Goal: Task Accomplishment & Management: Use online tool/utility

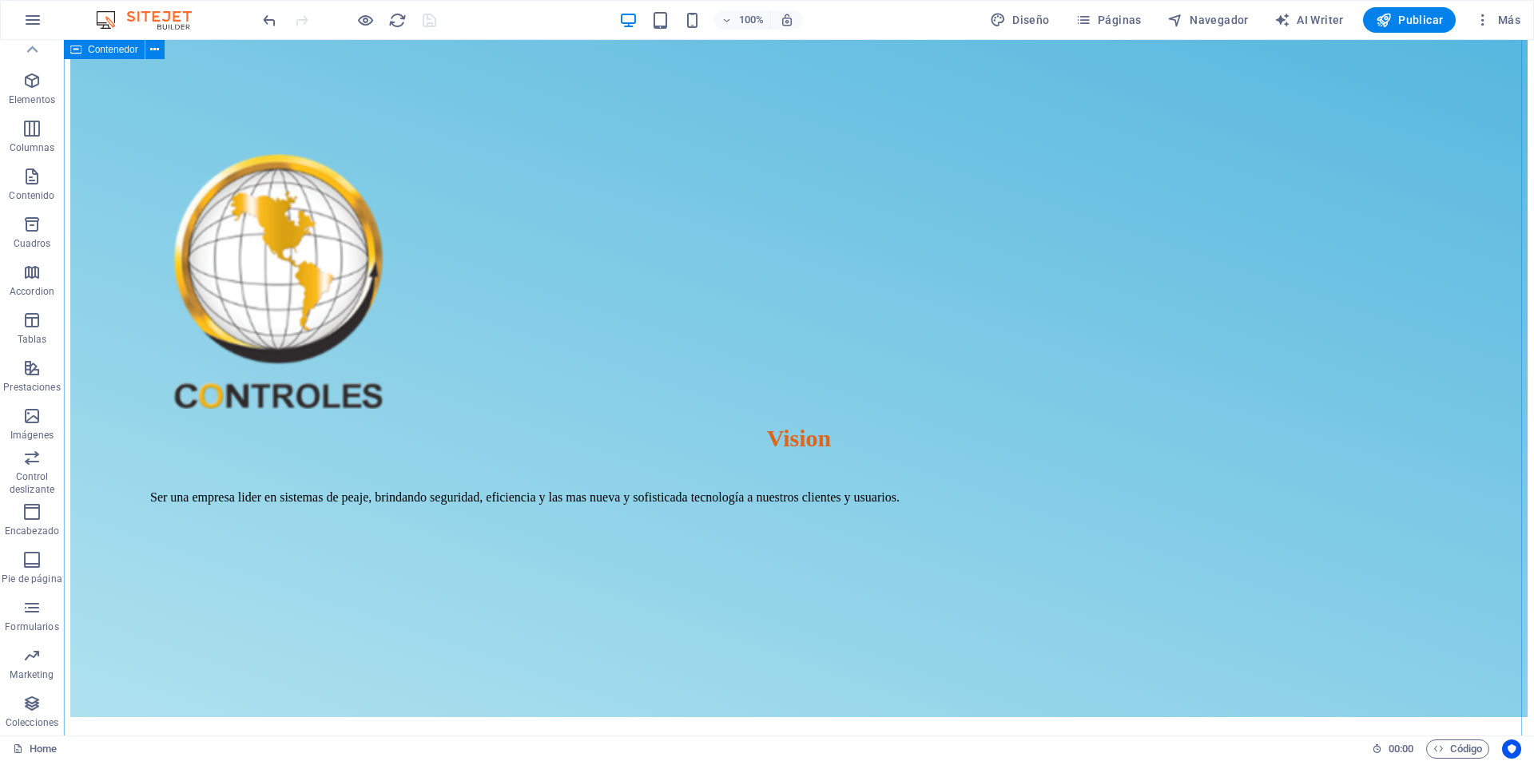
scroll to position [1758, 0]
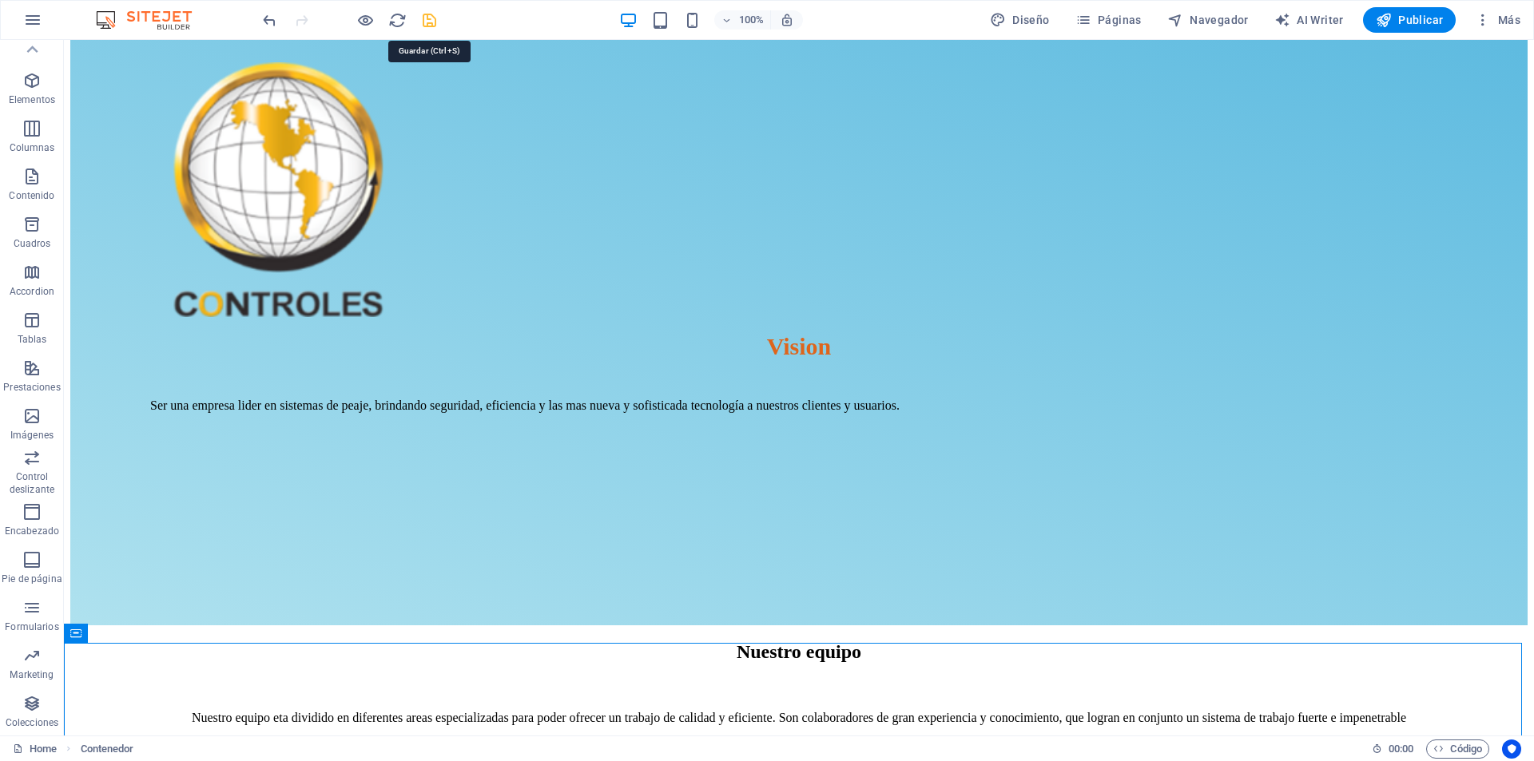
click at [431, 20] on icon "save" at bounding box center [429, 20] width 18 height 18
checkbox input "false"
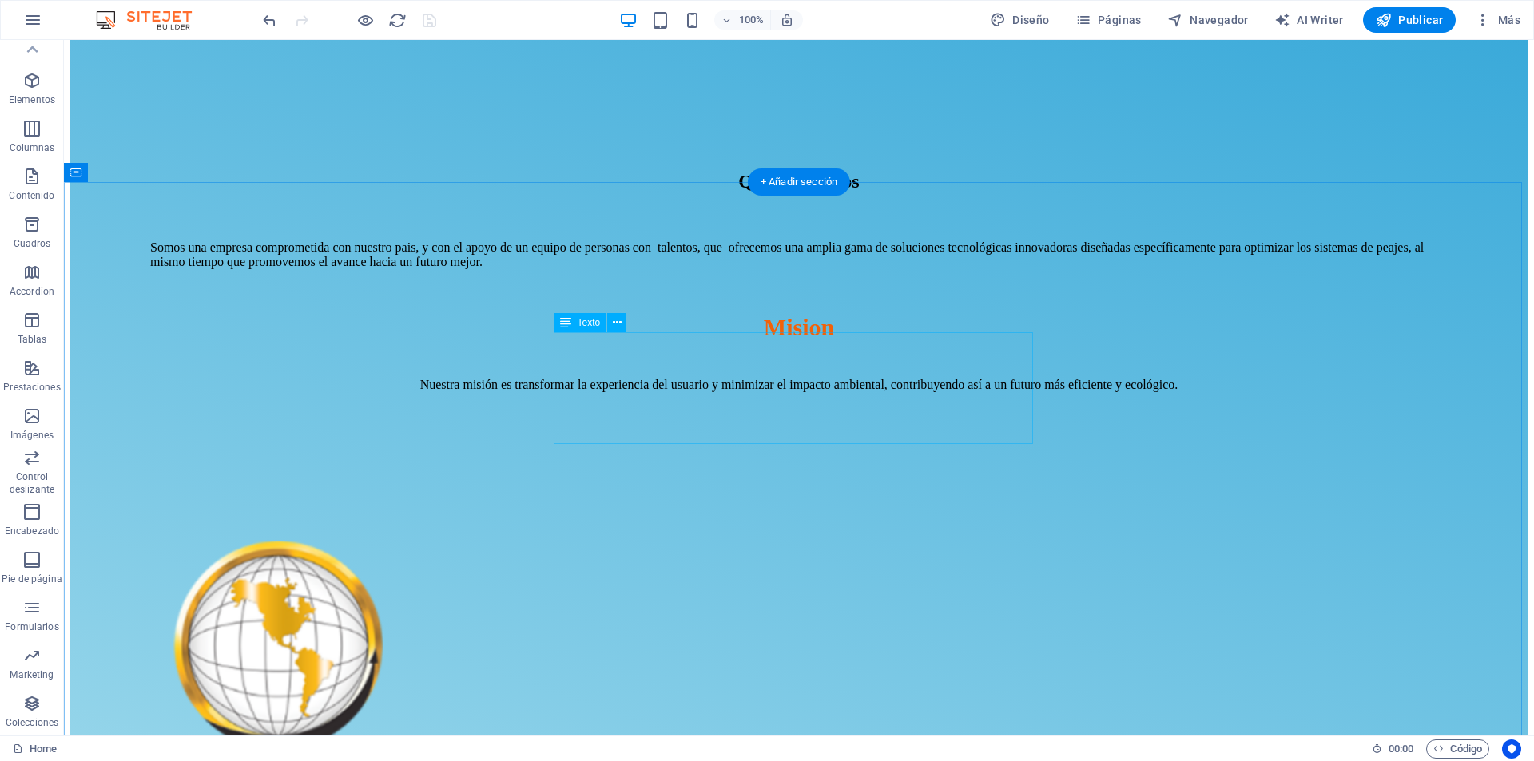
scroll to position [1278, 0]
click at [158, 178] on icon at bounding box center [154, 173] width 9 height 17
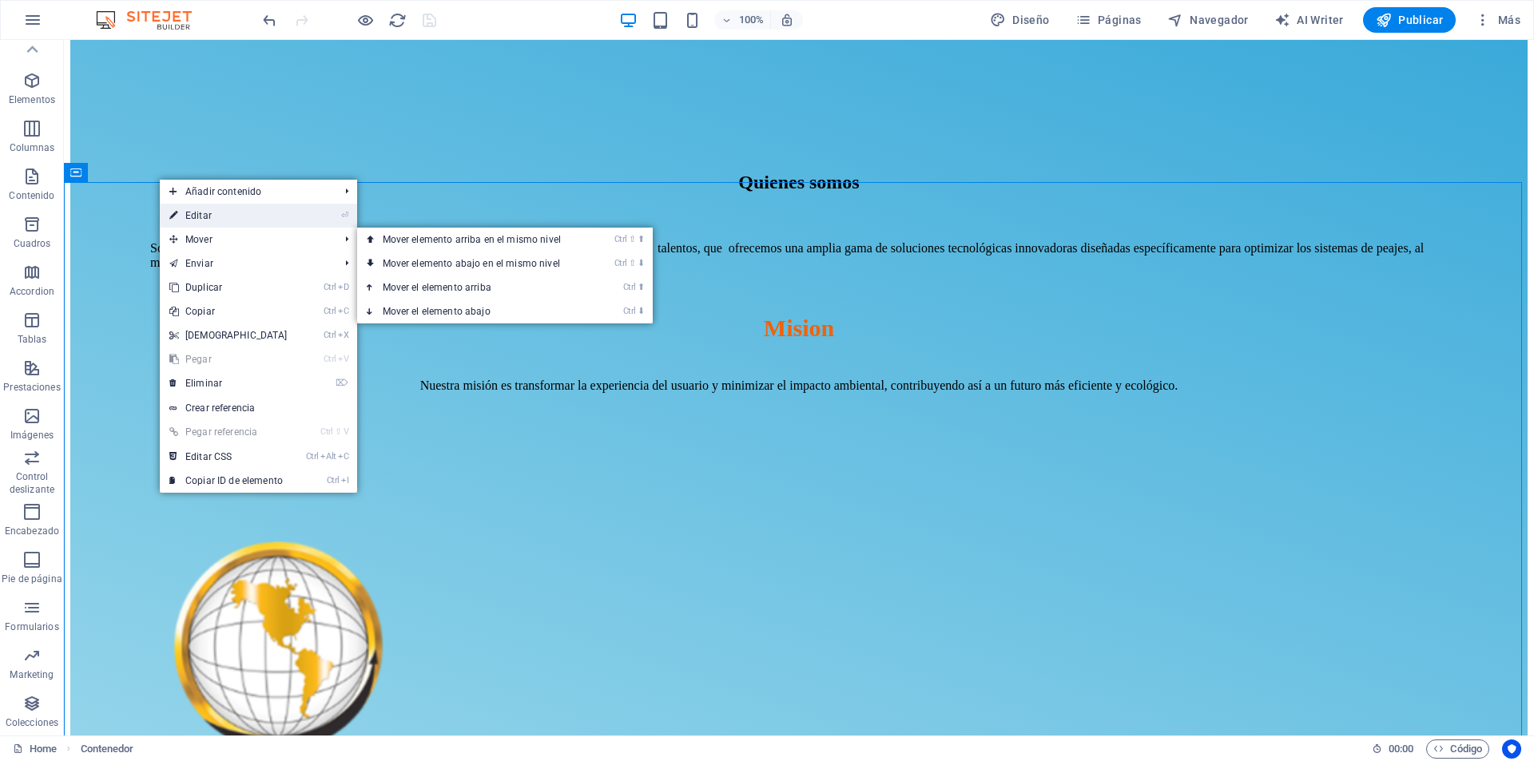
click at [217, 222] on link "⏎ Editar" at bounding box center [228, 216] width 137 height 24
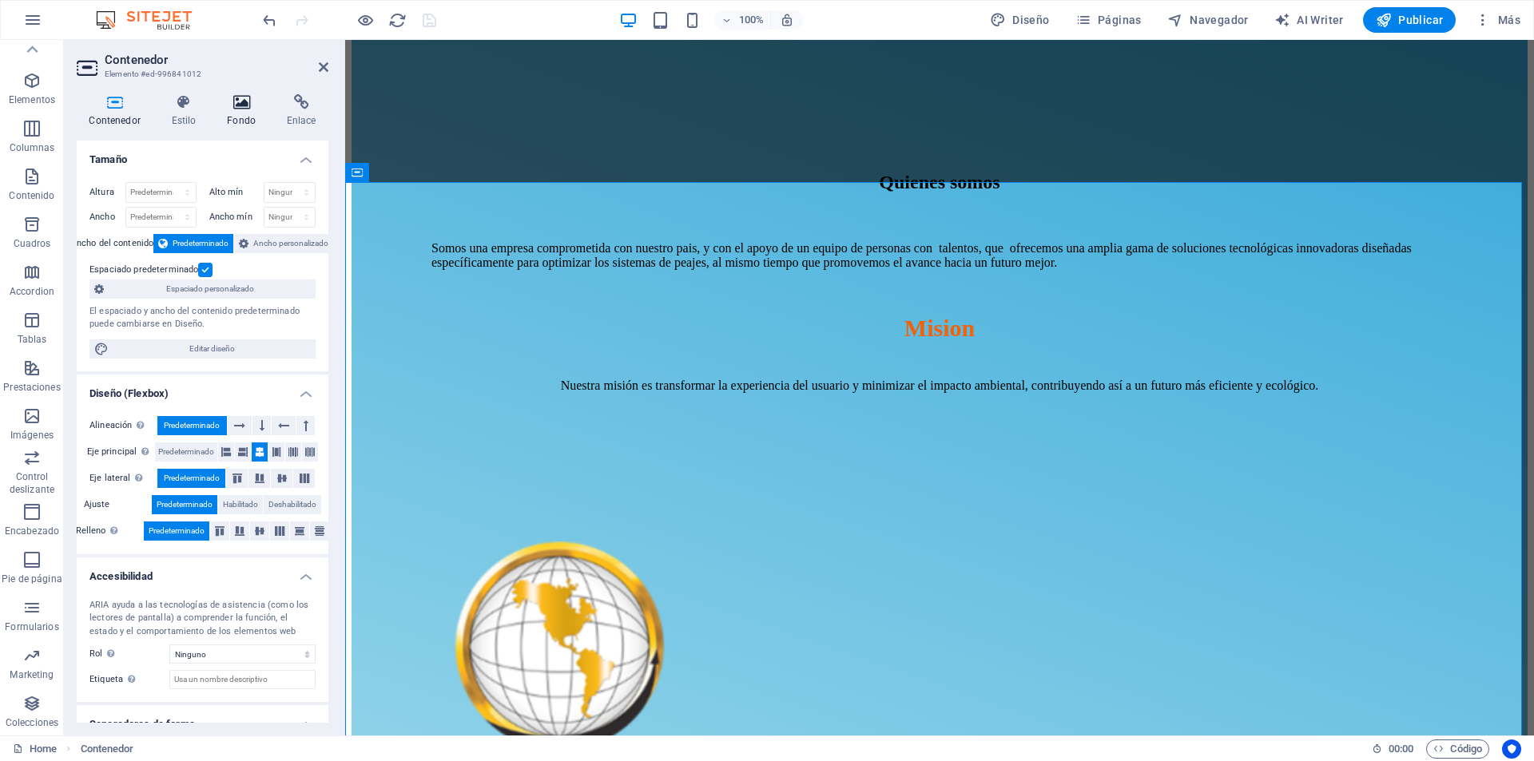
click at [237, 113] on h4 "Fondo" at bounding box center [245, 111] width 60 height 34
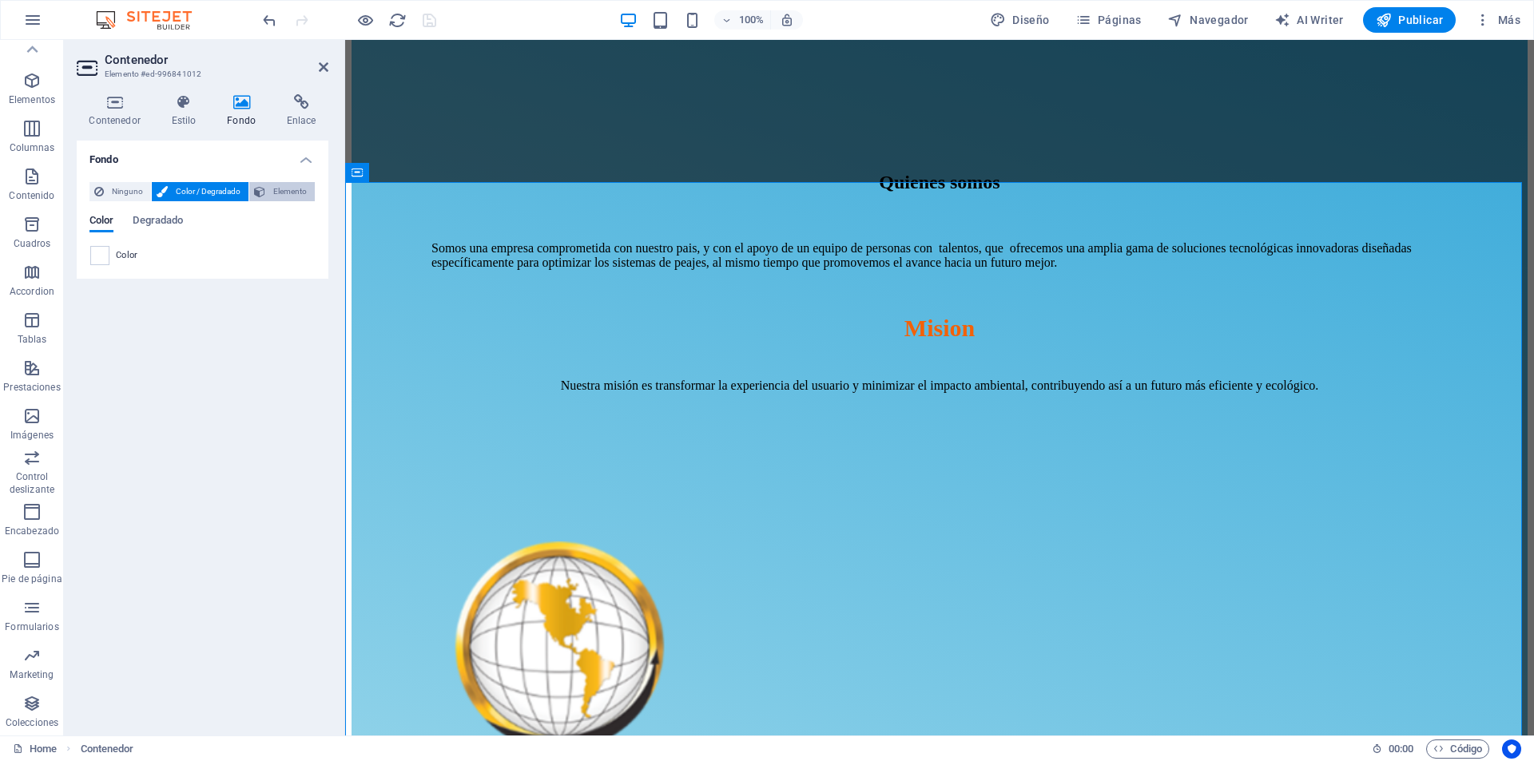
click at [295, 192] on span "Elemento" at bounding box center [290, 191] width 40 height 19
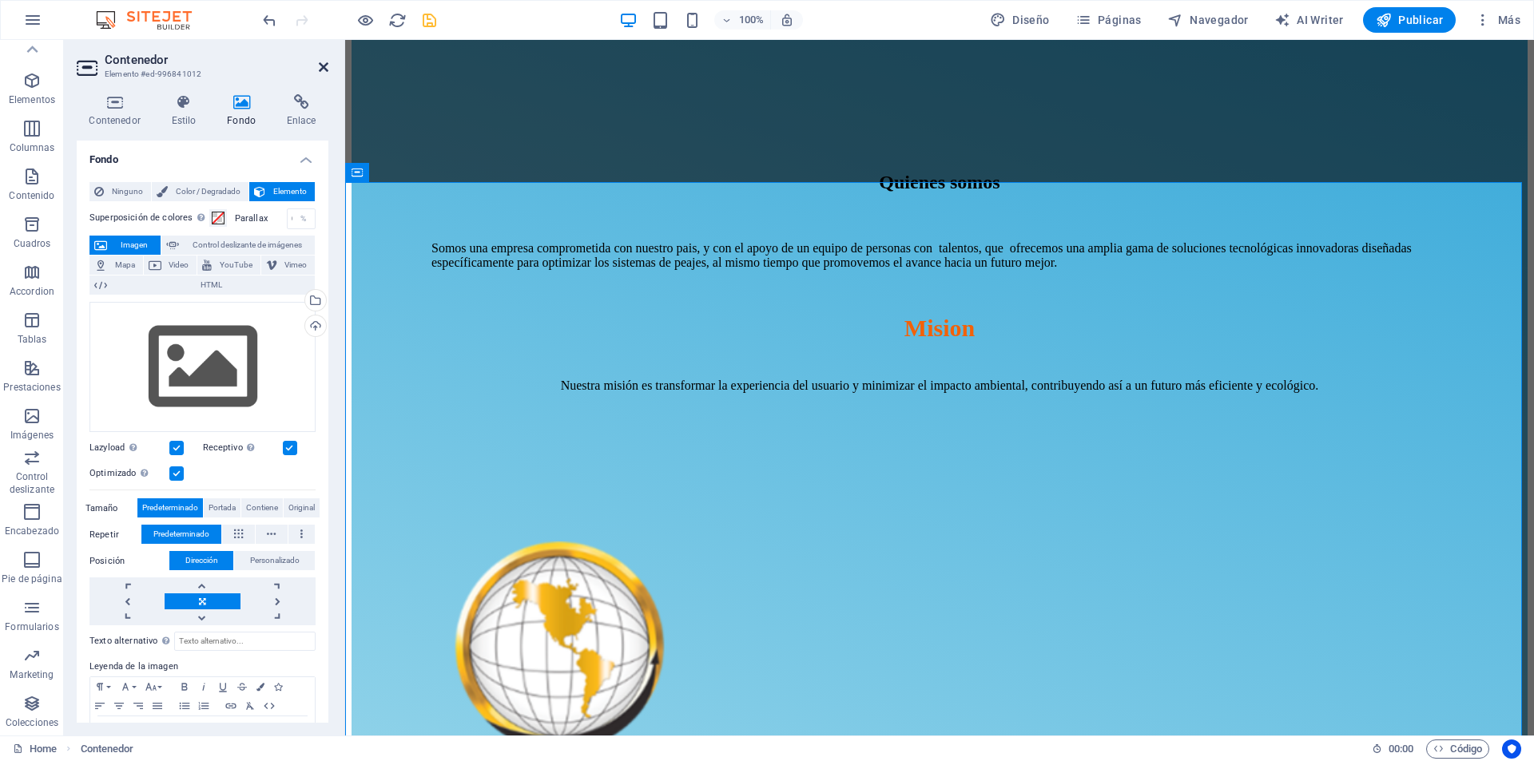
click at [326, 66] on icon at bounding box center [324, 67] width 10 height 13
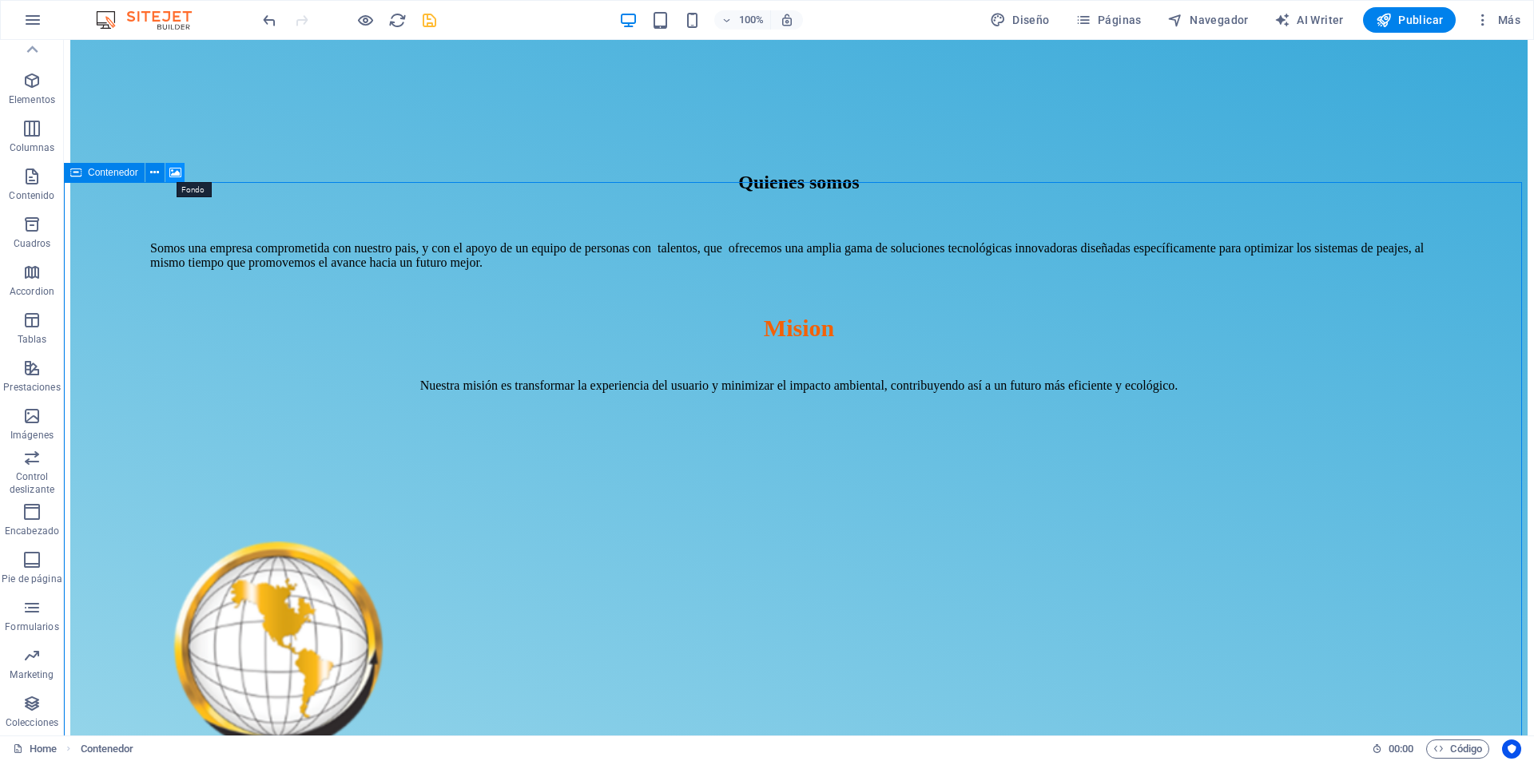
click at [173, 172] on icon at bounding box center [175, 173] width 12 height 17
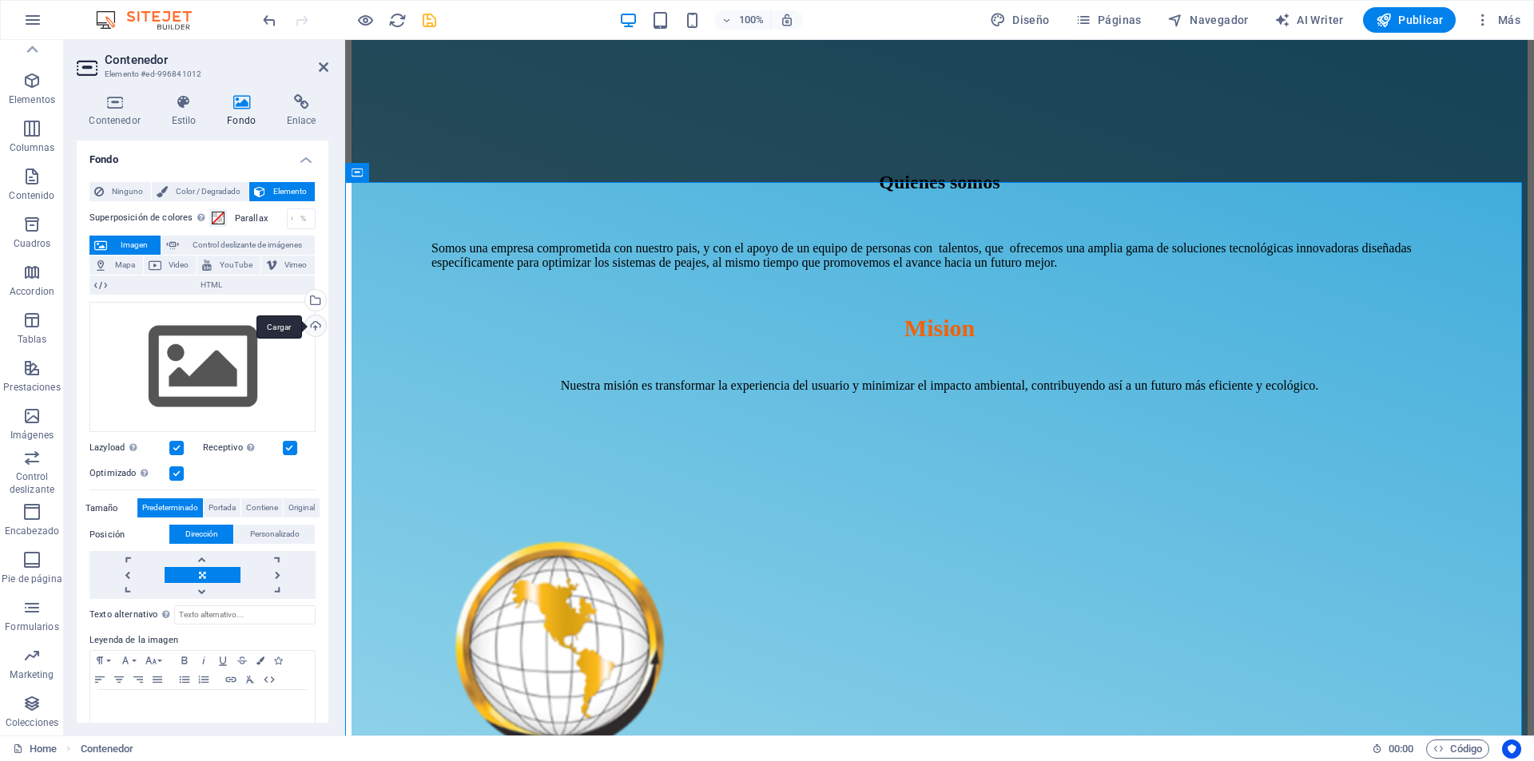
click at [310, 324] on div "Cargar" at bounding box center [314, 328] width 24 height 24
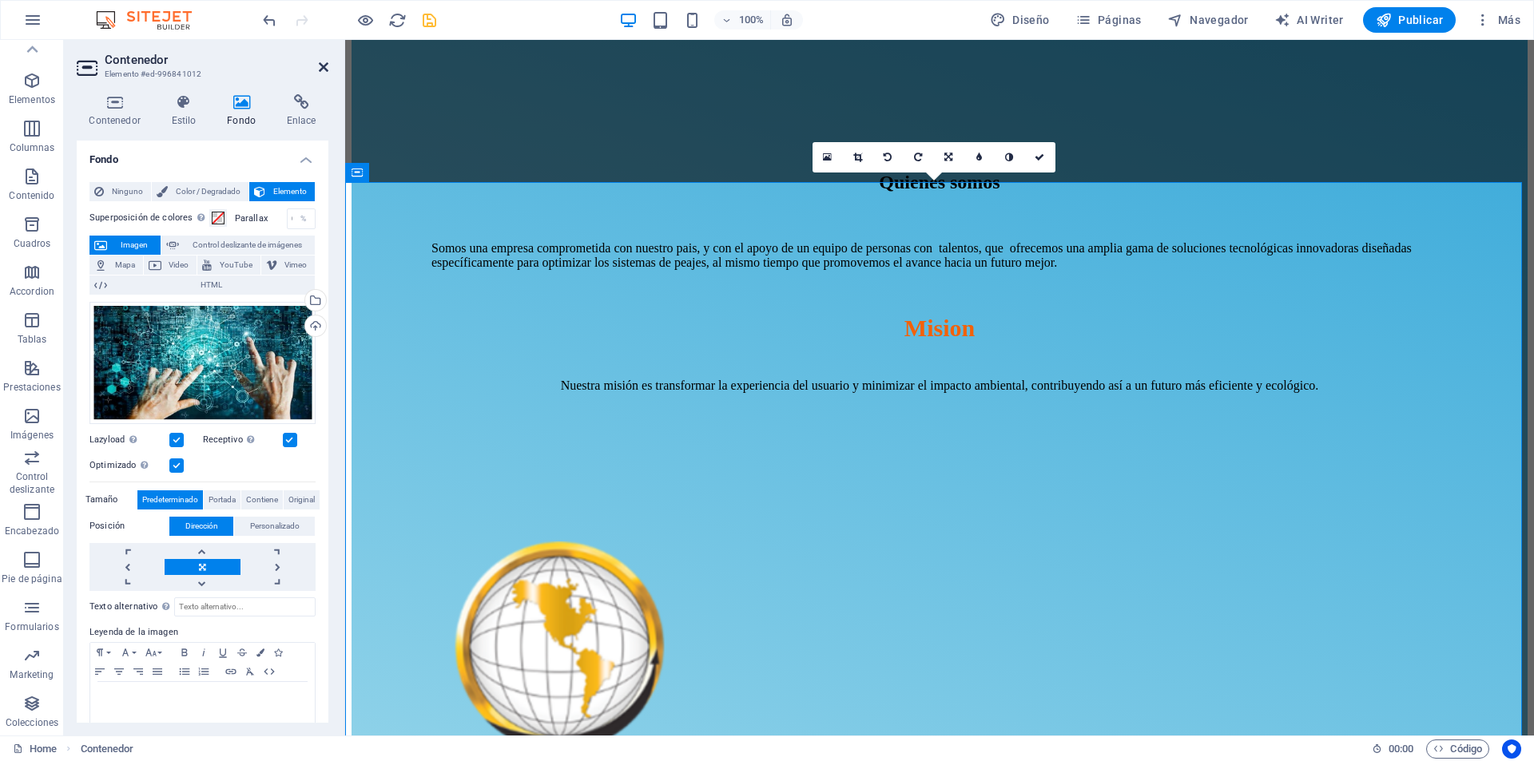
click at [322, 69] on icon at bounding box center [324, 67] width 10 height 13
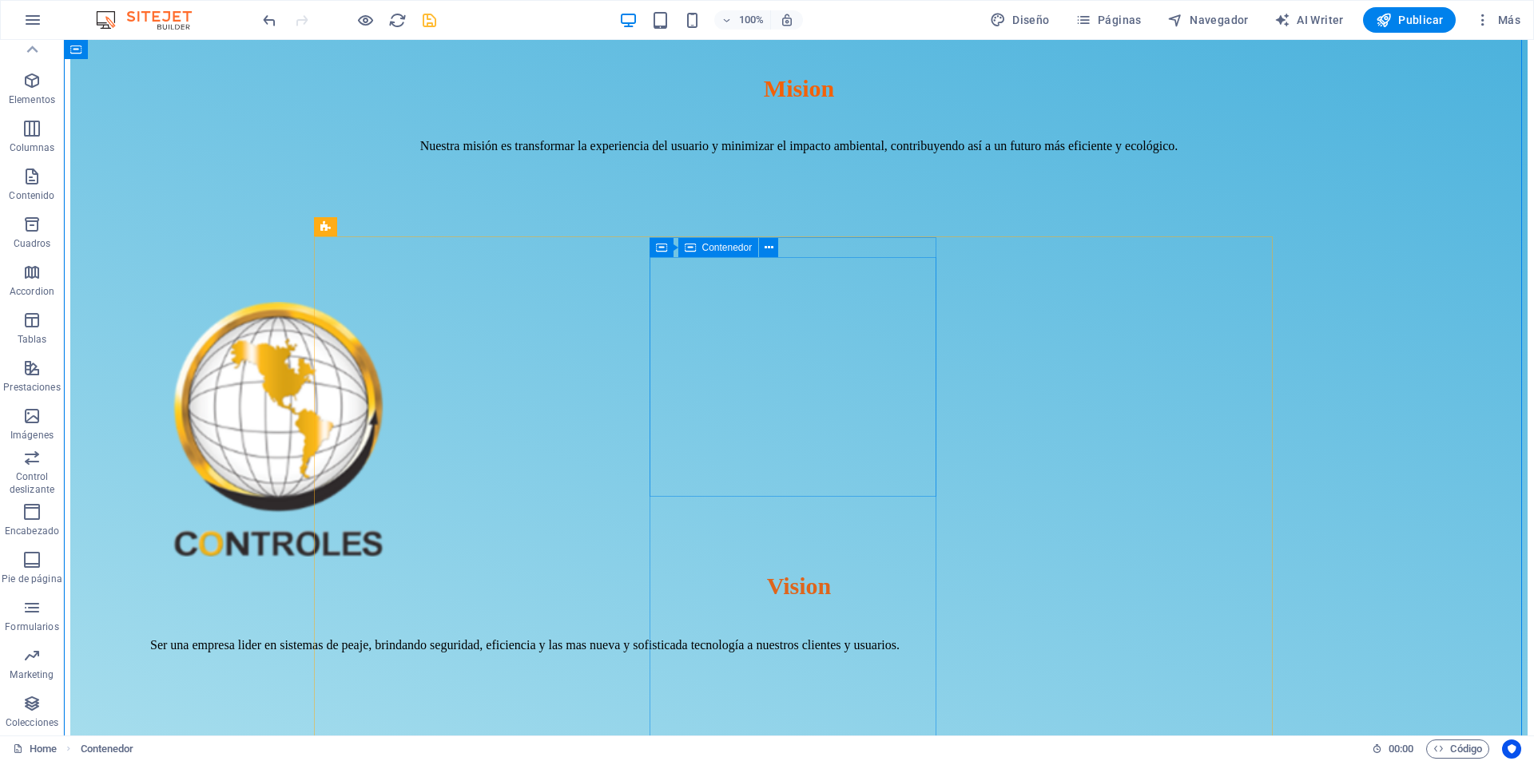
scroll to position [1199, 0]
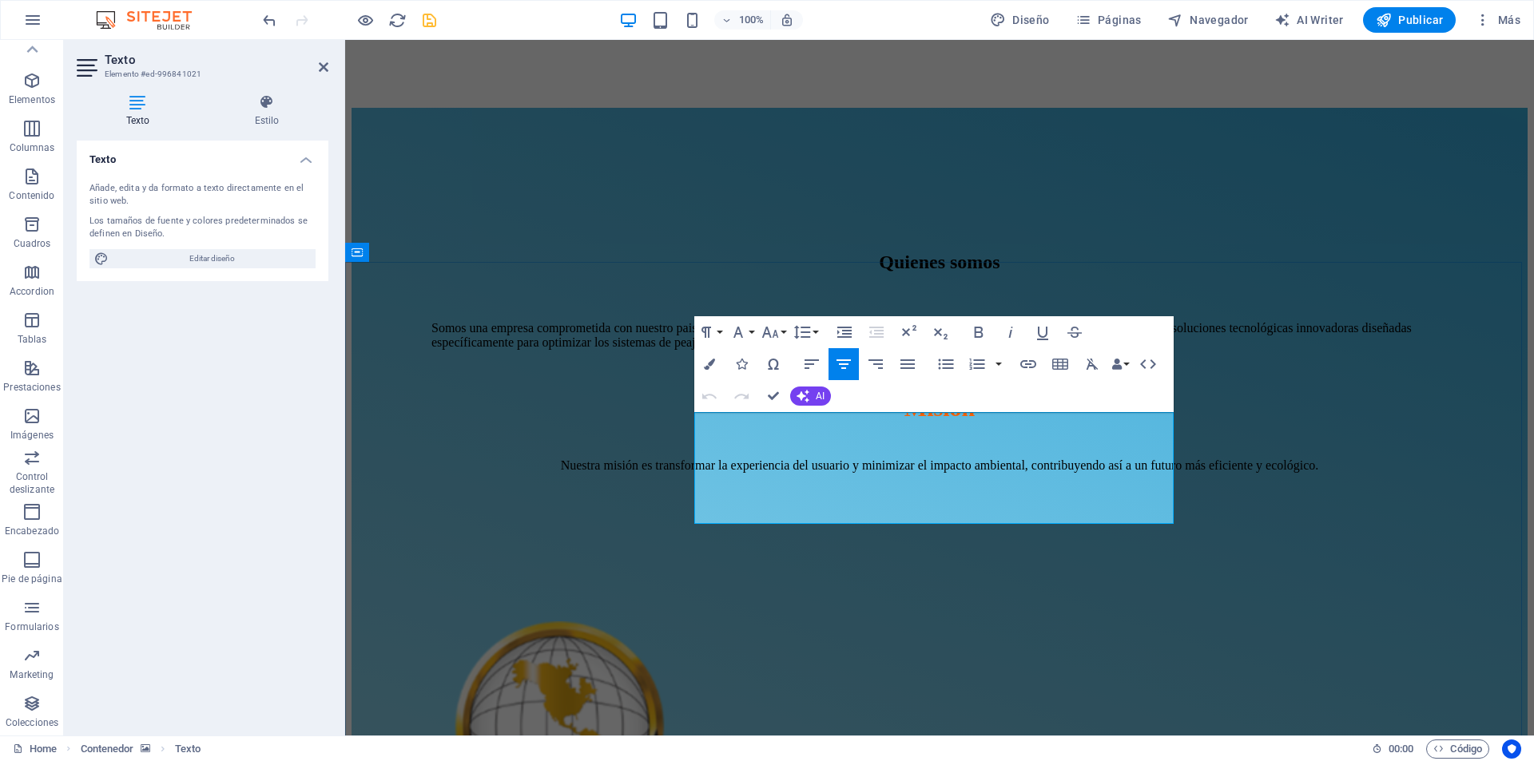
drag, startPoint x: 1072, startPoint y: 515, endPoint x: 742, endPoint y: 412, distance: 346.2
click at [276, 107] on icon at bounding box center [266, 102] width 123 height 16
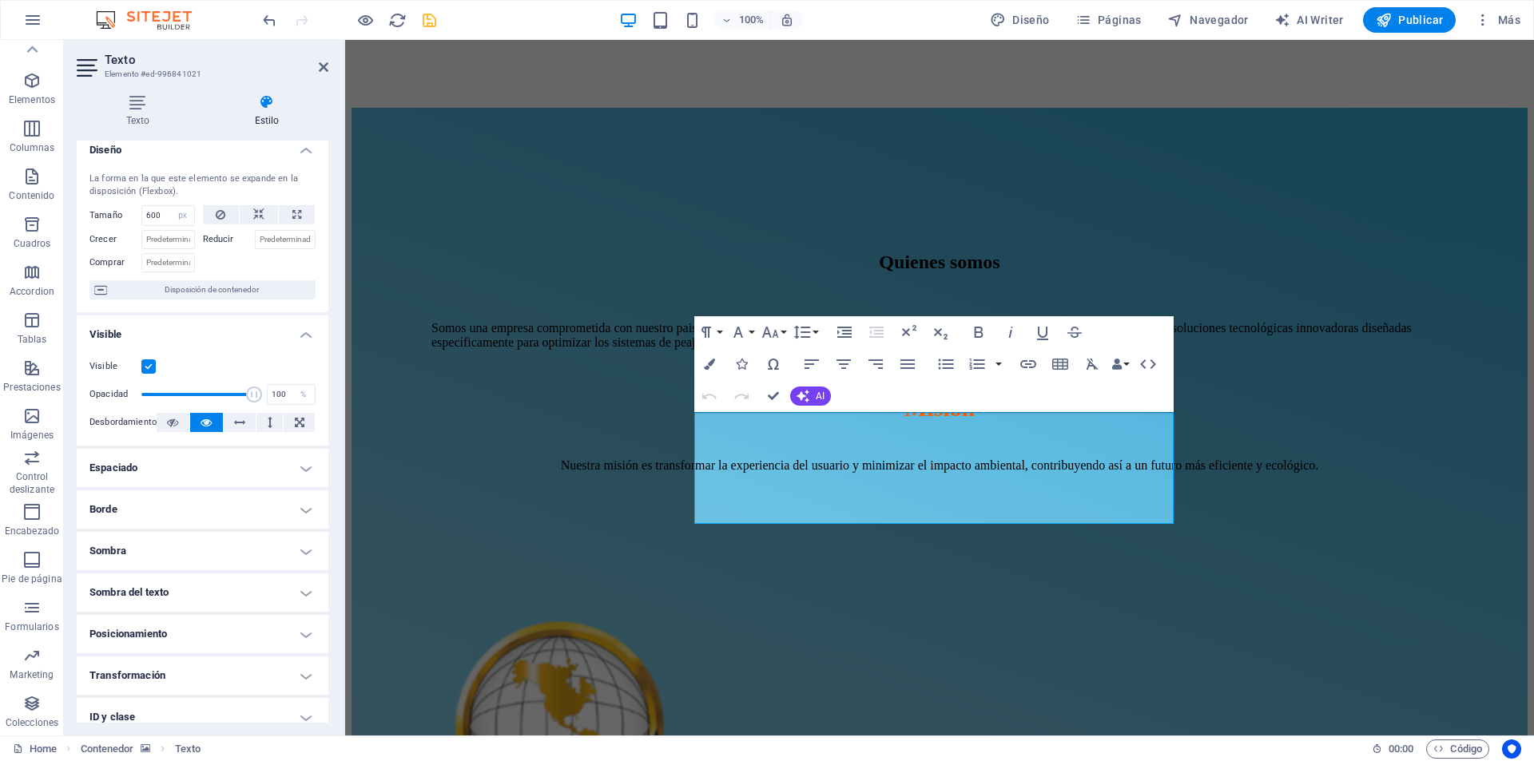
scroll to position [0, 0]
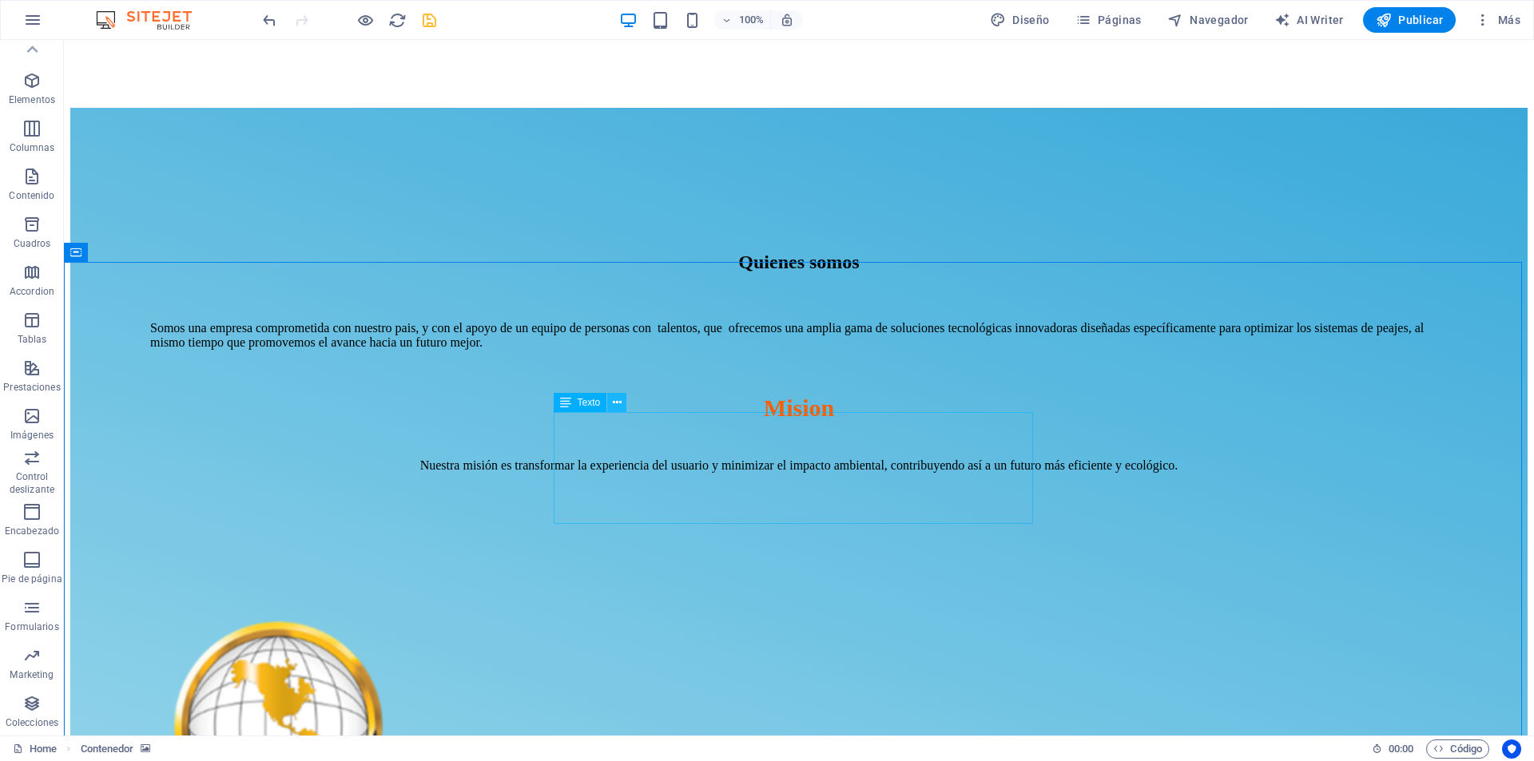
click at [615, 404] on icon at bounding box center [617, 403] width 9 height 17
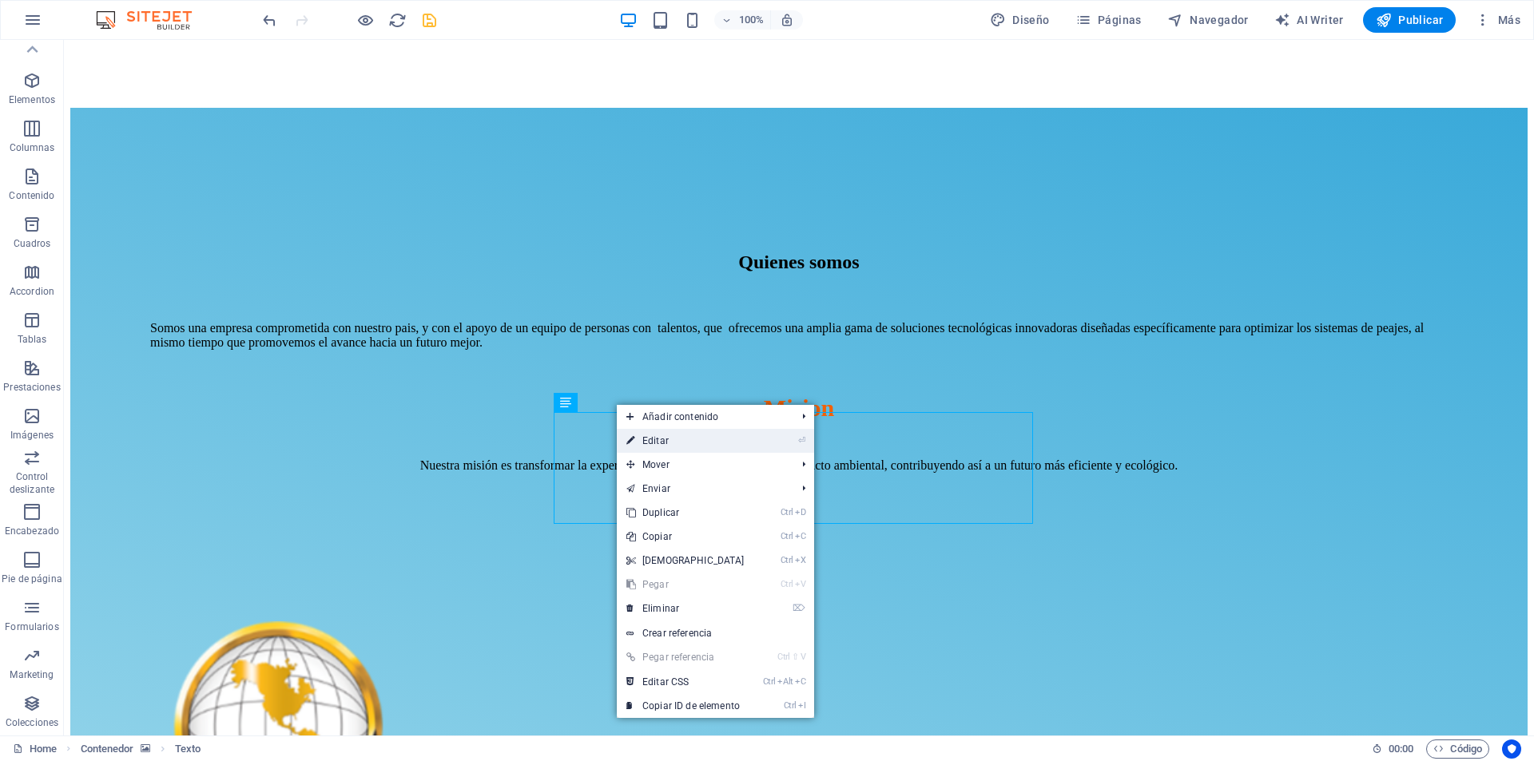
click at [671, 438] on link "⏎ Editar" at bounding box center [685, 441] width 137 height 24
select select "px"
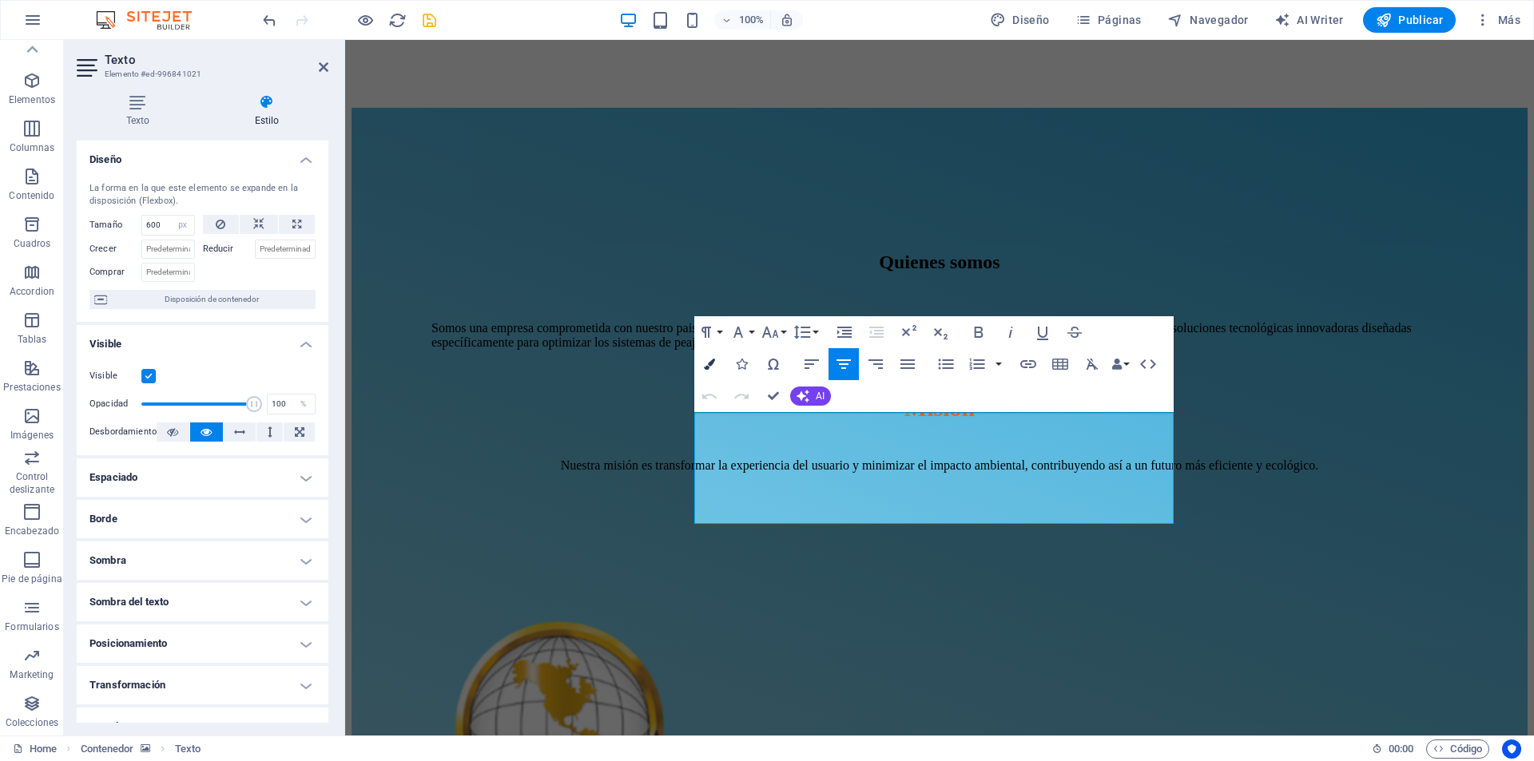
click at [710, 365] on icon "button" at bounding box center [709, 364] width 11 height 11
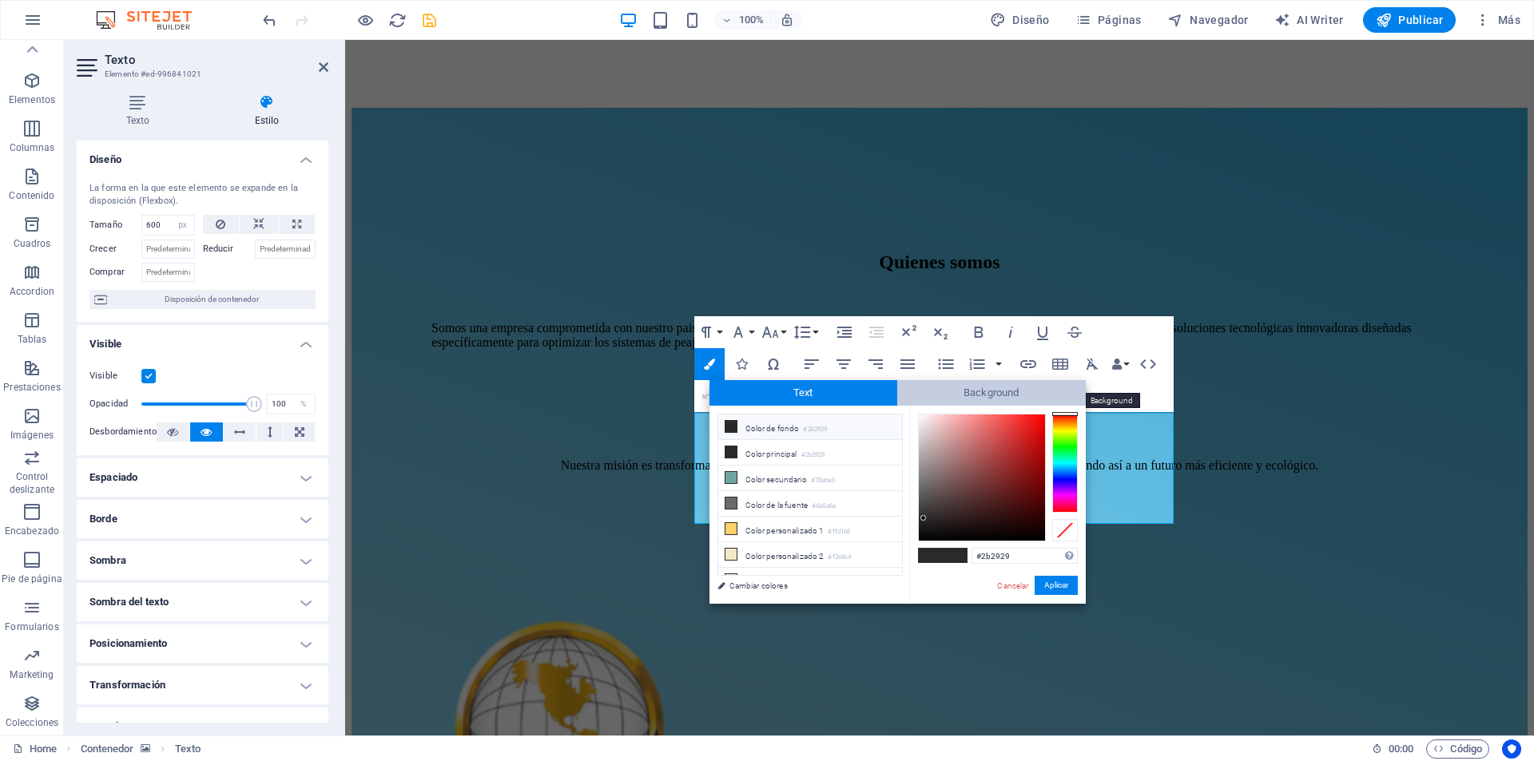
click at [963, 400] on span "Background" at bounding box center [991, 393] width 189 height 26
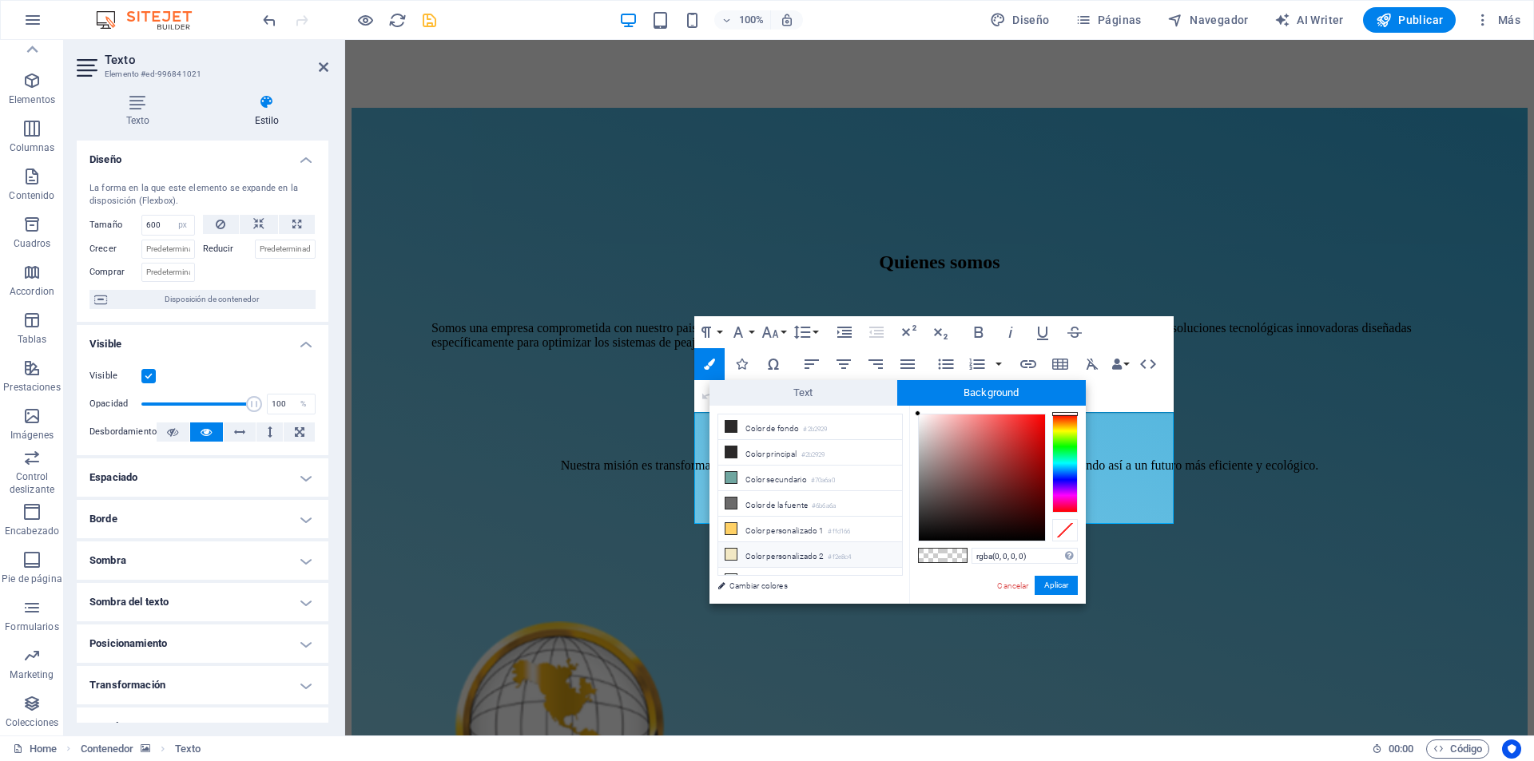
click at [729, 551] on icon at bounding box center [731, 554] width 11 height 11
type input "#ece8da"
click at [927, 423] on div at bounding box center [982, 478] width 126 height 126
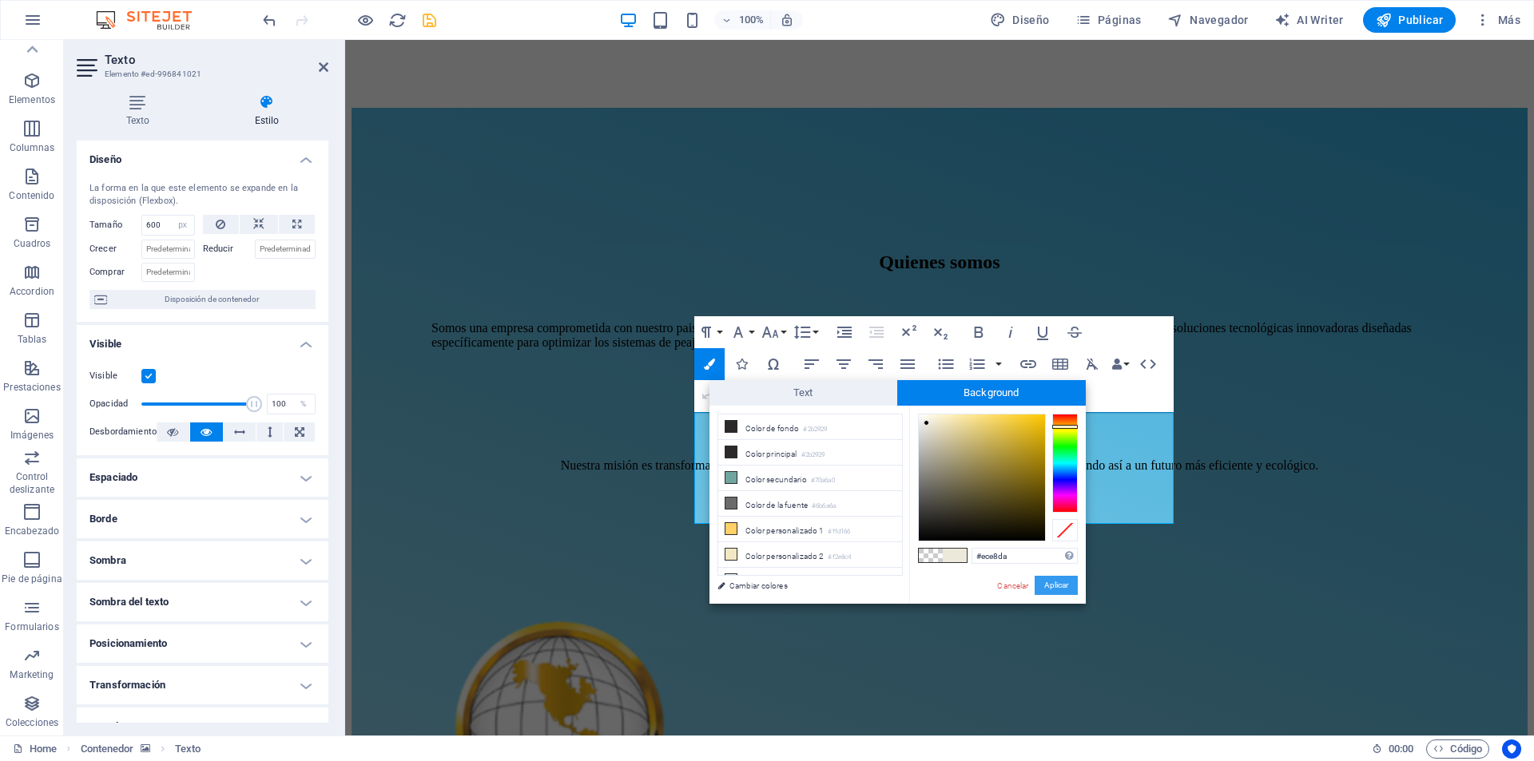
click at [1067, 589] on button "Aplicar" at bounding box center [1056, 585] width 43 height 19
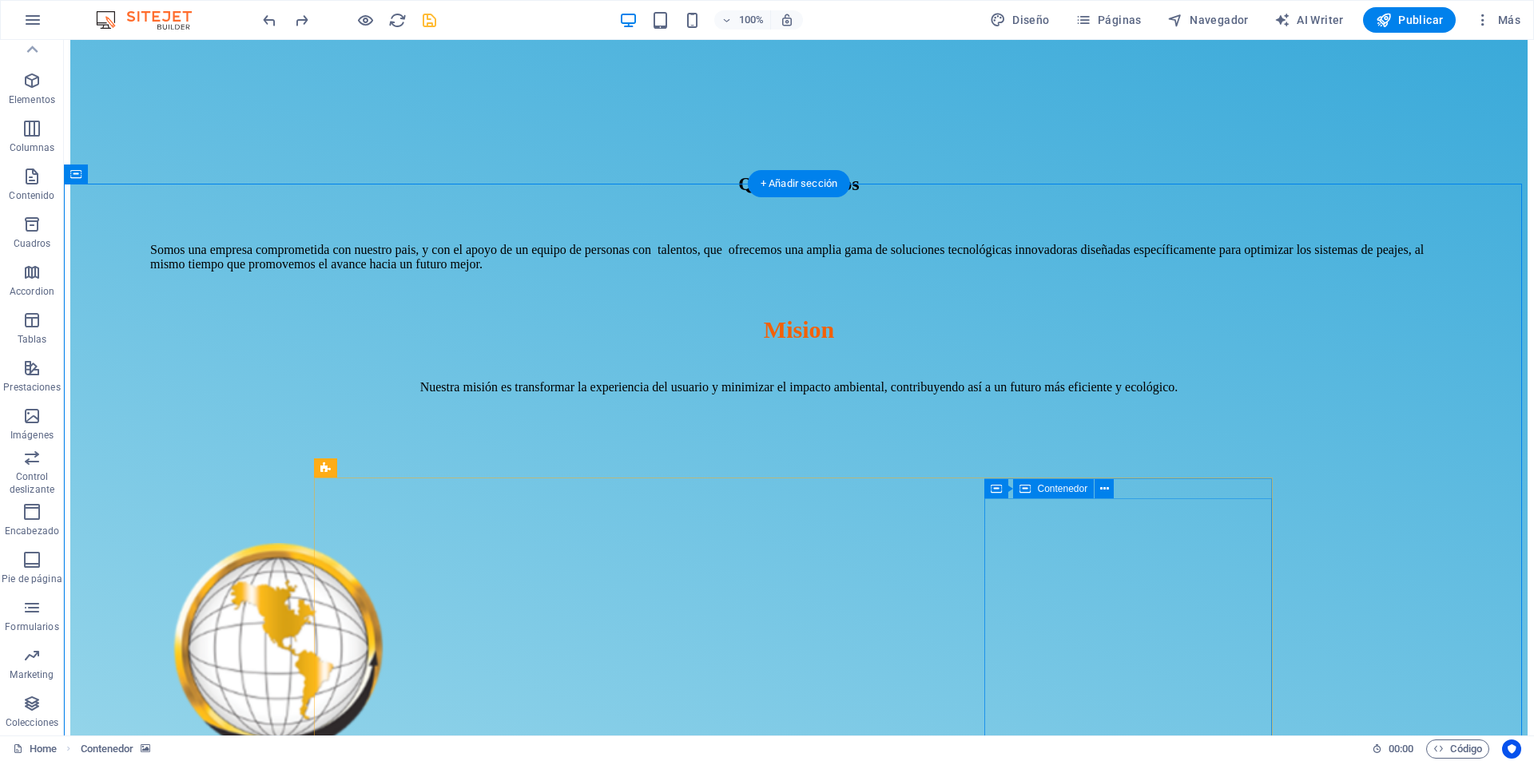
scroll to position [1278, 0]
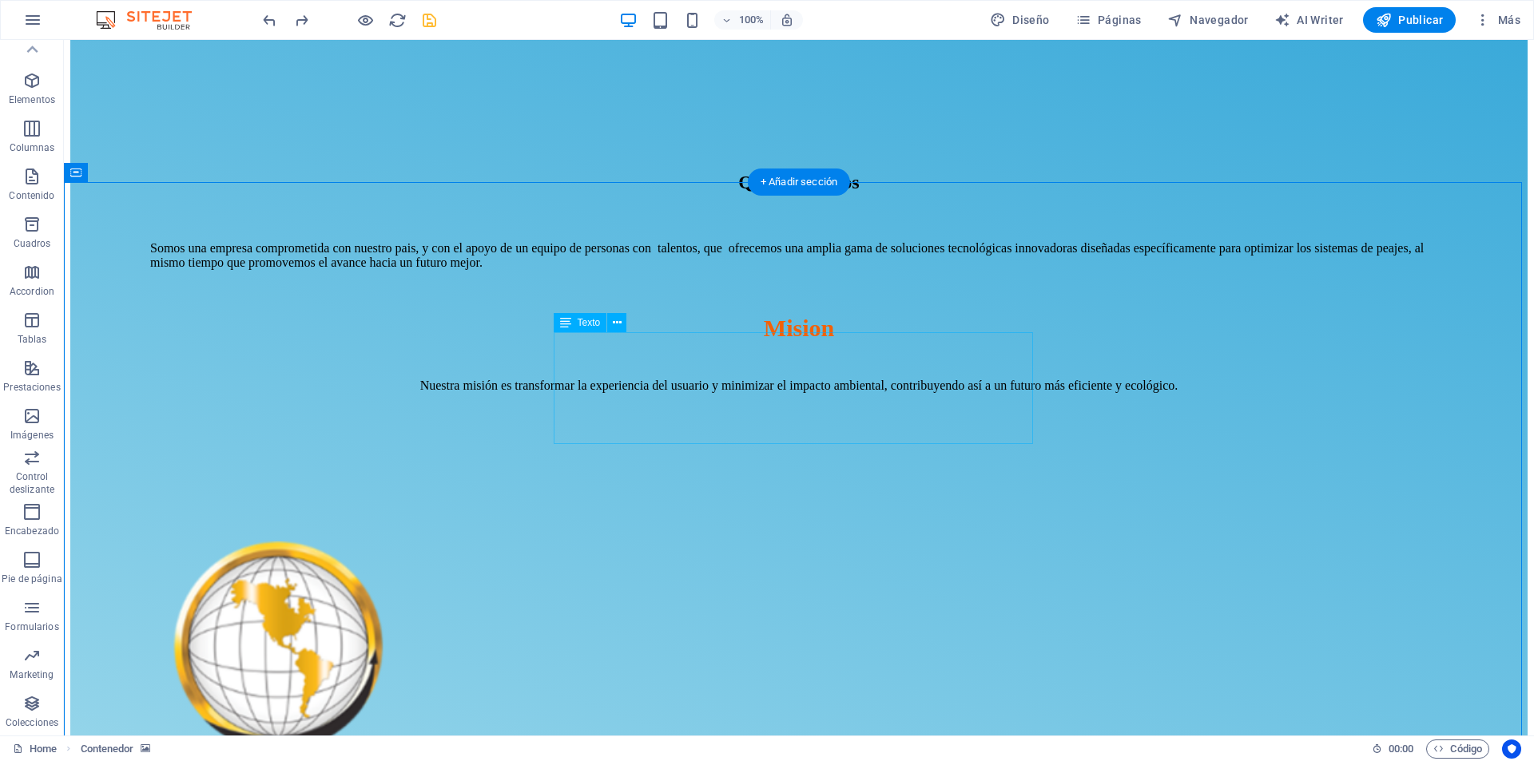
click at [613, 326] on icon at bounding box center [617, 323] width 9 height 17
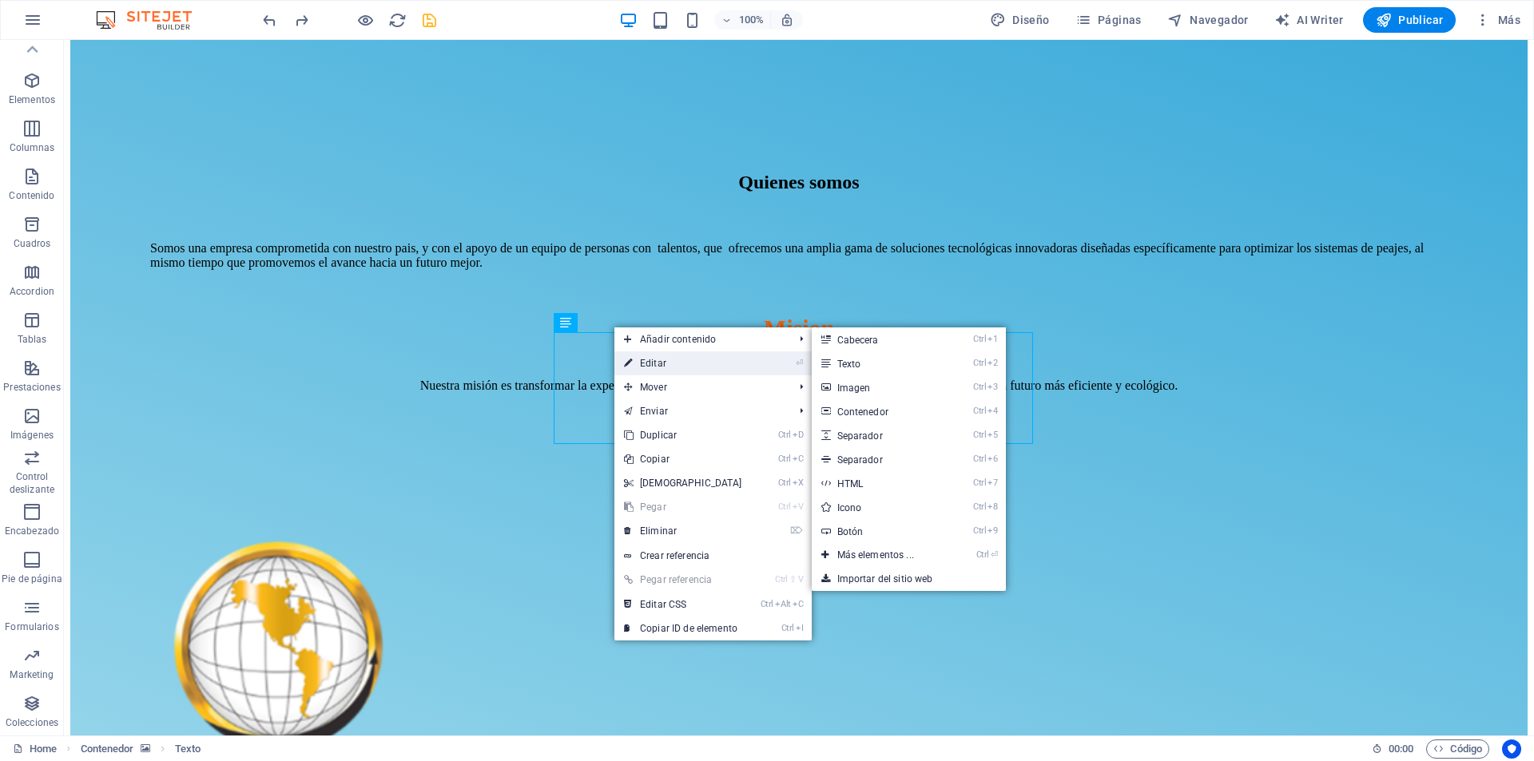
click at [687, 362] on link "⏎ Editar" at bounding box center [682, 364] width 137 height 24
select select "px"
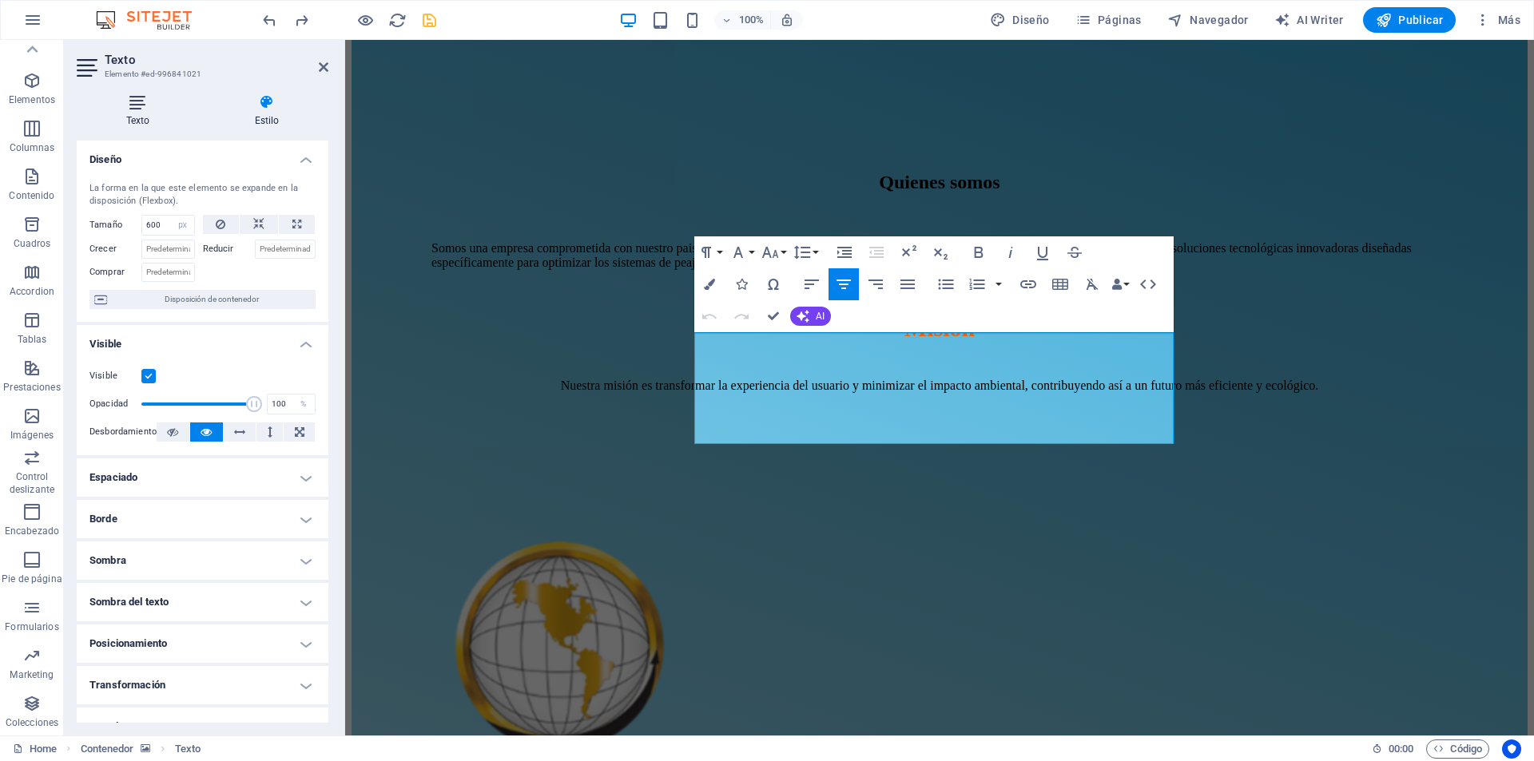
click at [138, 114] on h4 "Texto" at bounding box center [141, 111] width 129 height 34
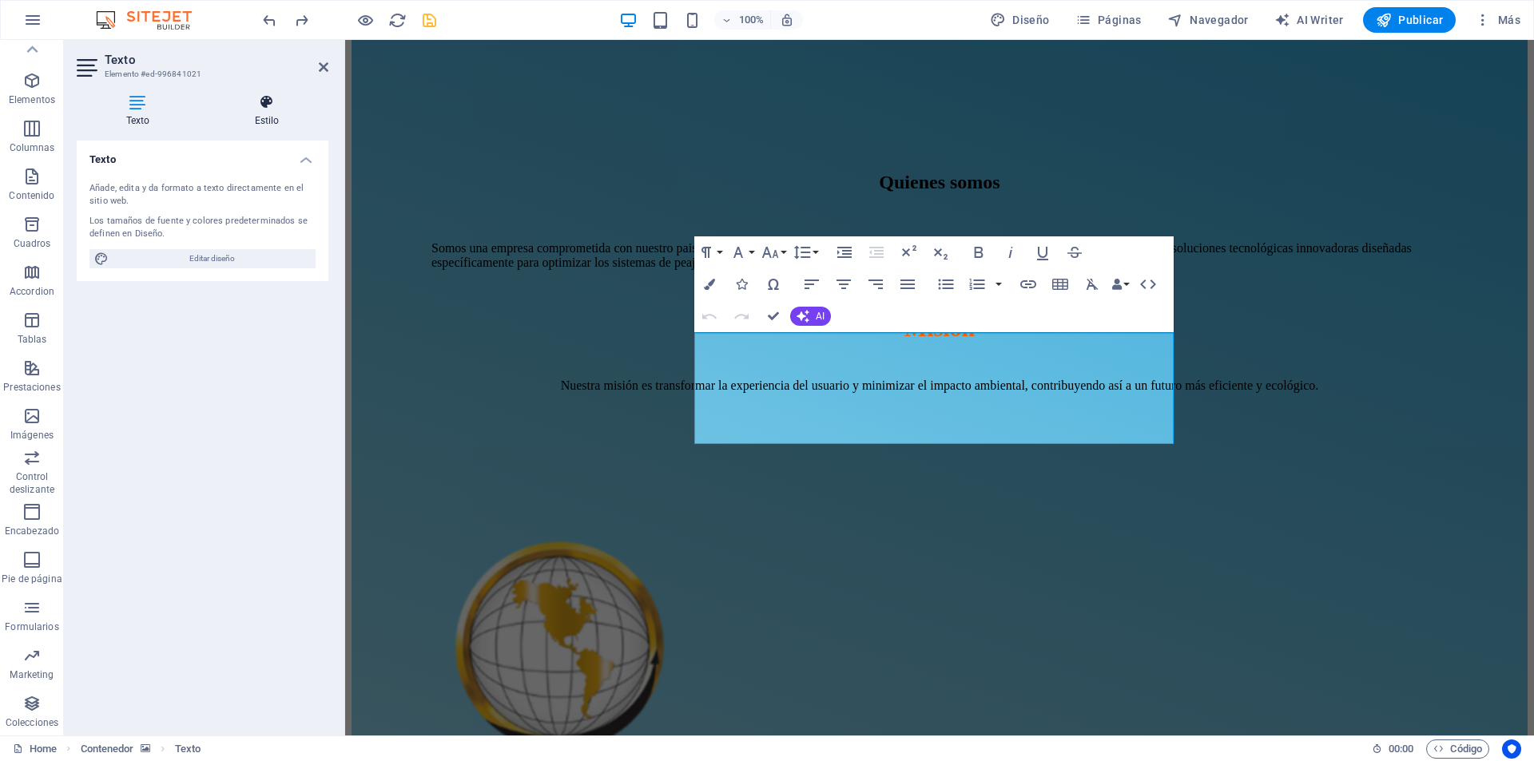
click at [261, 118] on h4 "Estilo" at bounding box center [266, 111] width 123 height 34
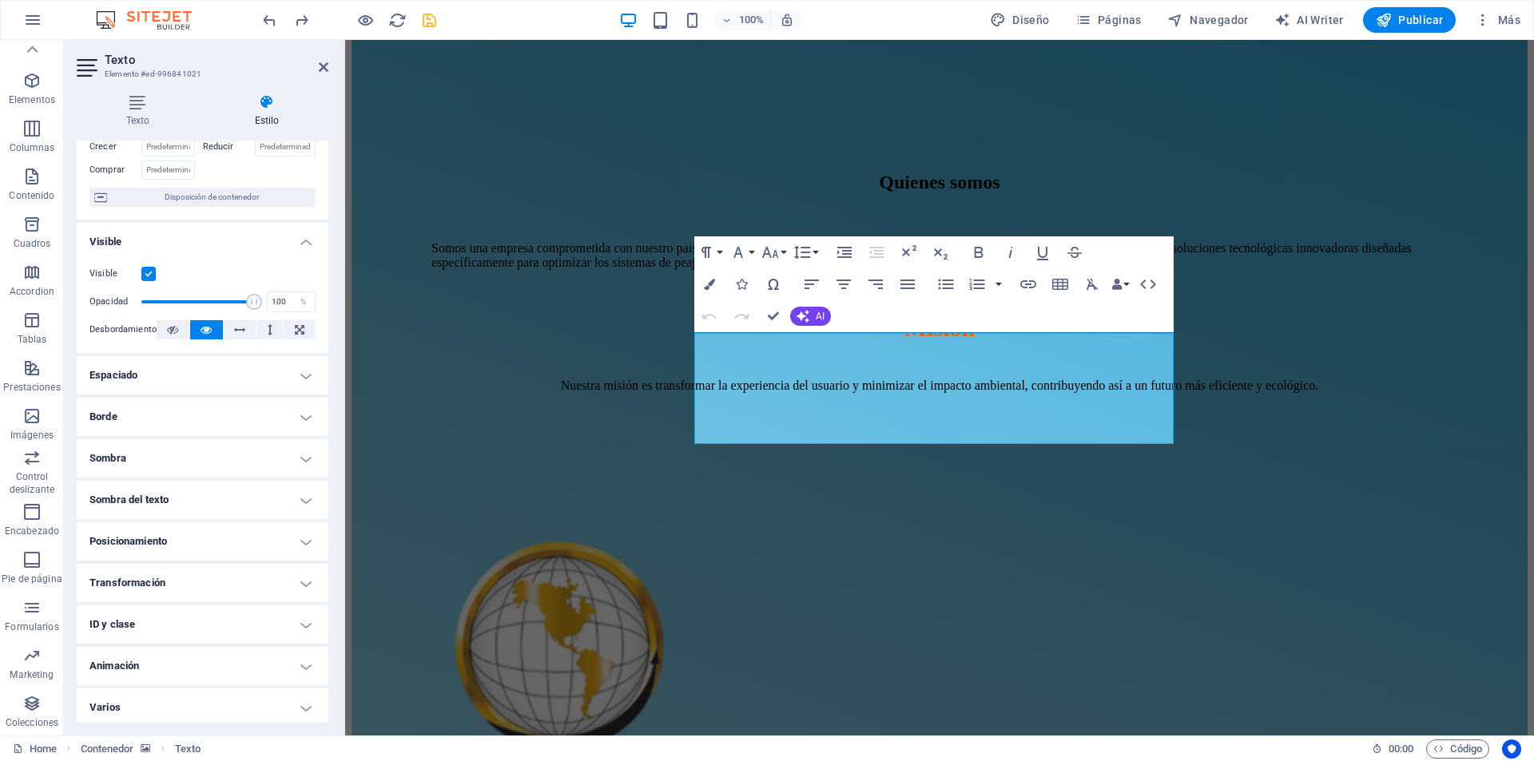
scroll to position [106, 0]
click at [290, 449] on h4 "Sombra" at bounding box center [203, 454] width 252 height 38
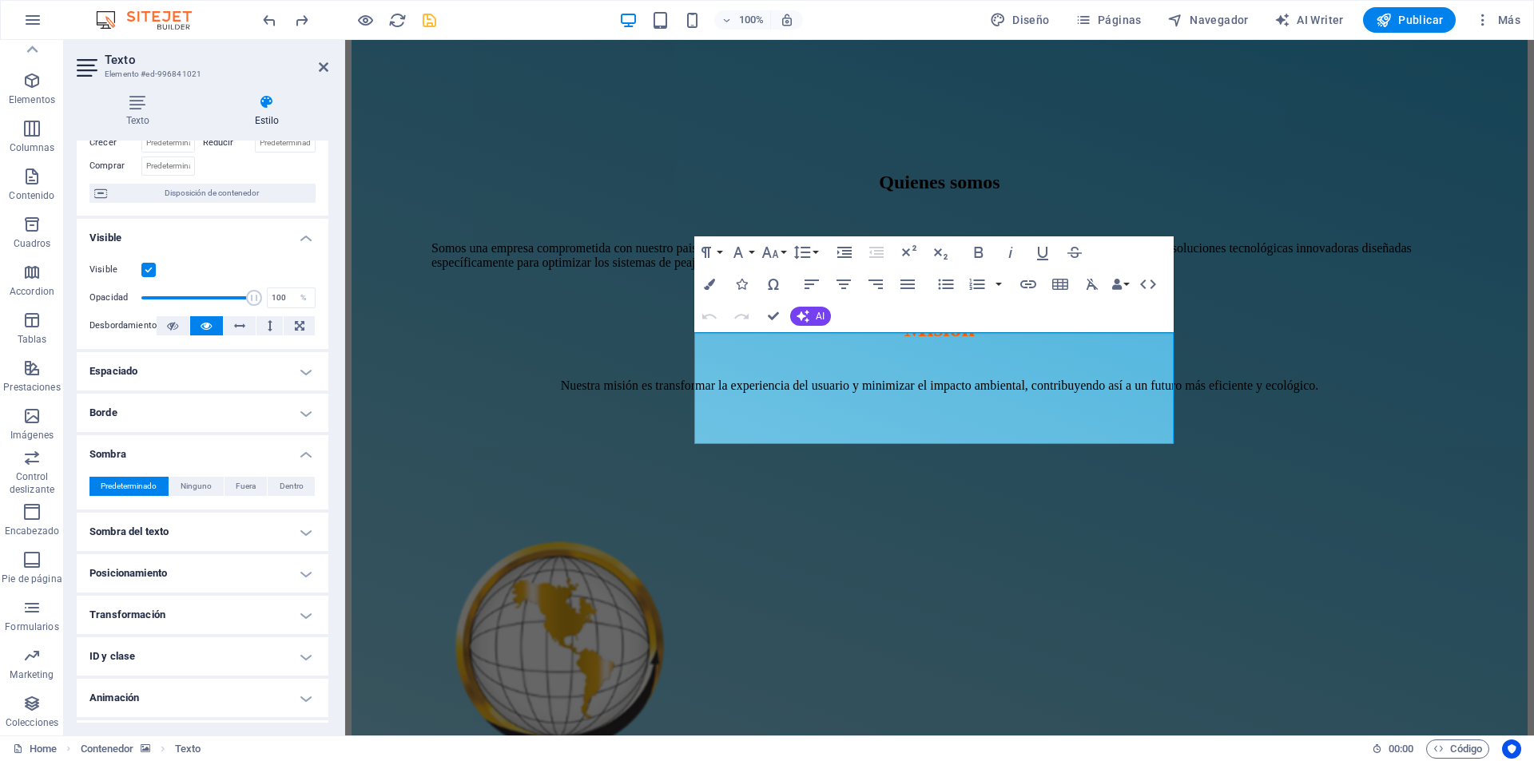
scroll to position [142, 0]
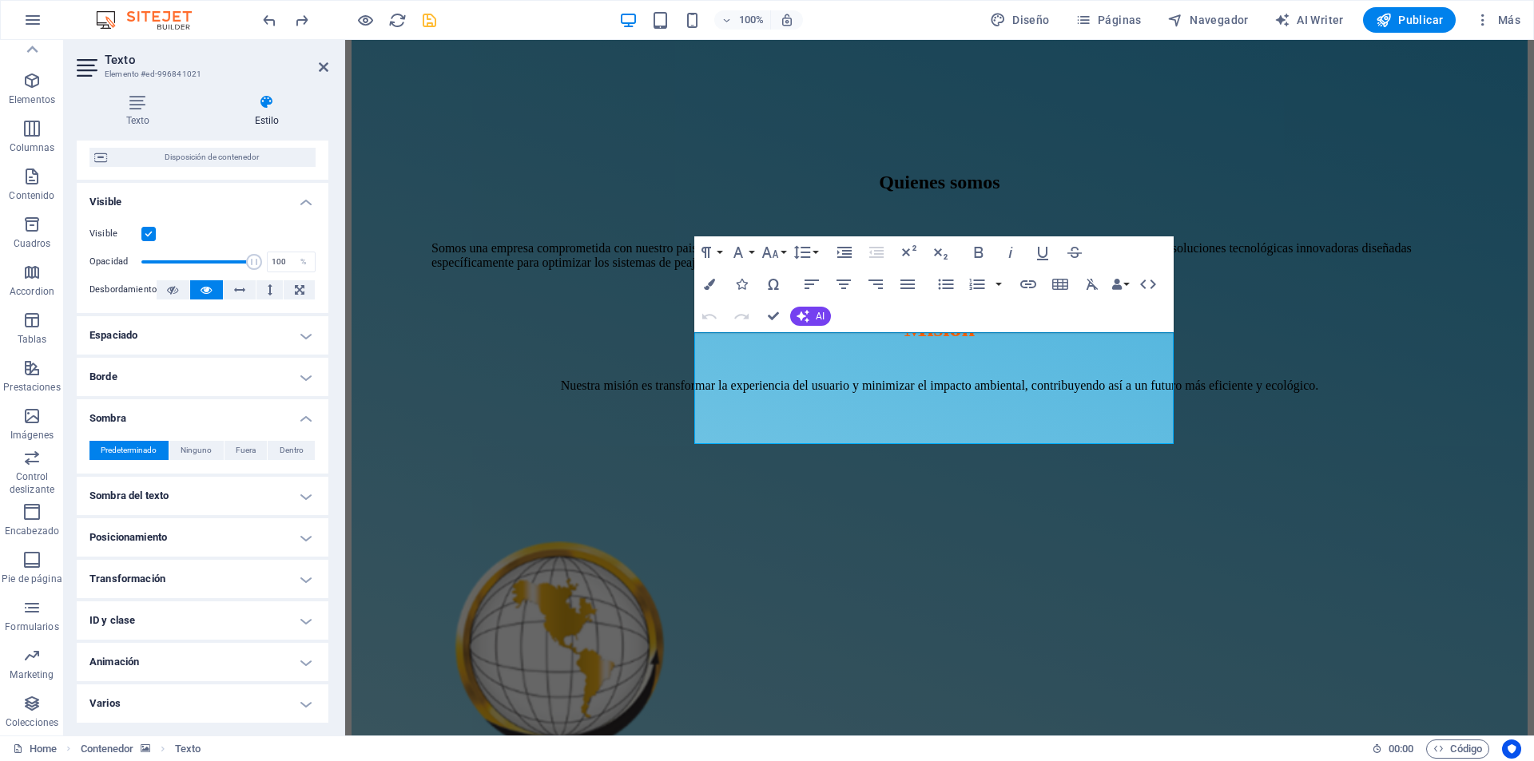
click at [253, 711] on h4 "Varios" at bounding box center [203, 704] width 252 height 38
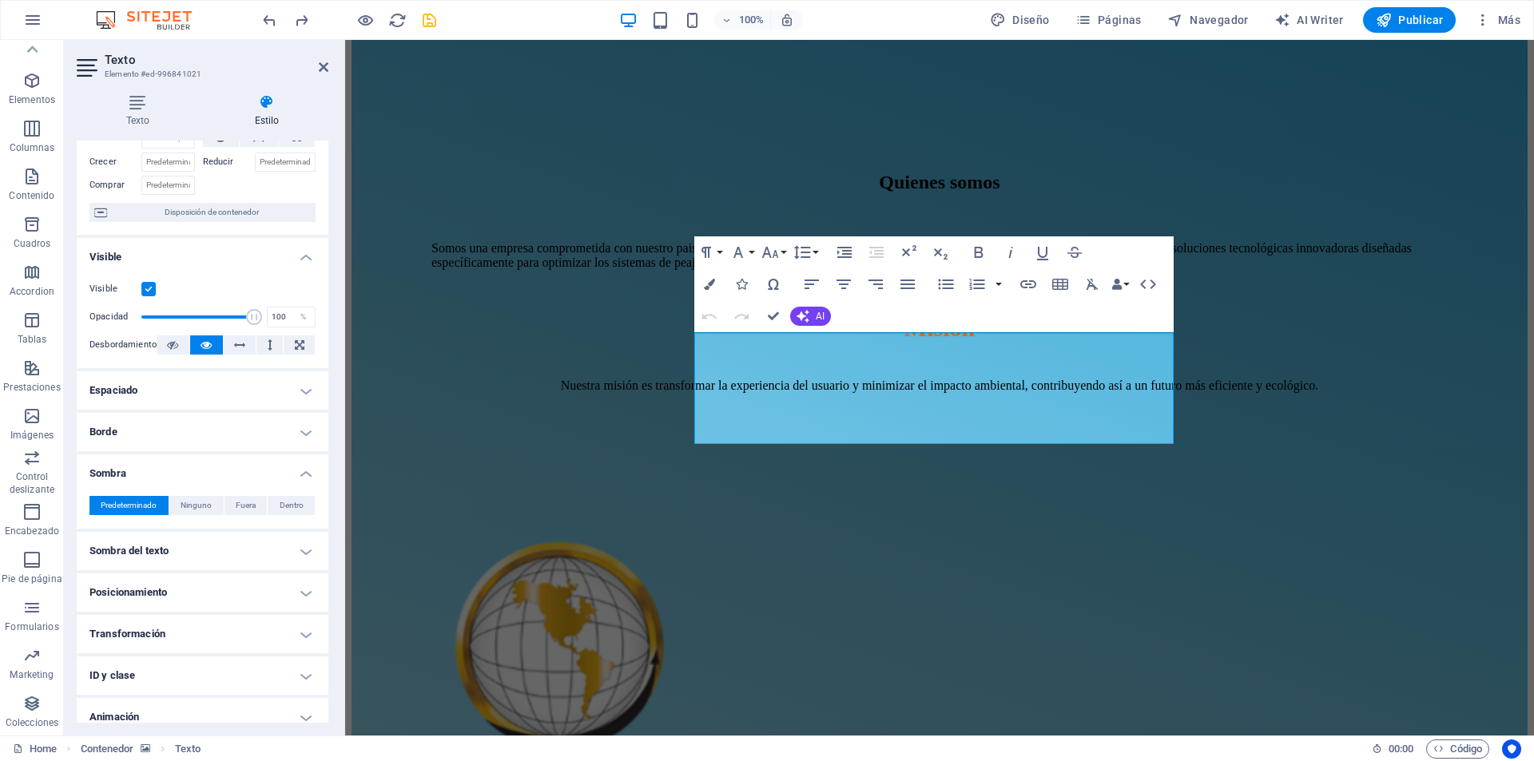
scroll to position [0, 0]
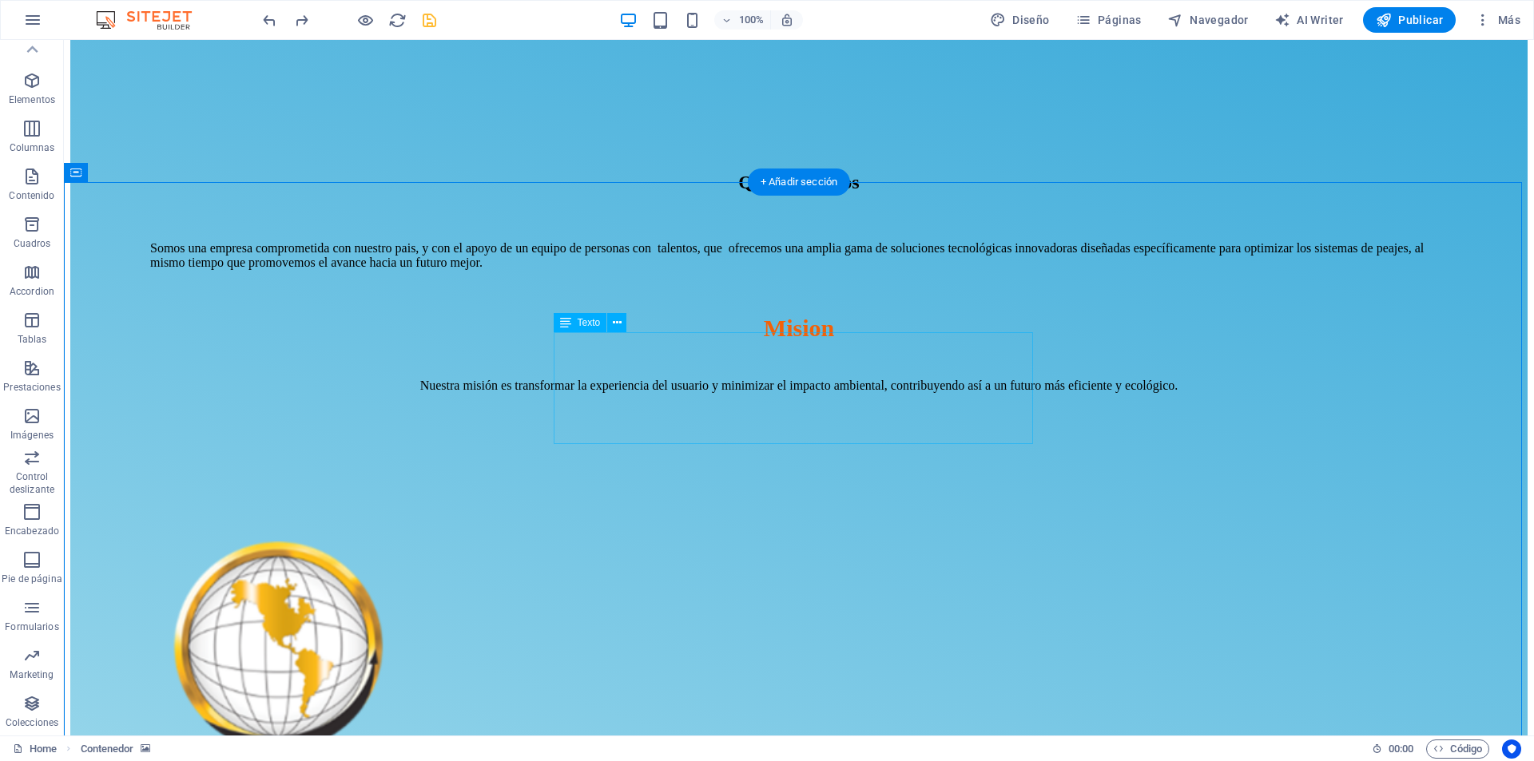
select select "px"
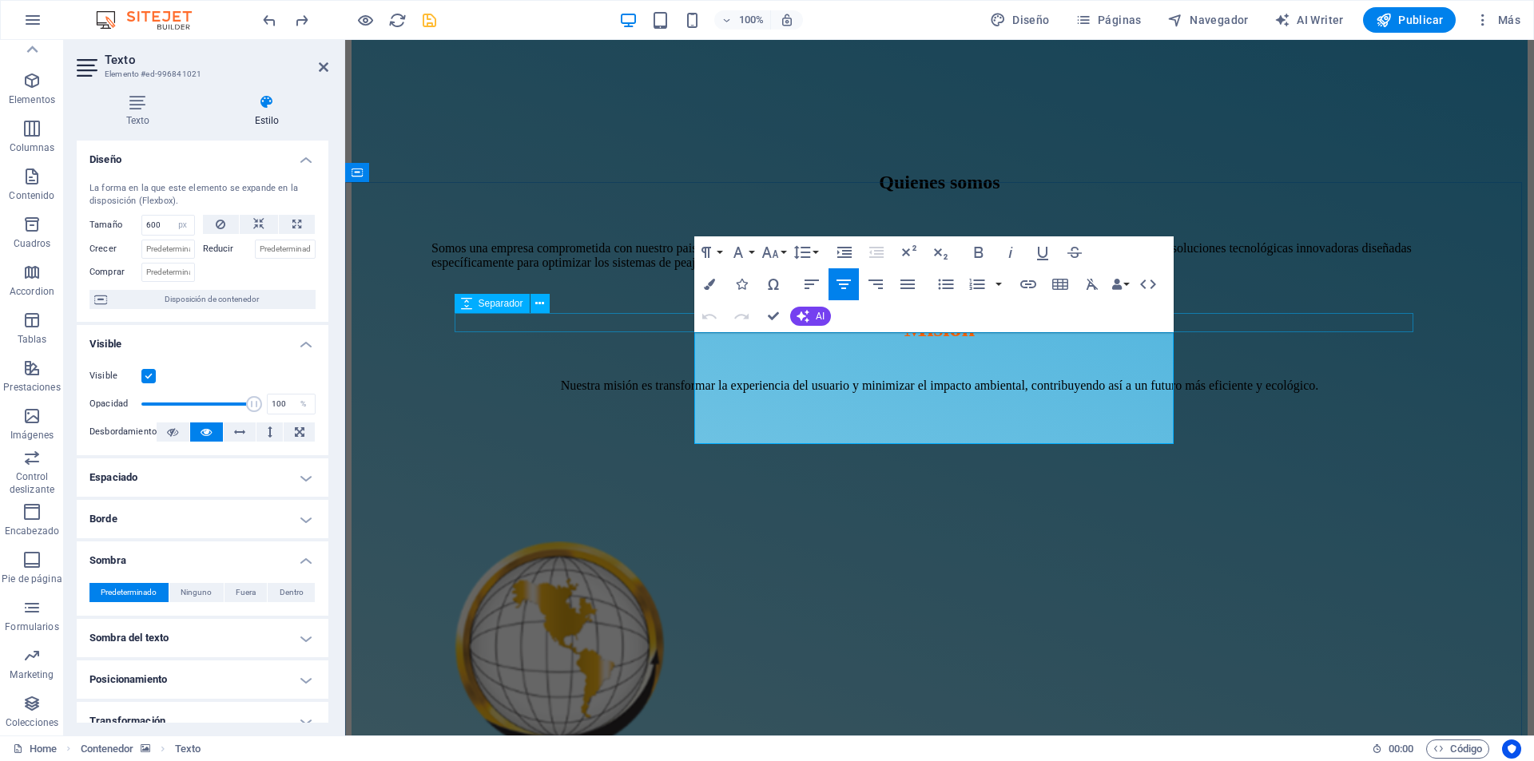
drag, startPoint x: 1064, startPoint y: 431, endPoint x: 1068, endPoint y: 367, distance: 64.1
click at [721, 255] on button "Paragraph Format" at bounding box center [709, 253] width 30 height 32
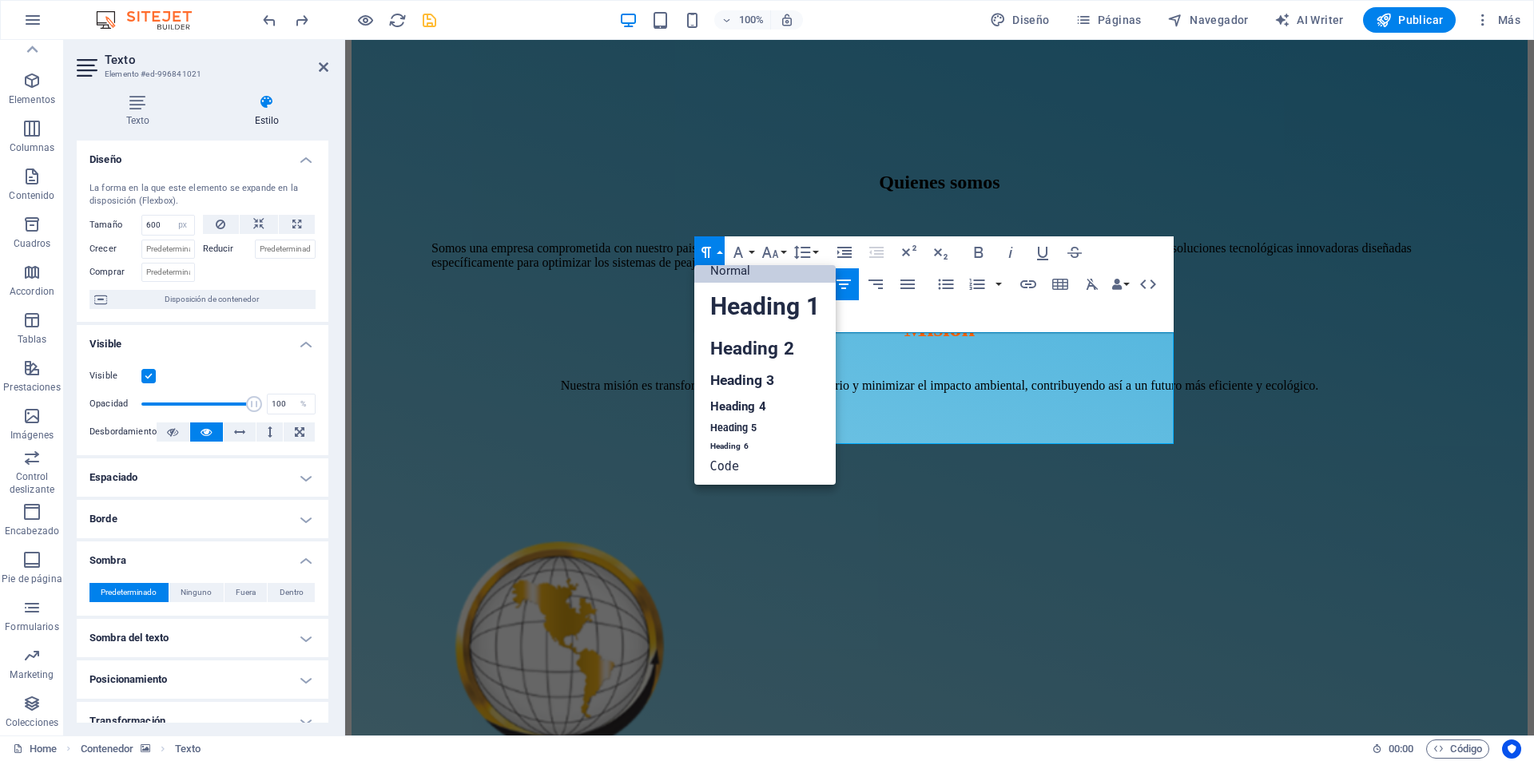
scroll to position [13, 0]
click at [731, 340] on link "Heading 2" at bounding box center [764, 349] width 141 height 36
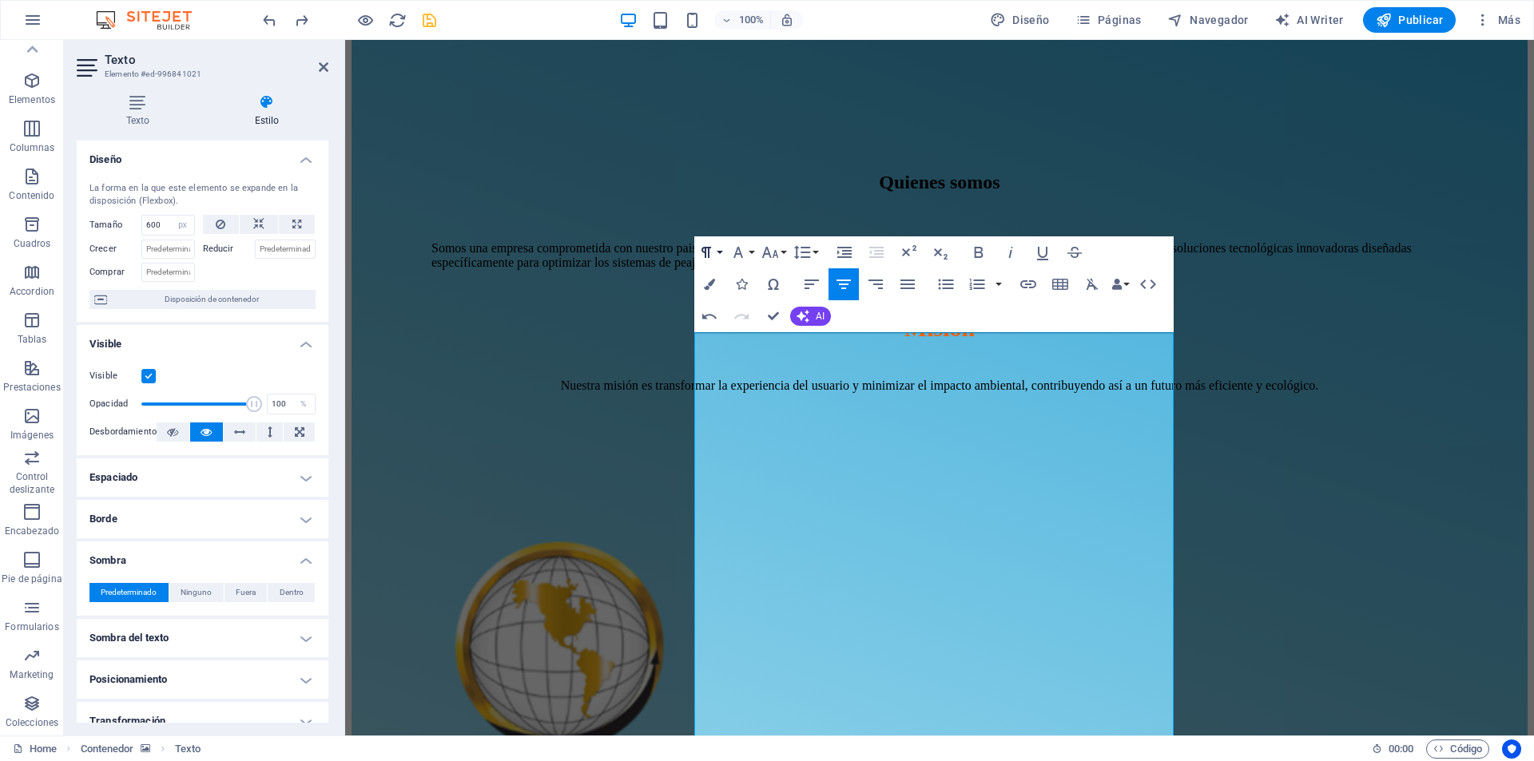
click at [718, 252] on button "Paragraph Format" at bounding box center [709, 253] width 30 height 32
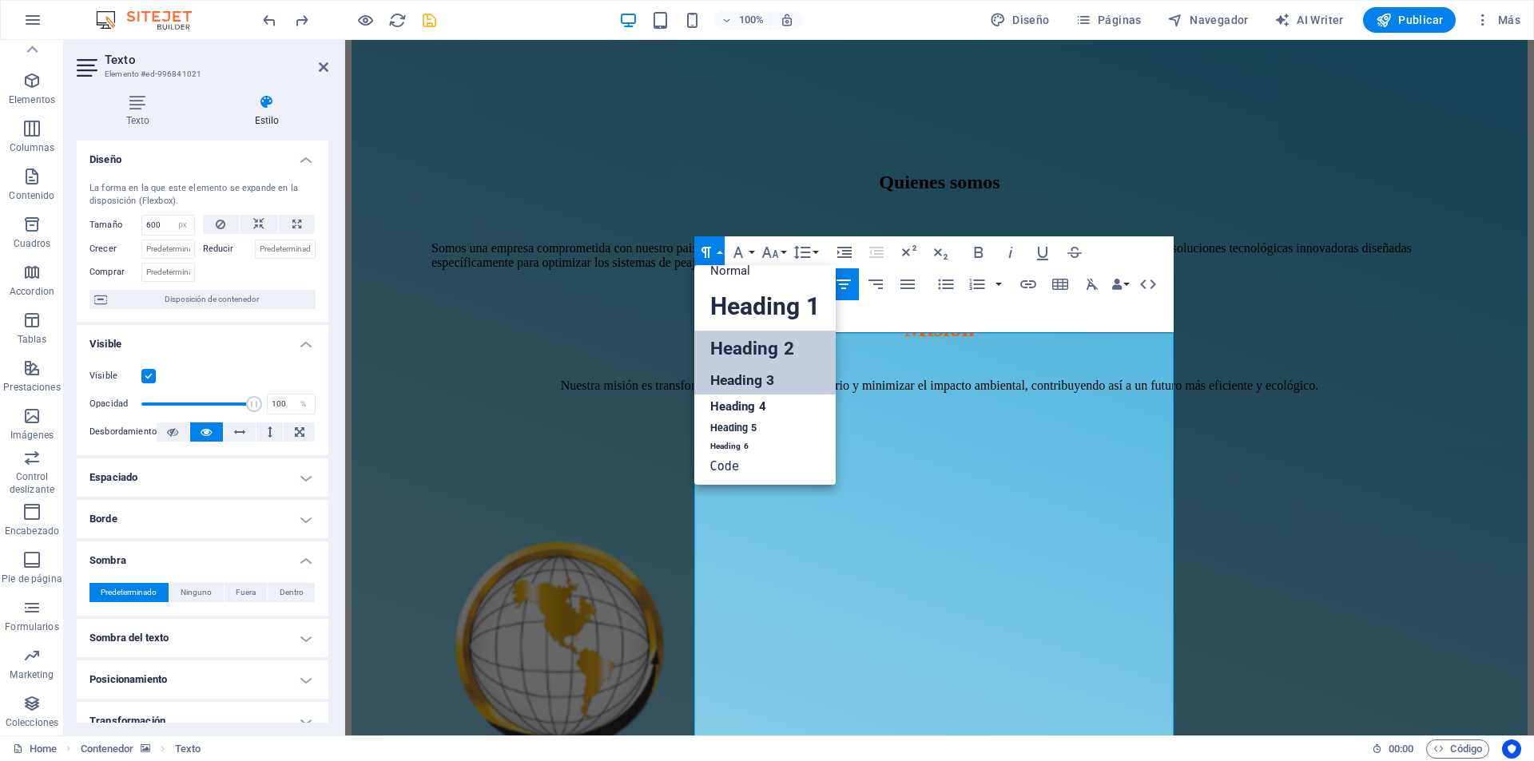
click at [728, 388] on link "Heading 3" at bounding box center [764, 381] width 141 height 28
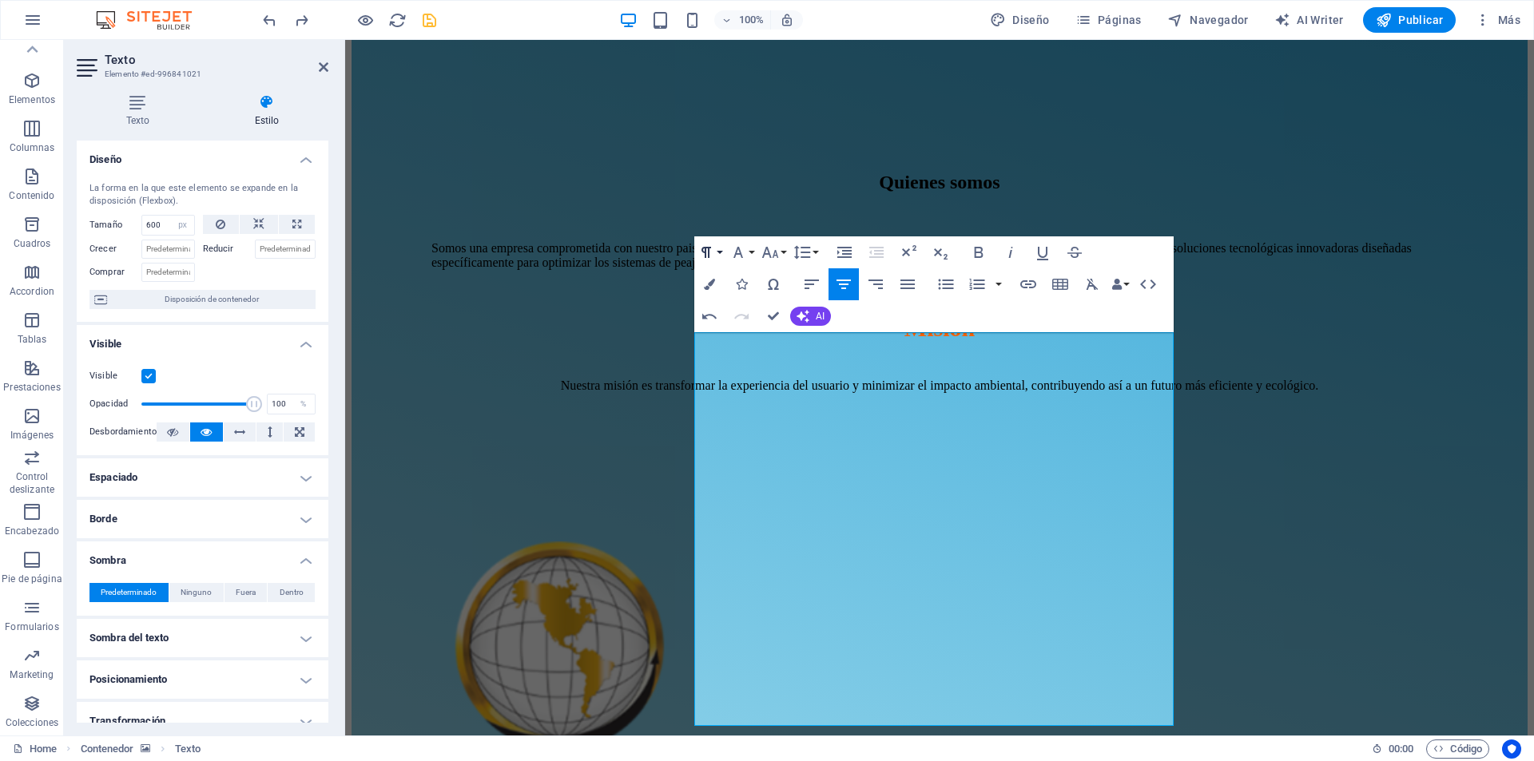
click at [720, 259] on button "Paragraph Format" at bounding box center [709, 253] width 30 height 32
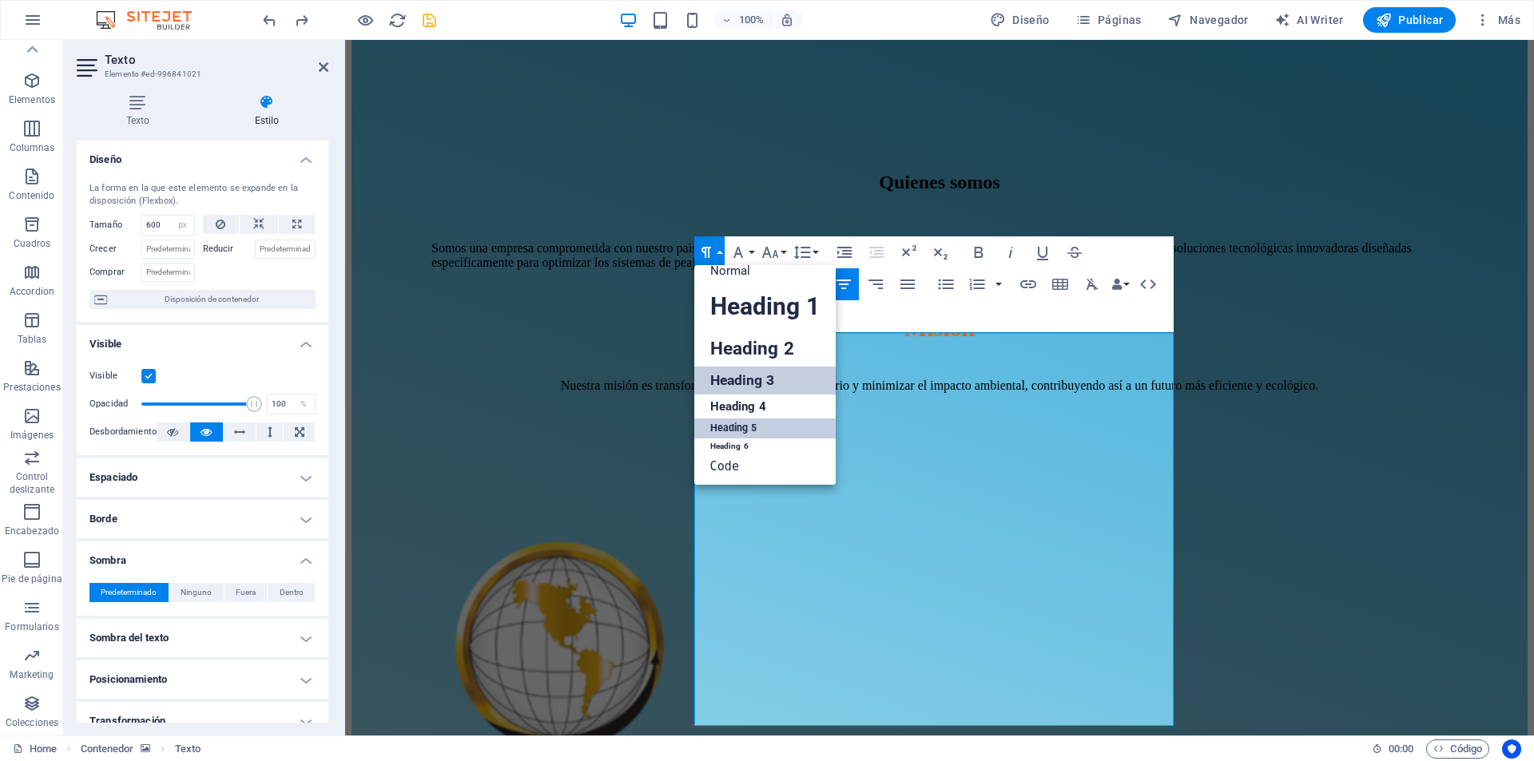
click at [753, 435] on link "Heading 5" at bounding box center [764, 429] width 141 height 20
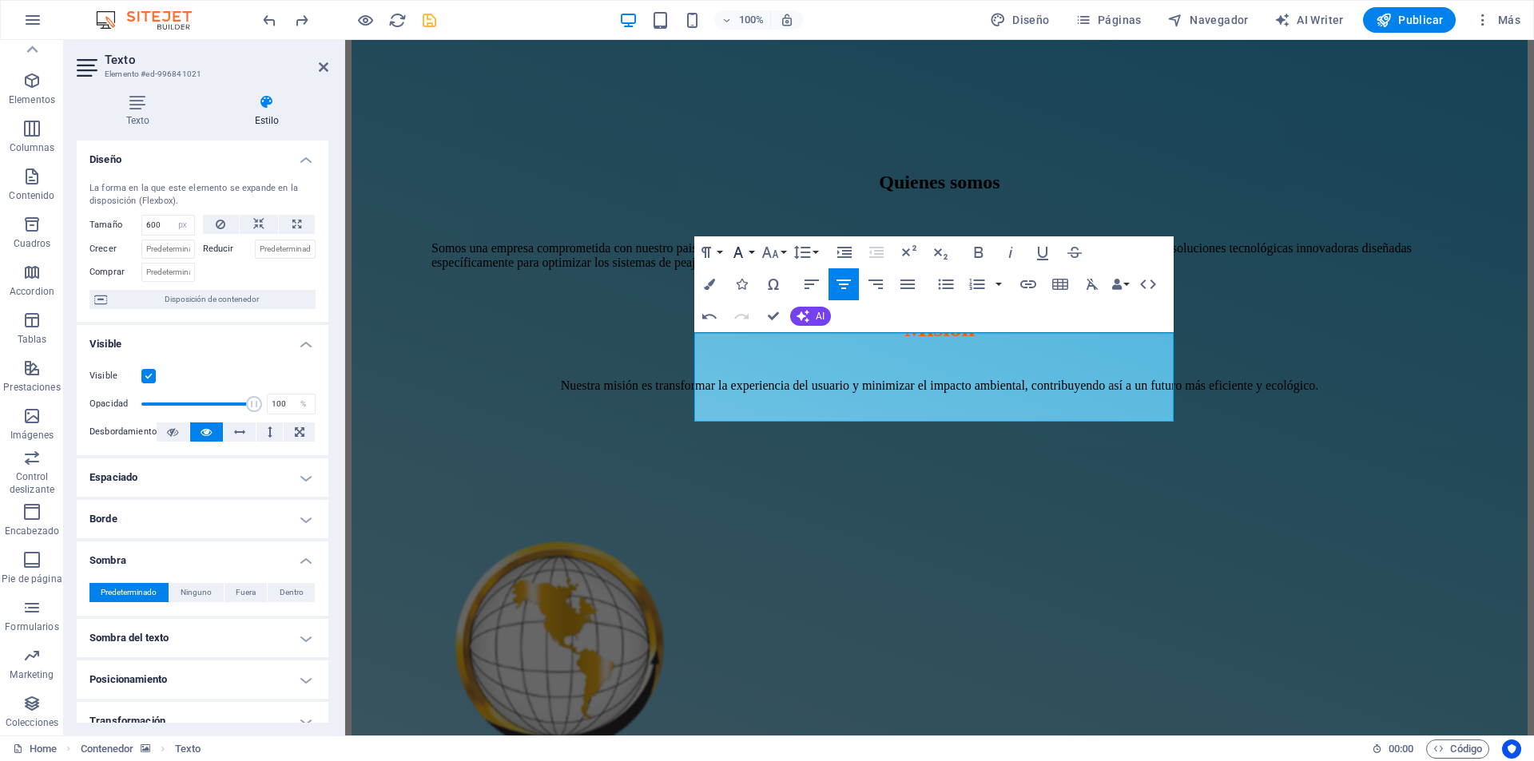
click at [752, 253] on button "Font Family" at bounding box center [741, 253] width 30 height 32
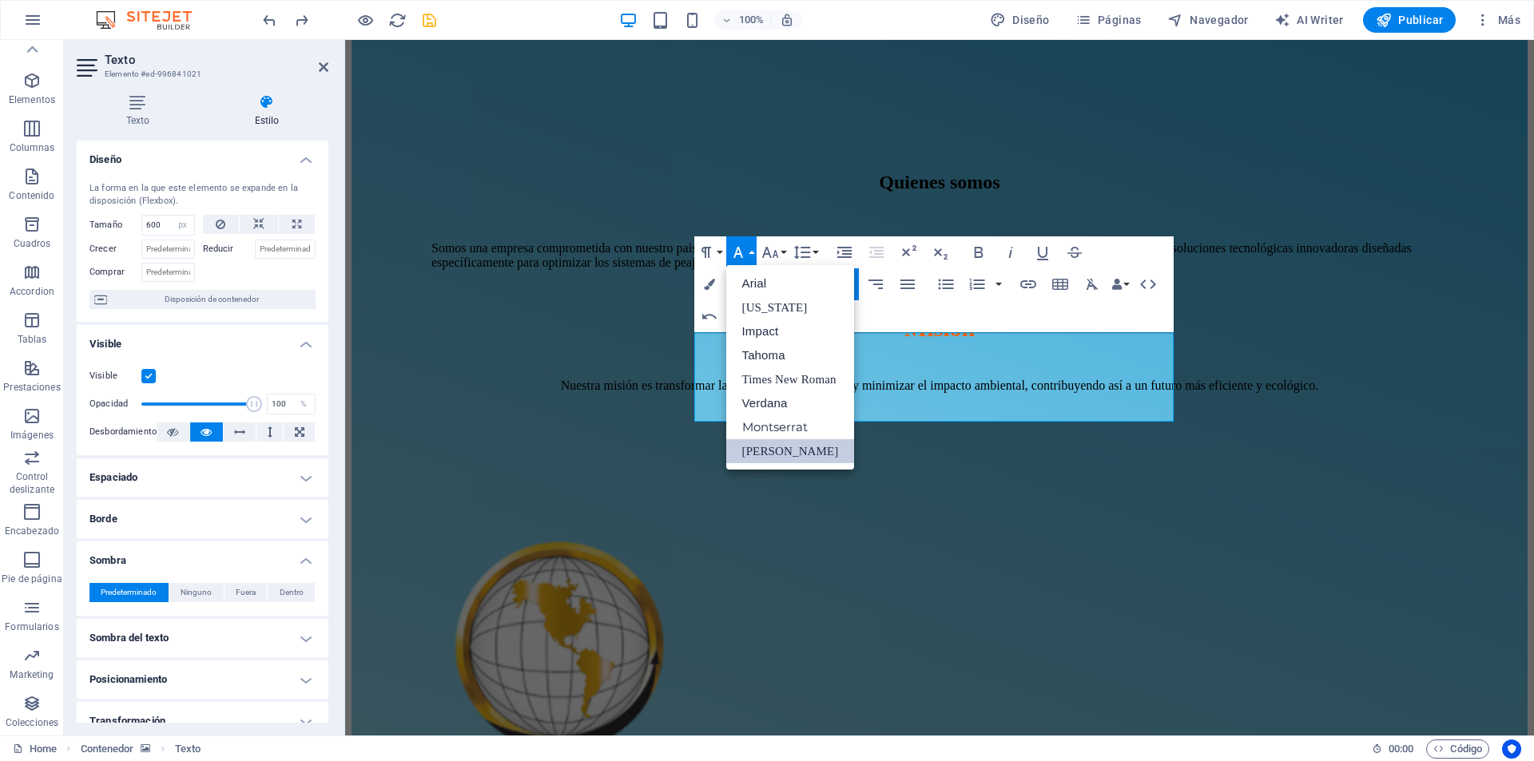
scroll to position [0, 0]
click at [760, 311] on link "[US_STATE]" at bounding box center [790, 308] width 129 height 24
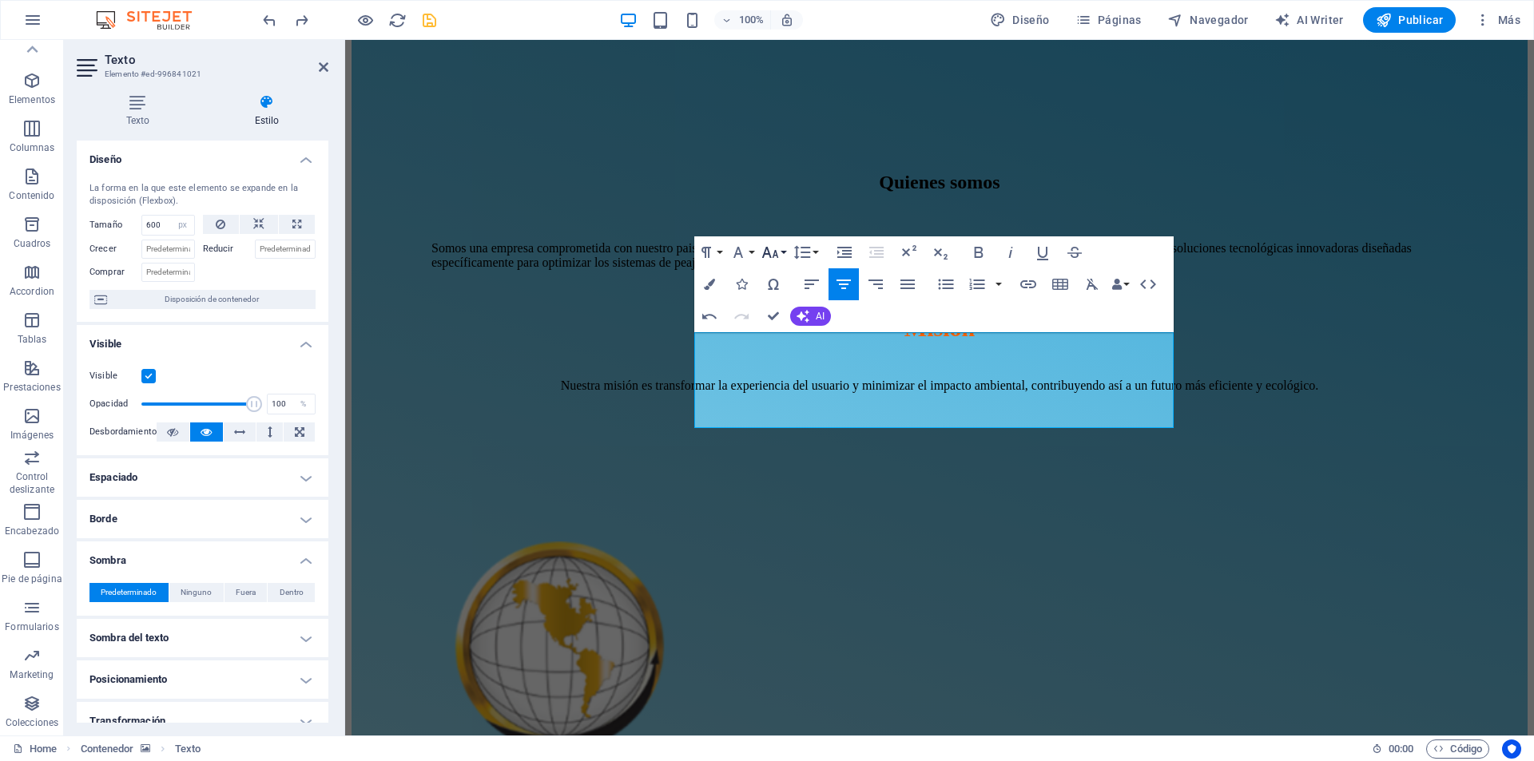
click at [777, 251] on icon "button" at bounding box center [770, 252] width 19 height 19
click at [783, 353] on link "11" at bounding box center [787, 356] width 58 height 24
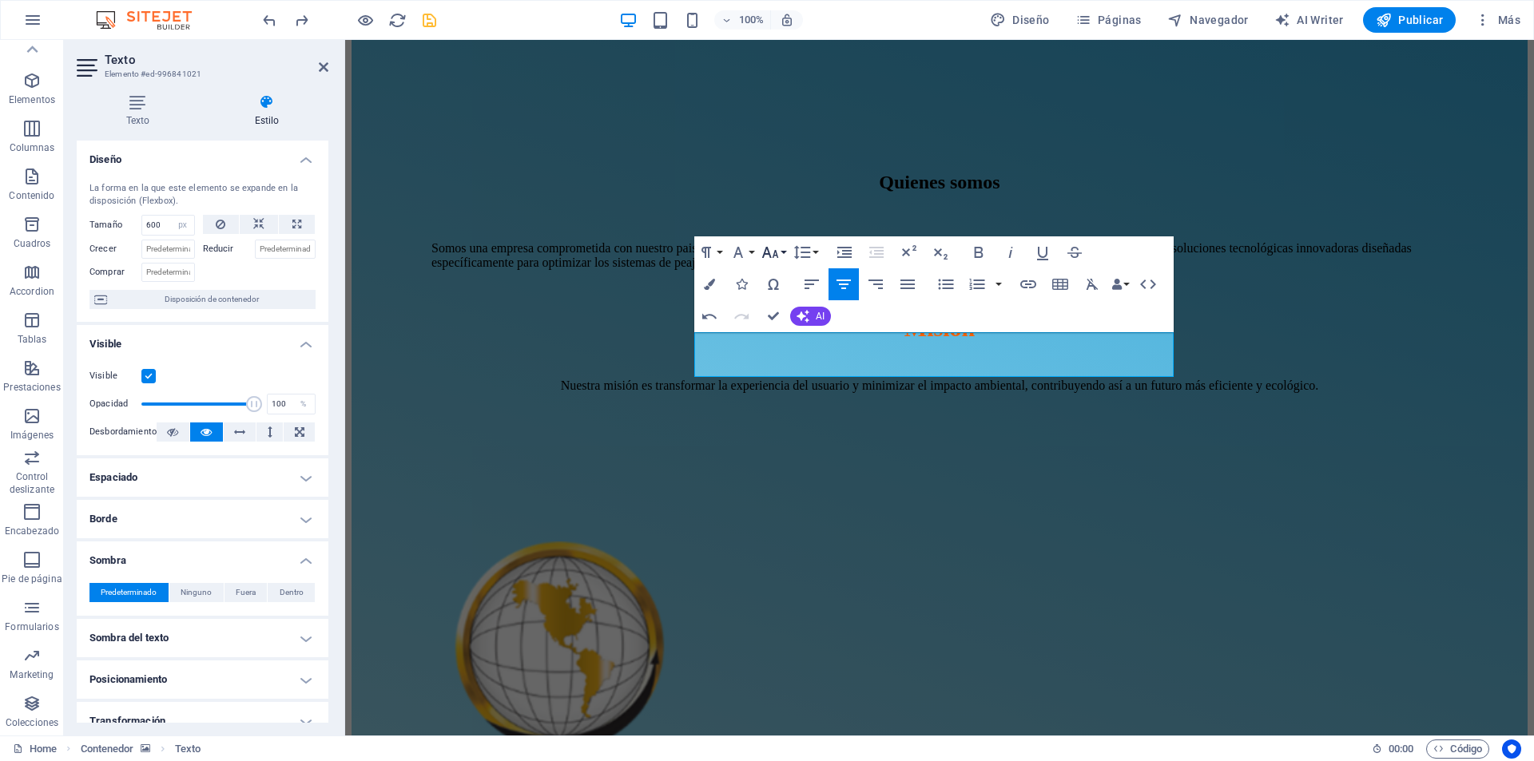
click at [774, 244] on icon "button" at bounding box center [770, 252] width 19 height 19
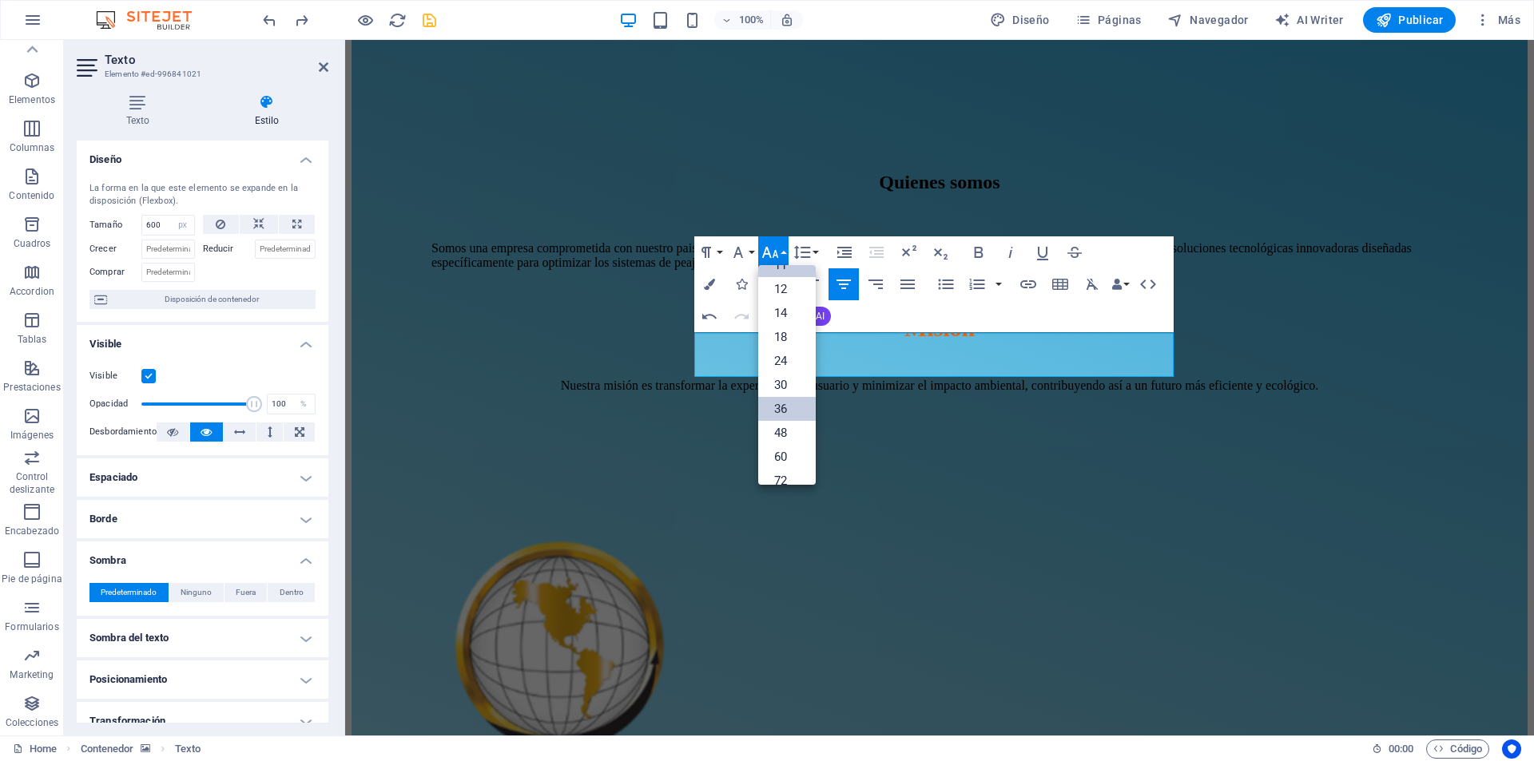
click at [777, 412] on link "36" at bounding box center [787, 409] width 58 height 24
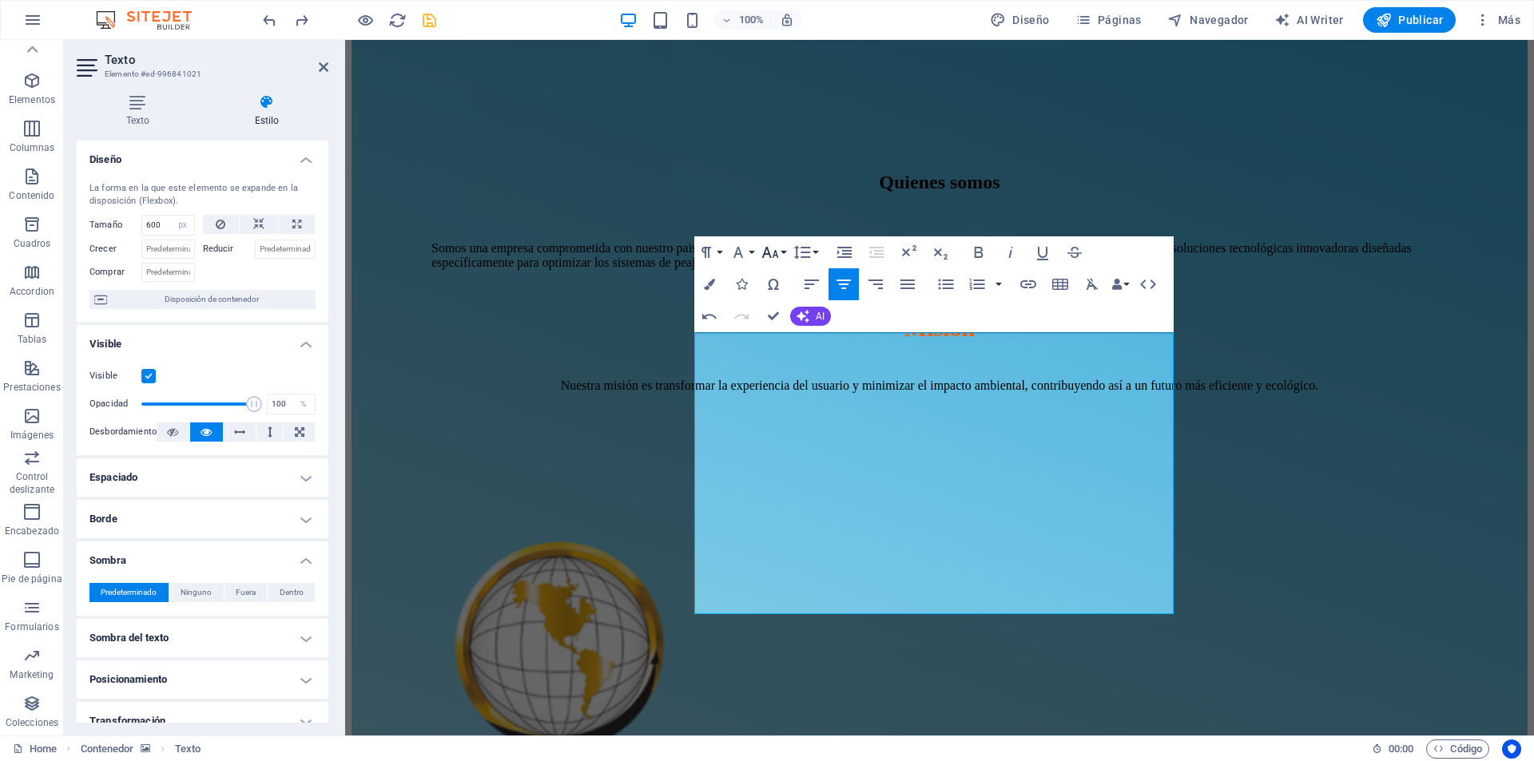
click at [770, 257] on icon "button" at bounding box center [769, 252] width 17 height 11
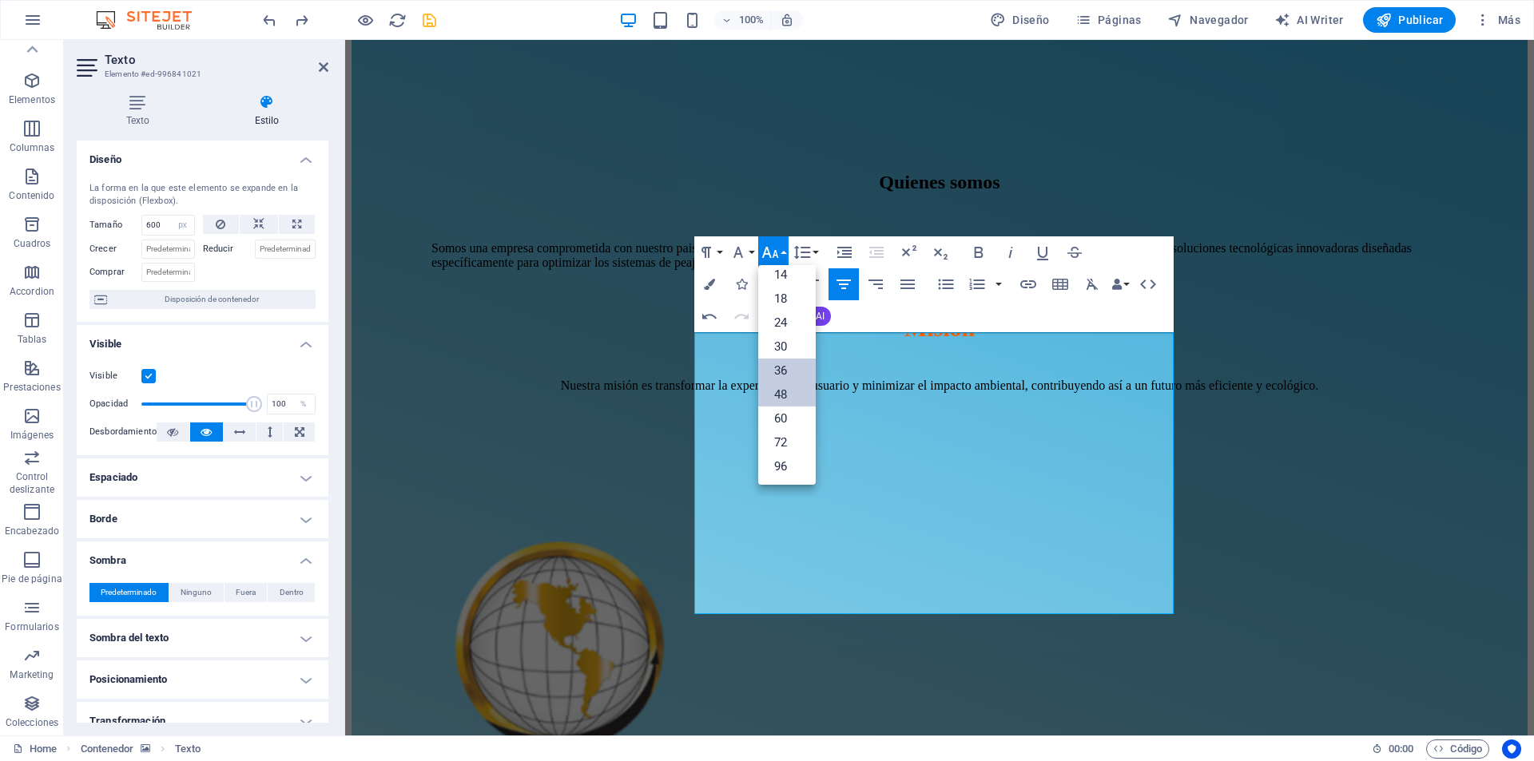
scroll to position [129, 0]
click at [784, 330] on link "24" at bounding box center [787, 323] width 58 height 24
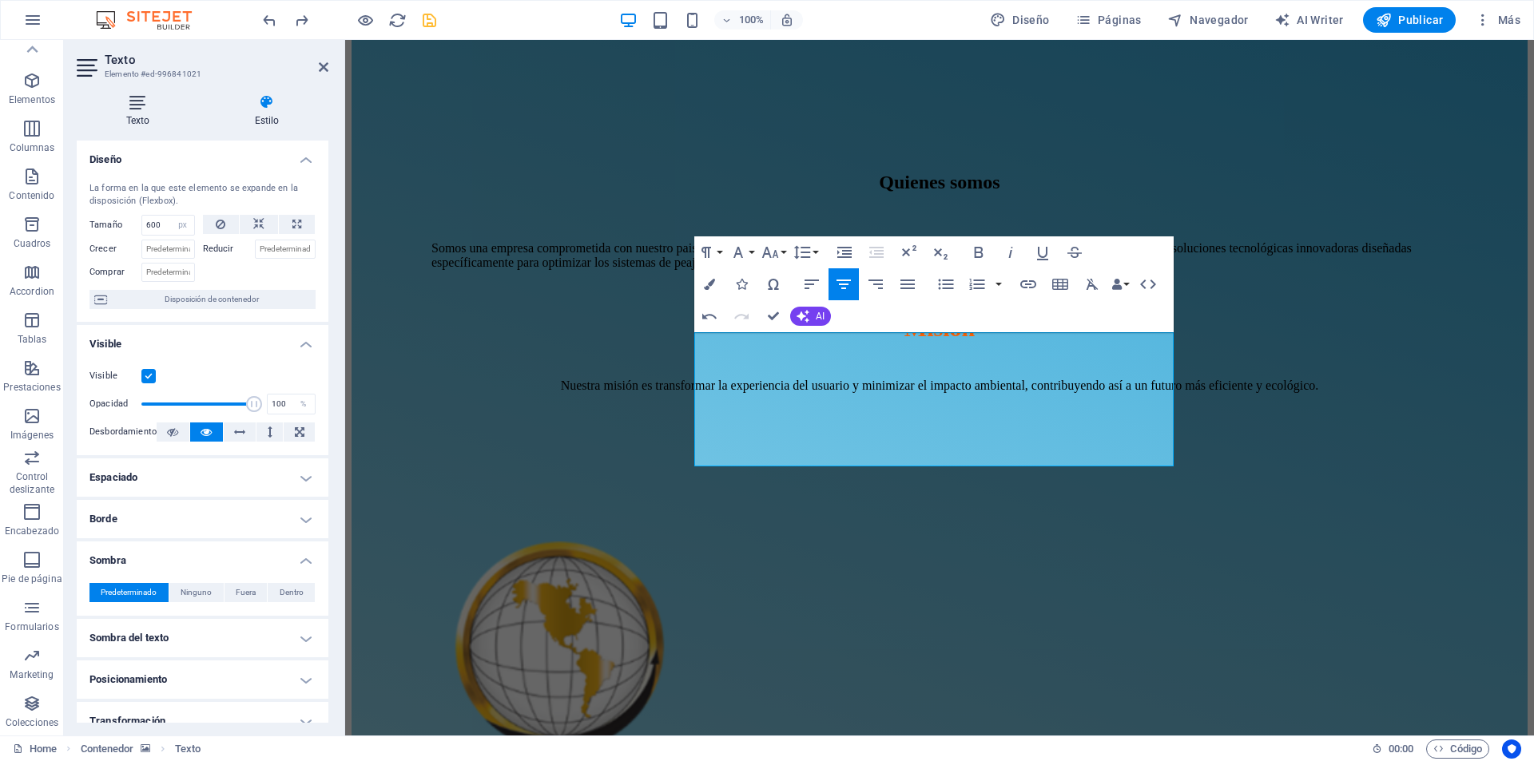
click at [133, 112] on h4 "Texto" at bounding box center [141, 111] width 129 height 34
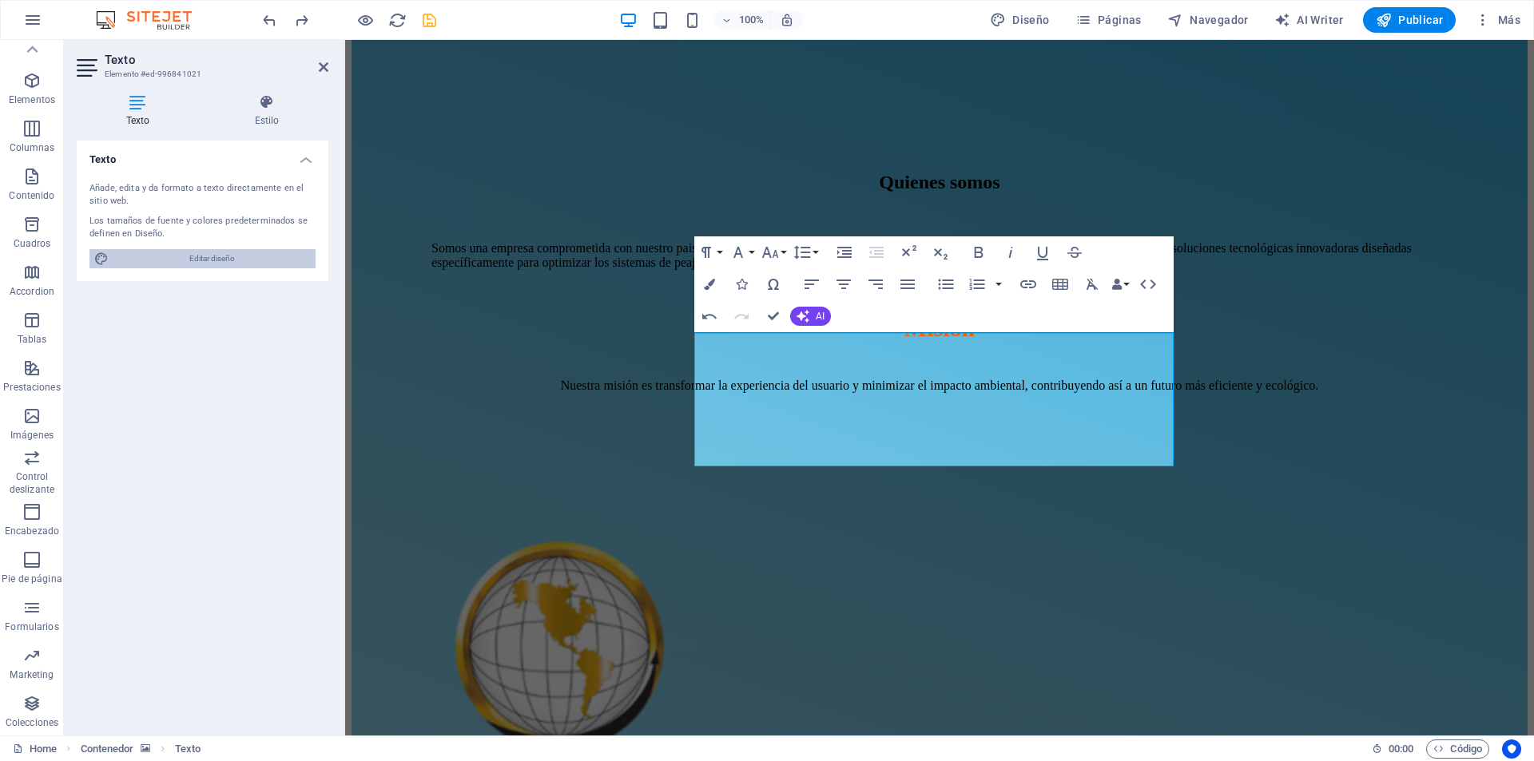
click at [217, 265] on span "Editar diseño" at bounding box center [211, 258] width 197 height 19
select select "500"
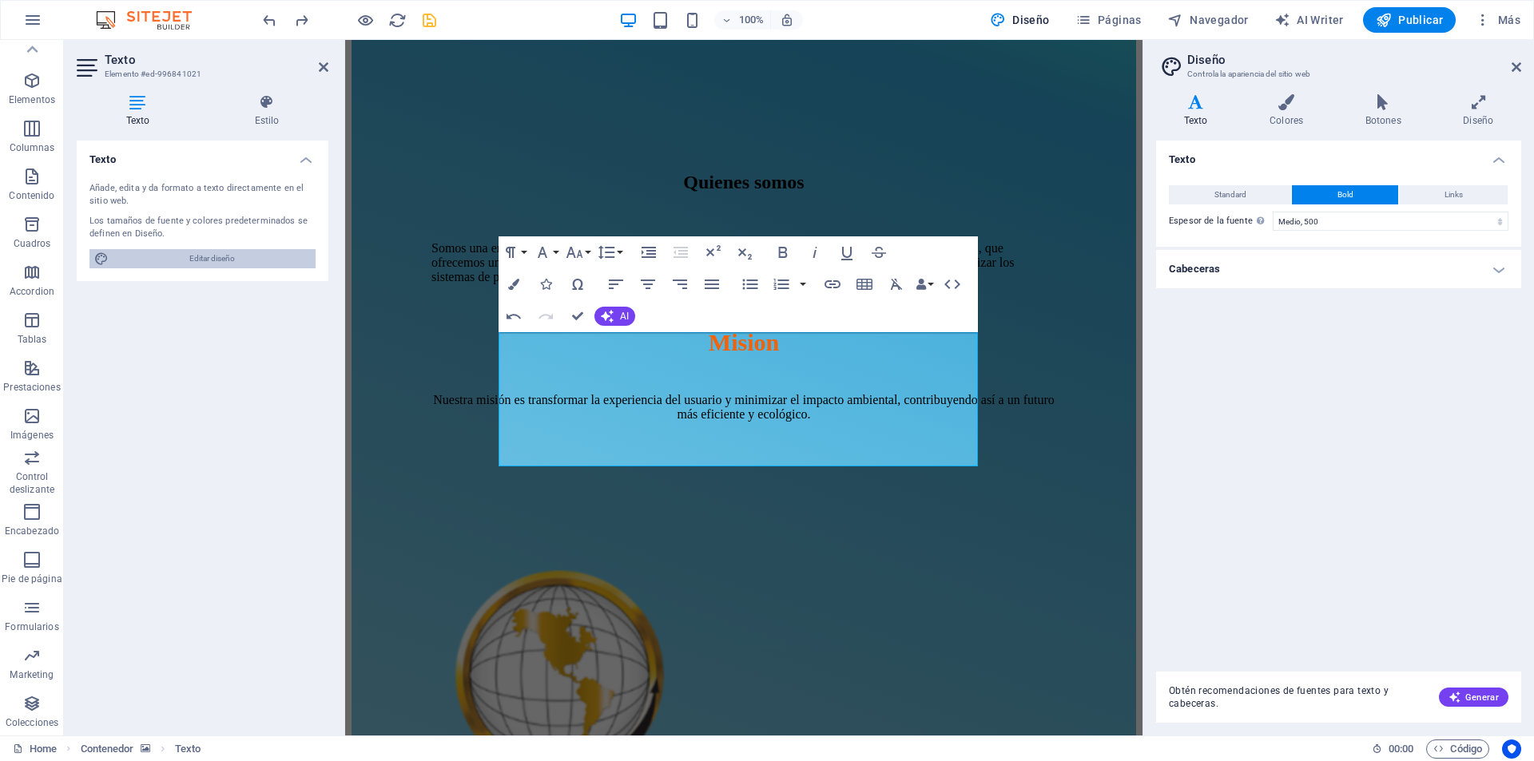
scroll to position [1323, 0]
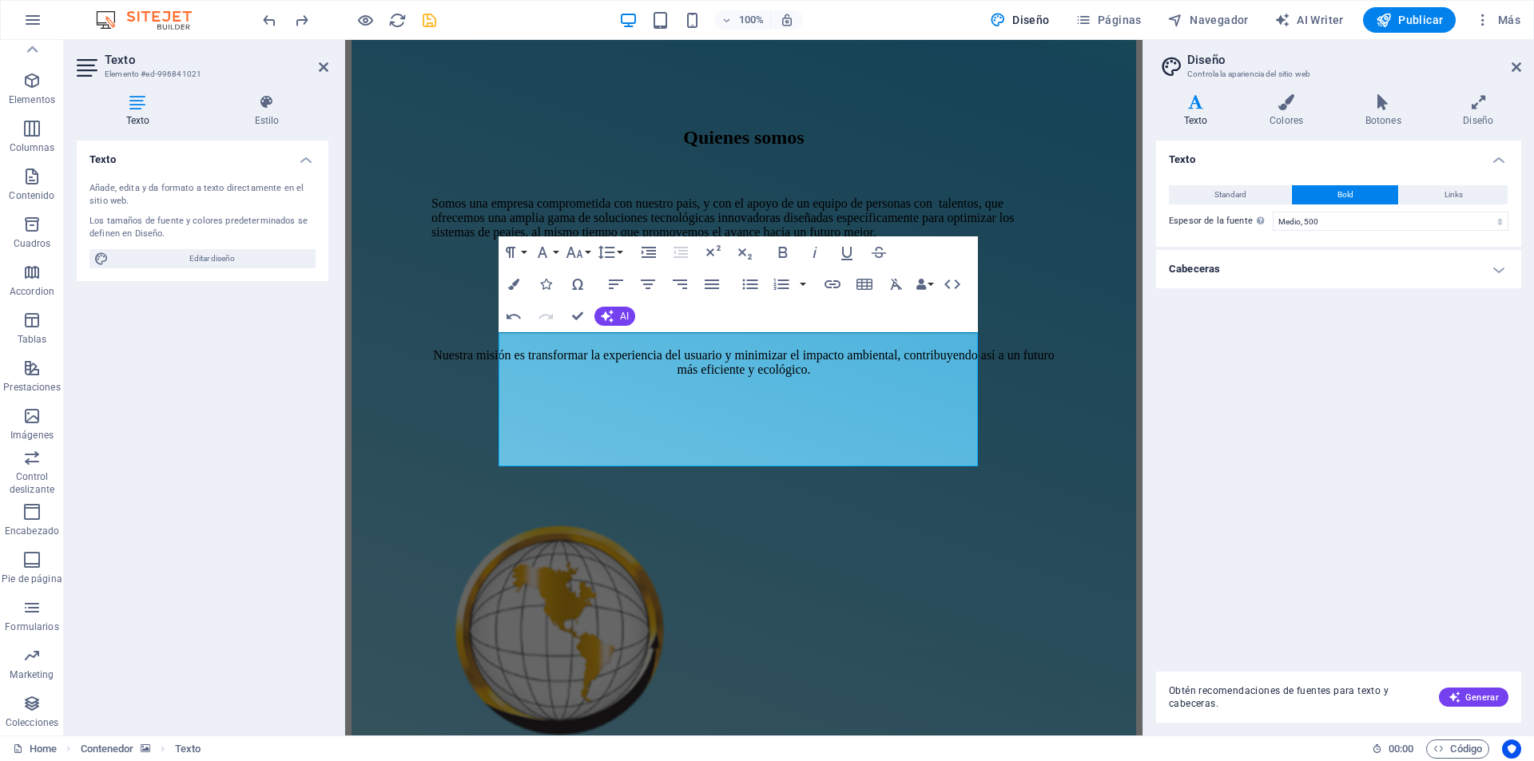
click at [1515, 74] on header "Diseño Controla la apariencia del sitio web" at bounding box center [1340, 61] width 362 height 42
click at [1517, 67] on icon at bounding box center [1517, 67] width 10 height 13
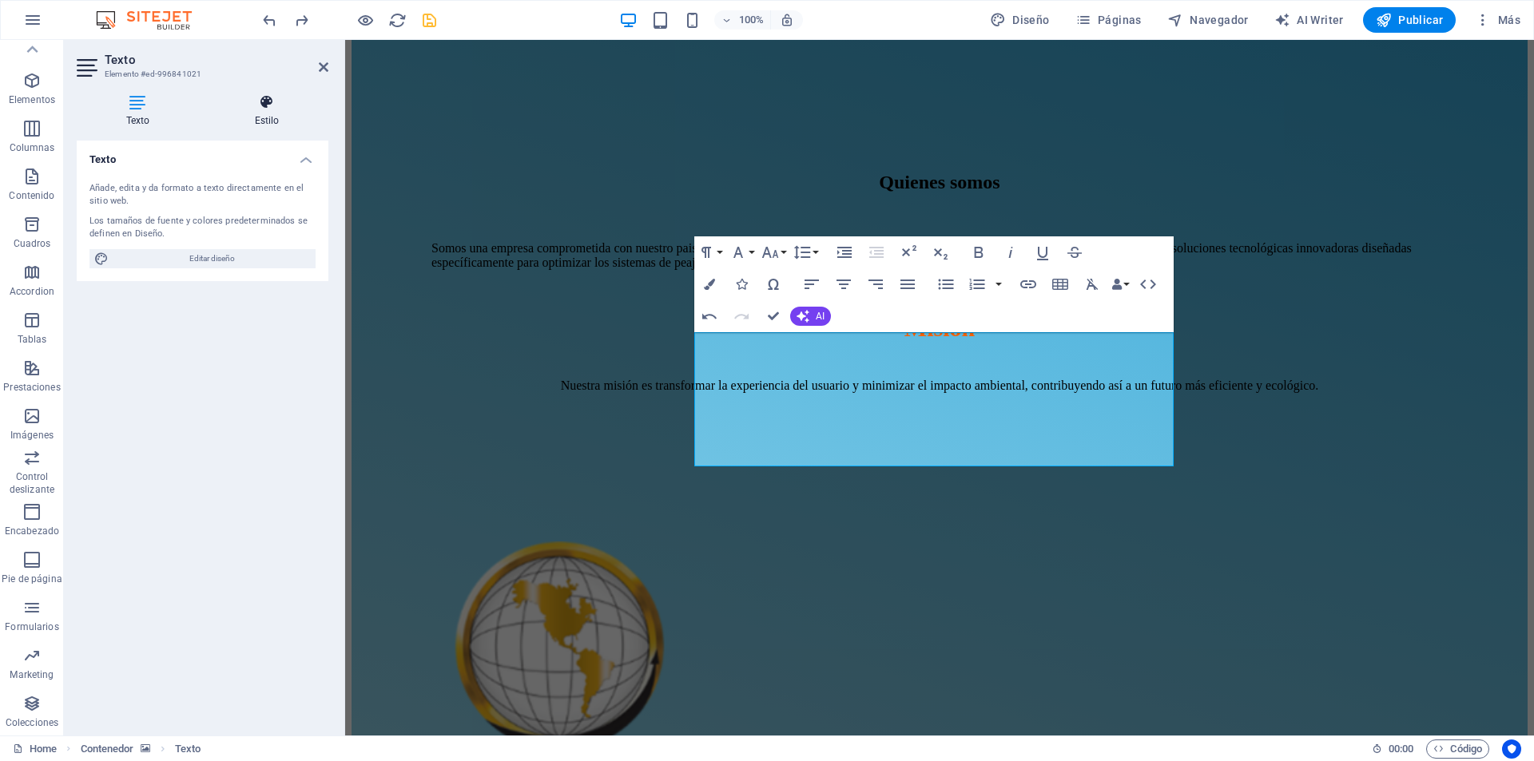
click at [279, 112] on h4 "Estilo" at bounding box center [266, 111] width 123 height 34
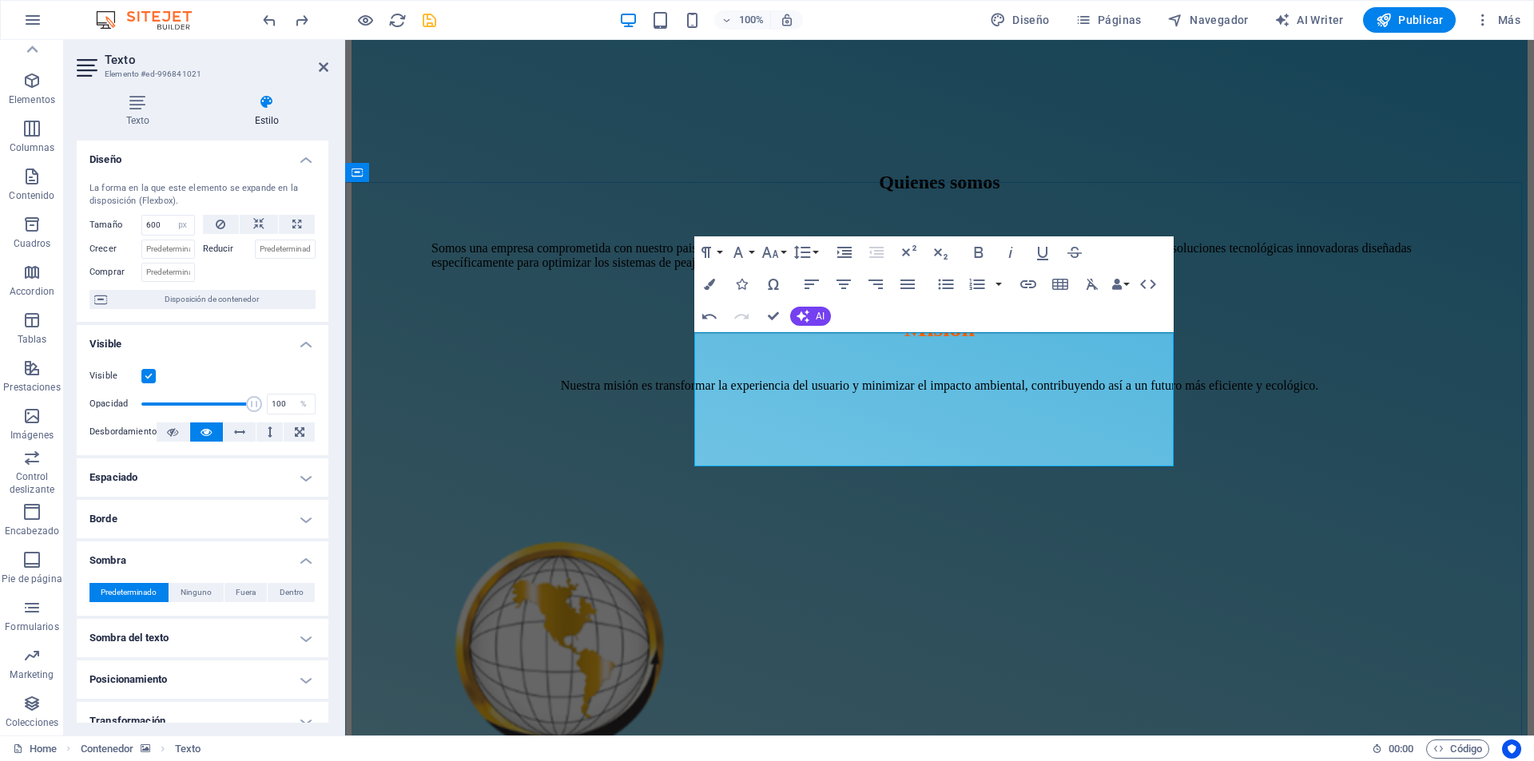
drag, startPoint x: 1153, startPoint y: 463, endPoint x: 1103, endPoint y: 467, distance: 49.8
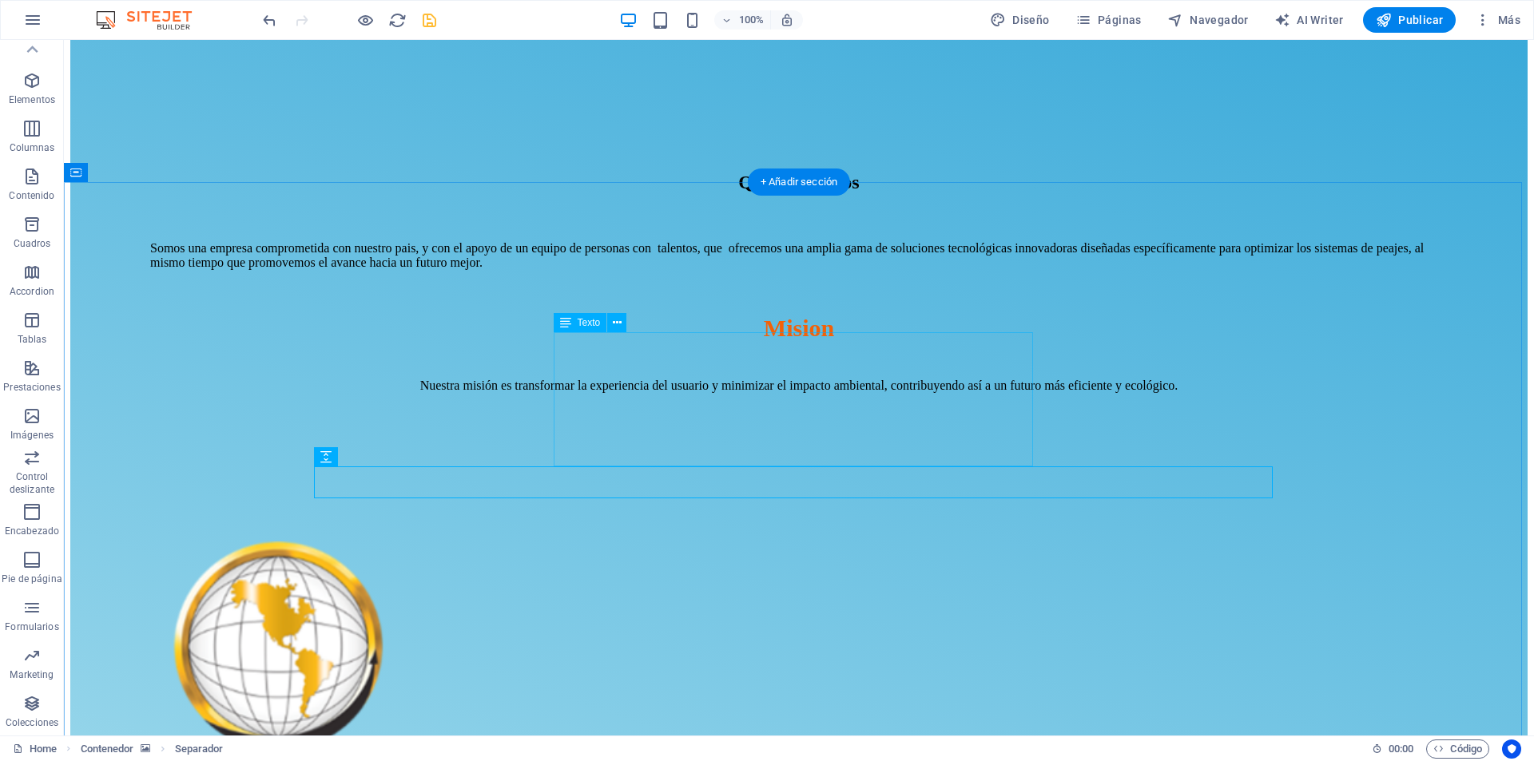
click at [614, 323] on icon at bounding box center [617, 323] width 9 height 17
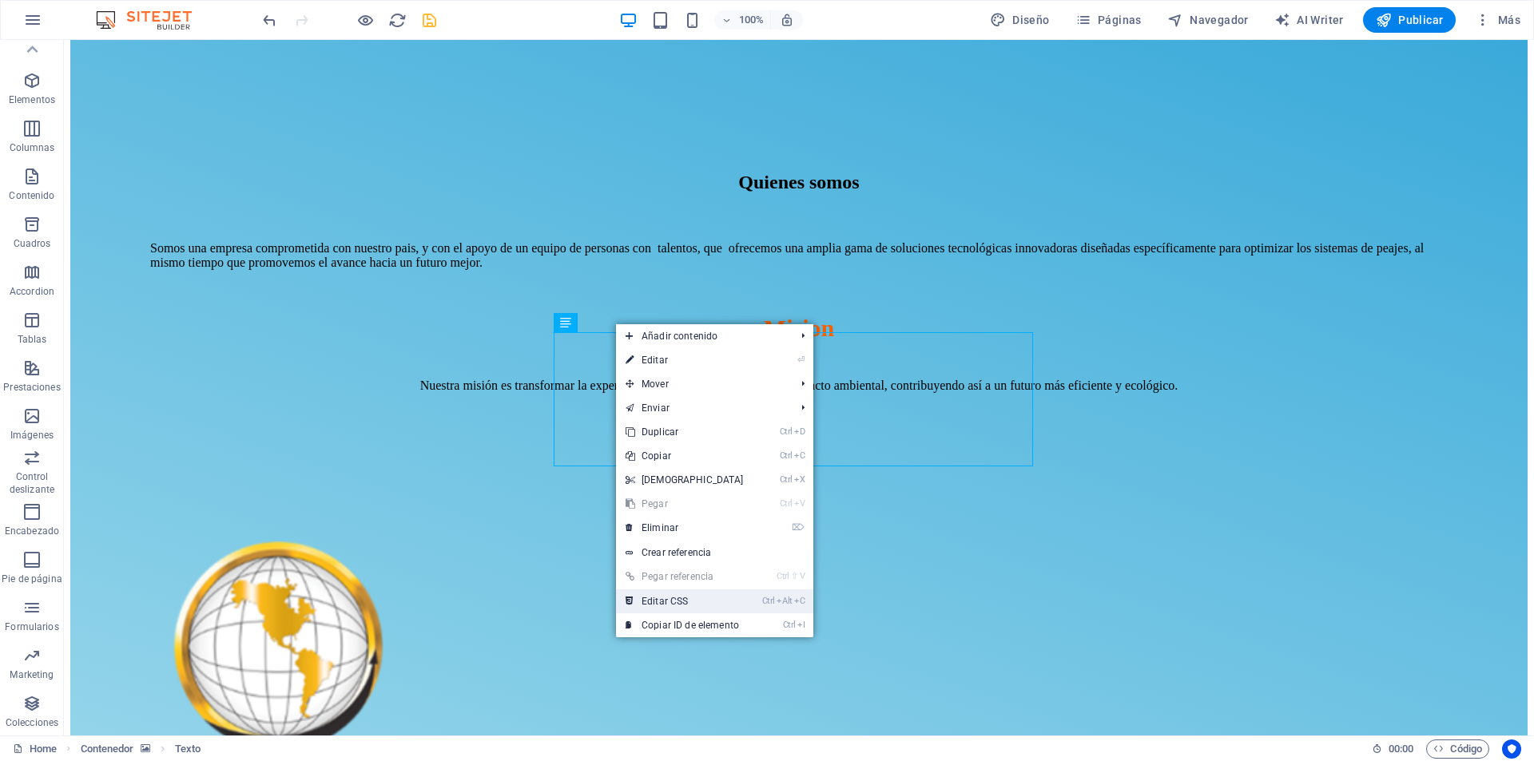
click at [664, 606] on link "Ctrl Alt C Editar CSS" at bounding box center [684, 602] width 137 height 24
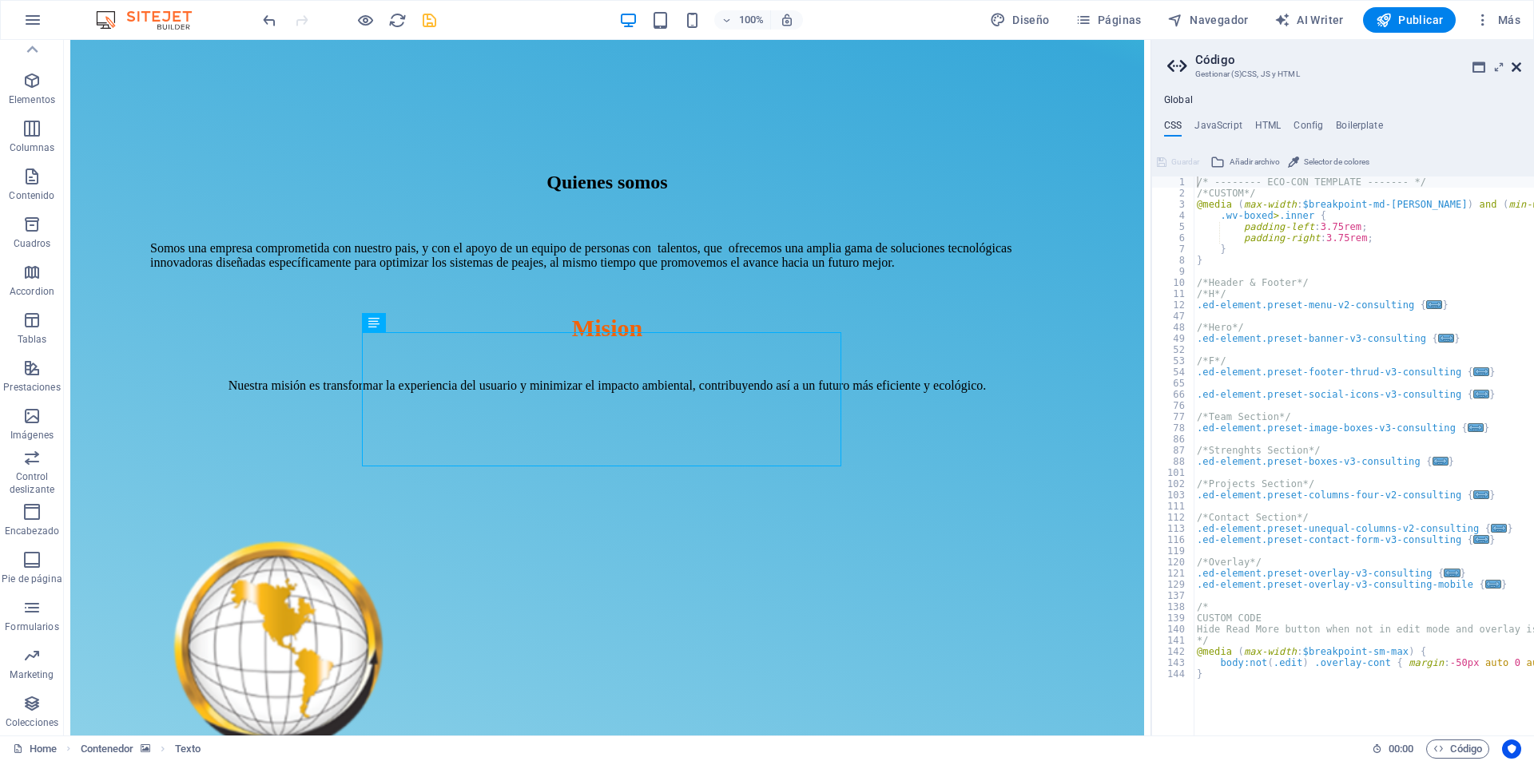
click at [1518, 66] on icon at bounding box center [1517, 67] width 10 height 13
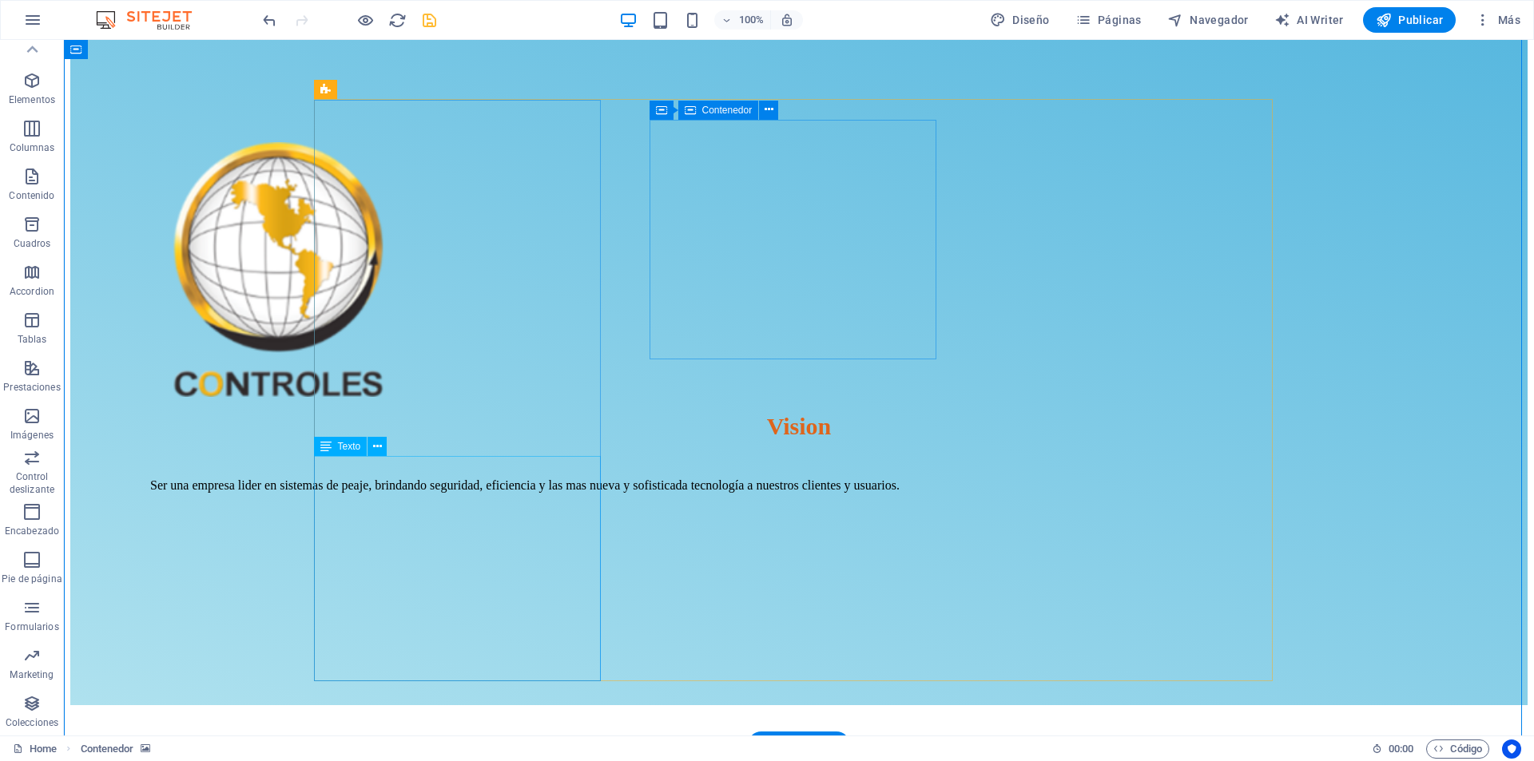
click at [380, 449] on icon at bounding box center [377, 447] width 9 height 17
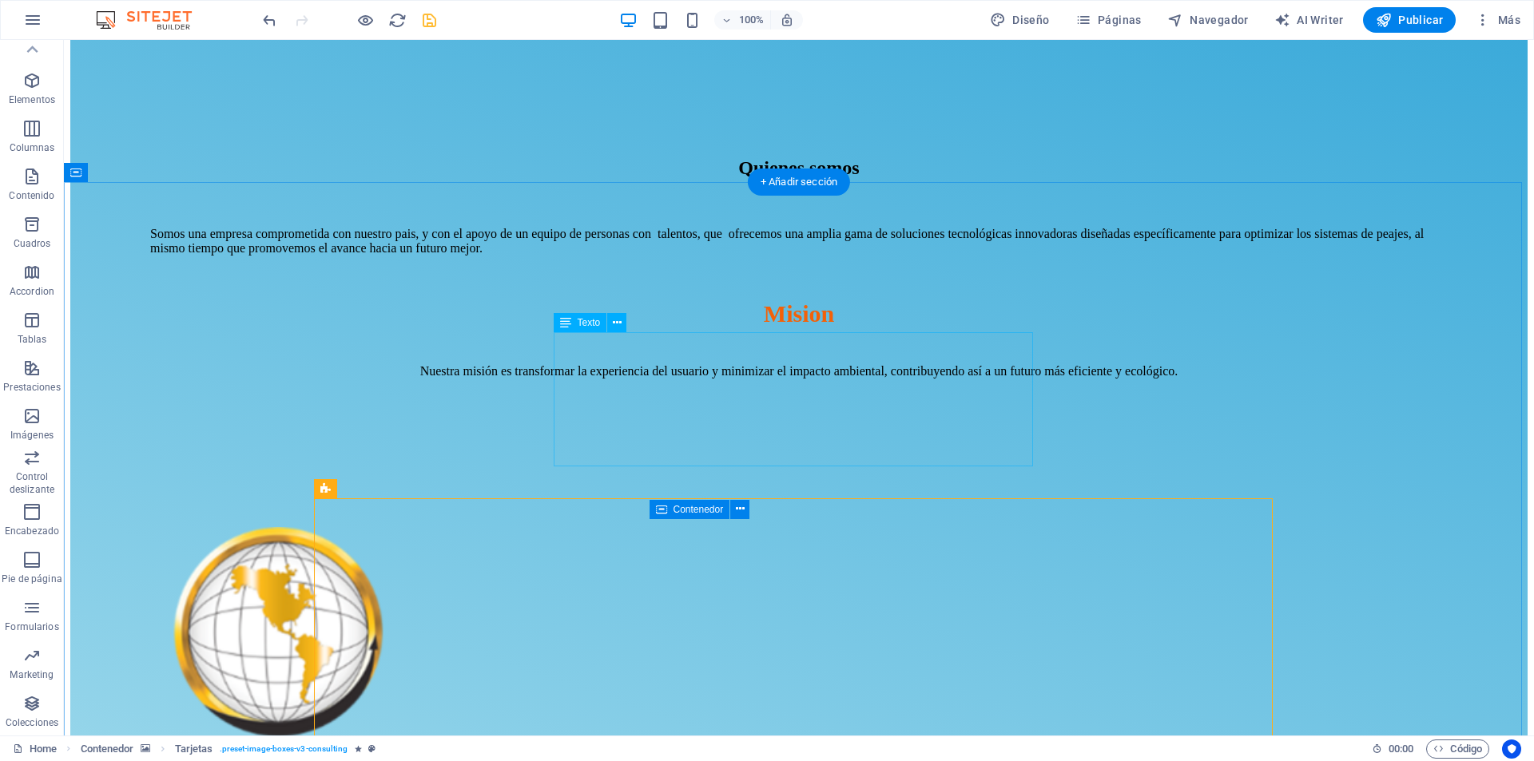
scroll to position [1278, 0]
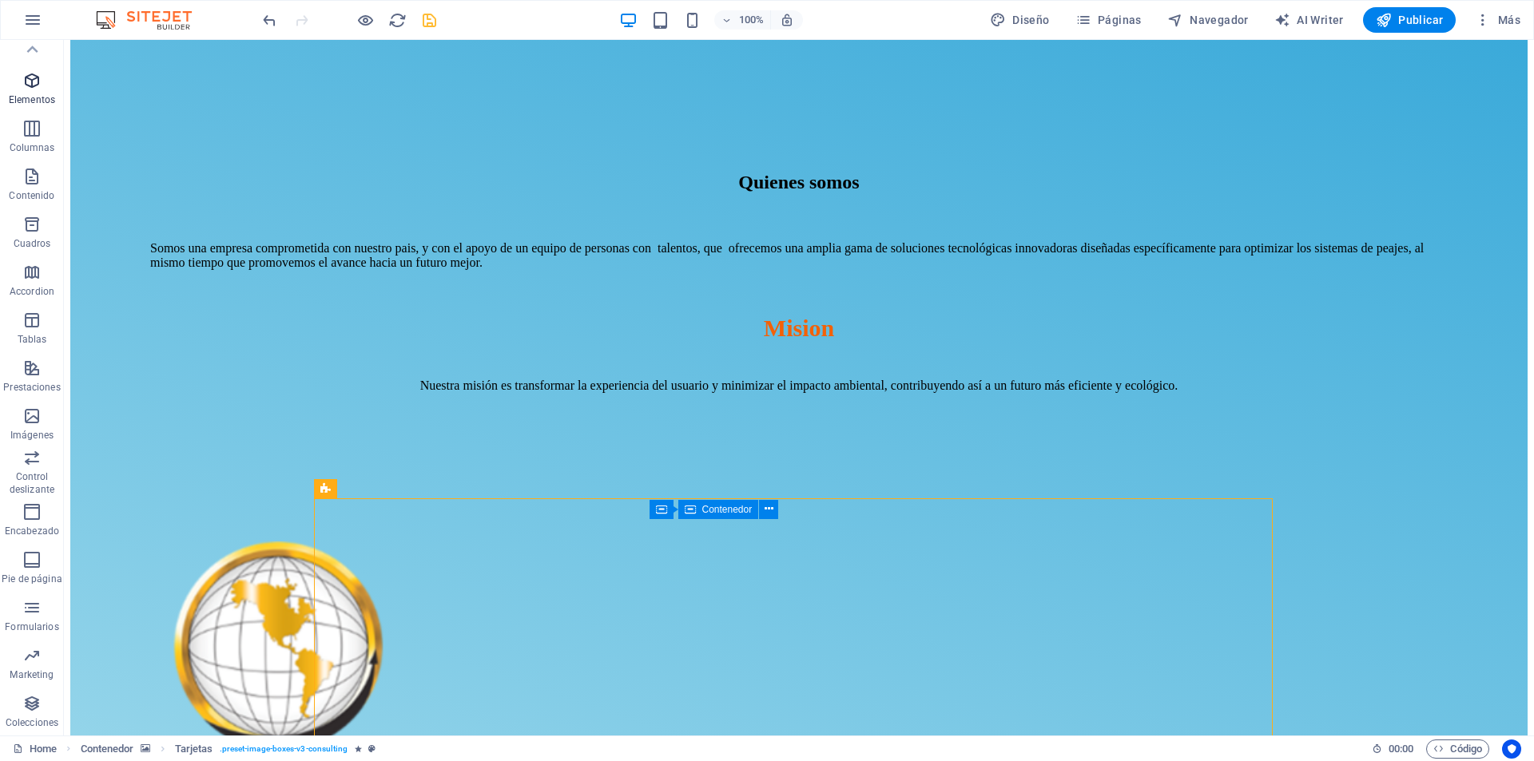
click at [22, 87] on icon "button" at bounding box center [31, 80] width 19 height 19
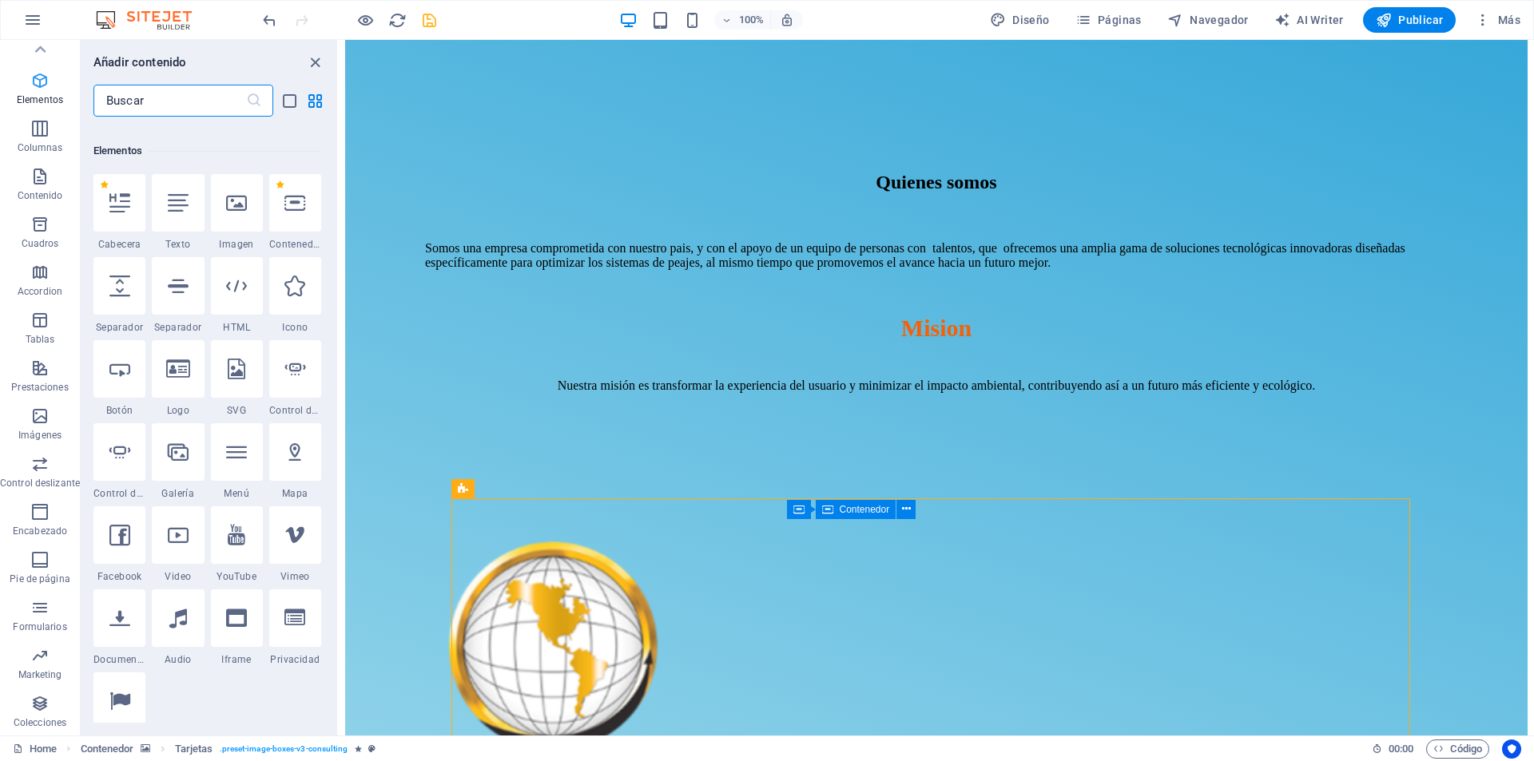
scroll to position [301, 0]
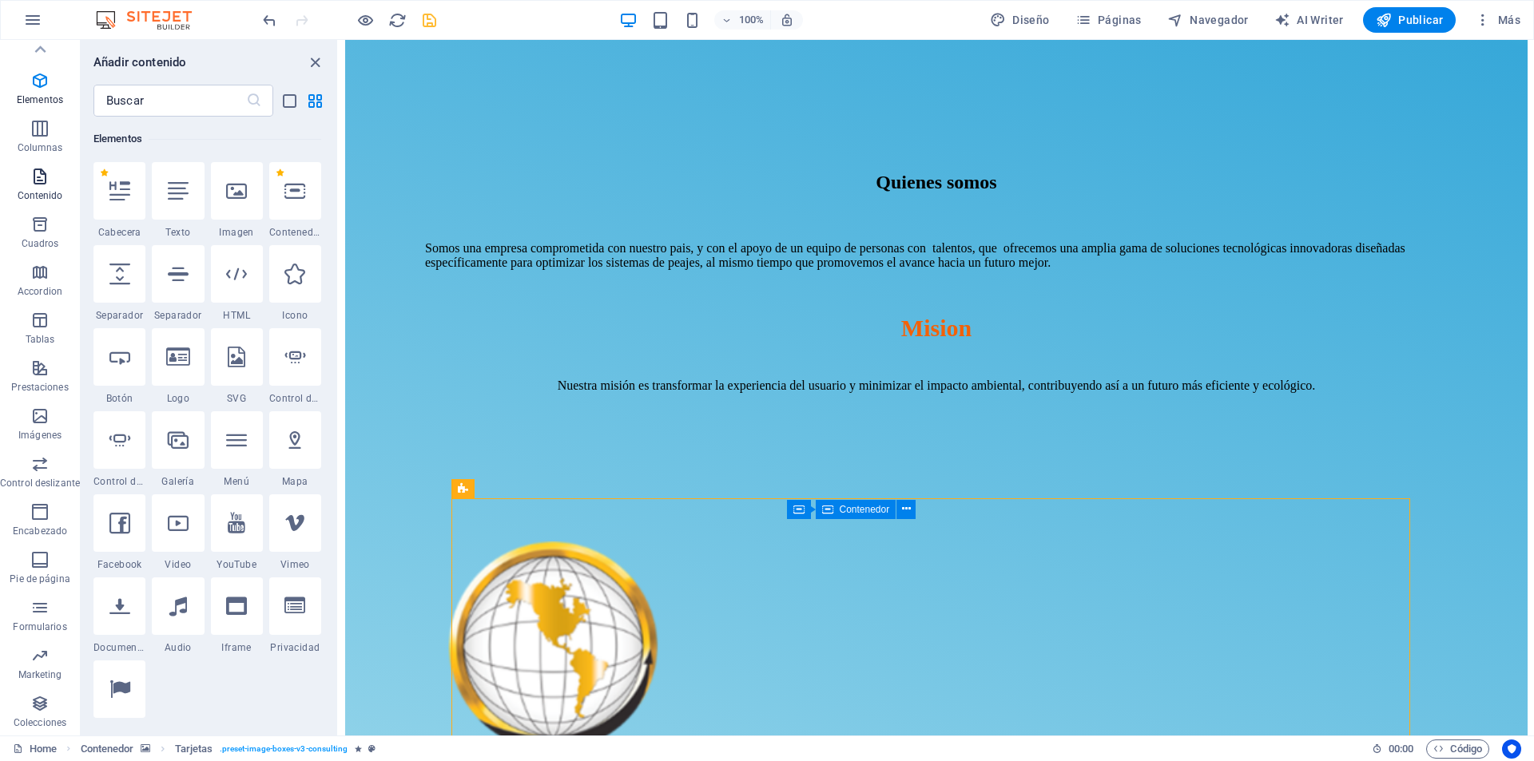
click at [38, 182] on icon "button" at bounding box center [39, 176] width 19 height 19
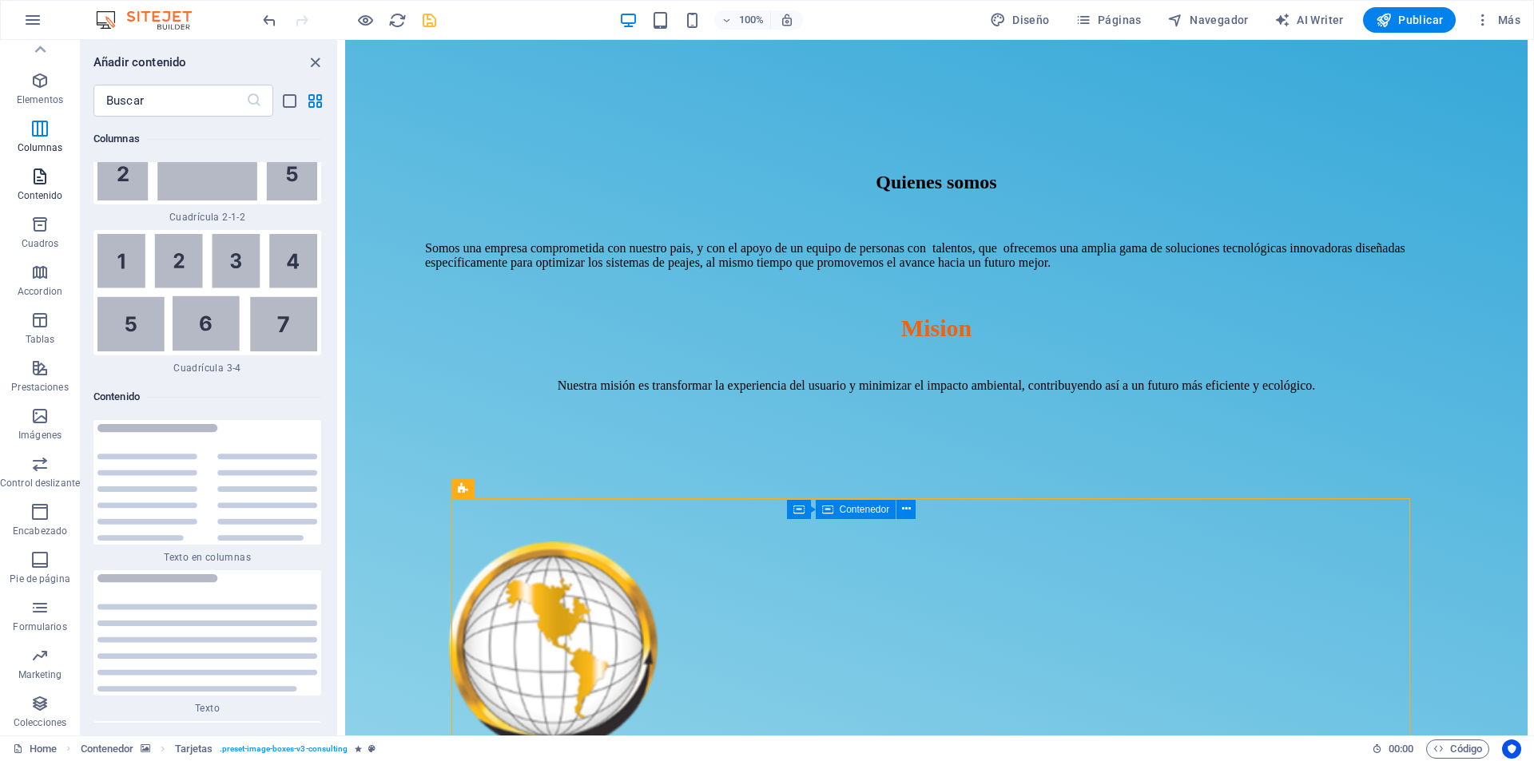
scroll to position [5367, 0]
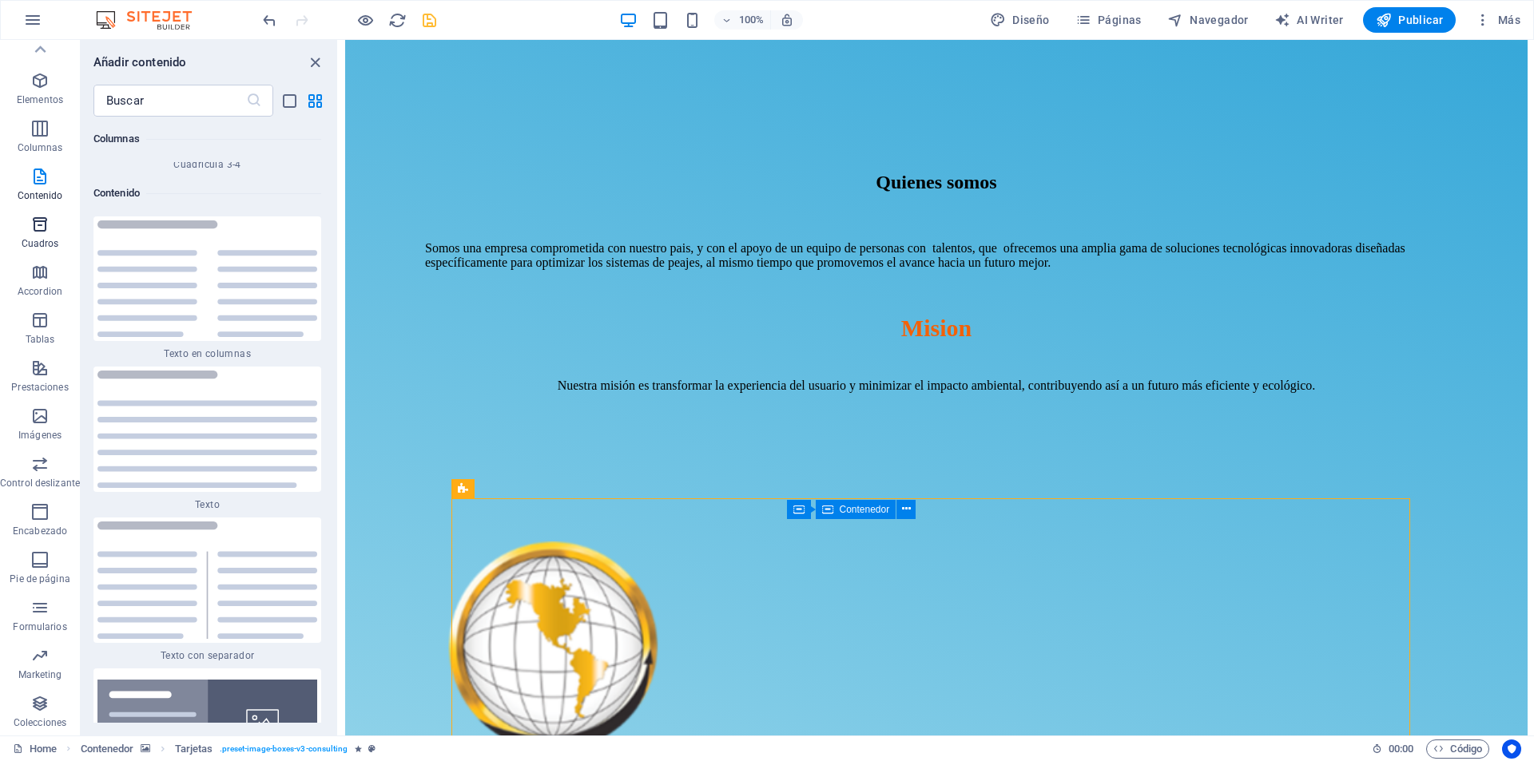
click at [37, 237] on span "Cuadros" at bounding box center [40, 234] width 80 height 38
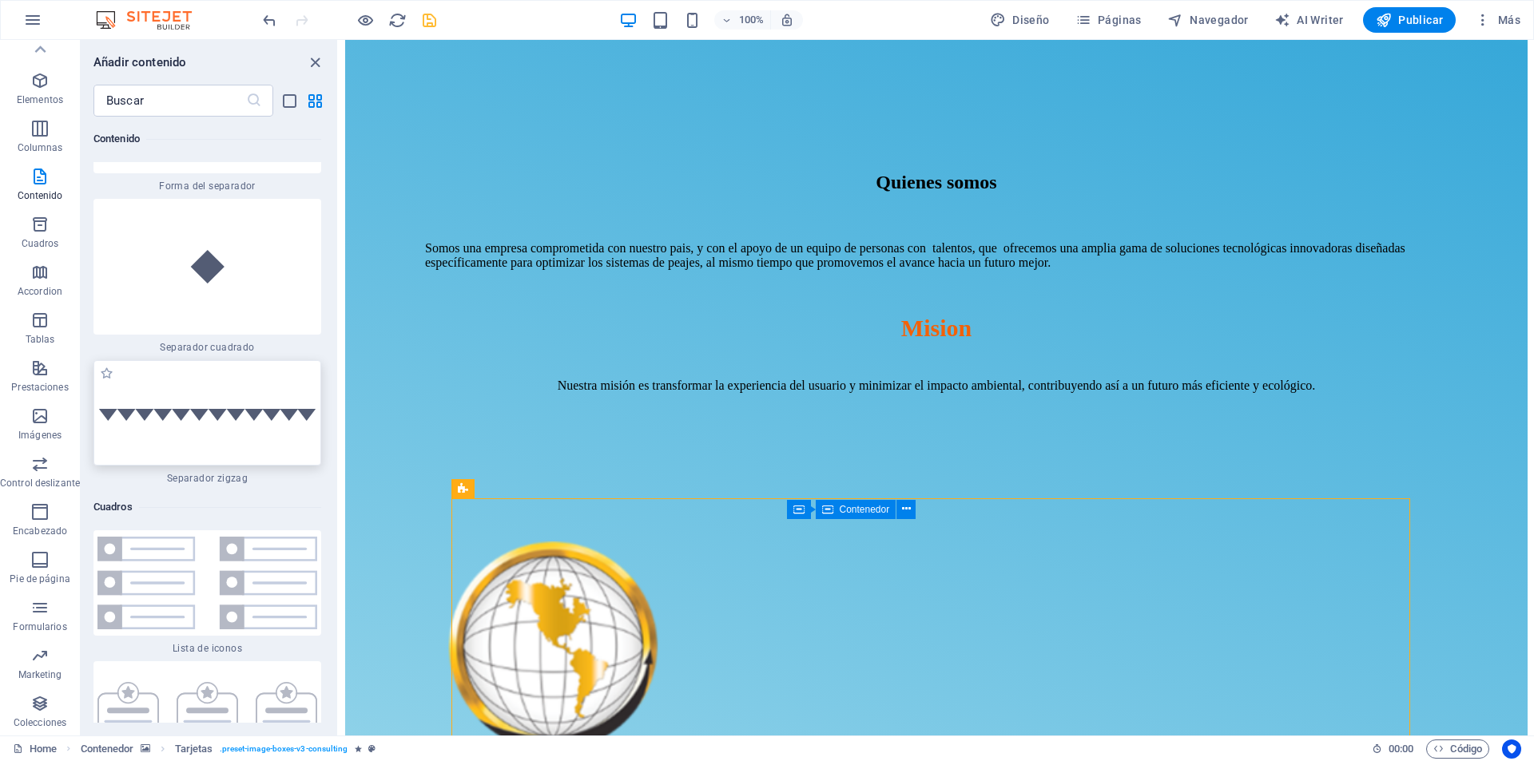
scroll to position [8257, 0]
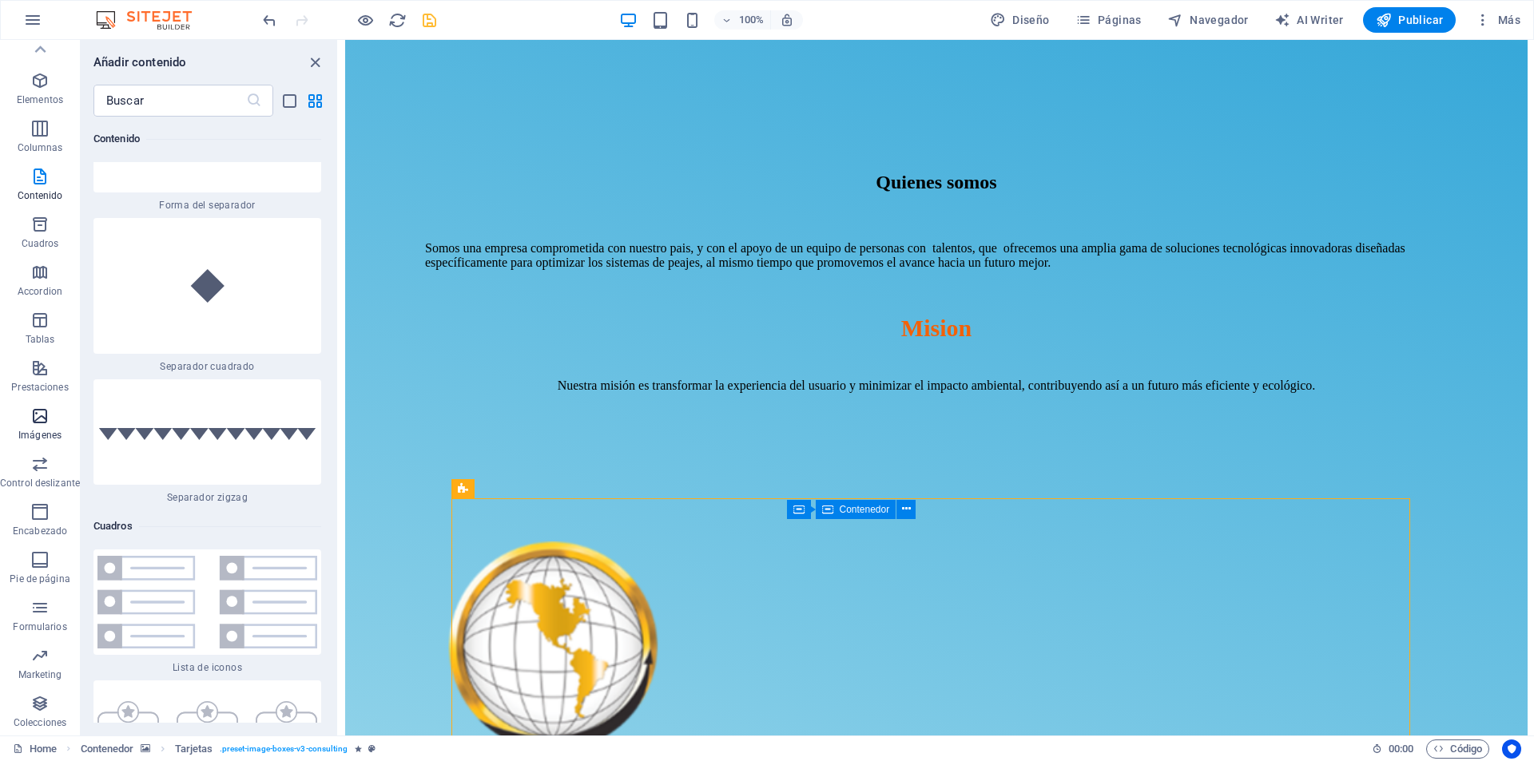
click at [50, 415] on span "Imágenes" at bounding box center [40, 426] width 80 height 38
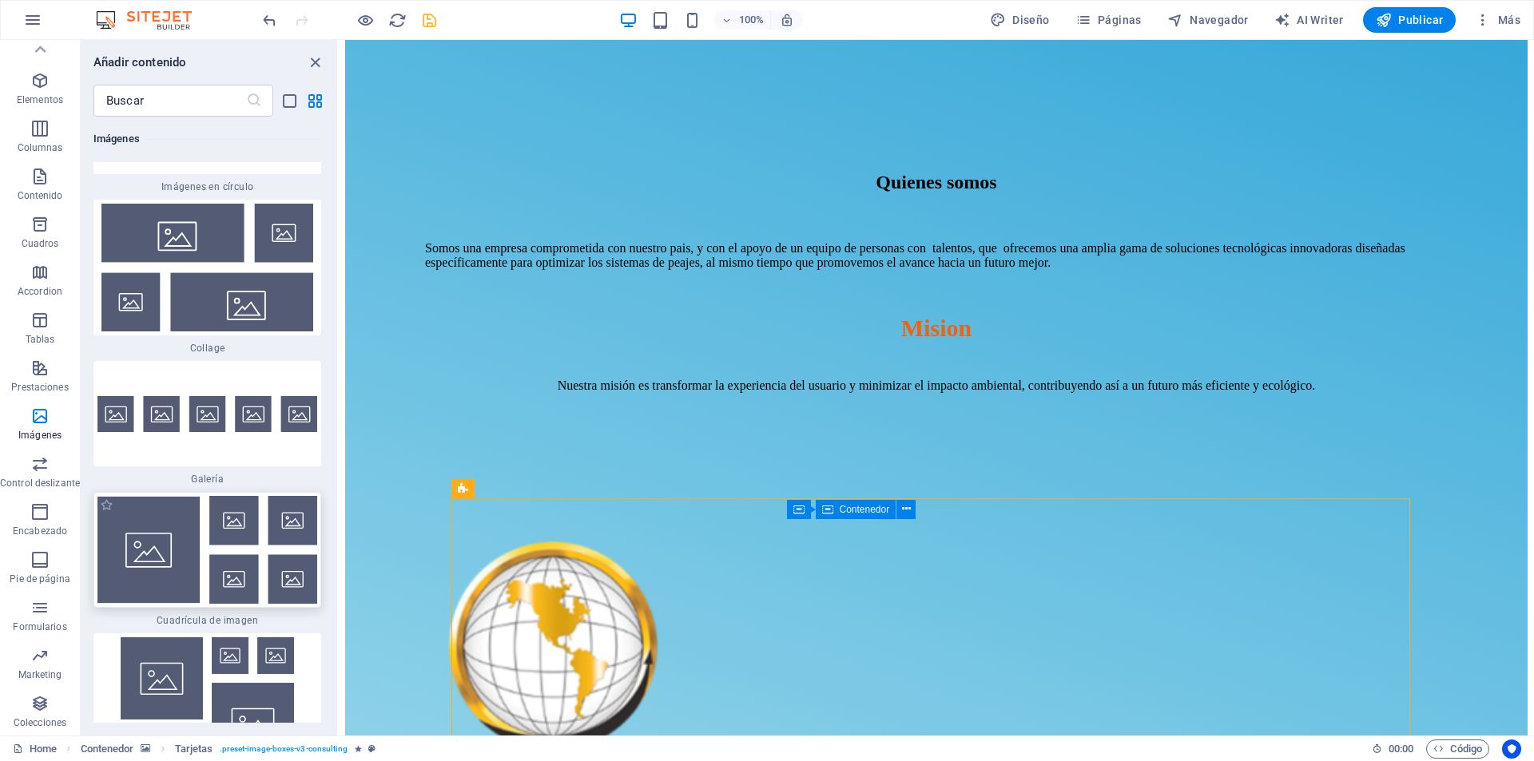
scroll to position [16351, 0]
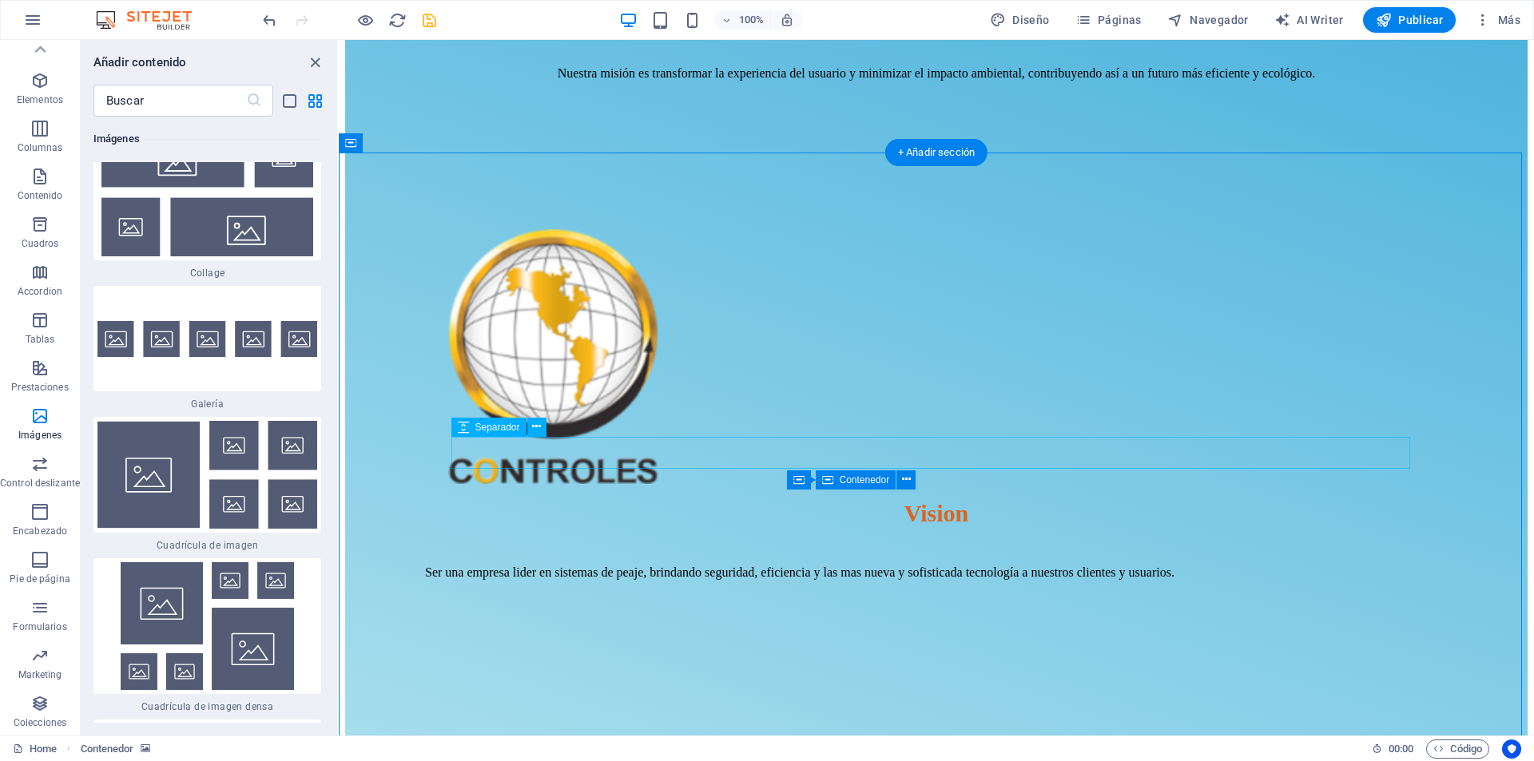
scroll to position [1598, 0]
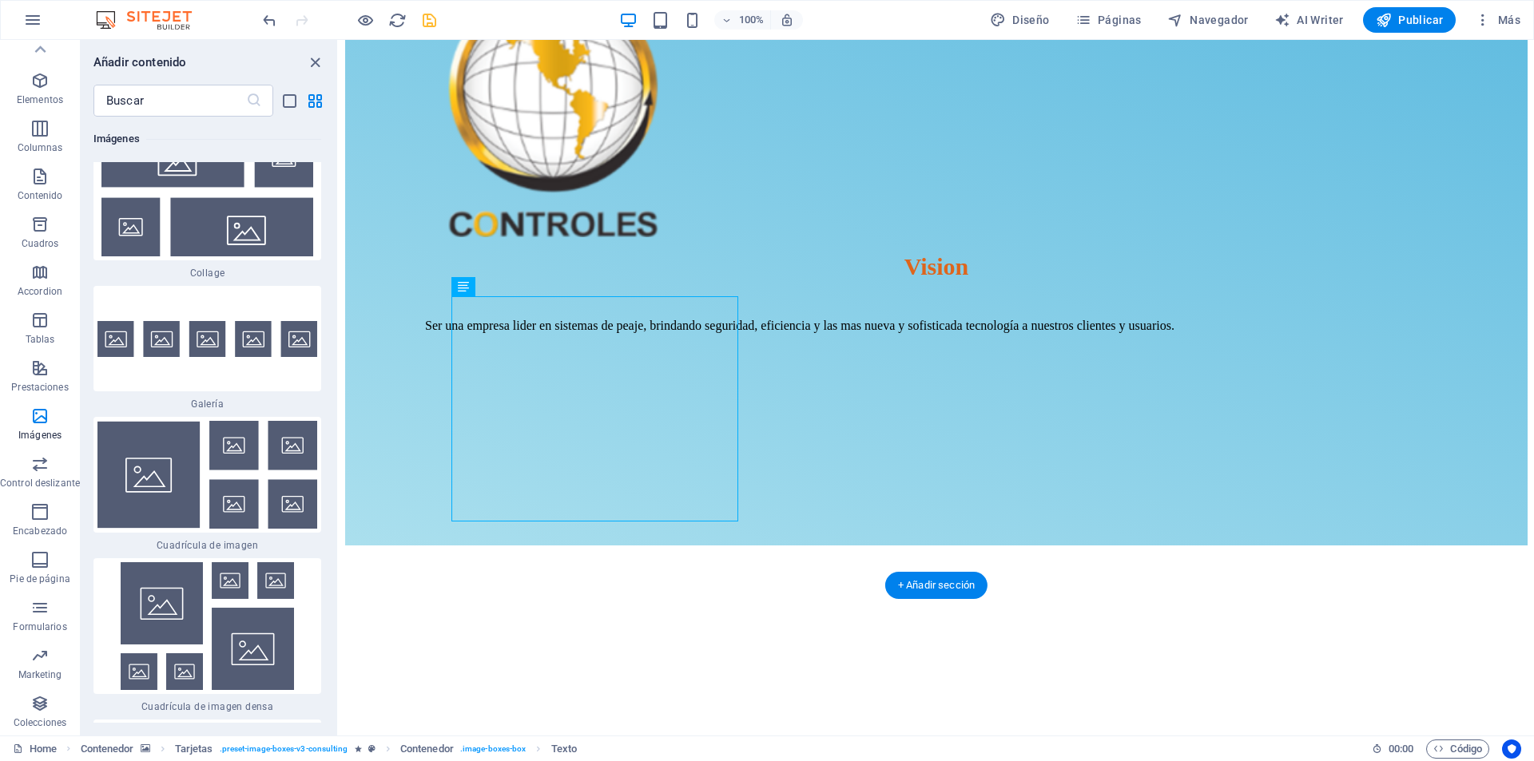
scroll to position [1678, 0]
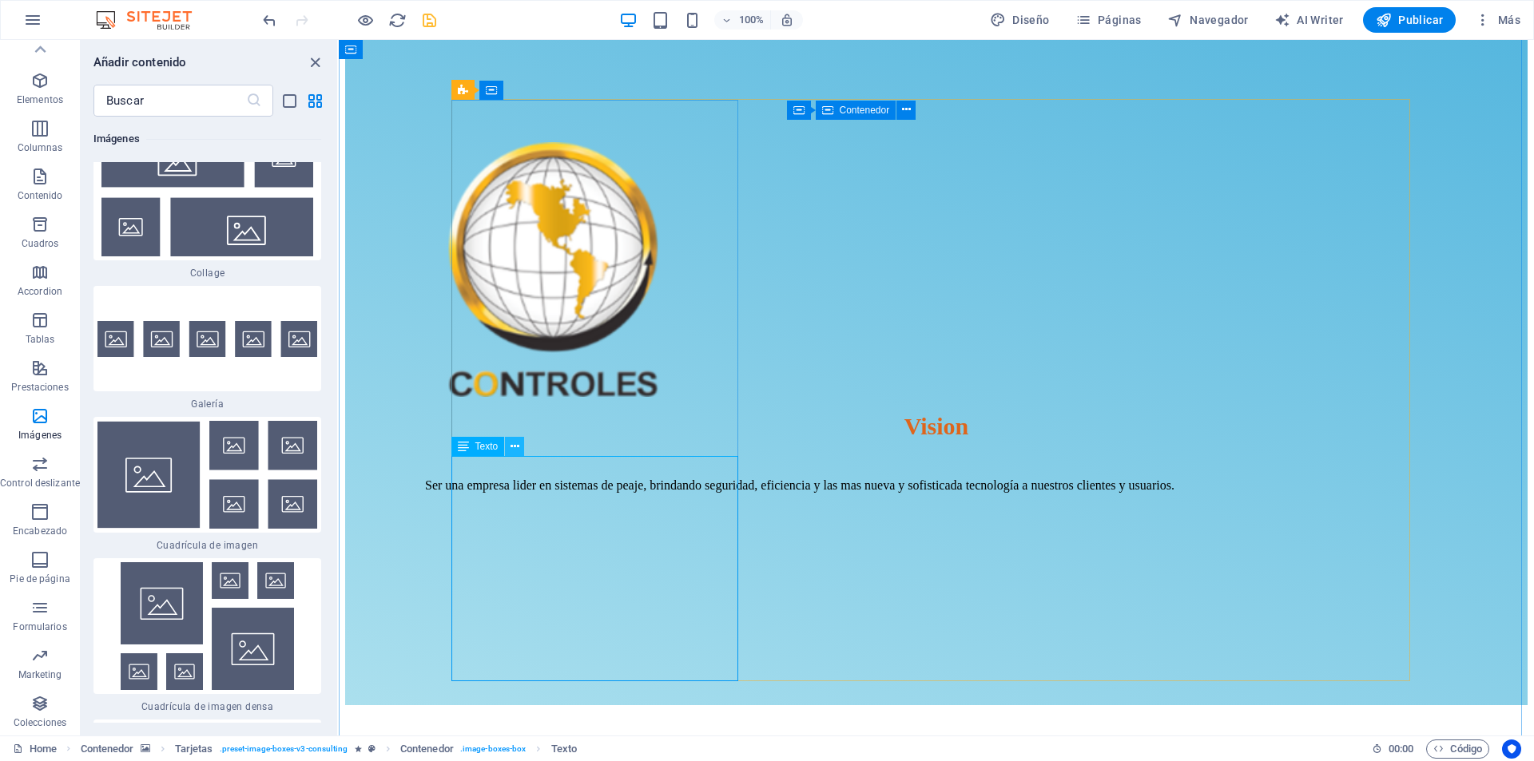
click at [513, 441] on icon at bounding box center [515, 447] width 9 height 17
click at [515, 449] on icon at bounding box center [515, 447] width 9 height 17
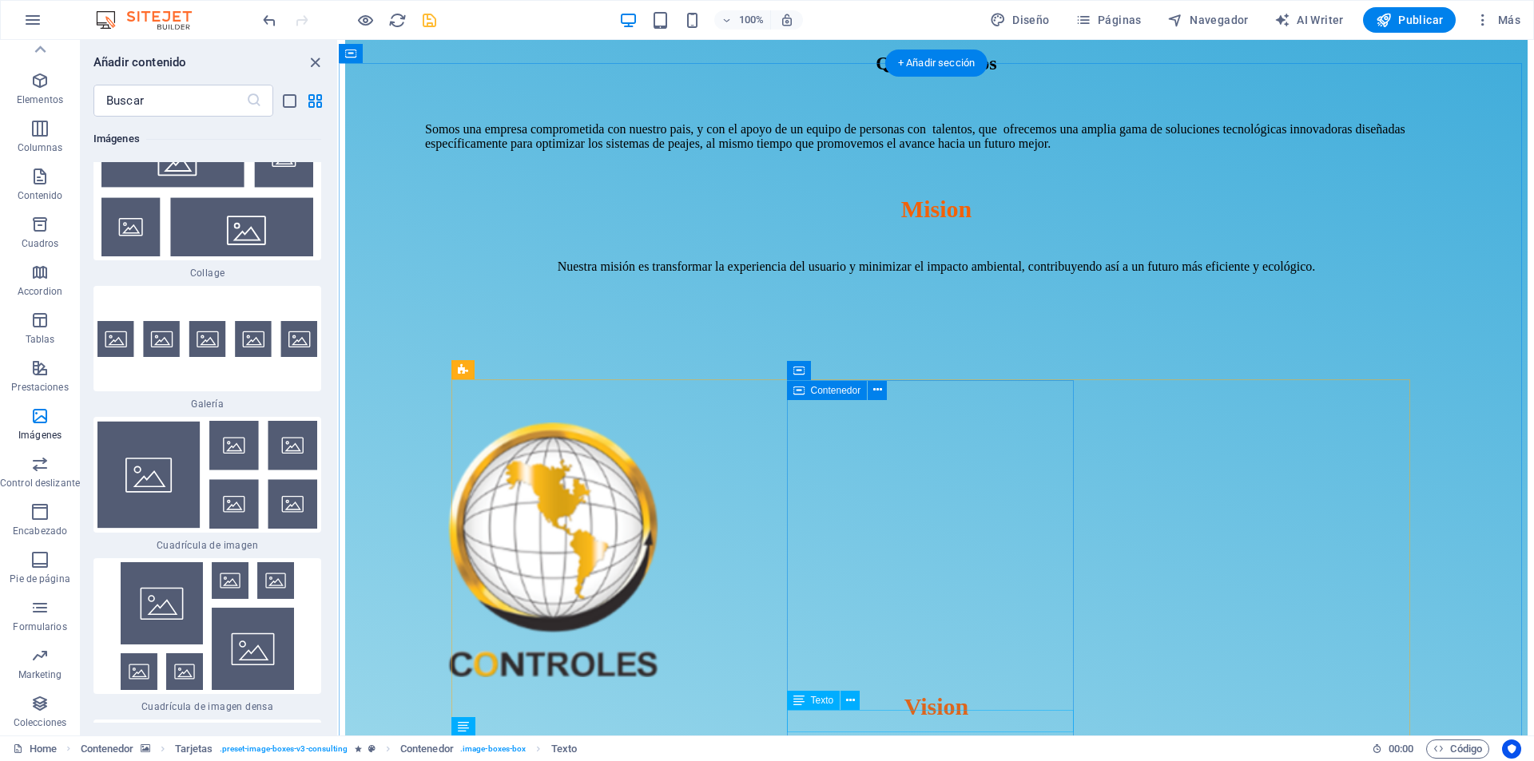
scroll to position [1199, 0]
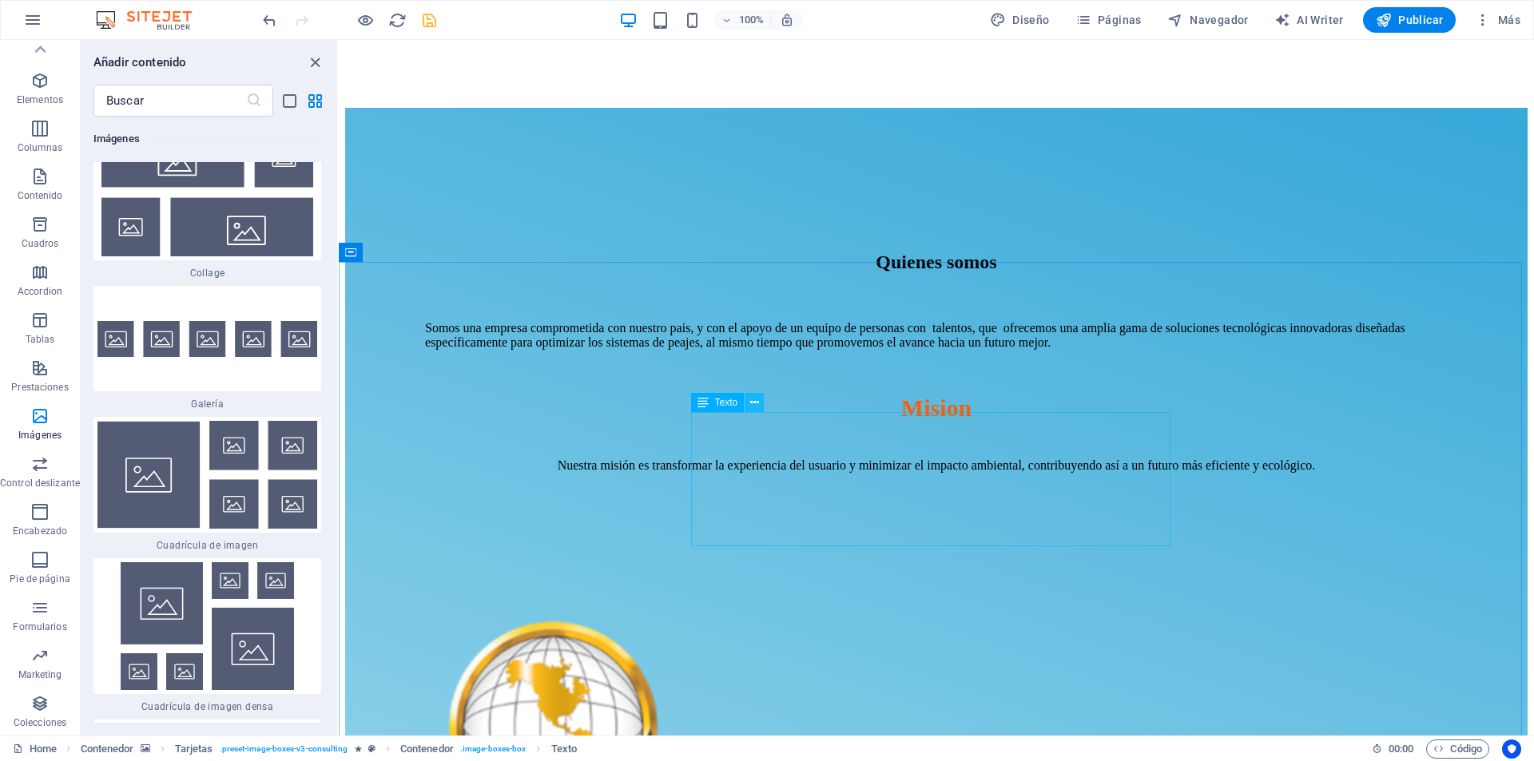
click at [750, 408] on icon at bounding box center [754, 403] width 9 height 17
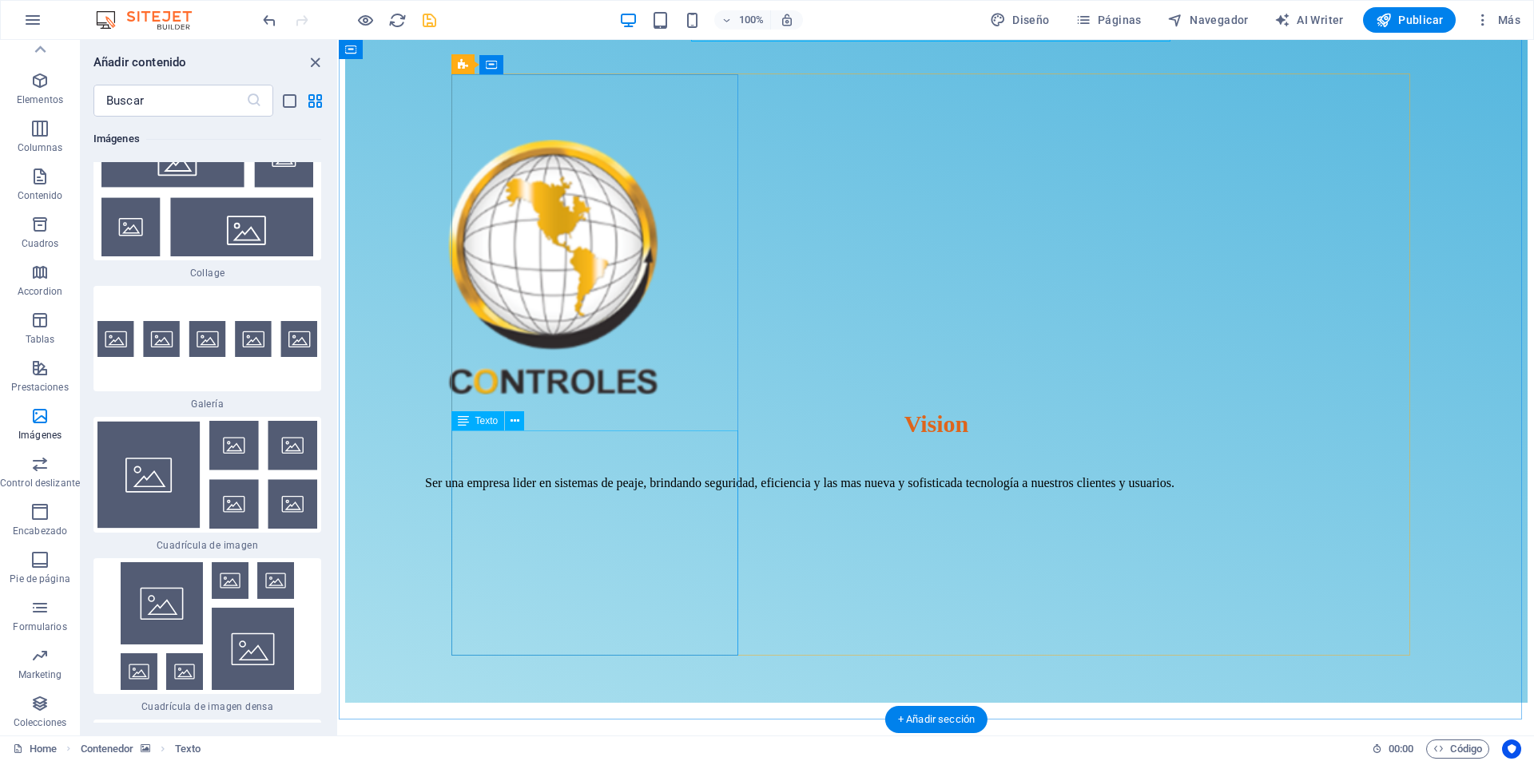
scroll to position [1758, 0]
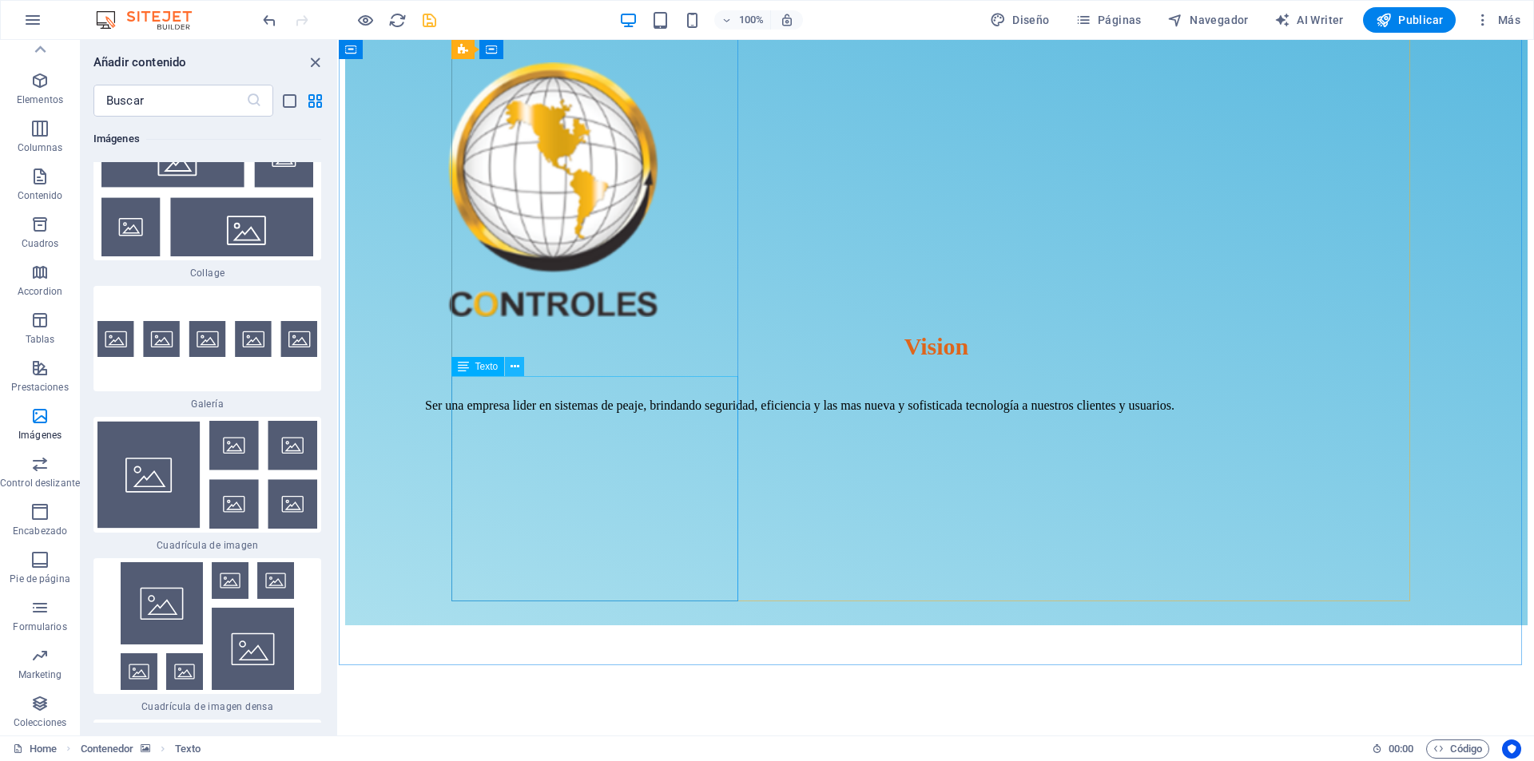
click at [516, 367] on icon at bounding box center [515, 367] width 9 height 17
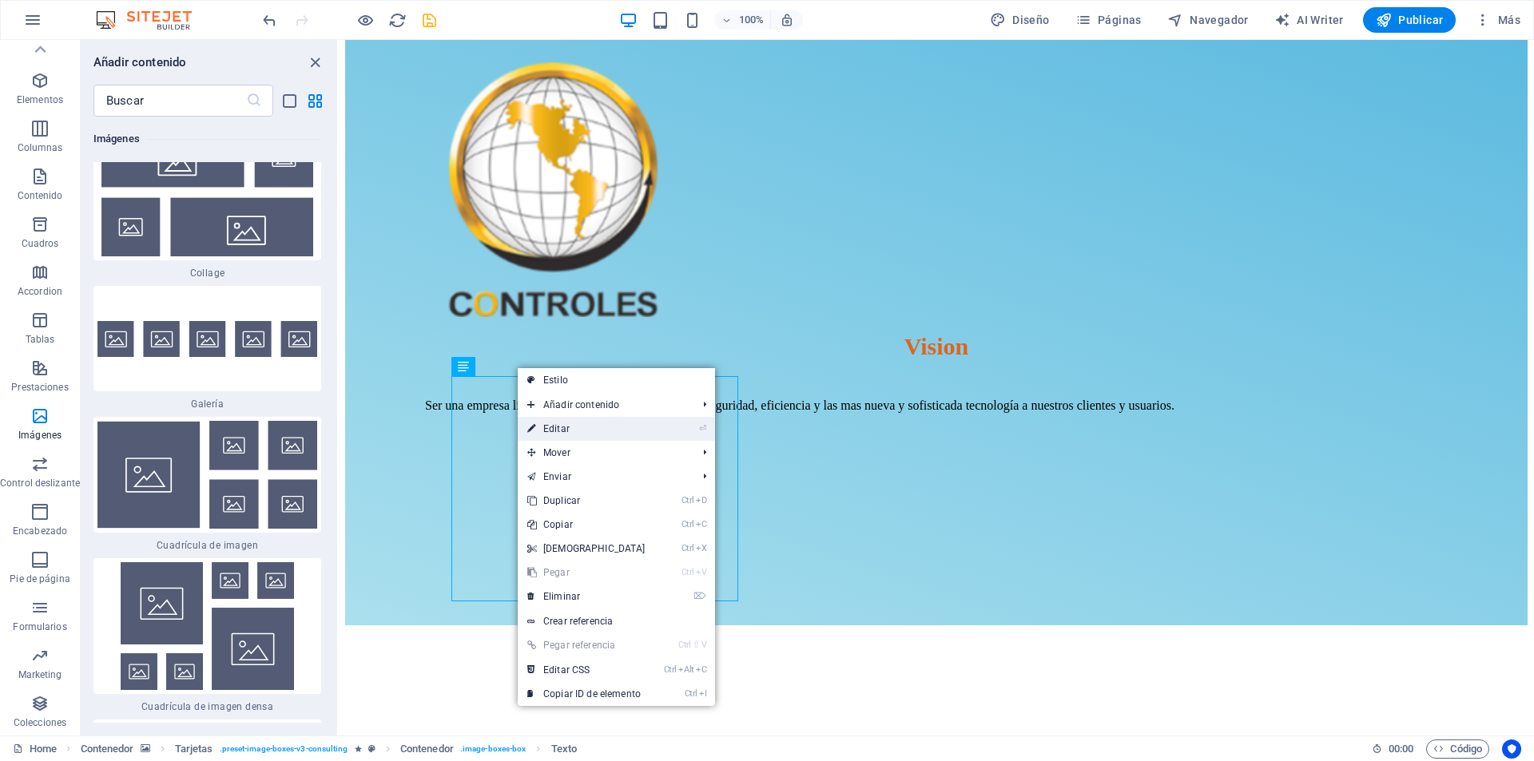
click at [575, 426] on link "⏎ Editar" at bounding box center [586, 429] width 137 height 24
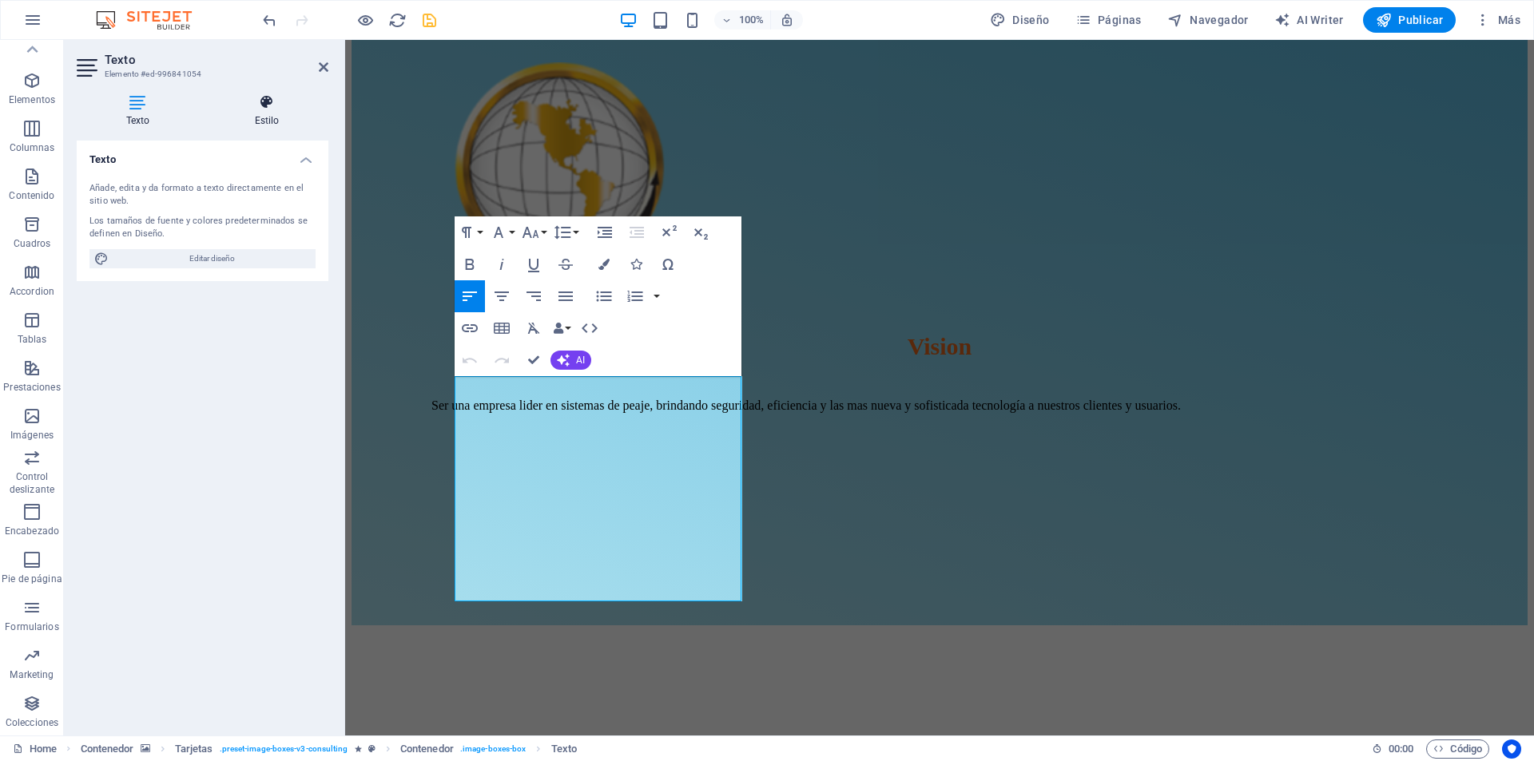
click at [254, 99] on icon at bounding box center [266, 102] width 123 height 16
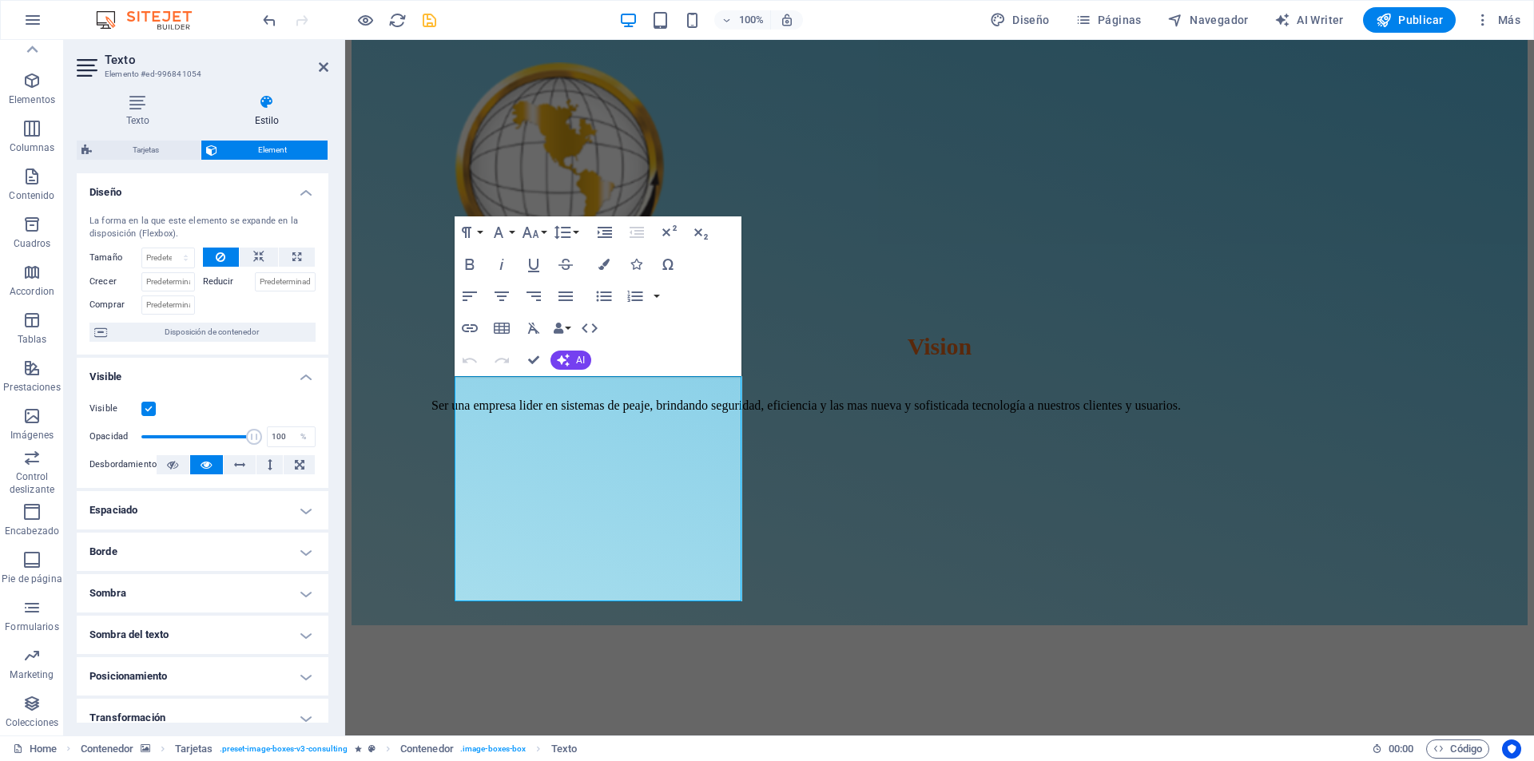
scroll to position [139, 0]
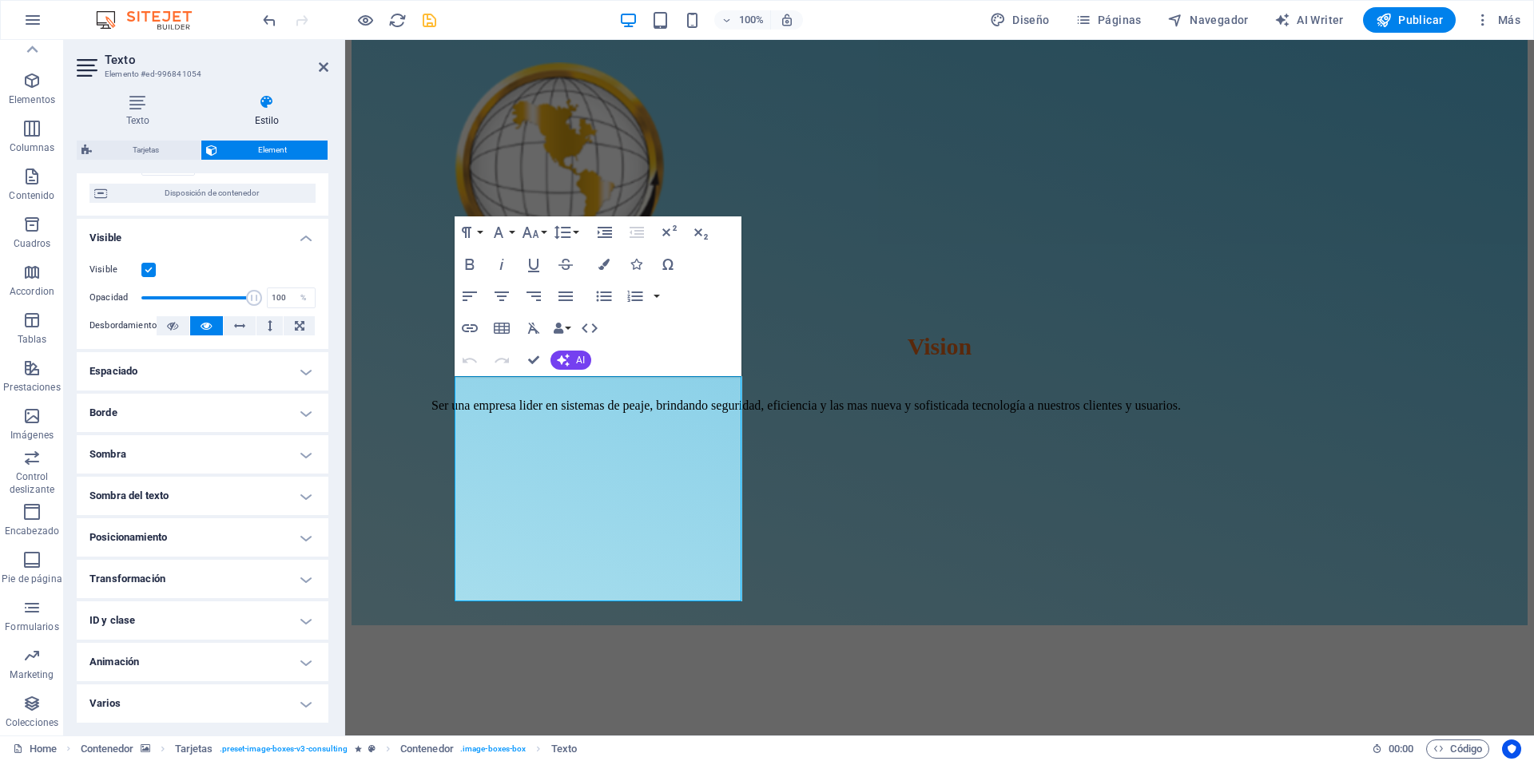
click at [303, 698] on h4 "Varios" at bounding box center [203, 704] width 252 height 38
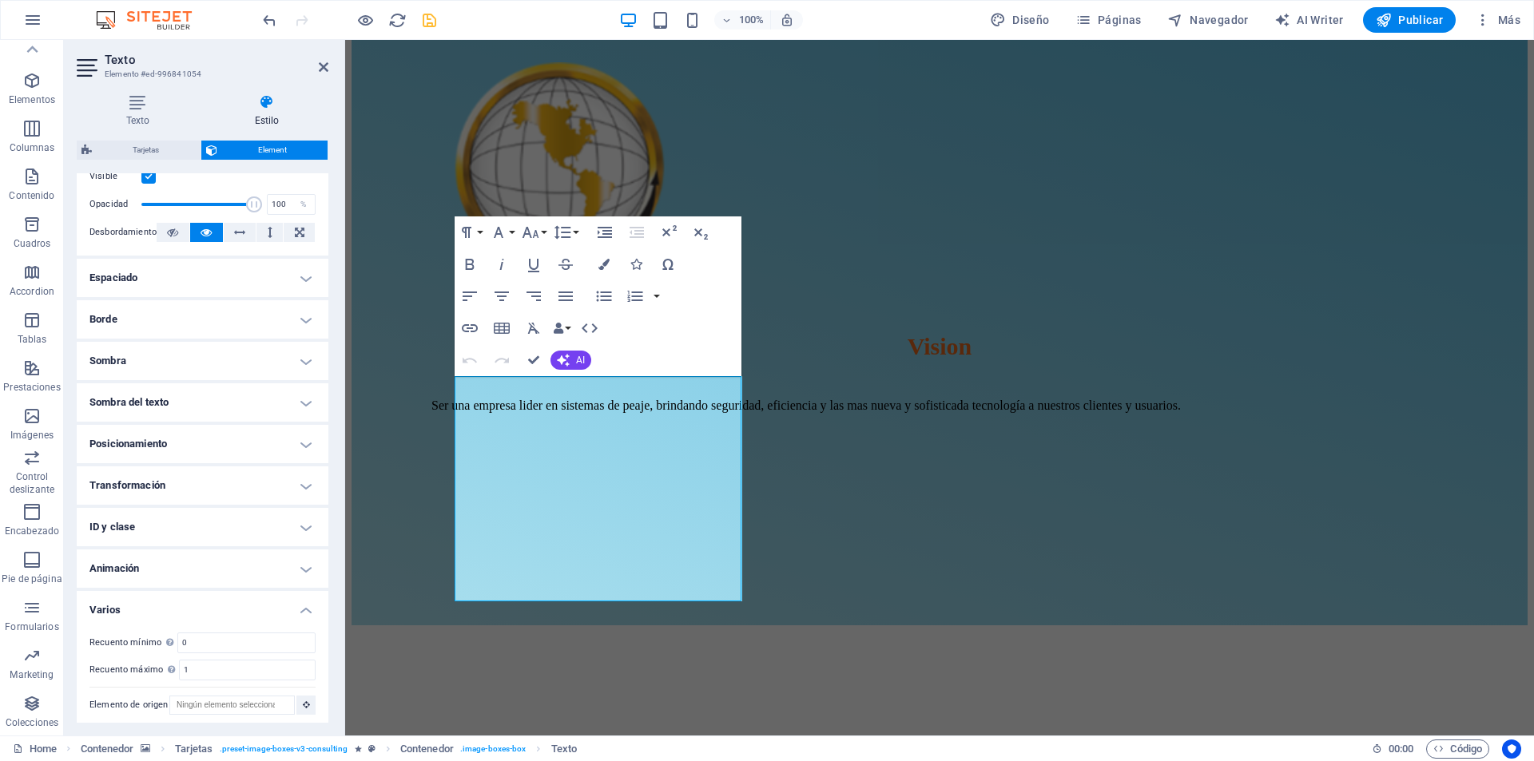
scroll to position [238, 0]
click at [301, 568] on h4 "Animación" at bounding box center [203, 563] width 252 height 38
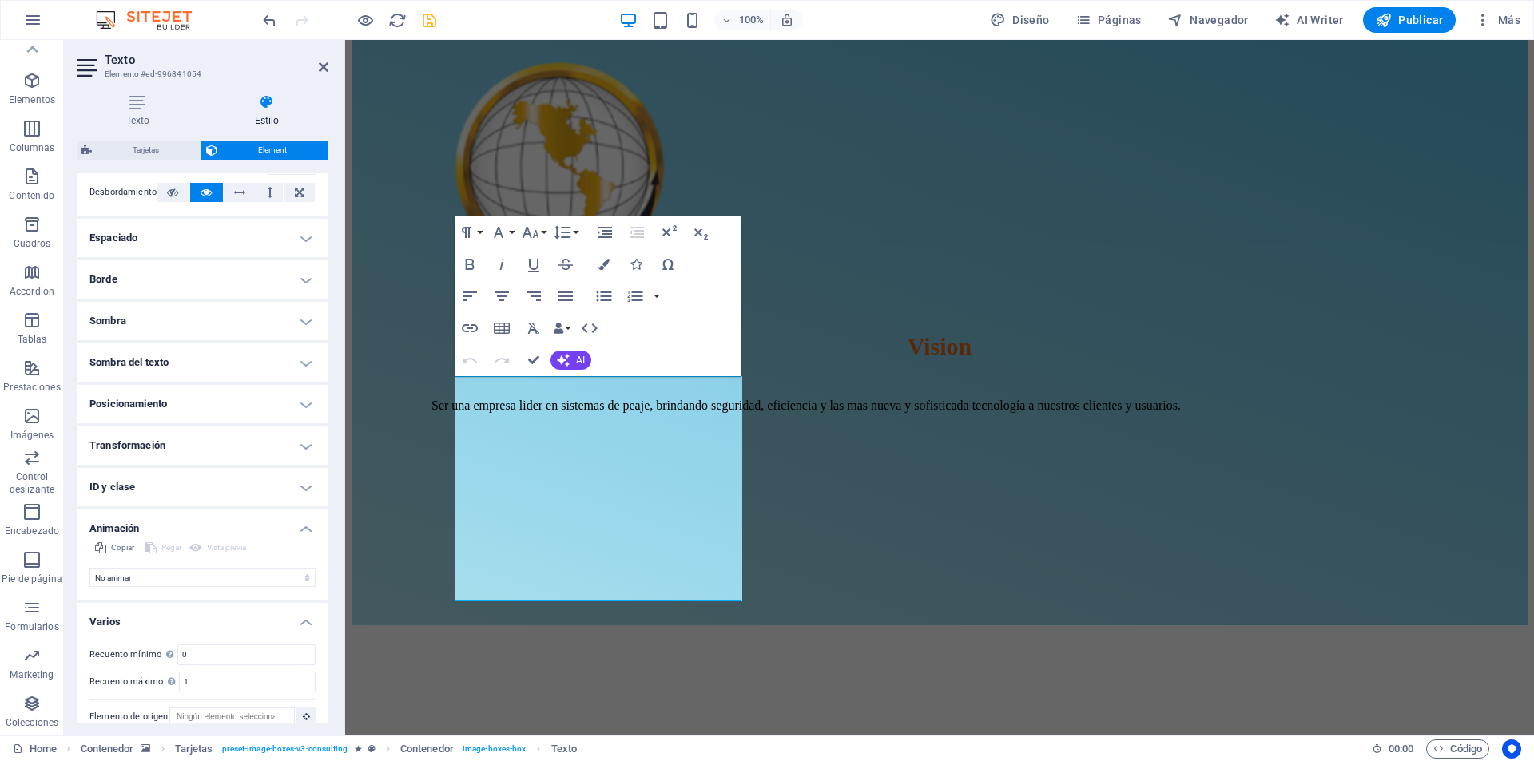
scroll to position [290, 0]
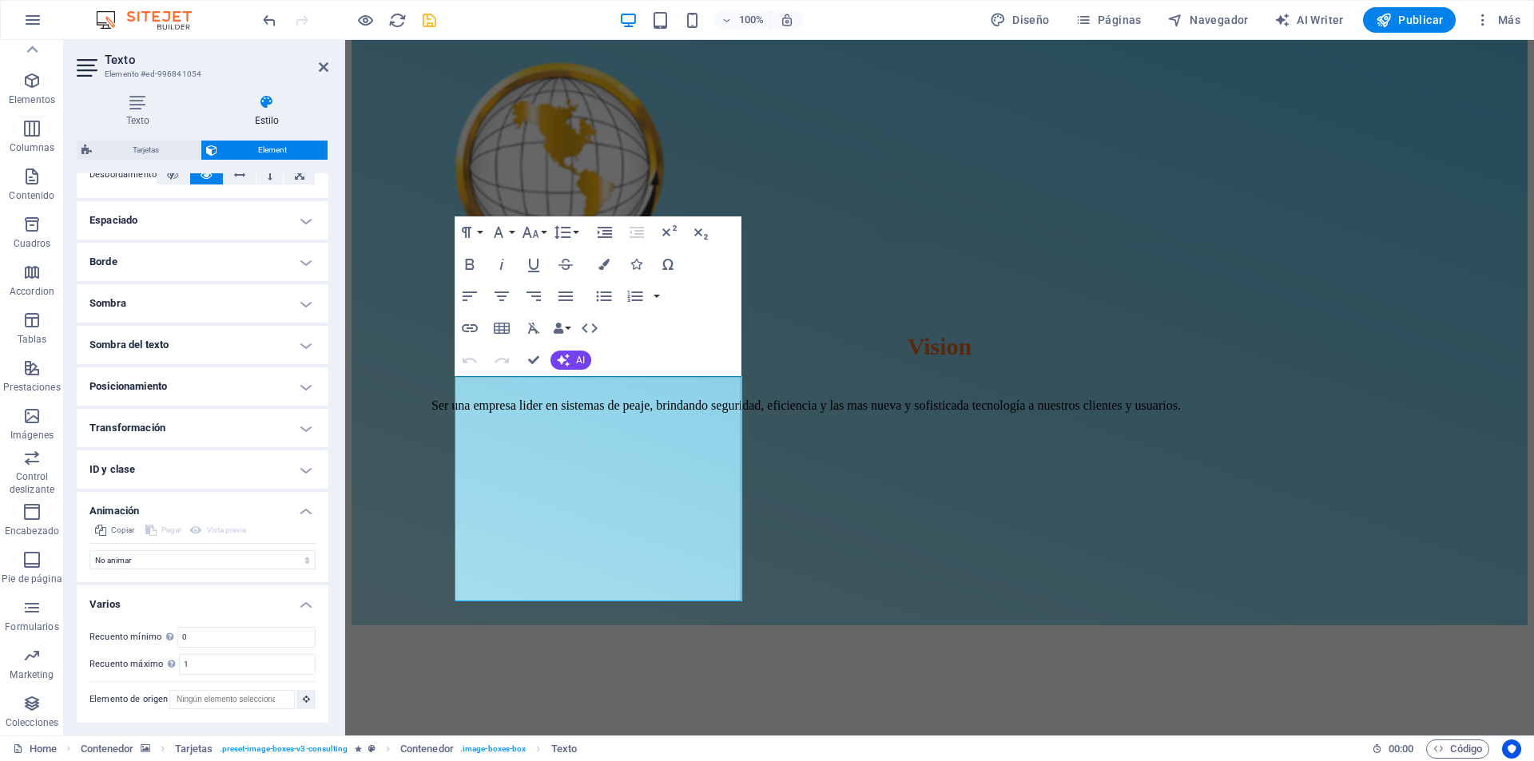
click at [293, 467] on h4 "ID y clase" at bounding box center [203, 470] width 252 height 38
click at [304, 420] on h4 "Transformación" at bounding box center [203, 428] width 252 height 38
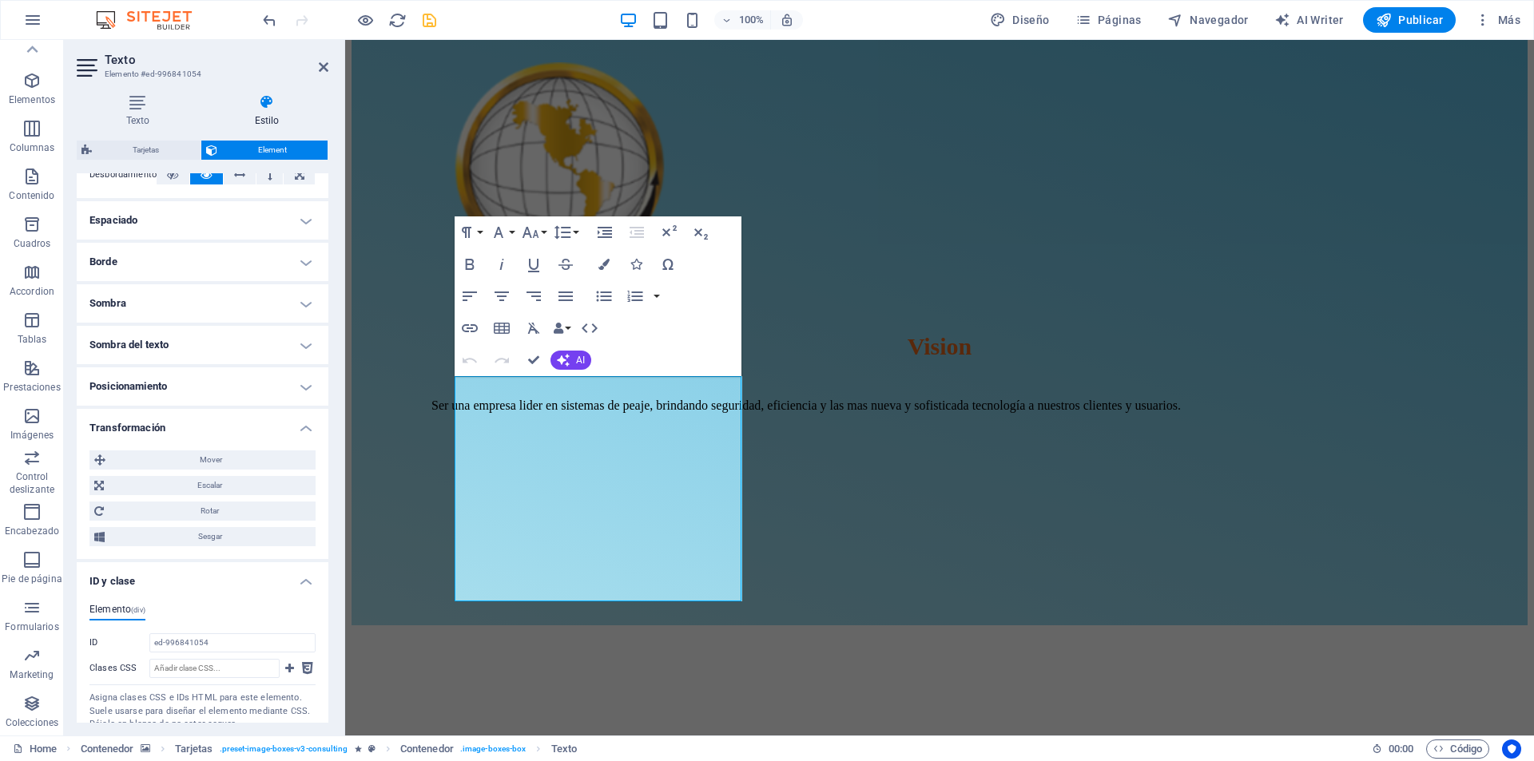
click at [300, 396] on h4 "Posicionamiento" at bounding box center [203, 387] width 252 height 38
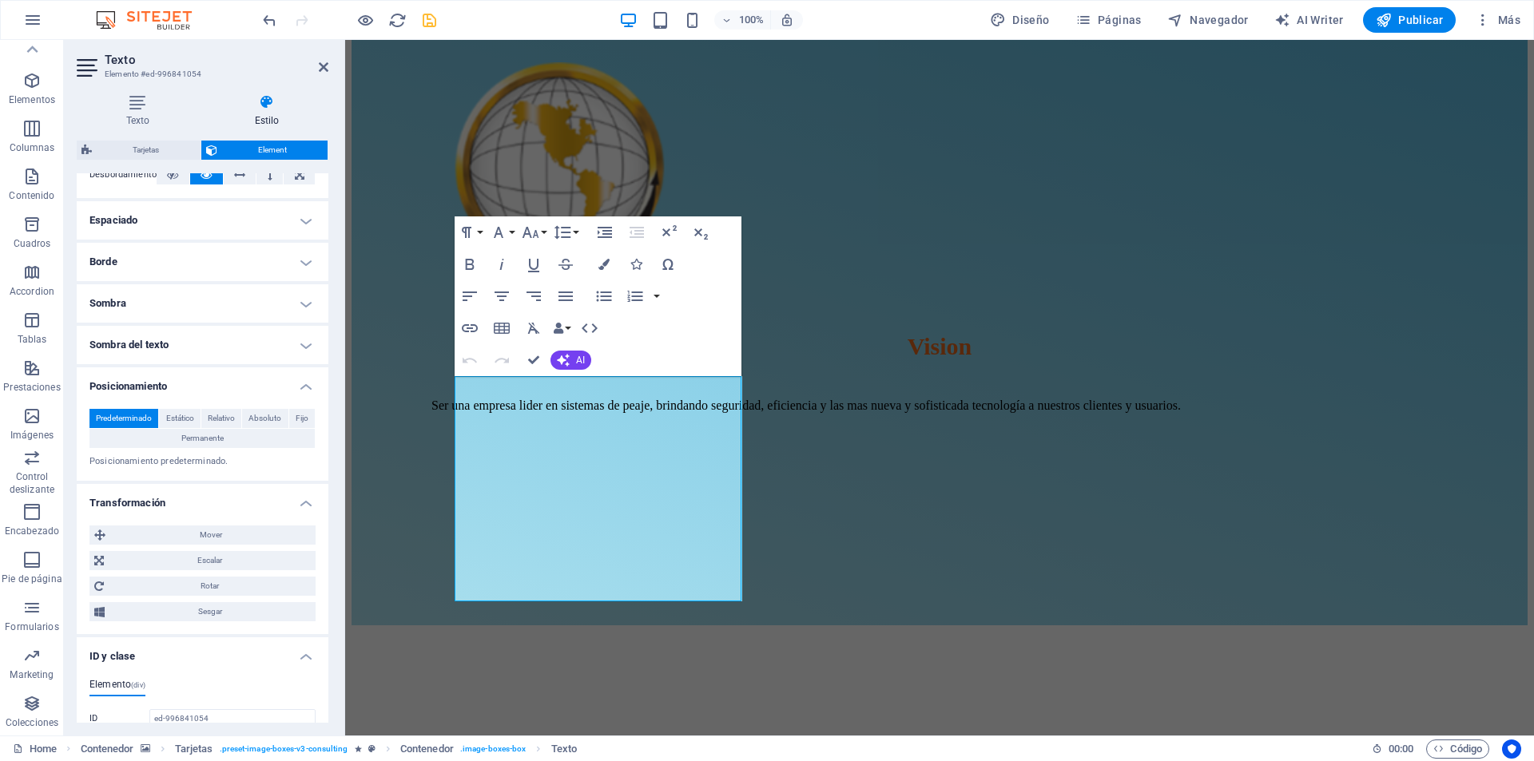
click at [298, 340] on h4 "Sombra del texto" at bounding box center [203, 345] width 252 height 38
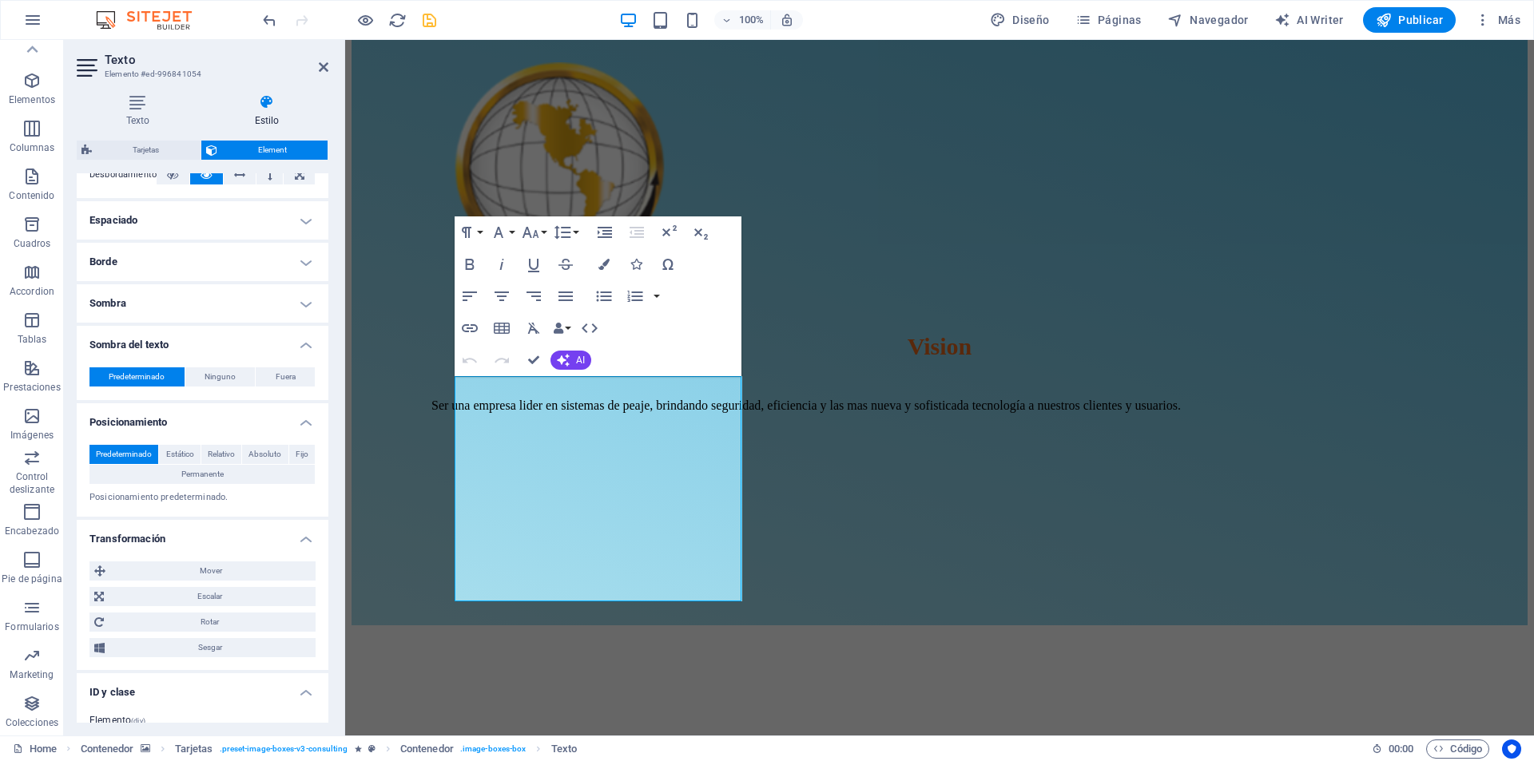
scroll to position [130, 0]
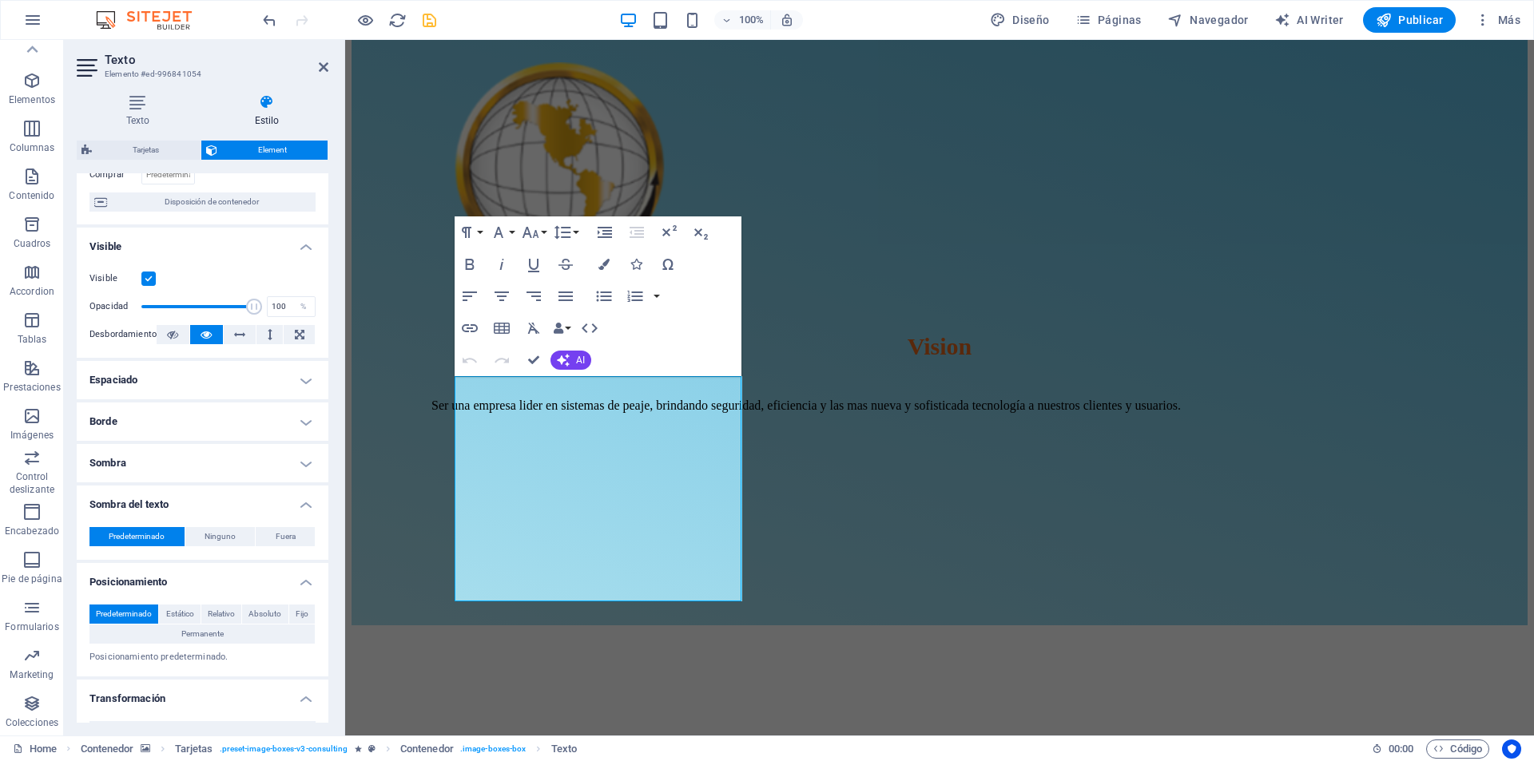
click at [312, 465] on h4 "Sombra" at bounding box center [203, 463] width 252 height 38
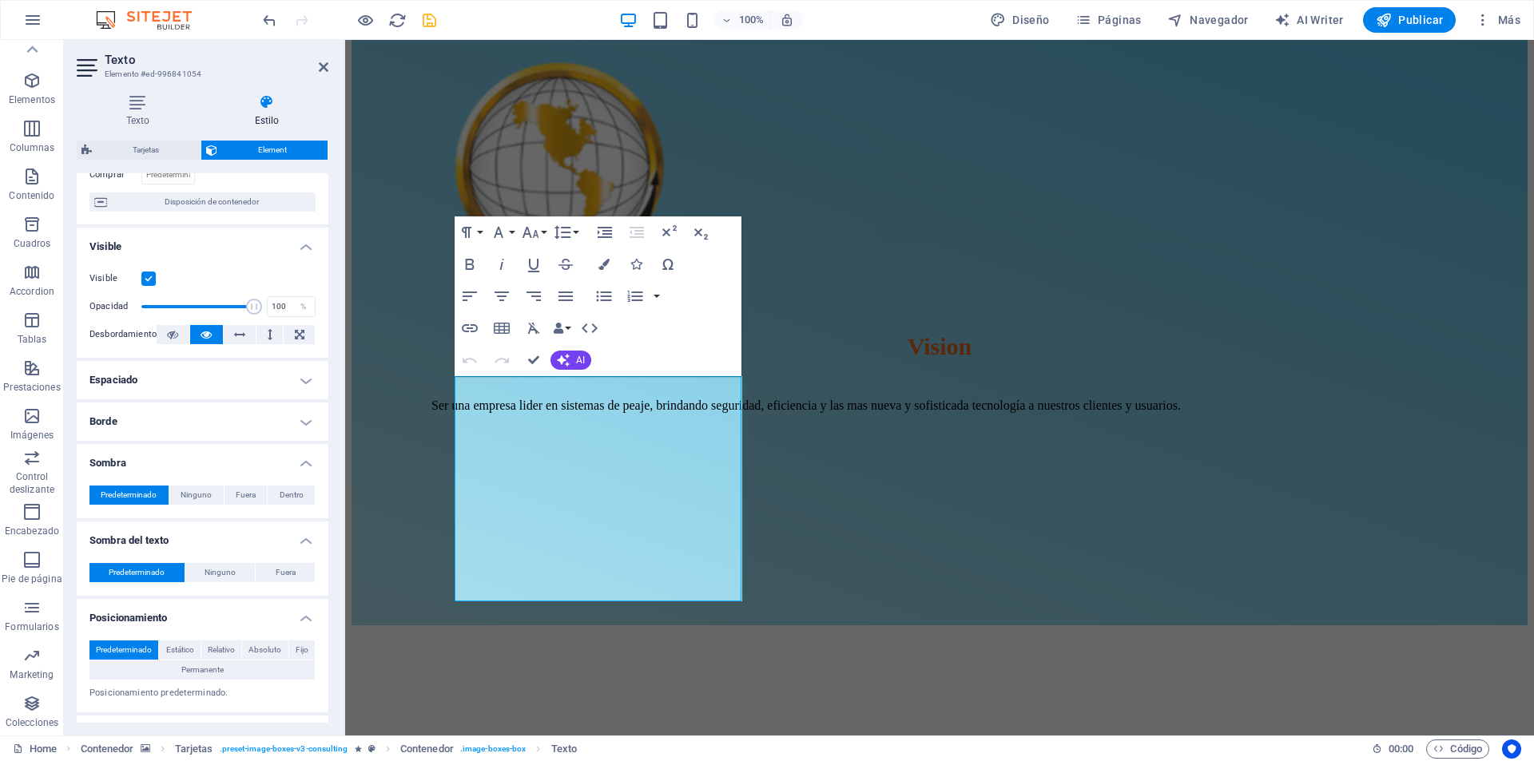
click at [304, 418] on h4 "Borde" at bounding box center [203, 422] width 252 height 38
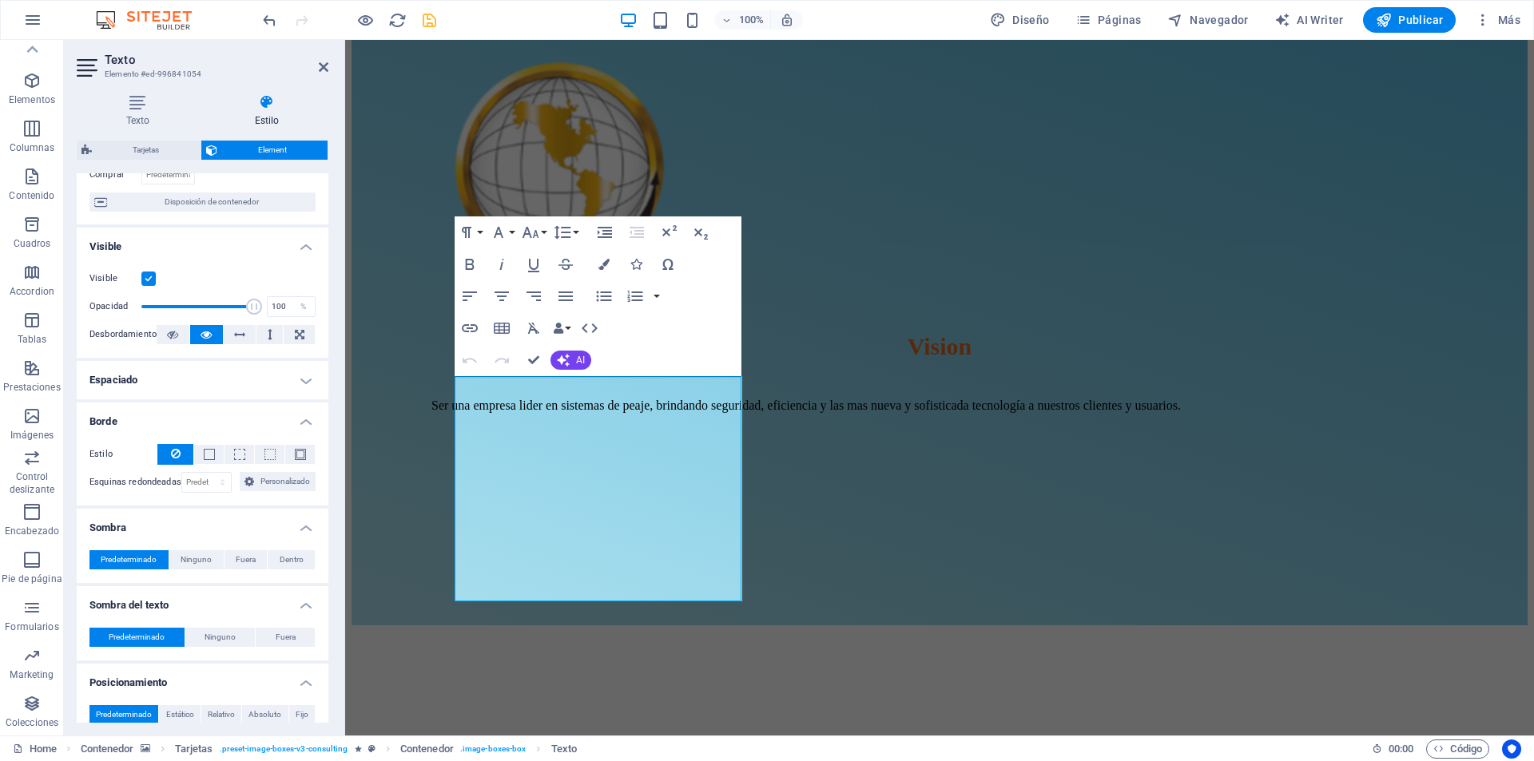
click at [306, 390] on h4 "Espaciado" at bounding box center [203, 380] width 252 height 38
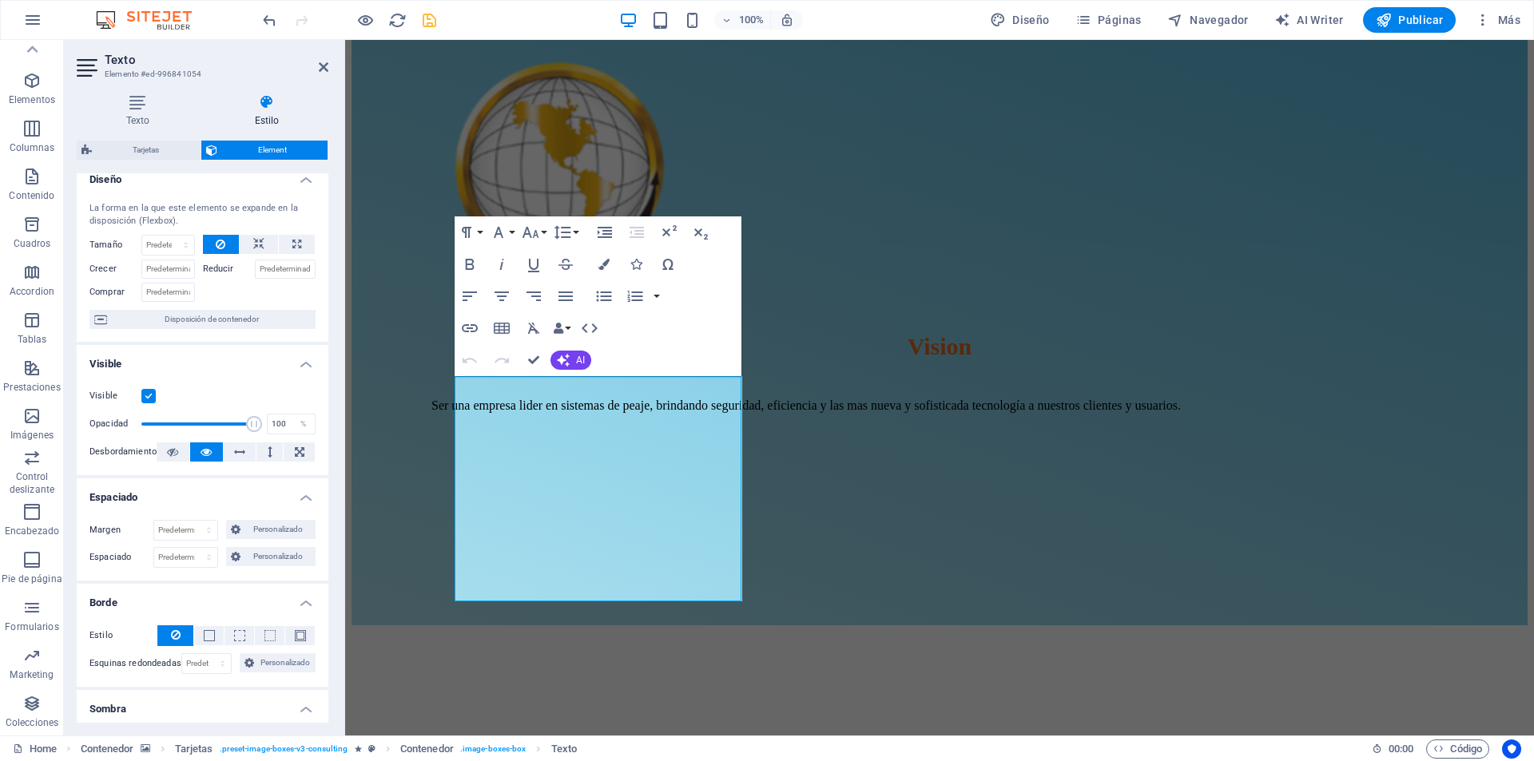
scroll to position [0, 0]
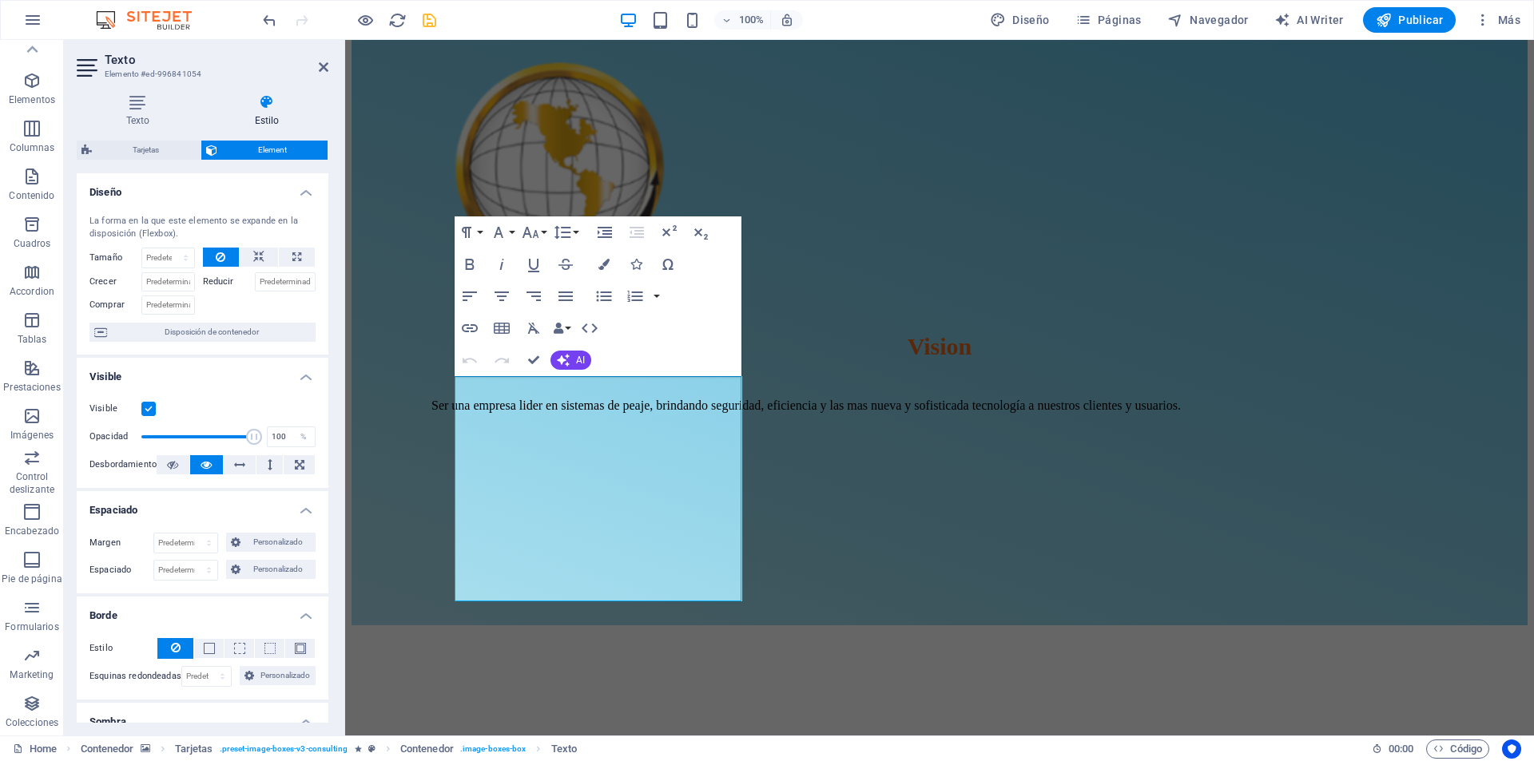
click at [317, 66] on h2 "Texto" at bounding box center [217, 60] width 224 height 14
click at [327, 71] on icon at bounding box center [324, 67] width 10 height 13
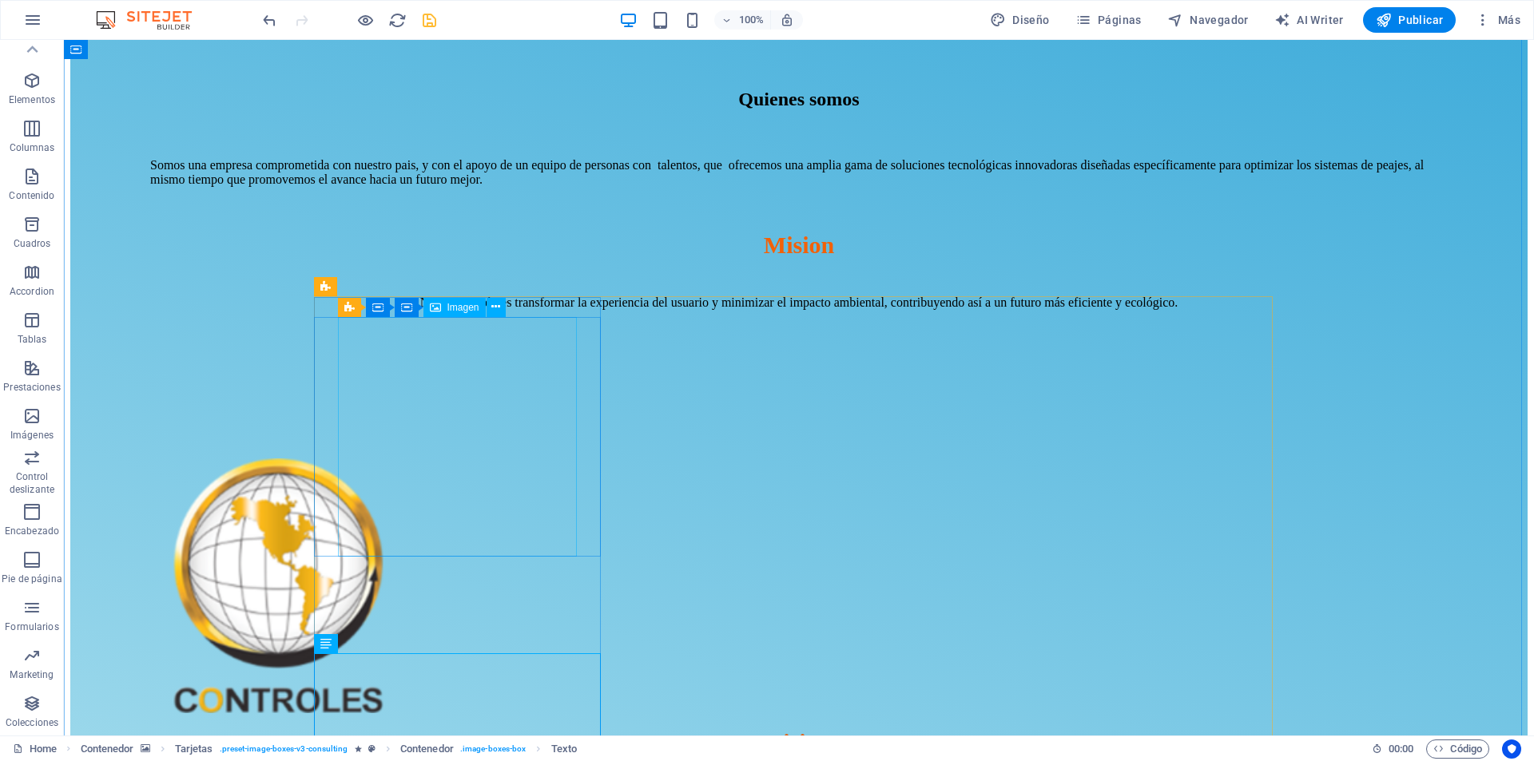
scroll to position [1358, 0]
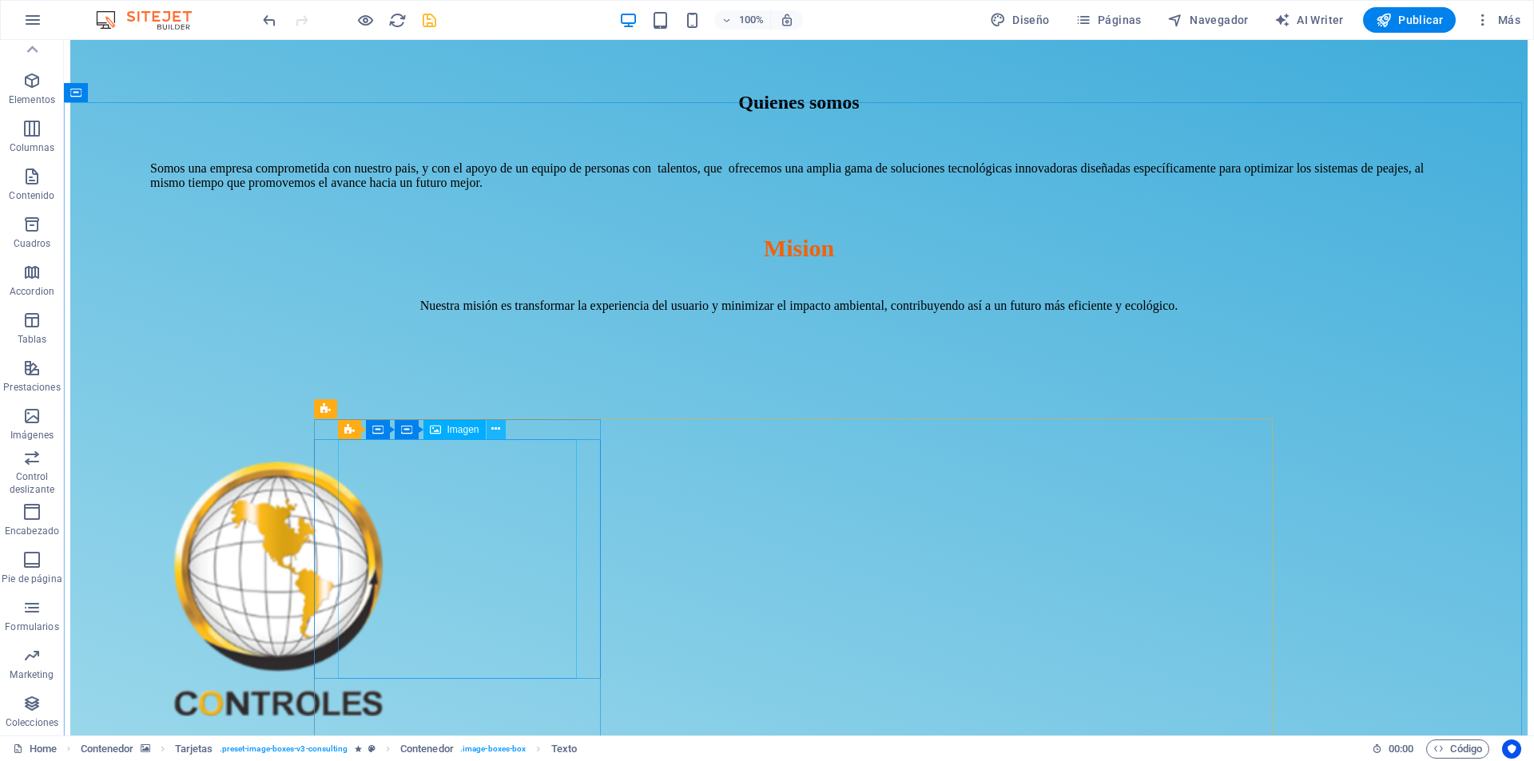
click at [495, 430] on icon at bounding box center [495, 429] width 9 height 17
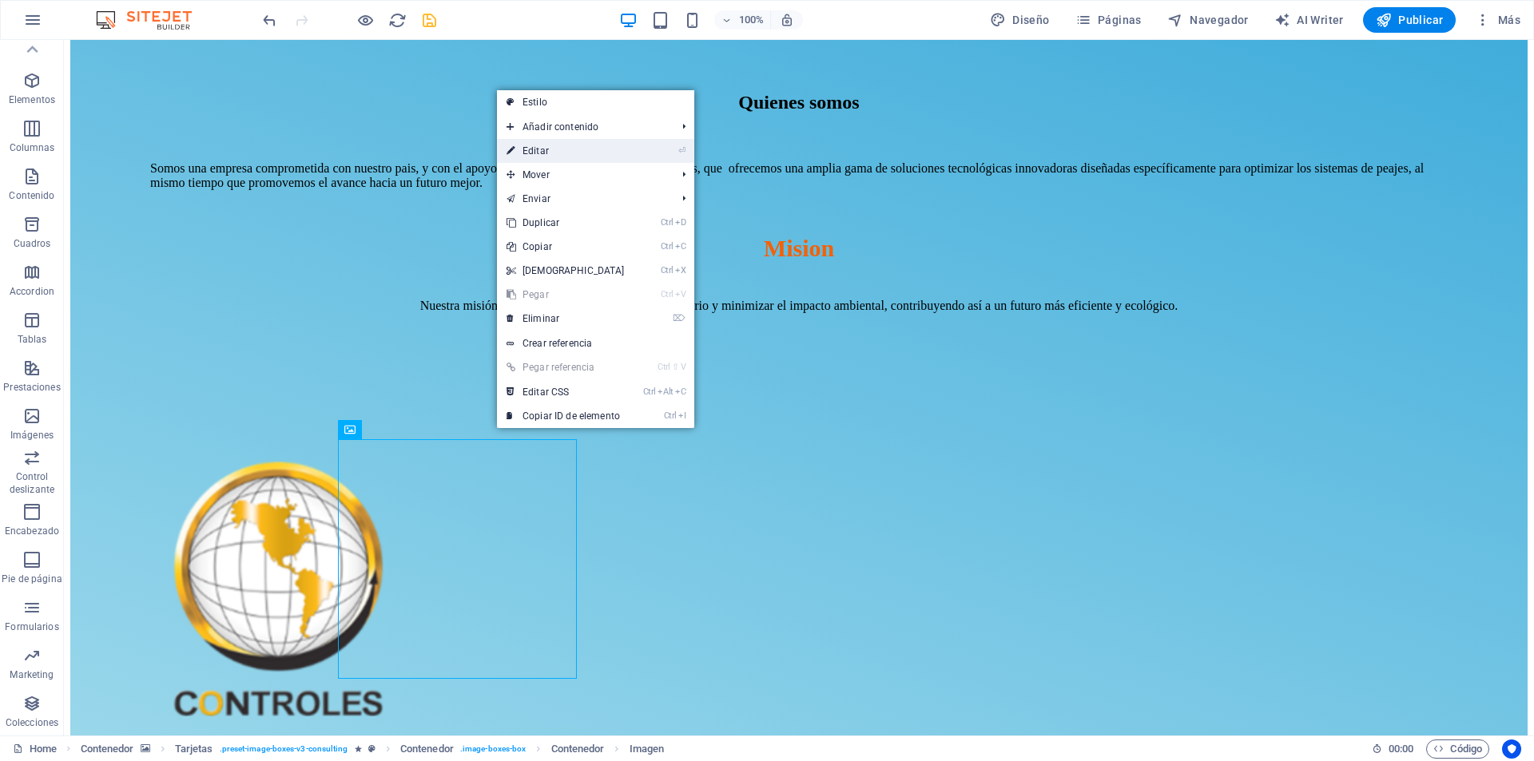
click at [563, 147] on link "⏎ Editar" at bounding box center [565, 151] width 137 height 24
select select "%"
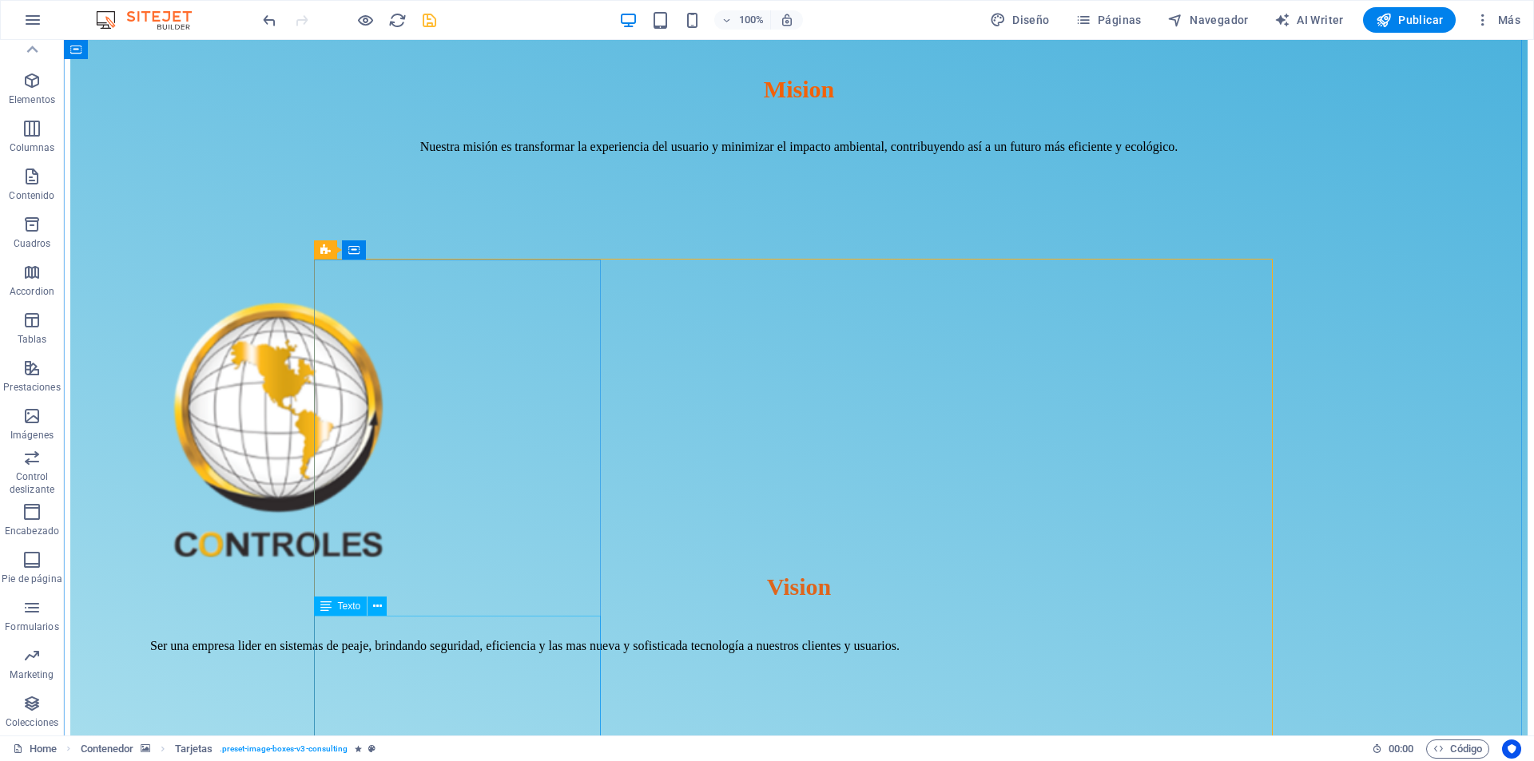
scroll to position [1518, 0]
click at [387, 254] on icon at bounding box center [387, 249] width 9 height 17
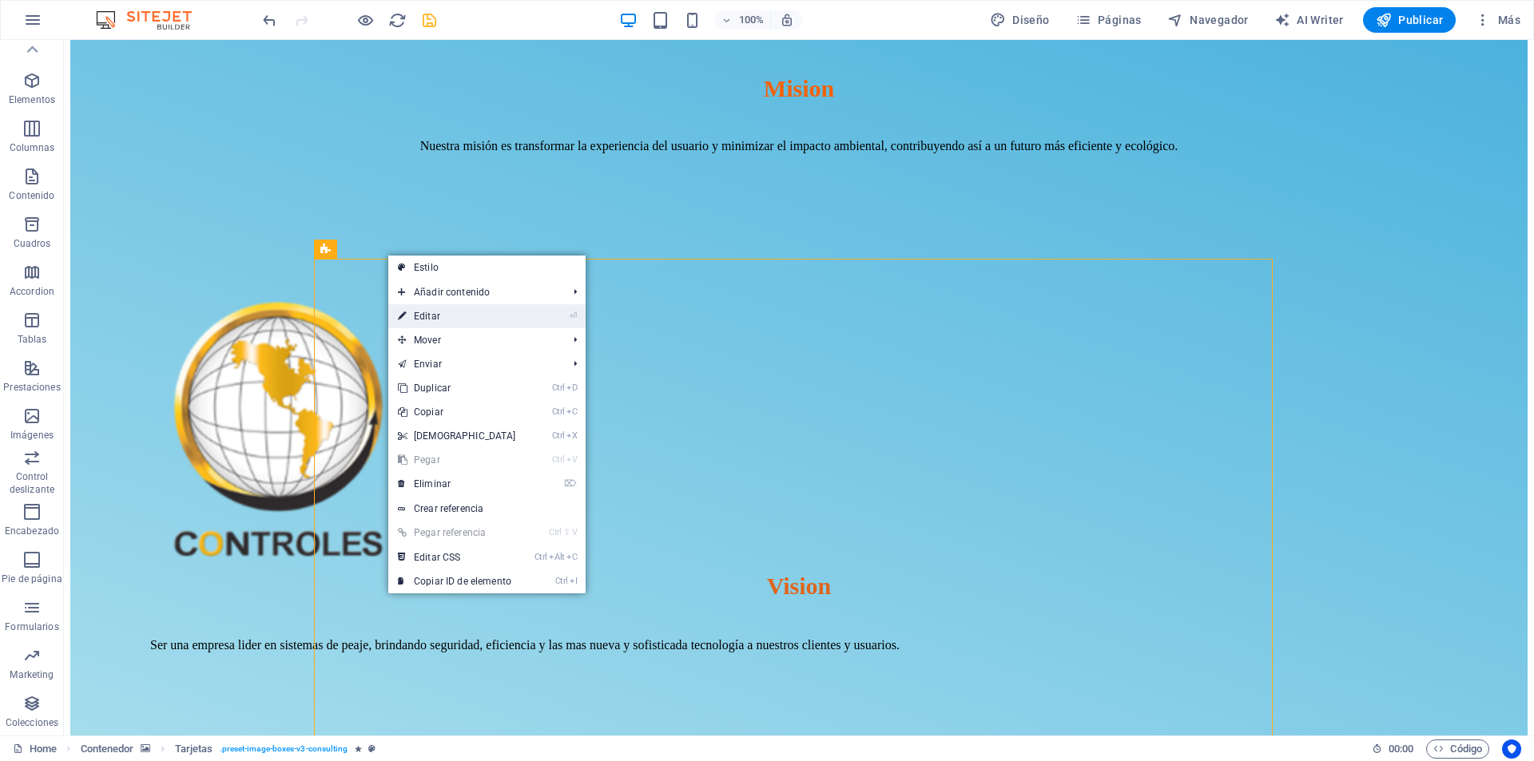
click at [445, 316] on link "⏎ Editar" at bounding box center [456, 316] width 137 height 24
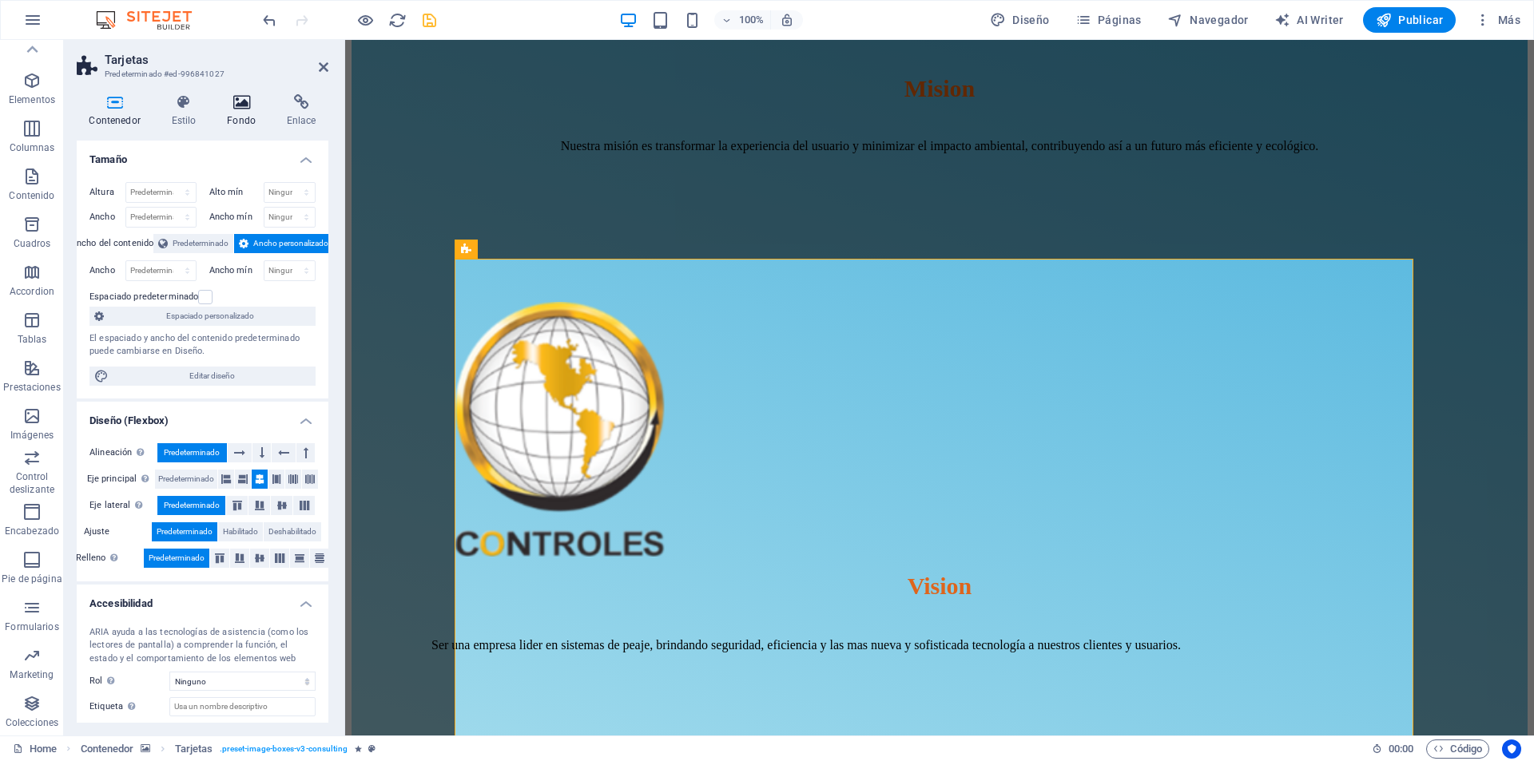
click at [245, 109] on icon at bounding box center [242, 102] width 54 height 16
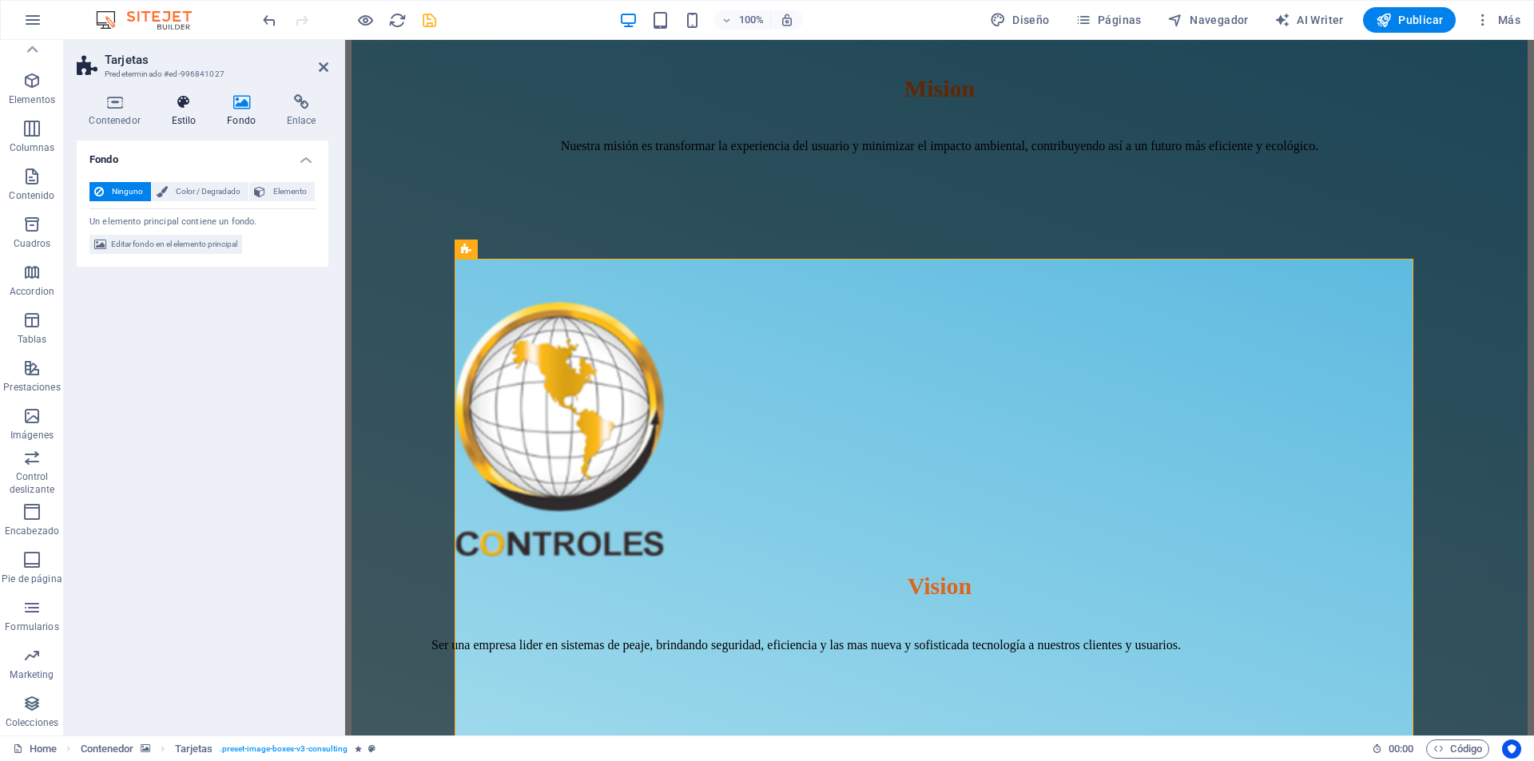
click at [166, 107] on icon at bounding box center [184, 102] width 50 height 16
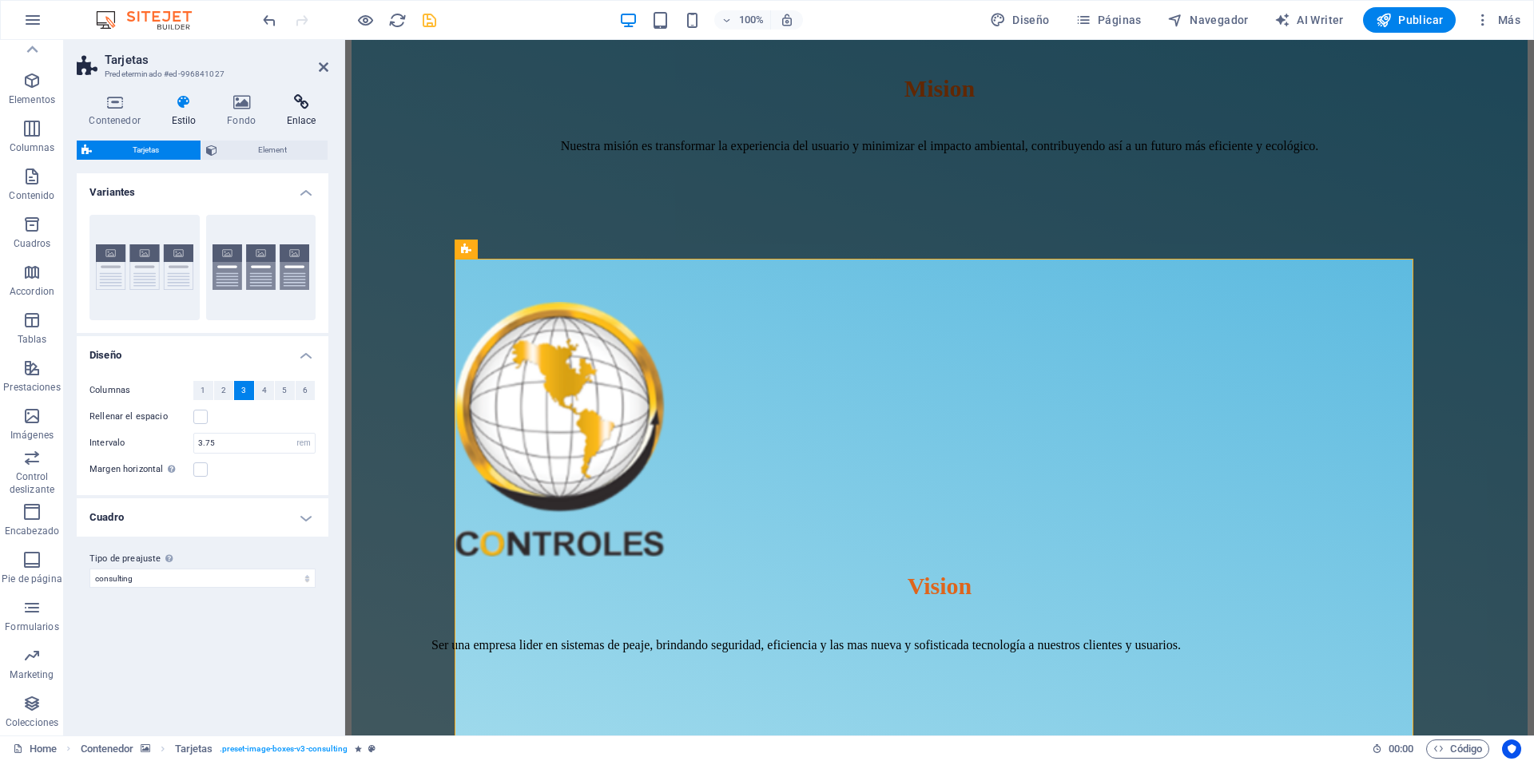
click at [308, 109] on icon at bounding box center [301, 102] width 54 height 16
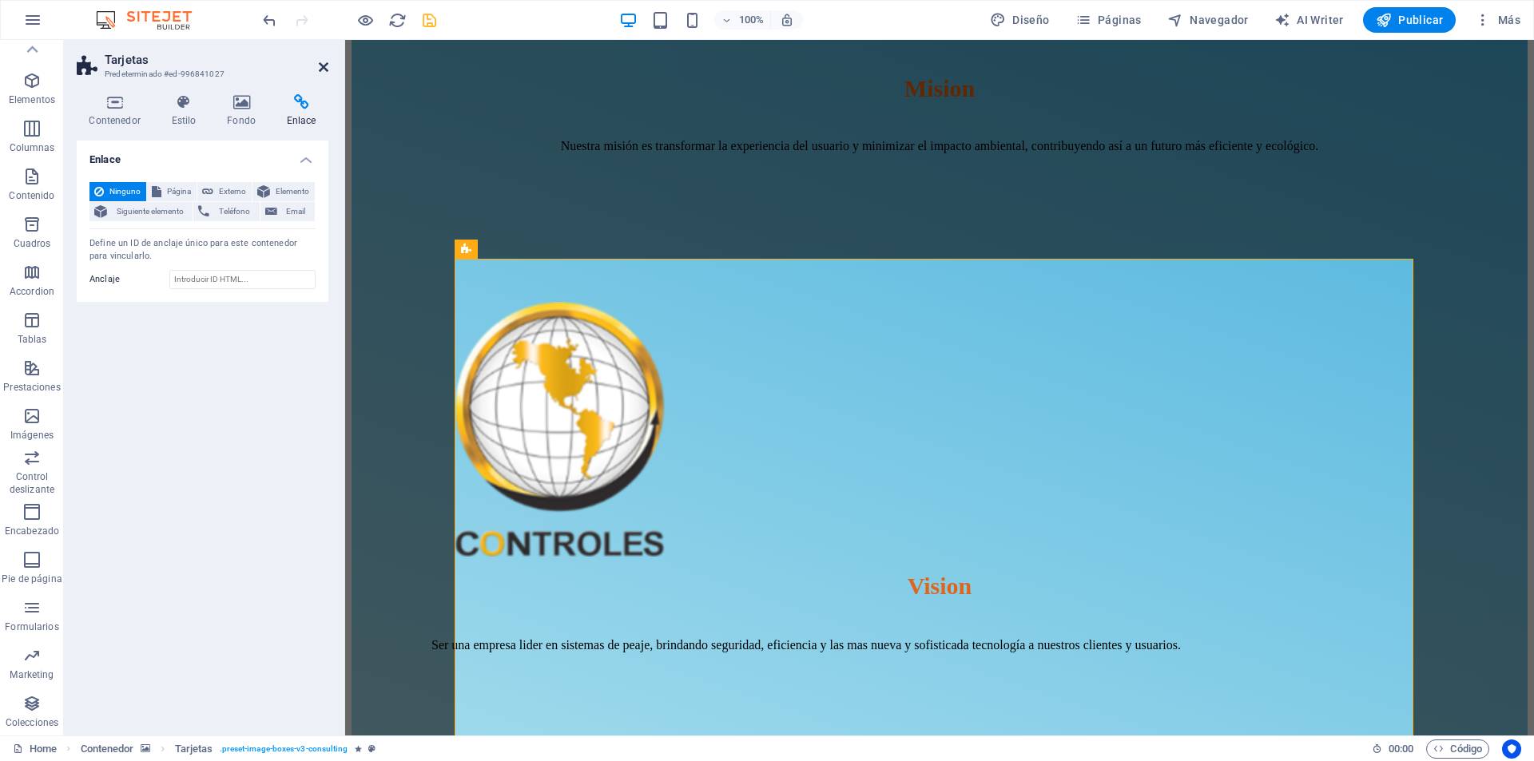
click at [321, 66] on icon at bounding box center [324, 67] width 10 height 13
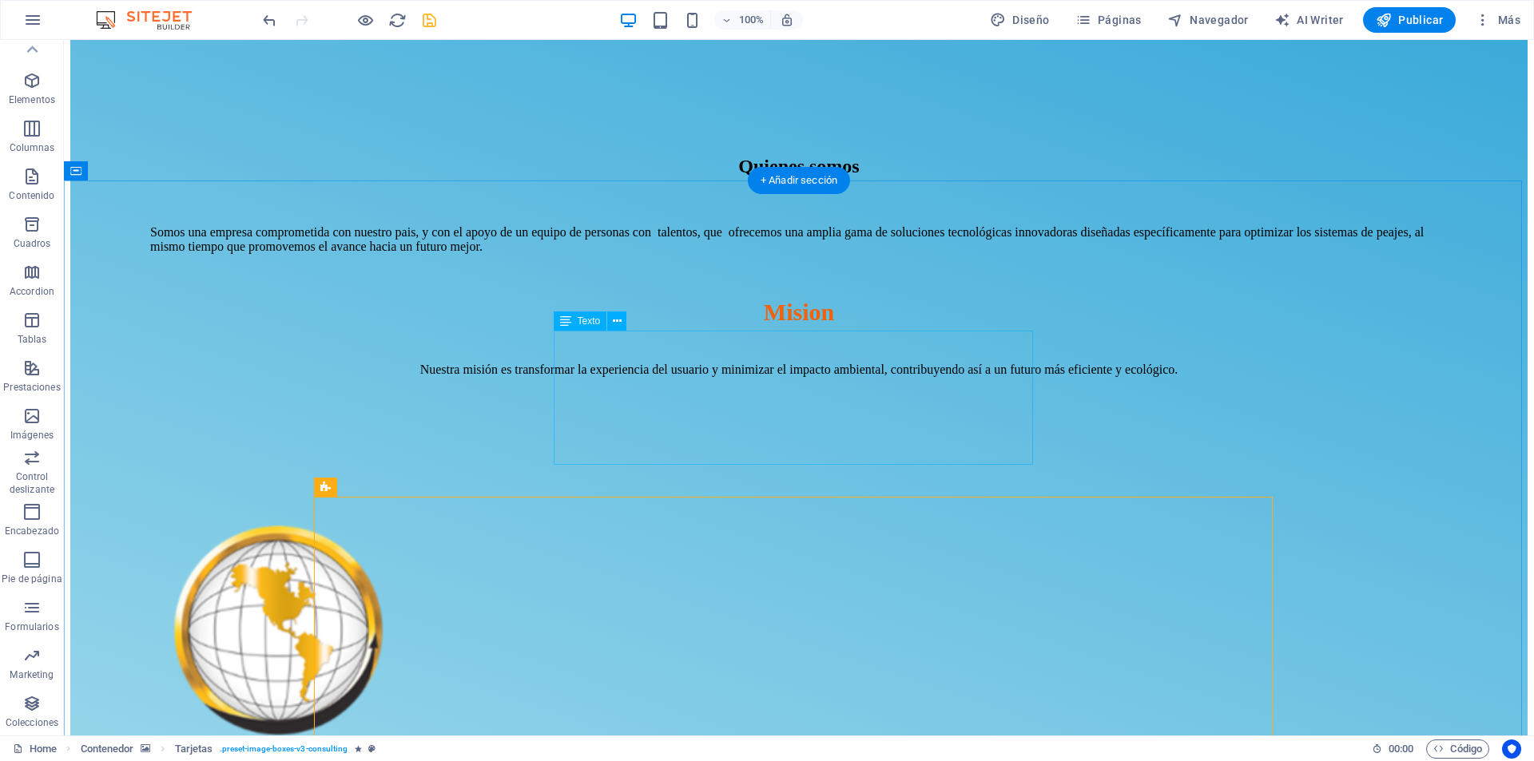
scroll to position [1278, 0]
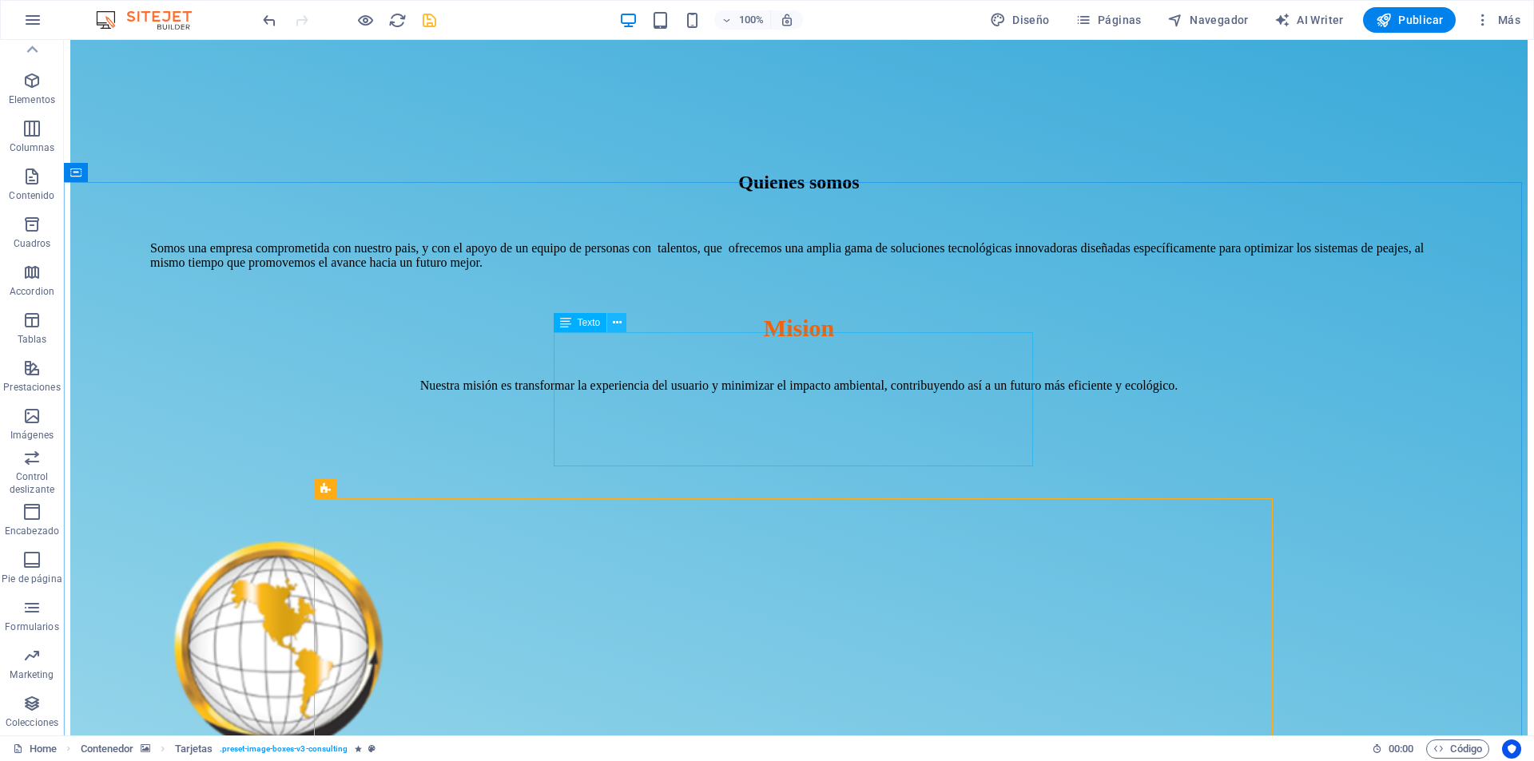
click at [616, 325] on icon at bounding box center [617, 323] width 9 height 17
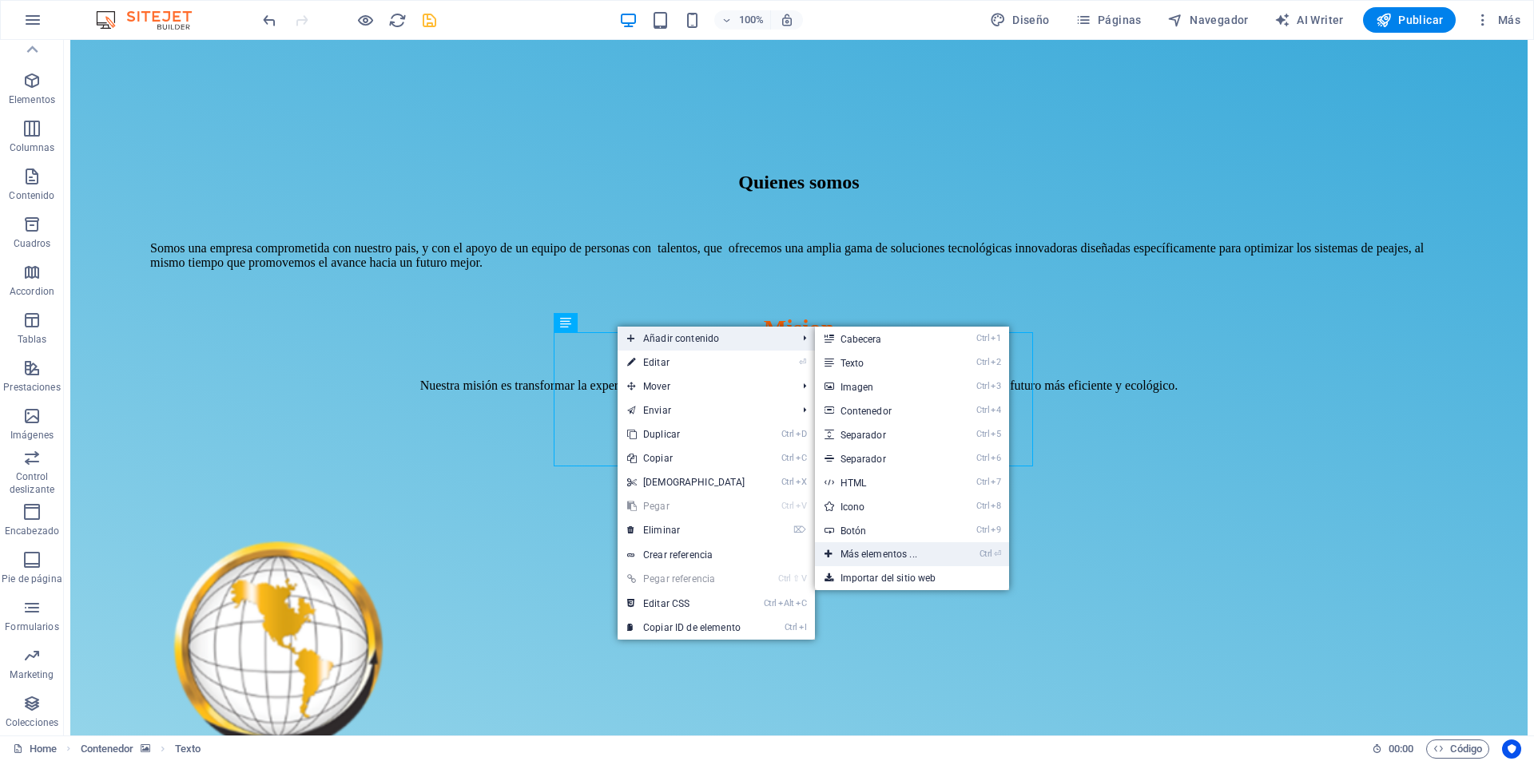
click at [885, 552] on link "Ctrl ⏎ Más elementos ..." at bounding box center [882, 555] width 134 height 24
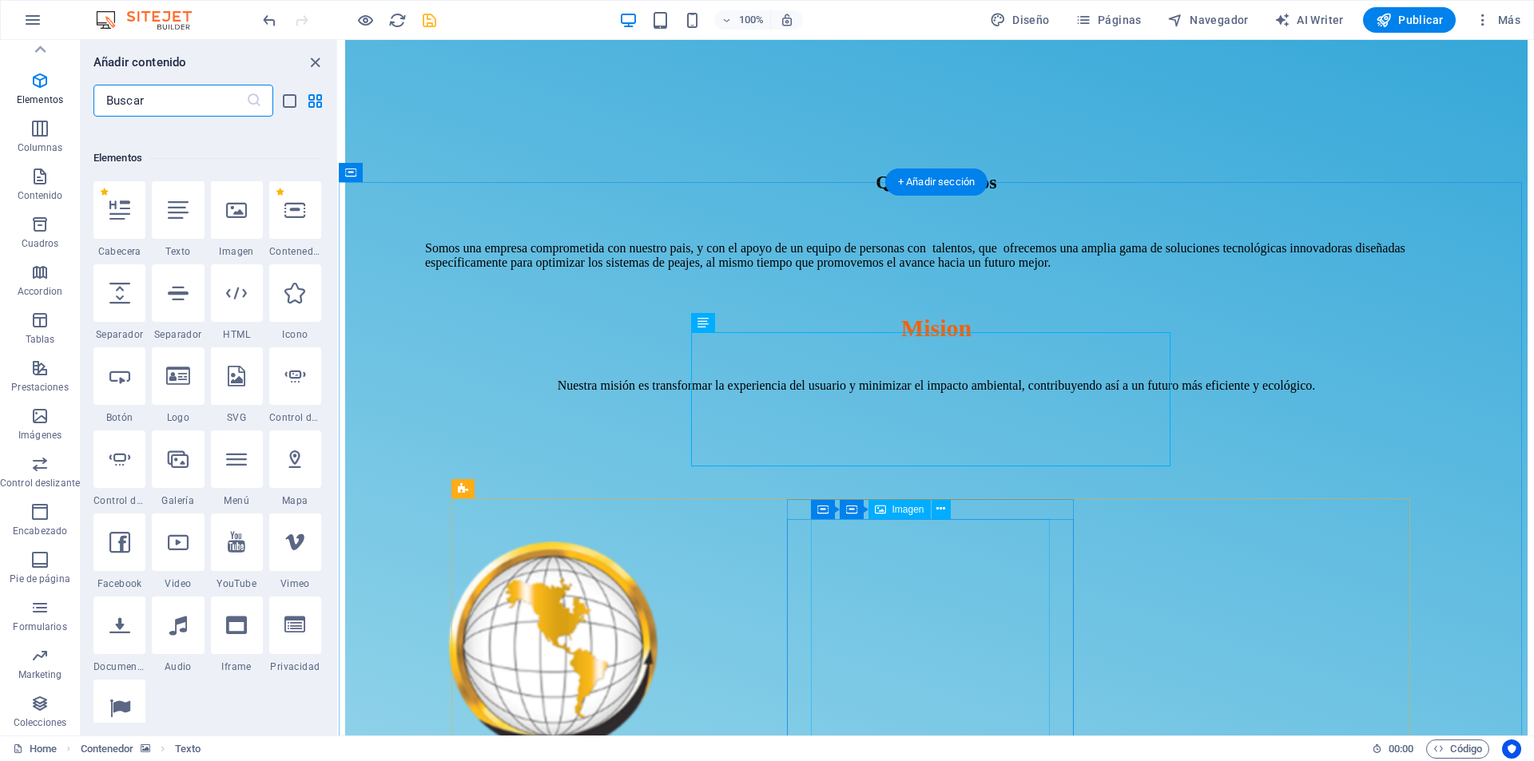
scroll to position [301, 0]
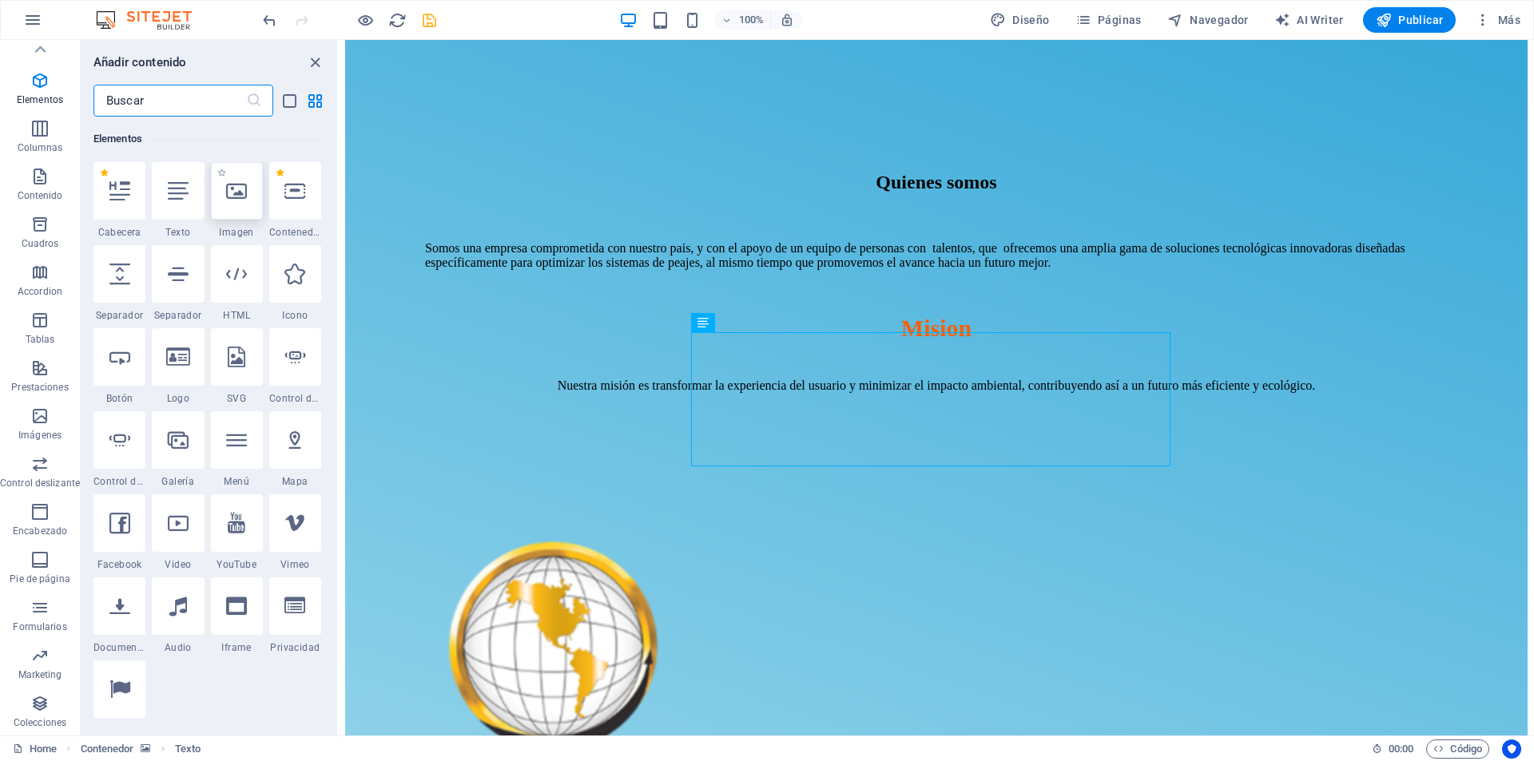
click at [240, 205] on div at bounding box center [237, 191] width 52 height 58
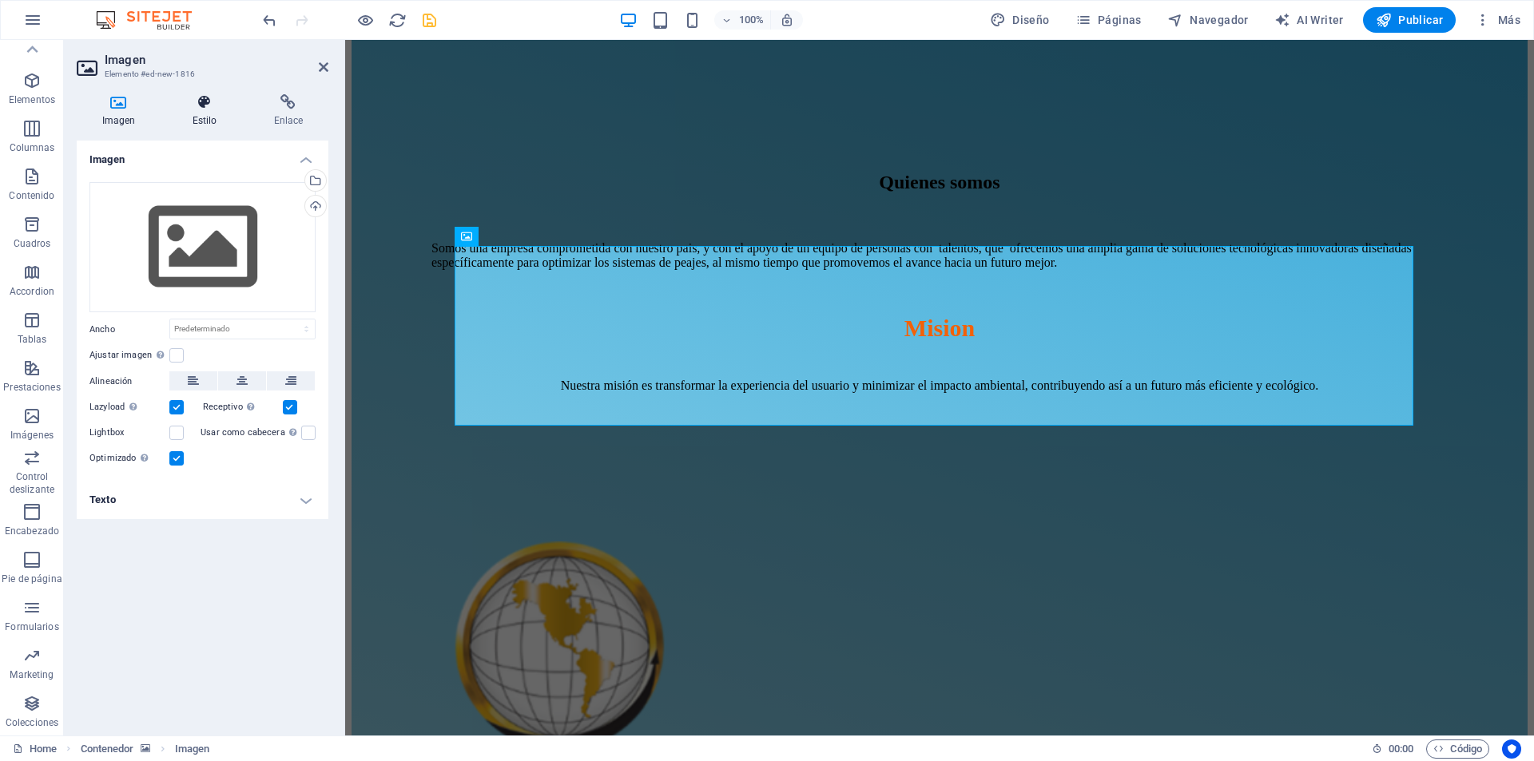
click at [201, 111] on h4 "Estilo" at bounding box center [208, 111] width 82 height 34
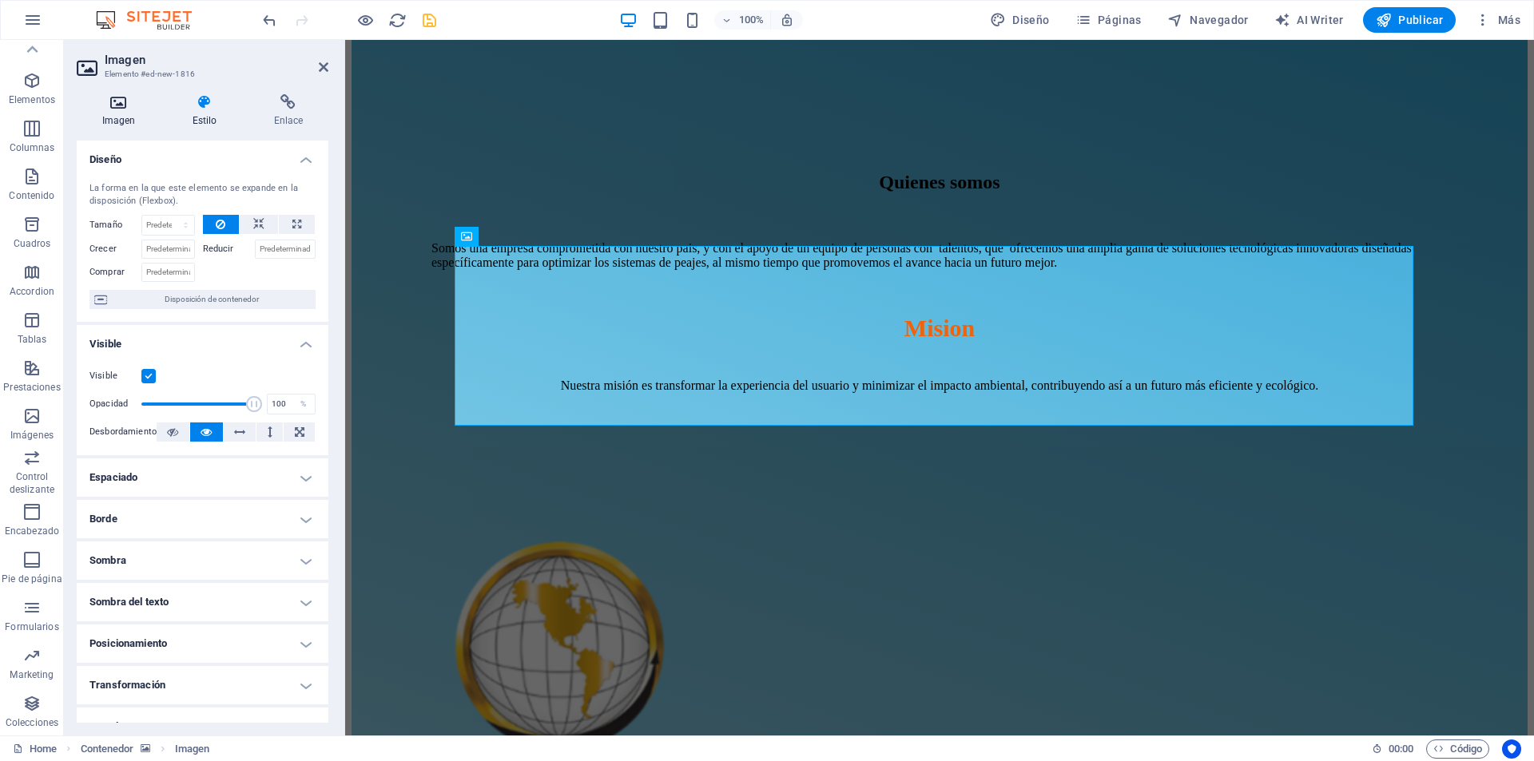
click at [117, 108] on icon at bounding box center [119, 102] width 84 height 16
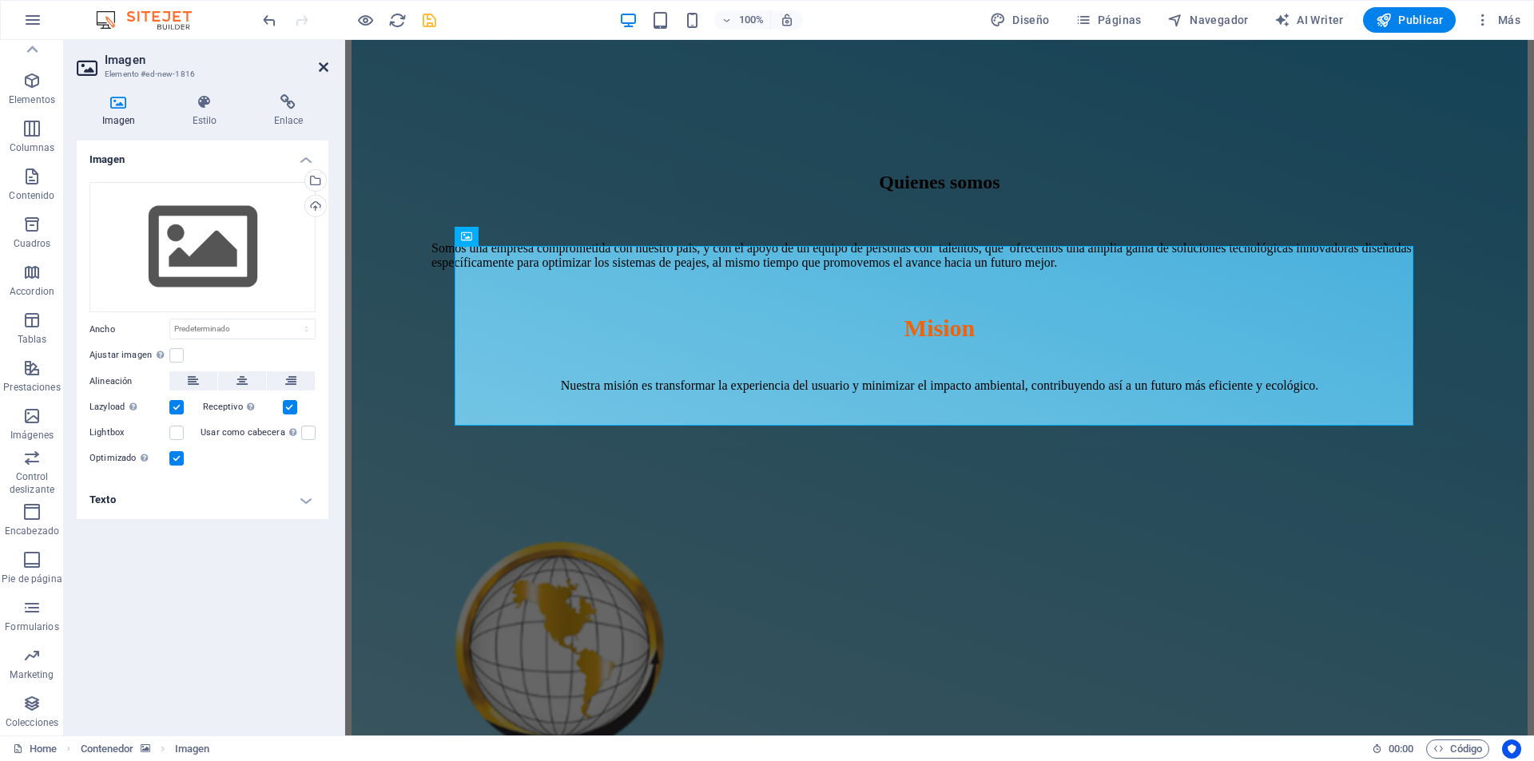
click at [326, 64] on icon at bounding box center [324, 67] width 10 height 13
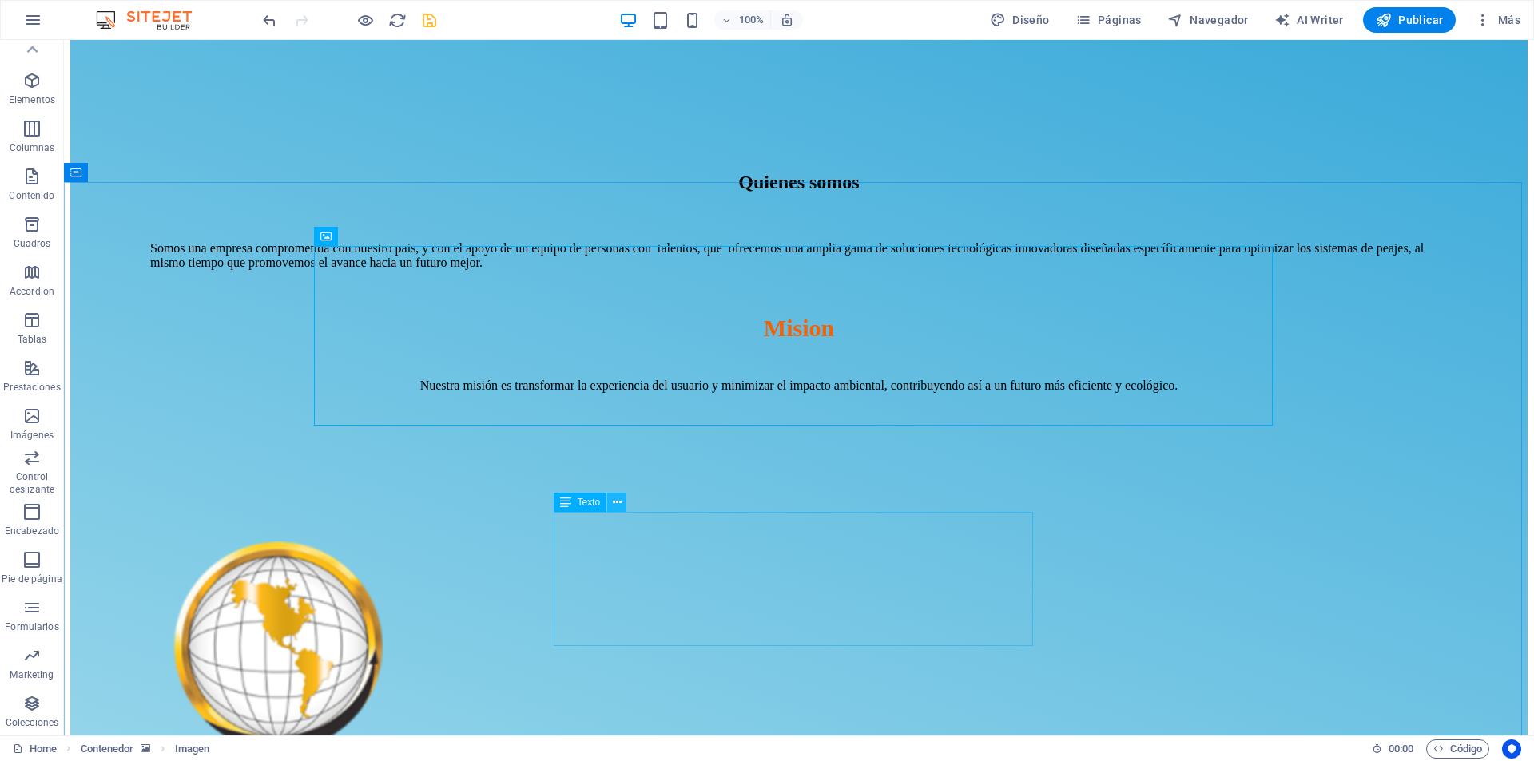
click at [617, 503] on icon at bounding box center [617, 503] width 9 height 17
click at [613, 508] on icon at bounding box center [617, 503] width 9 height 17
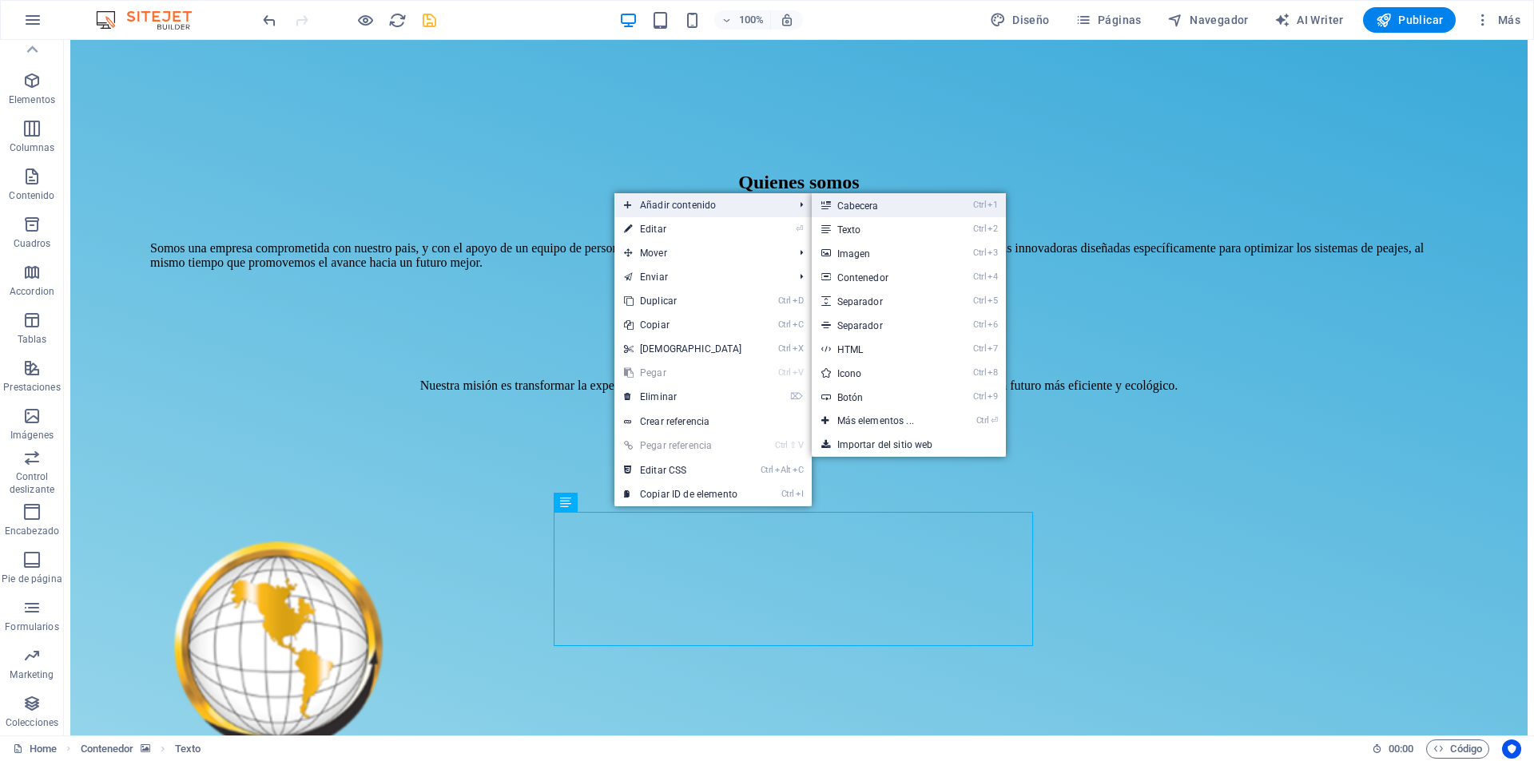
click at [838, 215] on link "Ctrl 1 Cabecera" at bounding box center [879, 205] width 134 height 24
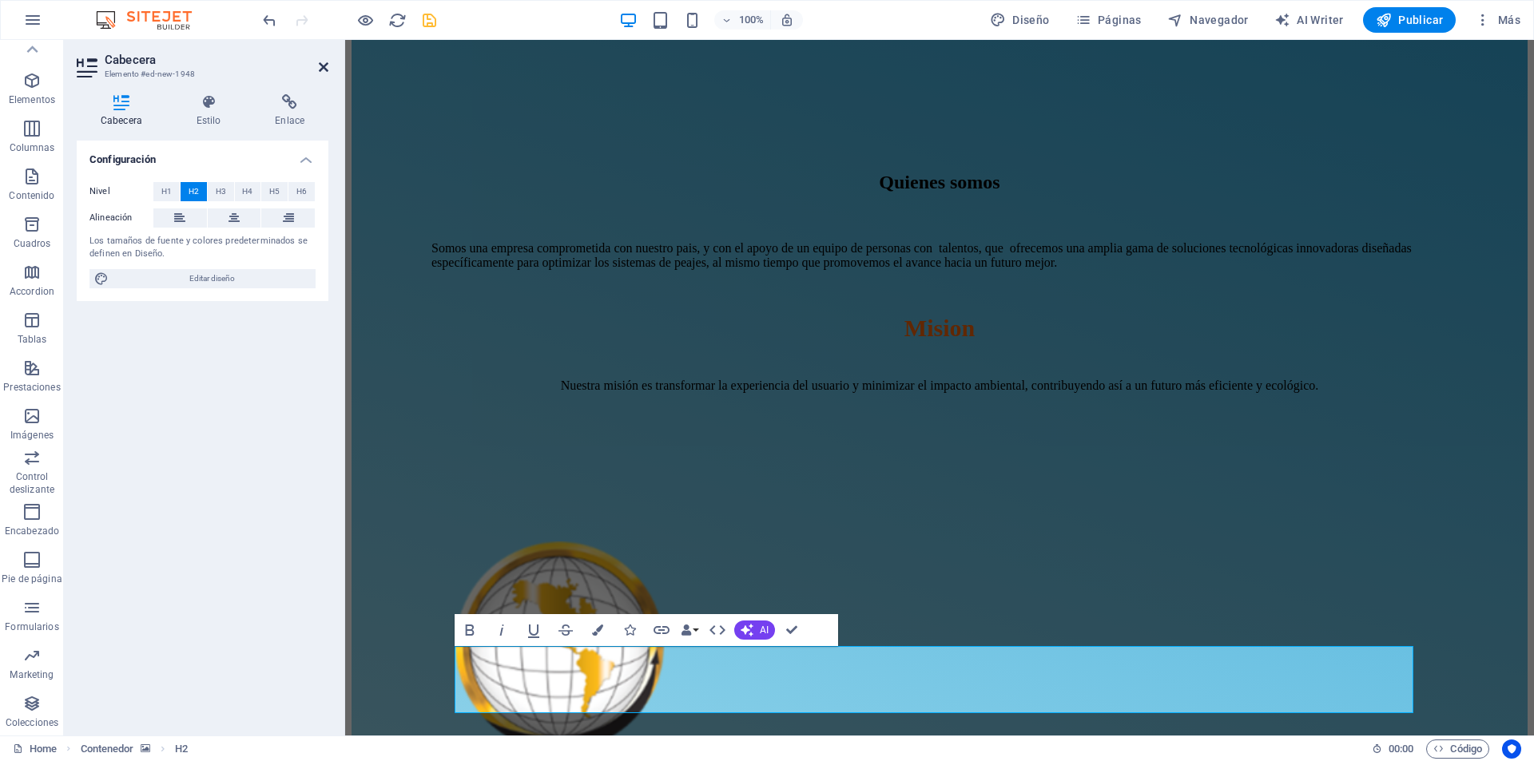
click at [327, 74] on link at bounding box center [324, 68] width 10 height 14
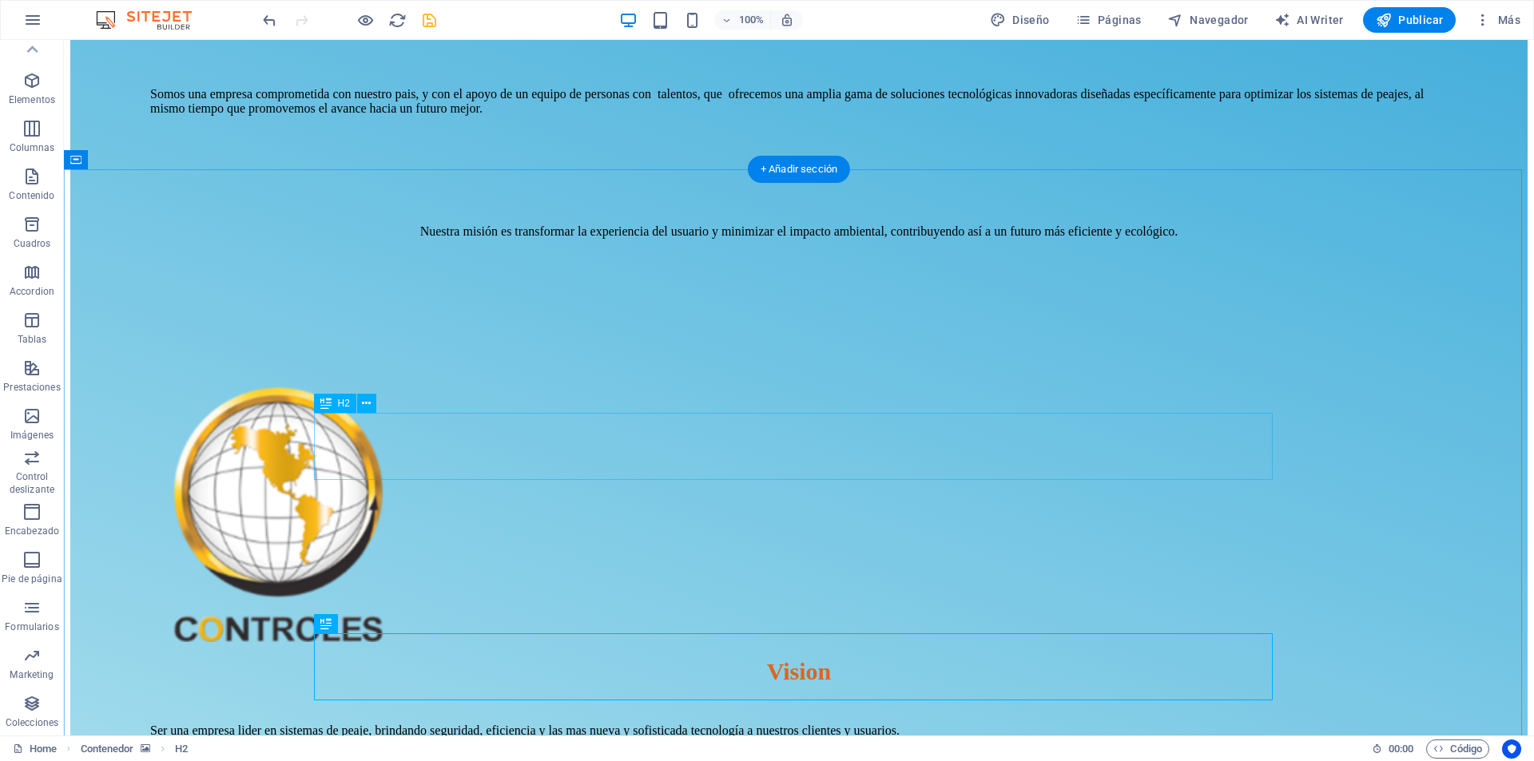
scroll to position [1438, 0]
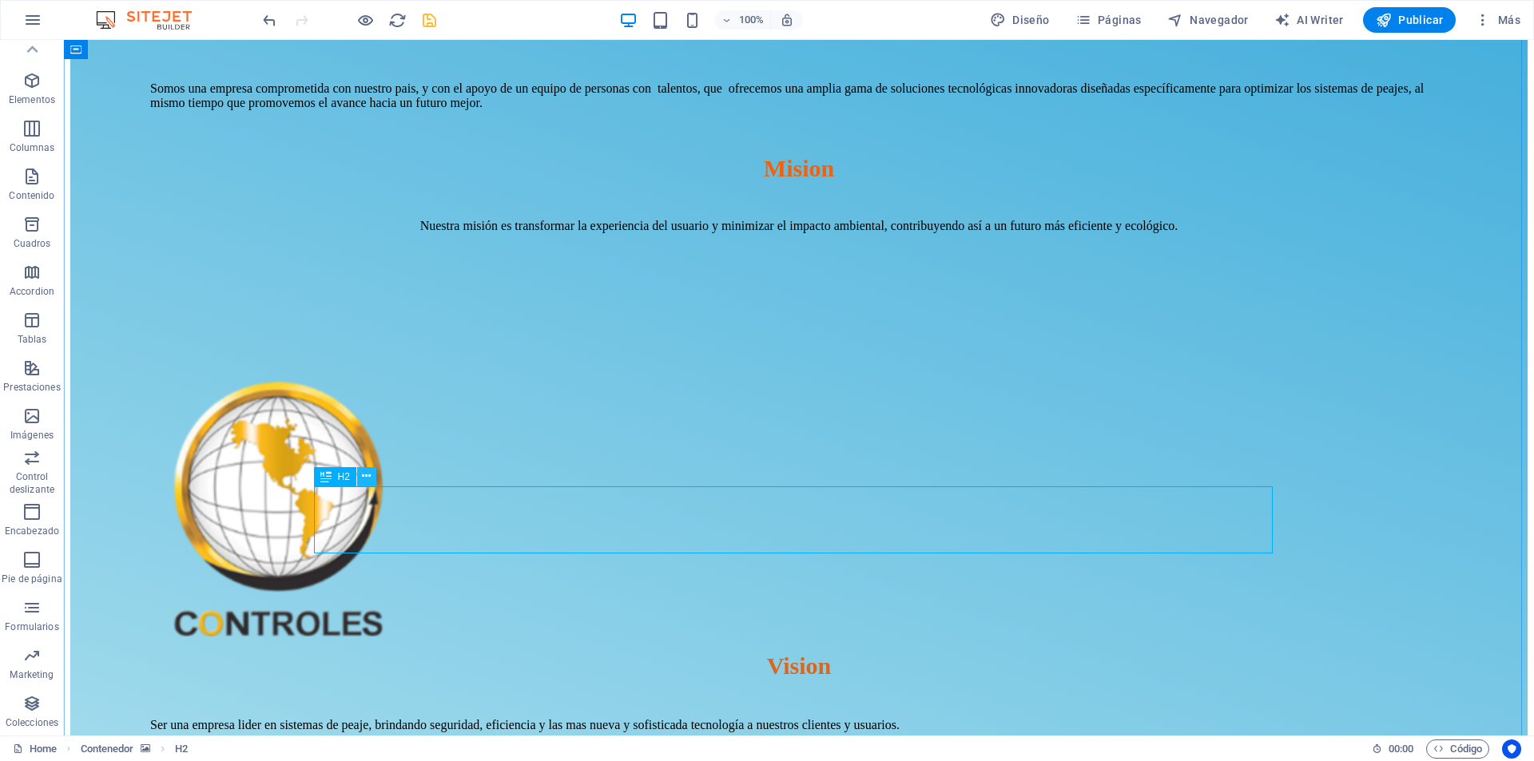
click at [372, 479] on button at bounding box center [366, 476] width 19 height 19
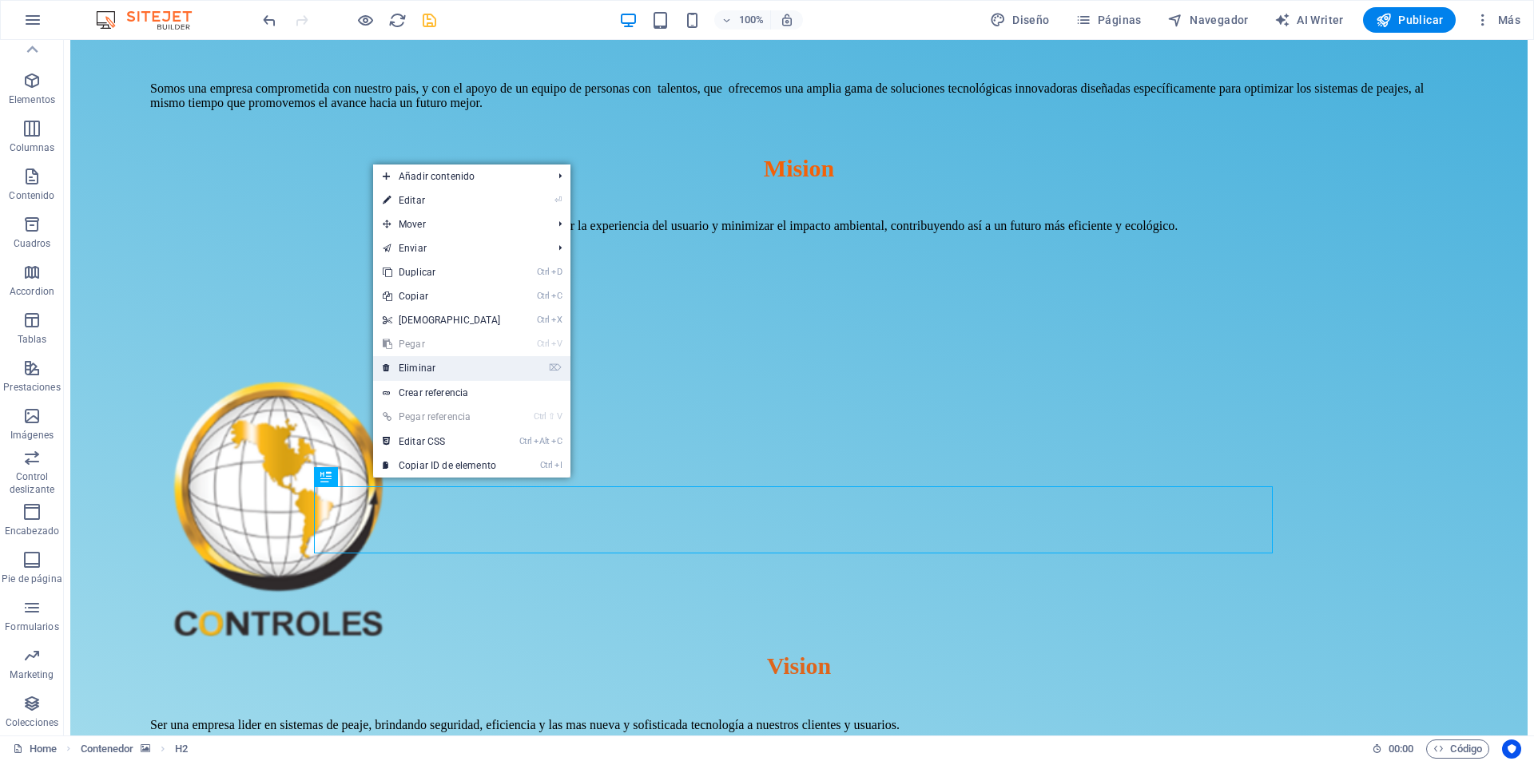
click at [425, 363] on link "⌦ Eliminar" at bounding box center [441, 368] width 137 height 24
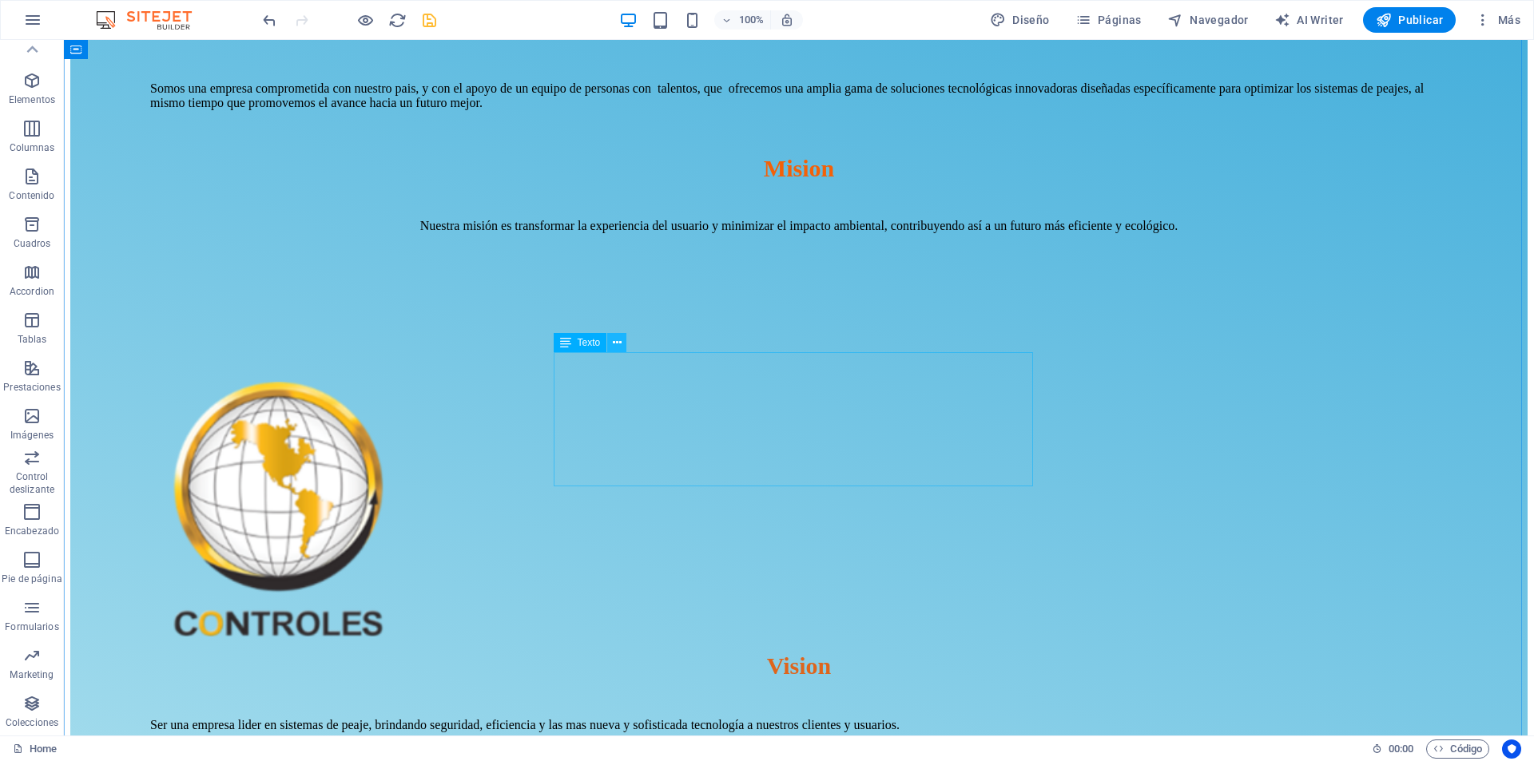
click at [613, 342] on icon at bounding box center [617, 343] width 9 height 17
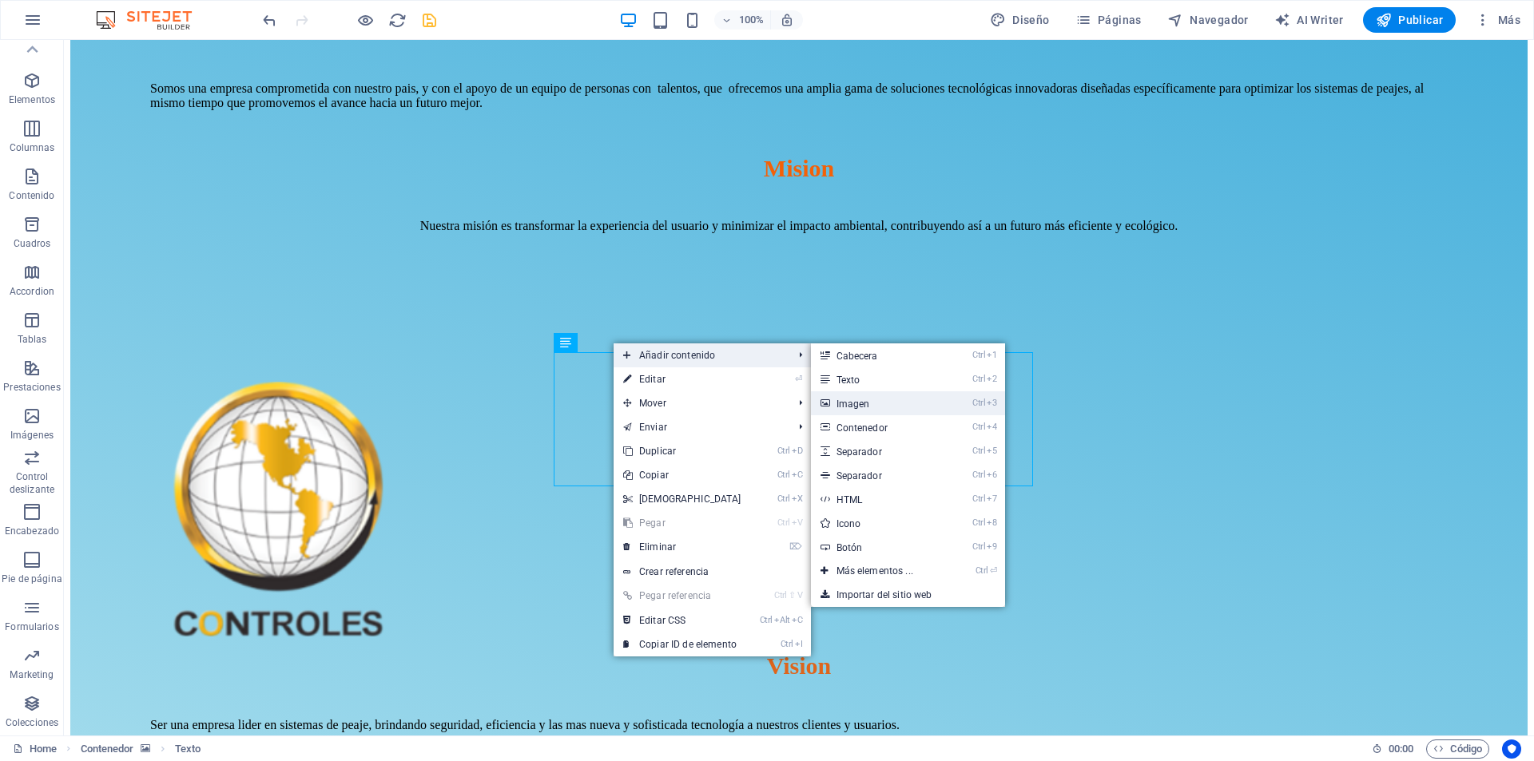
click at [857, 403] on link "Ctrl 3 Imagen" at bounding box center [878, 404] width 134 height 24
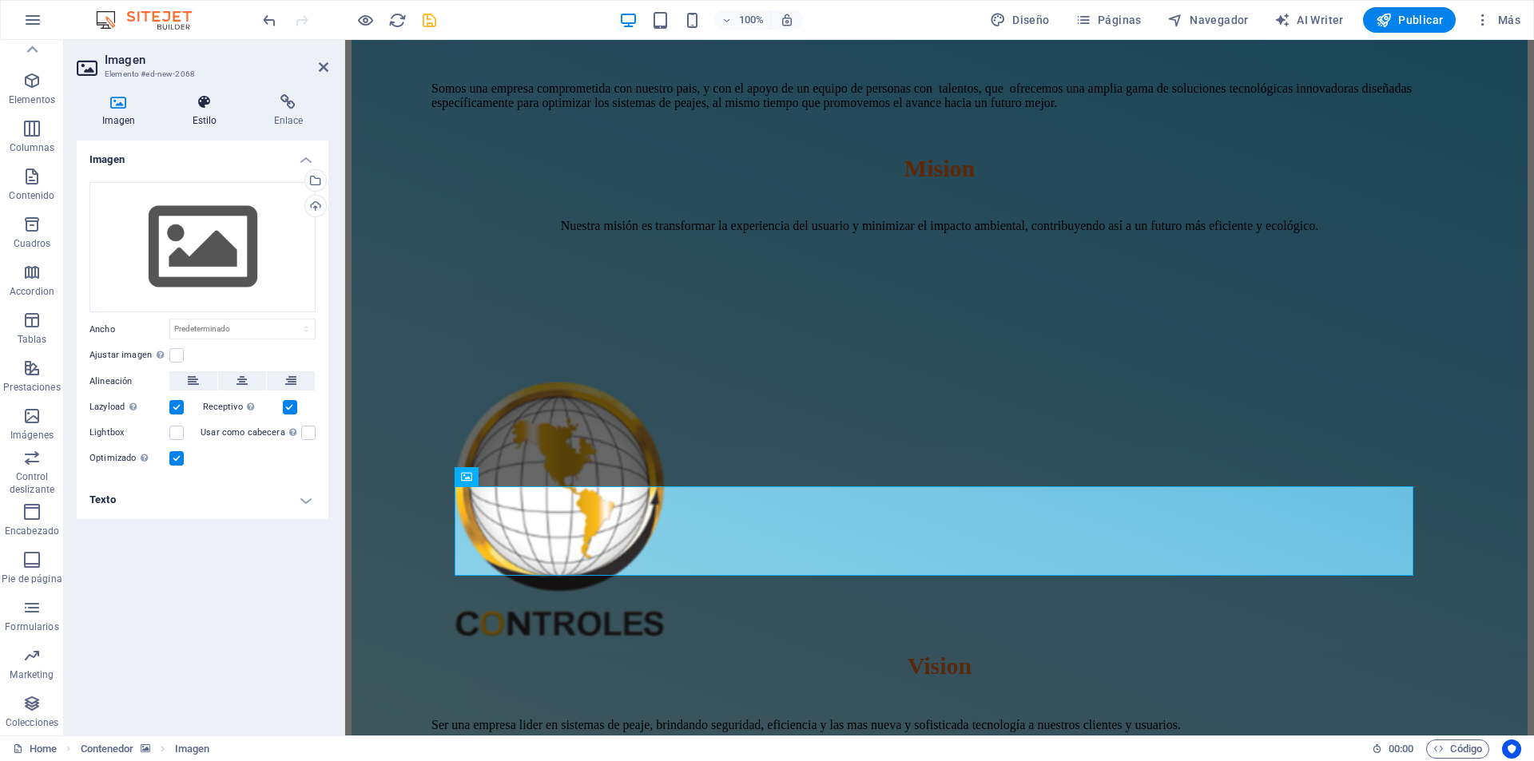
click at [216, 109] on icon at bounding box center [204, 102] width 75 height 16
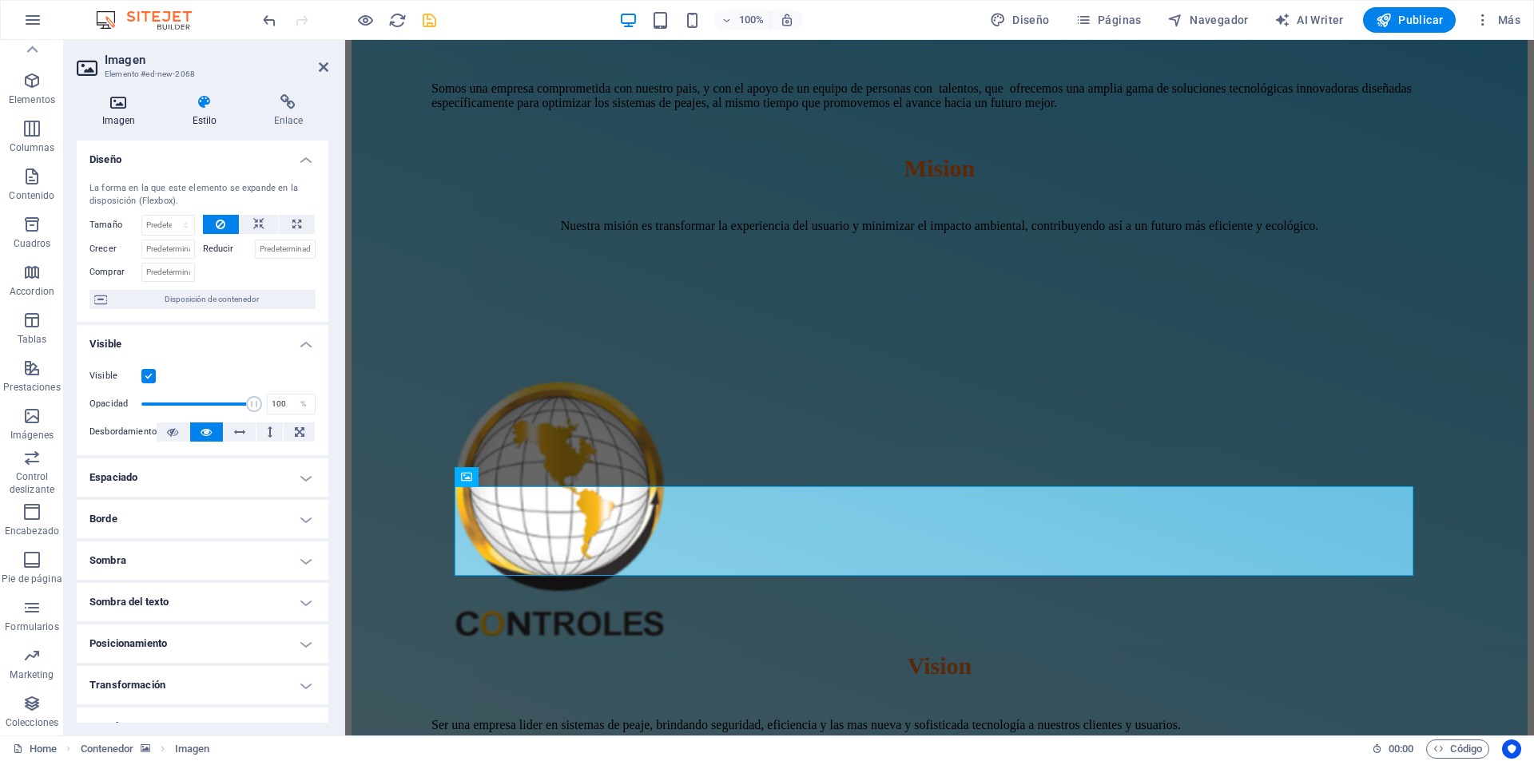
click at [121, 107] on icon at bounding box center [119, 102] width 84 height 16
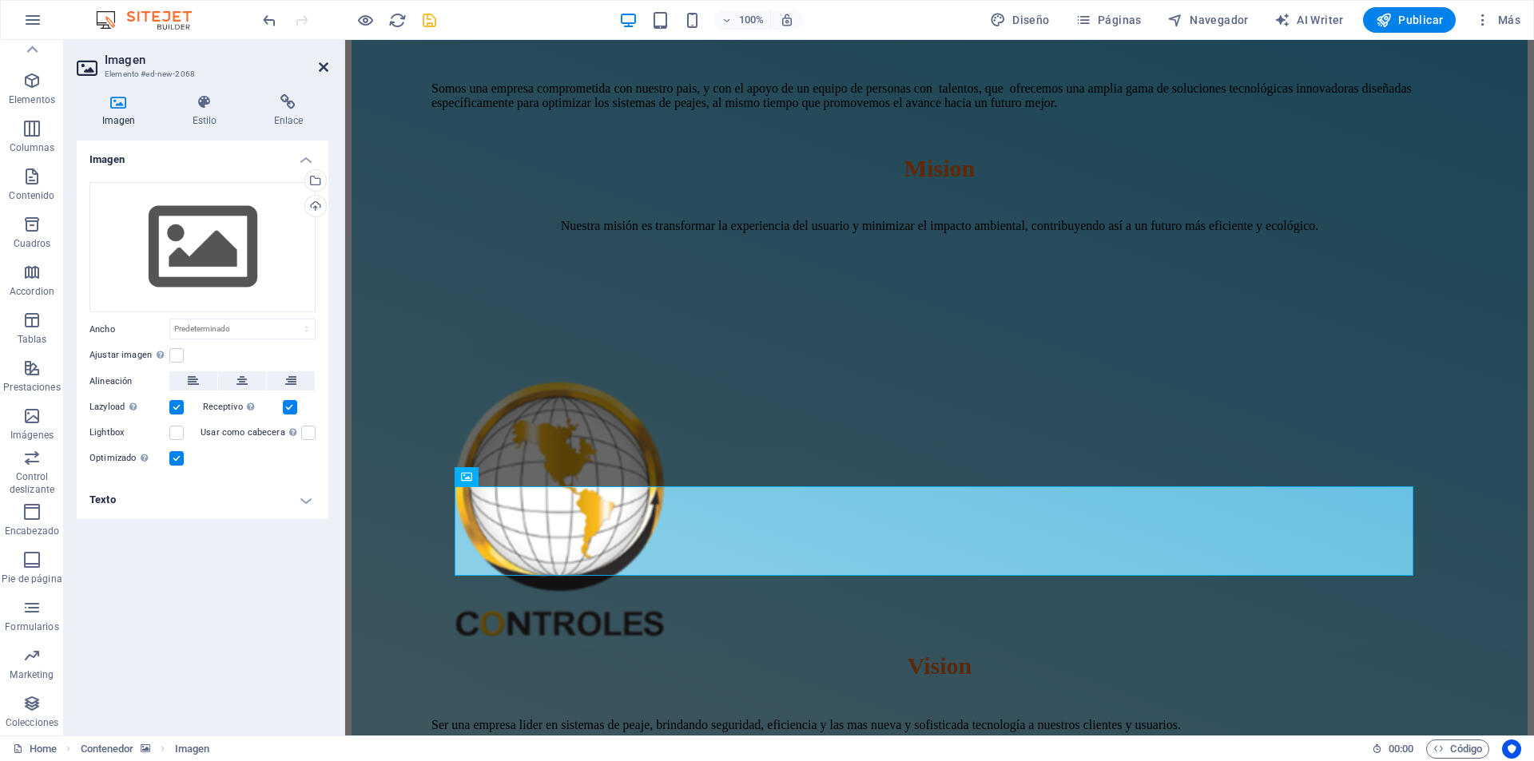
click at [328, 71] on icon at bounding box center [324, 67] width 10 height 13
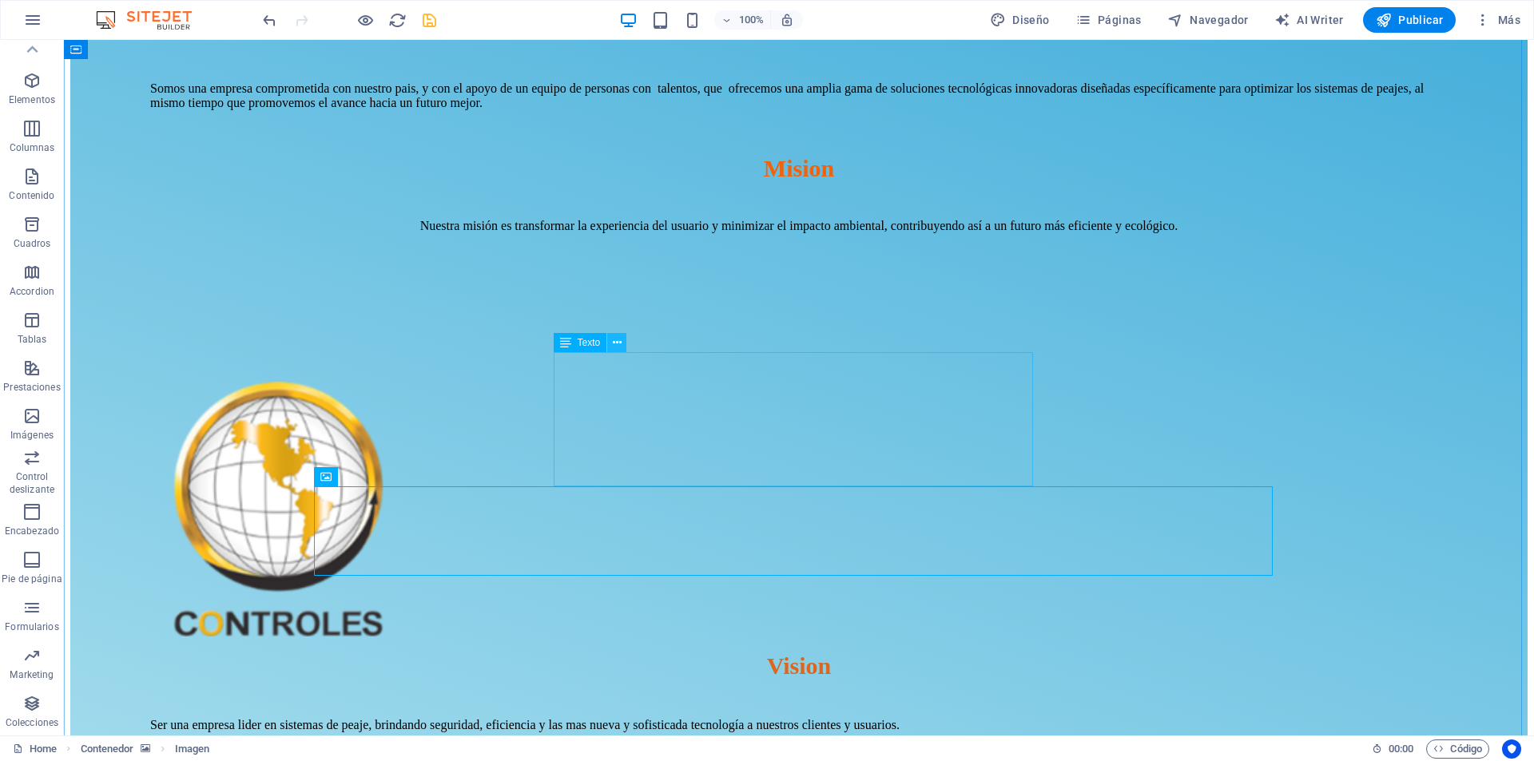
click at [613, 344] on icon at bounding box center [617, 343] width 9 height 17
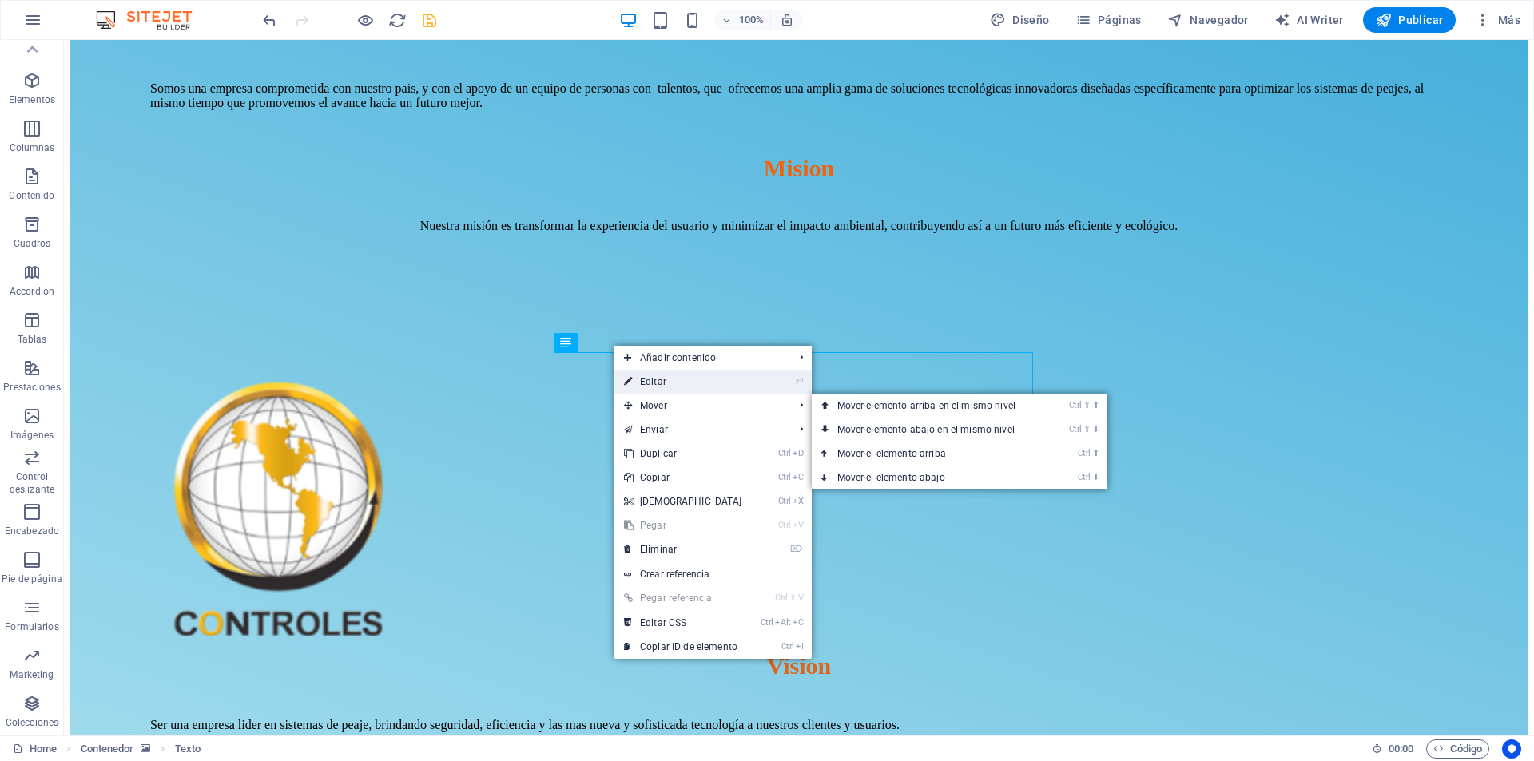
click at [641, 388] on link "⏎ Editar" at bounding box center [682, 382] width 137 height 24
select select "px"
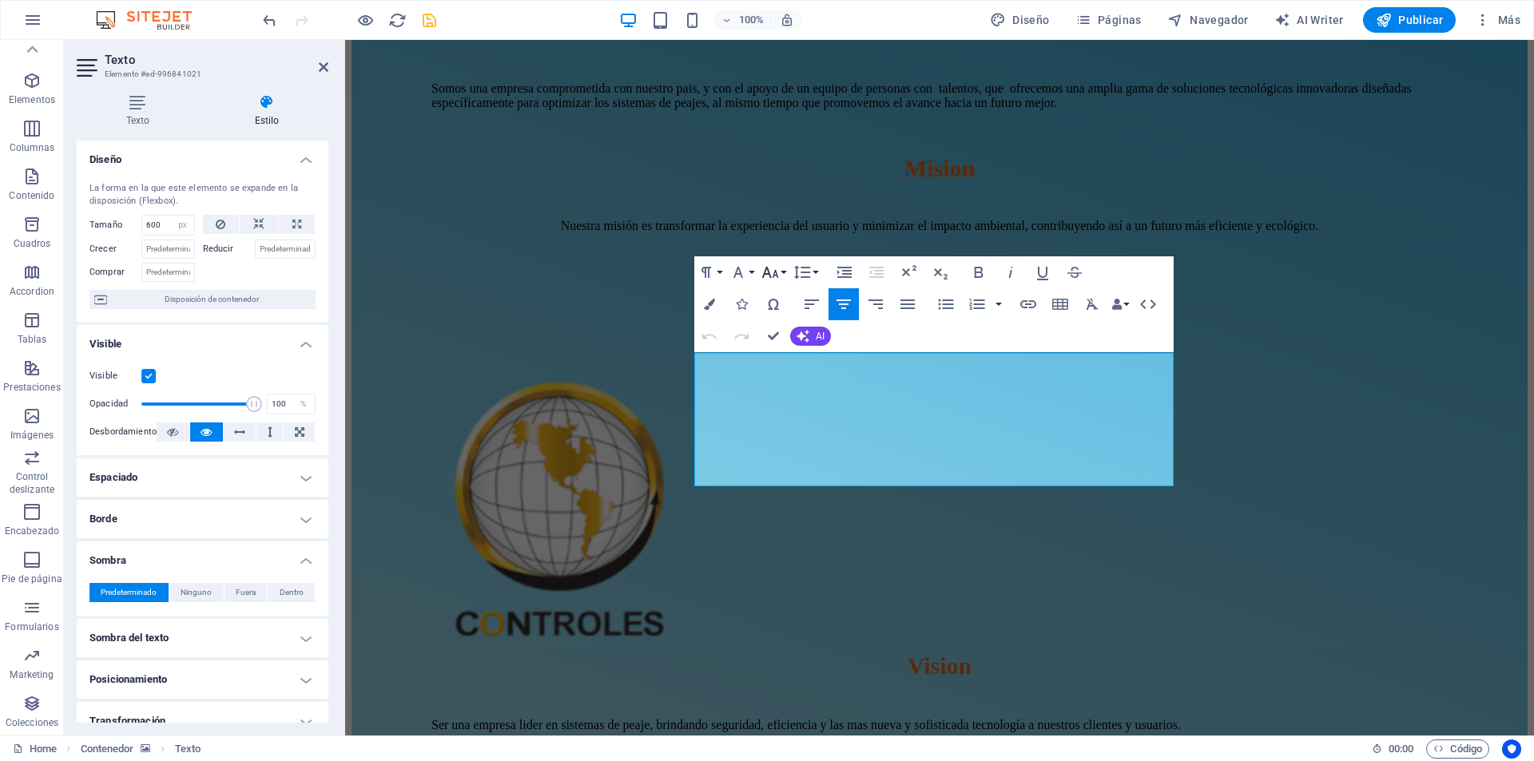
click at [781, 276] on button "Font Size" at bounding box center [773, 272] width 30 height 32
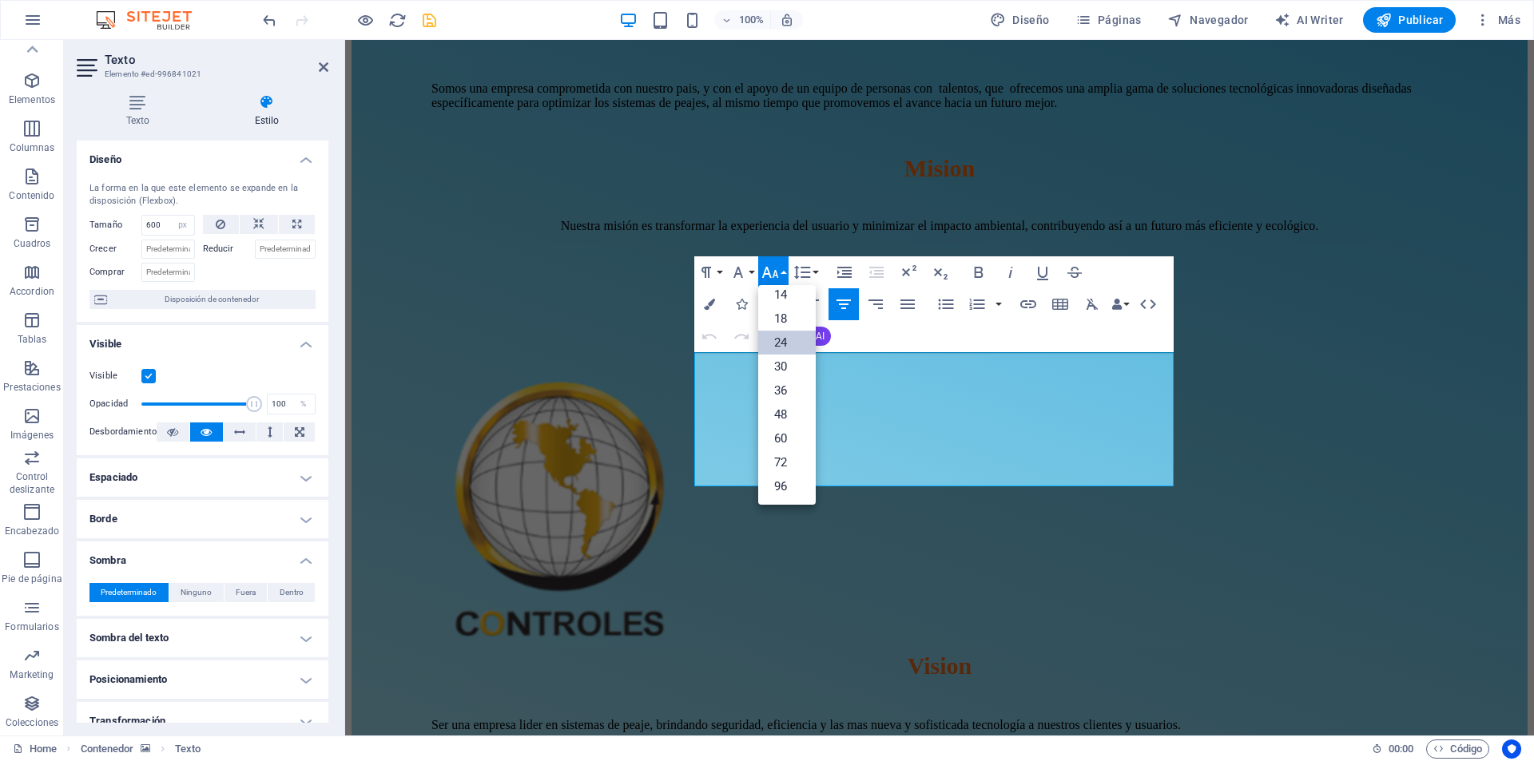
scroll to position [129, 0]
click at [751, 272] on button "Font Family" at bounding box center [741, 272] width 30 height 32
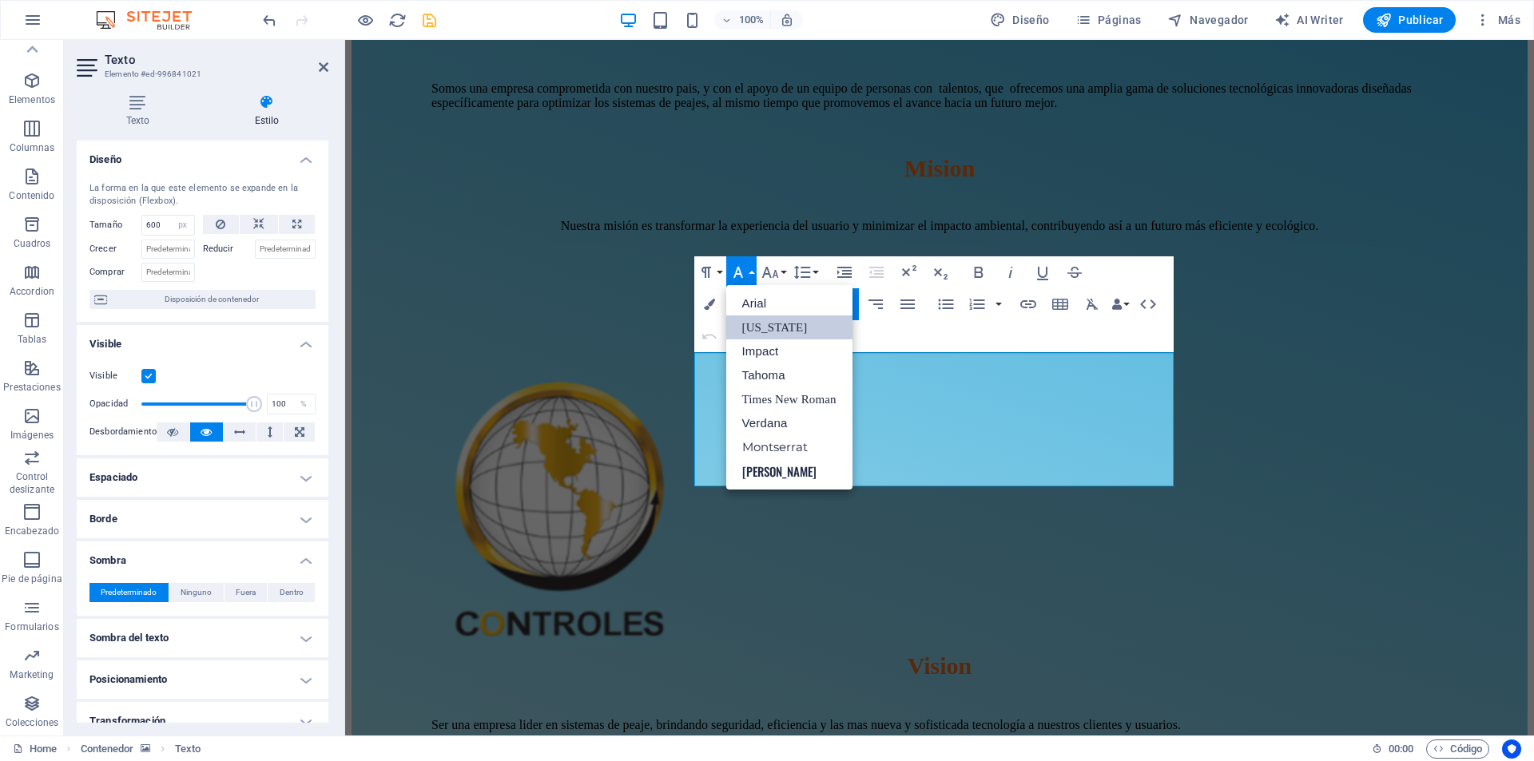
scroll to position [0, 0]
click at [781, 357] on link "Impact" at bounding box center [789, 352] width 126 height 24
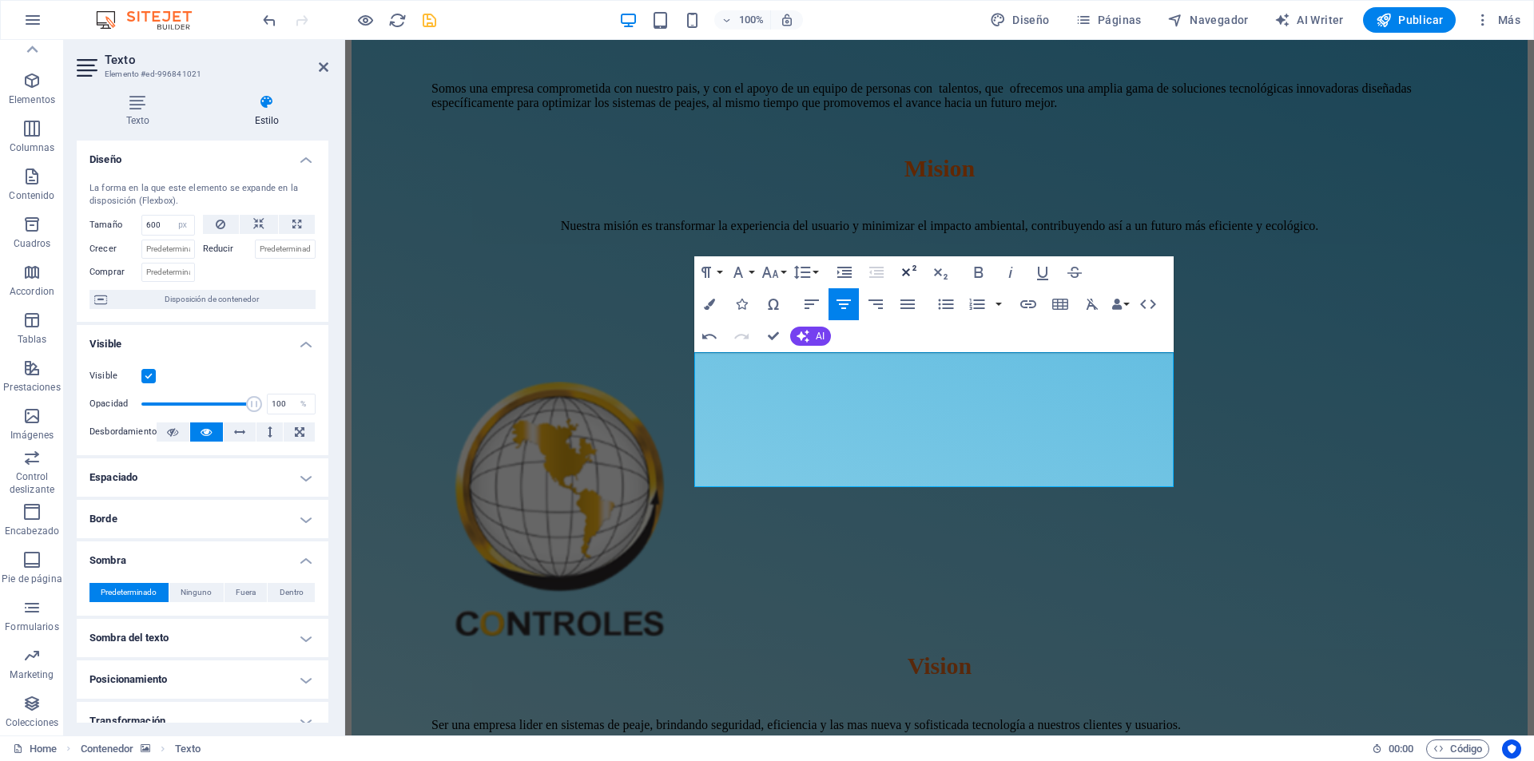
click at [908, 280] on icon "button" at bounding box center [908, 272] width 19 height 19
click at [978, 276] on icon "button" at bounding box center [978, 272] width 19 height 19
drag, startPoint x: 1062, startPoint y: 482, endPoint x: 728, endPoint y: 357, distance: 356.5
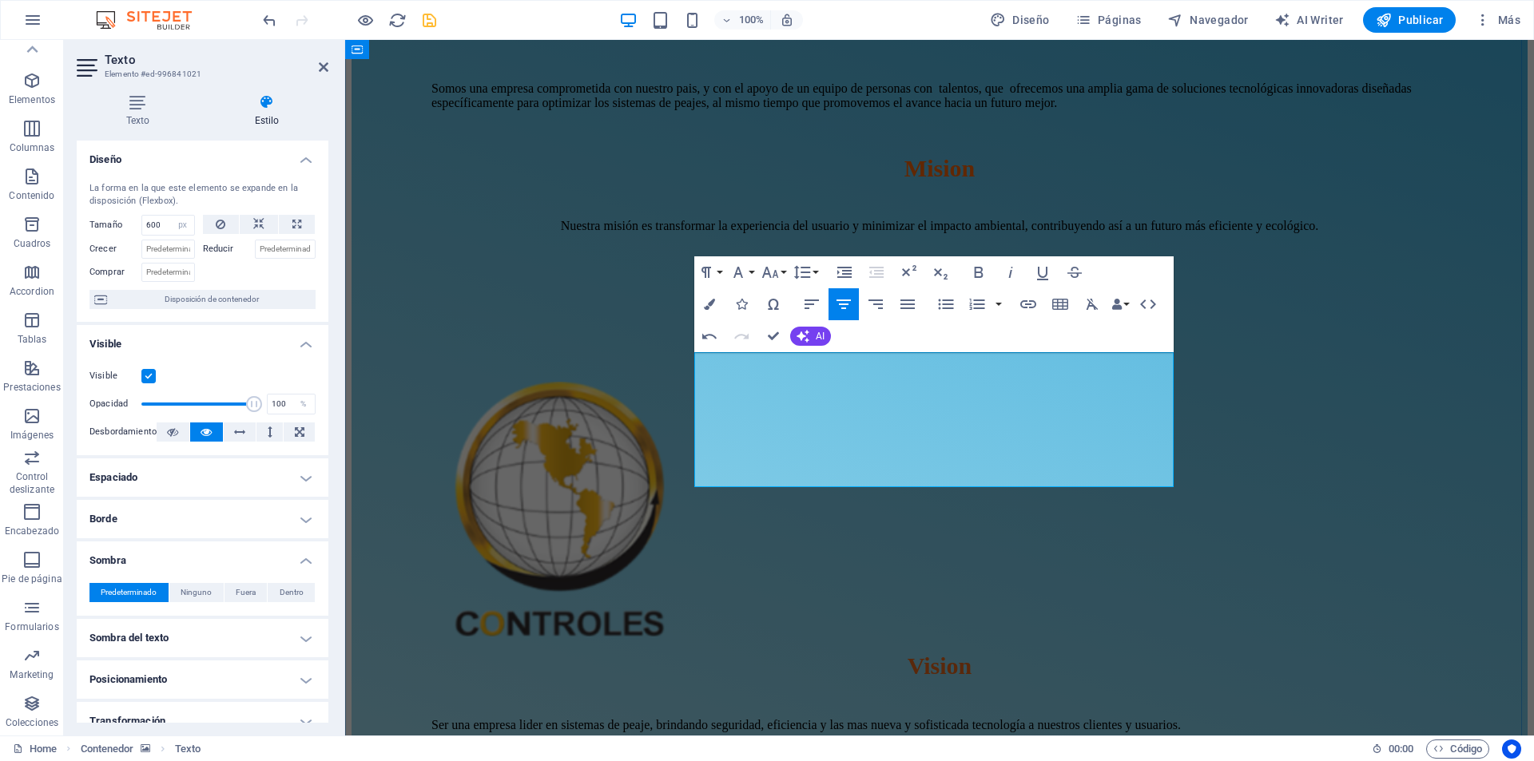
click at [982, 271] on icon "button" at bounding box center [978, 272] width 9 height 11
click at [985, 276] on icon "button" at bounding box center [978, 272] width 19 height 19
click at [1013, 272] on icon "button" at bounding box center [1010, 272] width 19 height 19
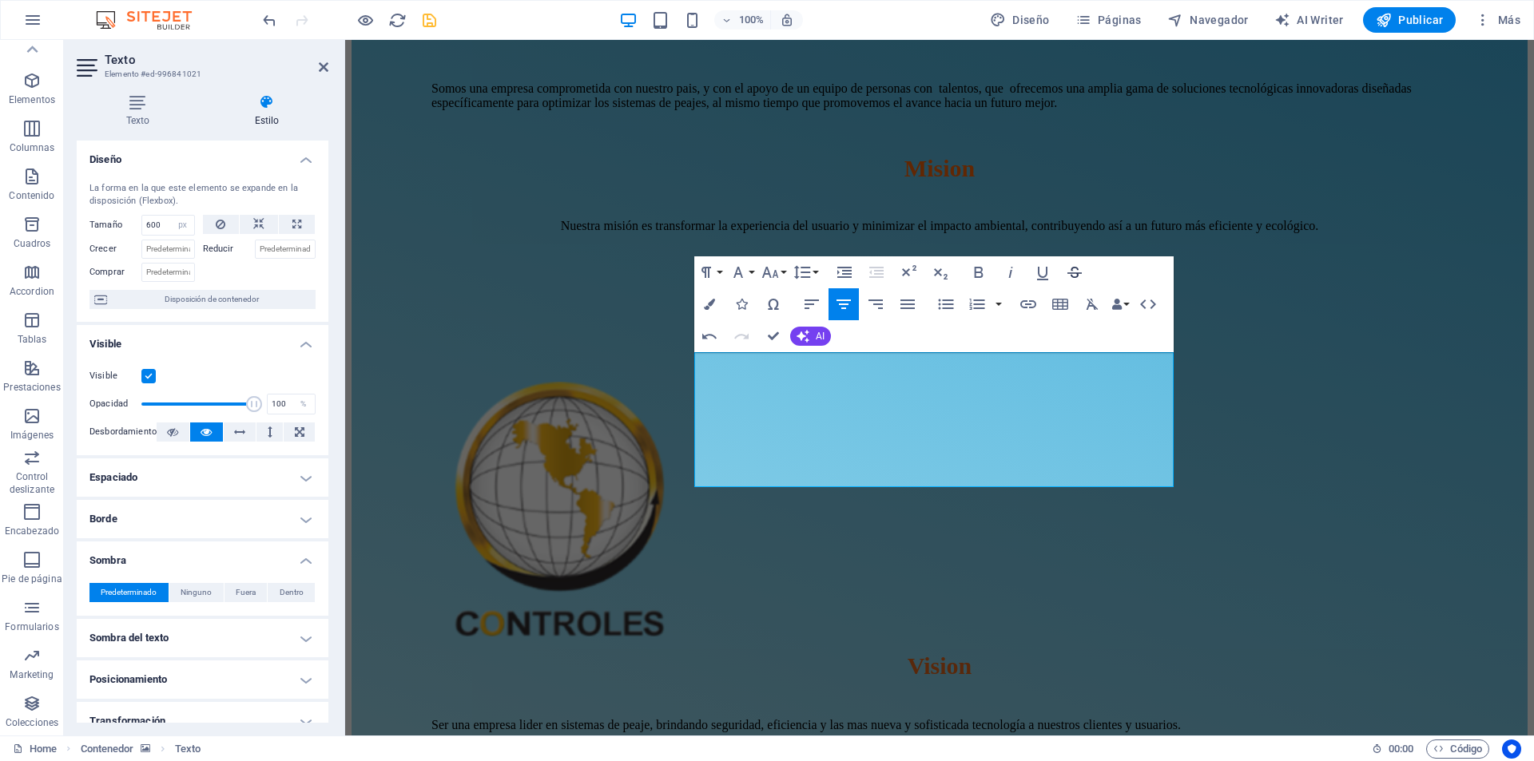
click at [1076, 273] on icon "button" at bounding box center [1075, 272] width 14 height 11
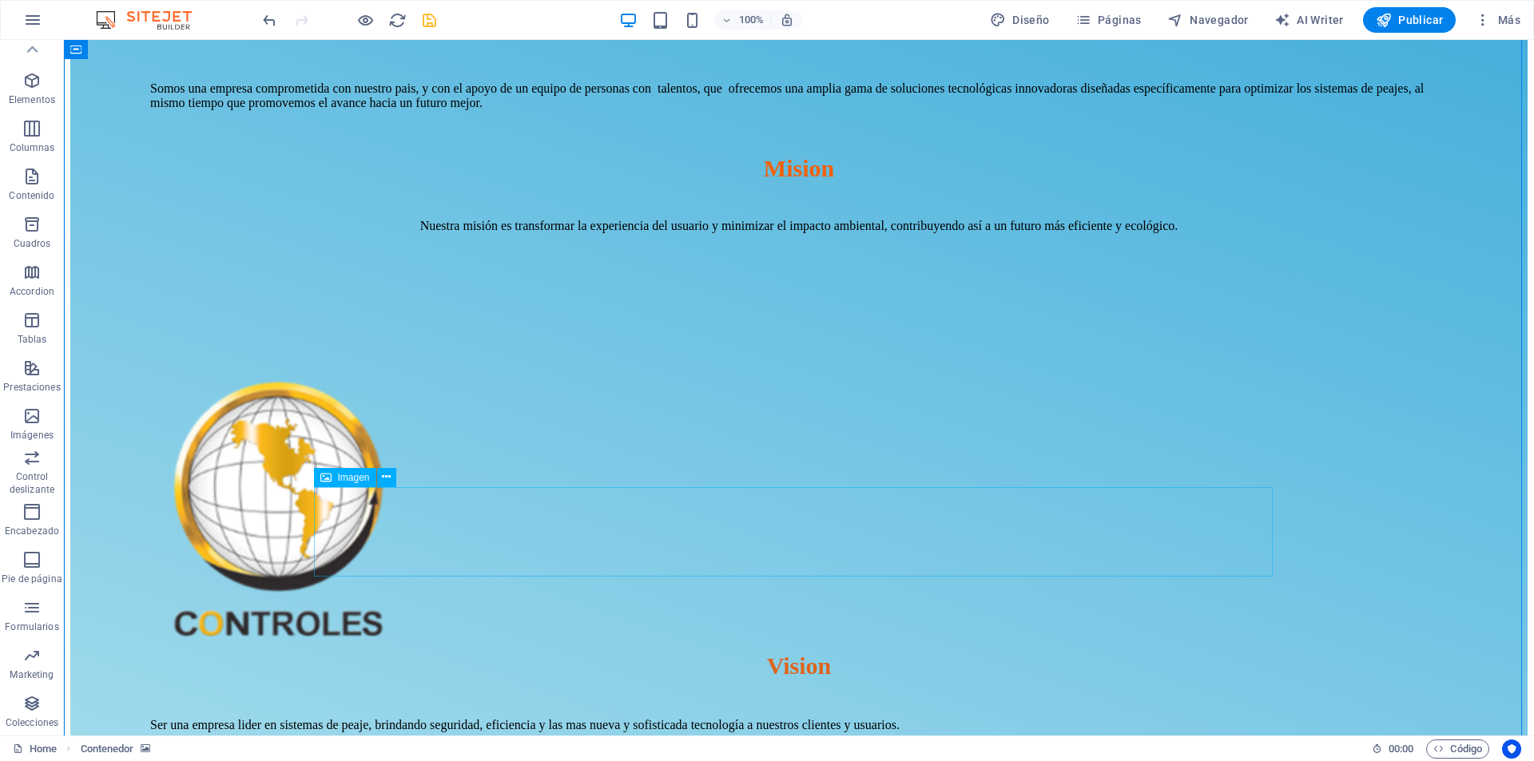
click at [384, 479] on icon at bounding box center [386, 477] width 9 height 17
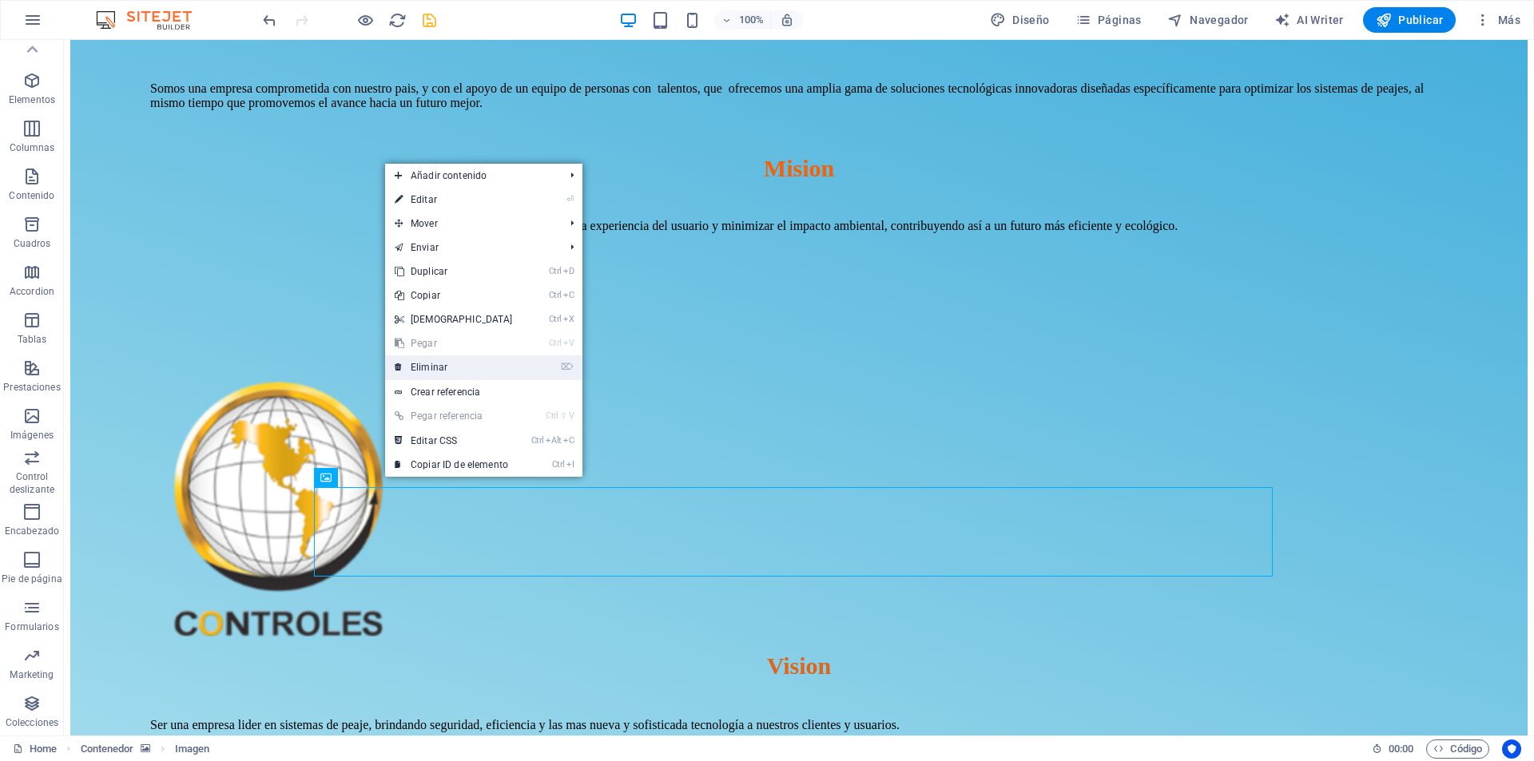
click at [440, 367] on link "⌦ Eliminar" at bounding box center [453, 368] width 137 height 24
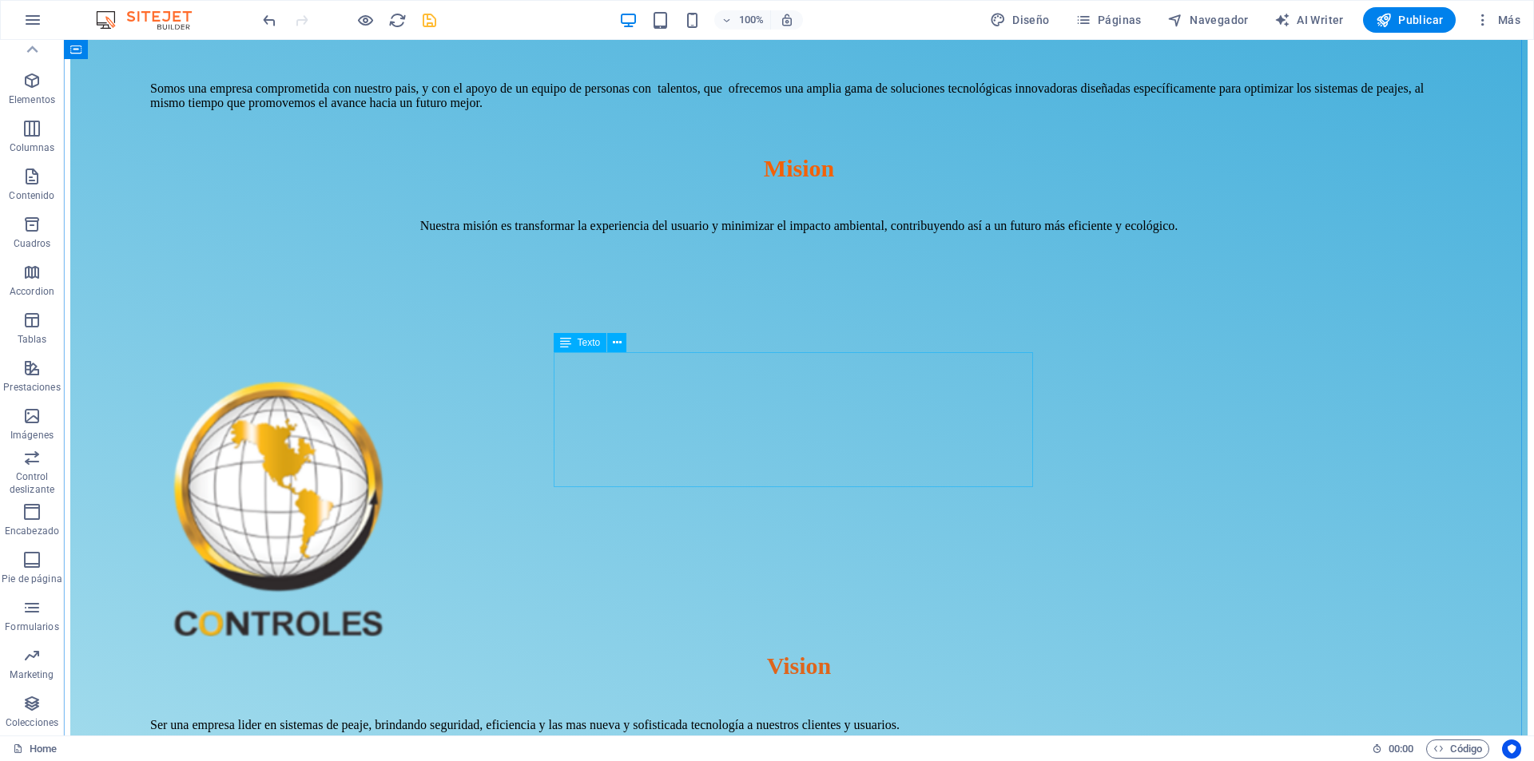
select select "px"
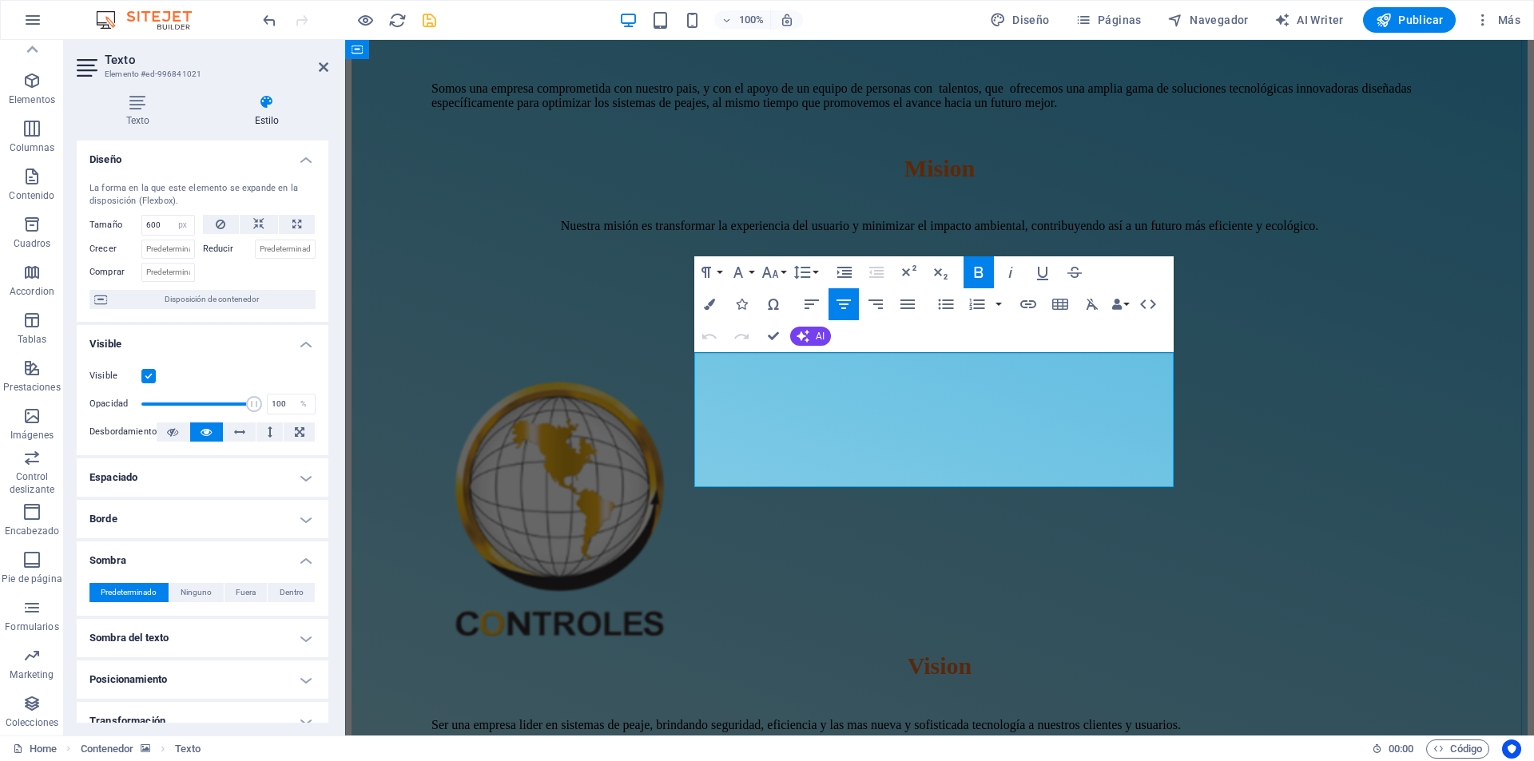
drag, startPoint x: 1068, startPoint y: 474, endPoint x: 698, endPoint y: 359, distance: 387.4
click at [135, 113] on h4 "Texto" at bounding box center [141, 111] width 129 height 34
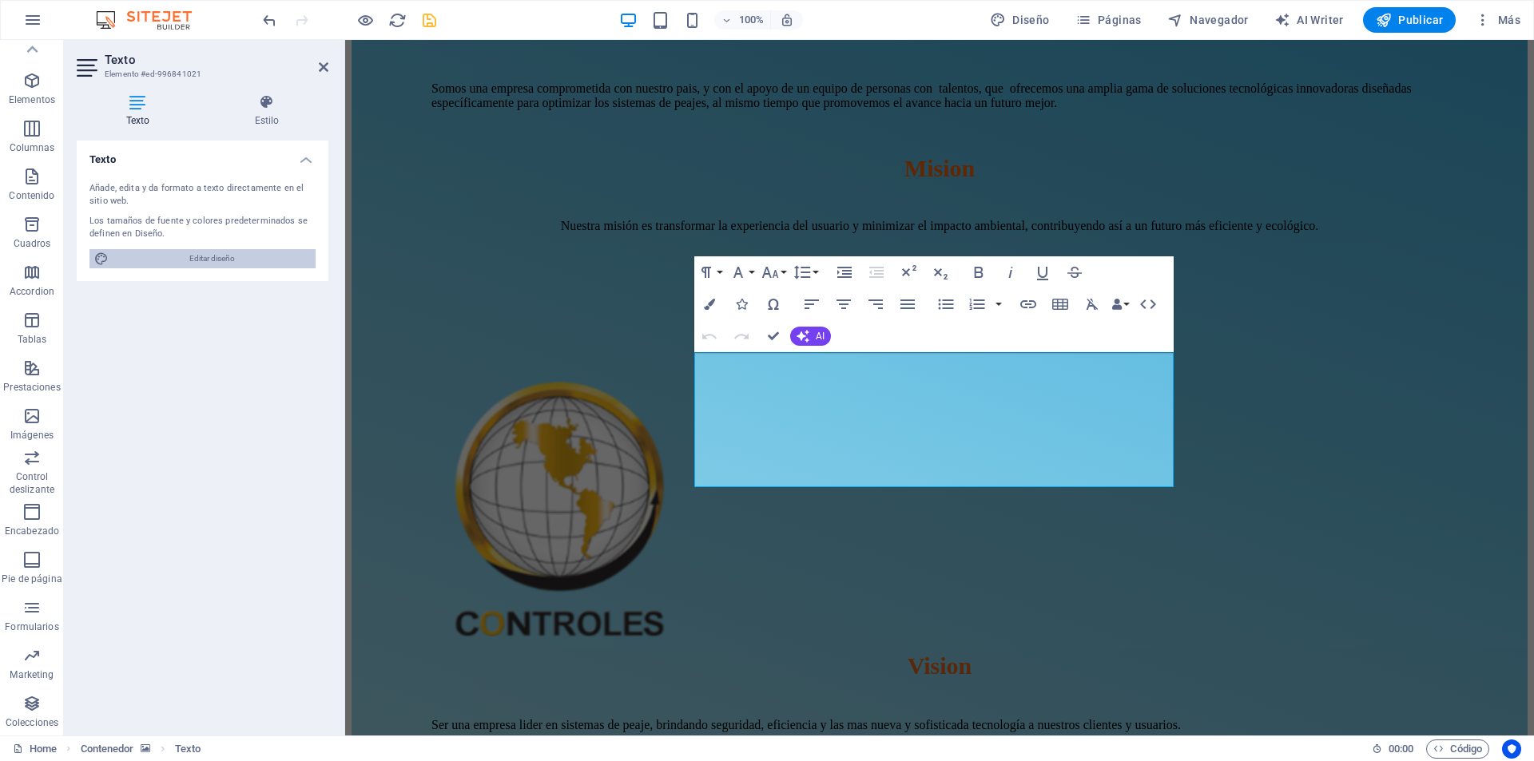
click at [189, 263] on span "Editar diseño" at bounding box center [211, 258] width 197 height 19
select select "500"
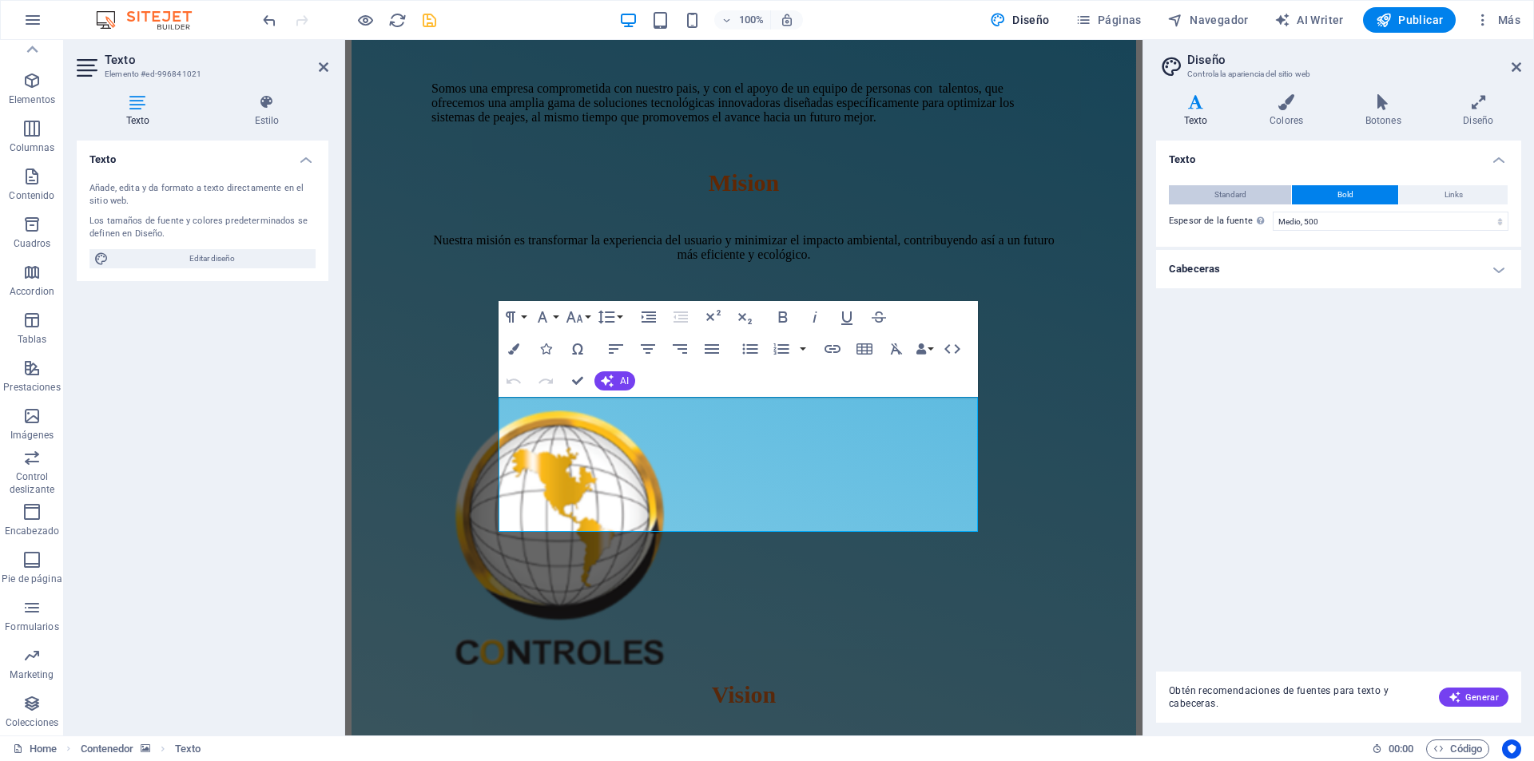
click at [1246, 197] on span "Standard" at bounding box center [1231, 194] width 32 height 19
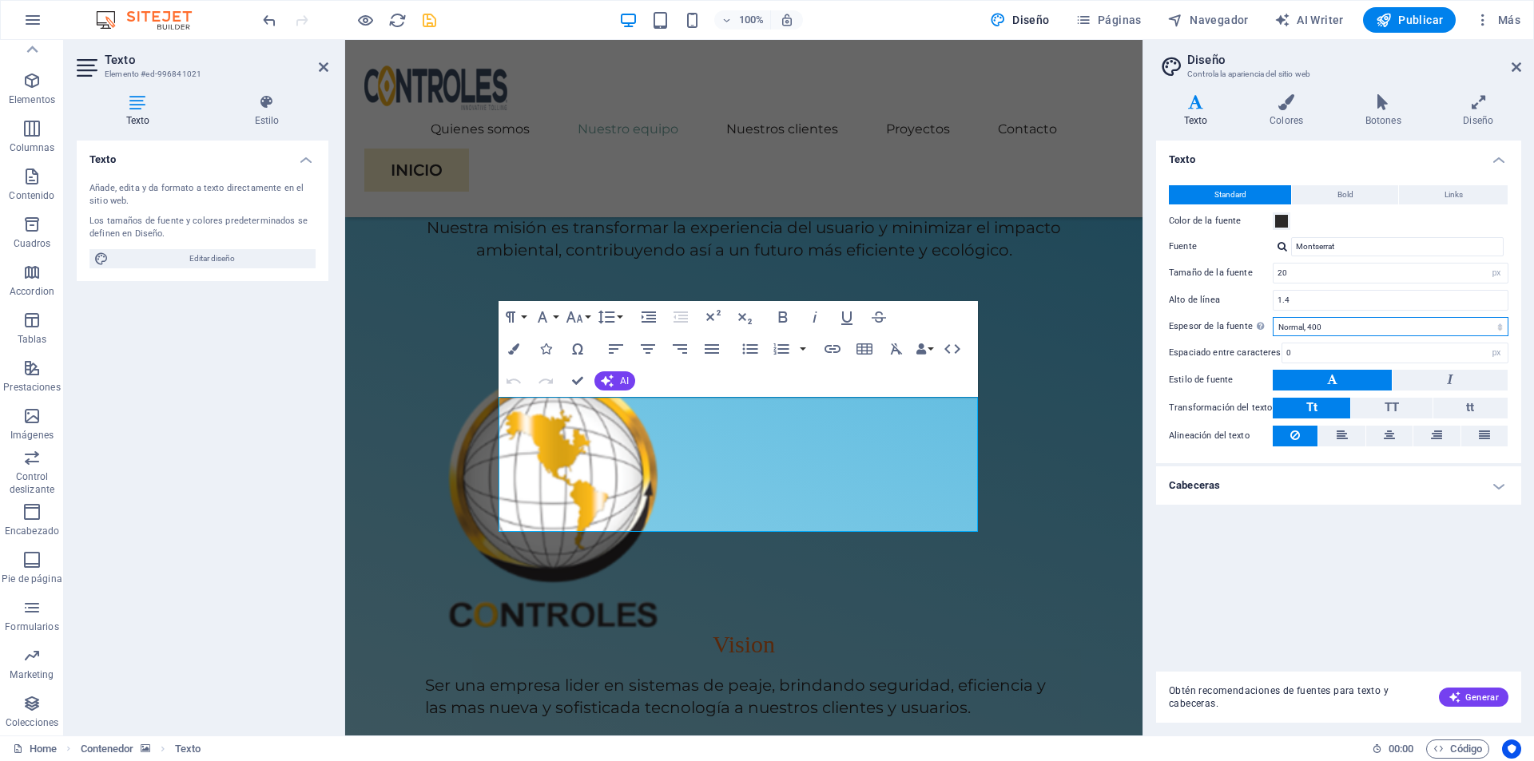
click at [1501, 328] on select "Fino, 100 Extra delgado, 200 Delgado, 300 Normal, 400 Medio, 500 Seminegrita, 6…" at bounding box center [1391, 326] width 236 height 19
click at [1273, 317] on select "Fino, 100 Extra delgado, 200 Delgado, 300 Normal, 400 Medio, 500 Seminegrita, 6…" at bounding box center [1391, 326] width 236 height 19
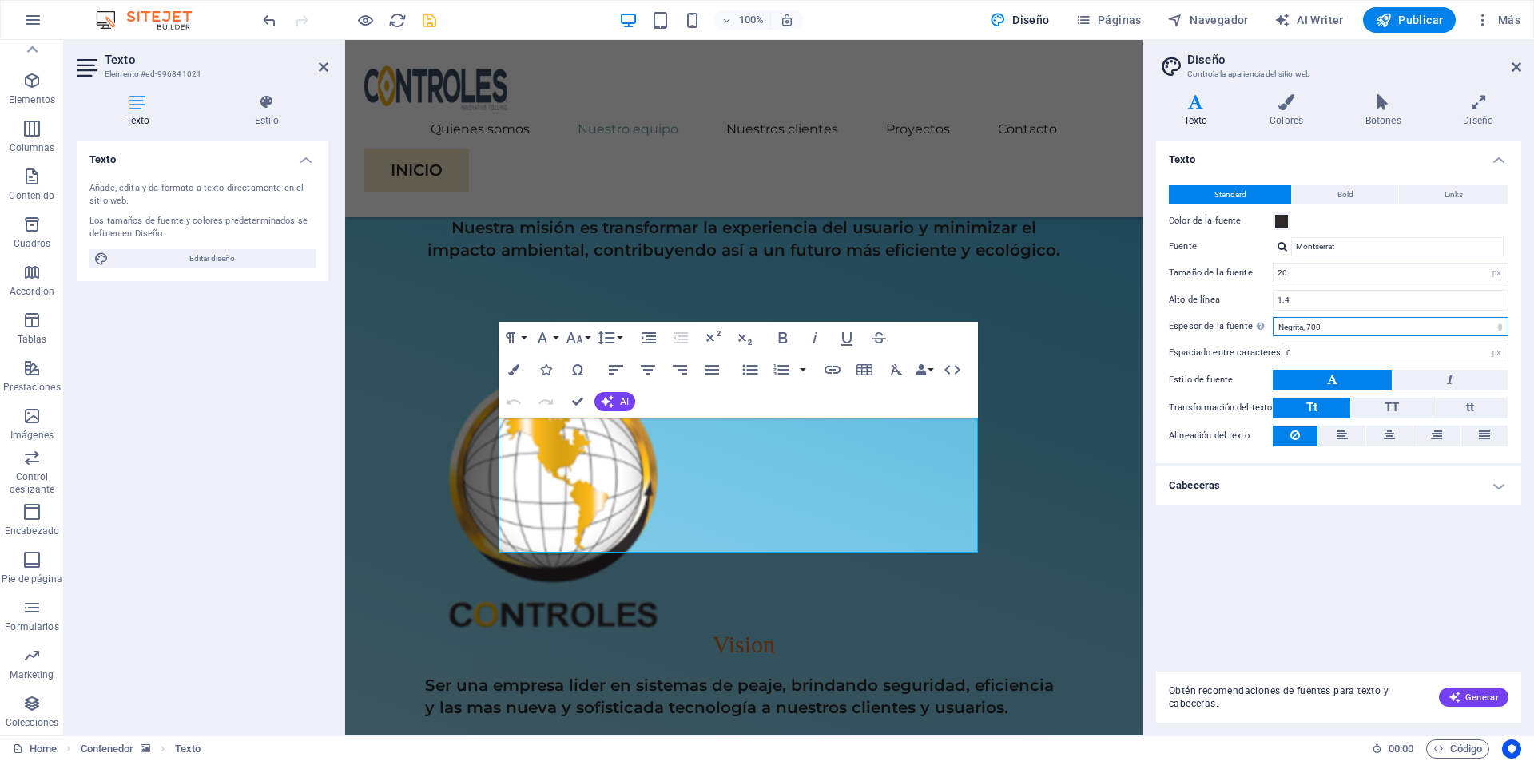
click at [1415, 319] on select "Fino, 100 Extra delgado, 200 Delgado, 300 Normal, 400 Medio, 500 Seminegrita, 6…" at bounding box center [1391, 326] width 236 height 19
select select "400"
click at [1273, 317] on select "Fino, 100 Extra delgado, 200 Delgado, 300 Normal, 400 Medio, 500 Seminegrita, 6…" at bounding box center [1391, 326] width 236 height 19
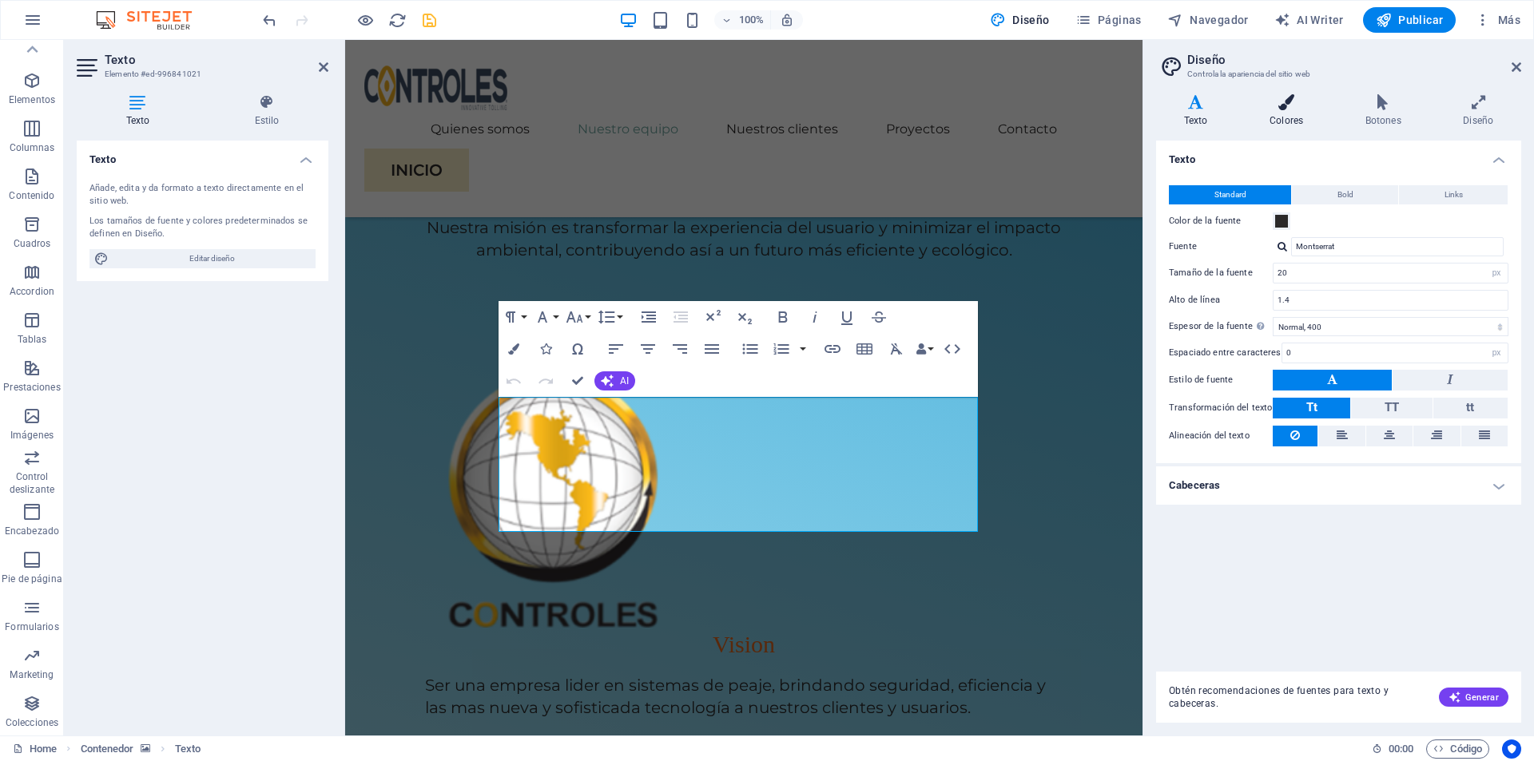
click at [1293, 111] on h4 "Colores" at bounding box center [1290, 111] width 96 height 34
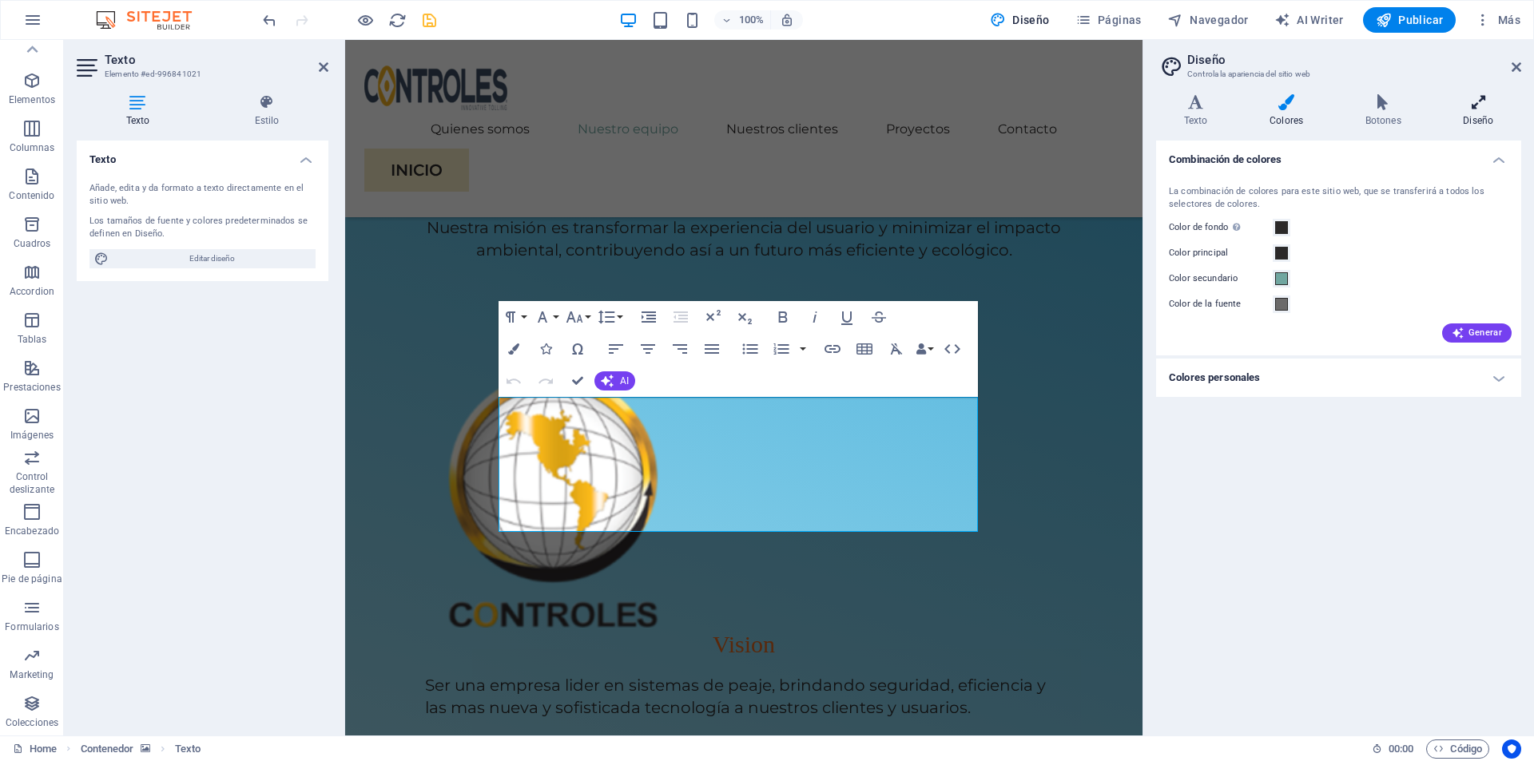
click at [1481, 101] on icon at bounding box center [1478, 102] width 85 height 16
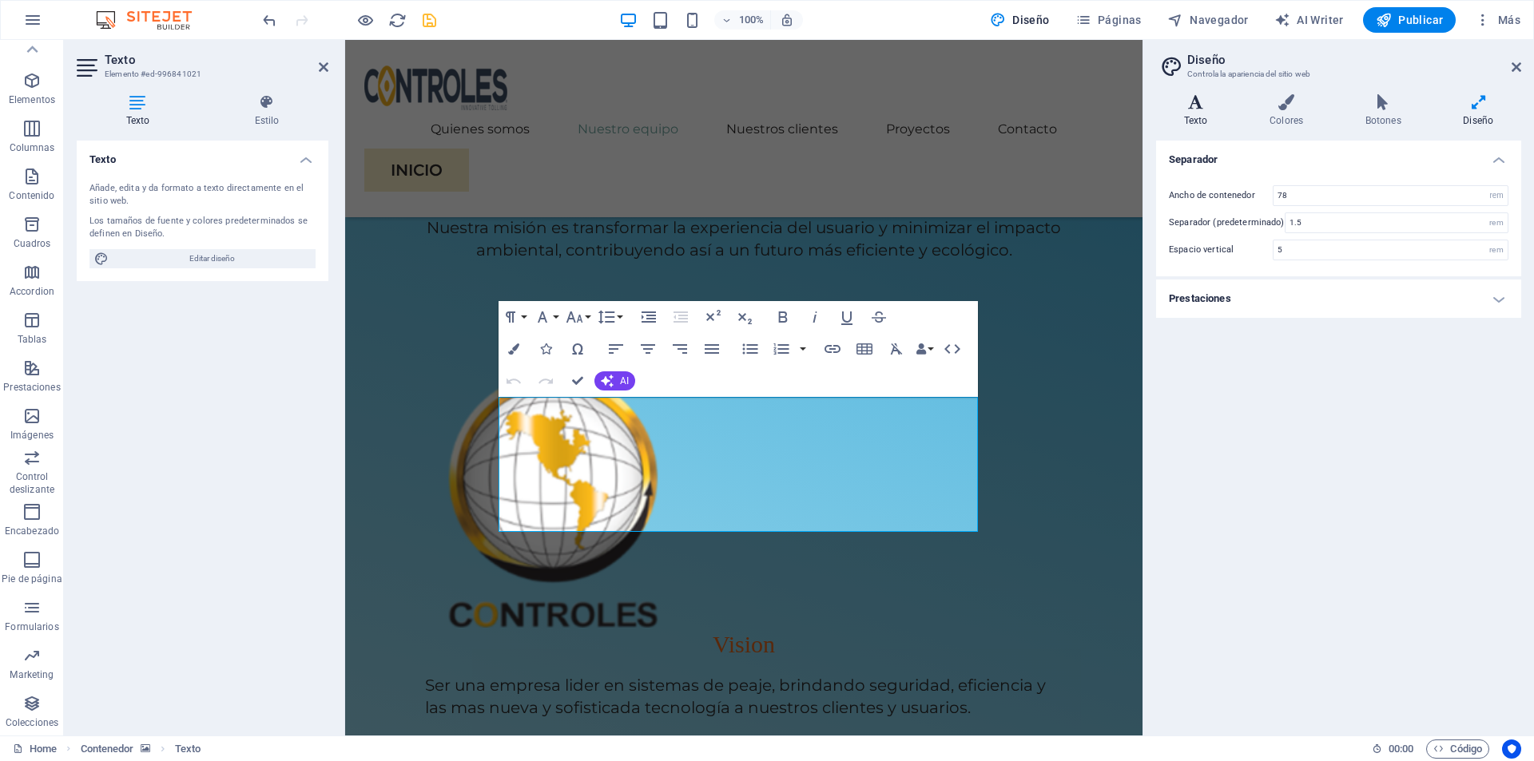
click at [1200, 115] on h4 "Texto" at bounding box center [1198, 111] width 85 height 34
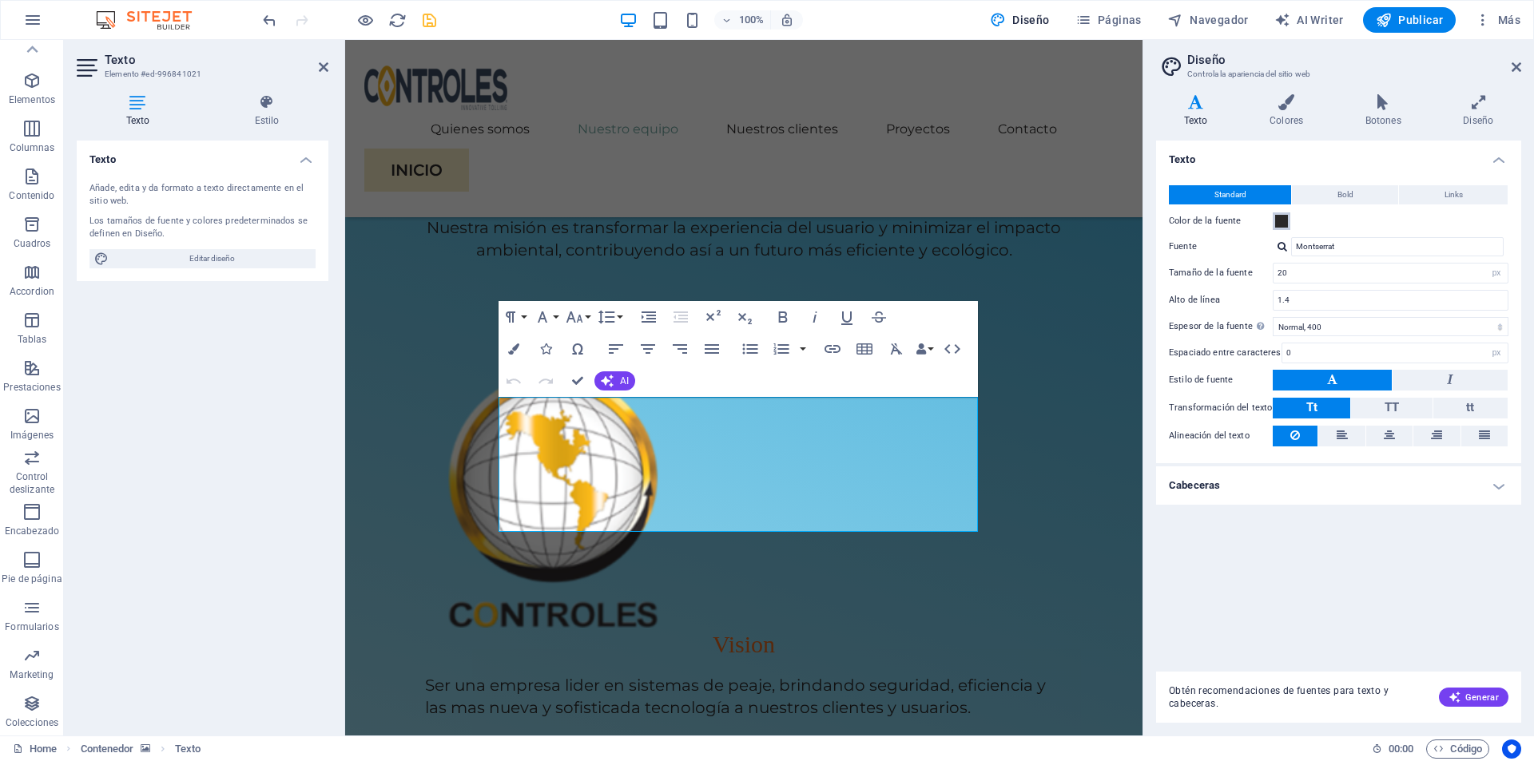
click at [1281, 223] on span at bounding box center [1281, 221] width 13 height 13
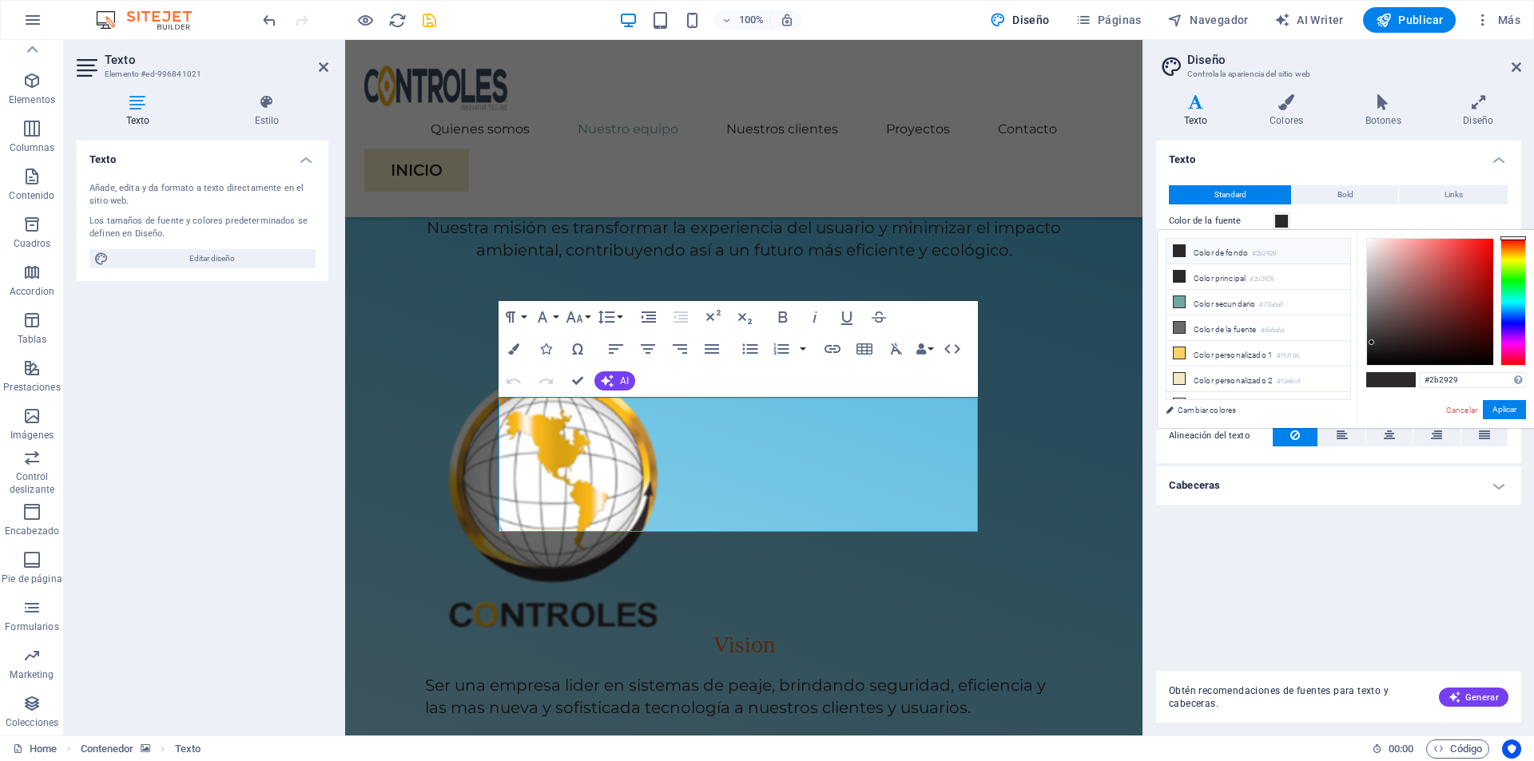
type input "#ee1818"
click at [1480, 246] on div at bounding box center [1430, 302] width 126 height 126
click at [1501, 413] on button "Aplicar" at bounding box center [1504, 409] width 43 height 19
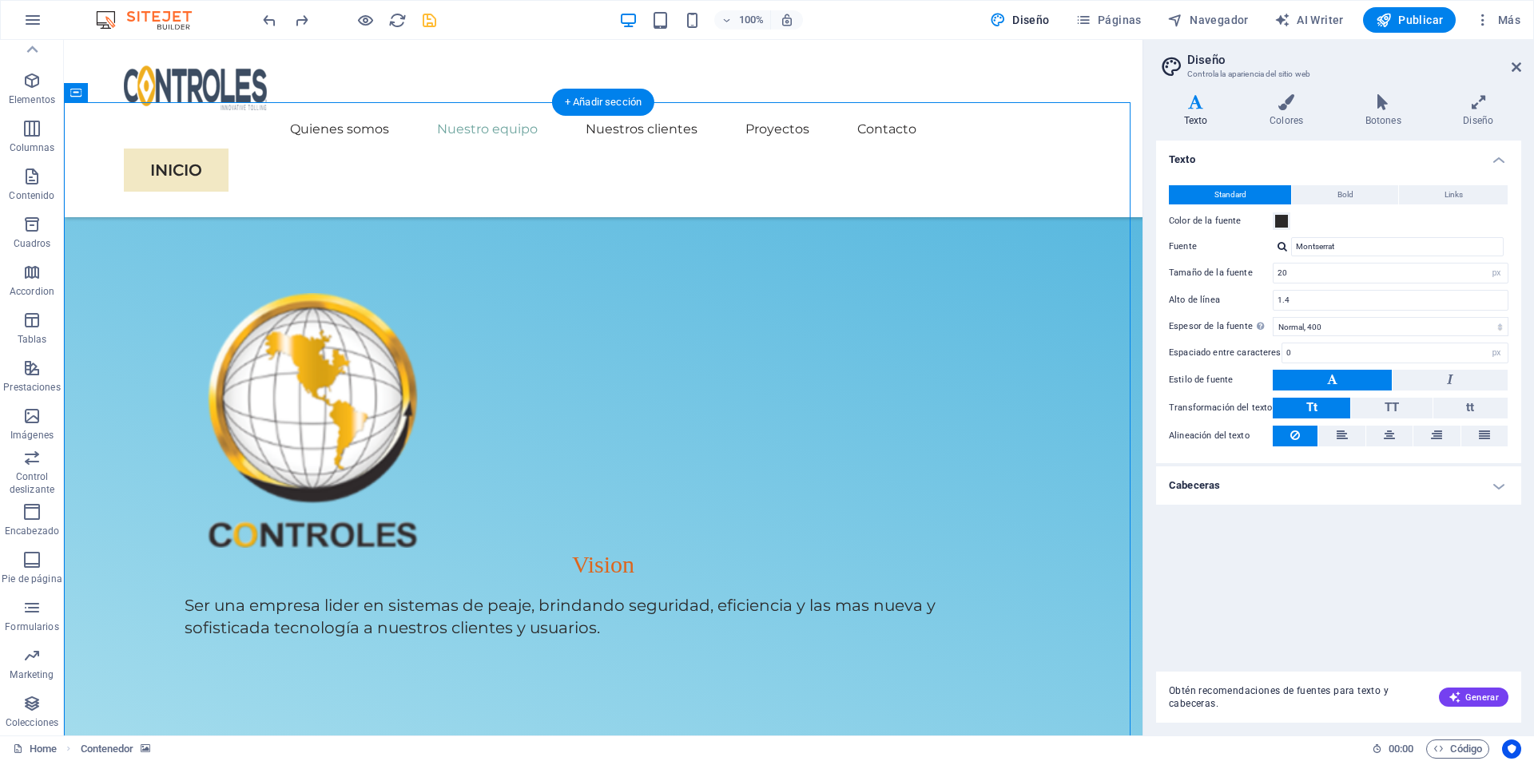
scroll to position [1518, 0]
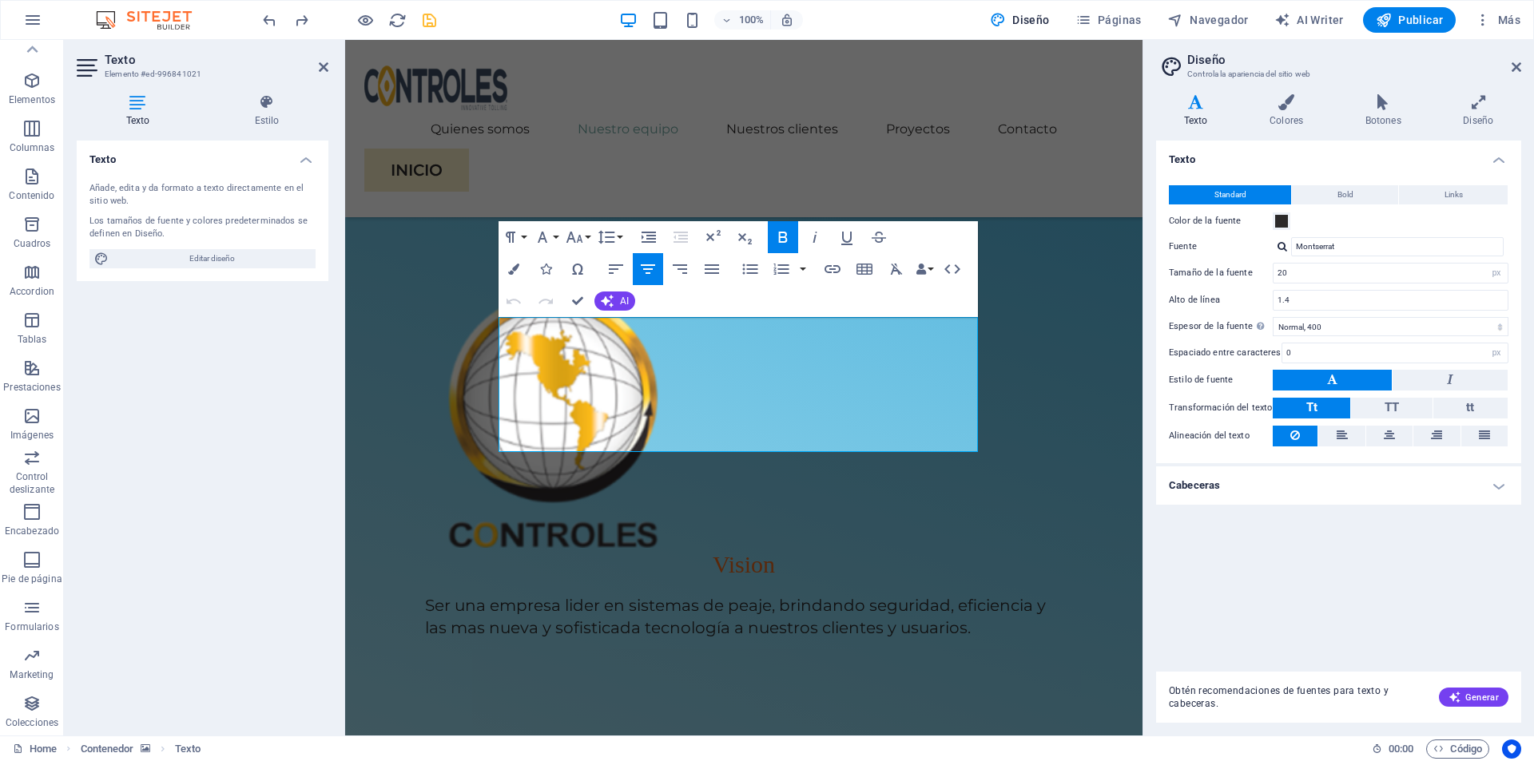
click at [790, 237] on icon "button" at bounding box center [782, 237] width 19 height 19
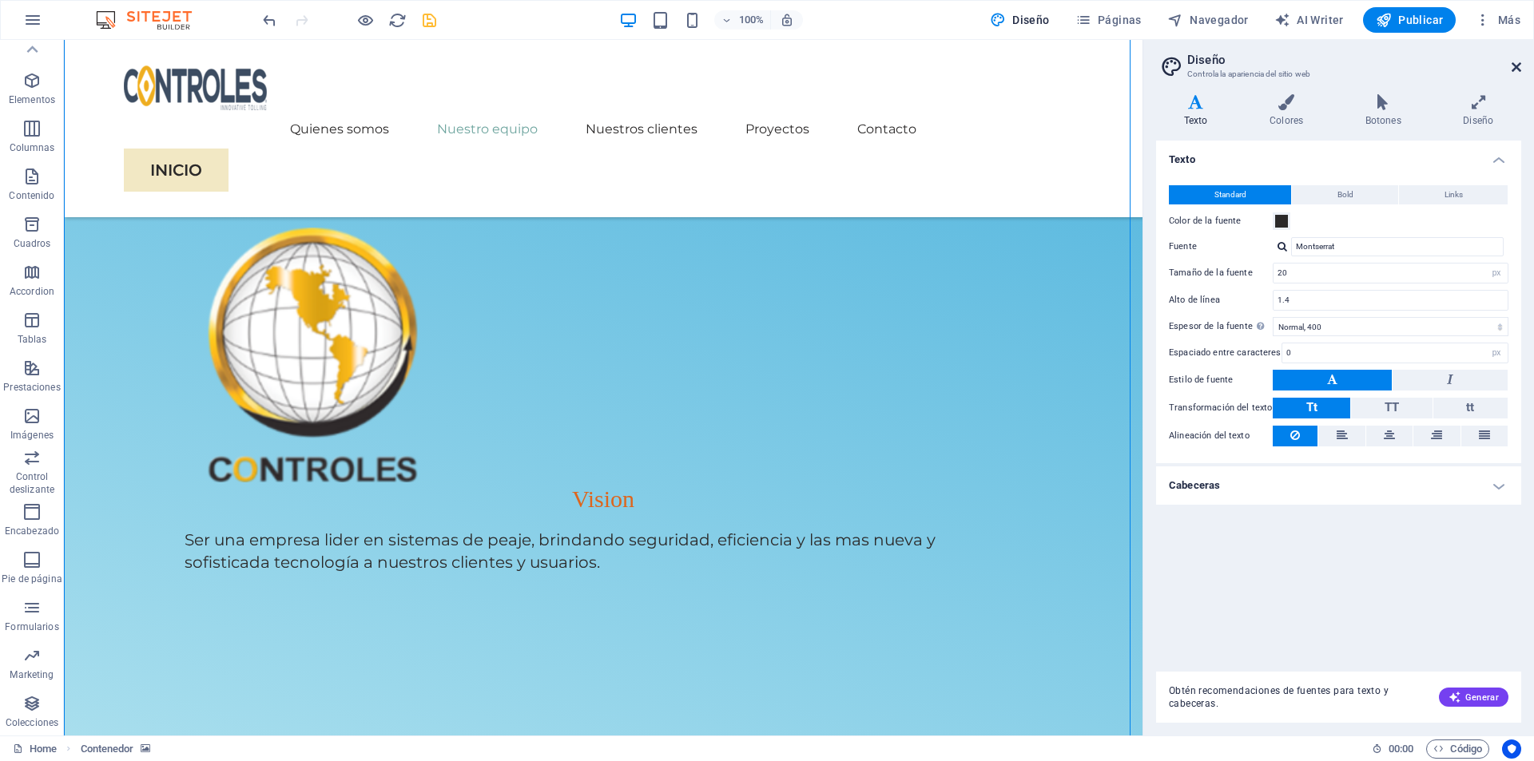
click at [1517, 68] on icon at bounding box center [1517, 67] width 10 height 13
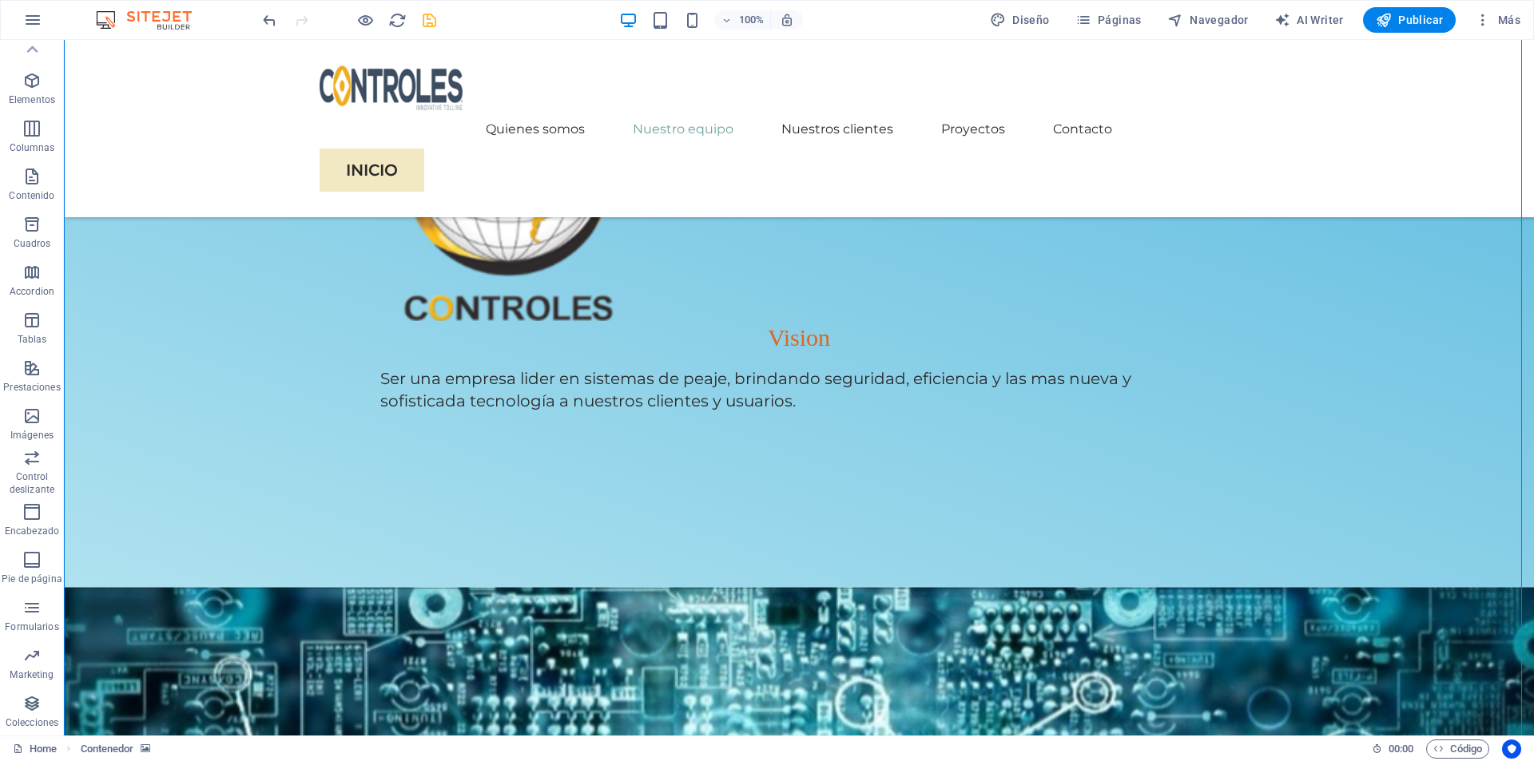
scroll to position [1507, 0]
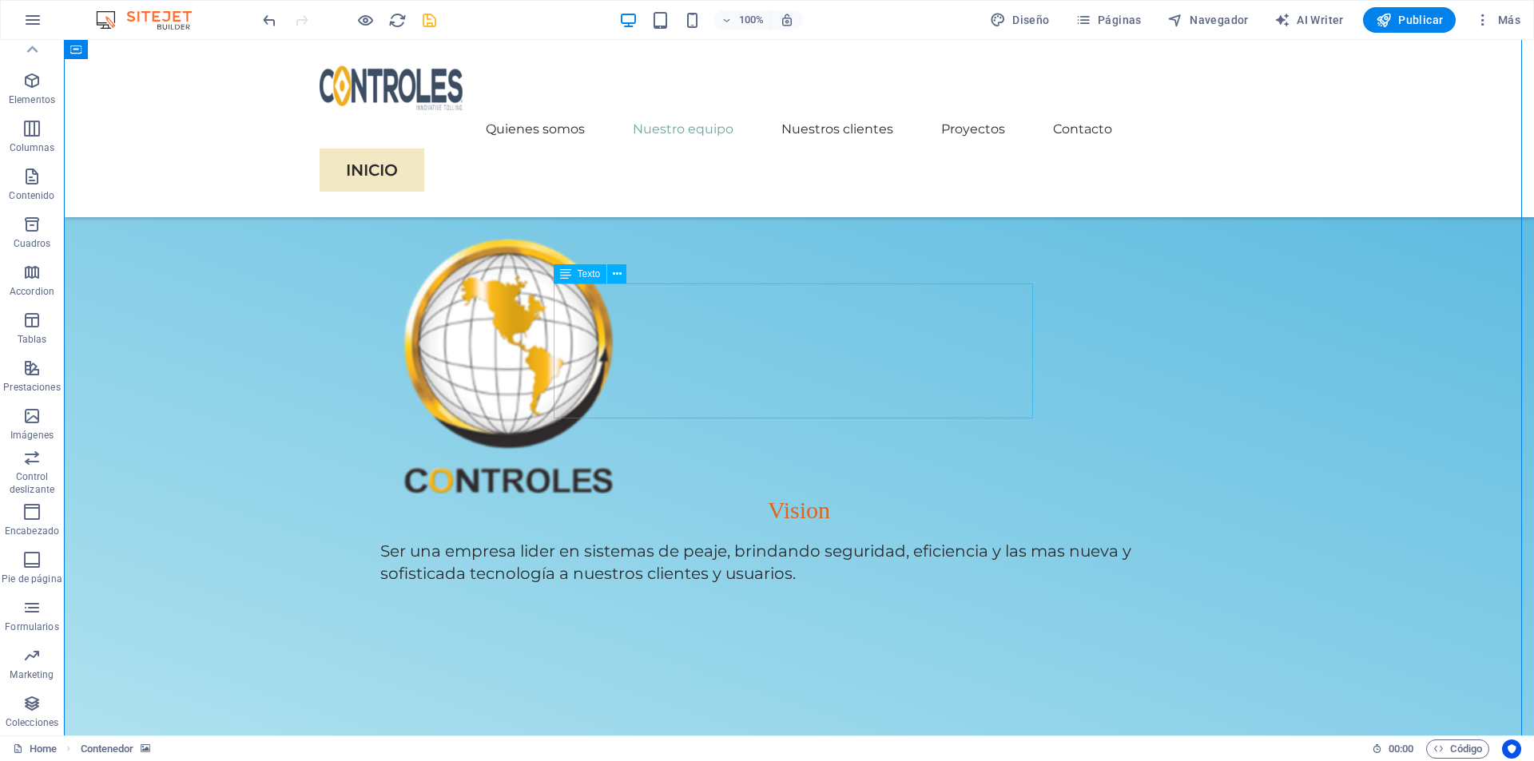
click at [611, 275] on button at bounding box center [616, 273] width 19 height 19
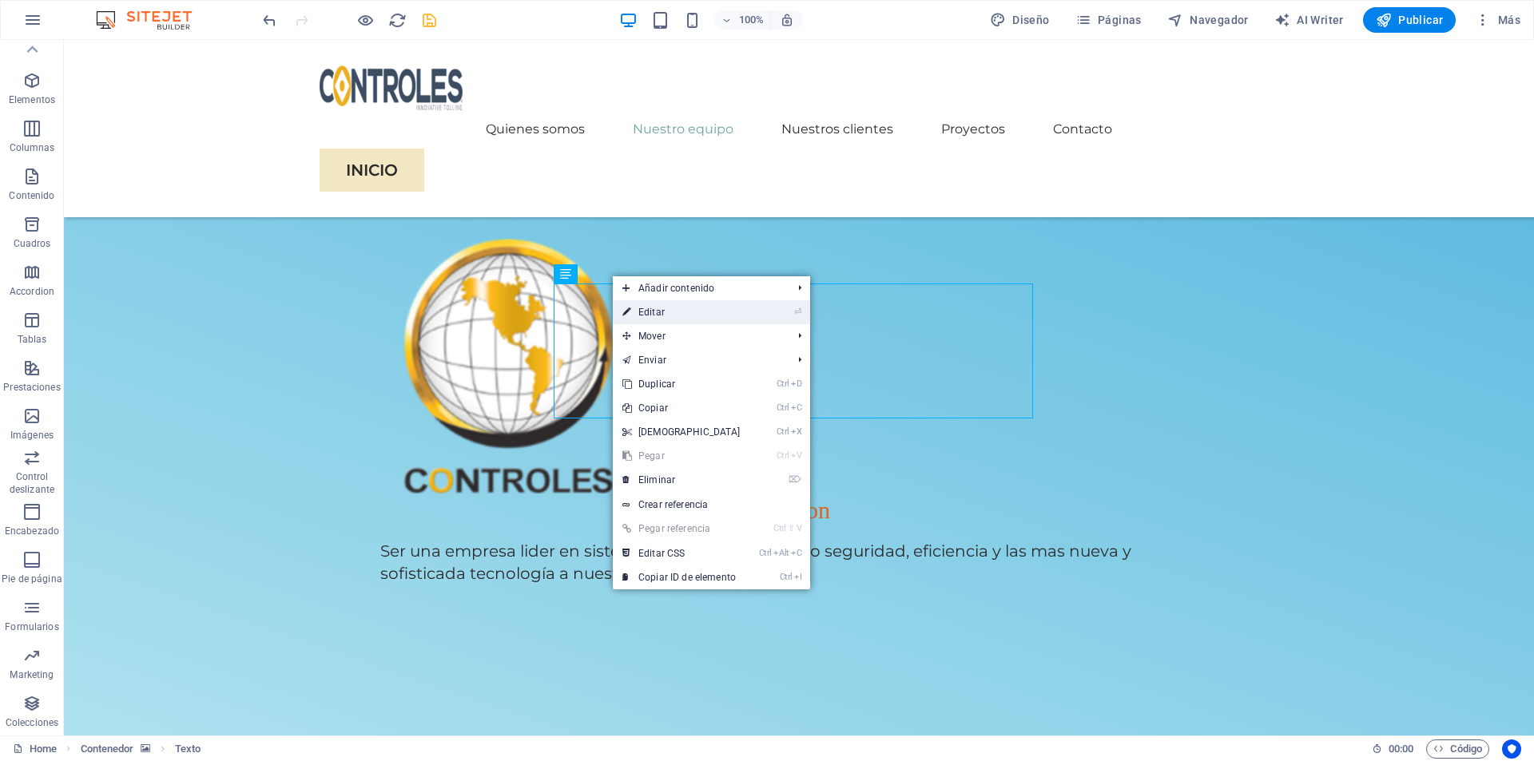
click at [669, 316] on link "⏎ Editar" at bounding box center [681, 312] width 137 height 24
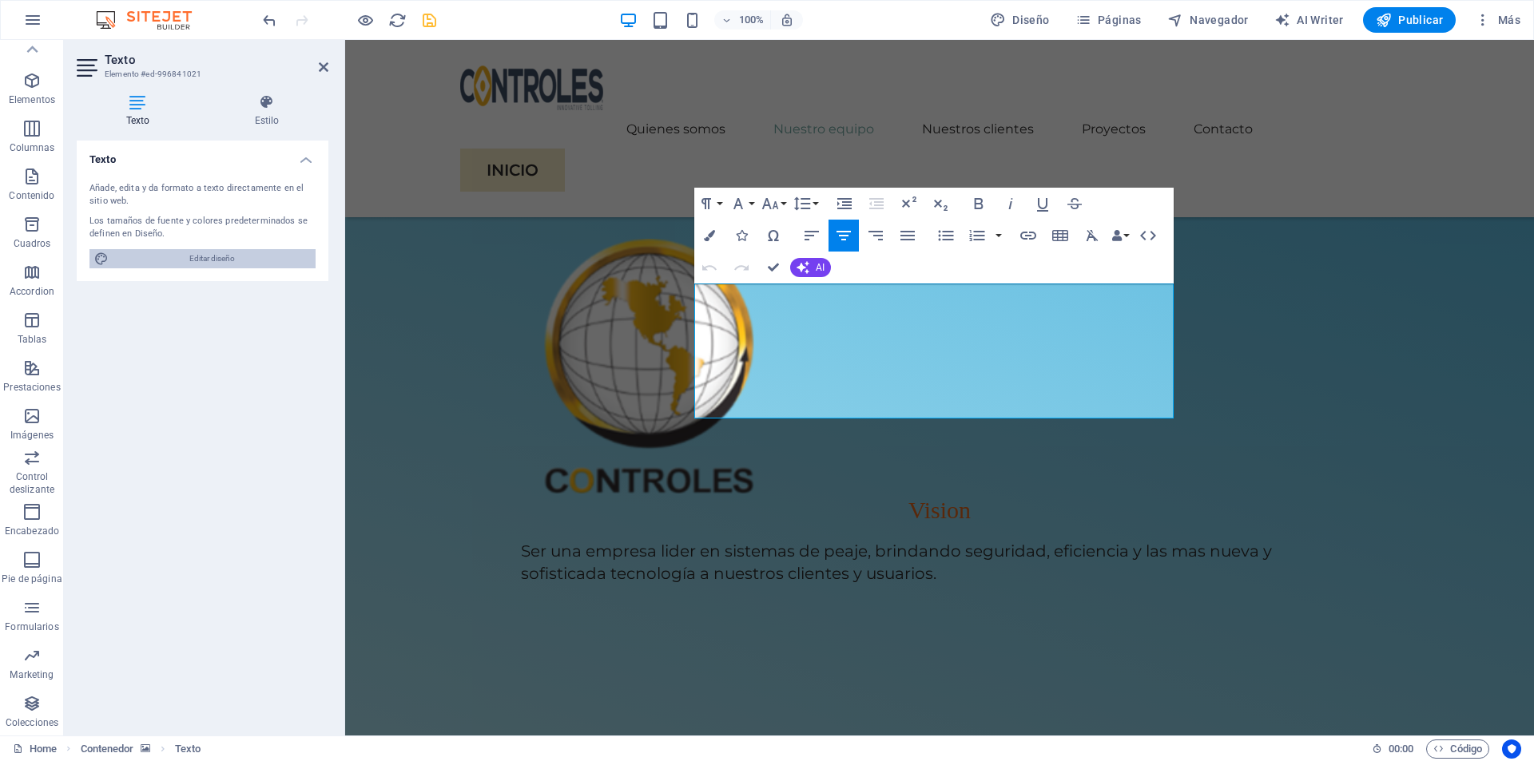
click at [214, 264] on span "Editar diseño" at bounding box center [211, 258] width 197 height 19
select select "px"
select select "400"
select select "px"
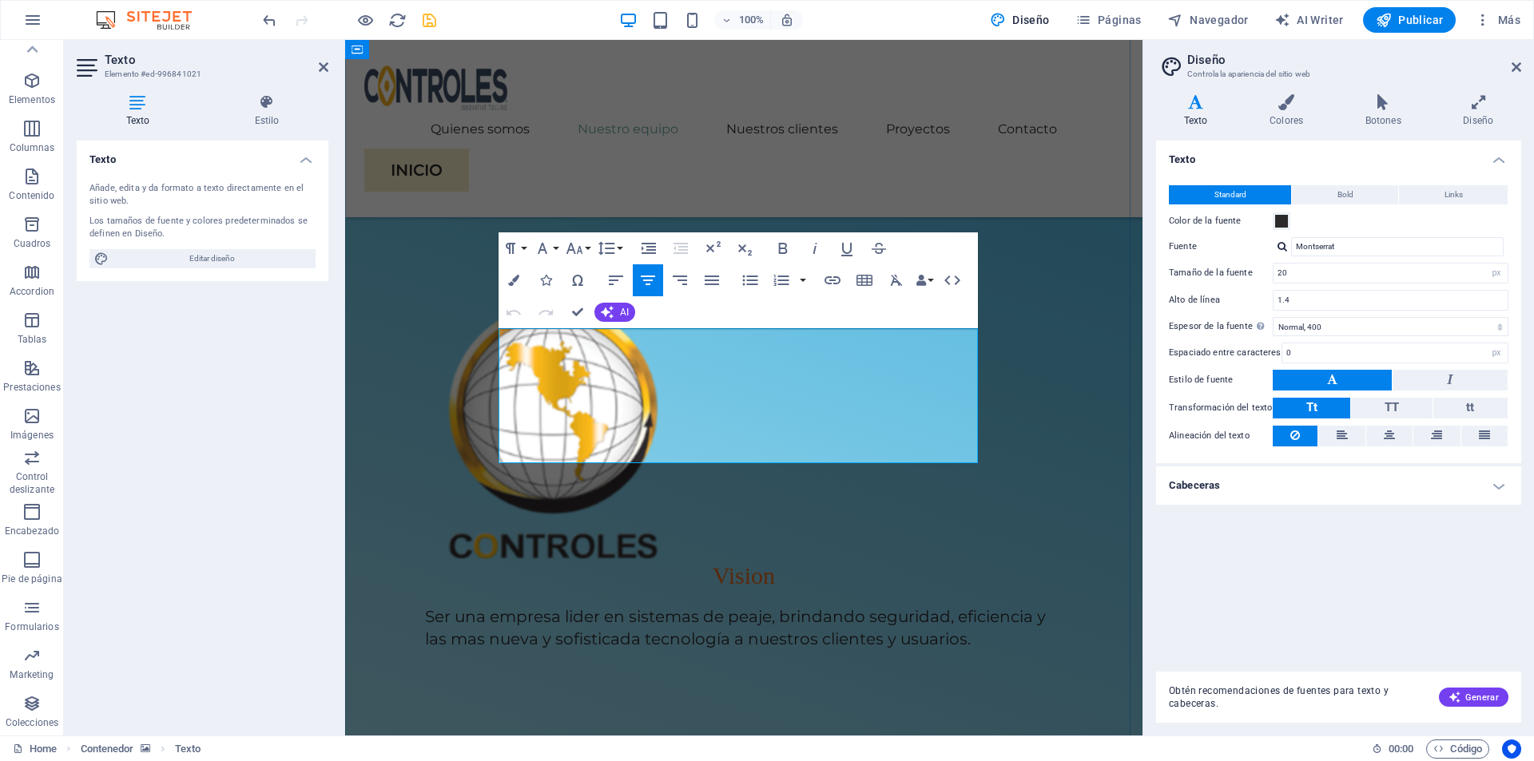
drag, startPoint x: 866, startPoint y: 444, endPoint x: 540, endPoint y: 342, distance: 341.7
click at [1286, 226] on span at bounding box center [1281, 221] width 13 height 13
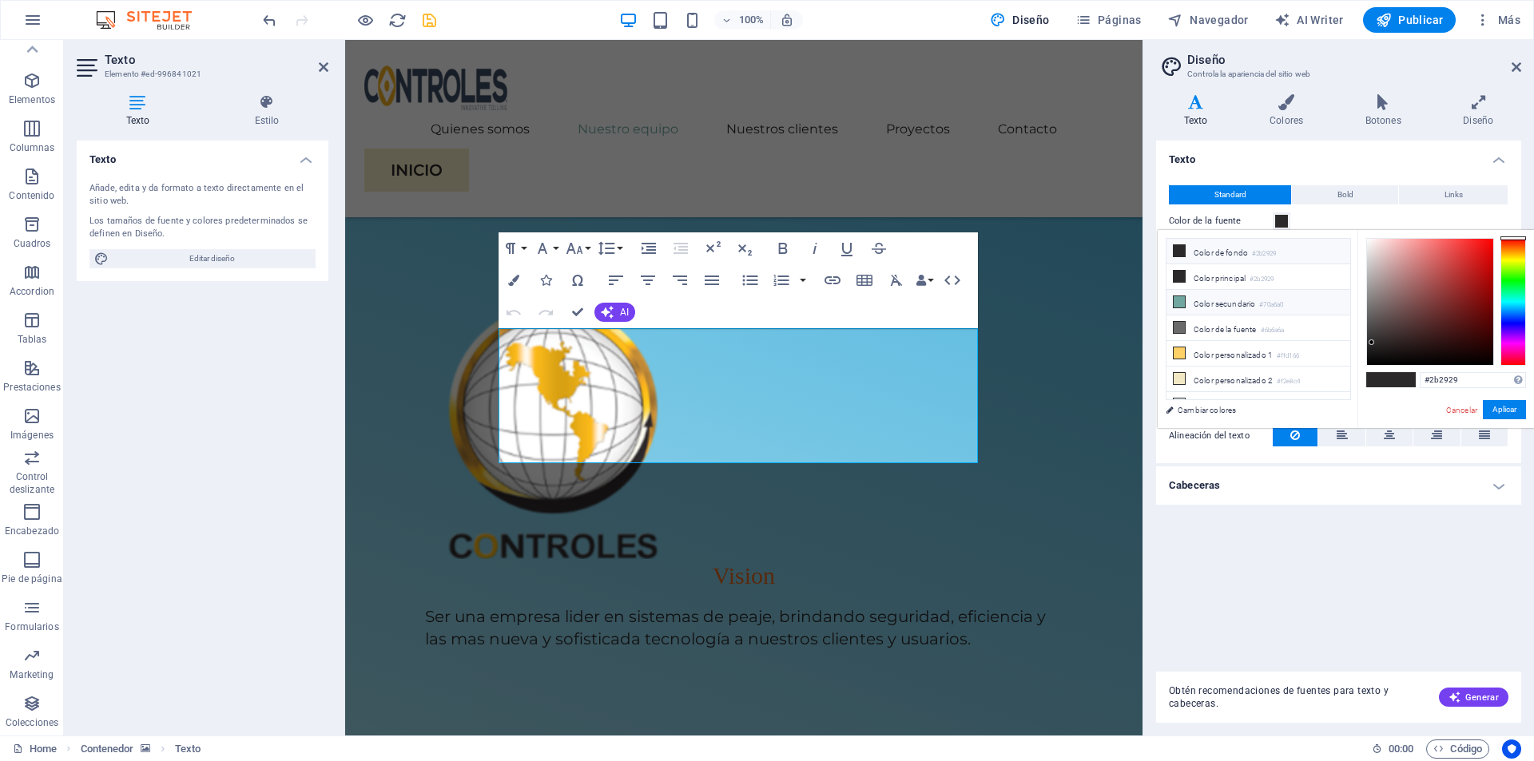
scroll to position [13, 0]
click at [1515, 320] on div at bounding box center [1514, 302] width 26 height 128
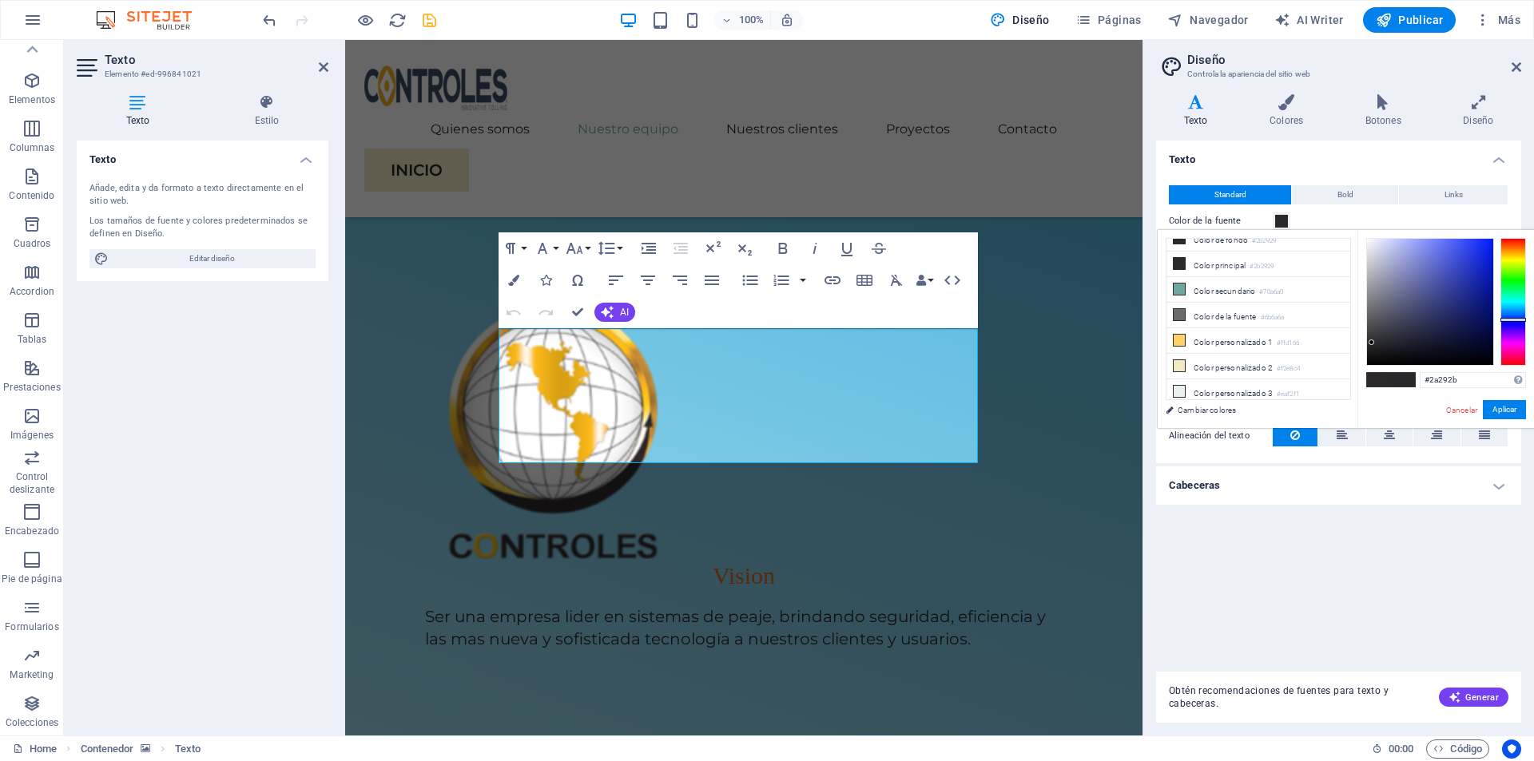
click at [1521, 335] on div at bounding box center [1514, 302] width 26 height 128
click at [1461, 254] on div at bounding box center [1430, 302] width 126 height 126
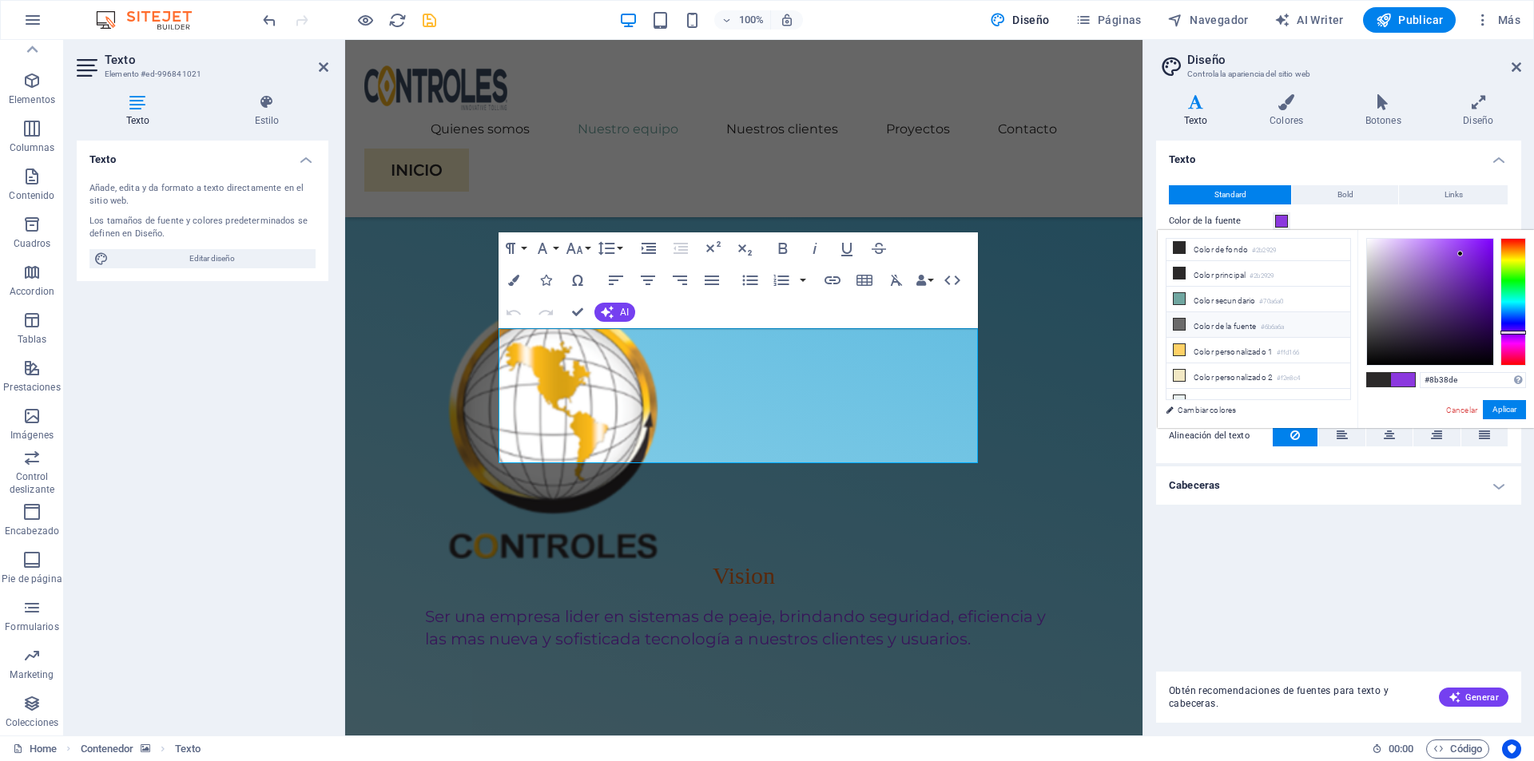
scroll to position [0, 0]
click at [1183, 252] on icon at bounding box center [1179, 250] width 11 height 11
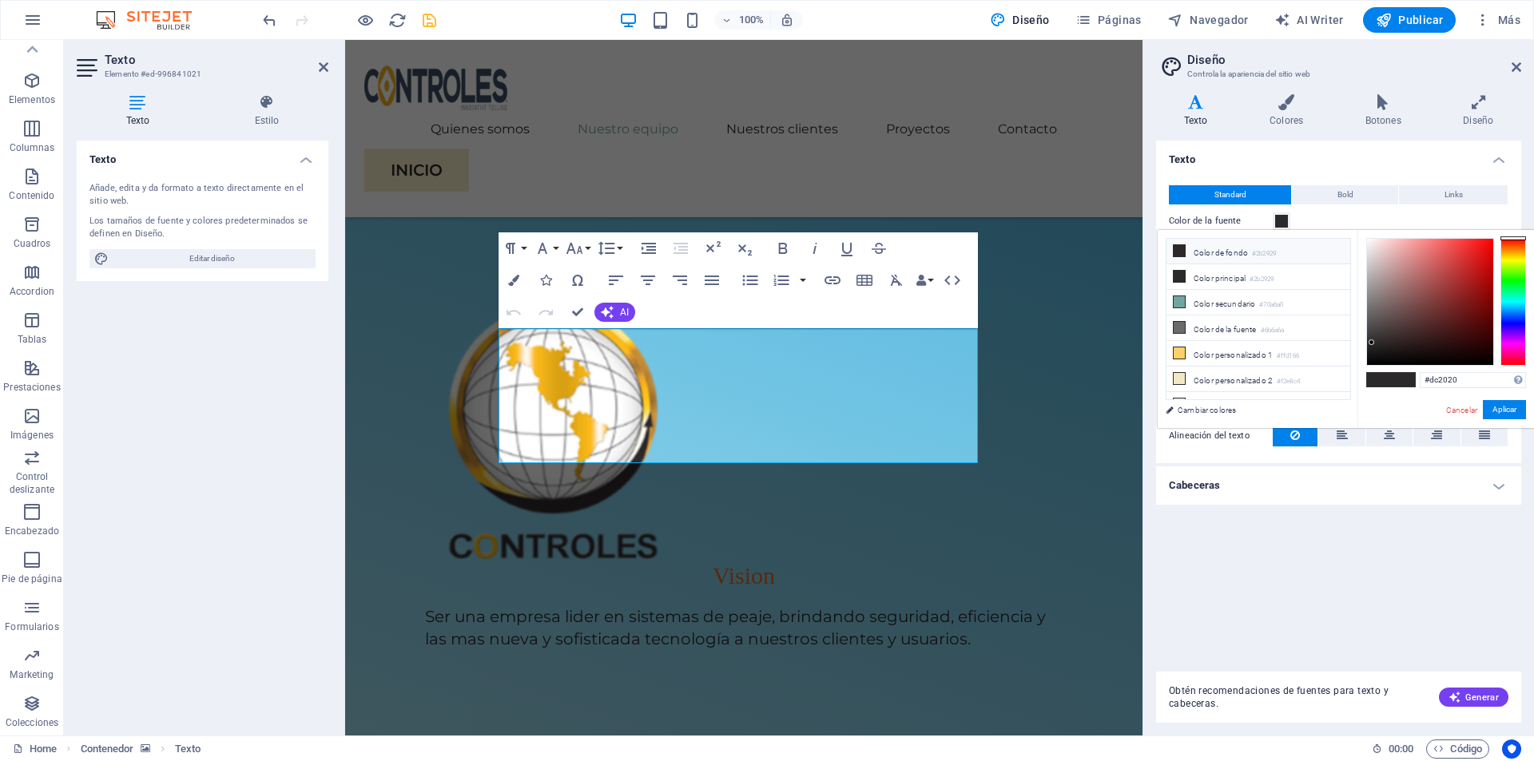
click at [1474, 255] on div at bounding box center [1430, 302] width 126 height 126
click at [1517, 412] on button "Aplicar" at bounding box center [1504, 409] width 43 height 19
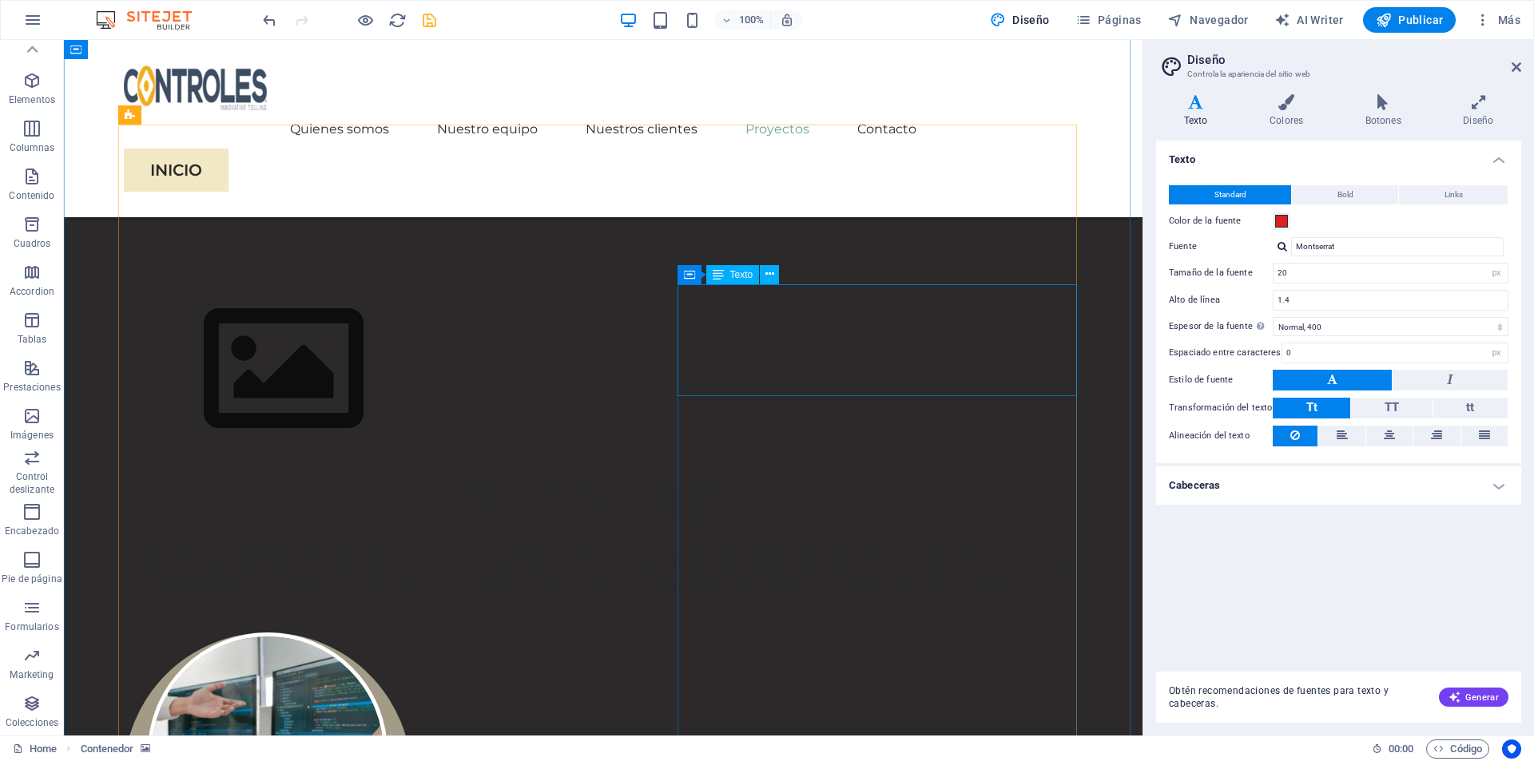
scroll to position [2637, 0]
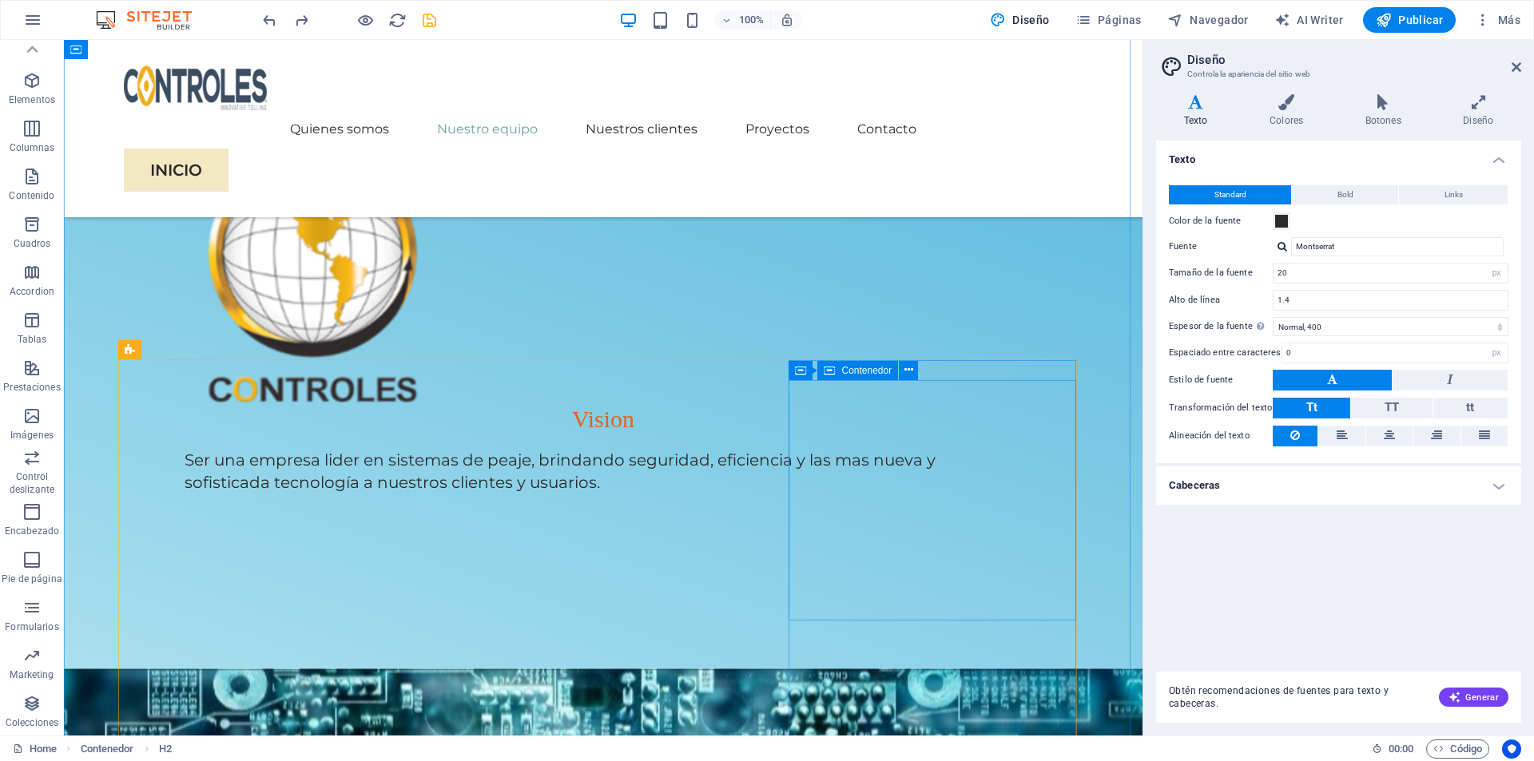
scroll to position [1438, 0]
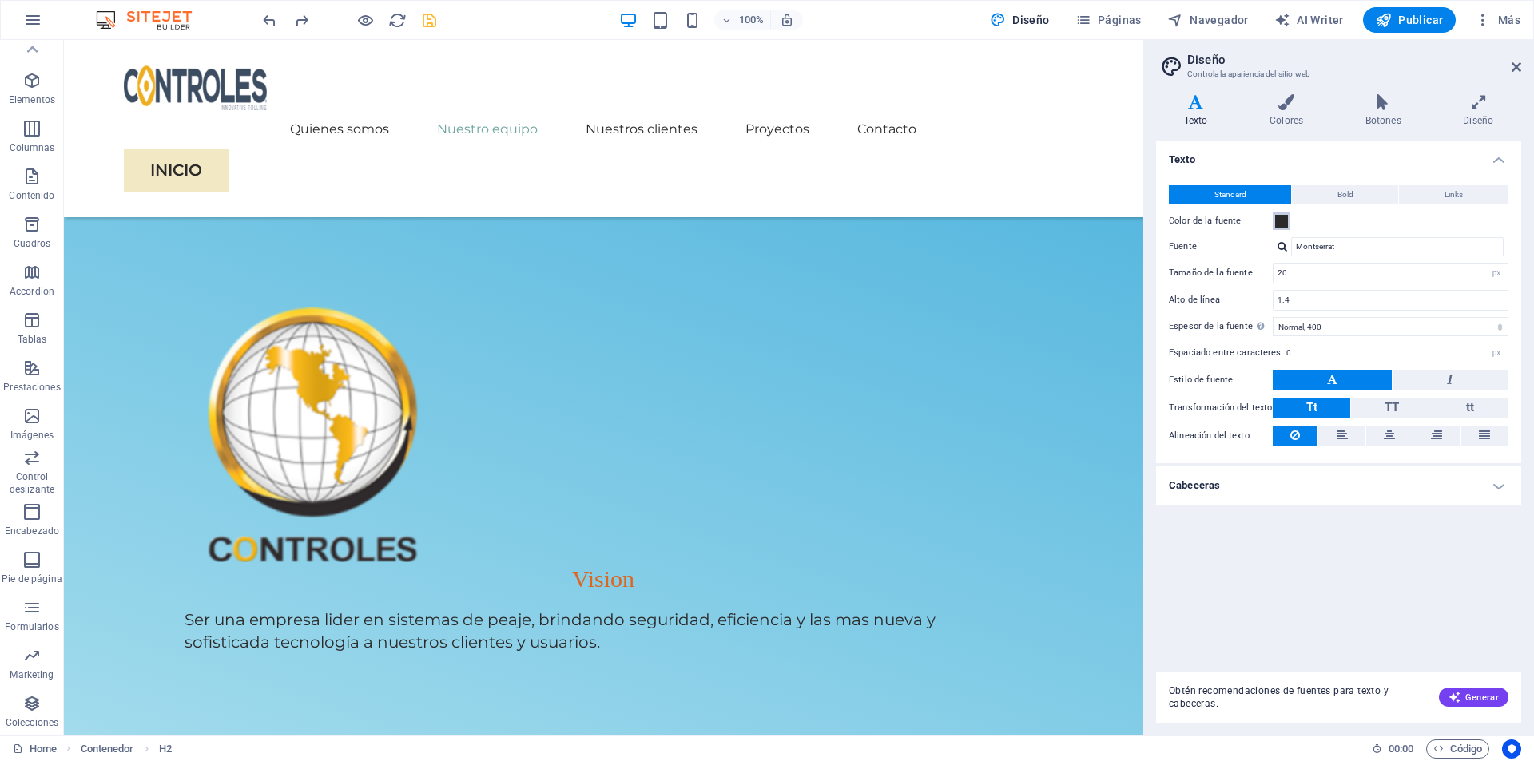
click at [1275, 222] on span at bounding box center [1281, 221] width 13 height 13
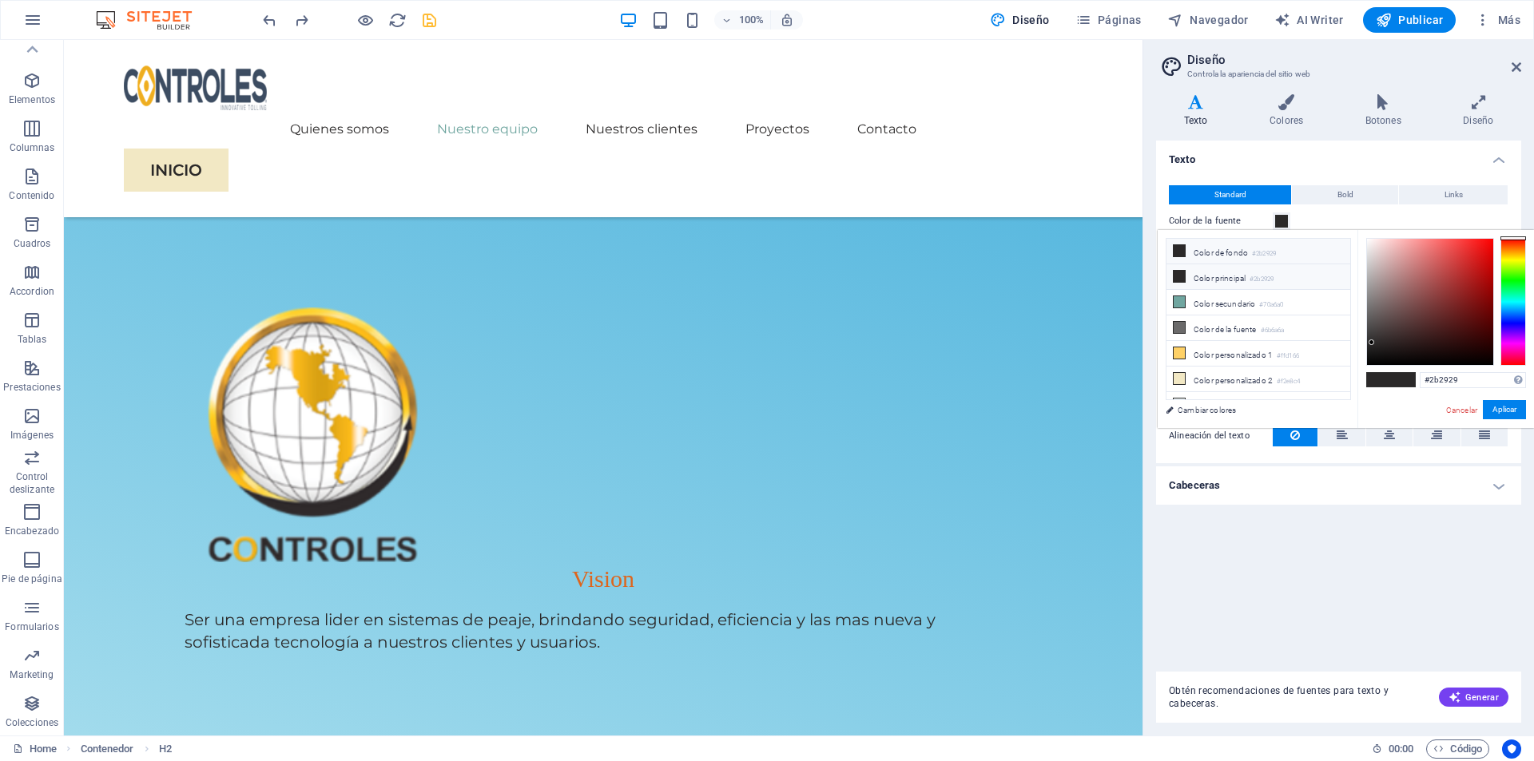
click at [1179, 278] on icon at bounding box center [1179, 276] width 11 height 11
click at [1486, 251] on div at bounding box center [1430, 302] width 126 height 126
click at [1517, 404] on button "Aplicar" at bounding box center [1504, 409] width 43 height 19
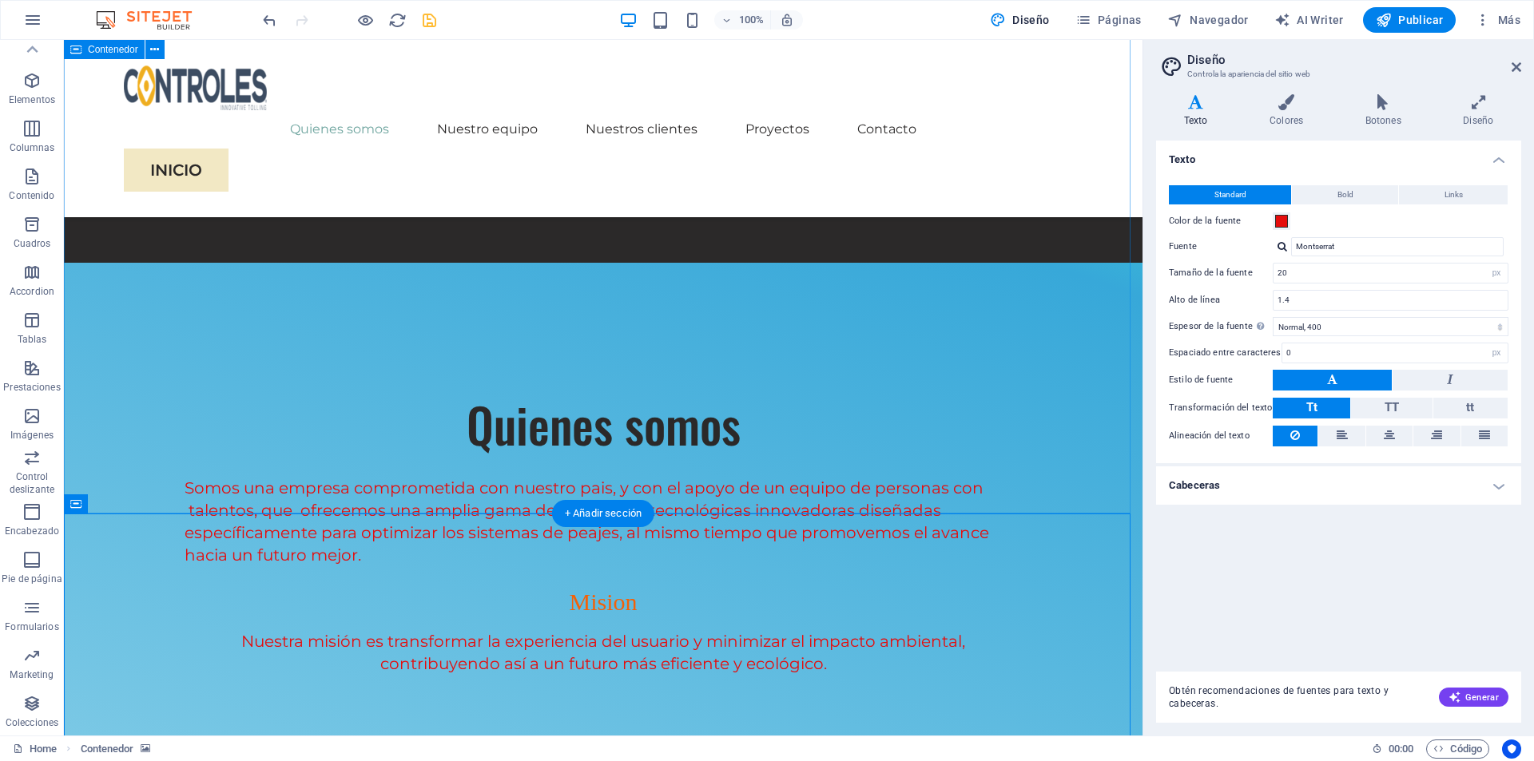
scroll to position [559, 0]
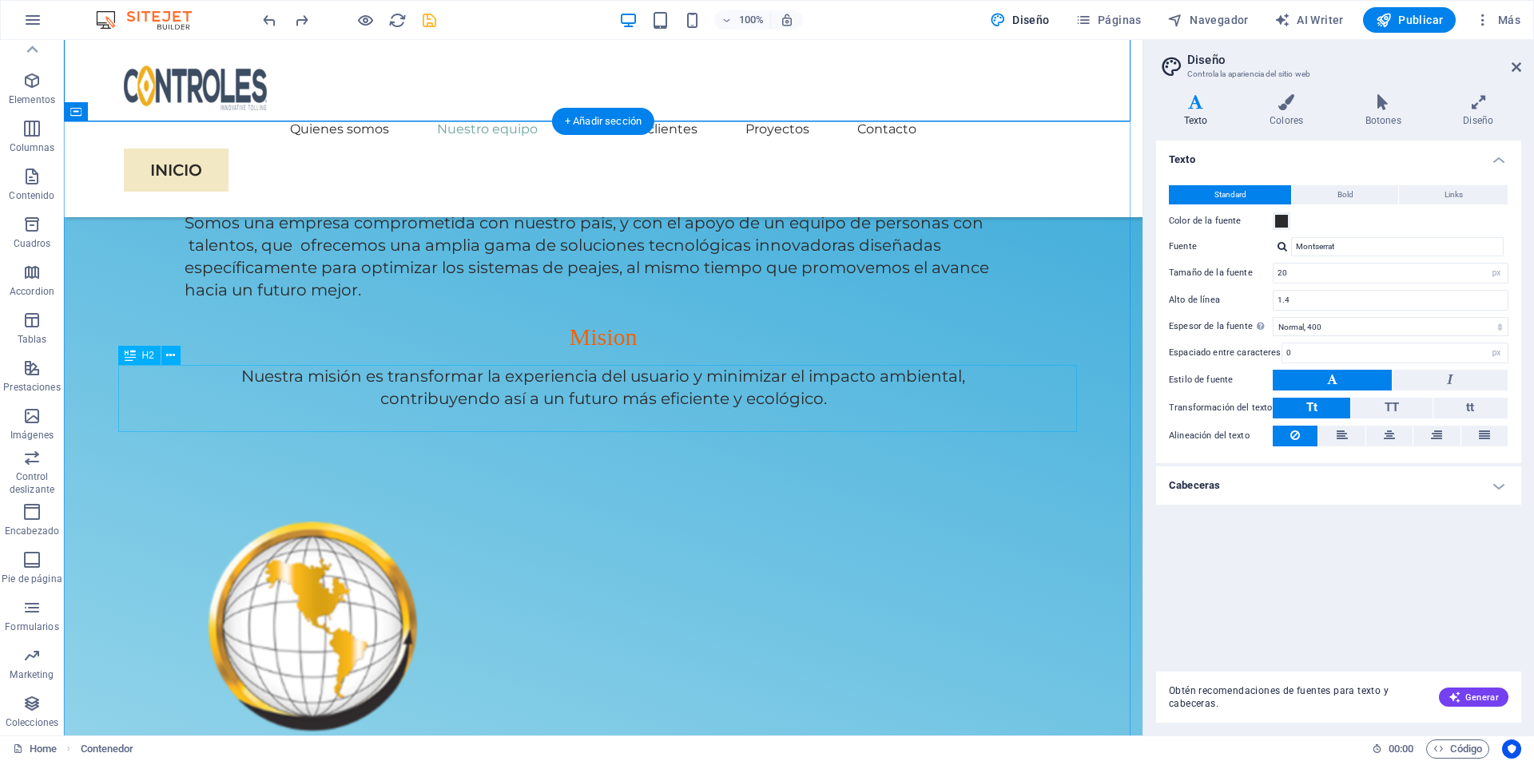
scroll to position [1358, 0]
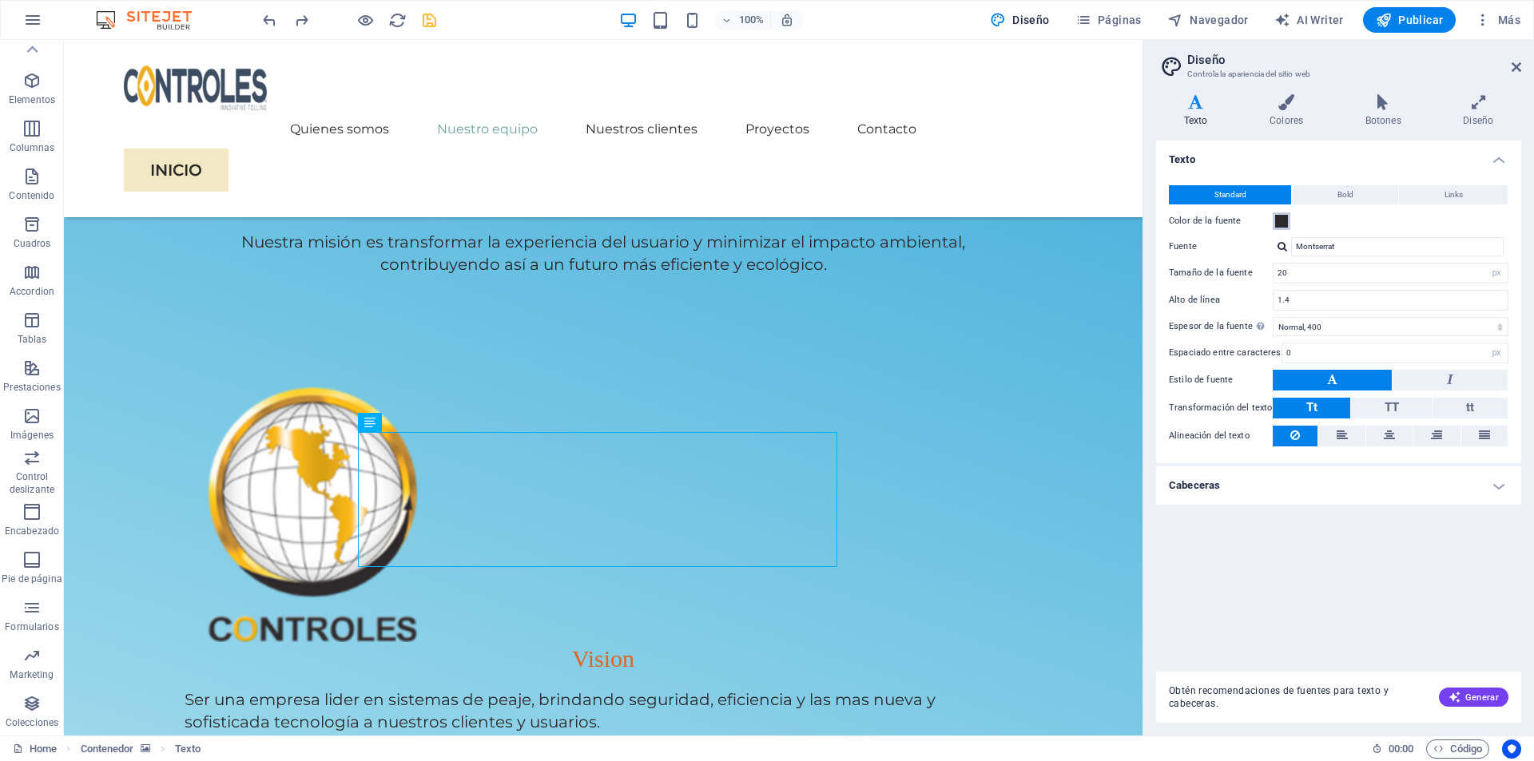
click at [1279, 222] on span at bounding box center [1281, 221] width 13 height 13
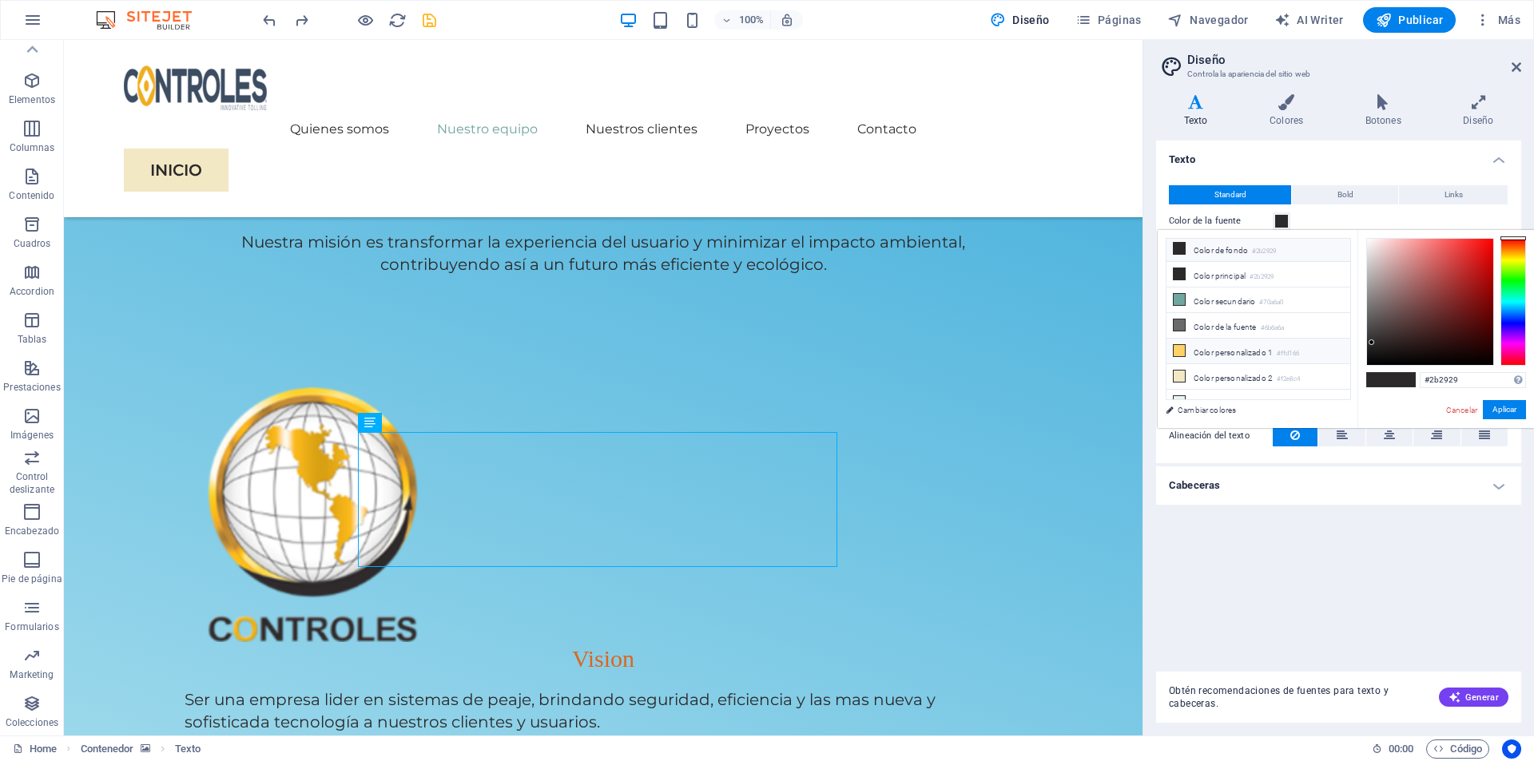
scroll to position [0, 0]
click at [1204, 249] on li "Color de fondo #2b2929" at bounding box center [1259, 252] width 184 height 26
click at [1233, 252] on li "Color de fondo #2b2929" at bounding box center [1259, 252] width 184 height 26
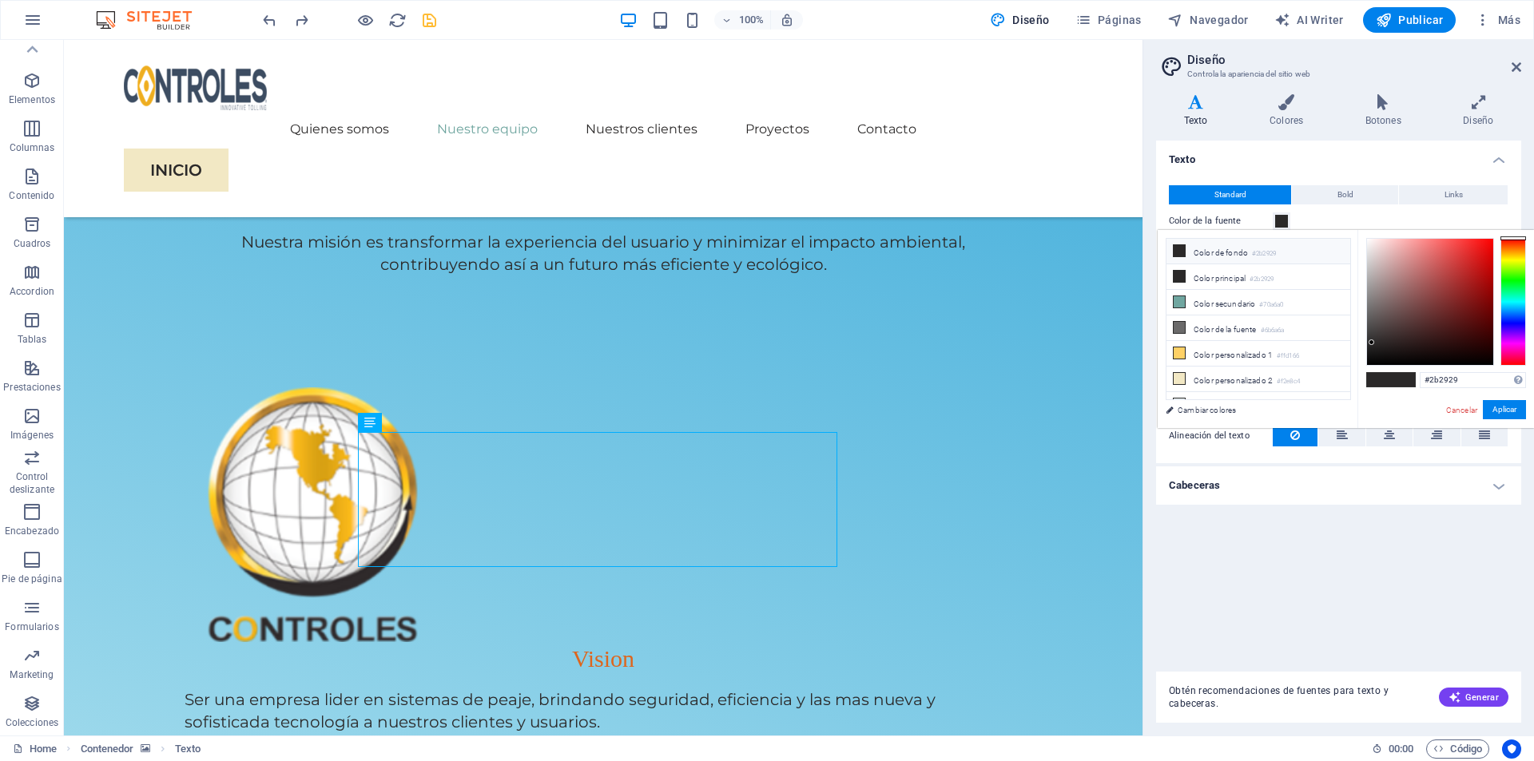
click at [1233, 252] on li "Color de fondo #2b2929" at bounding box center [1259, 252] width 184 height 26
click at [1218, 278] on li "Color principal #2b2929" at bounding box center [1259, 277] width 184 height 26
click at [1217, 301] on li "Color secundario #70a6a0" at bounding box center [1259, 303] width 184 height 26
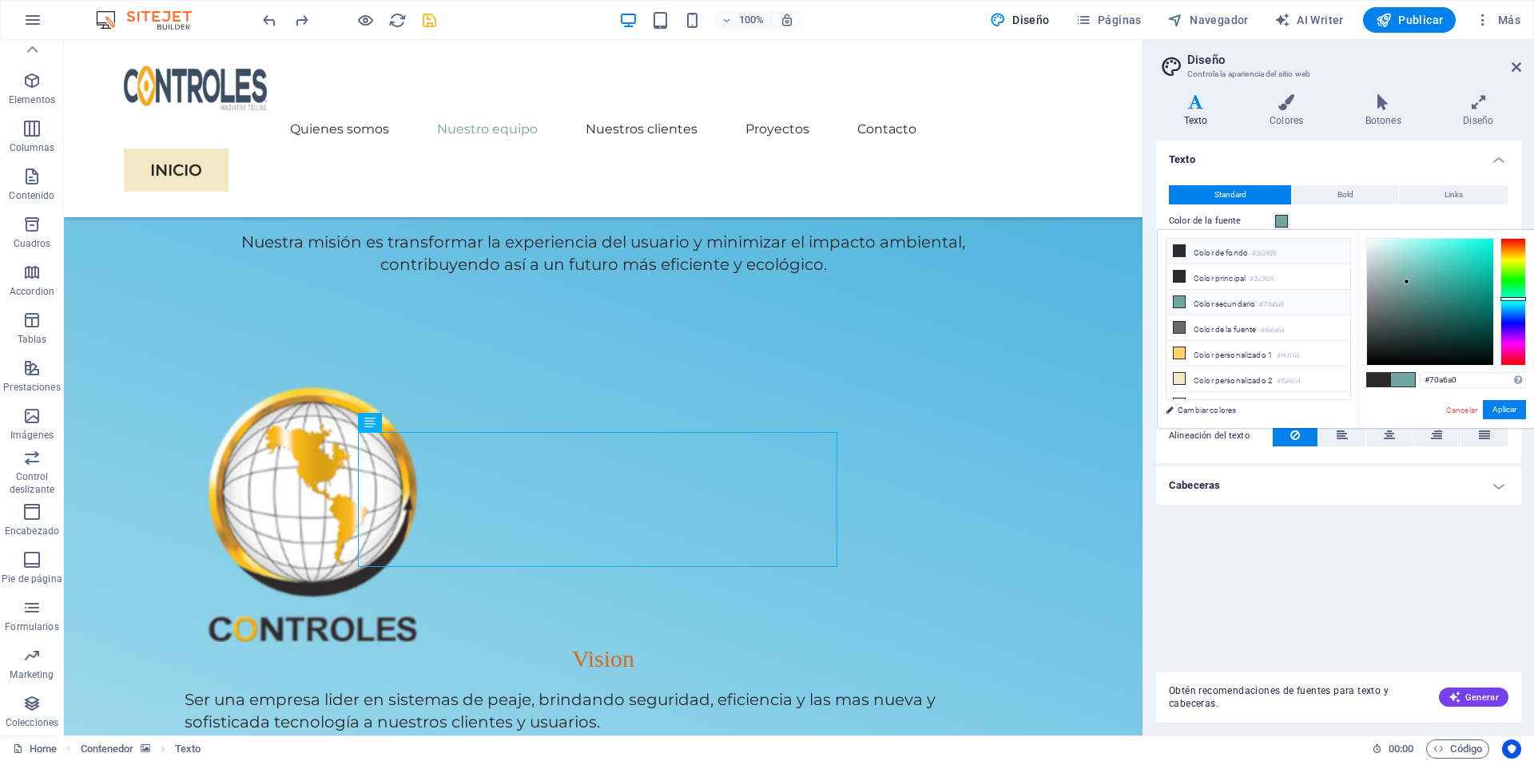
click at [1175, 255] on icon at bounding box center [1179, 250] width 11 height 11
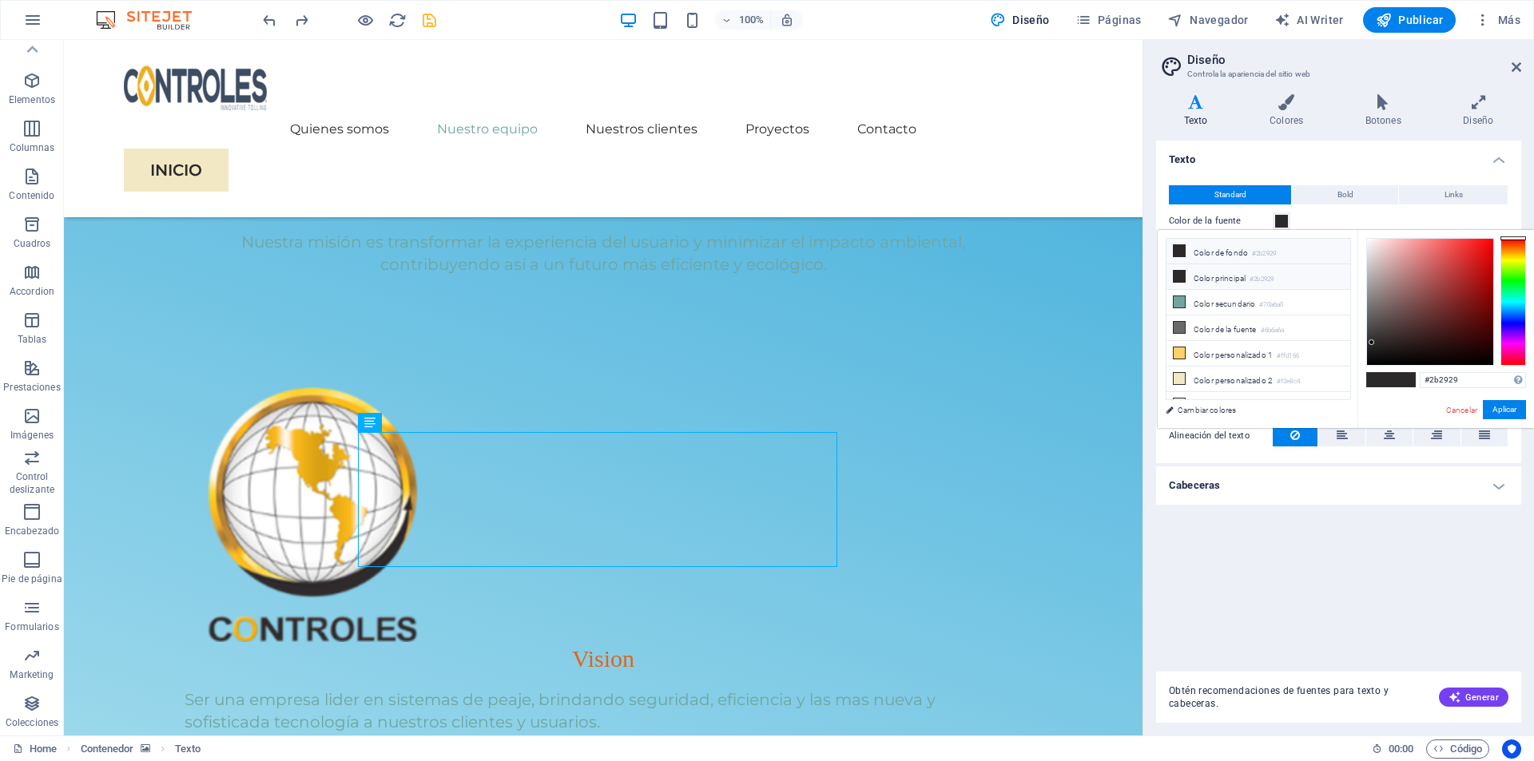
click at [1232, 276] on li "Color principal #2b2929" at bounding box center [1259, 277] width 184 height 26
click at [1232, 304] on li "Color secundario #70a6a0" at bounding box center [1259, 303] width 184 height 26
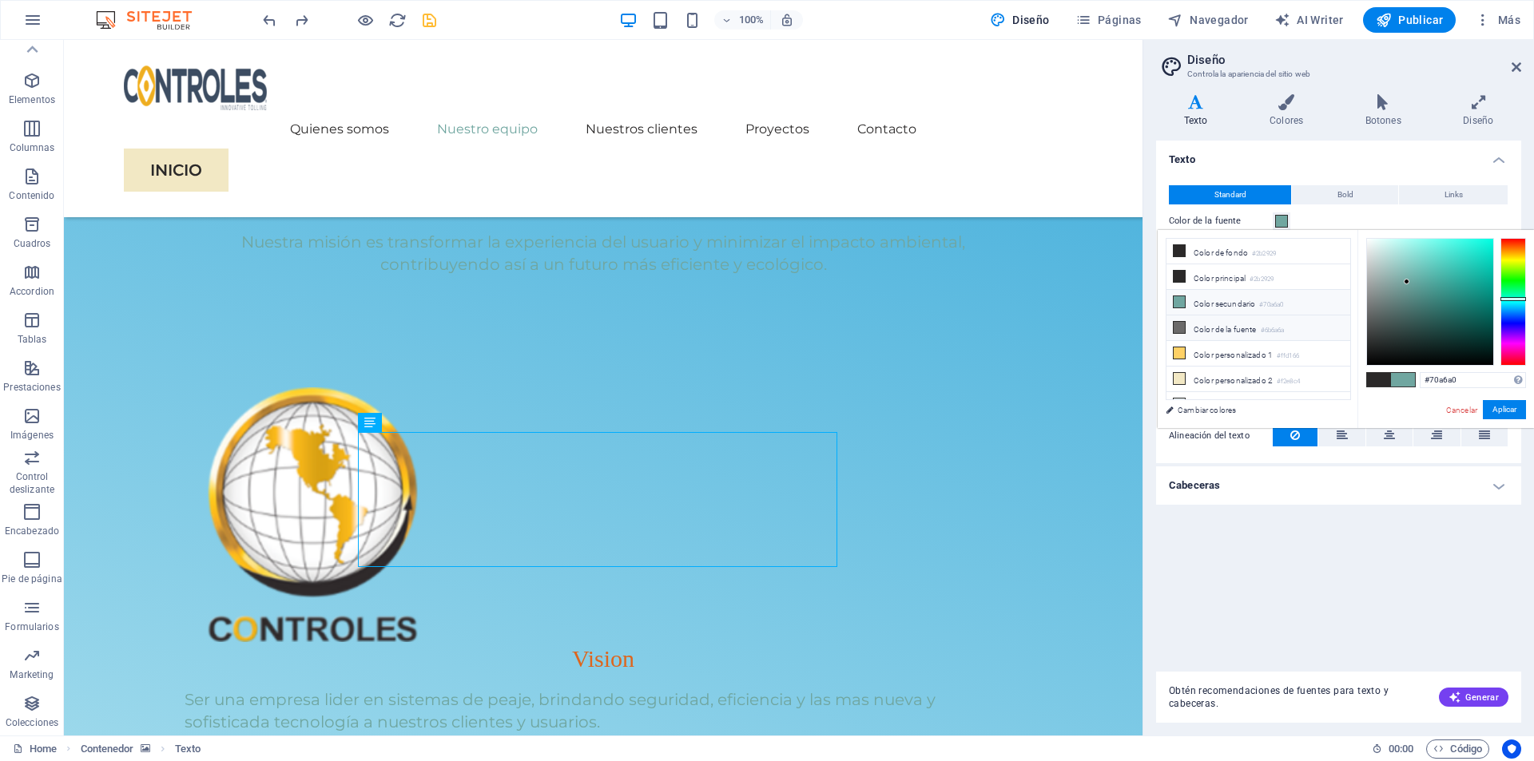
click at [1236, 328] on li "Color de la fuente #6b6a6a" at bounding box center [1259, 329] width 184 height 26
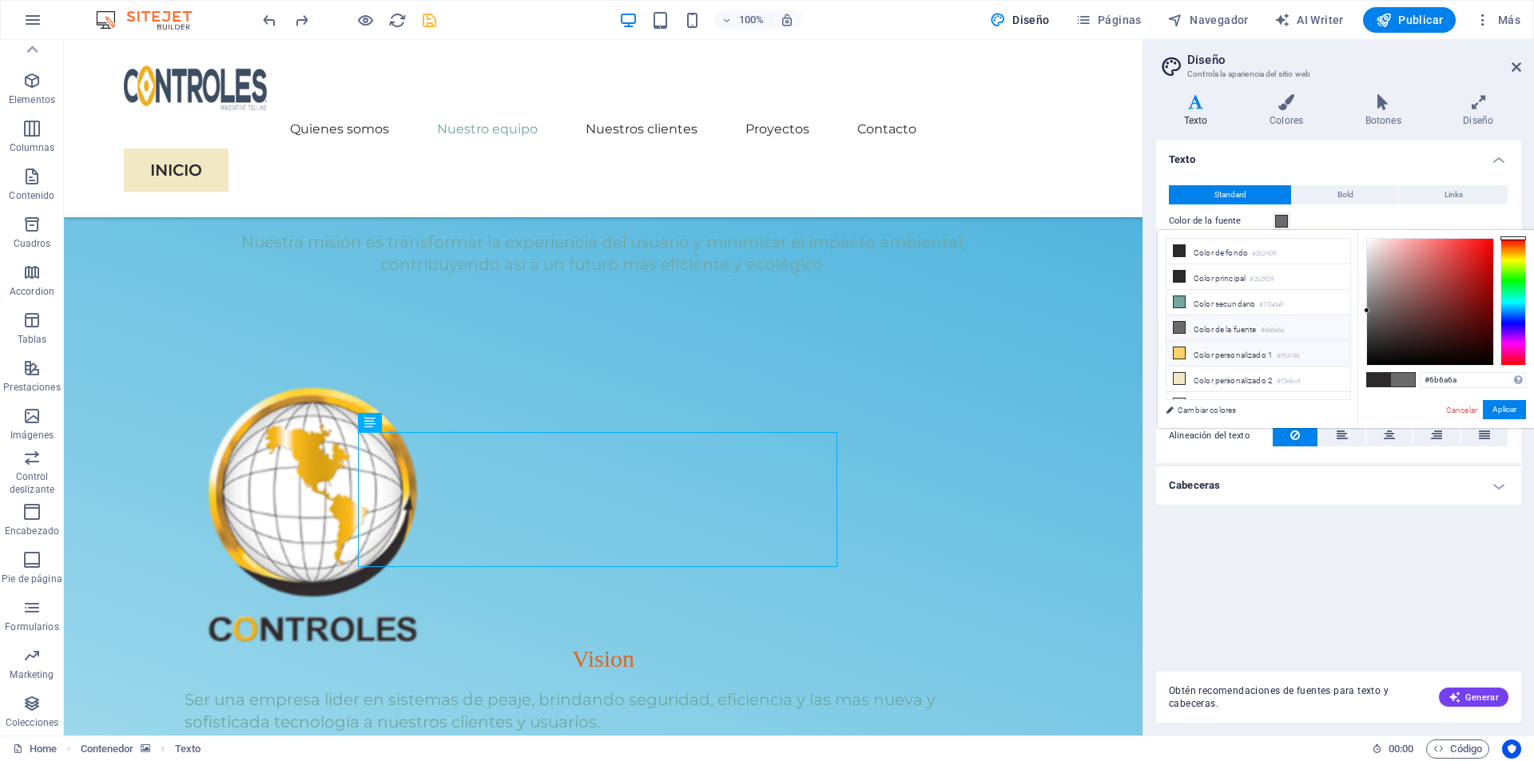
click at [1247, 348] on li "Color personalizado 1 #ffd166" at bounding box center [1259, 354] width 184 height 26
type input "#ffd166"
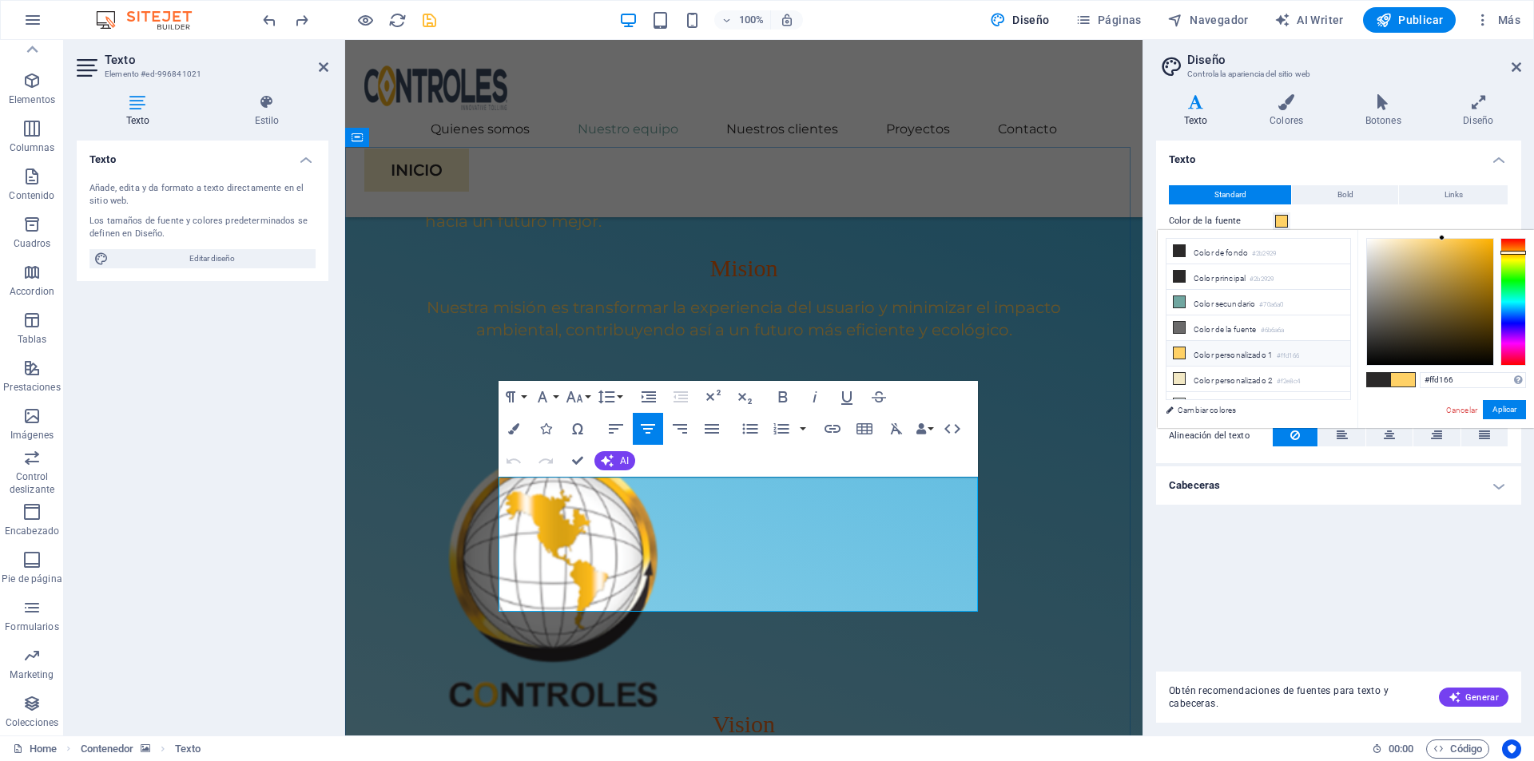
drag, startPoint x: 867, startPoint y: 593, endPoint x: 869, endPoint y: 503, distance: 90.3
click at [521, 430] on button "Colors" at bounding box center [514, 429] width 30 height 32
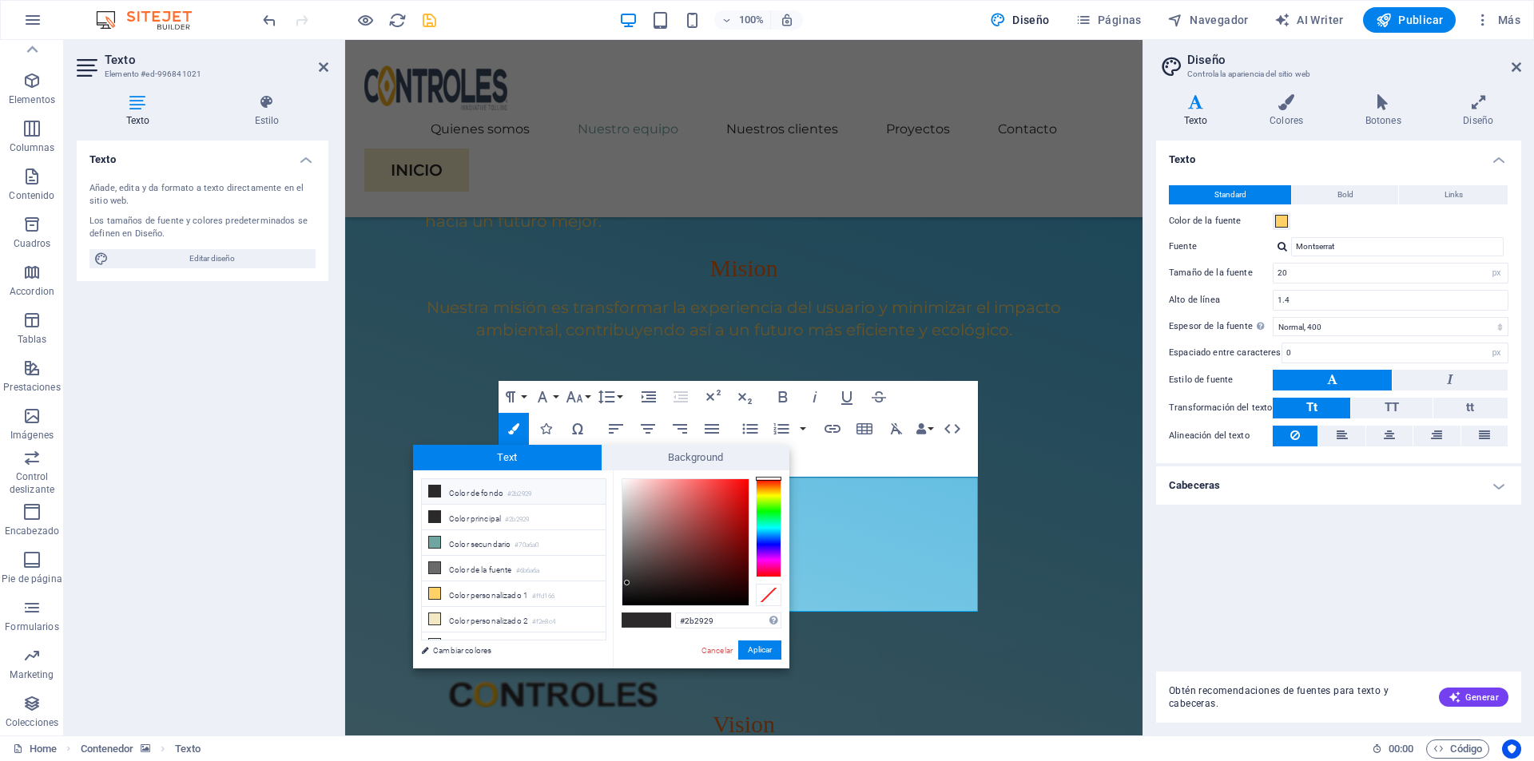
type input "#db1616"
click at [735, 496] on div at bounding box center [685, 542] width 126 height 126
click at [766, 652] on button "Aplicar" at bounding box center [759, 650] width 43 height 19
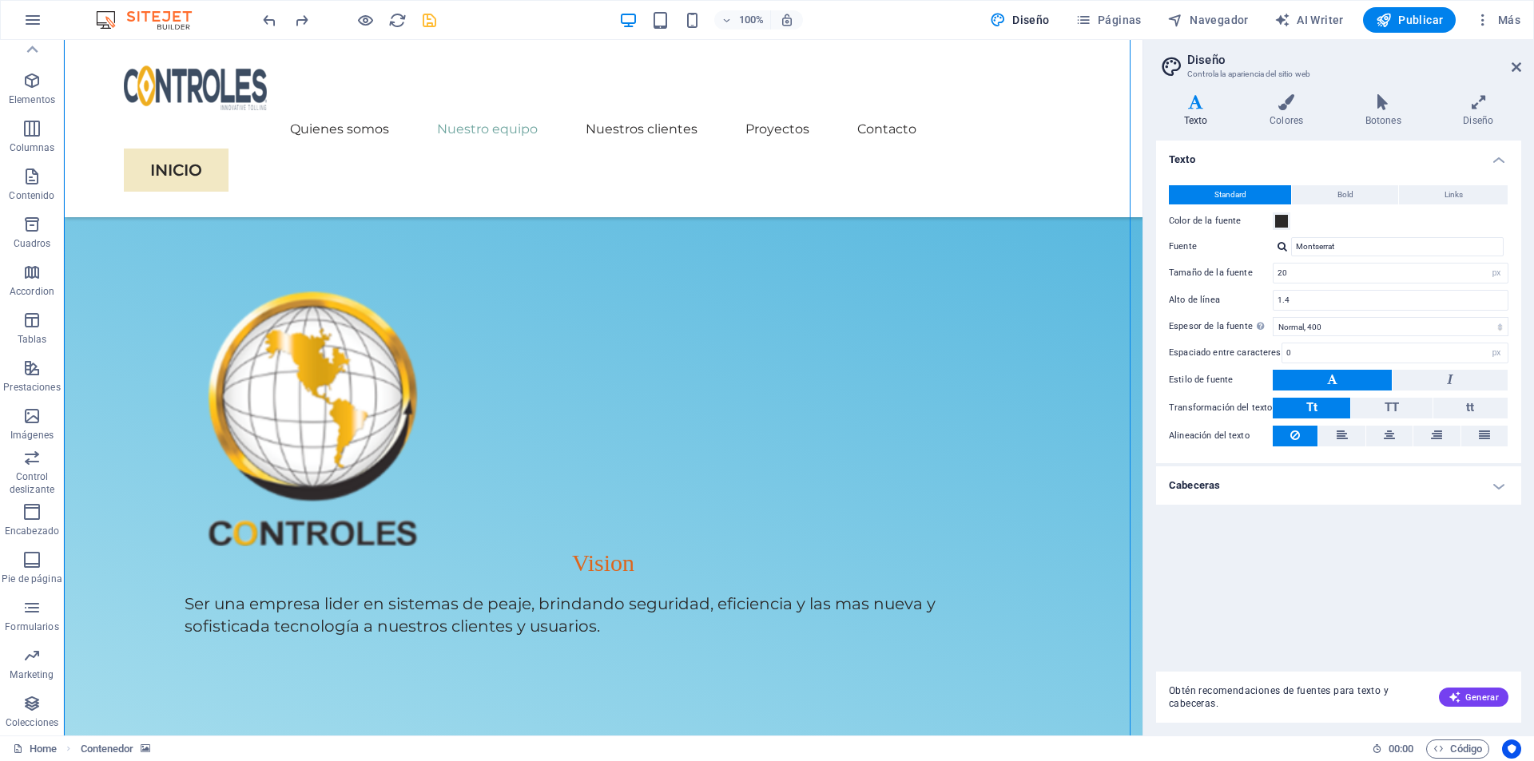
scroll to position [1470, 0]
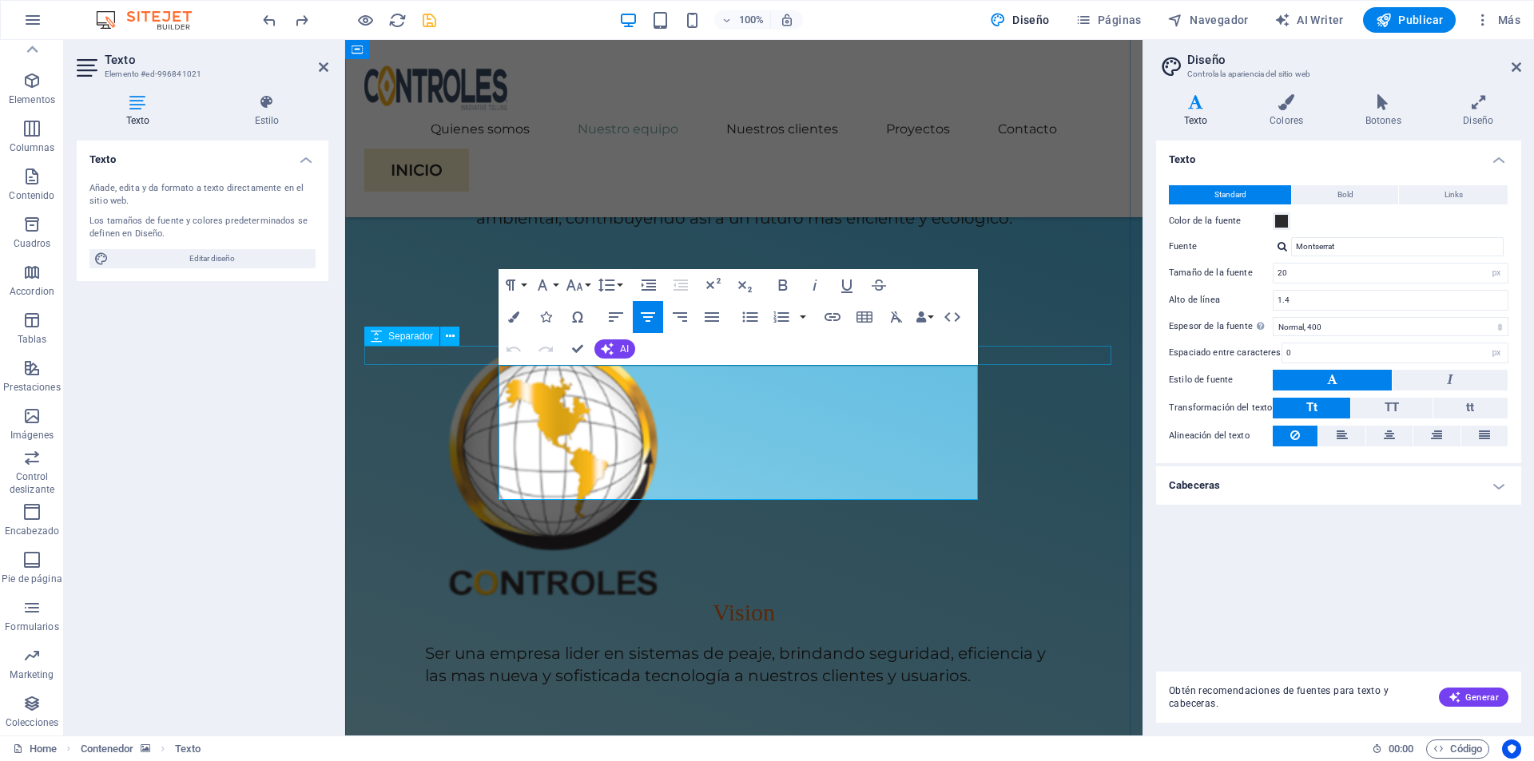
drag, startPoint x: 875, startPoint y: 492, endPoint x: 487, endPoint y: 364, distance: 408.8
click at [511, 316] on icon "button" at bounding box center [513, 317] width 11 height 11
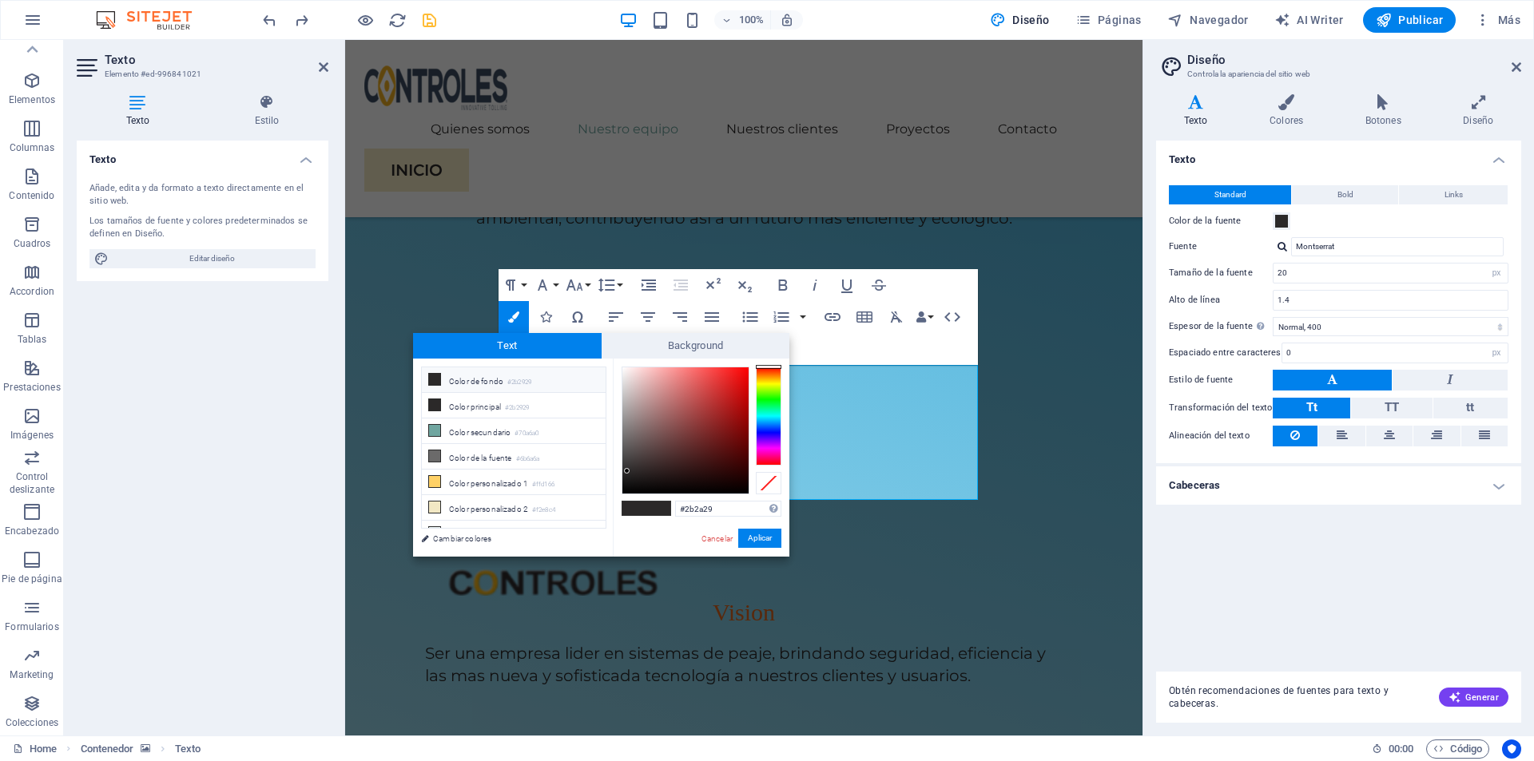
click at [761, 379] on div at bounding box center [769, 416] width 26 height 99
click at [765, 376] on div at bounding box center [769, 416] width 26 height 99
type input "#dd880e"
click at [740, 384] on div at bounding box center [685, 431] width 126 height 126
click at [763, 541] on button "Aplicar" at bounding box center [759, 538] width 43 height 19
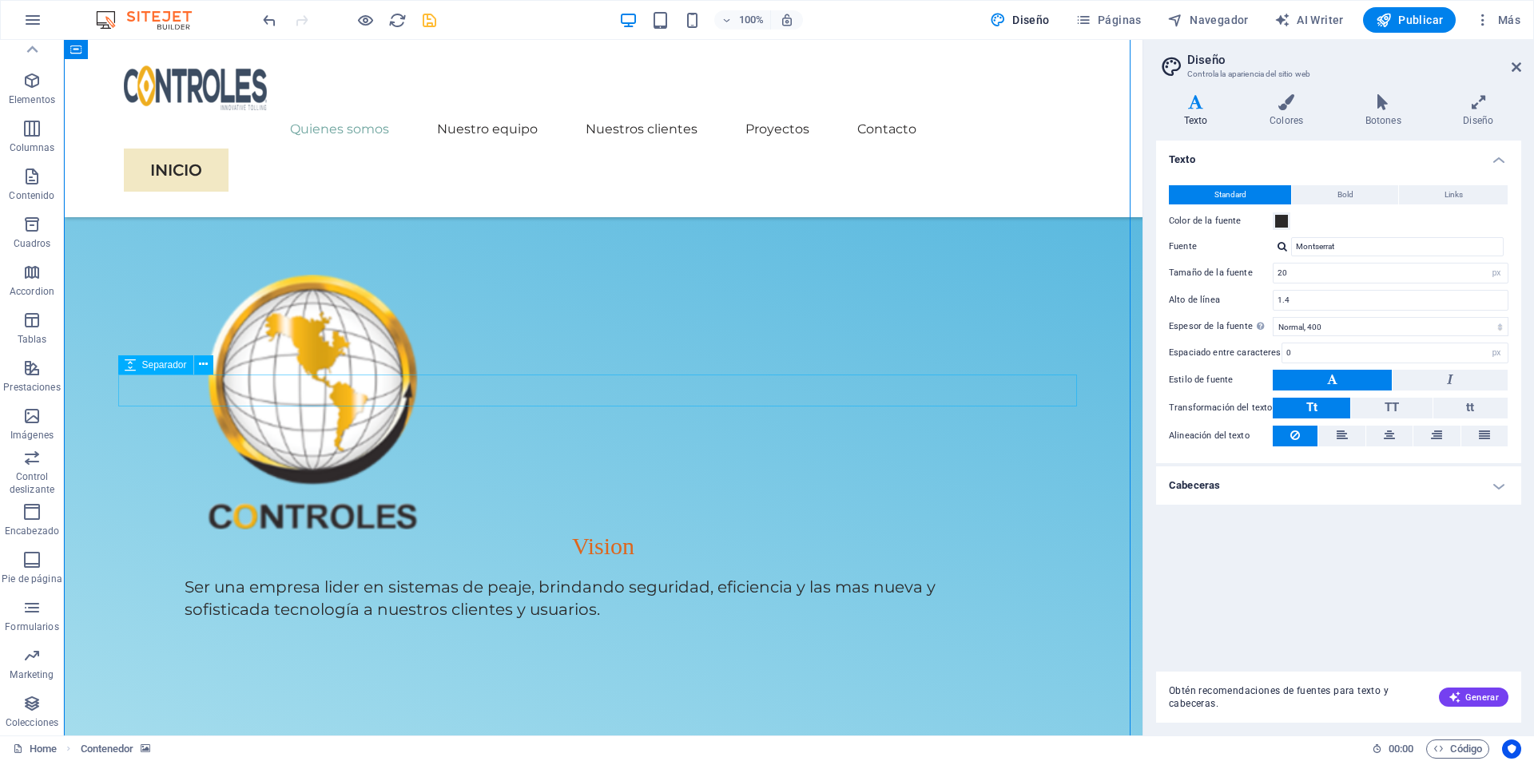
scroll to position [1550, 0]
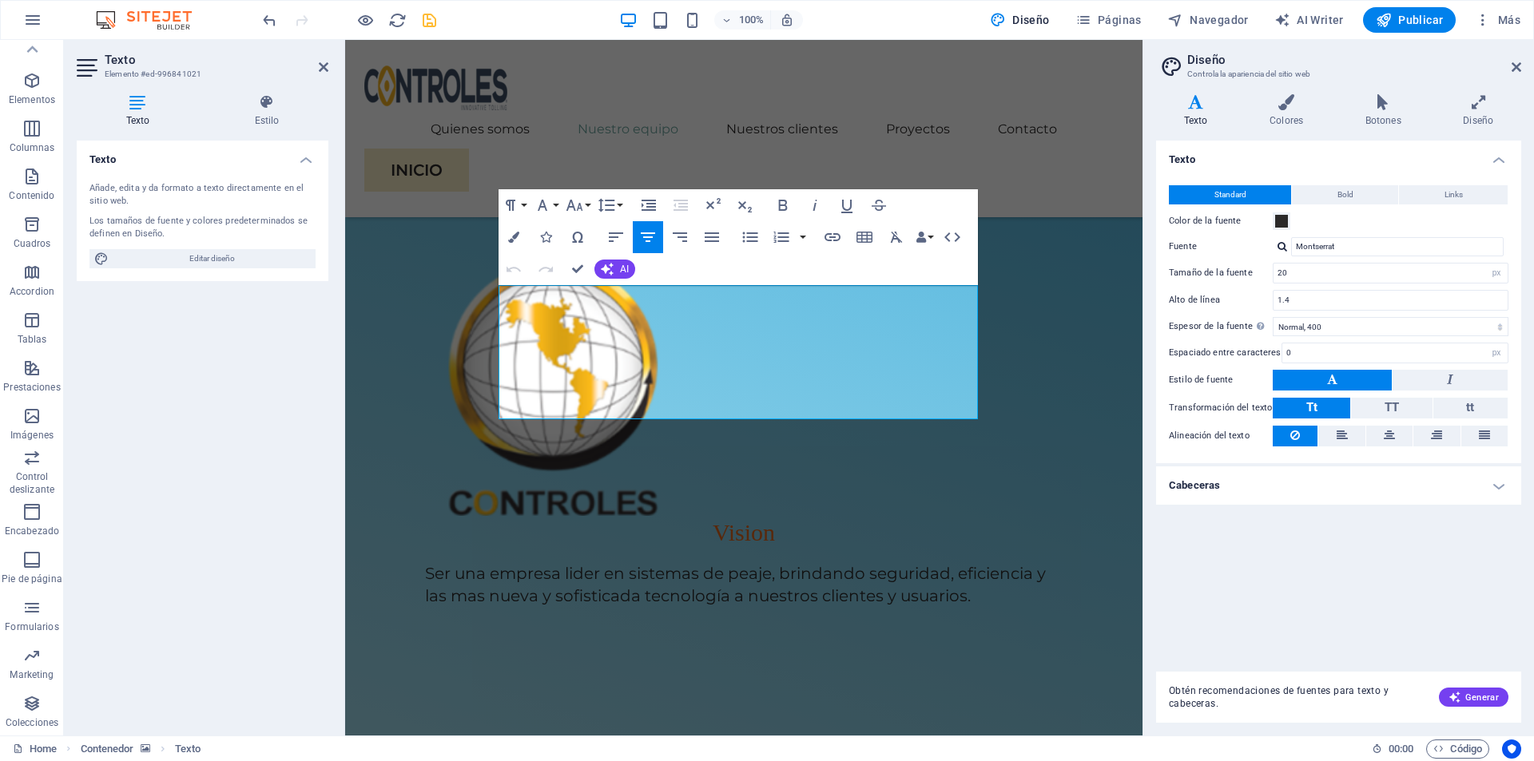
drag, startPoint x: 867, startPoint y: 406, endPoint x: 438, endPoint y: 296, distance: 442.8
click at [511, 238] on icon "button" at bounding box center [513, 237] width 11 height 11
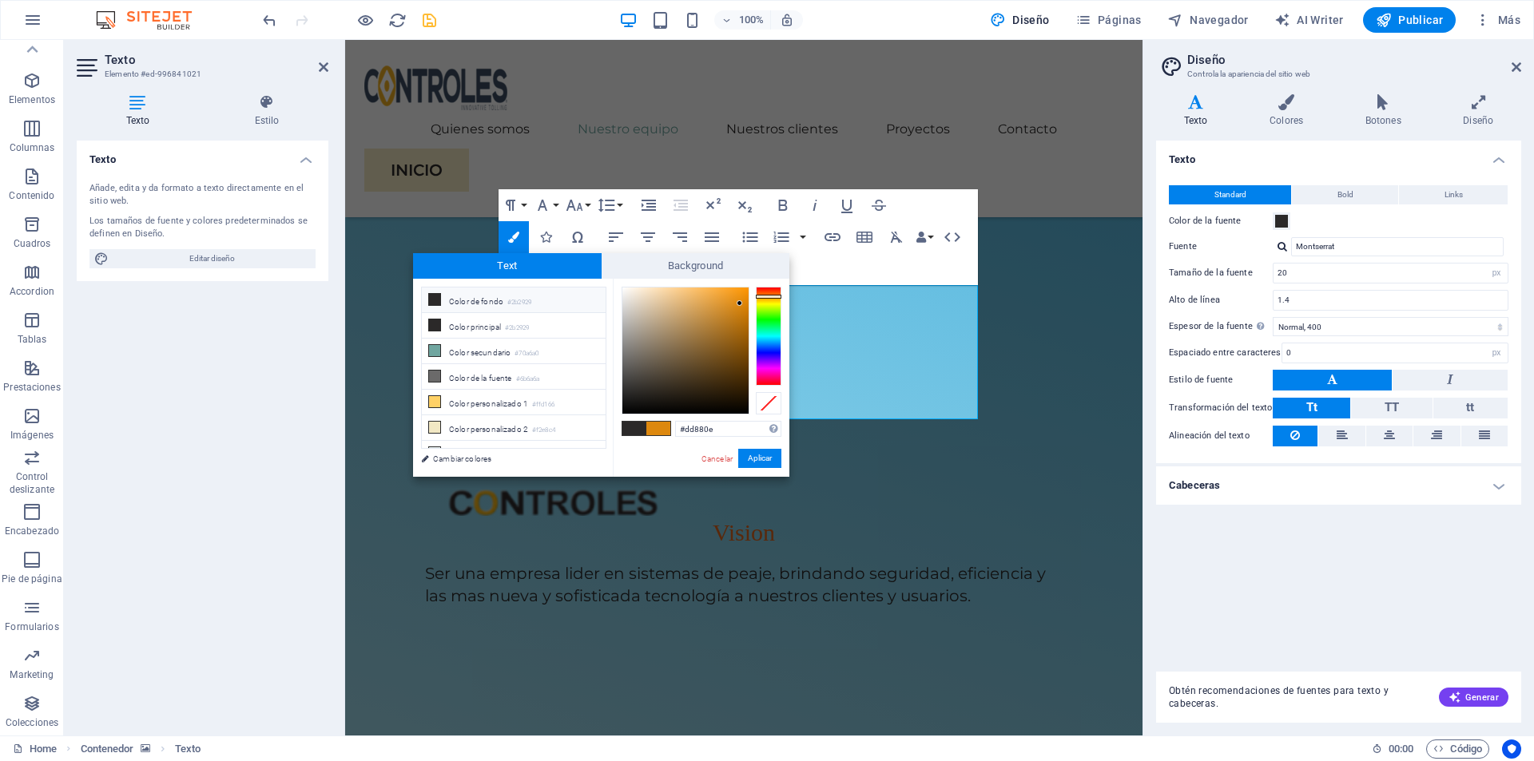
type input "#f9f3ec"
click at [628, 290] on div at bounding box center [685, 351] width 126 height 126
click at [741, 463] on button "Aplicar" at bounding box center [759, 458] width 43 height 19
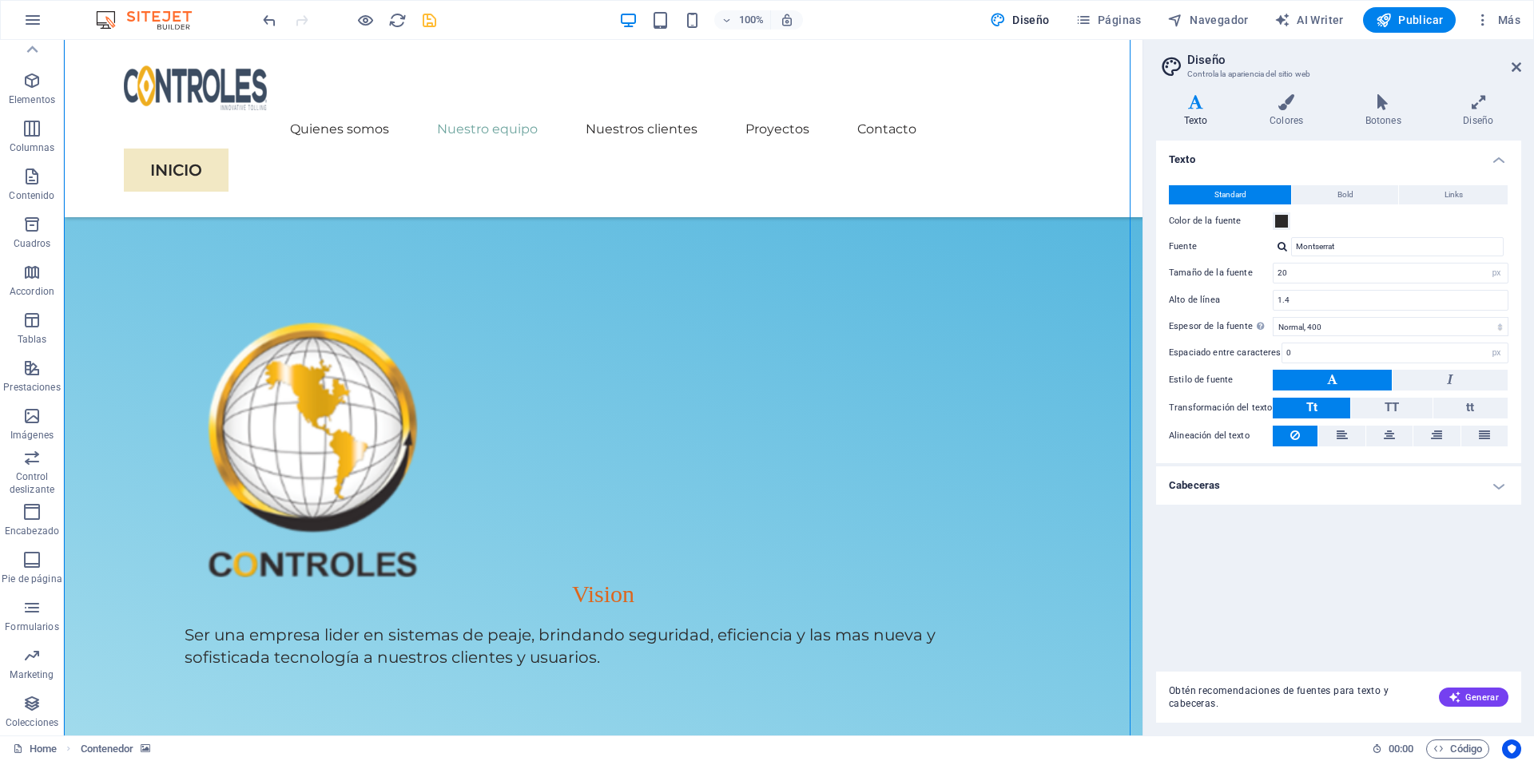
scroll to position [1390, 0]
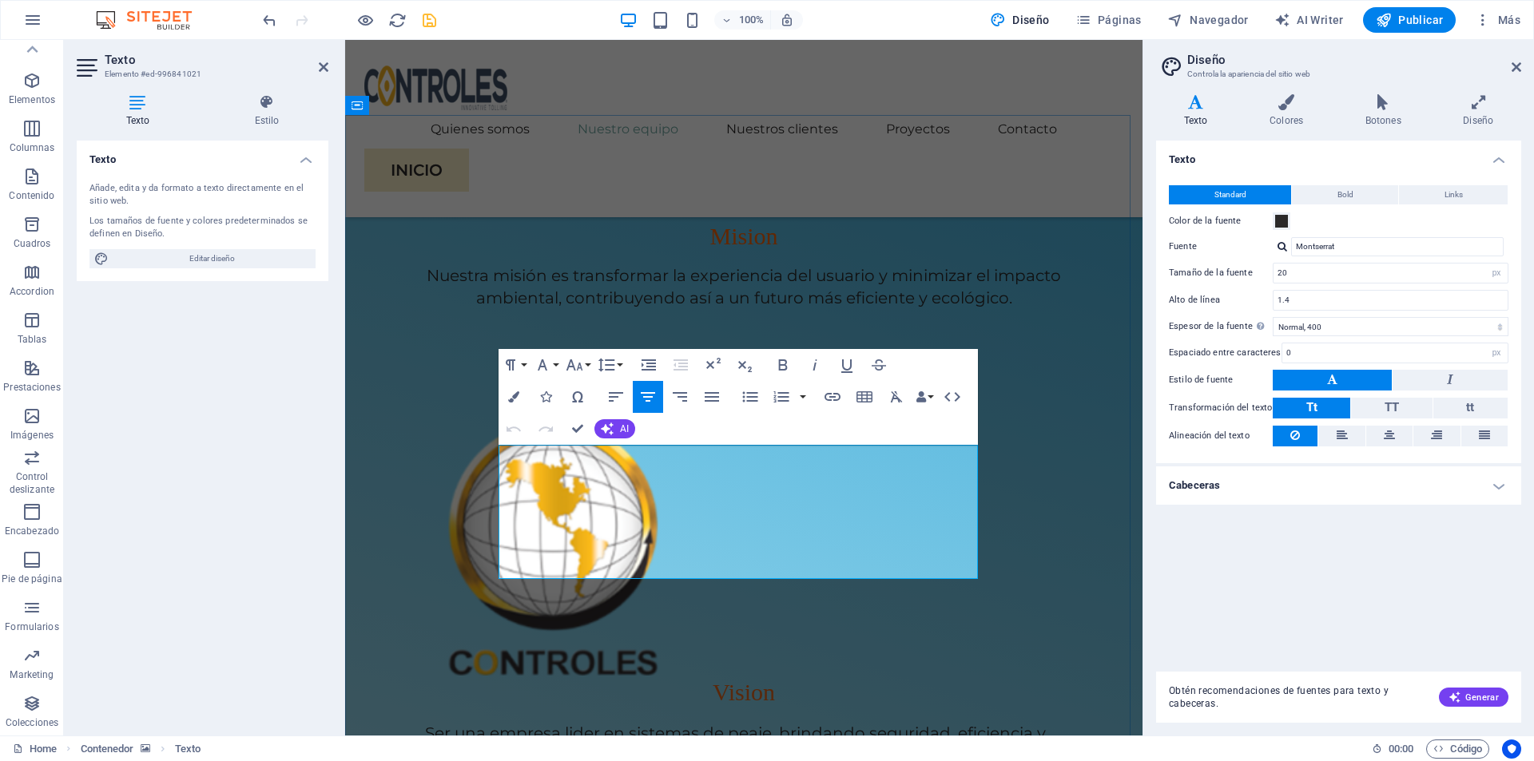
drag, startPoint x: 881, startPoint y: 564, endPoint x: 519, endPoint y: 464, distance: 375.5
click at [511, 394] on icon "button" at bounding box center [513, 397] width 11 height 11
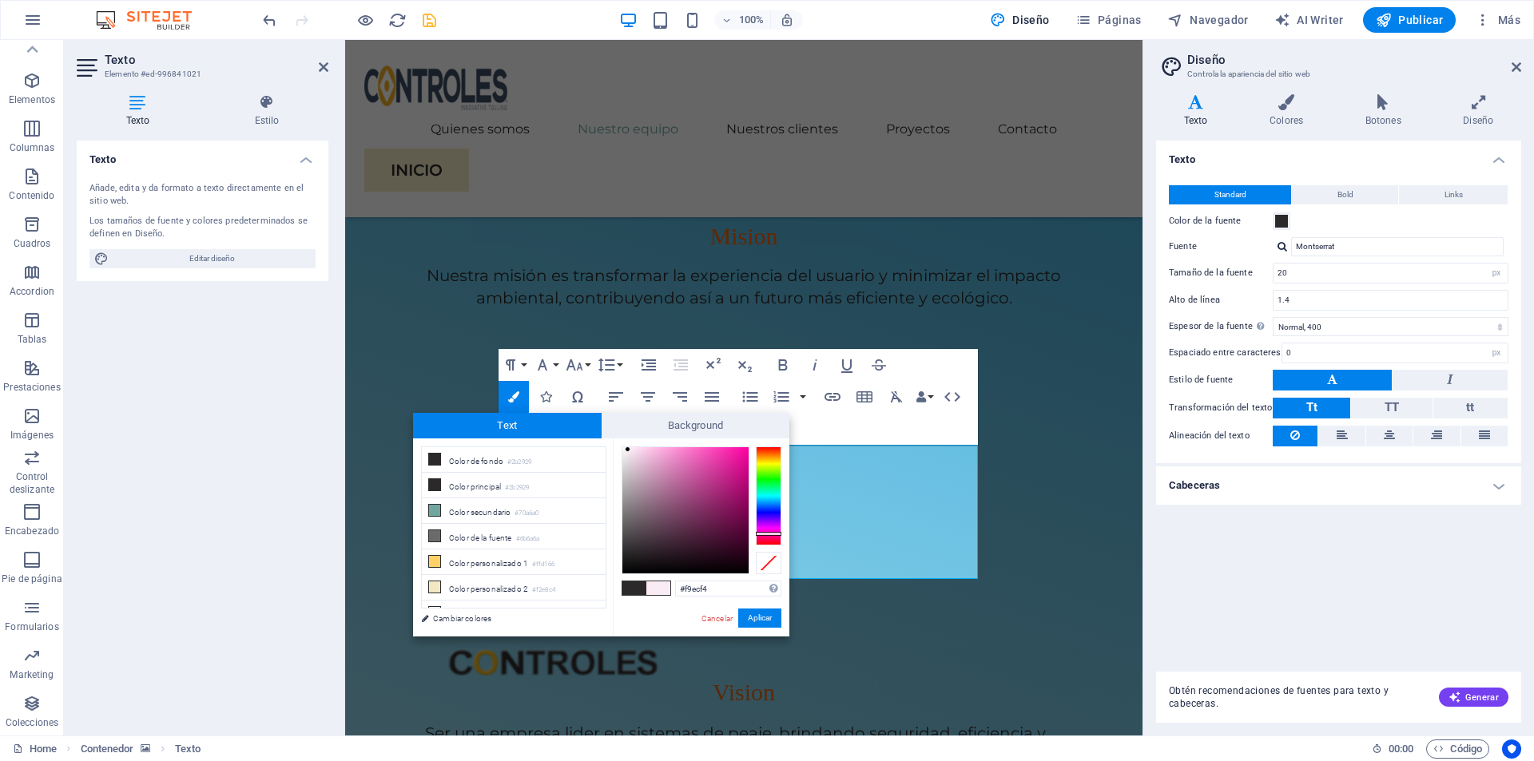
click at [779, 534] on div at bounding box center [769, 496] width 26 height 99
click at [775, 539] on div at bounding box center [769, 496] width 26 height 99
click at [771, 542] on div at bounding box center [769, 496] width 26 height 99
type input "#d51b36"
click at [732, 467] on div at bounding box center [685, 510] width 126 height 126
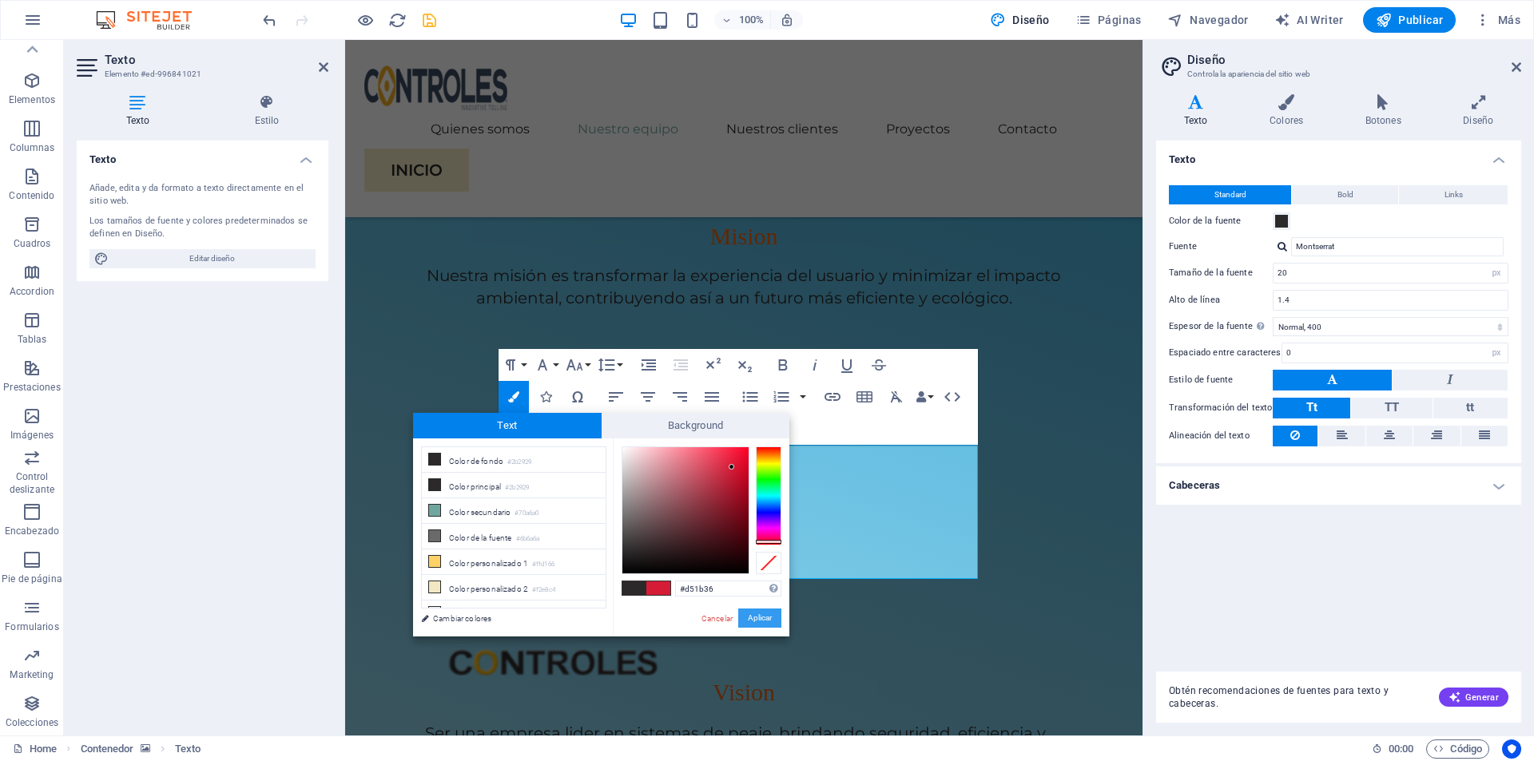
click at [769, 617] on button "Aplicar" at bounding box center [759, 618] width 43 height 19
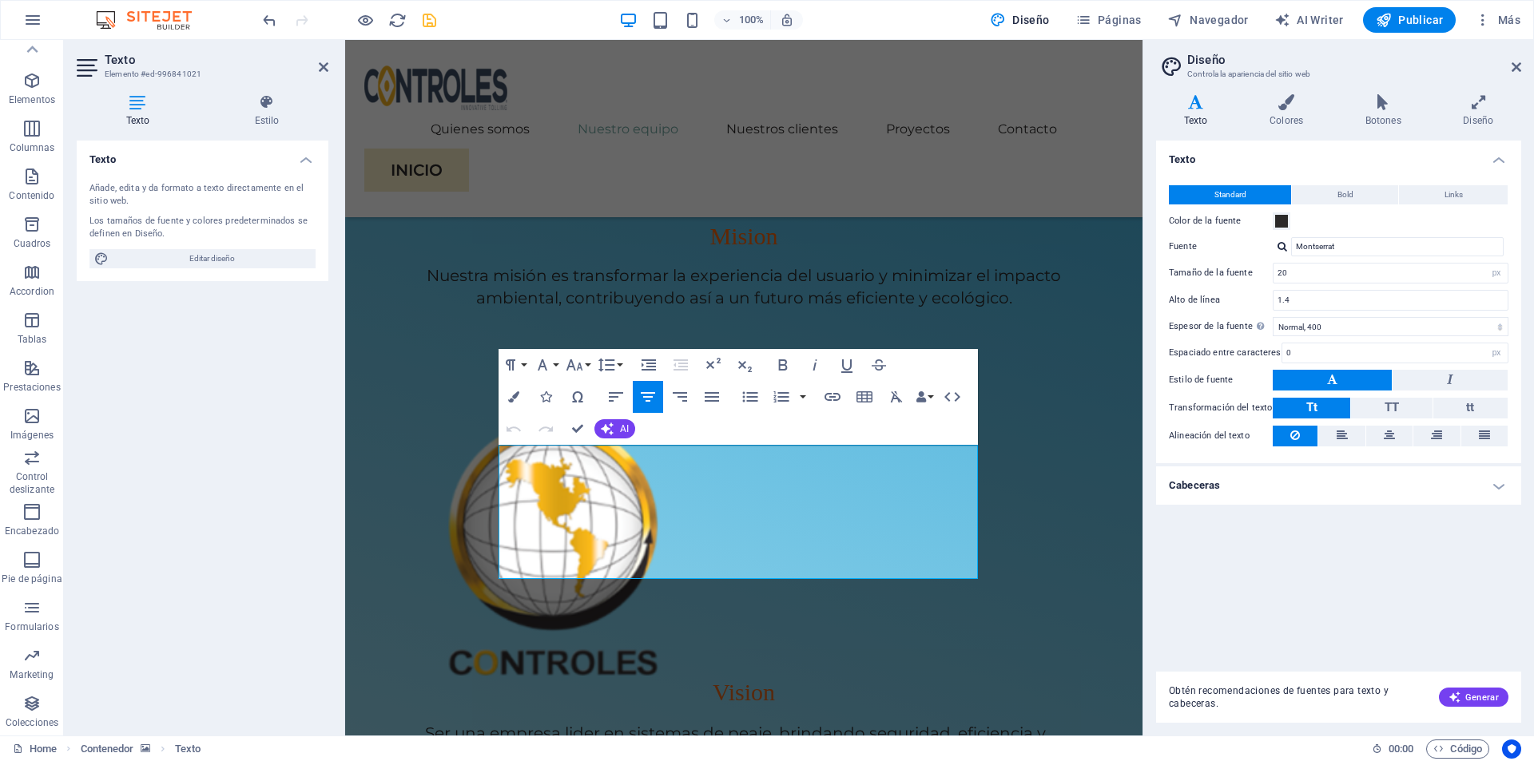
drag, startPoint x: 877, startPoint y: 570, endPoint x: 452, endPoint y: 463, distance: 437.6
click at [503, 404] on button "Colors" at bounding box center [514, 397] width 30 height 32
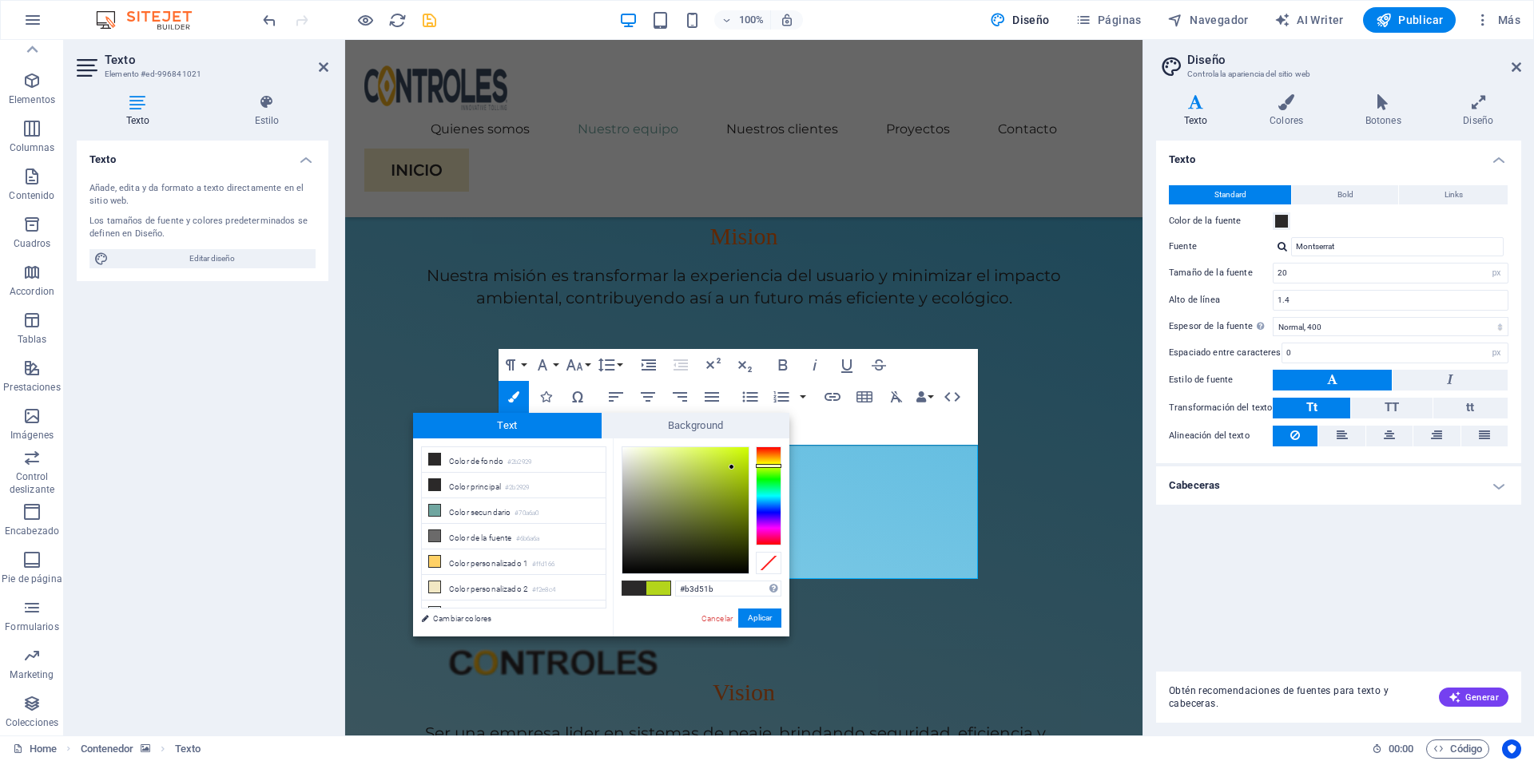
click at [767, 466] on div at bounding box center [769, 496] width 26 height 99
click at [764, 463] on div at bounding box center [769, 496] width 26 height 99
click at [742, 455] on div at bounding box center [685, 510] width 126 height 126
type input "#f2fa08"
click at [744, 449] on div at bounding box center [685, 510] width 126 height 126
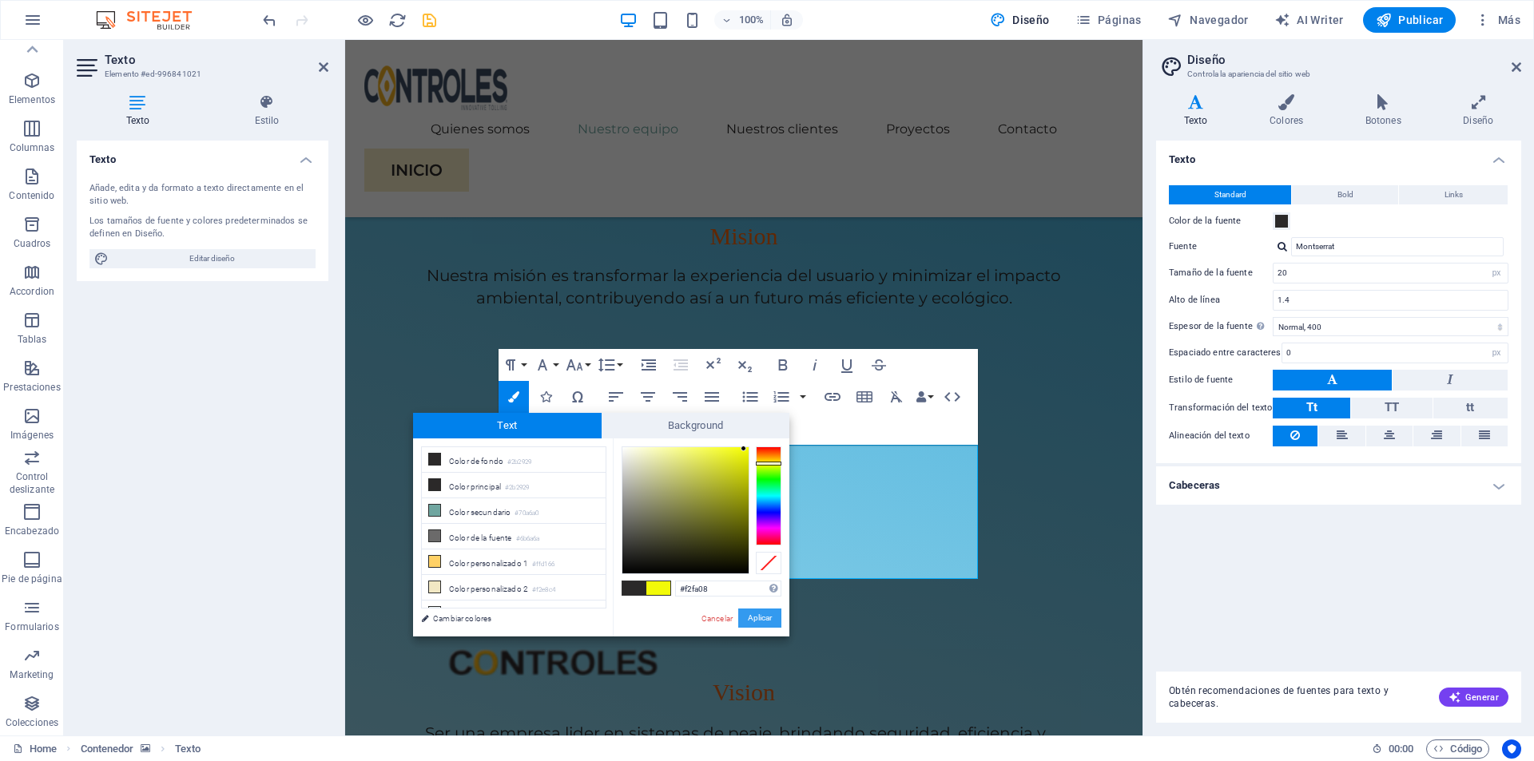
click at [763, 617] on button "Aplicar" at bounding box center [759, 618] width 43 height 19
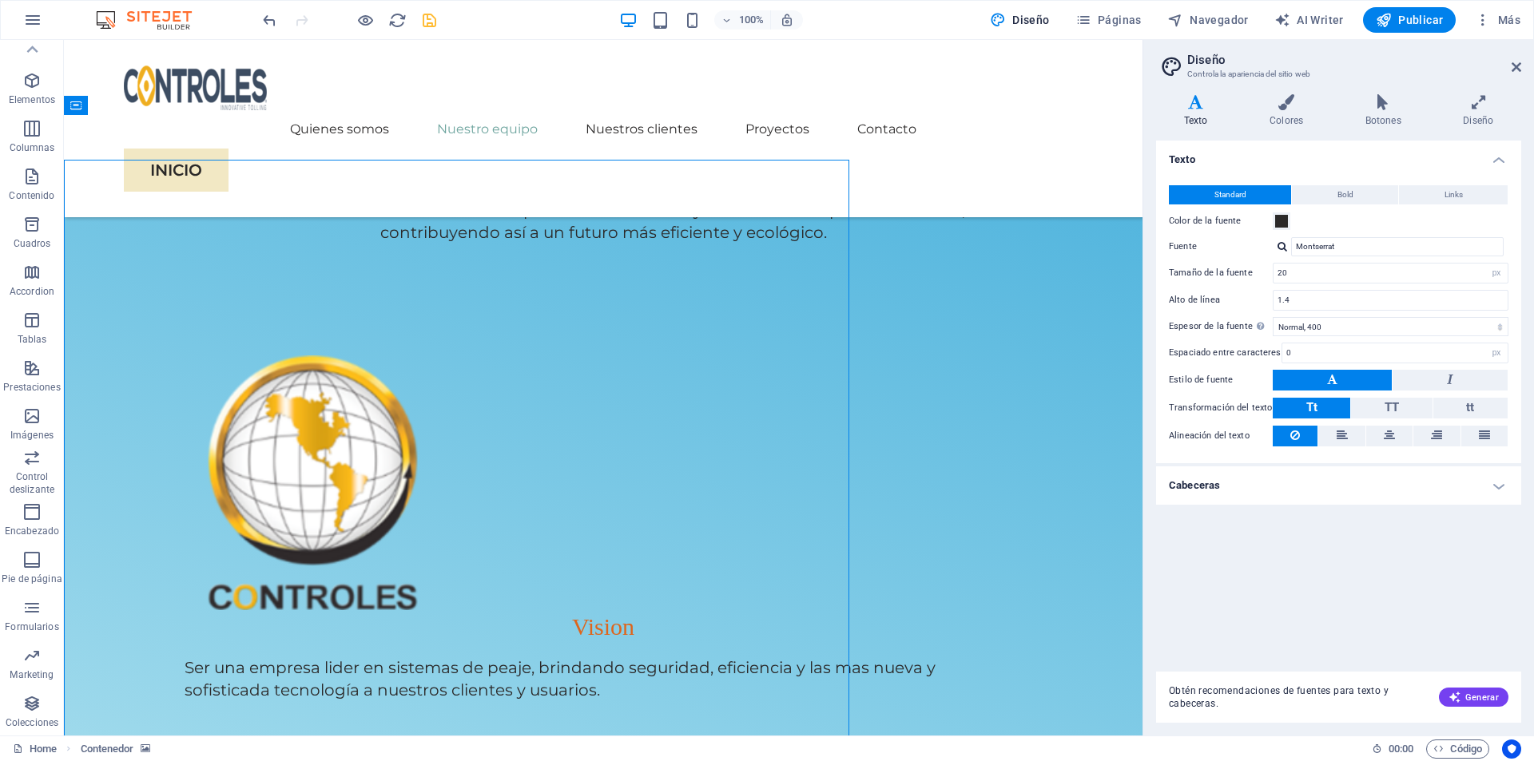
scroll to position [1346, 0]
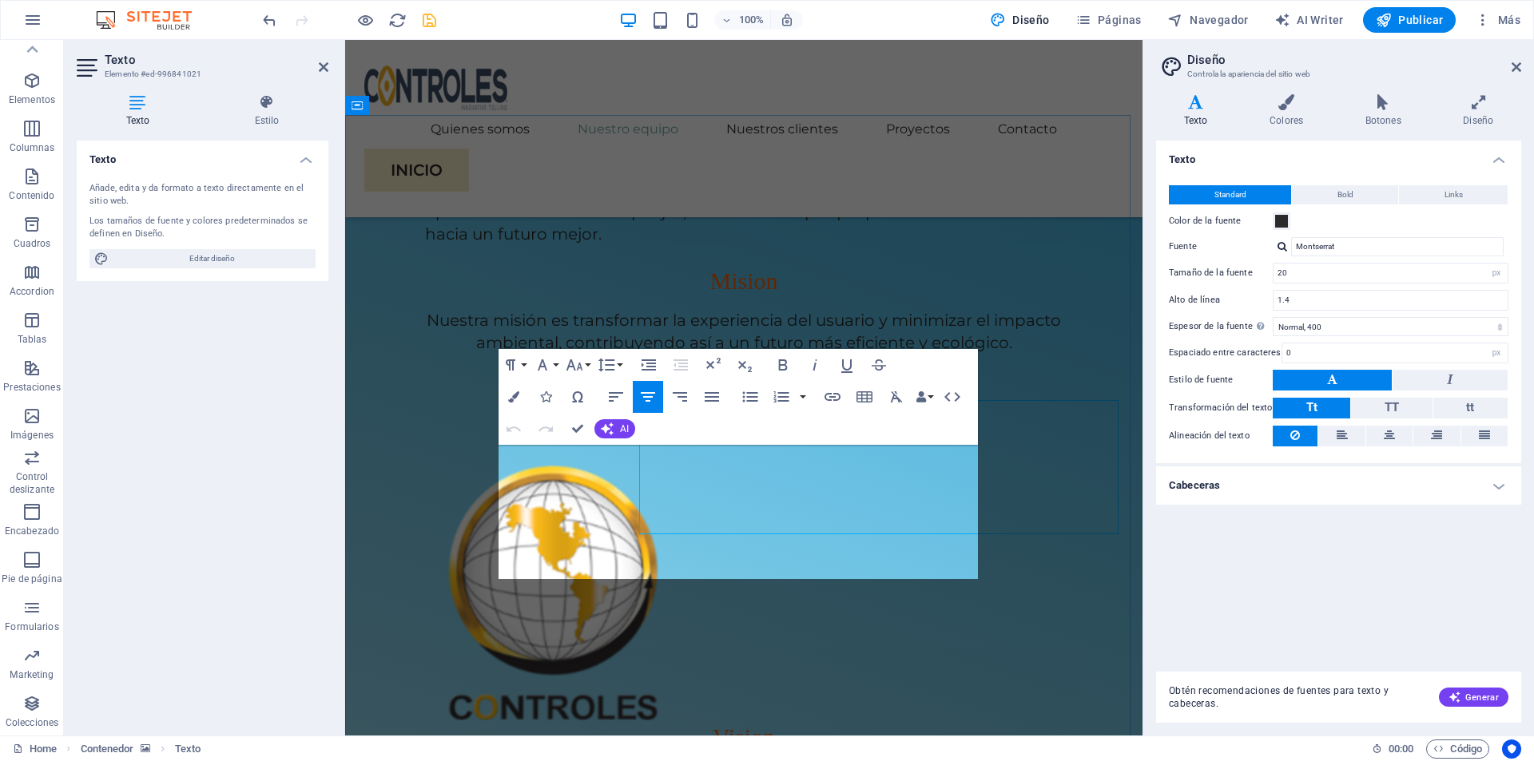
scroll to position [1390, 0]
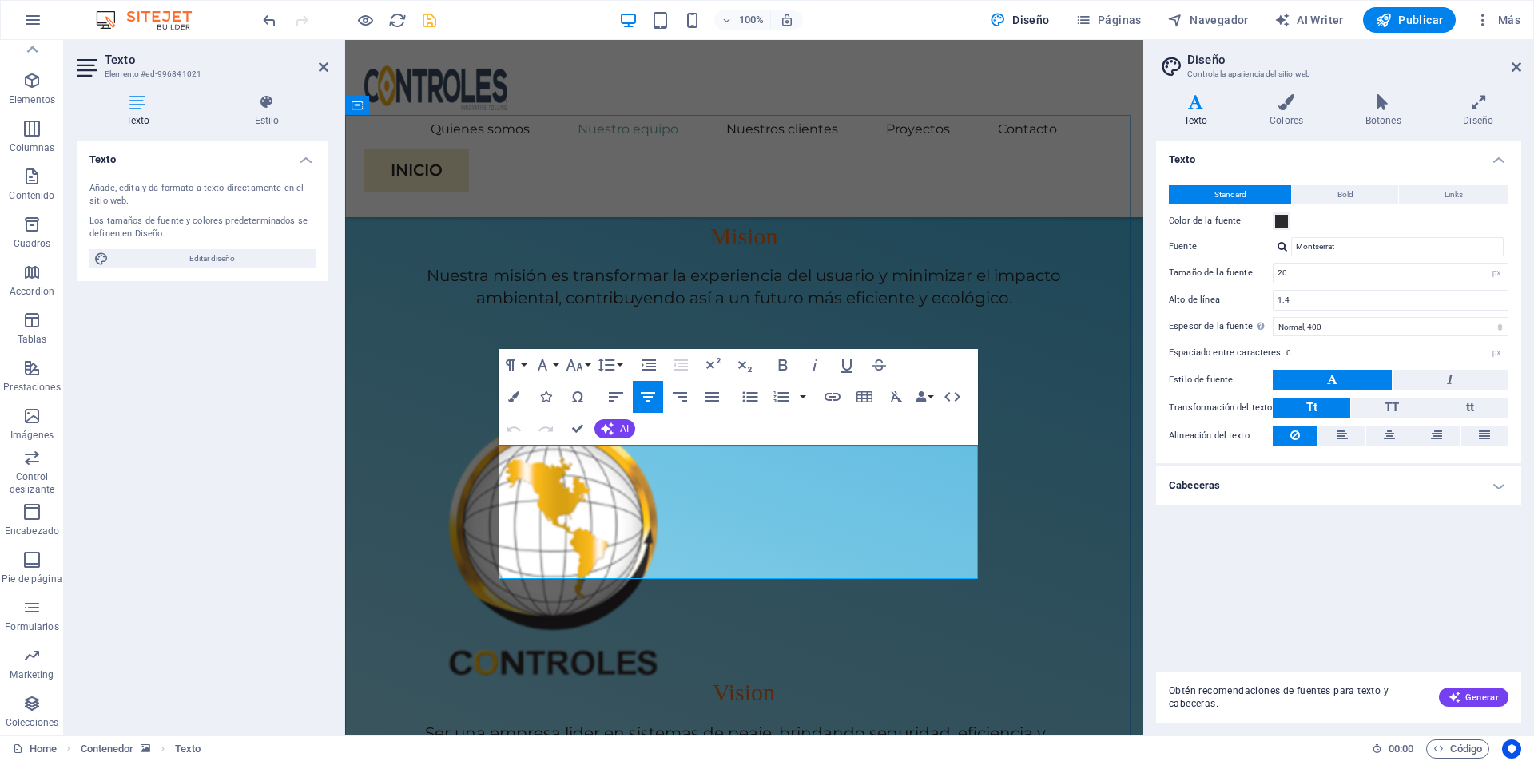
drag, startPoint x: 870, startPoint y: 563, endPoint x: 536, endPoint y: 456, distance: 350.5
click at [555, 368] on button "Font Family" at bounding box center [546, 365] width 30 height 32
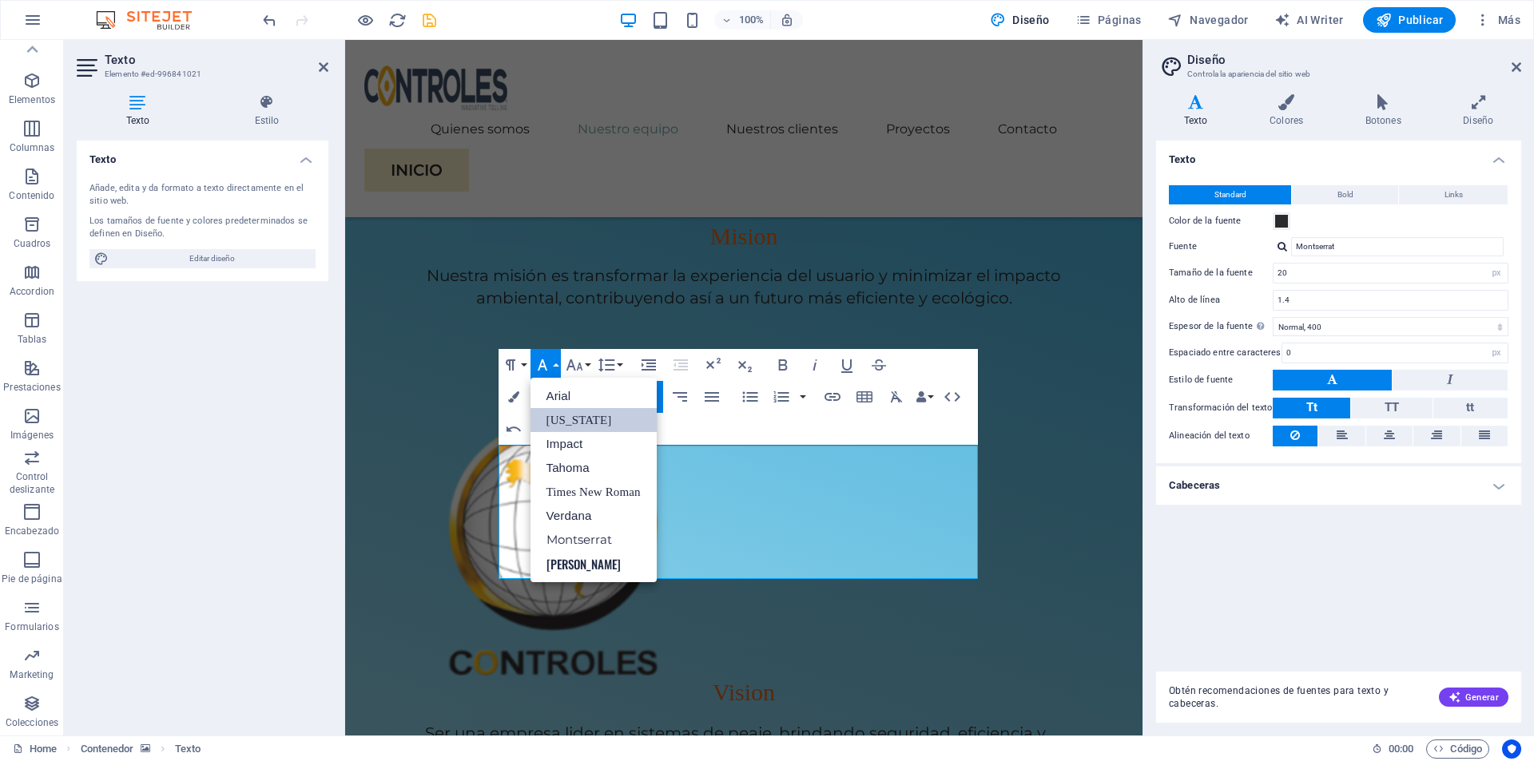
scroll to position [0, 0]
click at [563, 439] on link "Impact" at bounding box center [594, 444] width 126 height 24
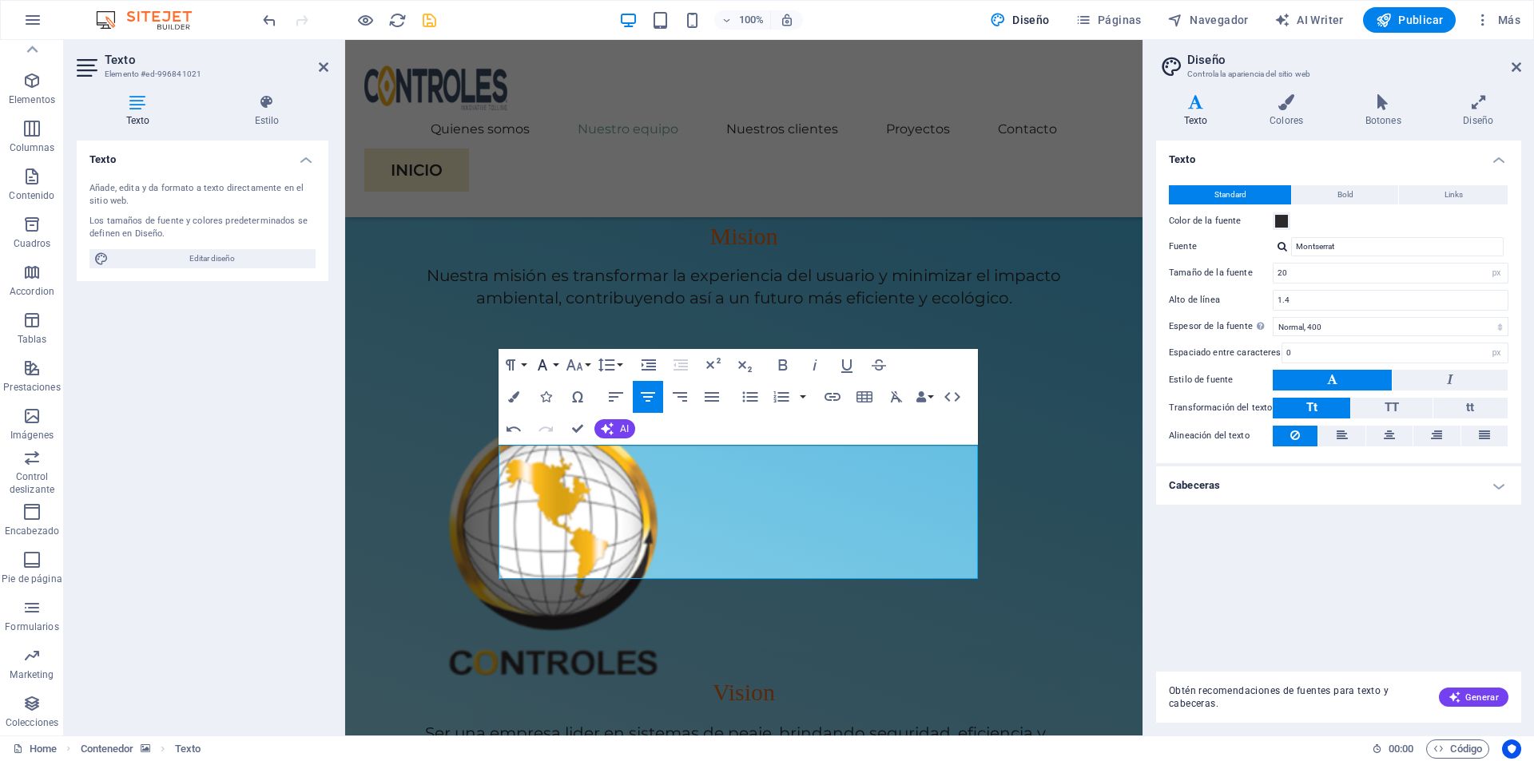
click at [555, 368] on button "Font Family" at bounding box center [546, 365] width 30 height 32
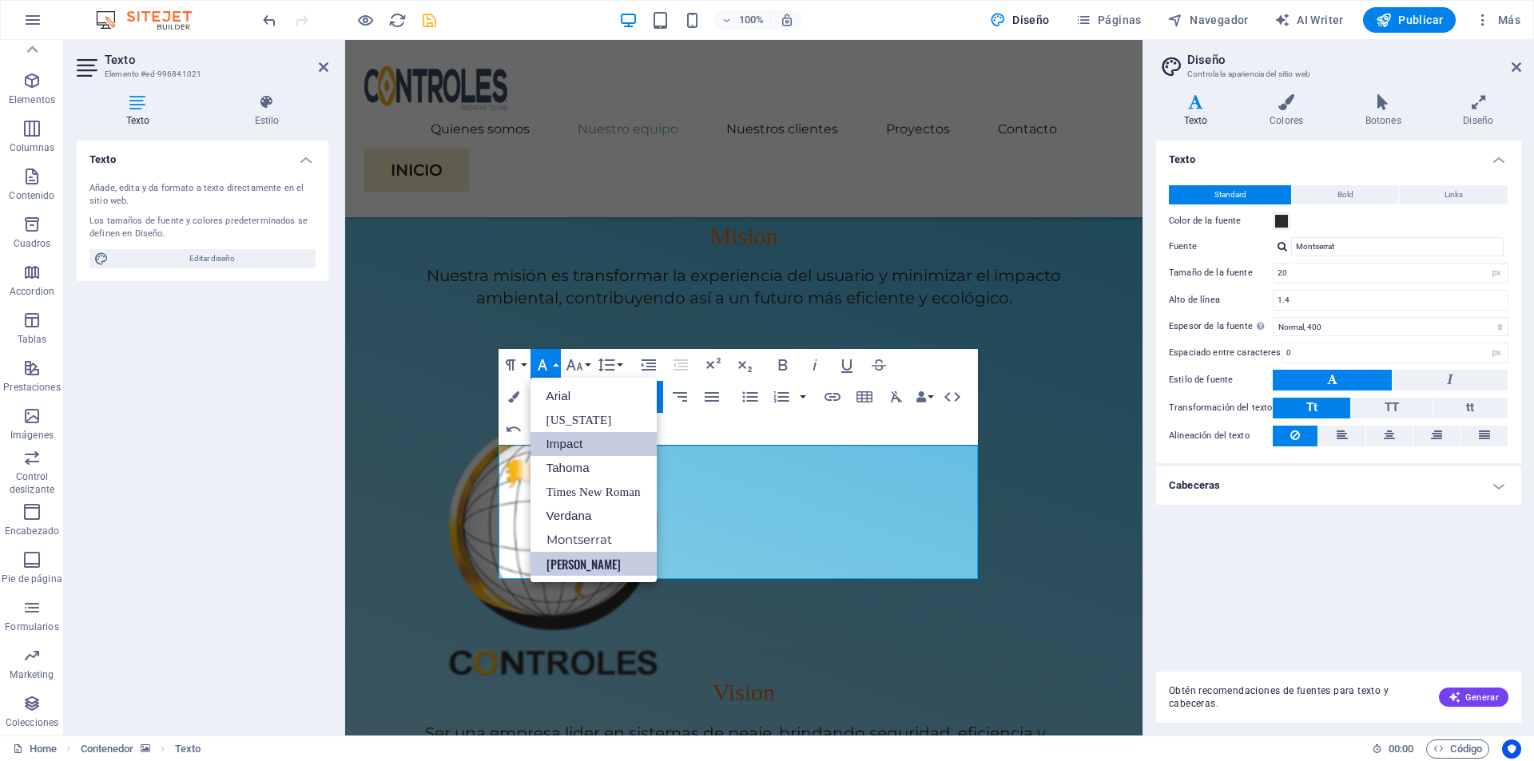
click at [562, 565] on link "[PERSON_NAME]" at bounding box center [594, 564] width 126 height 24
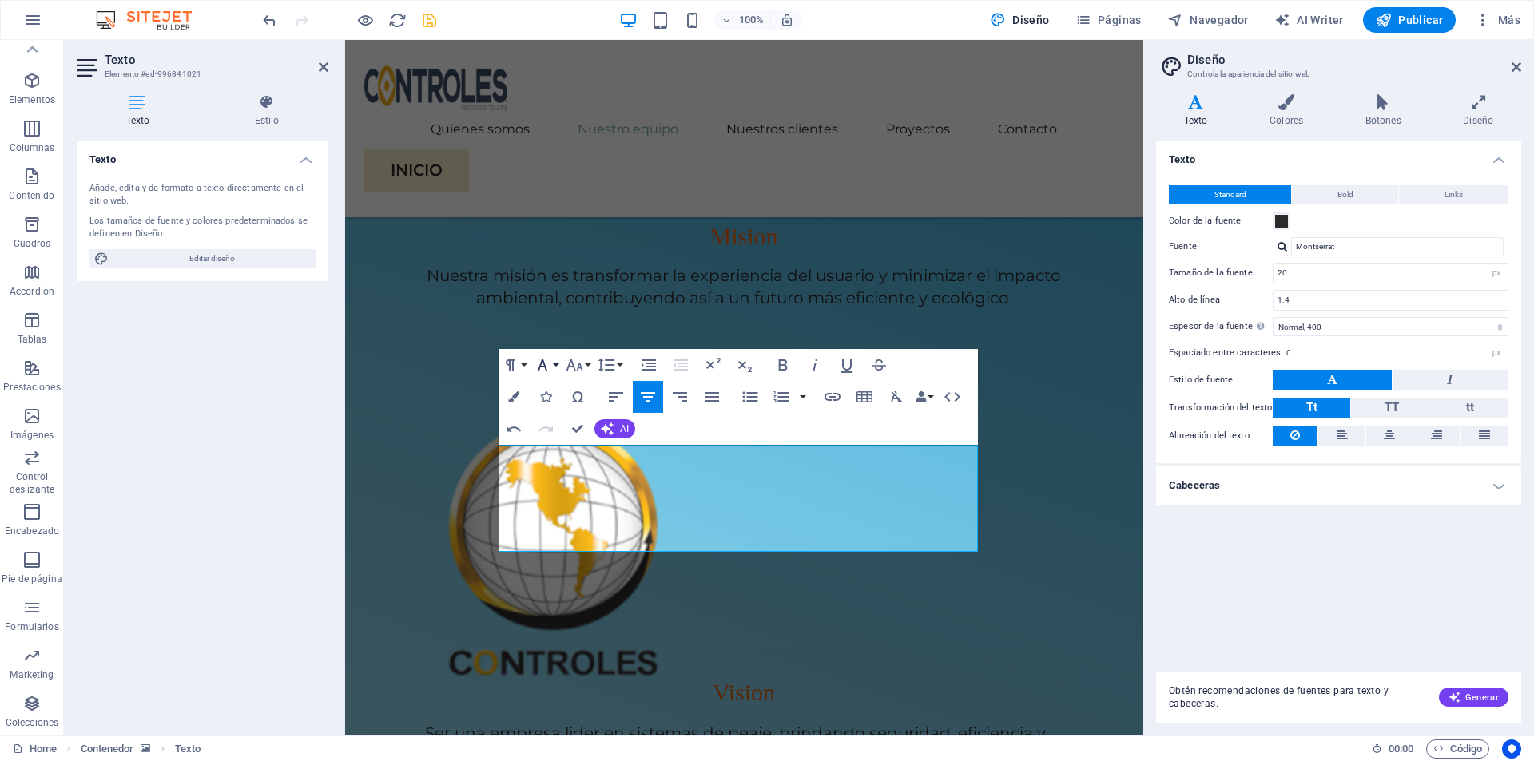
click at [550, 367] on icon "button" at bounding box center [542, 365] width 19 height 19
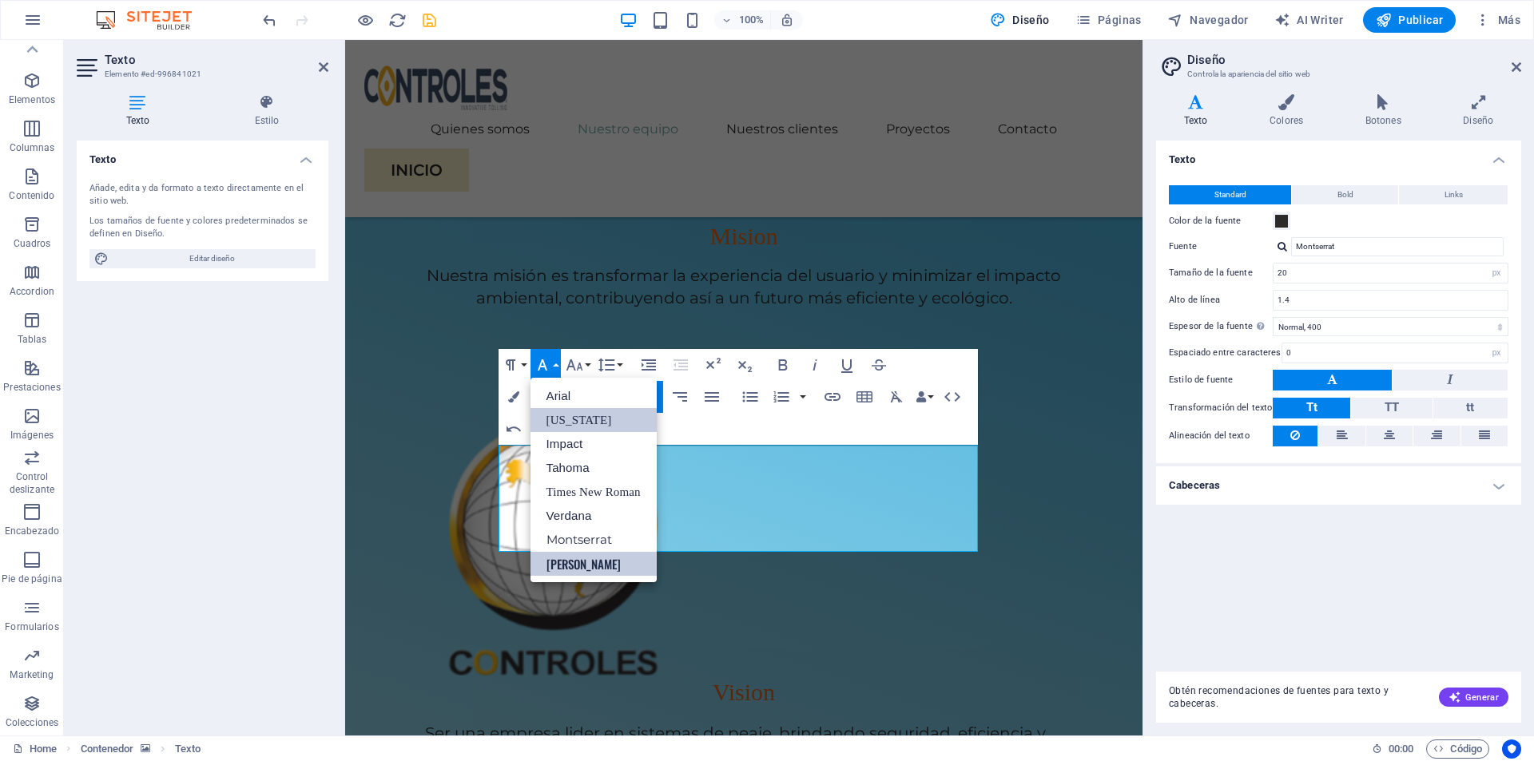
click at [568, 424] on link "[US_STATE]" at bounding box center [594, 420] width 126 height 24
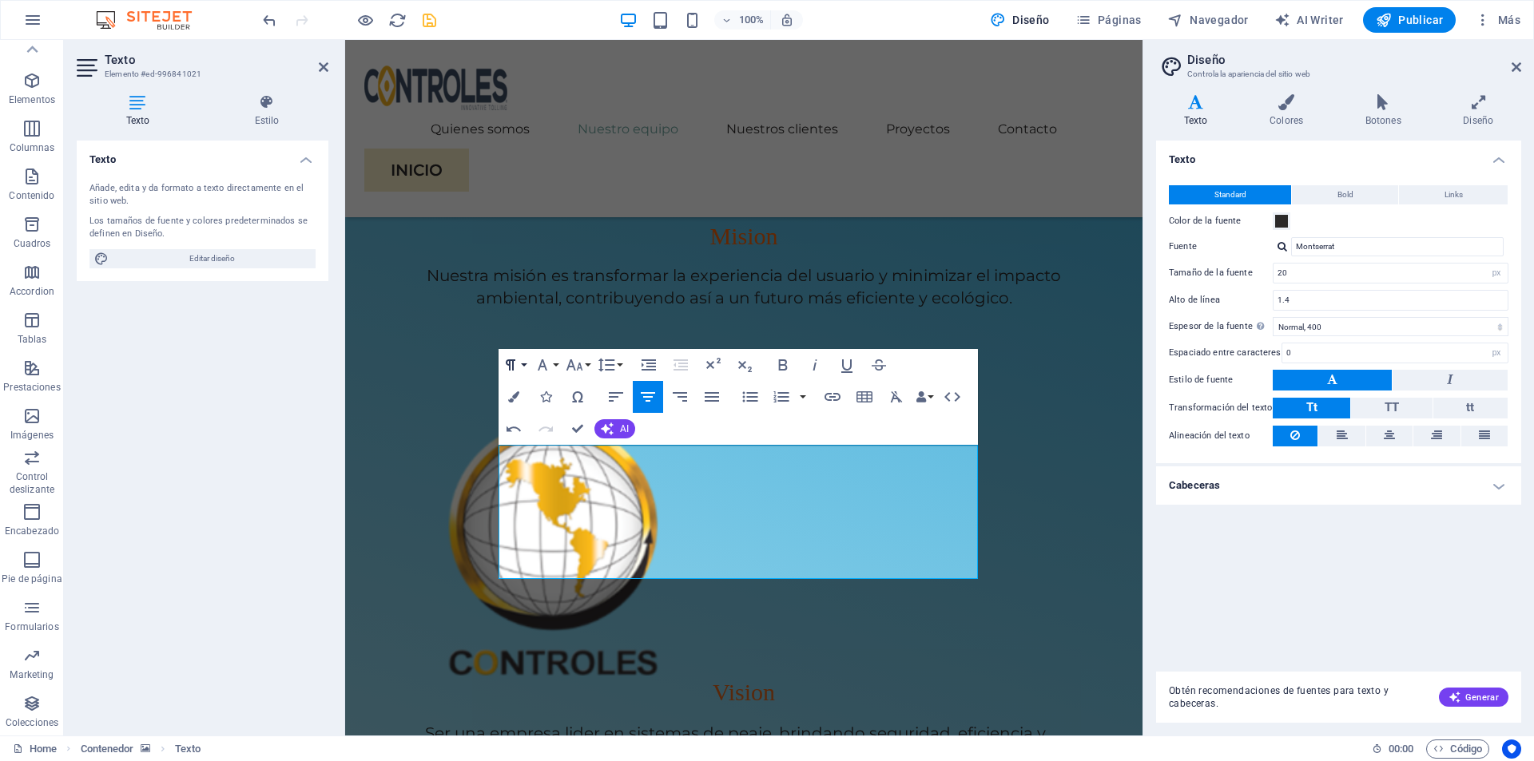
click at [516, 368] on icon "button" at bounding box center [510, 365] width 19 height 19
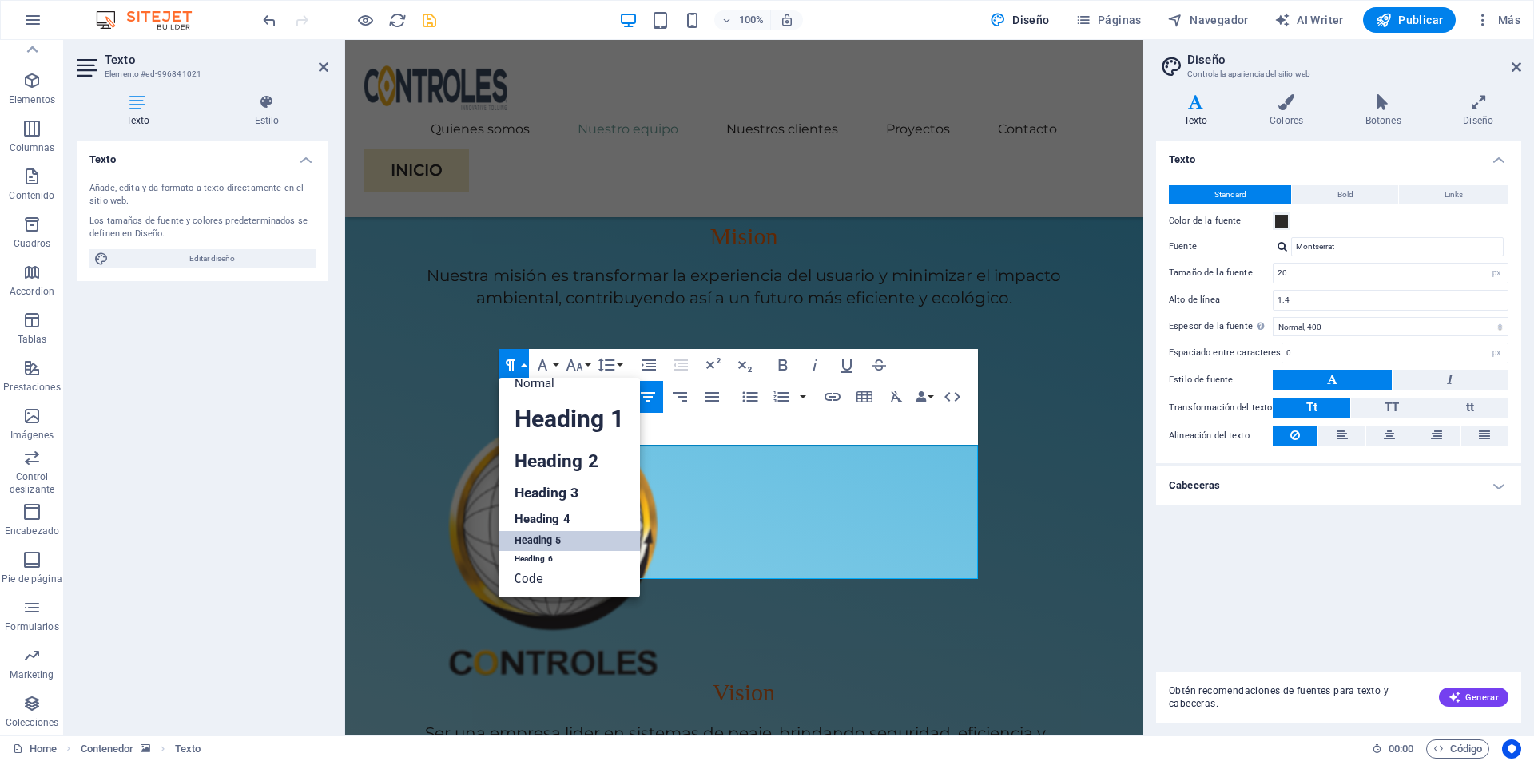
scroll to position [13, 0]
click at [622, 364] on button "Line Height" at bounding box center [609, 365] width 30 height 32
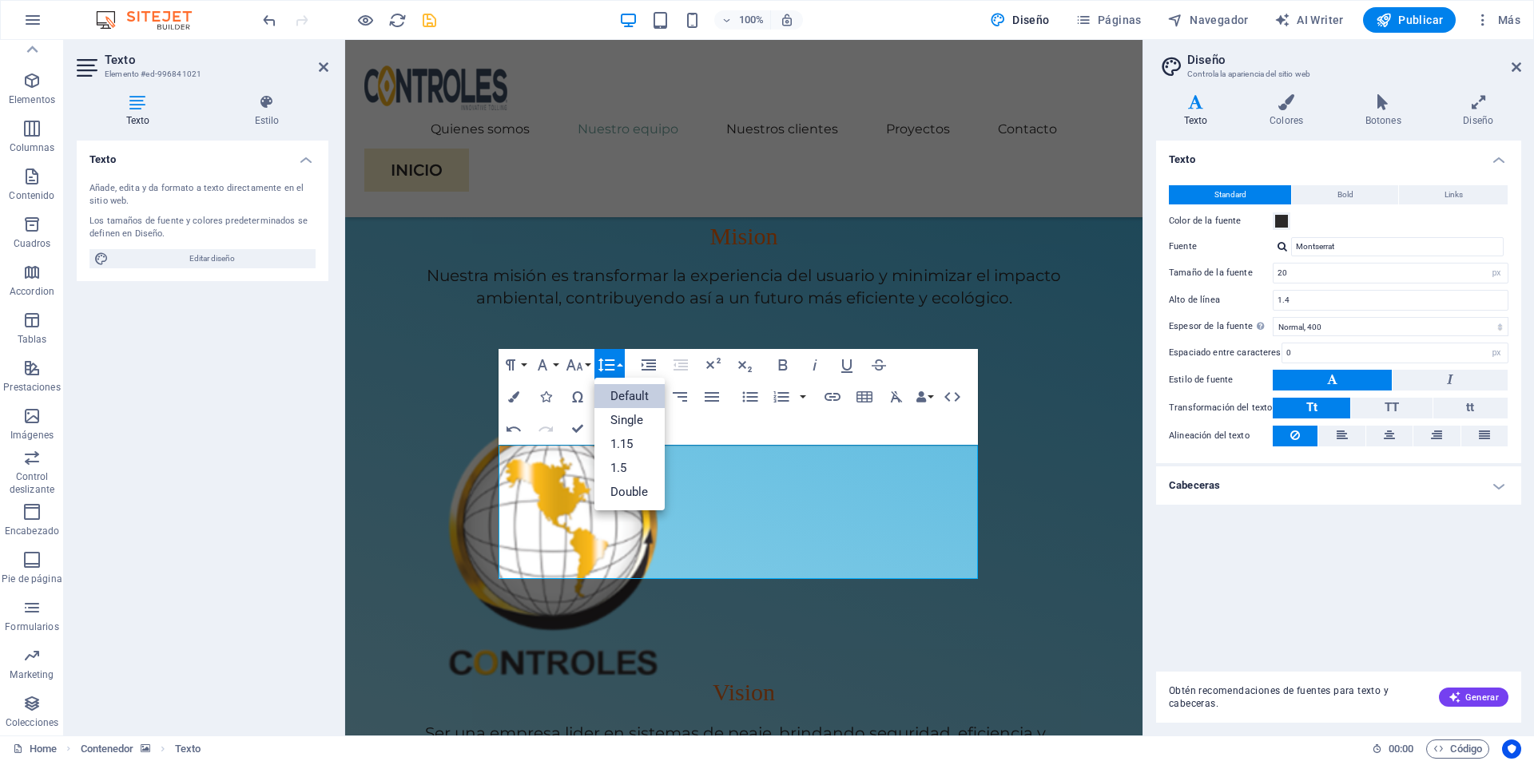
scroll to position [0, 0]
click at [578, 366] on icon "button" at bounding box center [574, 365] width 19 height 19
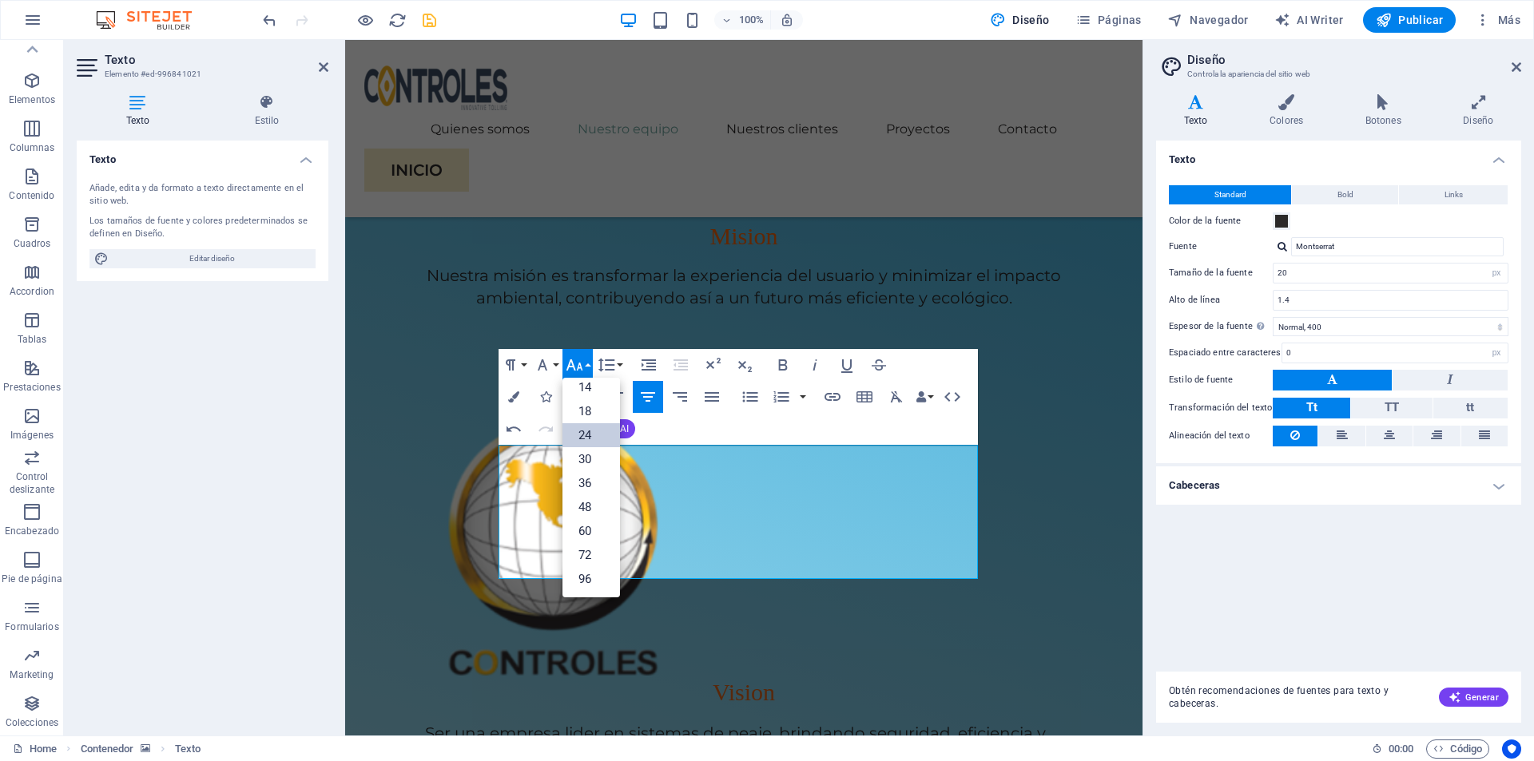
scroll to position [129, 0]
click at [585, 457] on link "30" at bounding box center [592, 459] width 58 height 24
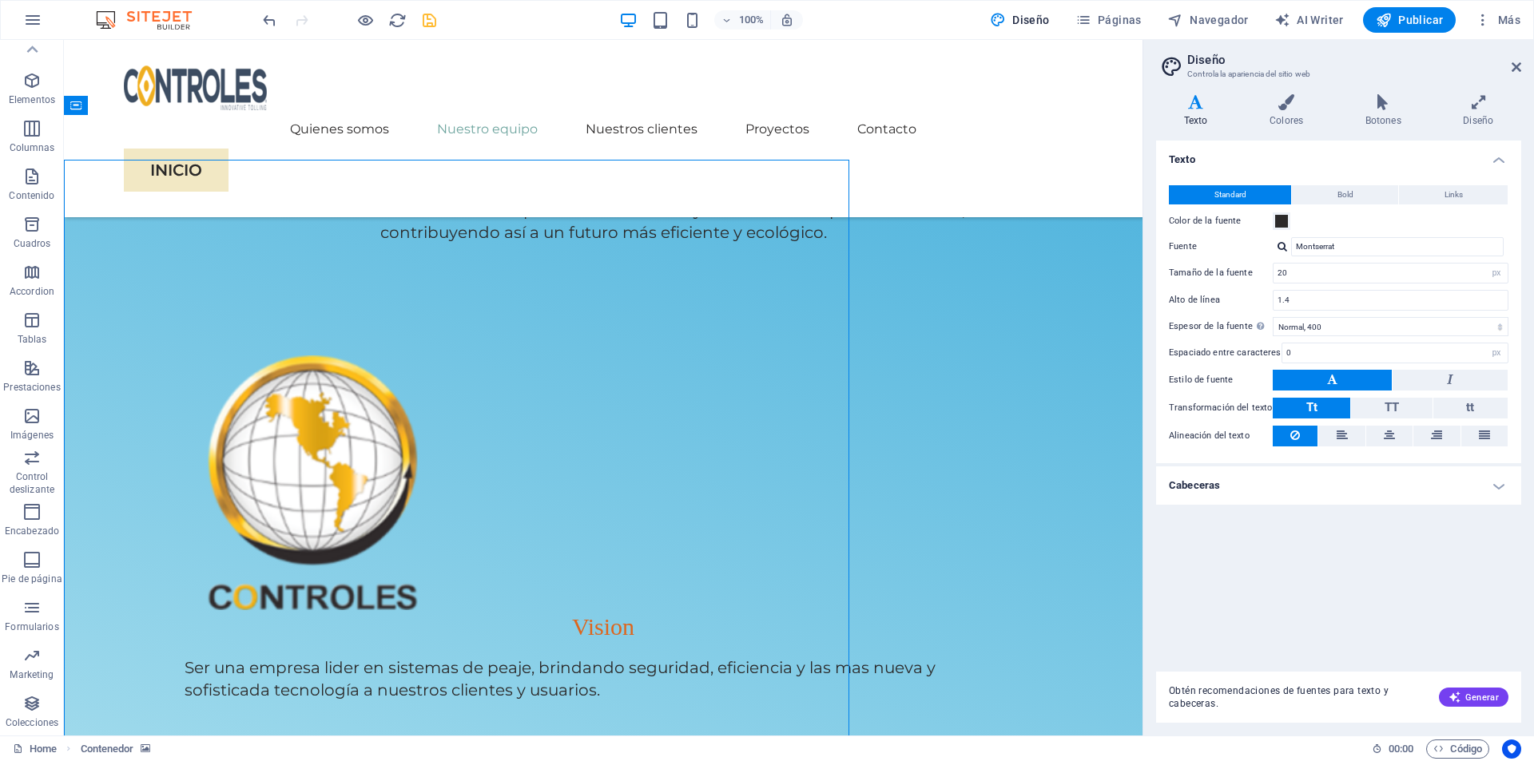
scroll to position [1346, 0]
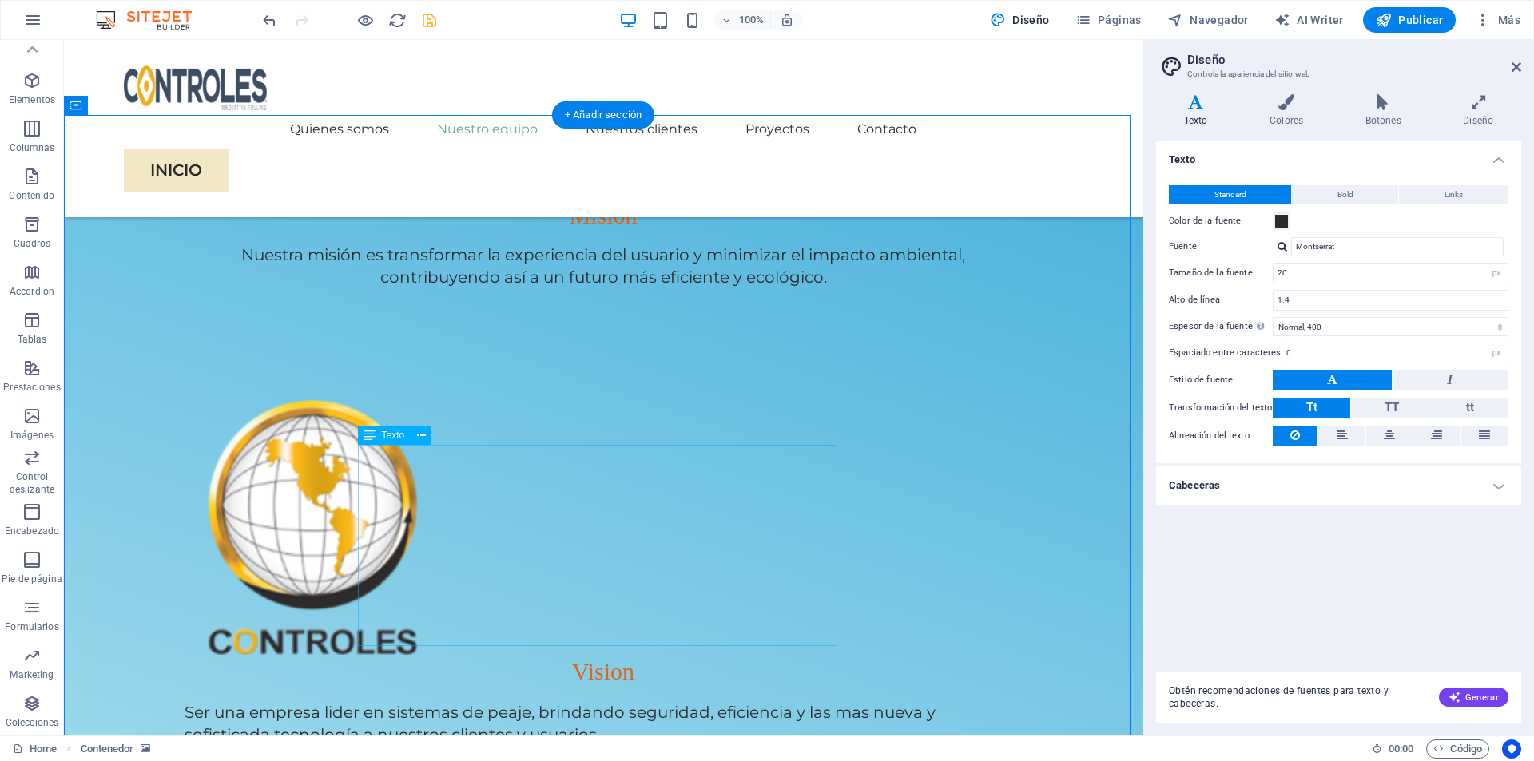
click at [192, 164] on icon at bounding box center [190, 169] width 9 height 17
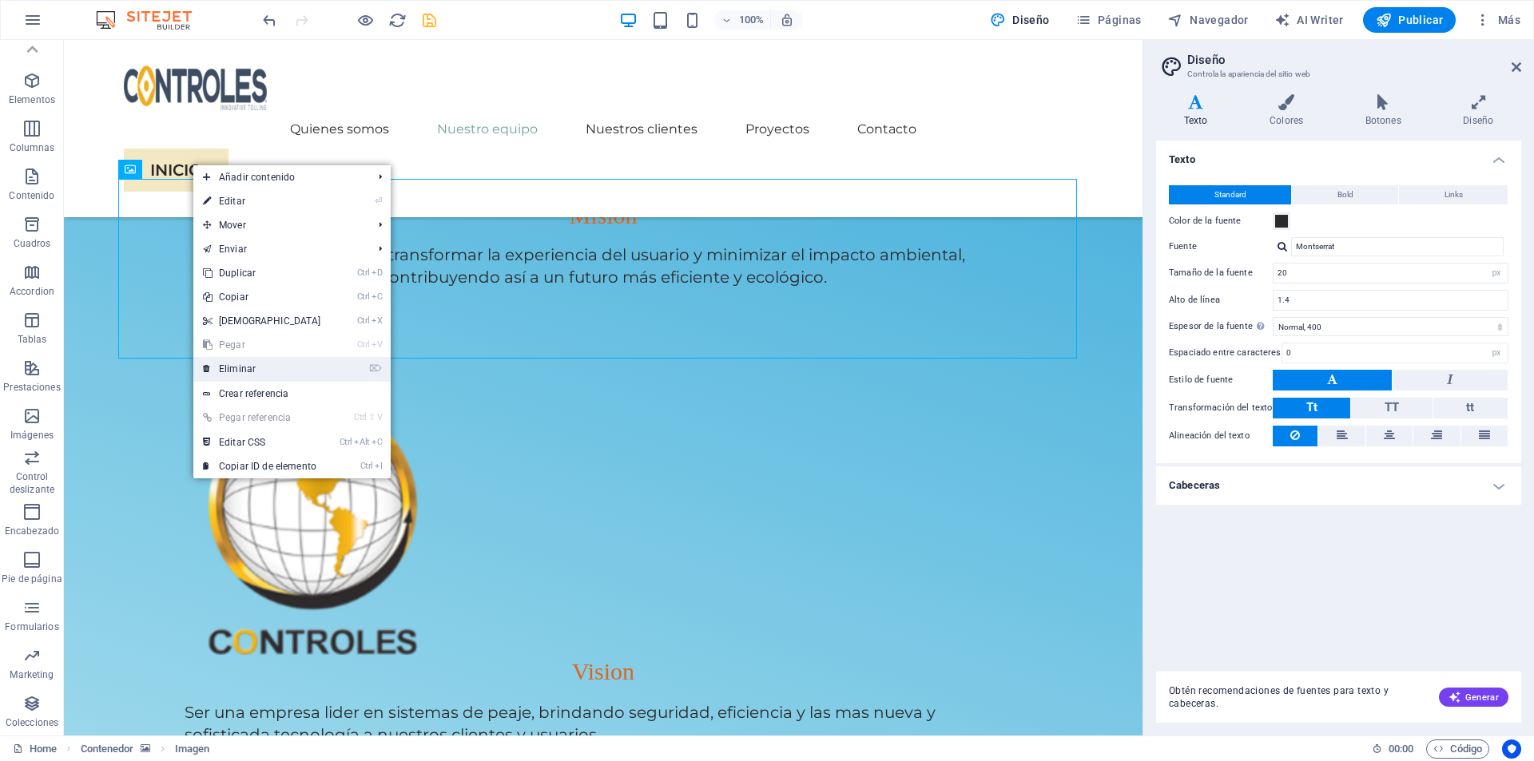
click at [234, 372] on link "⌦ Eliminar" at bounding box center [261, 369] width 137 height 24
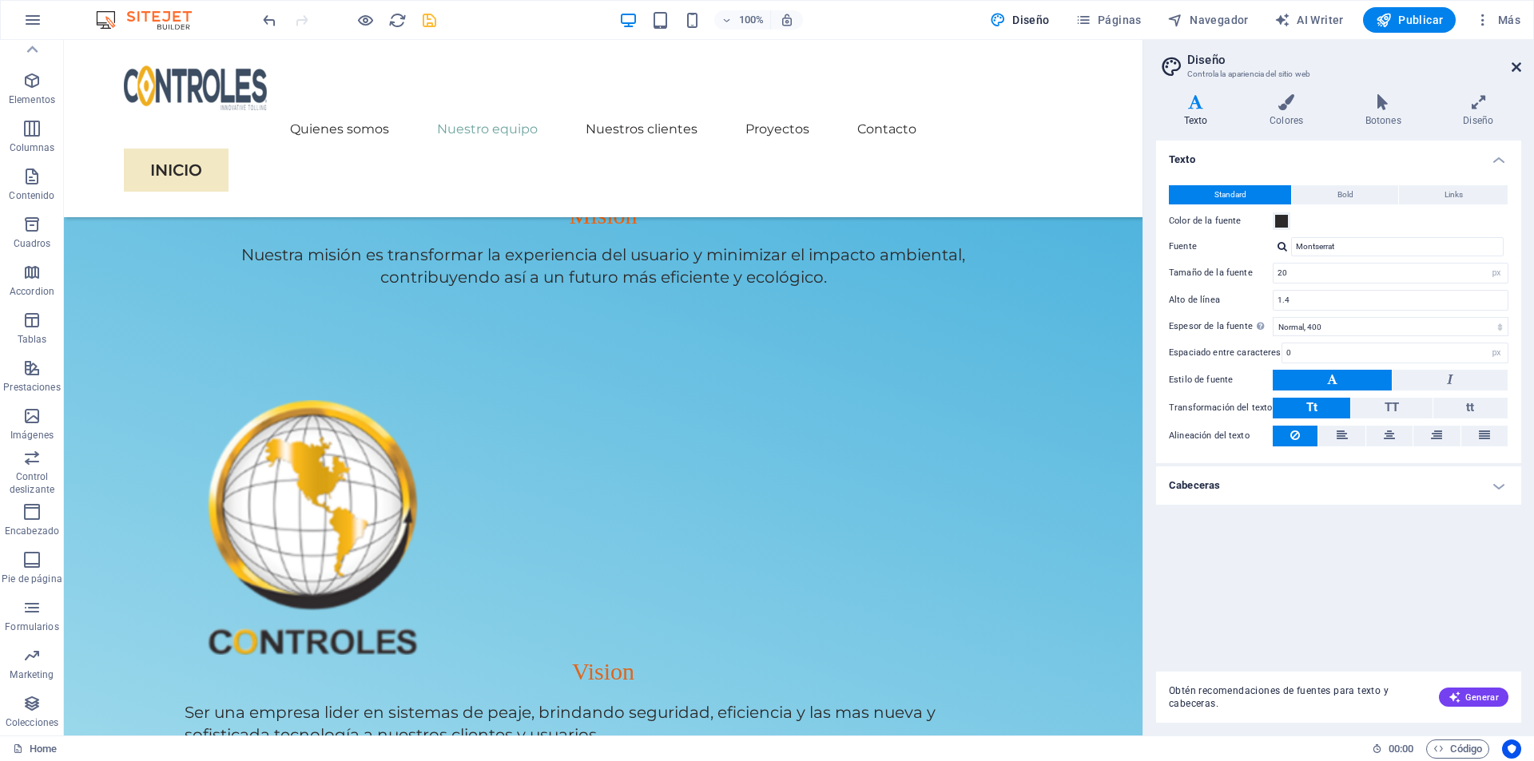
click at [1520, 70] on icon at bounding box center [1517, 67] width 10 height 13
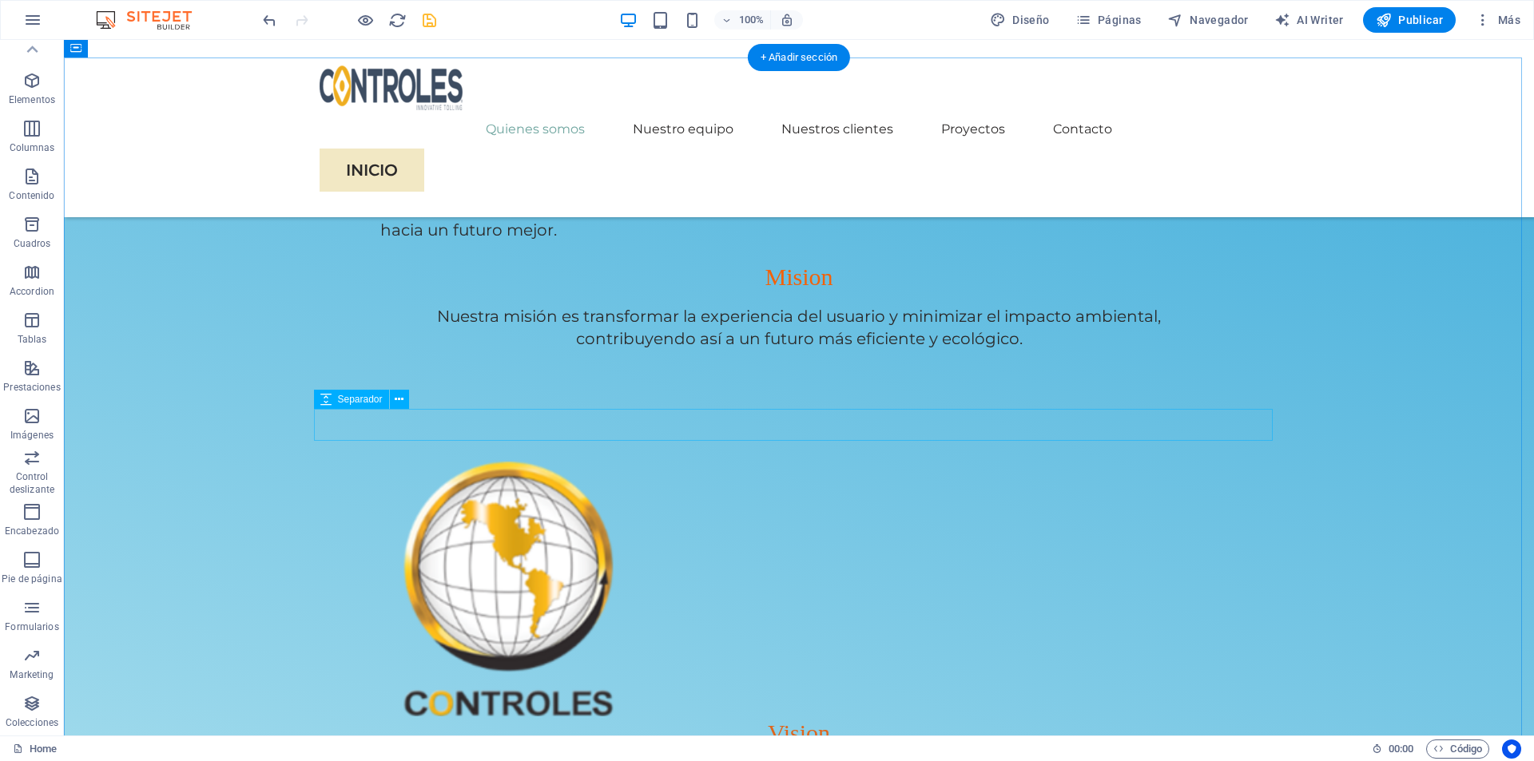
scroll to position [1425, 0]
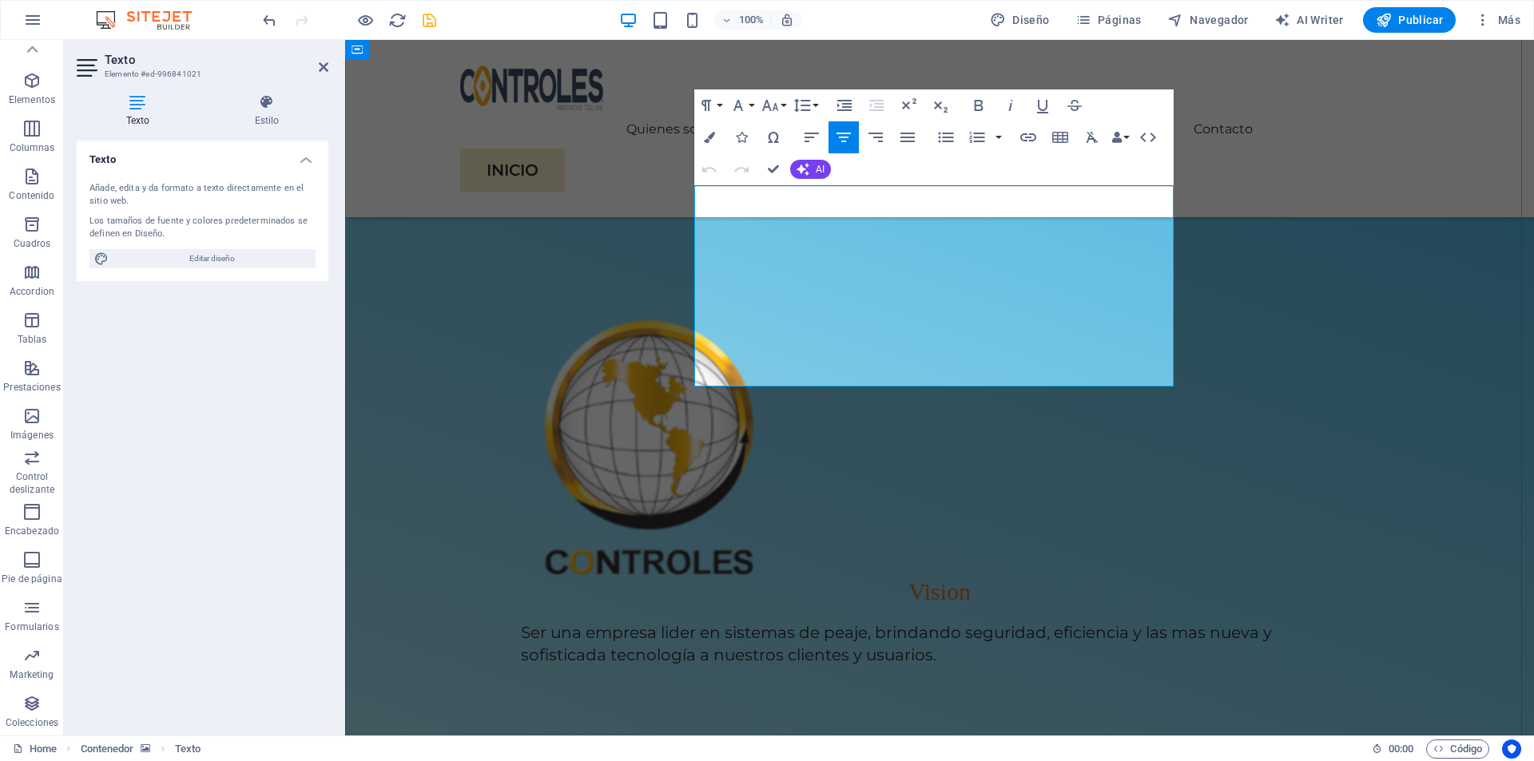
drag, startPoint x: 1159, startPoint y: 371, endPoint x: 697, endPoint y: 195, distance: 494.9
click at [706, 145] on button "Colors" at bounding box center [709, 137] width 30 height 32
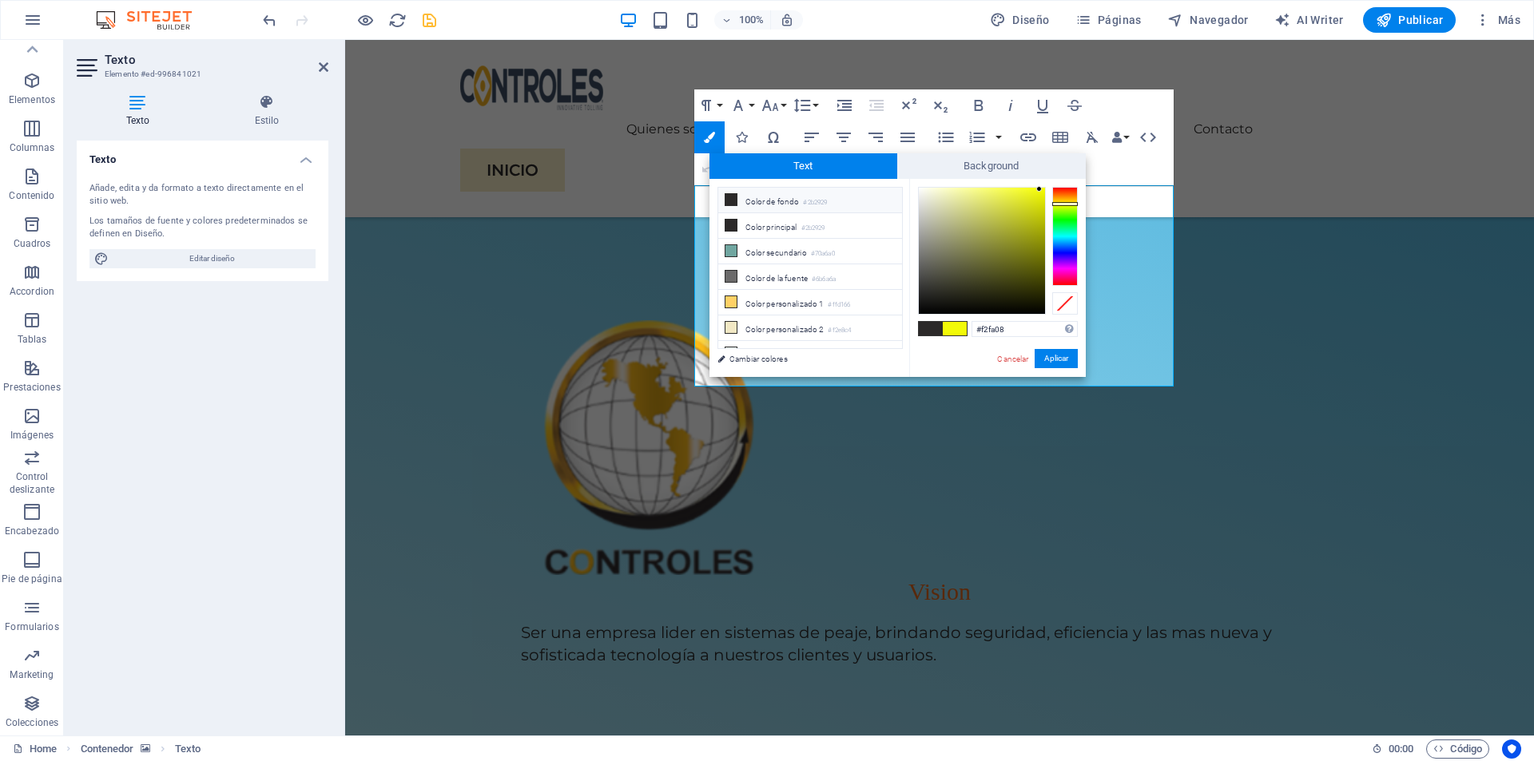
click at [939, 328] on span at bounding box center [931, 329] width 24 height 14
type input "#2b2929"
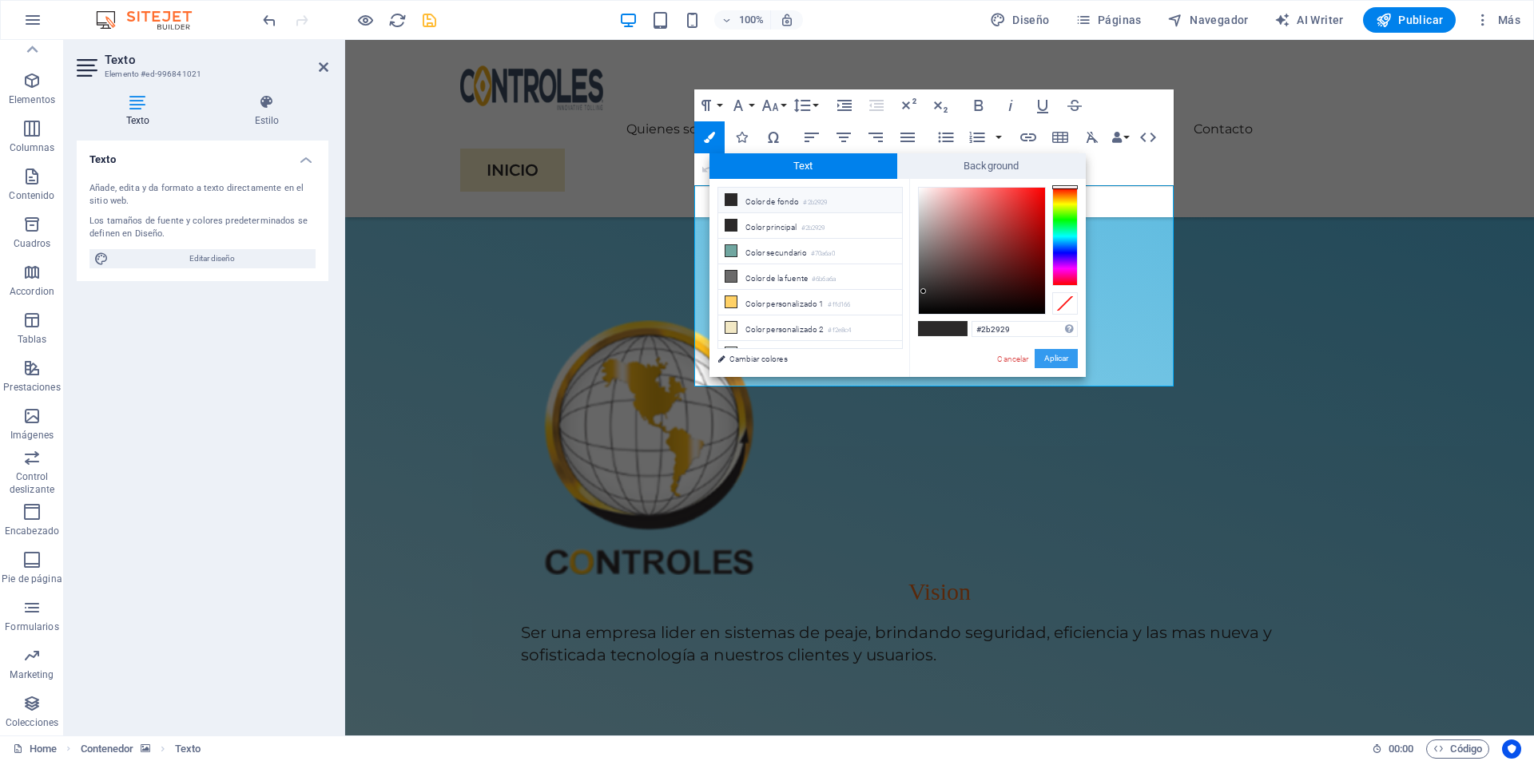
click at [1046, 359] on button "Aplicar" at bounding box center [1056, 358] width 43 height 19
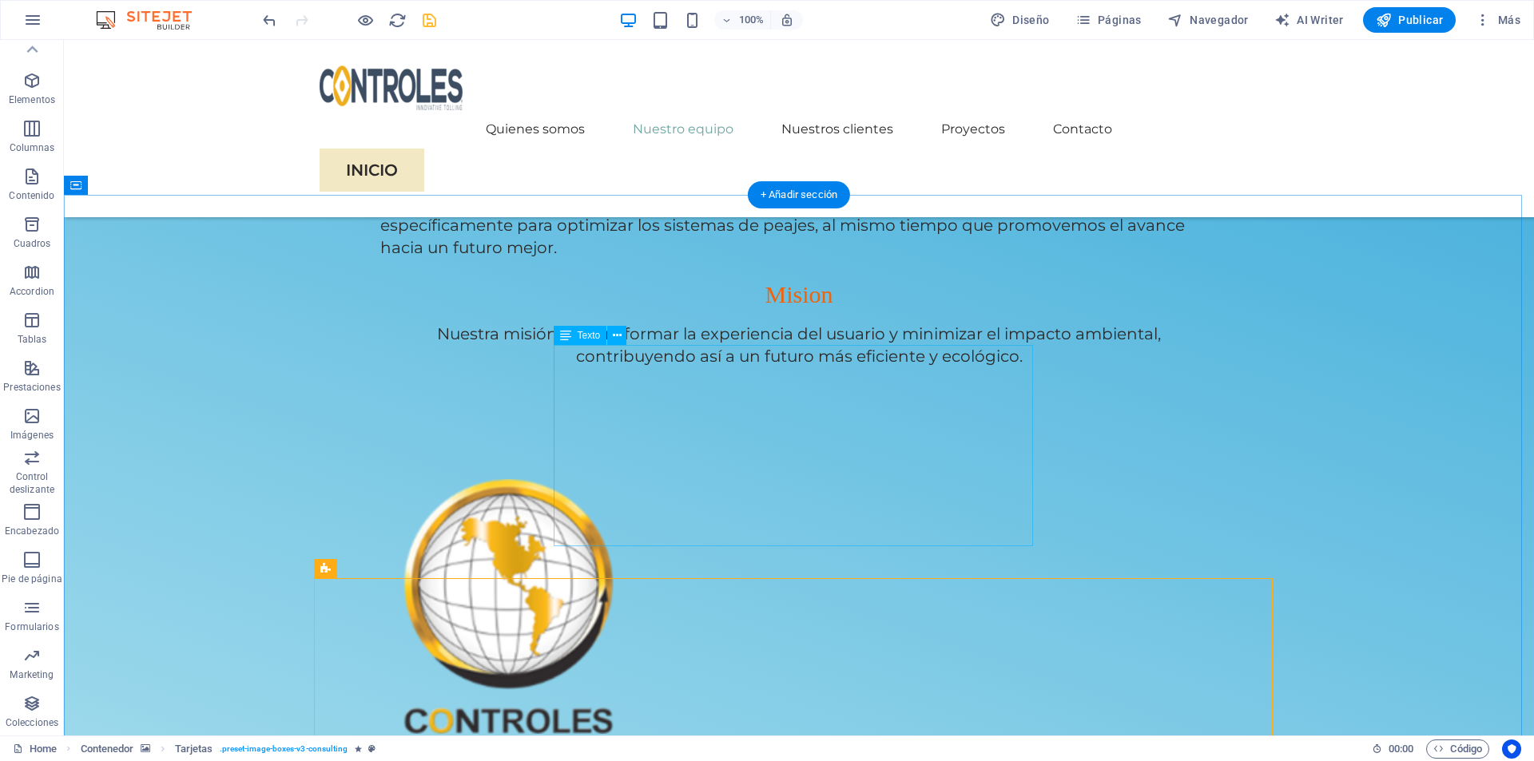
scroll to position [1266, 0]
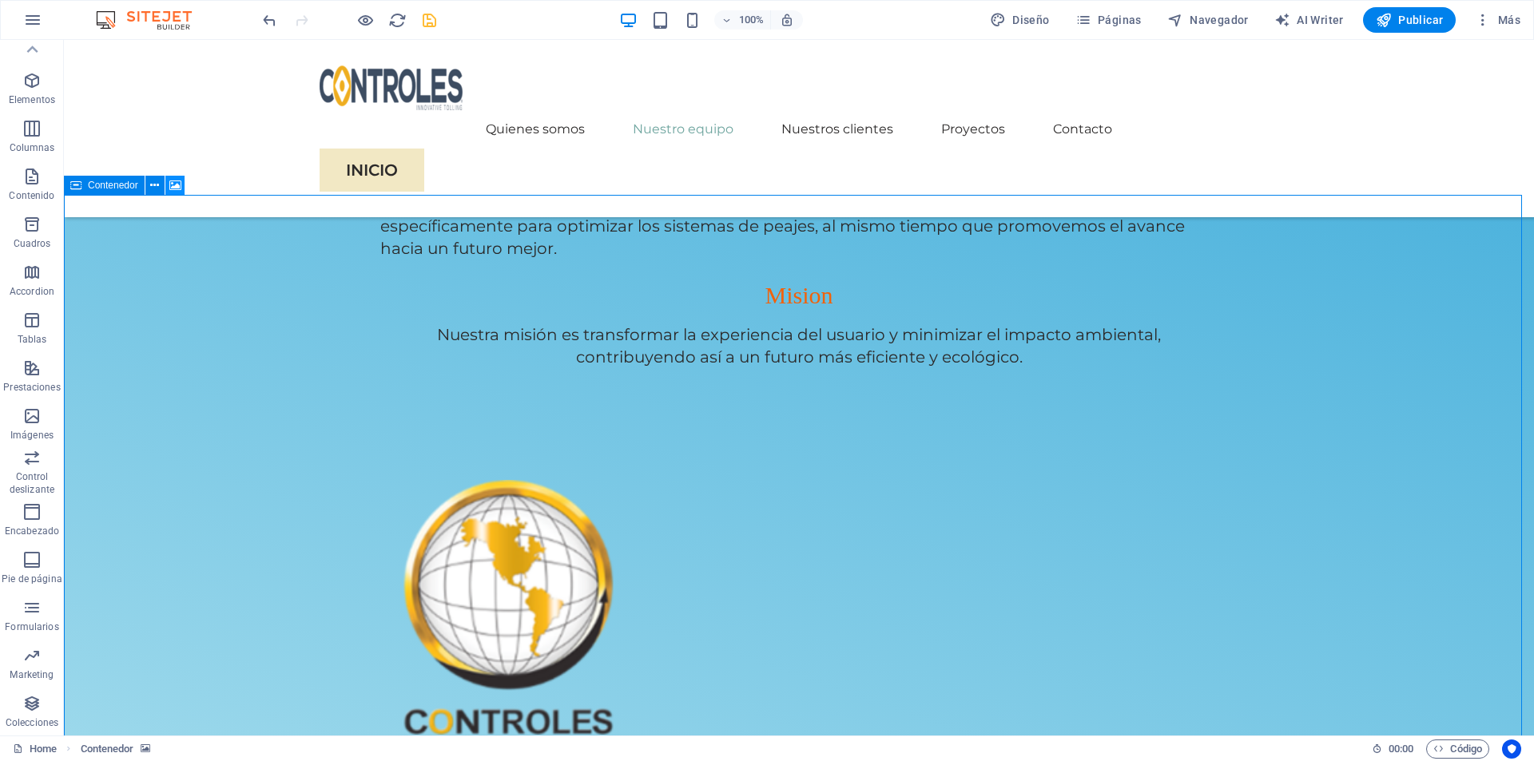
click at [169, 185] on icon at bounding box center [175, 185] width 12 height 17
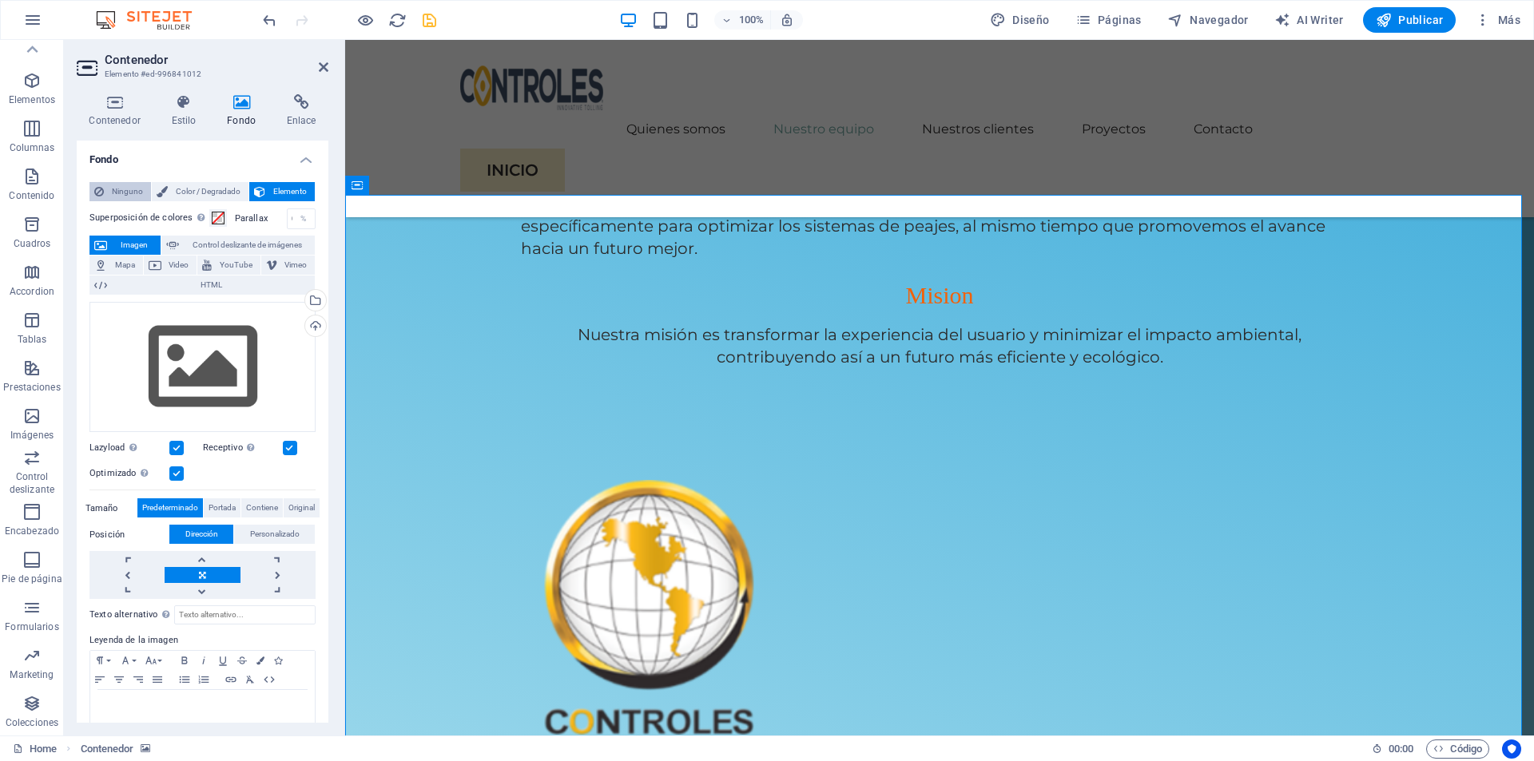
click at [125, 189] on span "Ninguno" at bounding box center [128, 191] width 38 height 19
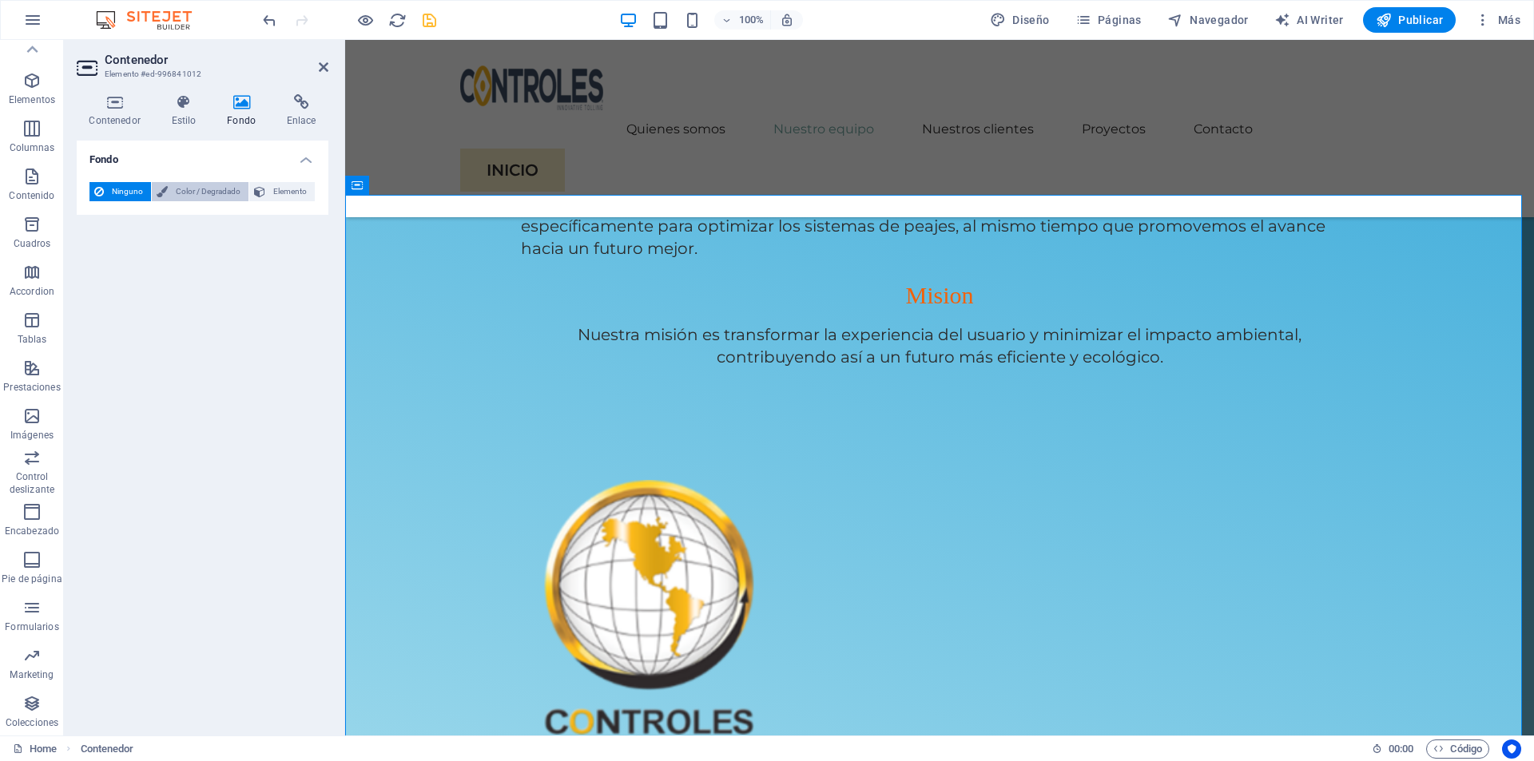
click at [186, 189] on span "Color / Degradado" at bounding box center [208, 191] width 71 height 19
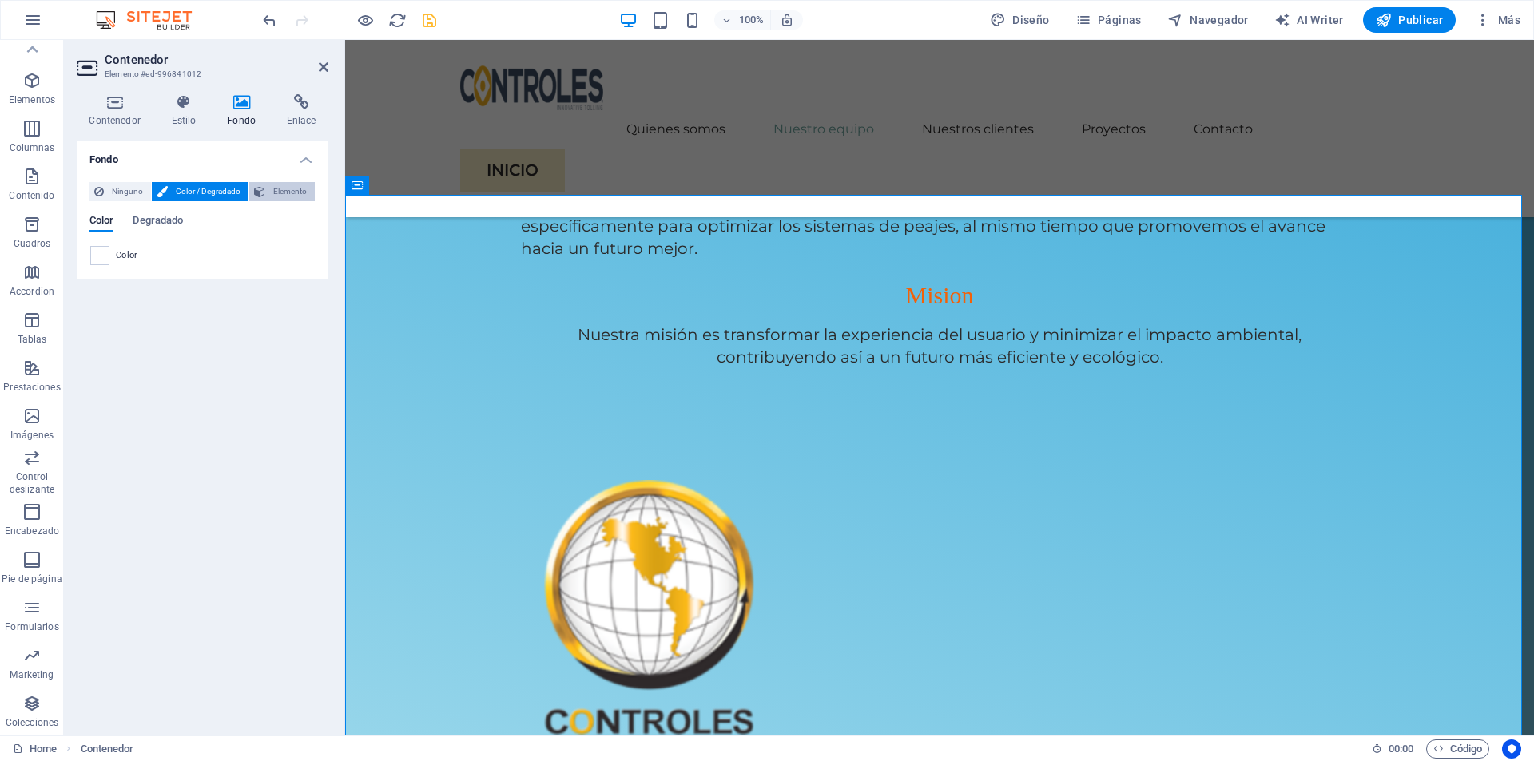
click at [280, 188] on span "Elemento" at bounding box center [290, 191] width 40 height 19
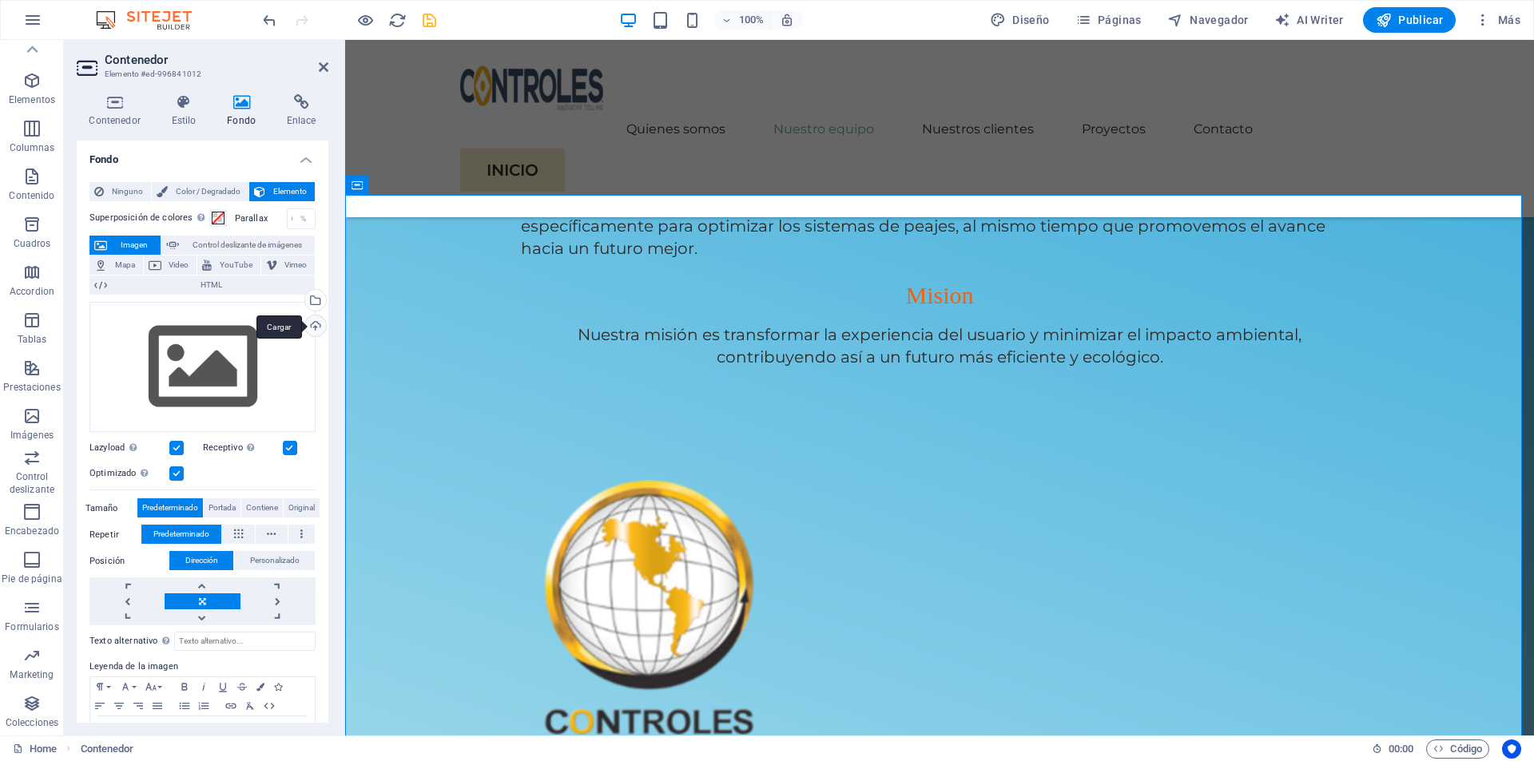
click at [316, 327] on div "Cargar" at bounding box center [314, 328] width 24 height 24
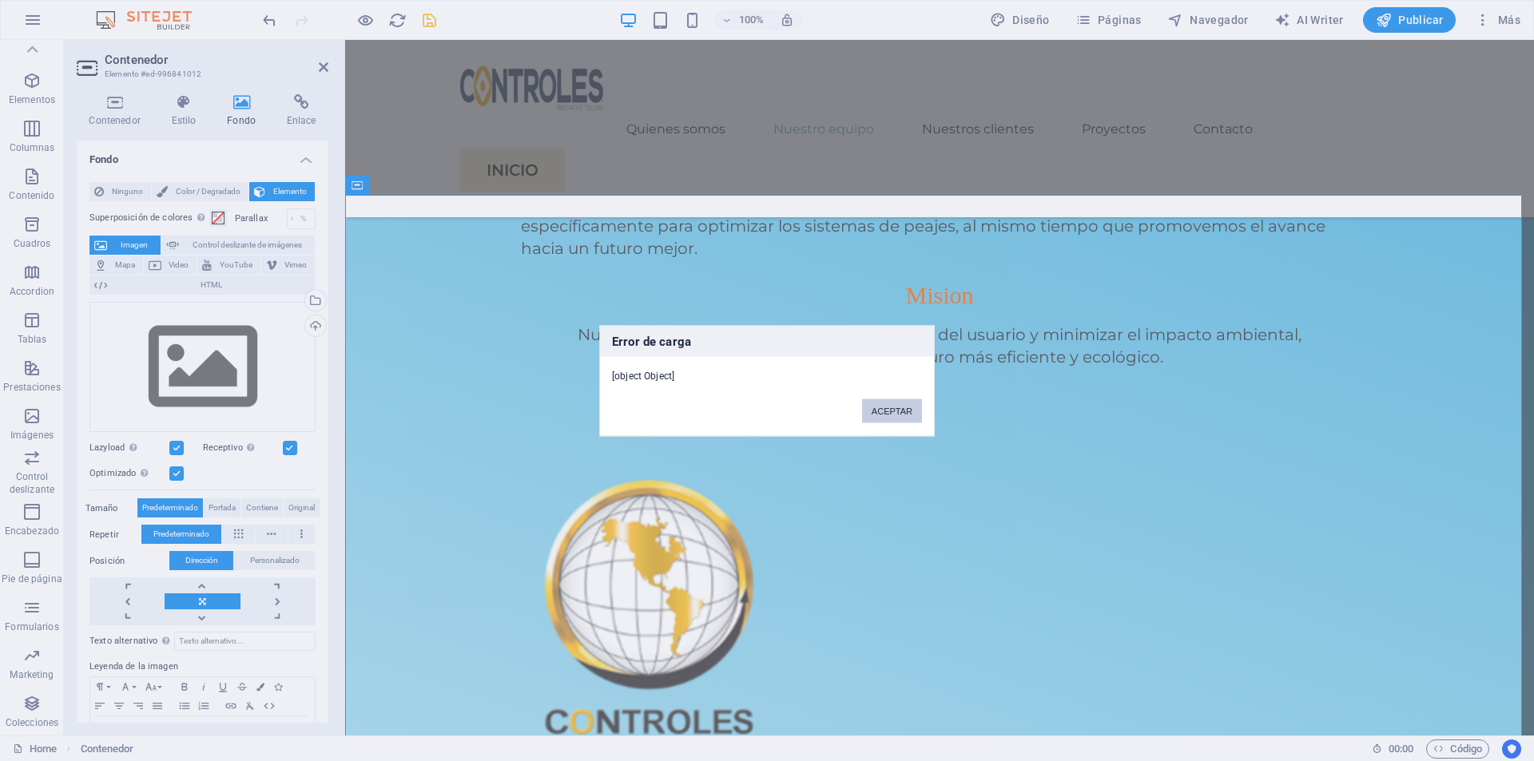
click at [884, 405] on button "ACEPTAR" at bounding box center [892, 411] width 60 height 24
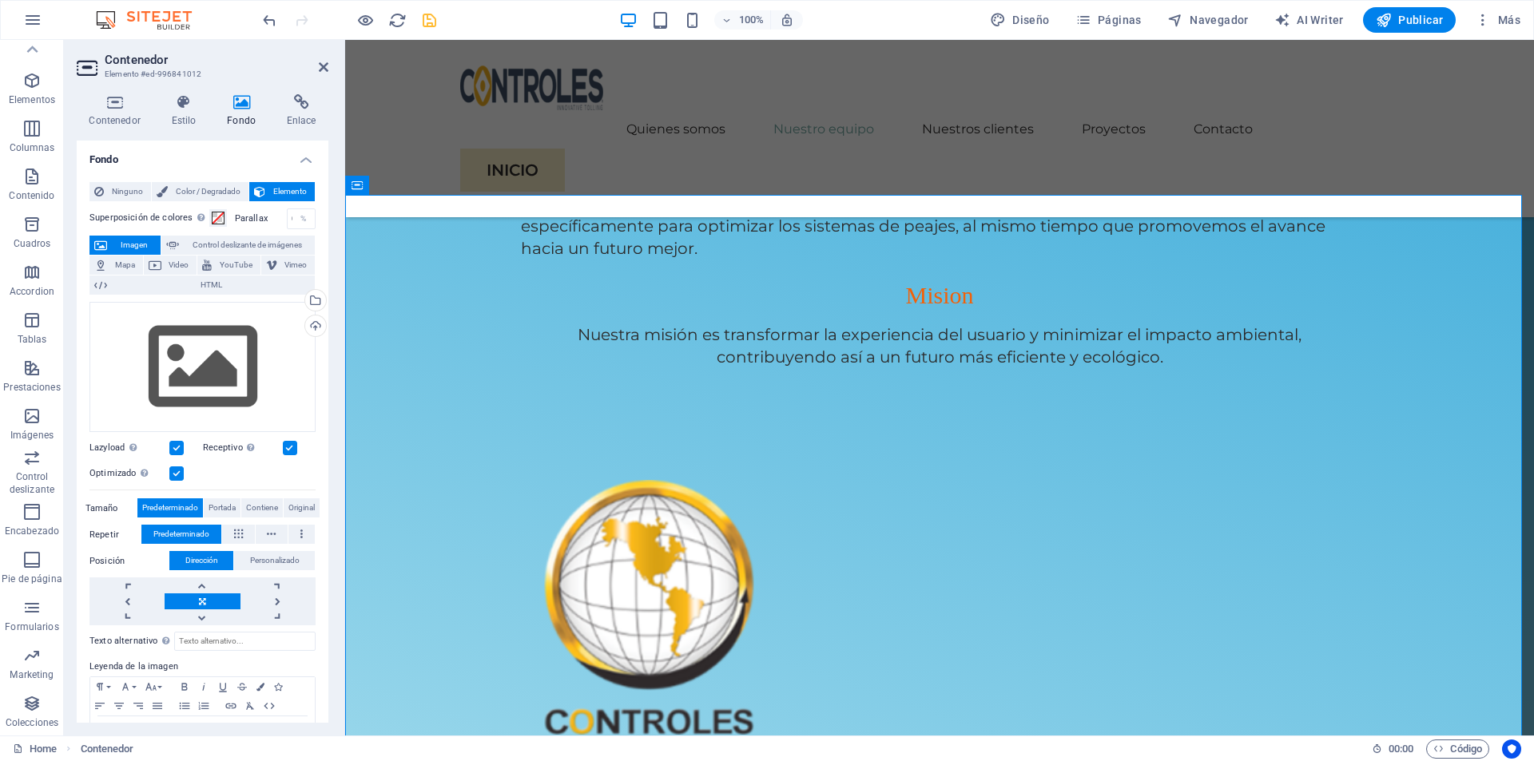
click at [312, 326] on div "Cargar" at bounding box center [314, 328] width 24 height 24
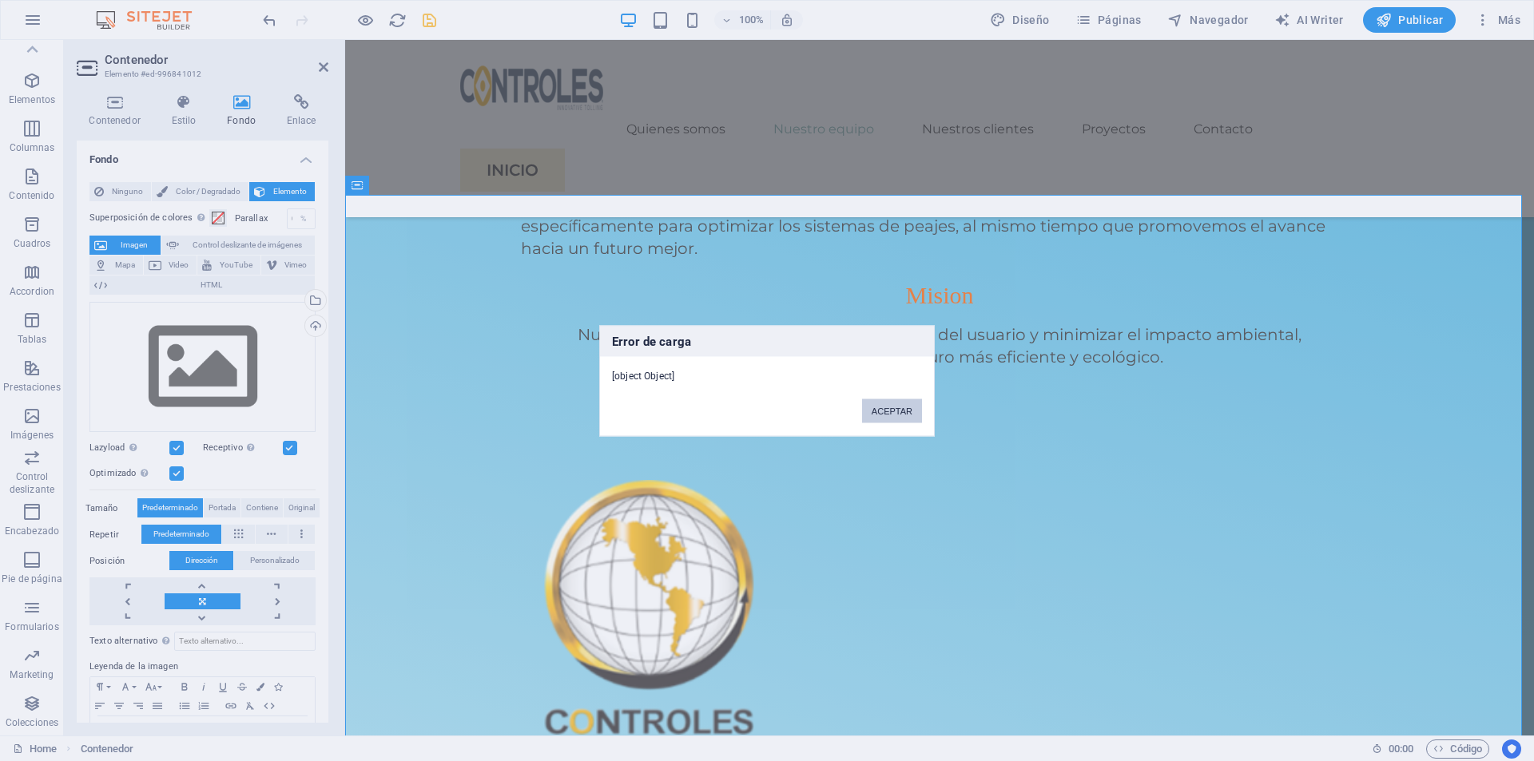
click at [869, 420] on button "ACEPTAR" at bounding box center [892, 411] width 60 height 24
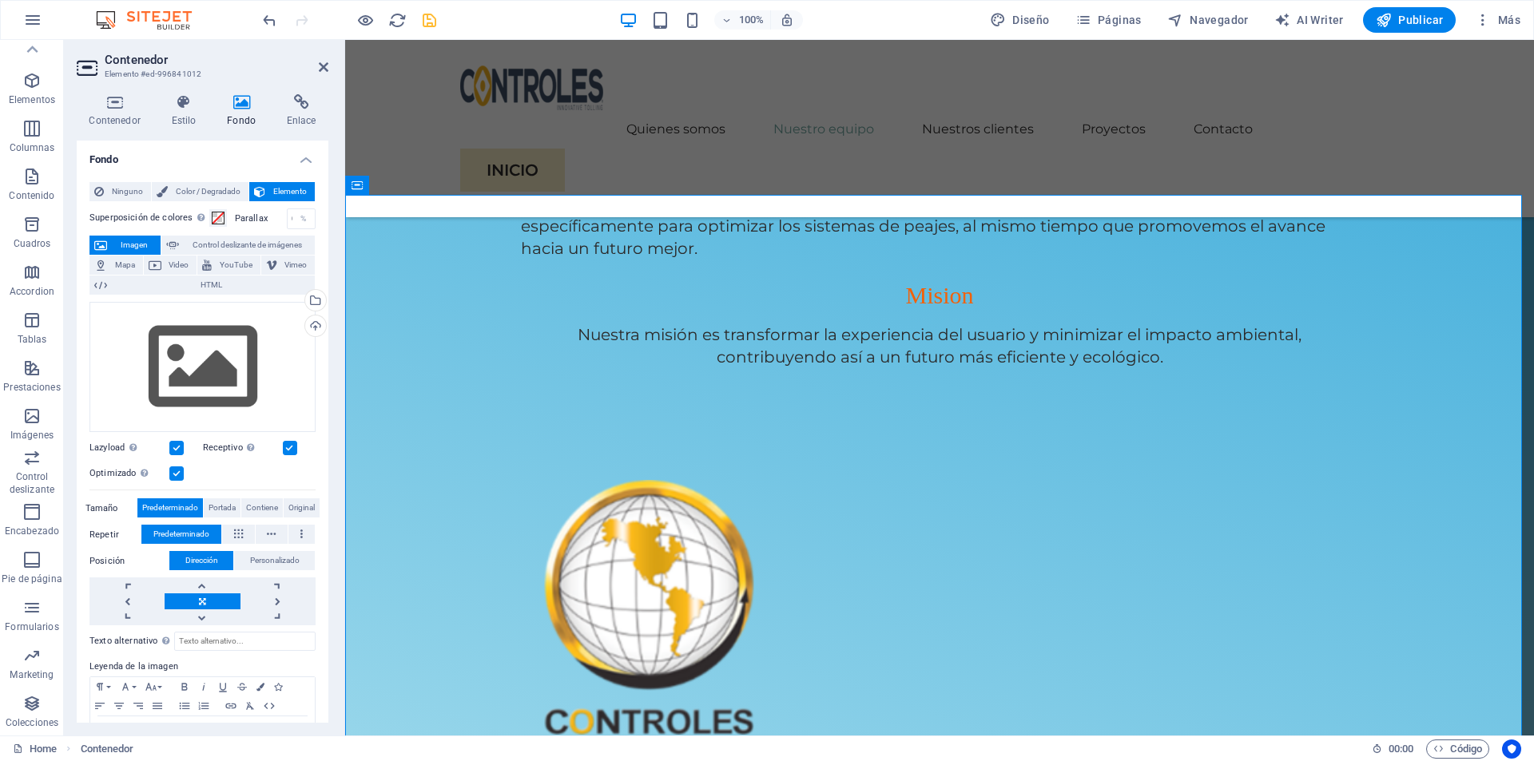
click at [317, 66] on h2 "Contenedor" at bounding box center [217, 60] width 224 height 14
click at [325, 69] on icon at bounding box center [324, 67] width 10 height 13
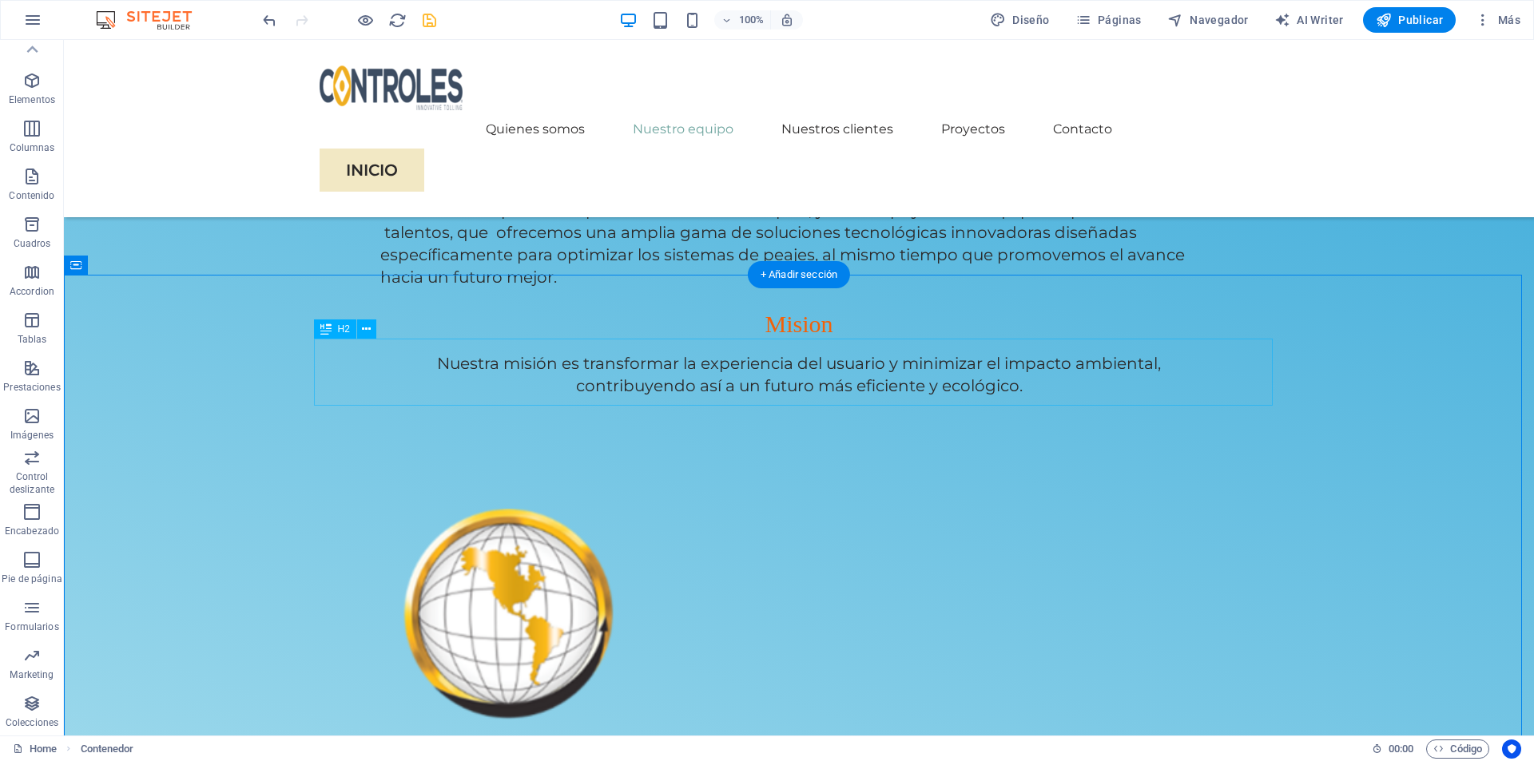
scroll to position [1186, 0]
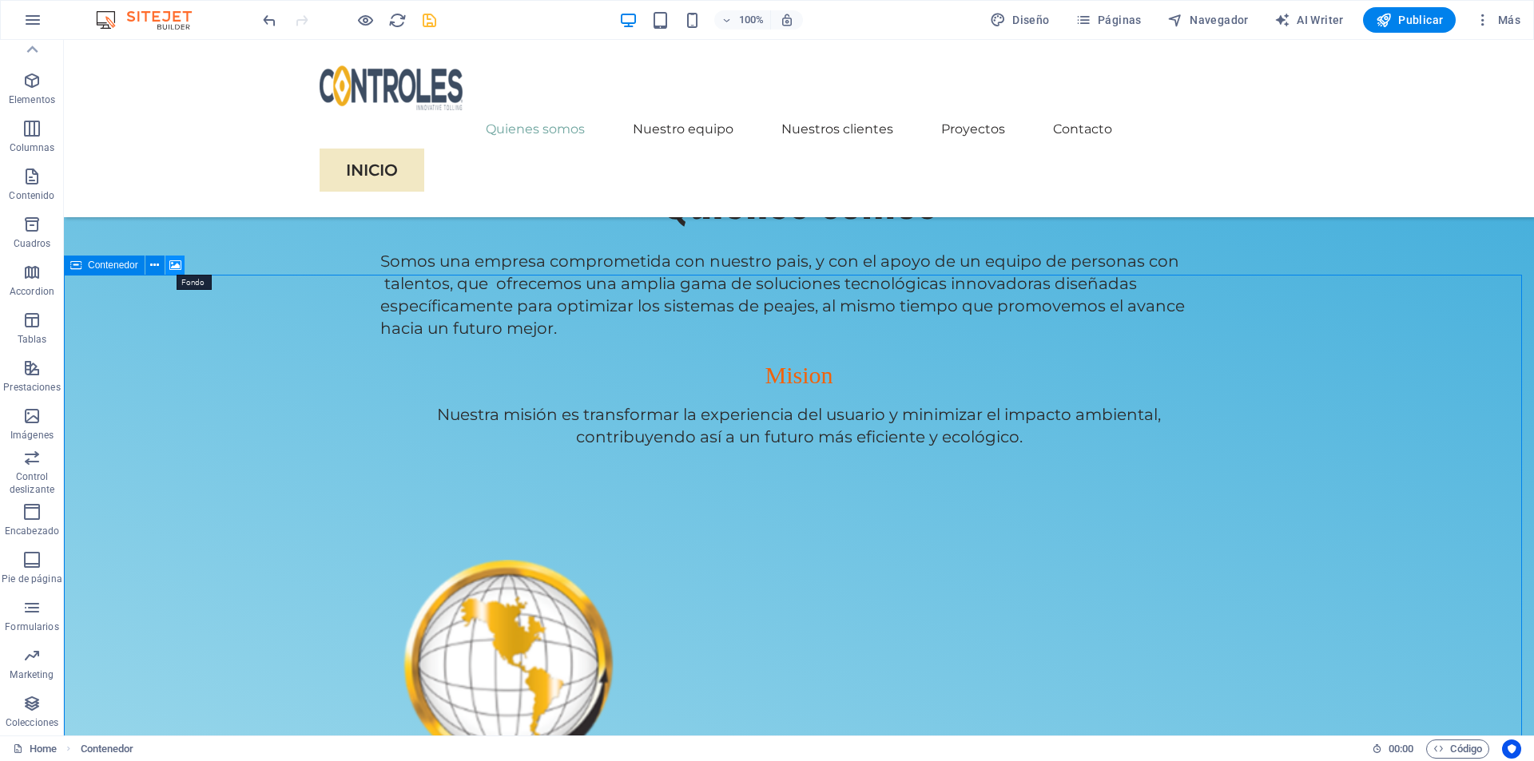
click at [173, 269] on icon at bounding box center [175, 265] width 12 height 17
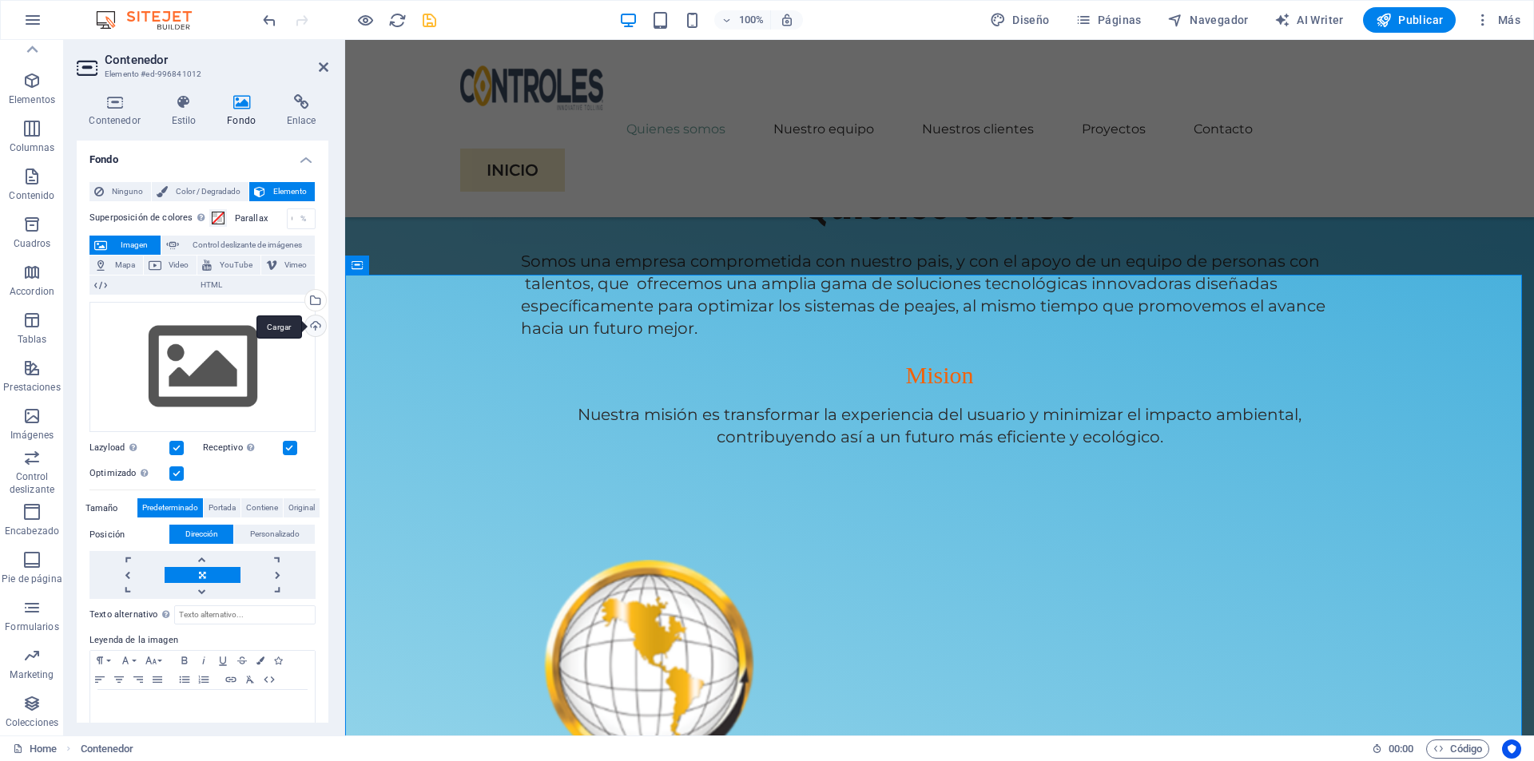
click at [313, 328] on div "Cargar" at bounding box center [314, 328] width 24 height 24
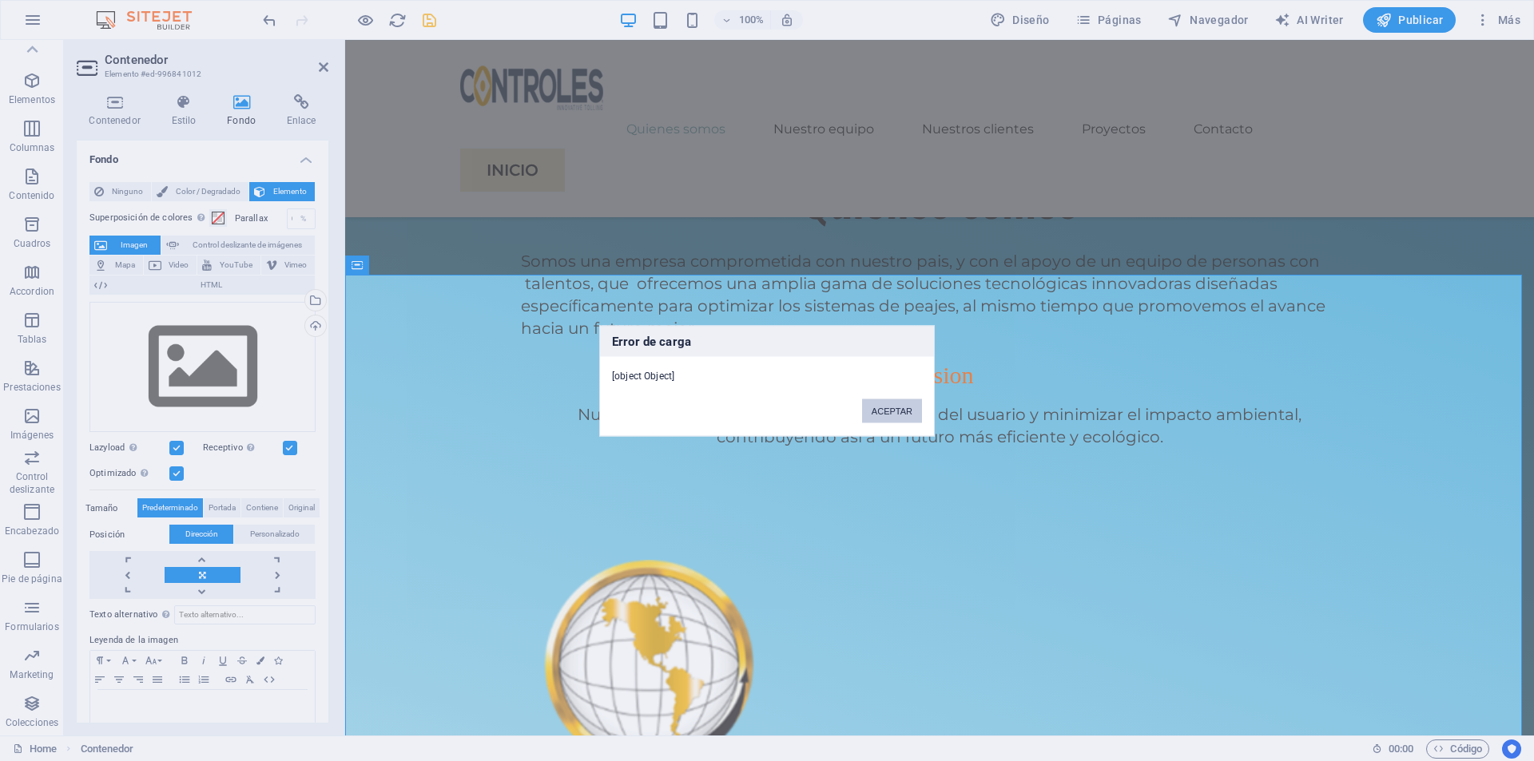
click at [886, 414] on button "ACEPTAR" at bounding box center [892, 411] width 60 height 24
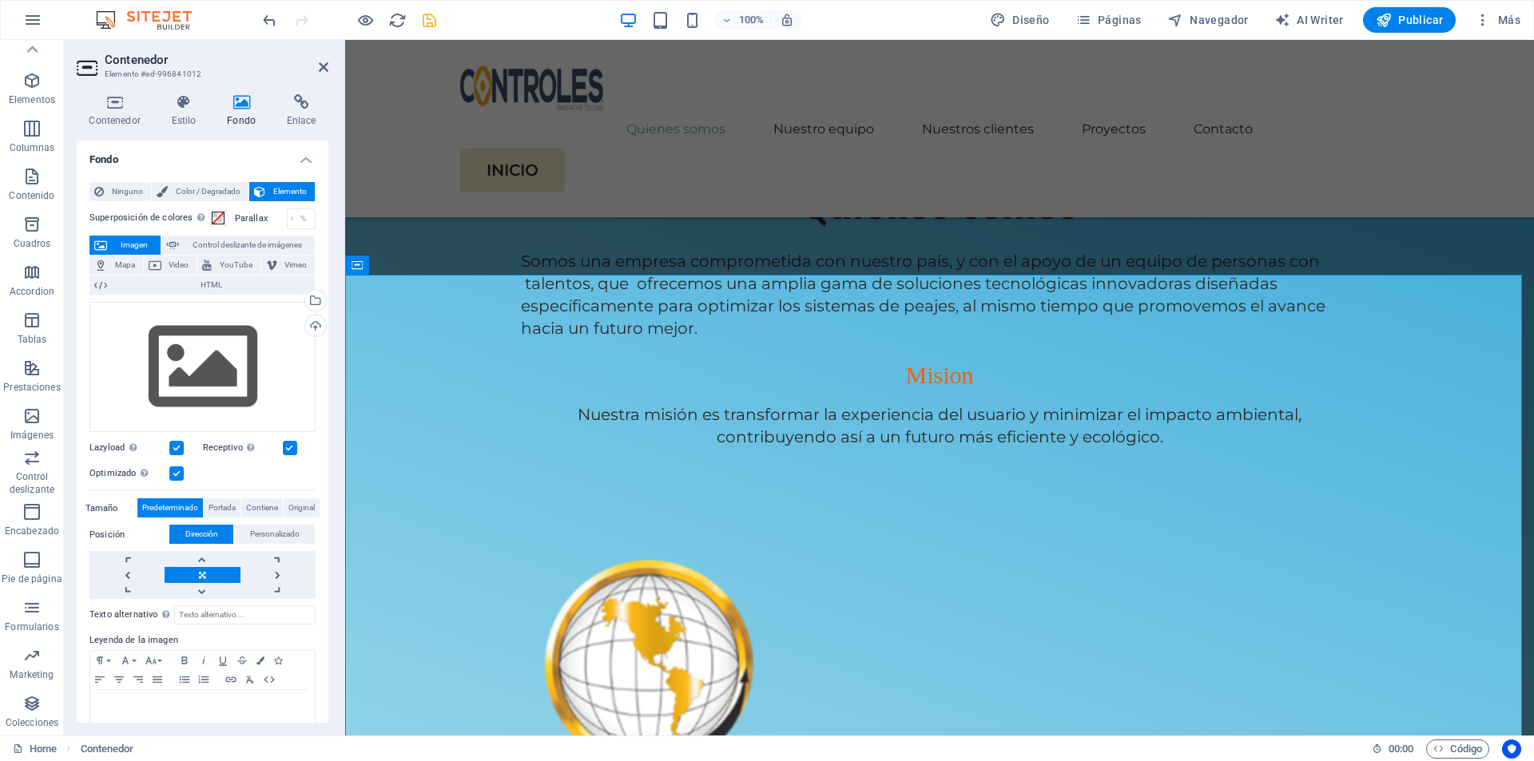
click at [324, 75] on header "Contenedor Elemento #ed-996841012" at bounding box center [203, 61] width 252 height 42
click at [323, 68] on icon at bounding box center [324, 67] width 10 height 13
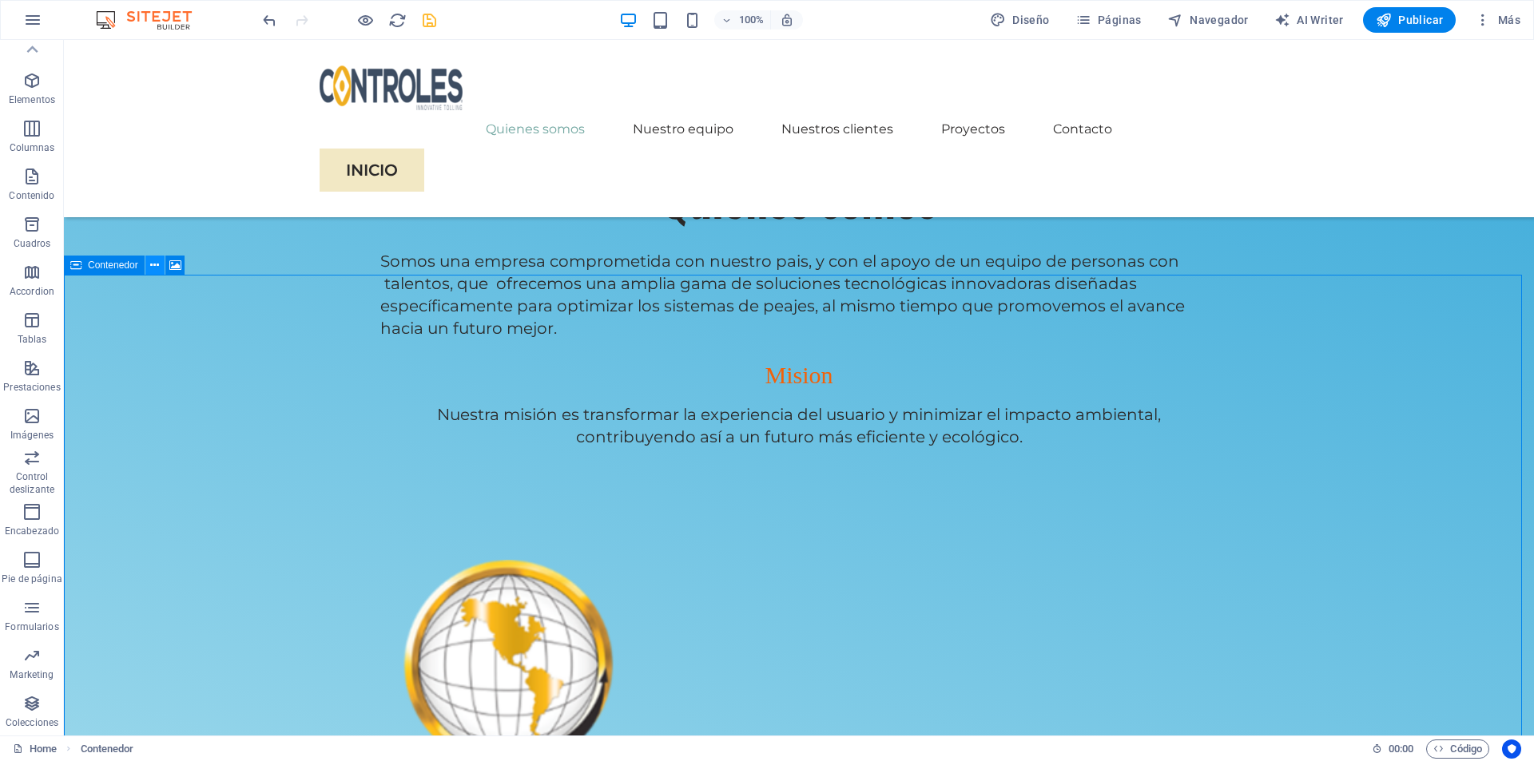
click at [152, 268] on icon at bounding box center [154, 265] width 9 height 17
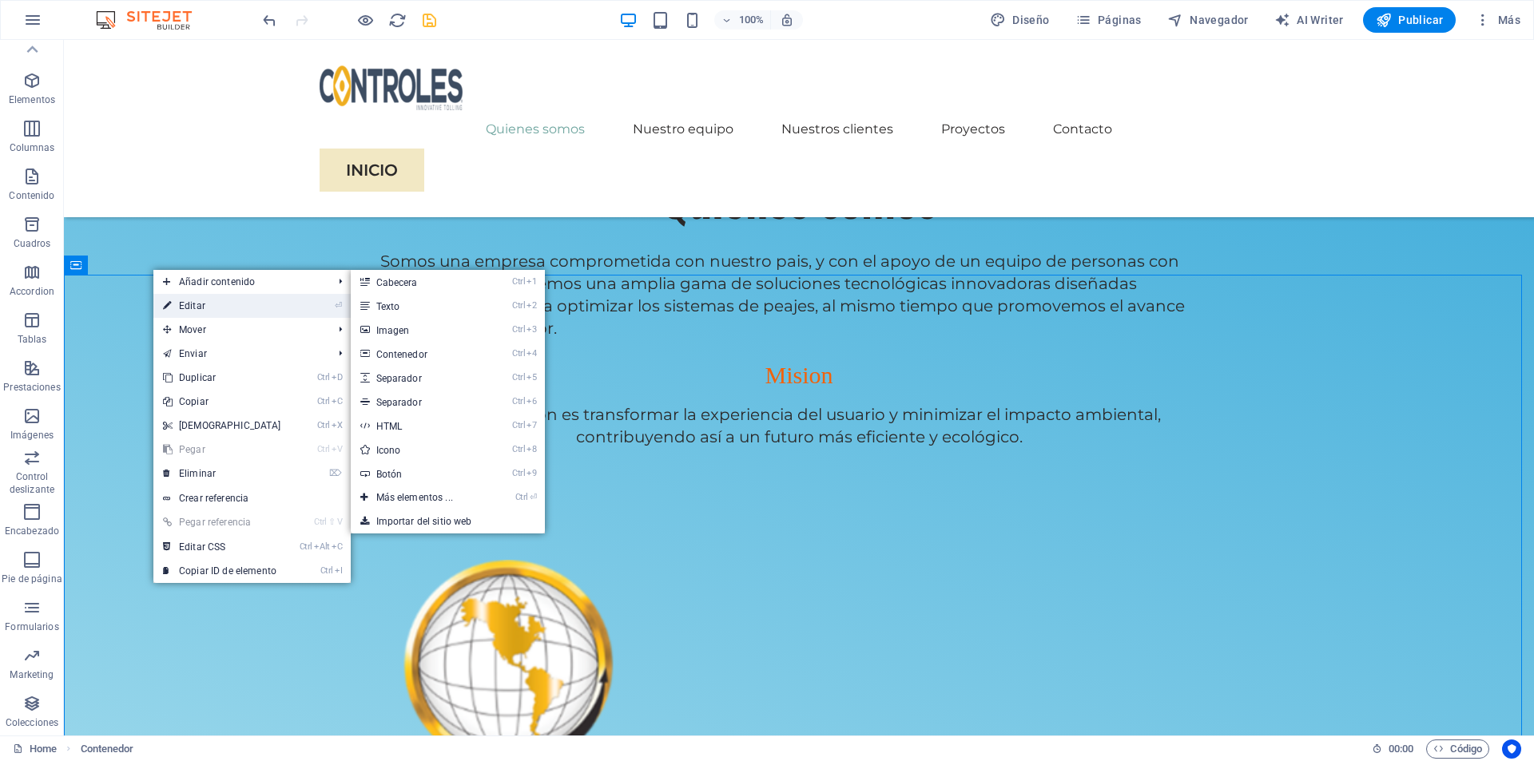
click at [178, 300] on link "⏎ Editar" at bounding box center [221, 306] width 137 height 24
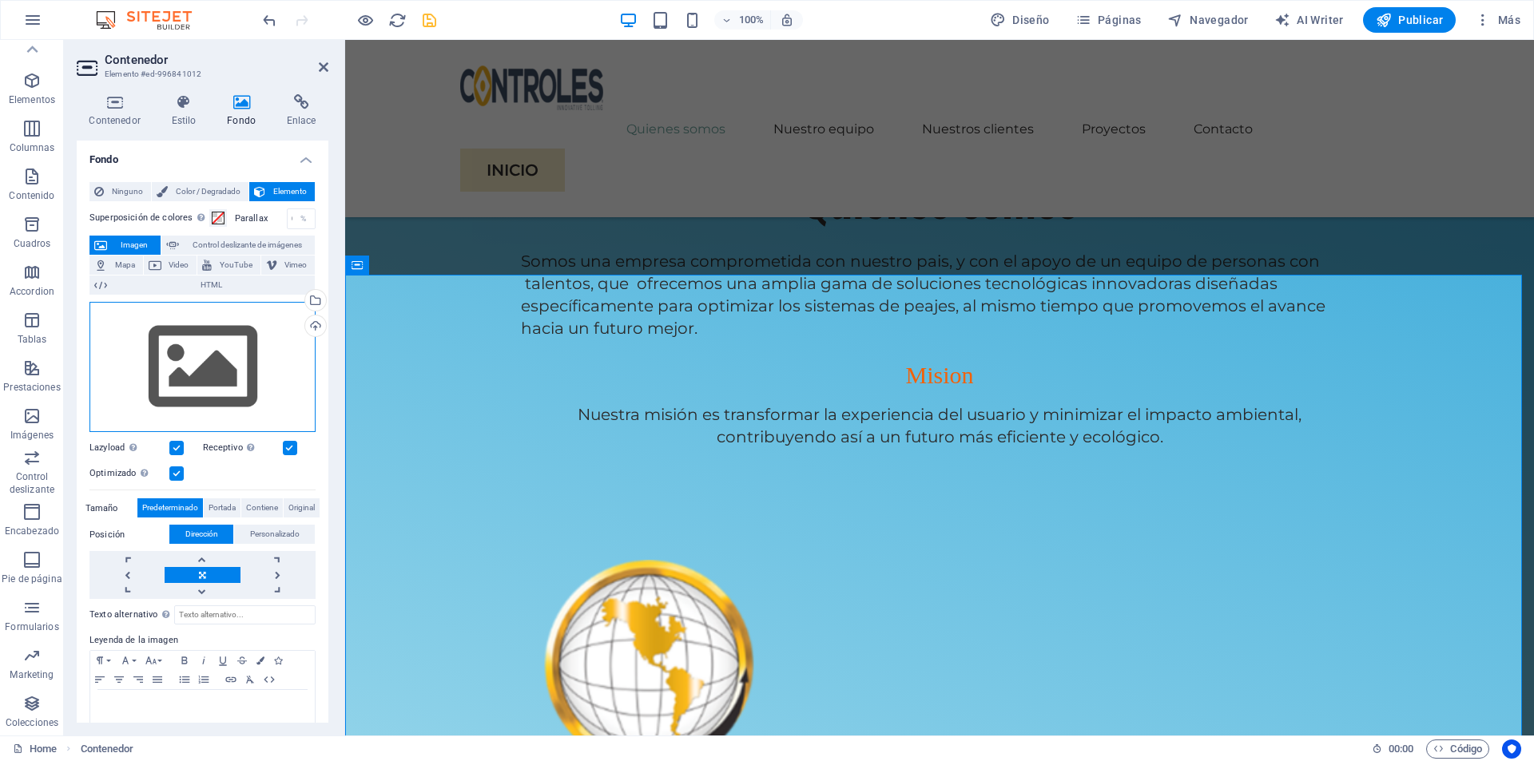
click at [204, 355] on div "Arrastra archivos aquí, haz clic para escoger archivos o selecciona archivos de…" at bounding box center [202, 367] width 226 height 131
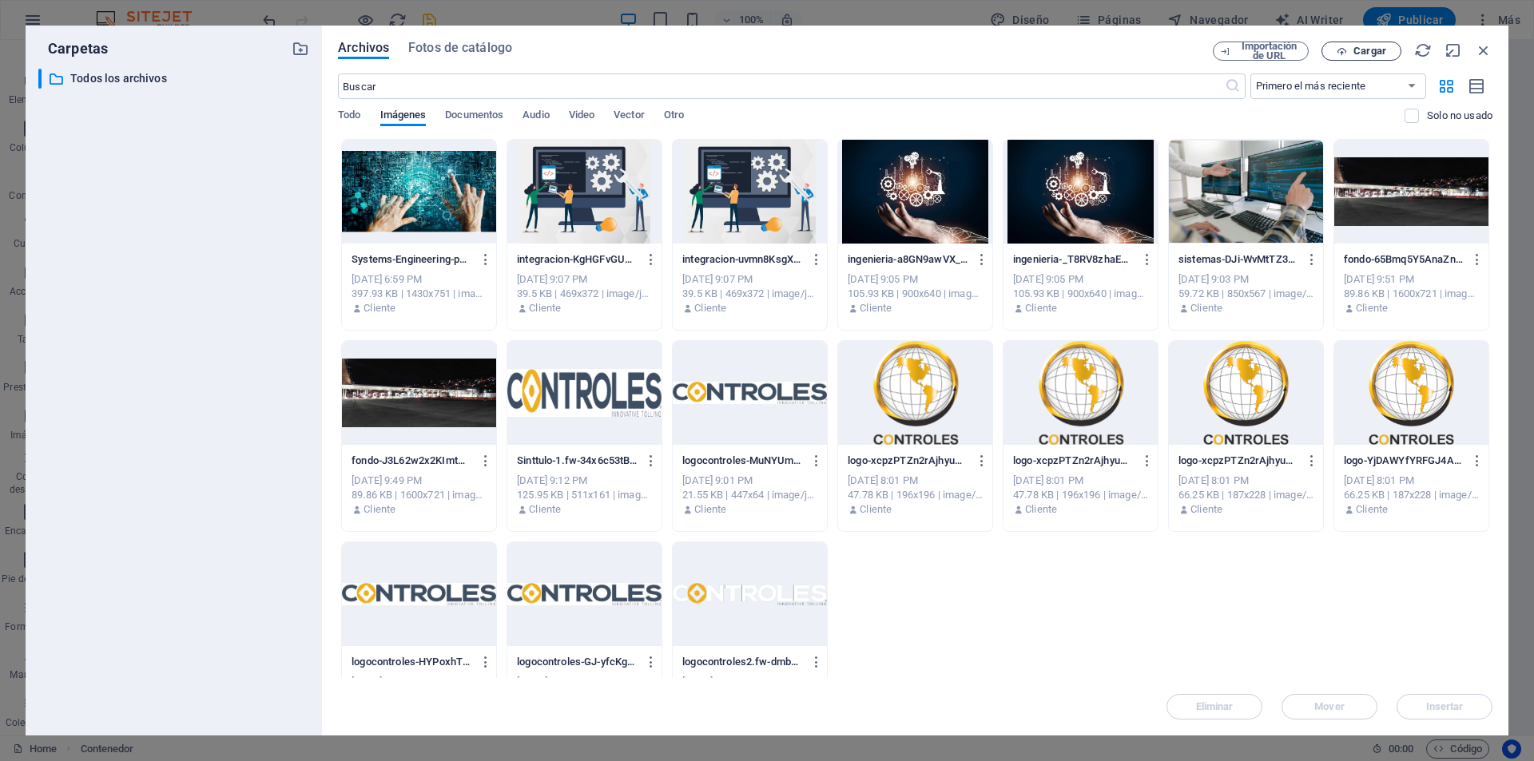
click at [1361, 53] on span "Cargar" at bounding box center [1370, 51] width 33 height 10
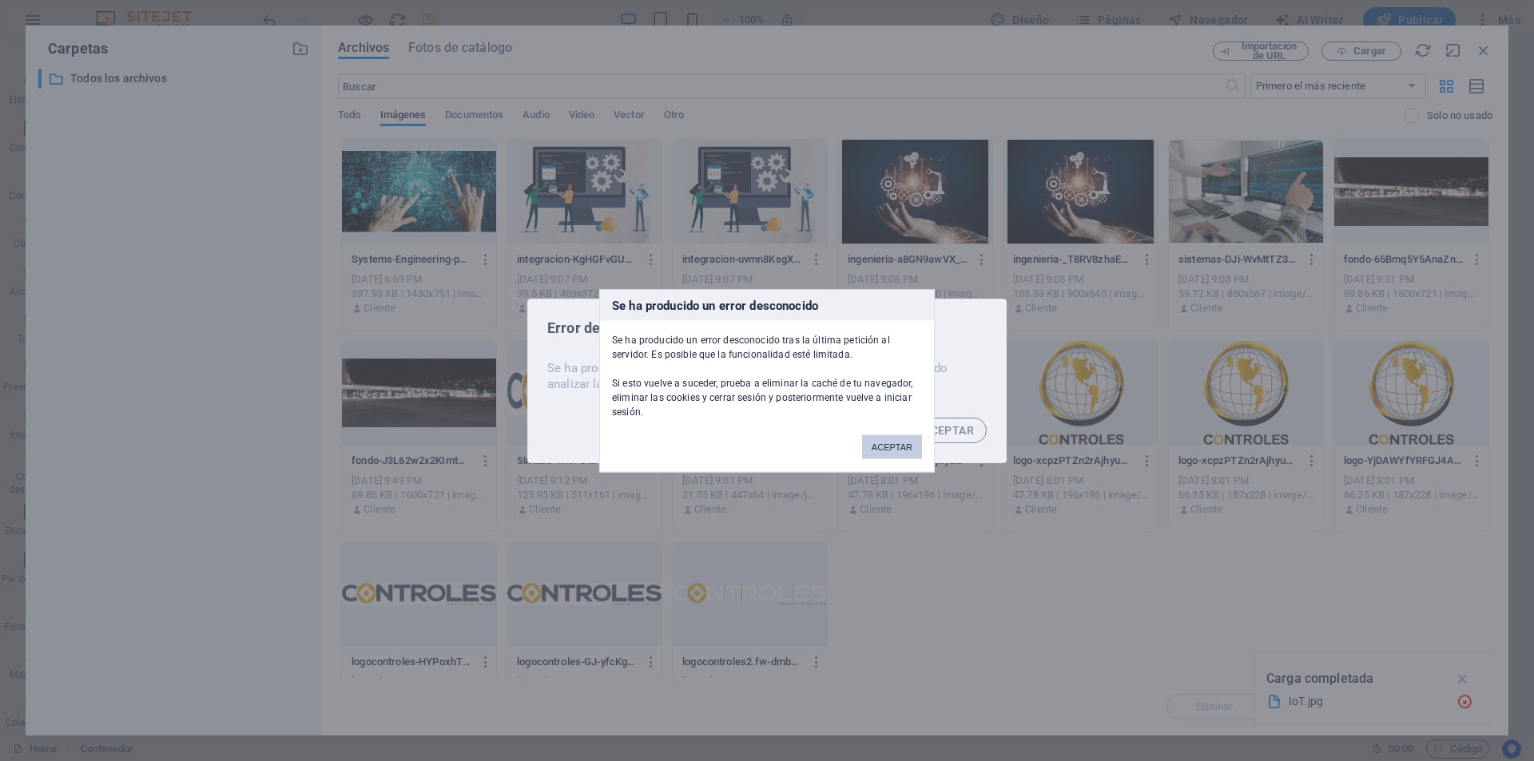
click at [879, 443] on button "ACEPTAR" at bounding box center [892, 447] width 60 height 24
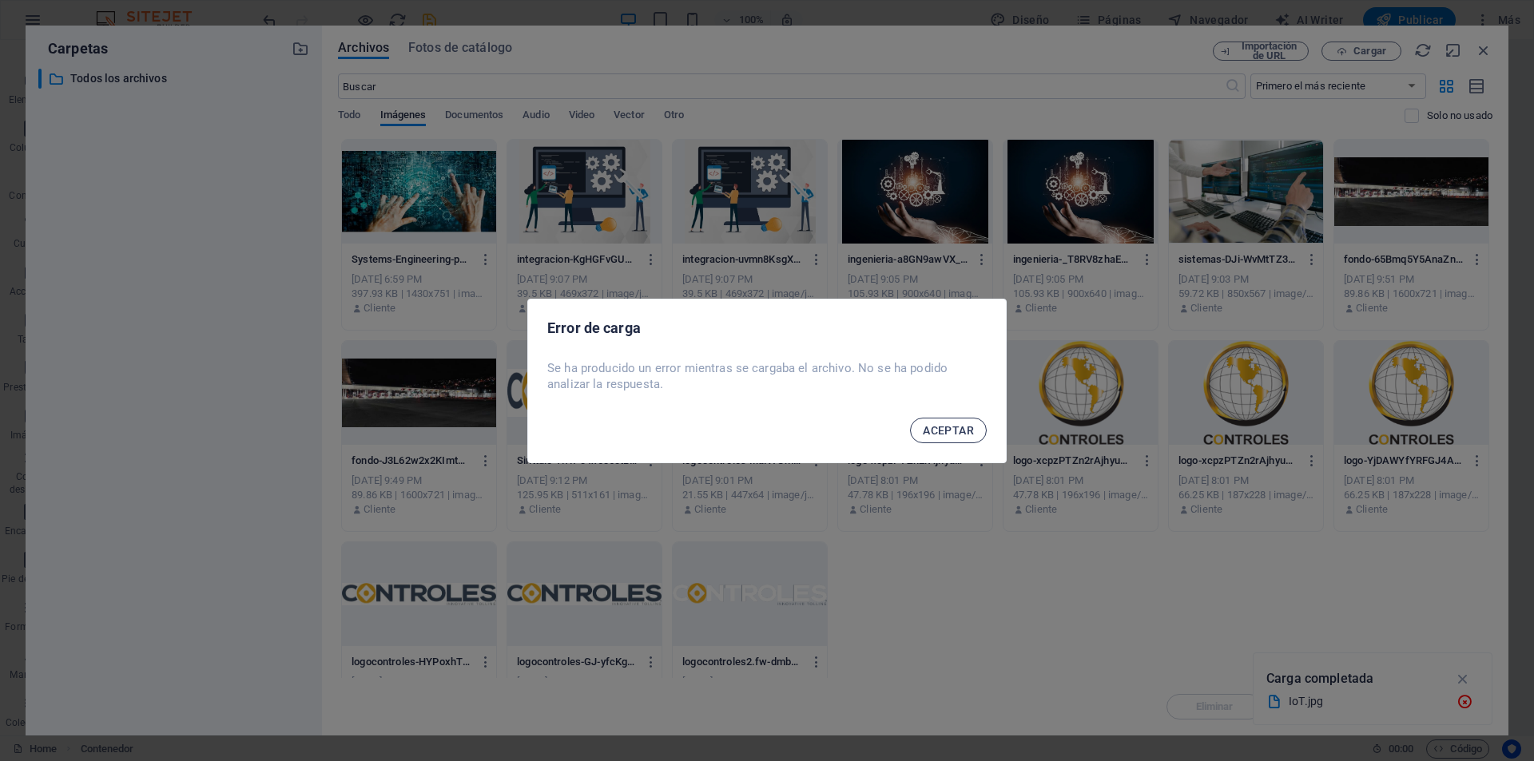
click at [944, 424] on span "ACEPTAR" at bounding box center [948, 430] width 51 height 13
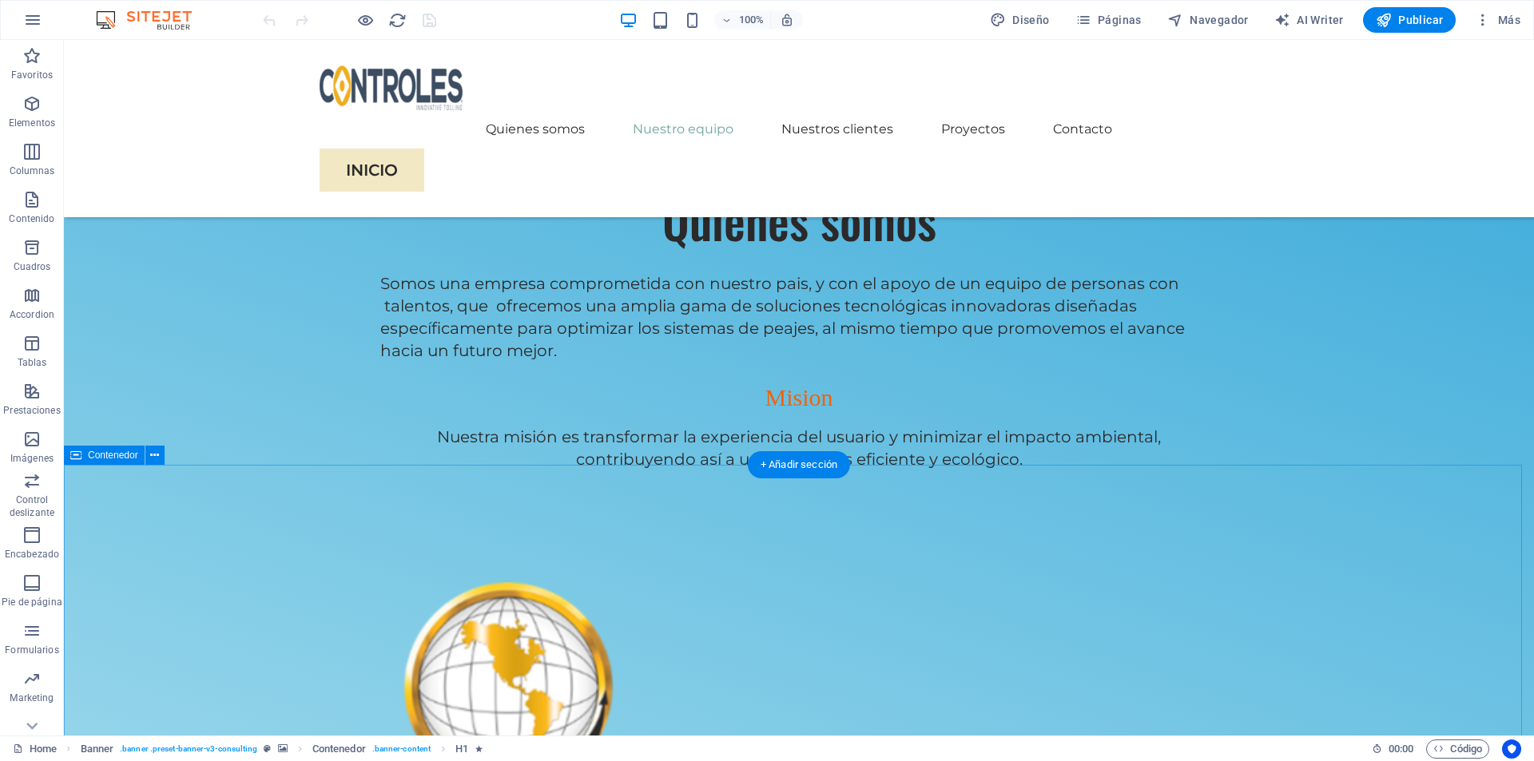
scroll to position [1358, 0]
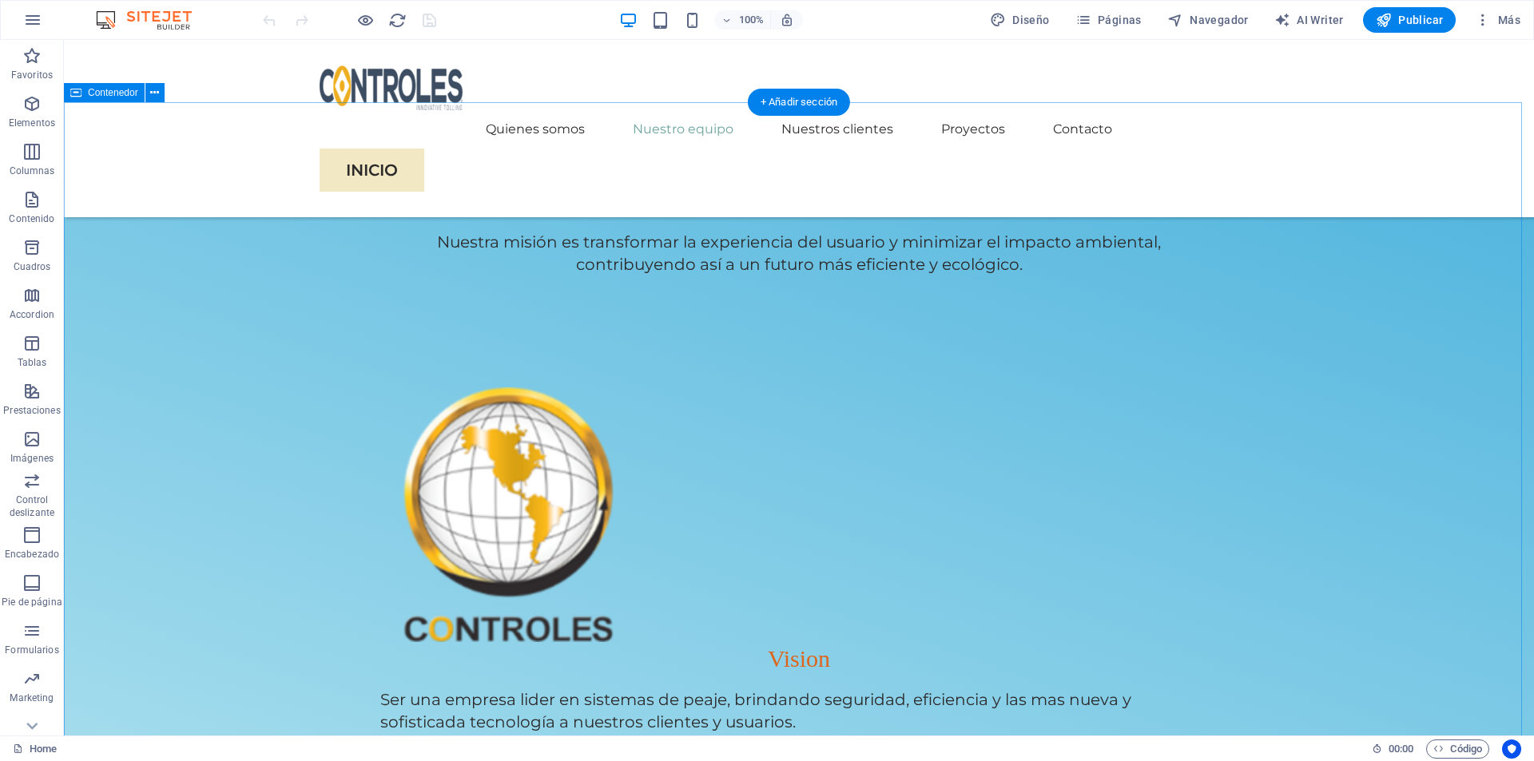
click at [154, 94] on icon at bounding box center [154, 93] width 9 height 17
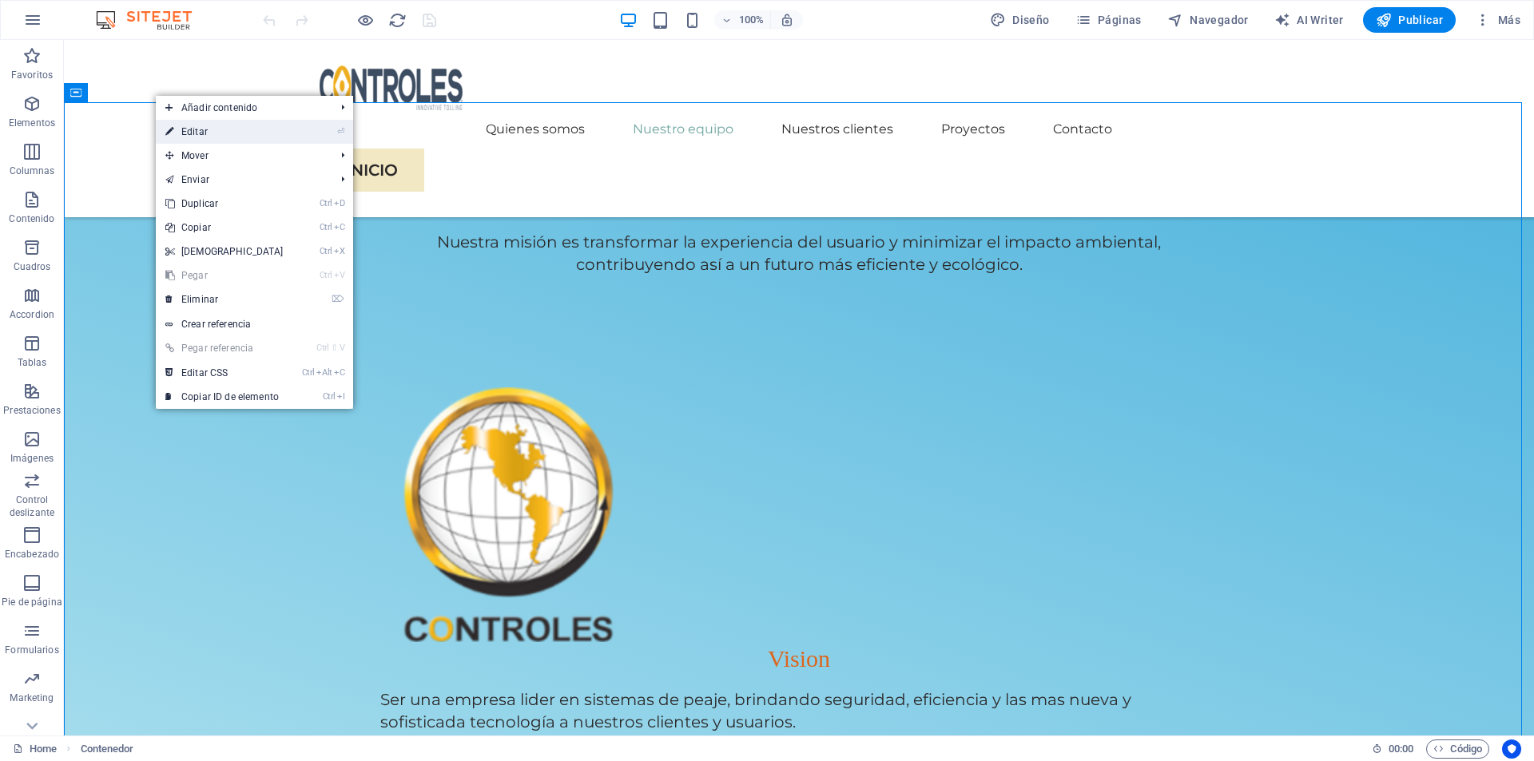
click at [204, 132] on link "⏎ Editar" at bounding box center [224, 132] width 137 height 24
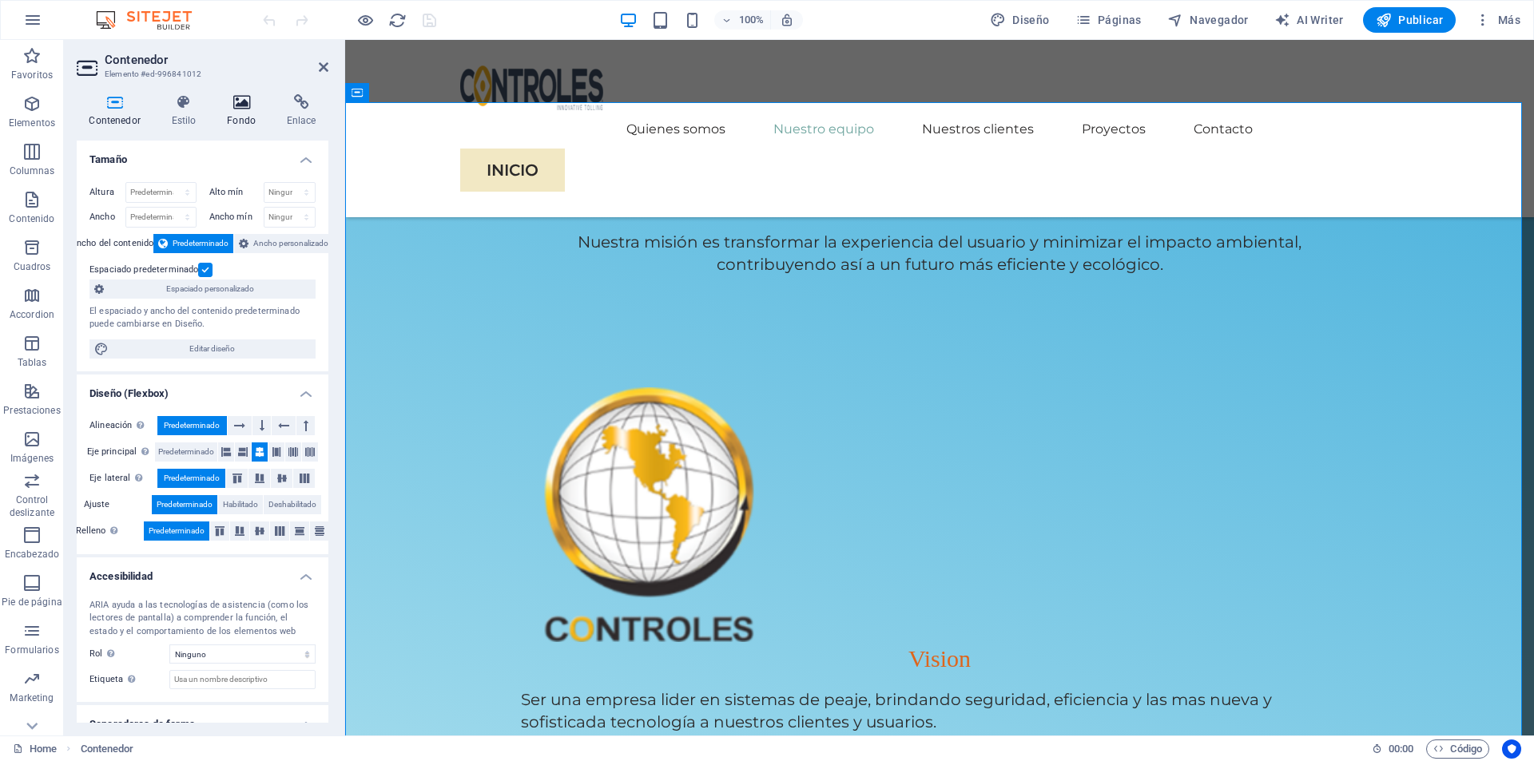
click at [235, 113] on h4 "Fondo" at bounding box center [245, 111] width 60 height 34
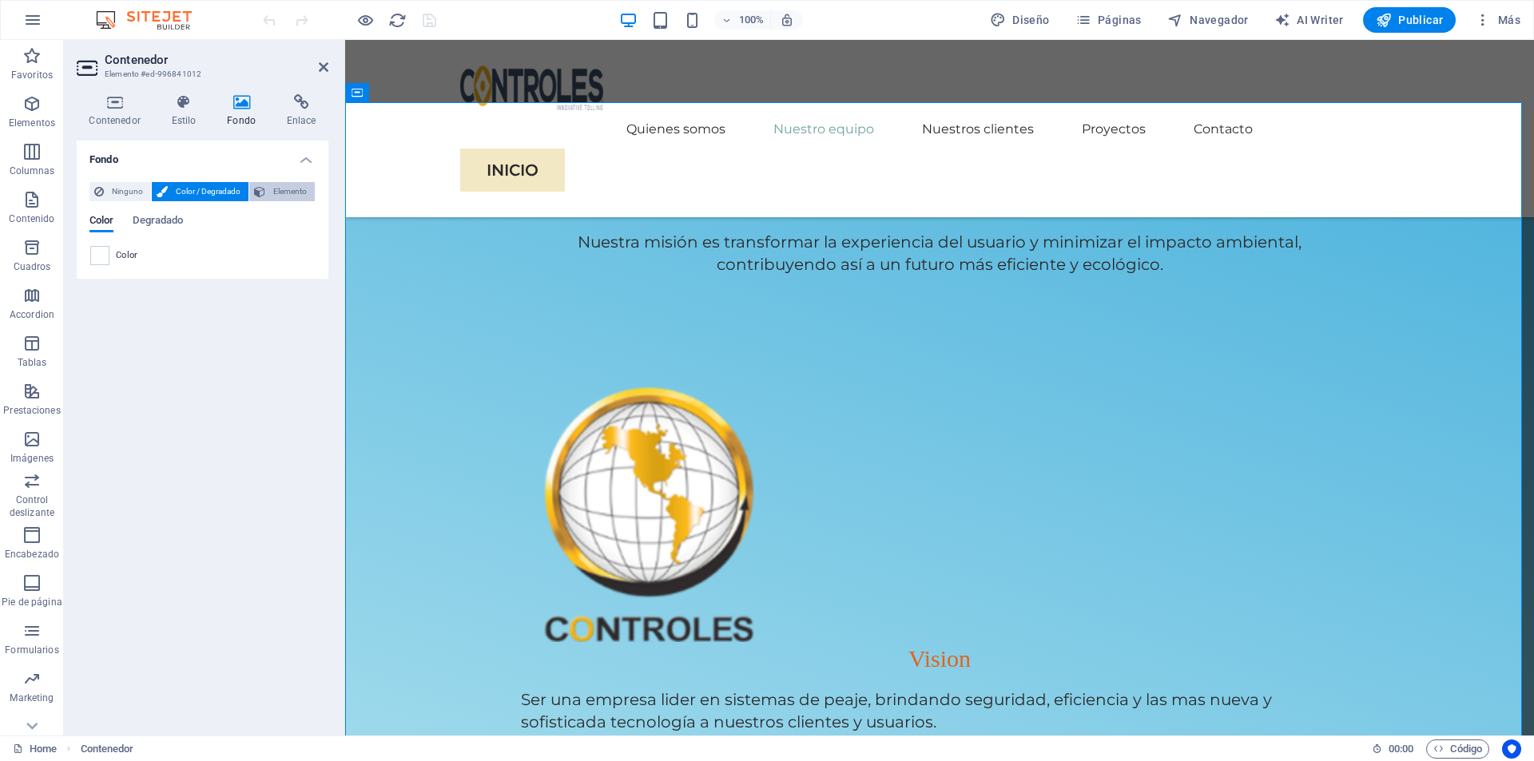
click at [276, 193] on span "Elemento" at bounding box center [290, 191] width 40 height 19
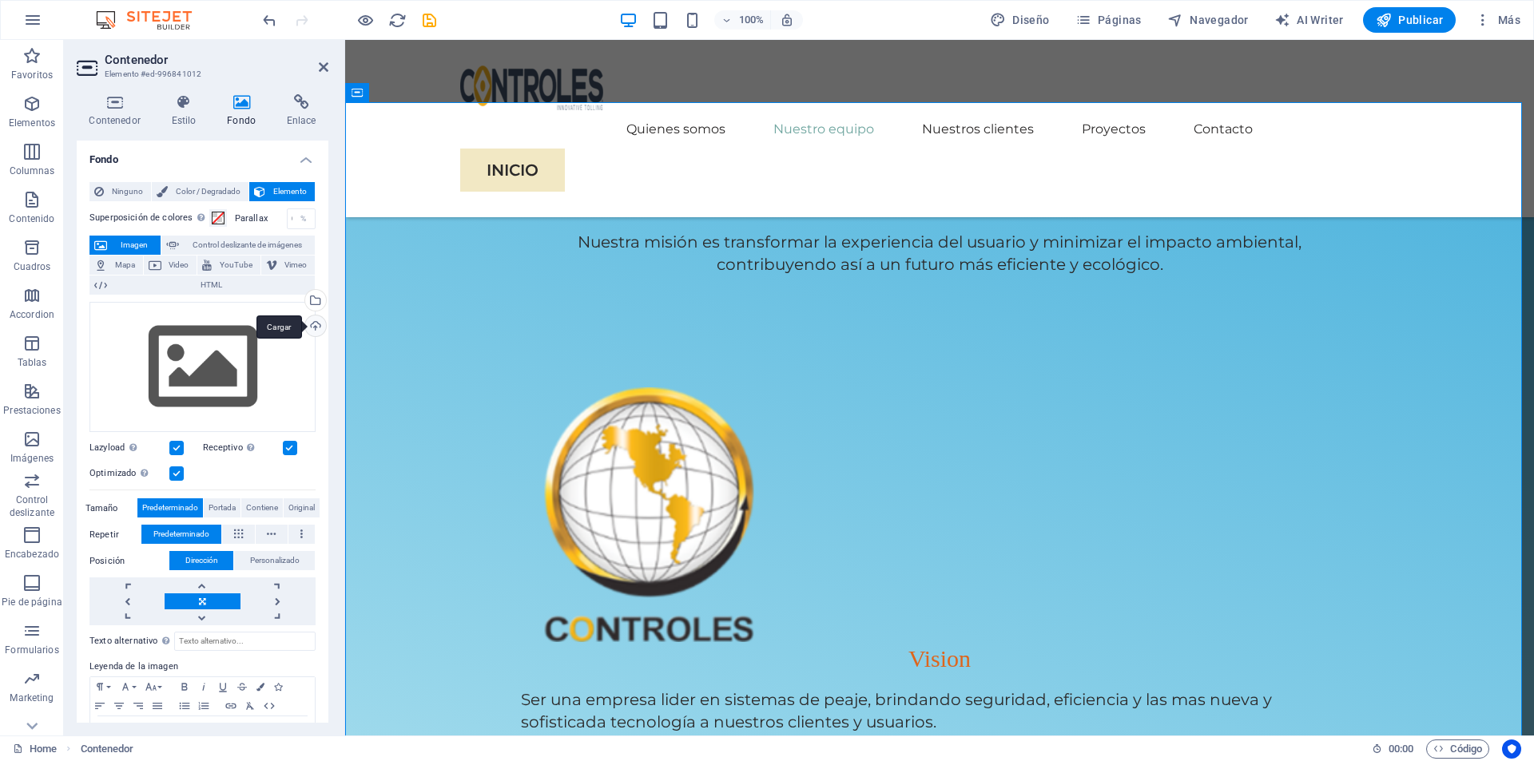
click at [310, 331] on div "Cargar" at bounding box center [314, 328] width 24 height 24
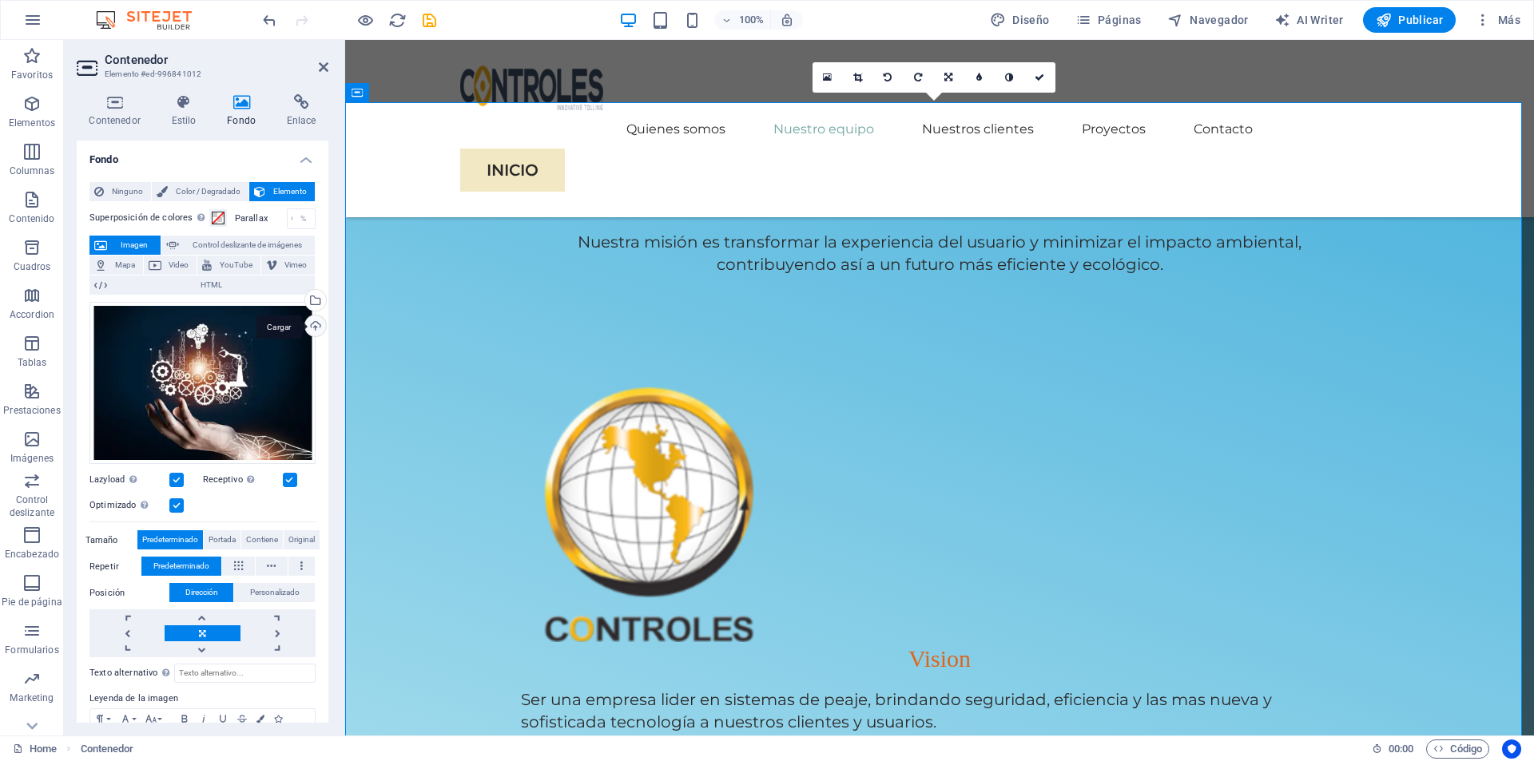
click at [313, 328] on div "Cargar" at bounding box center [314, 328] width 24 height 24
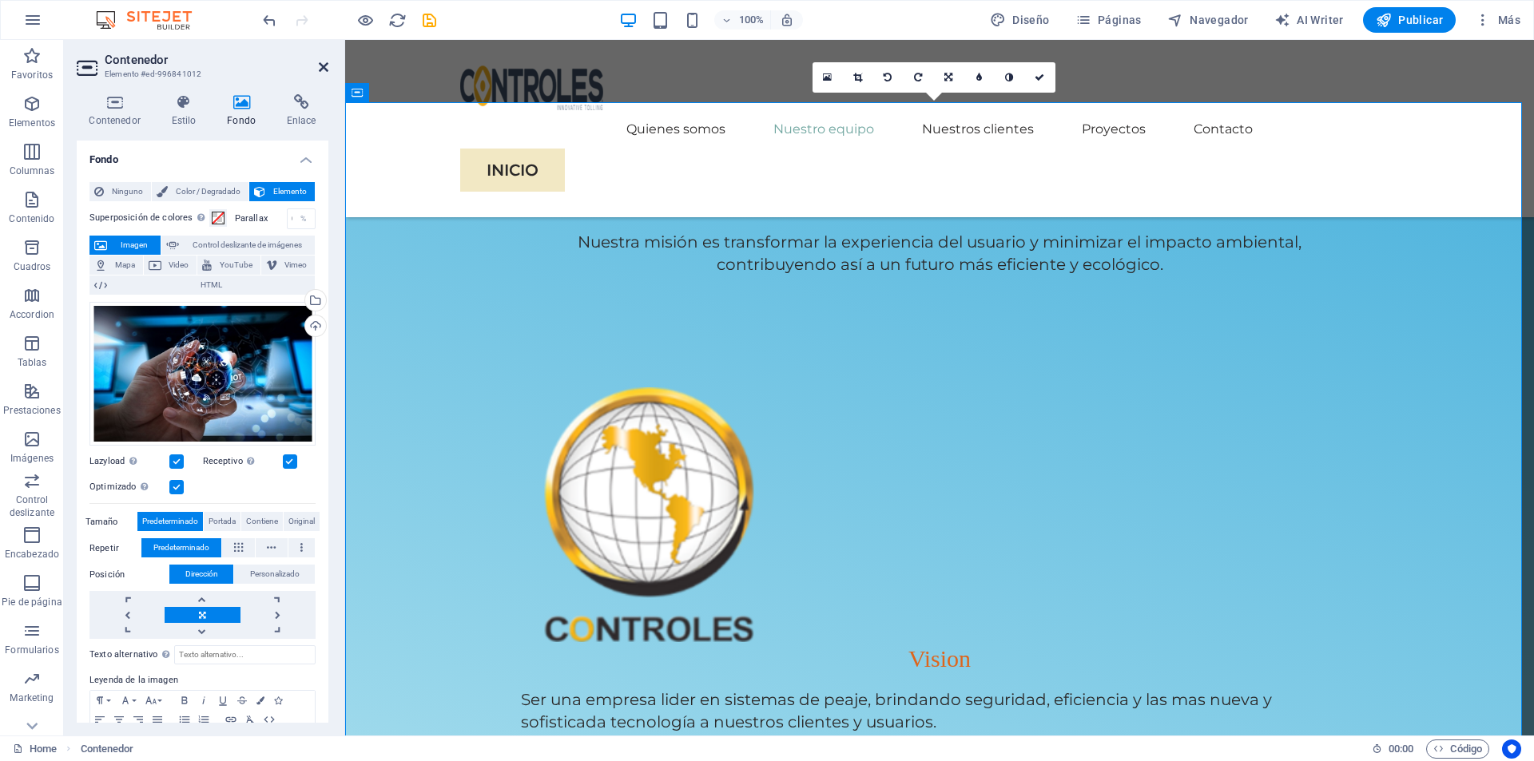
click at [325, 70] on icon at bounding box center [324, 67] width 10 height 13
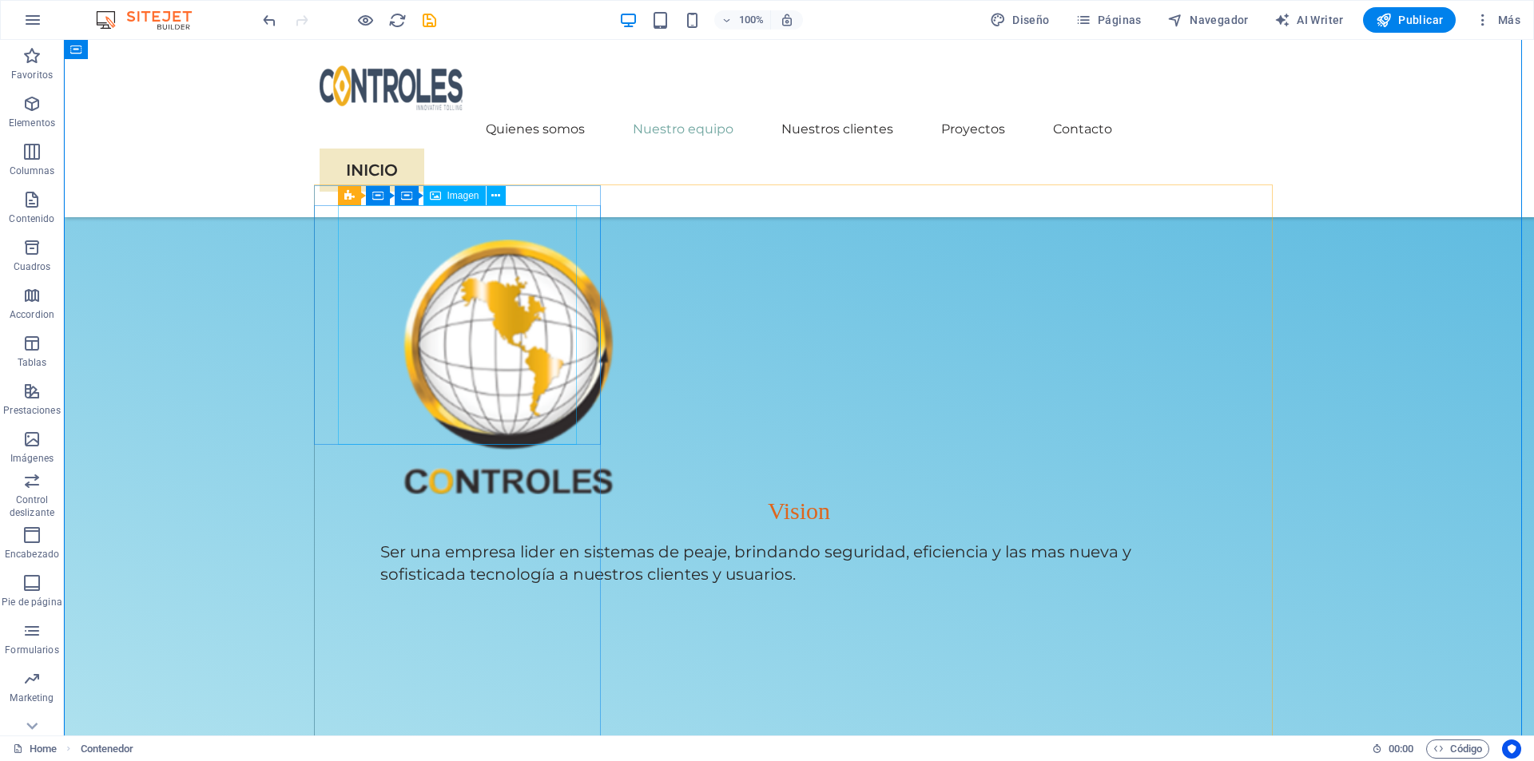
scroll to position [1438, 0]
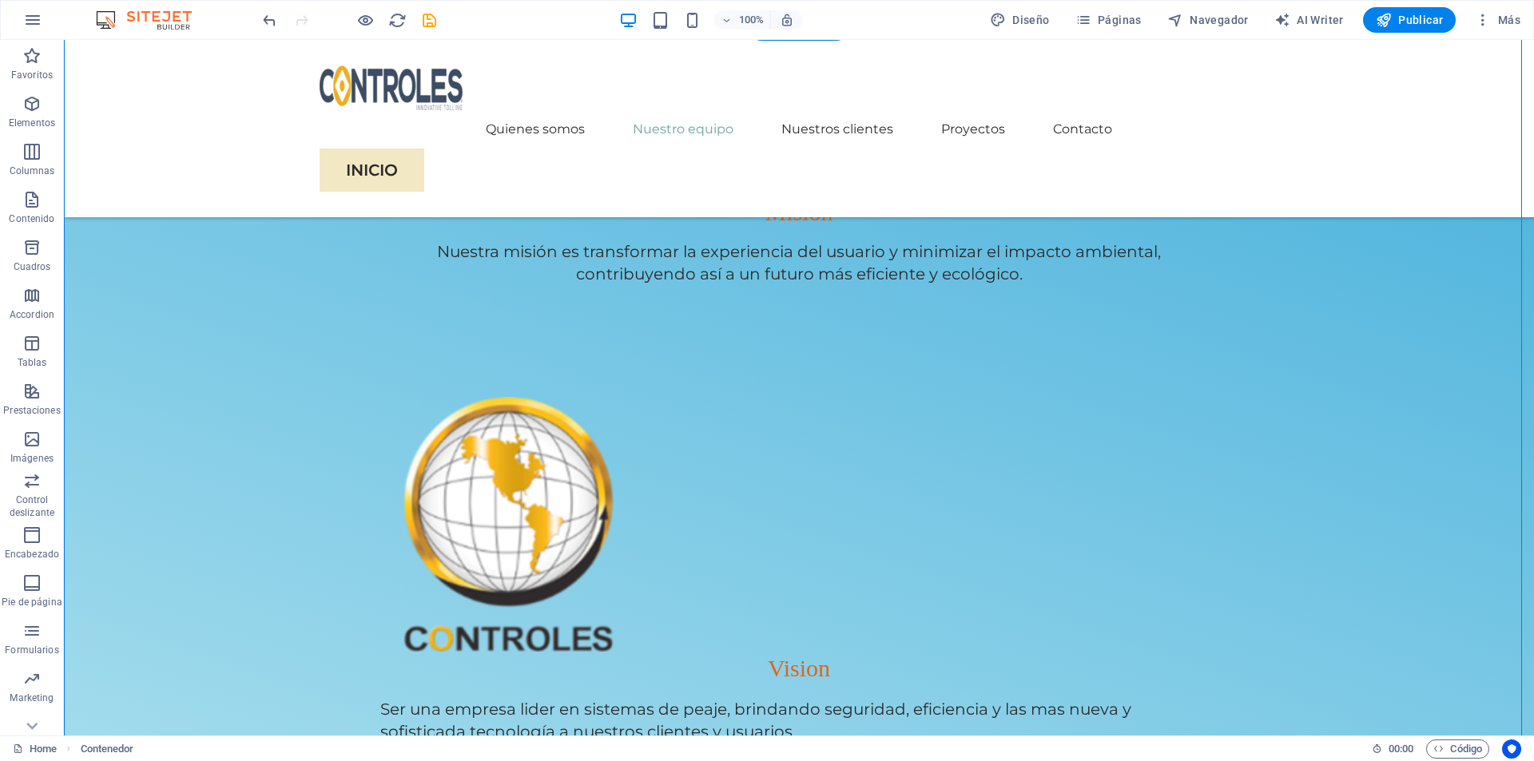
scroll to position [1278, 0]
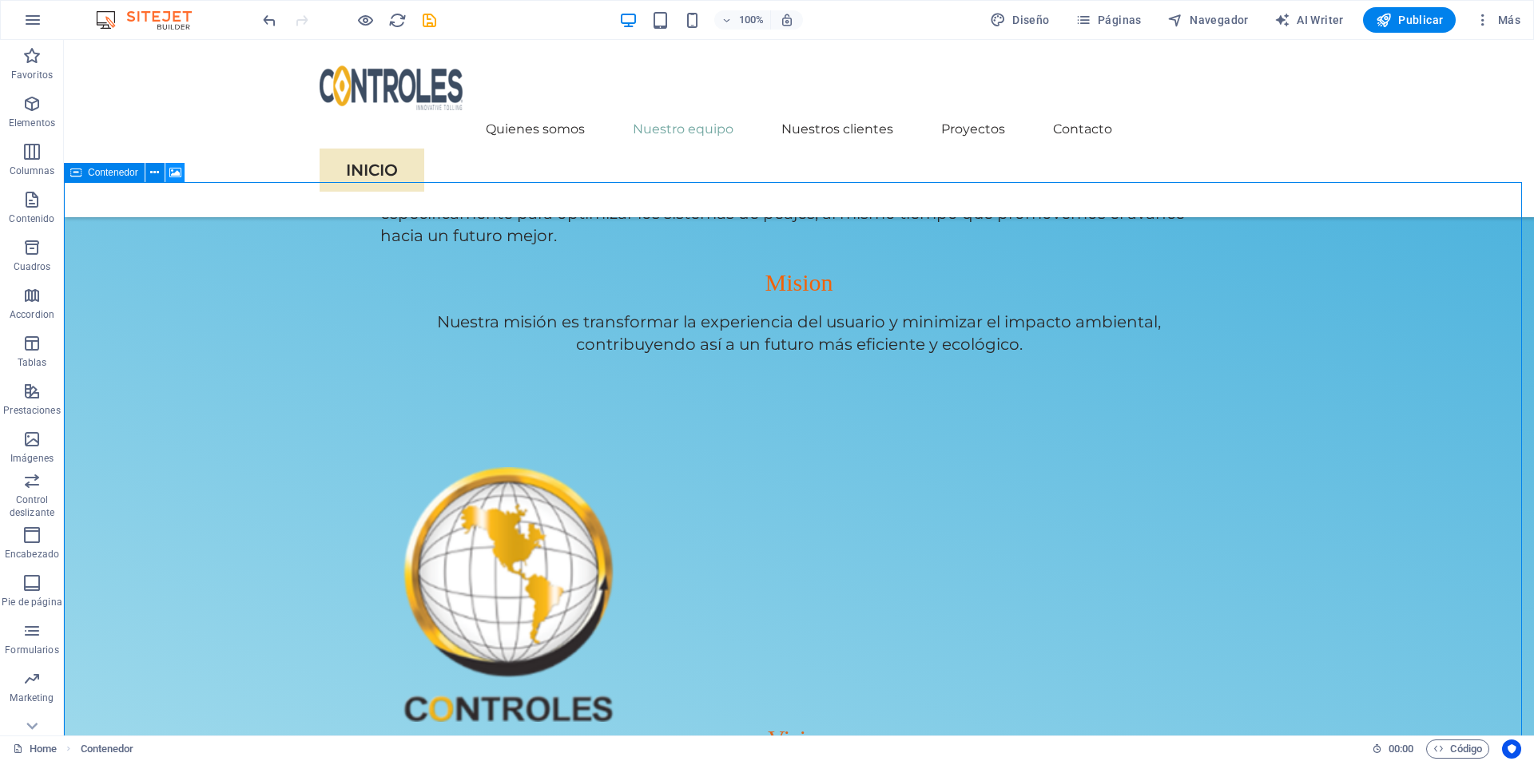
click at [168, 173] on button at bounding box center [174, 172] width 19 height 19
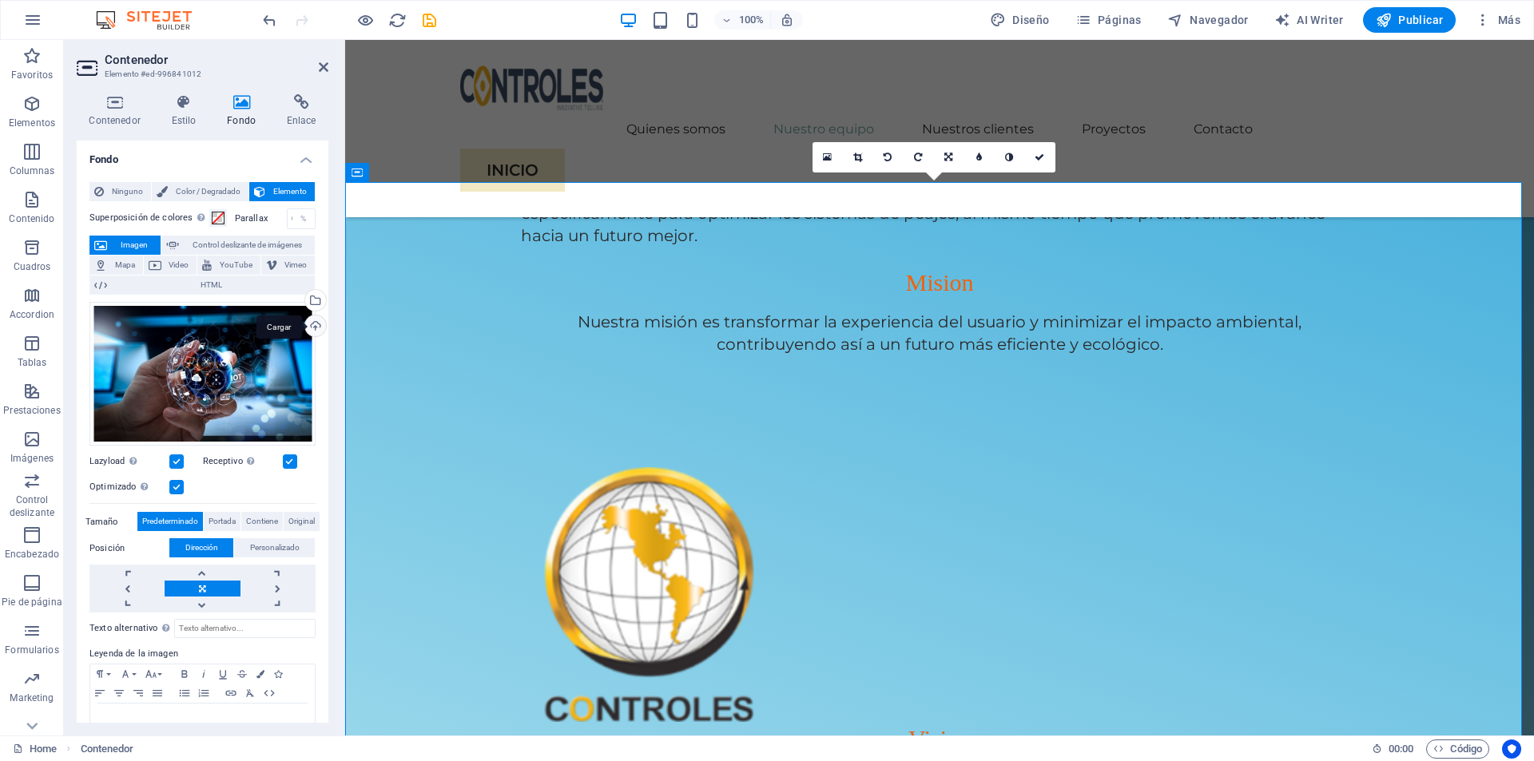
click at [313, 332] on div "Cargar" at bounding box center [314, 328] width 24 height 24
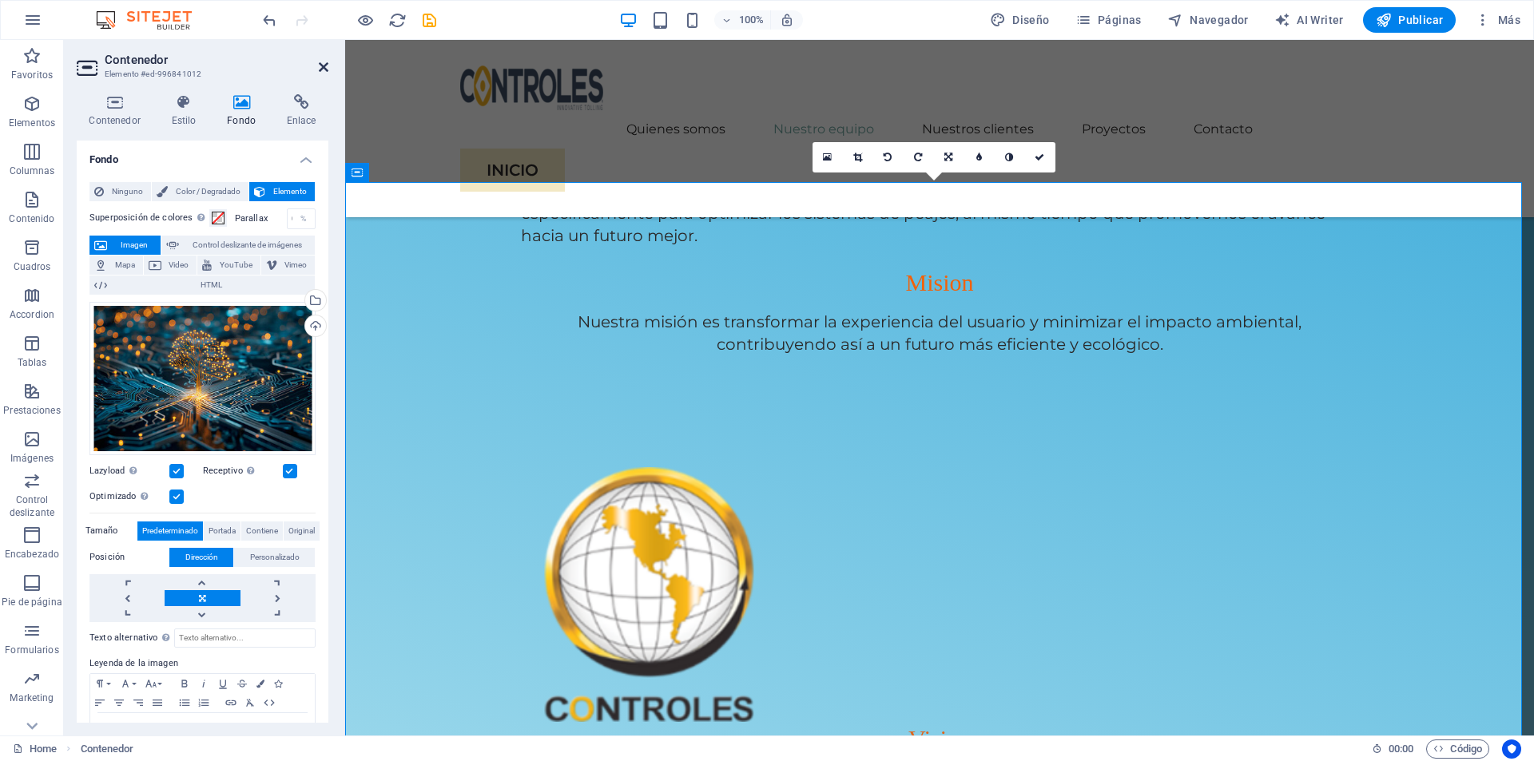
drag, startPoint x: 325, startPoint y: 66, endPoint x: 408, endPoint y: 110, distance: 94.4
click at [325, 66] on icon at bounding box center [324, 67] width 10 height 13
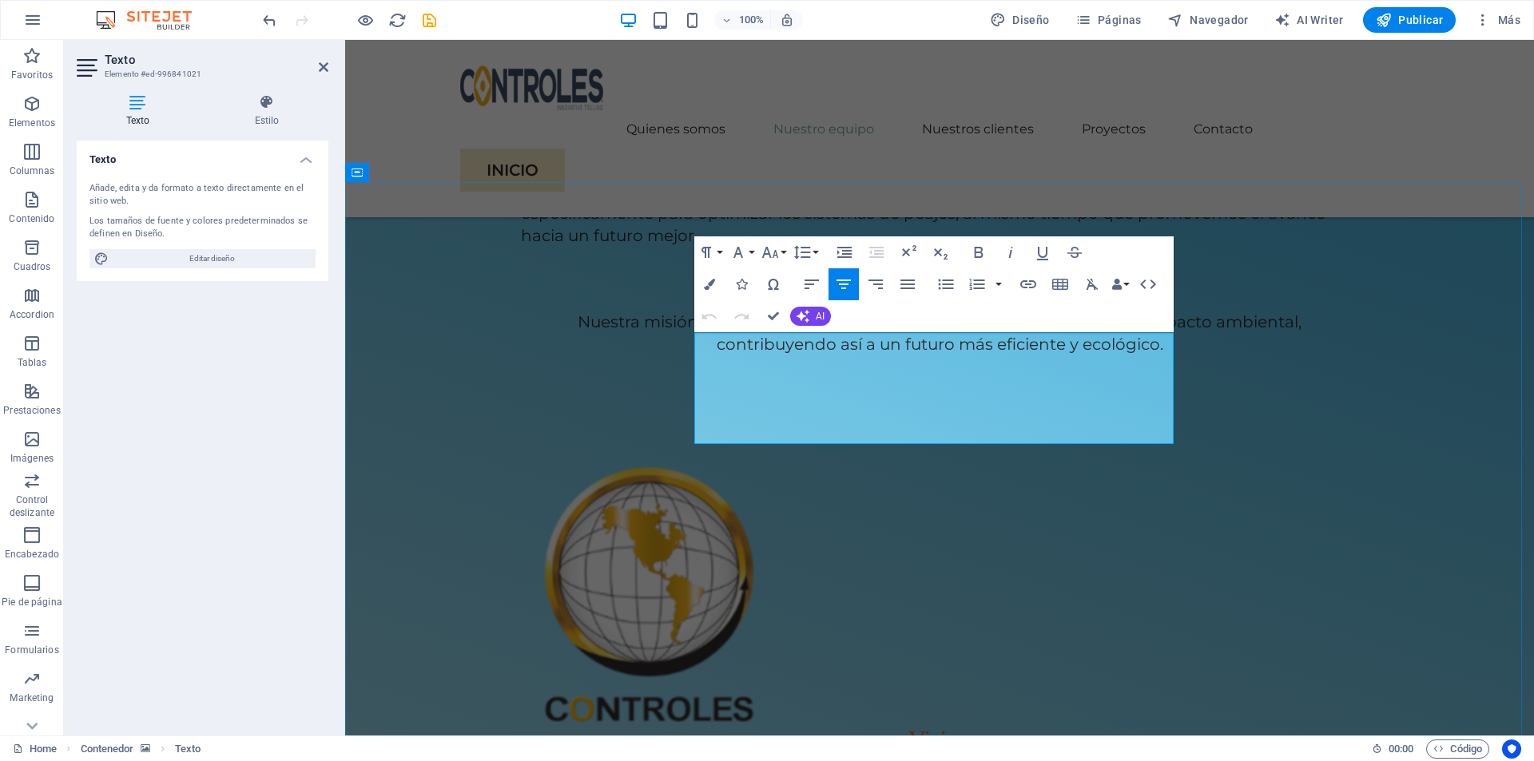
drag, startPoint x: 1074, startPoint y: 435, endPoint x: 726, endPoint y: 340, distance: 361.1
click at [711, 283] on icon "button" at bounding box center [709, 284] width 11 height 11
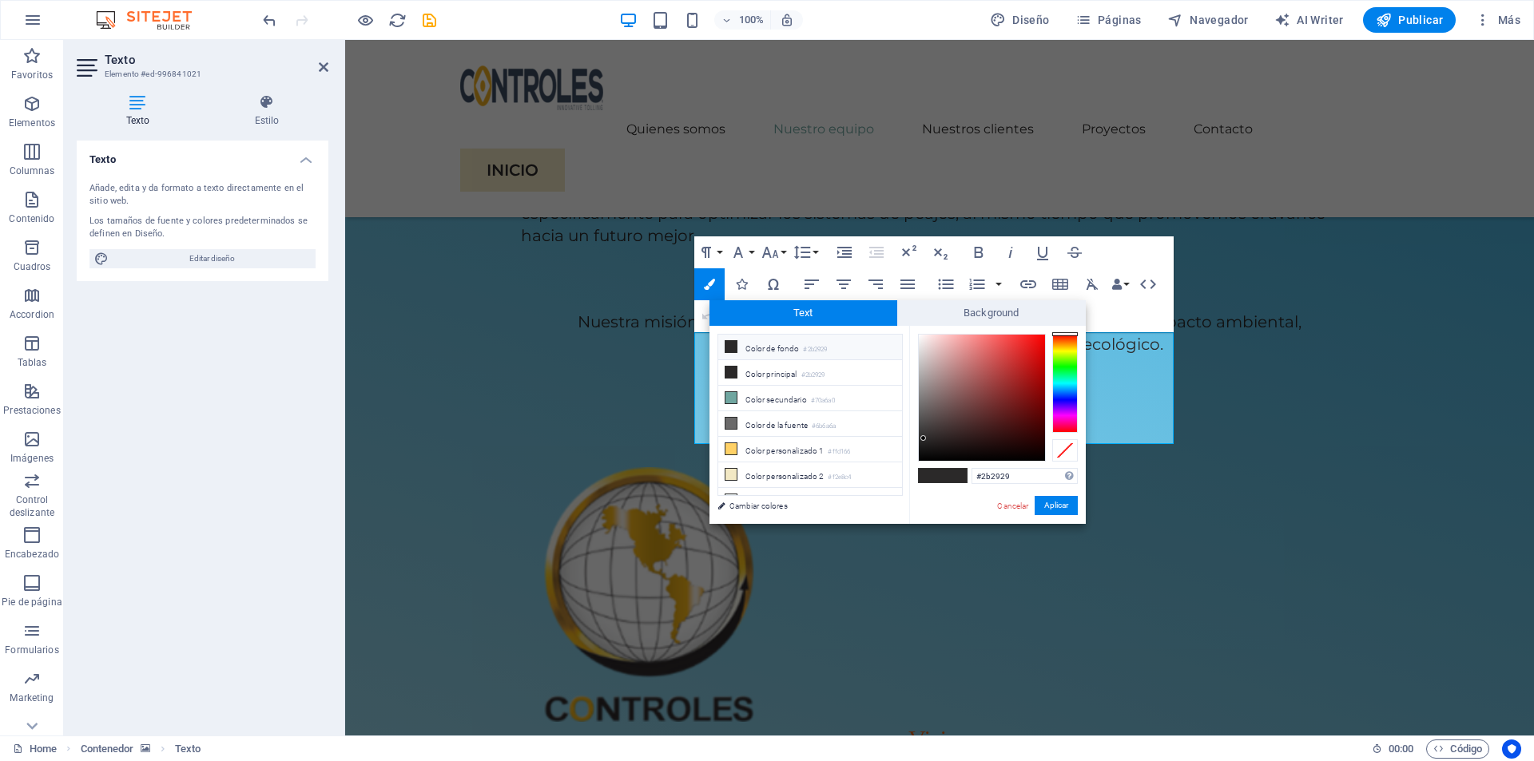
type input "#f4eeee"
click at [920, 340] on div at bounding box center [982, 398] width 126 height 126
click at [1061, 503] on button "Aplicar" at bounding box center [1056, 505] width 43 height 19
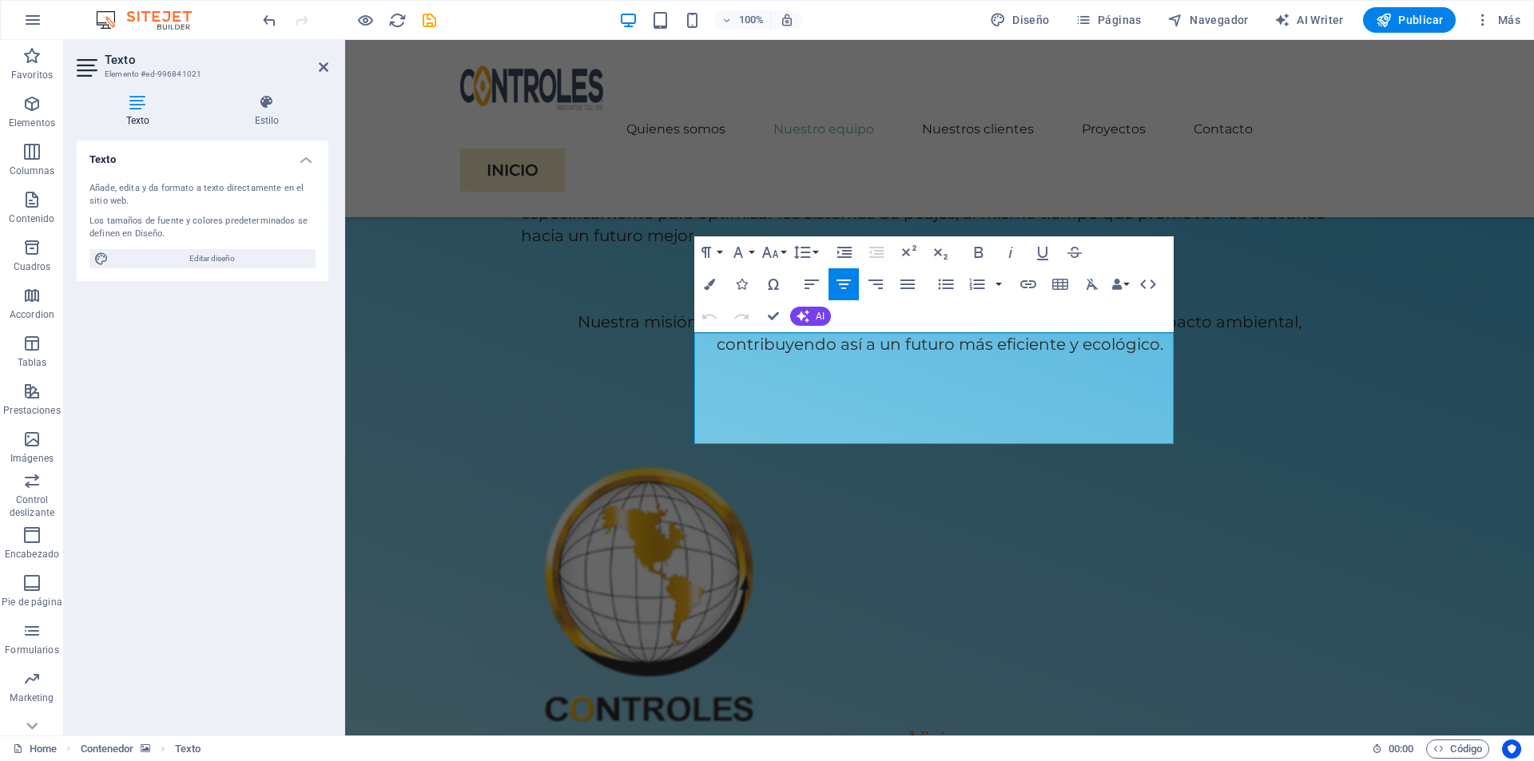
drag, startPoint x: 1056, startPoint y: 424, endPoint x: 690, endPoint y: 332, distance: 377.3
click at [710, 285] on icon "button" at bounding box center [709, 284] width 11 height 11
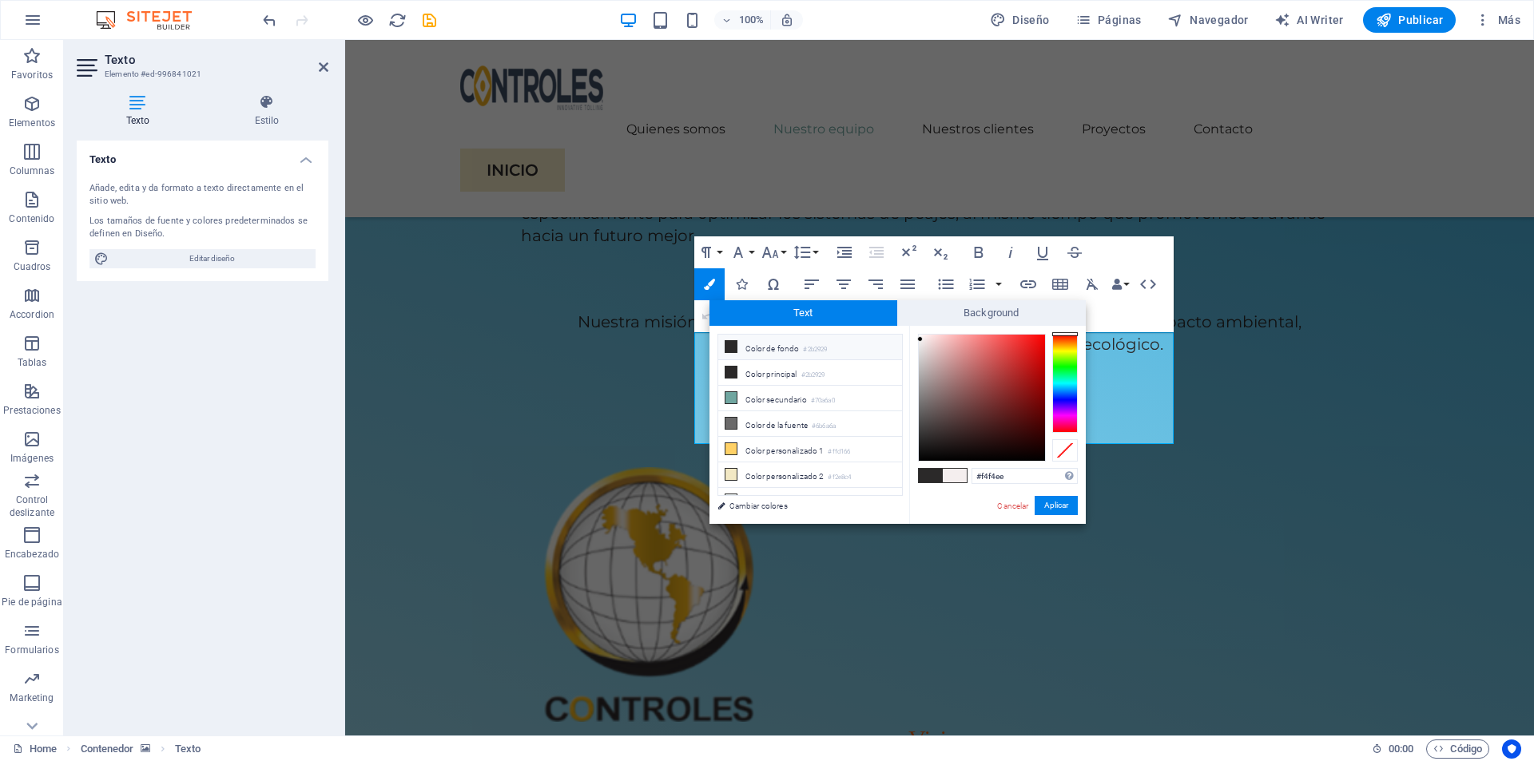
click at [1063, 351] on div at bounding box center [1065, 383] width 26 height 99
click at [1066, 381] on div at bounding box center [1065, 383] width 26 height 99
click at [1065, 387] on div at bounding box center [1065, 383] width 26 height 99
click at [1064, 394] on div at bounding box center [1065, 383] width 26 height 99
click at [1073, 350] on div at bounding box center [1065, 383] width 26 height 99
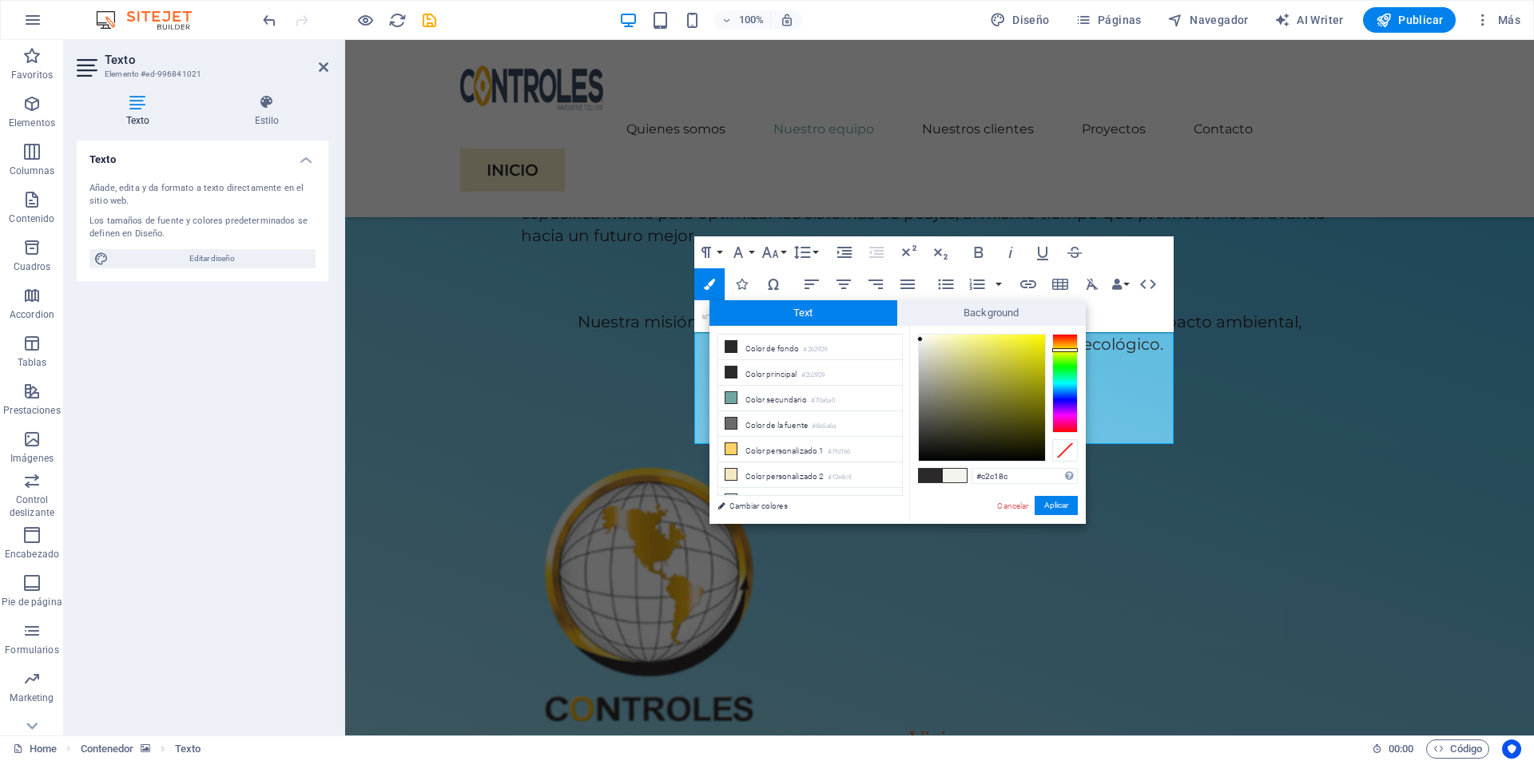
click at [952, 364] on div at bounding box center [982, 398] width 126 height 126
click at [1064, 358] on div at bounding box center [1065, 383] width 26 height 99
type input "#7adb0f"
click at [1036, 352] on div at bounding box center [982, 398] width 126 height 126
click at [1042, 503] on button "Aplicar" at bounding box center [1056, 505] width 43 height 19
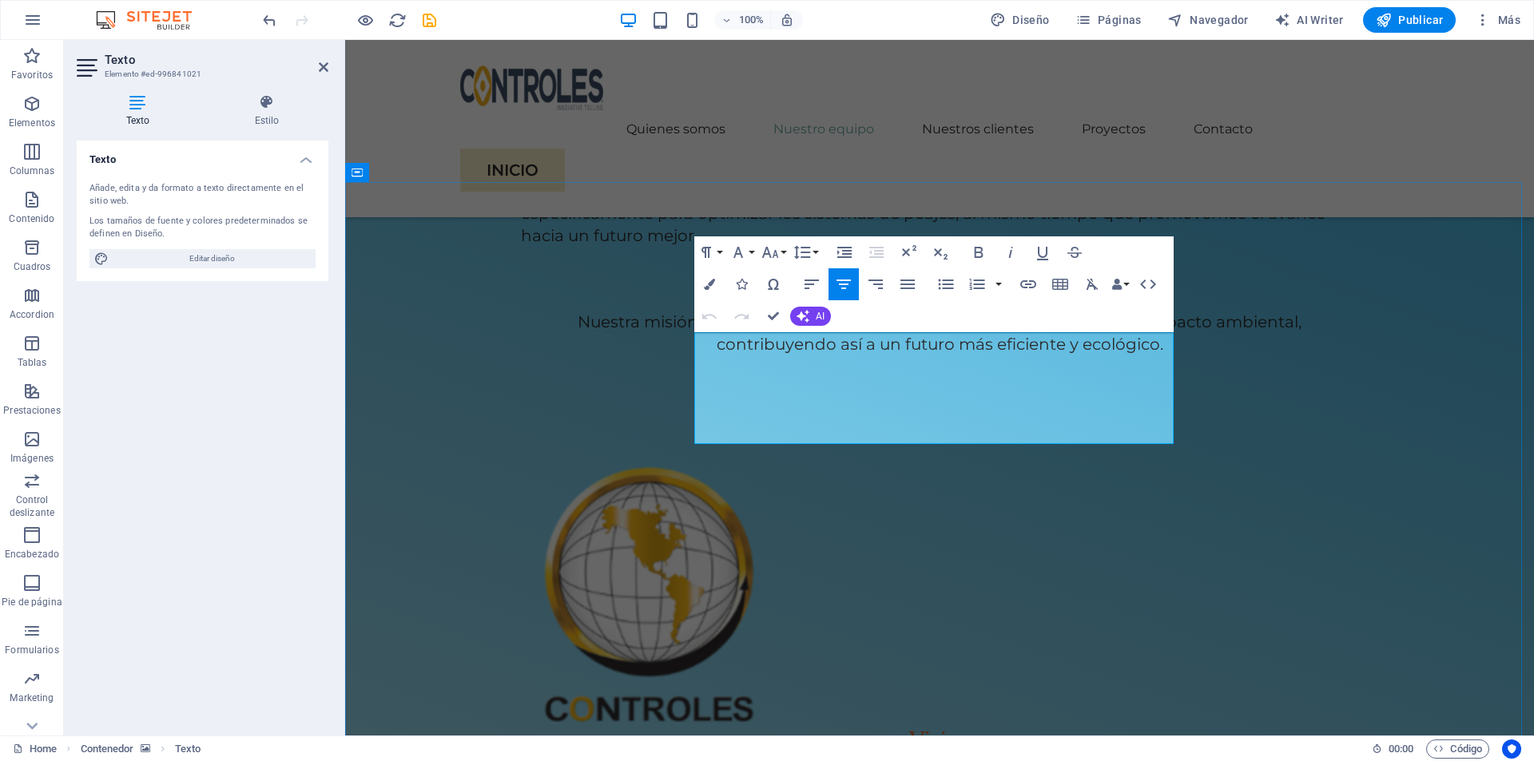
drag, startPoint x: 1037, startPoint y: 430, endPoint x: 726, endPoint y: 348, distance: 321.5
click at [749, 255] on button "Font Family" at bounding box center [741, 253] width 30 height 32
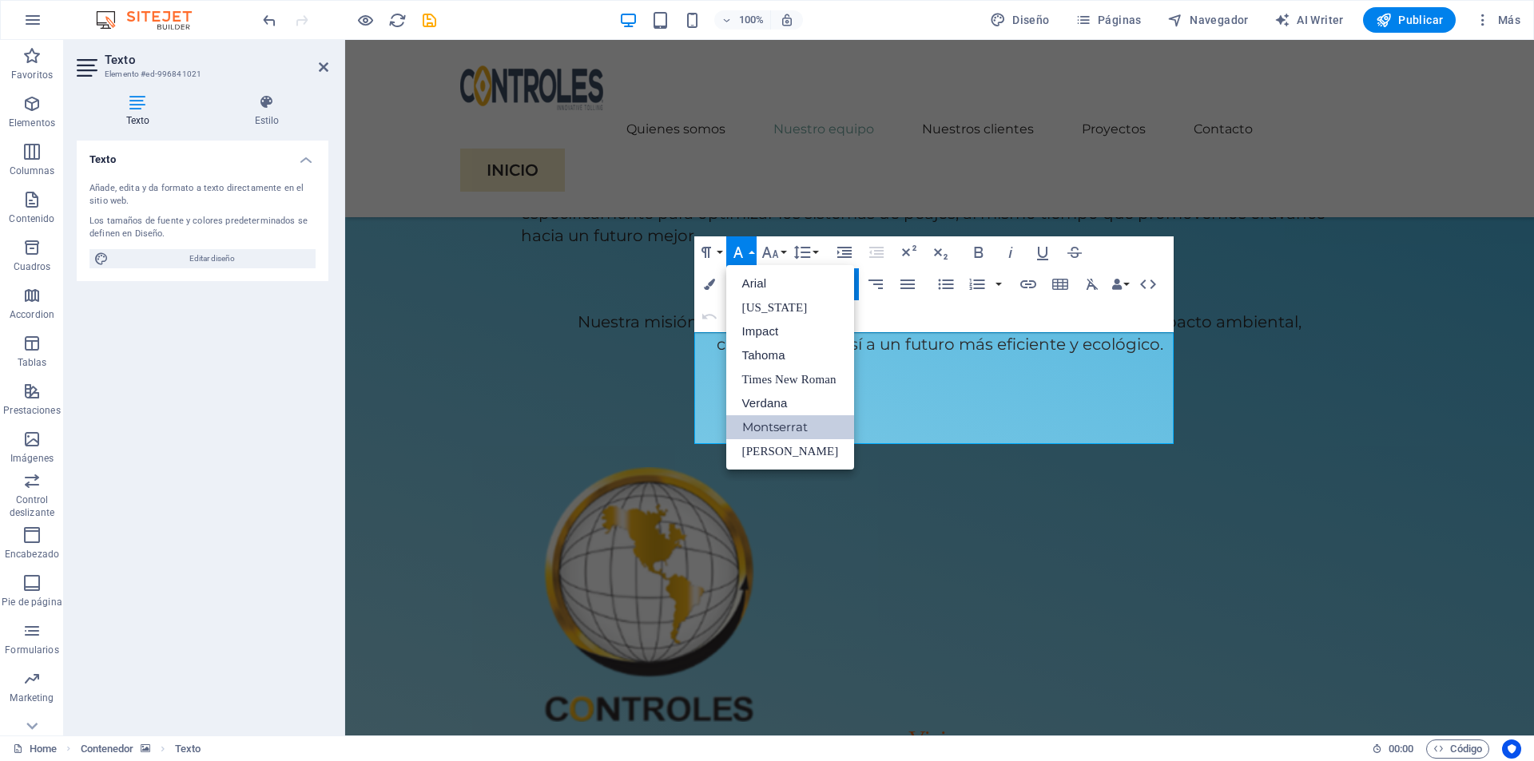
scroll to position [0, 0]
click at [749, 335] on link "Impact" at bounding box center [790, 332] width 129 height 24
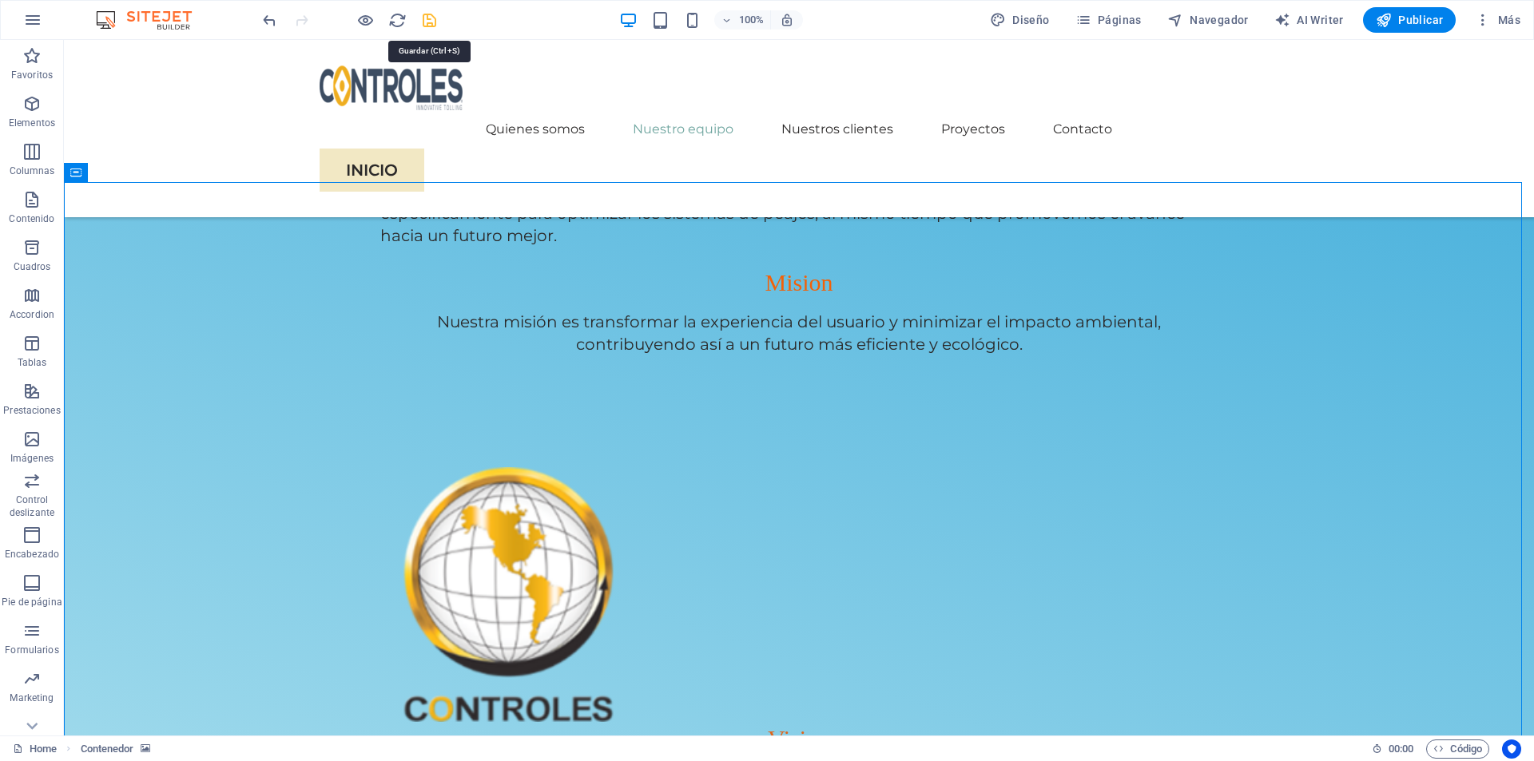
click at [429, 21] on icon "save" at bounding box center [429, 20] width 18 height 18
checkbox input "false"
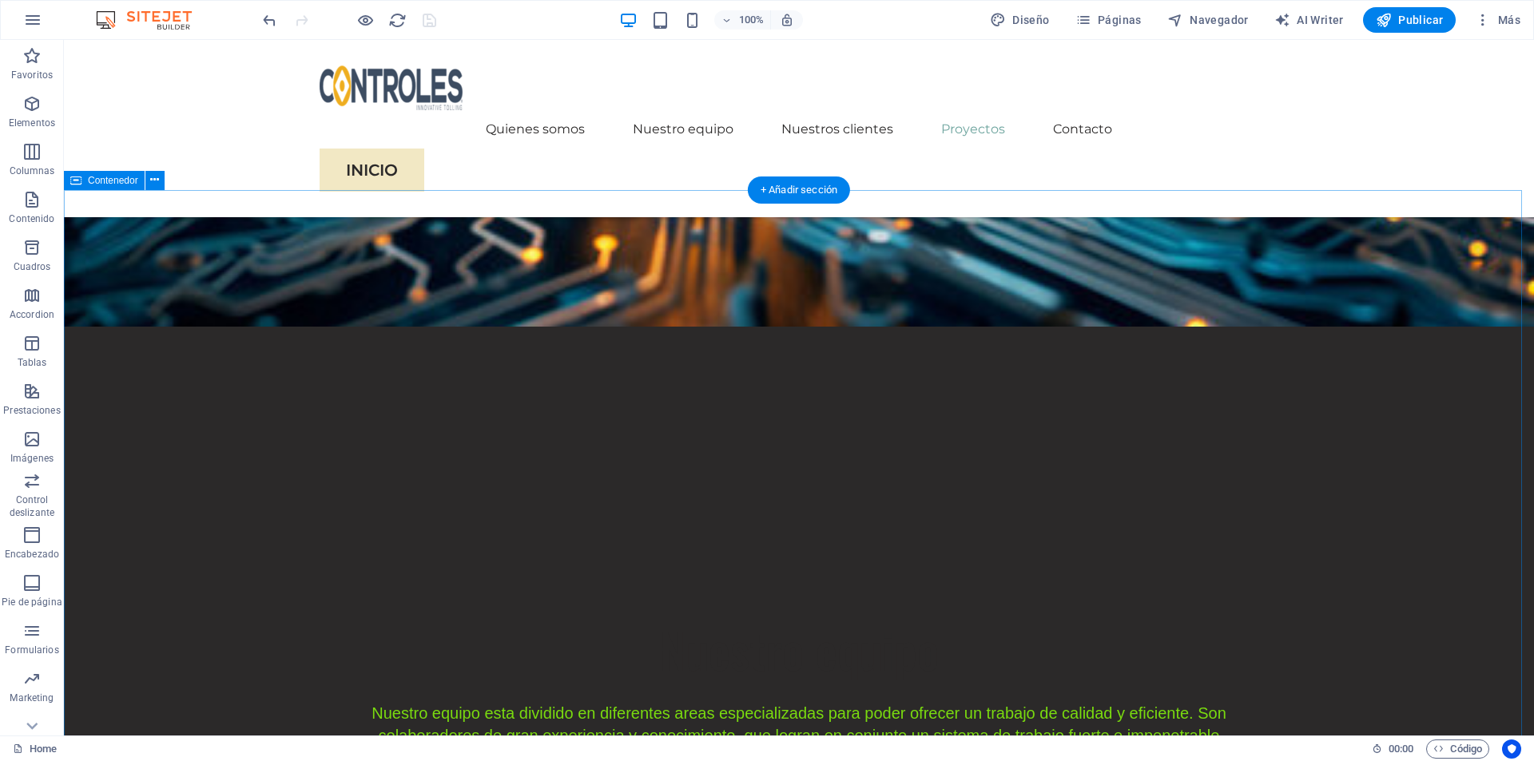
scroll to position [2797, 0]
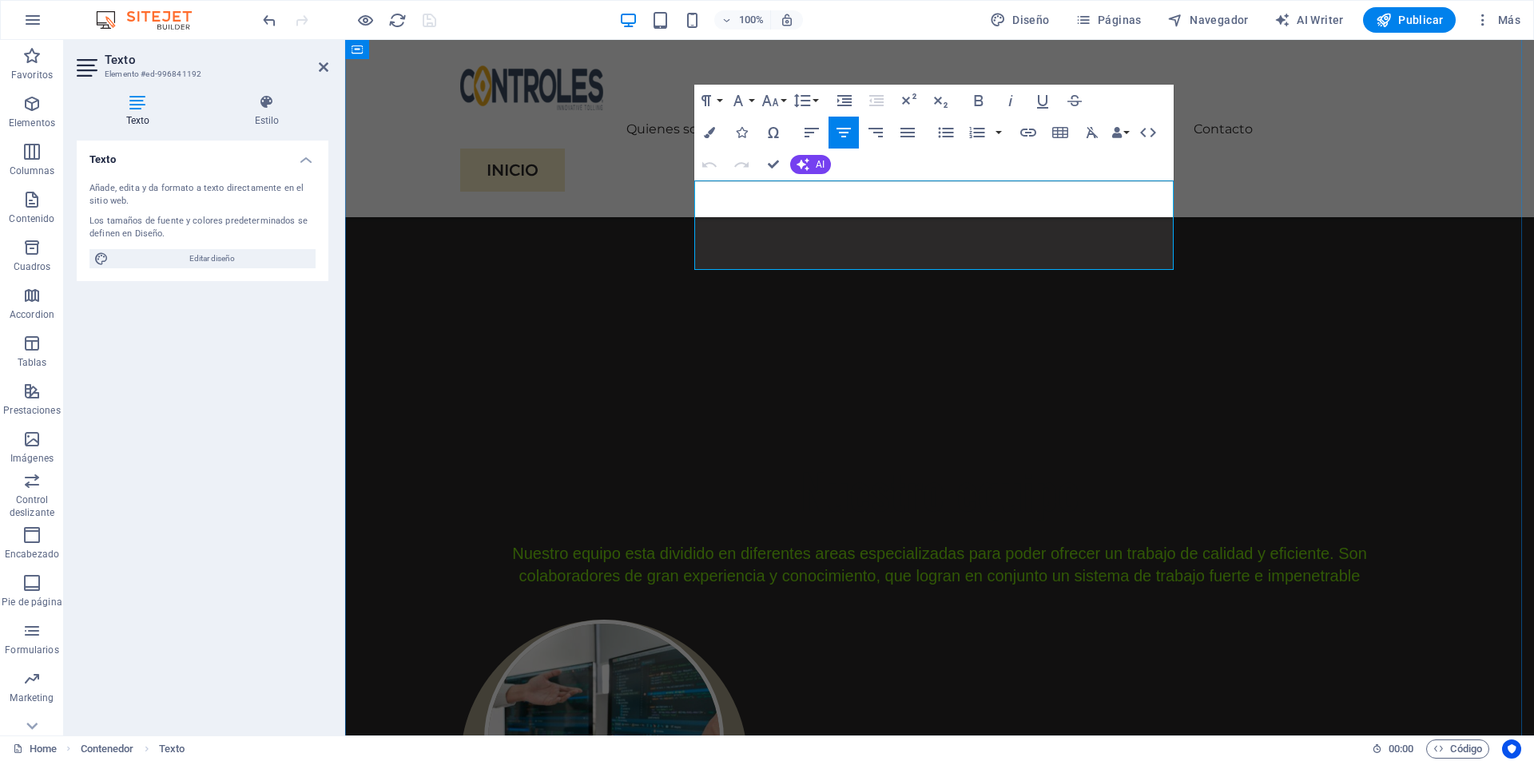
drag, startPoint x: 1075, startPoint y: 257, endPoint x: 698, endPoint y: 199, distance: 380.8
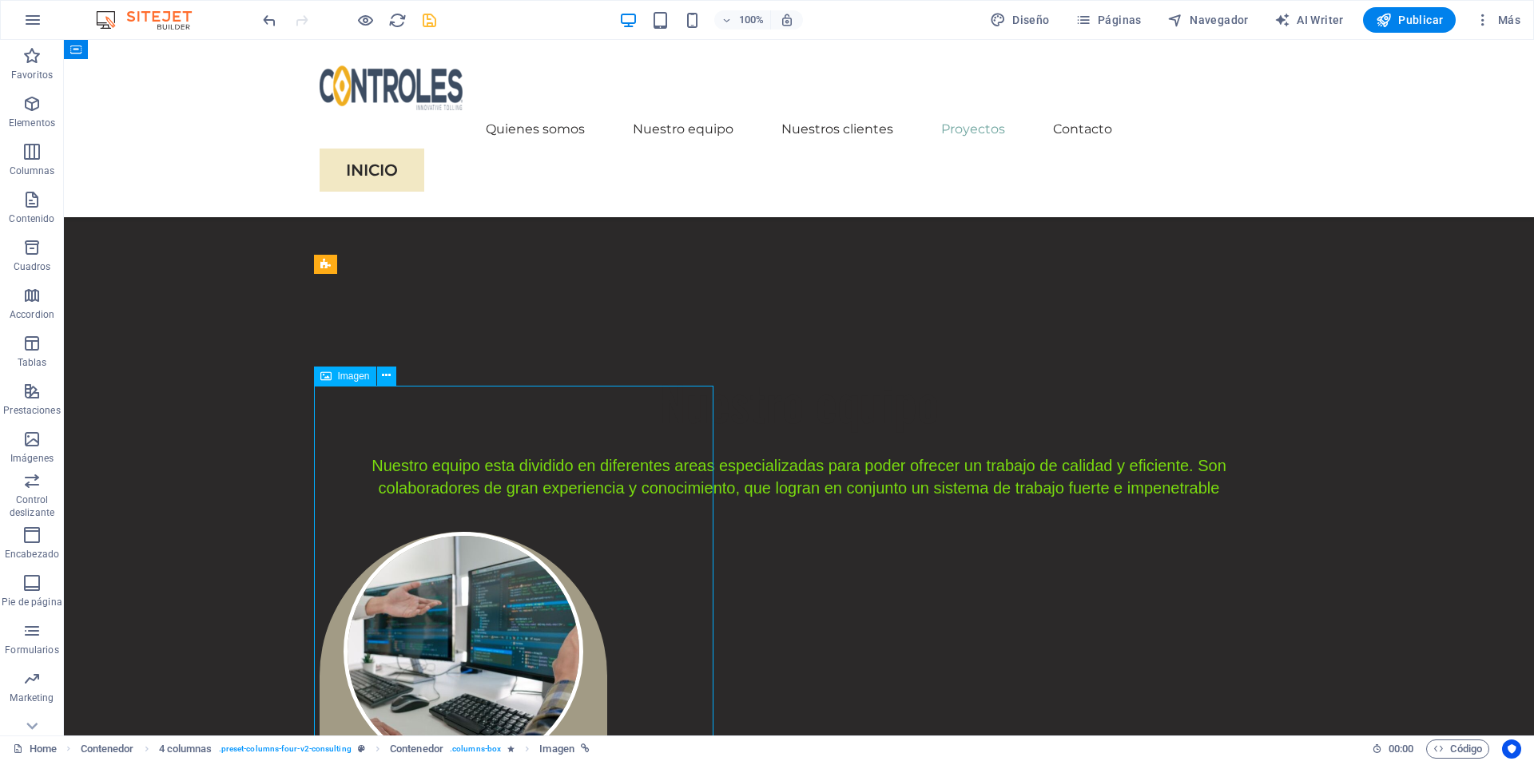
scroll to position [2956, 0]
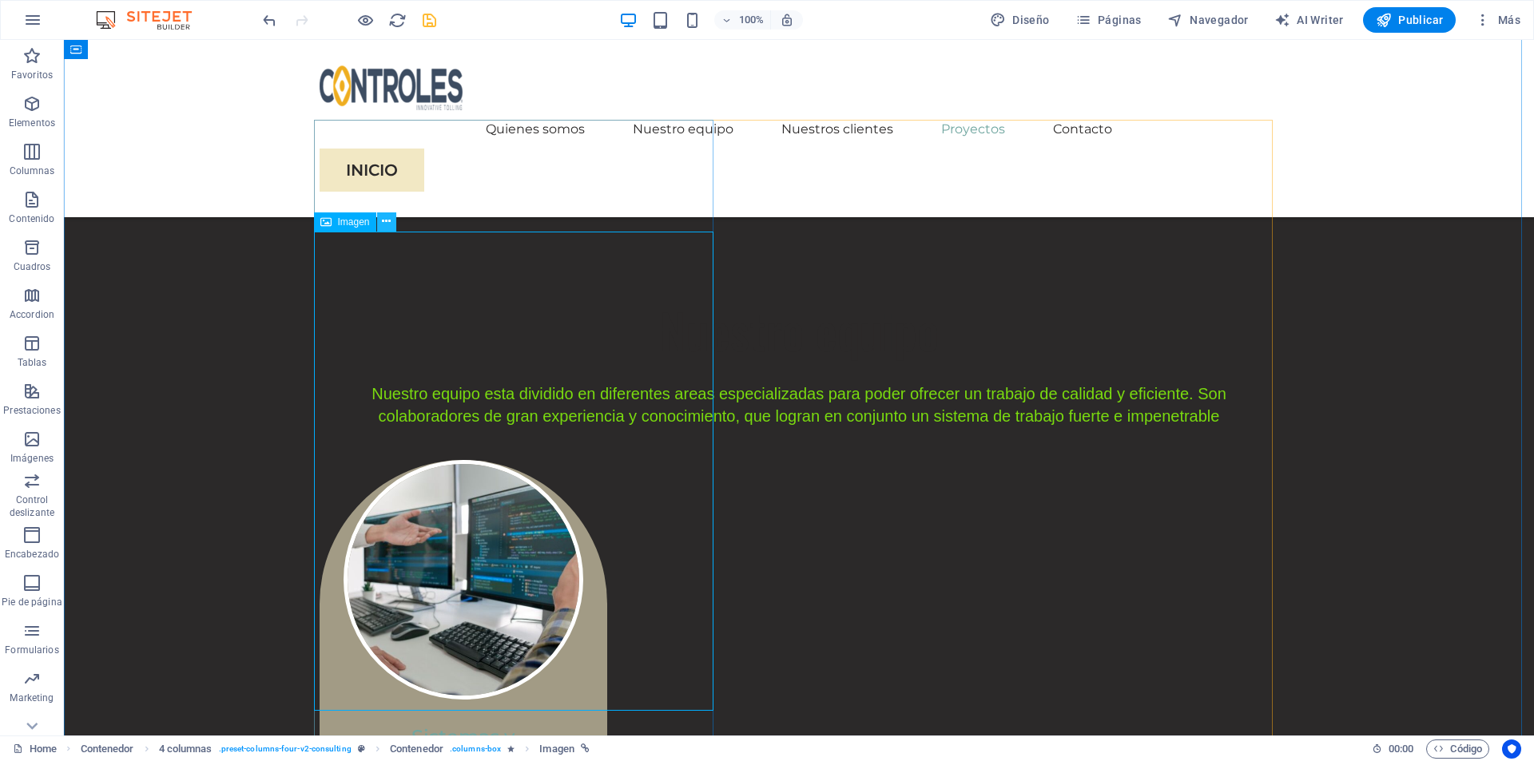
click at [383, 226] on icon at bounding box center [386, 221] width 9 height 17
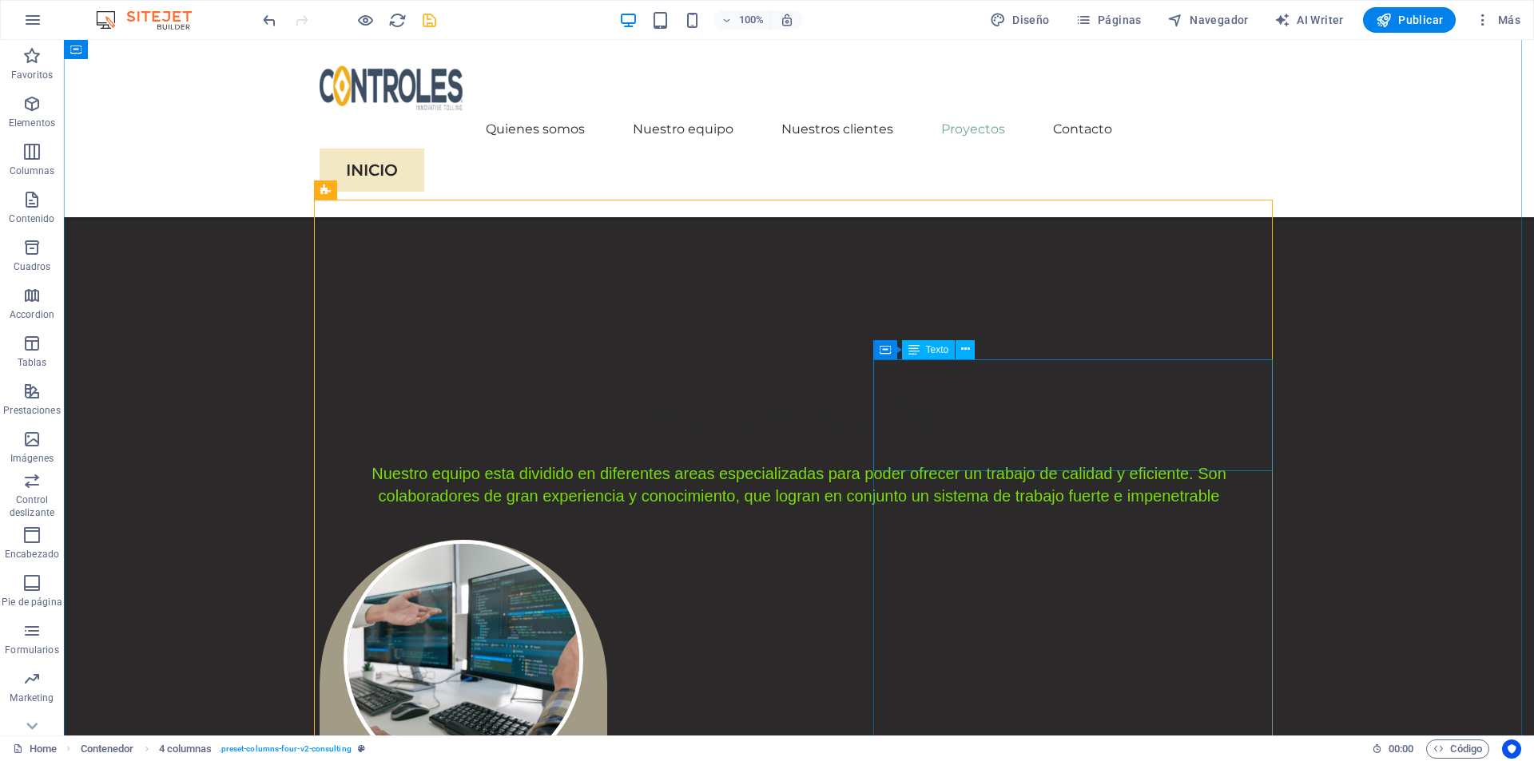
scroll to position [3036, 0]
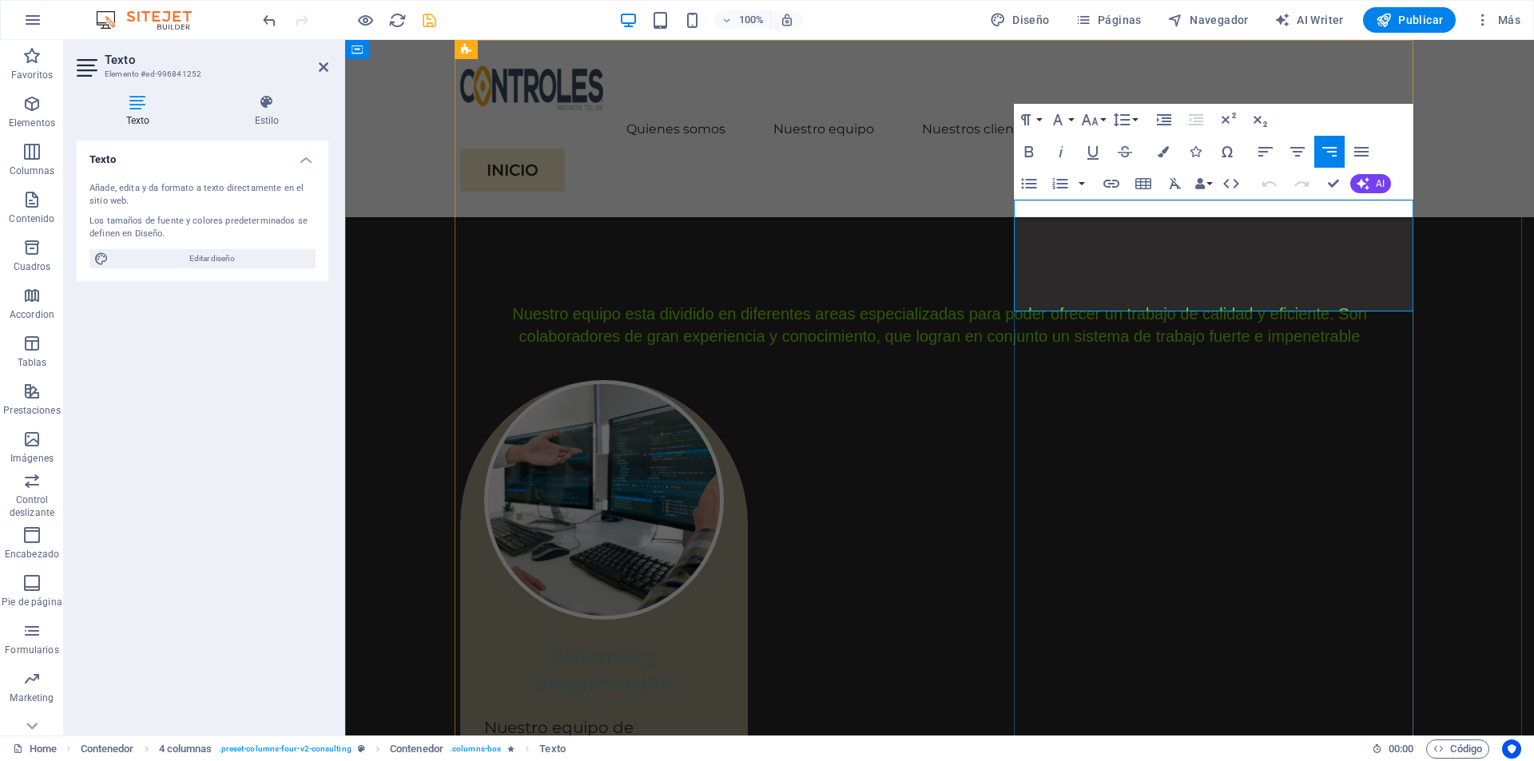
scroll to position [0, 1]
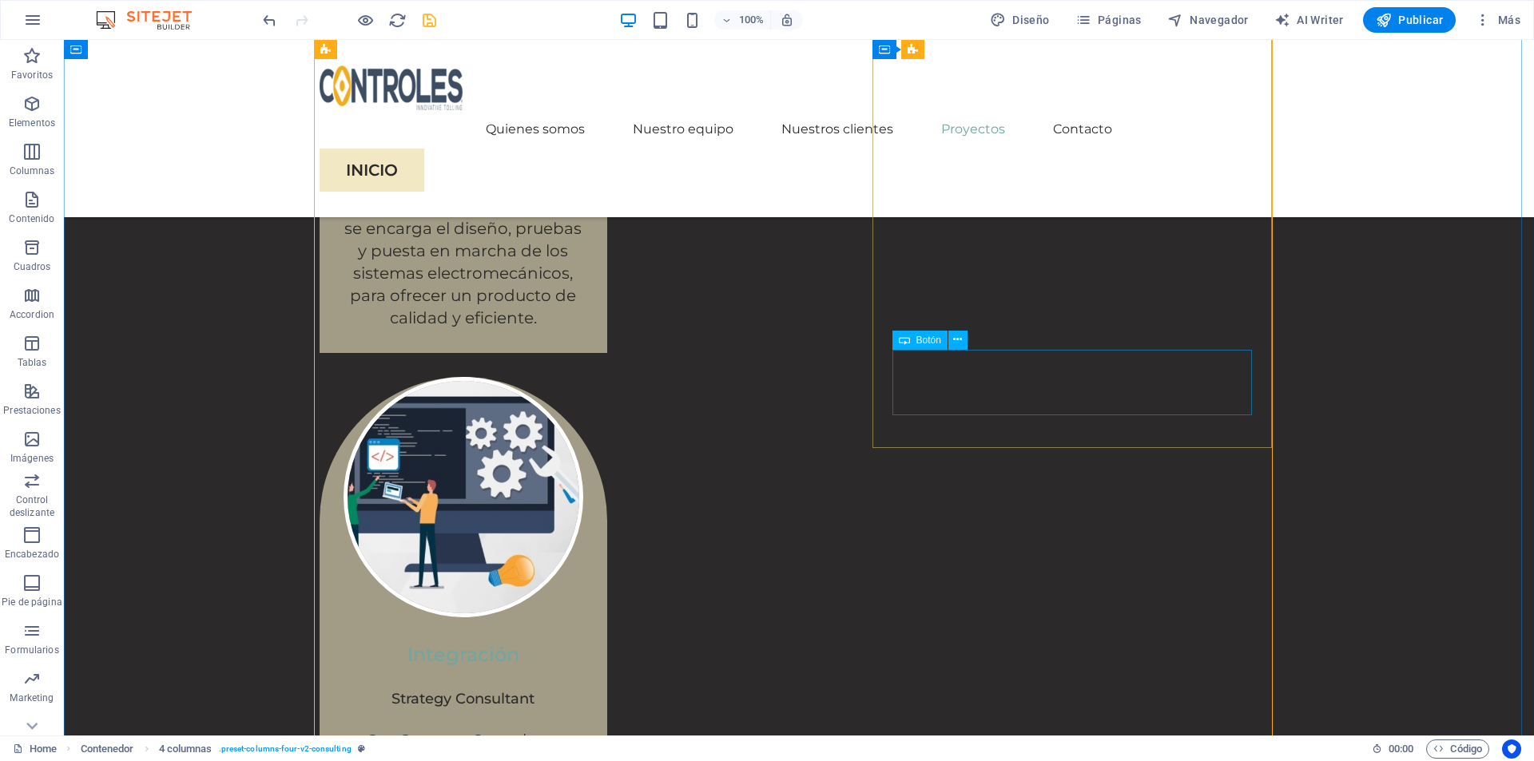
scroll to position [4315, 0]
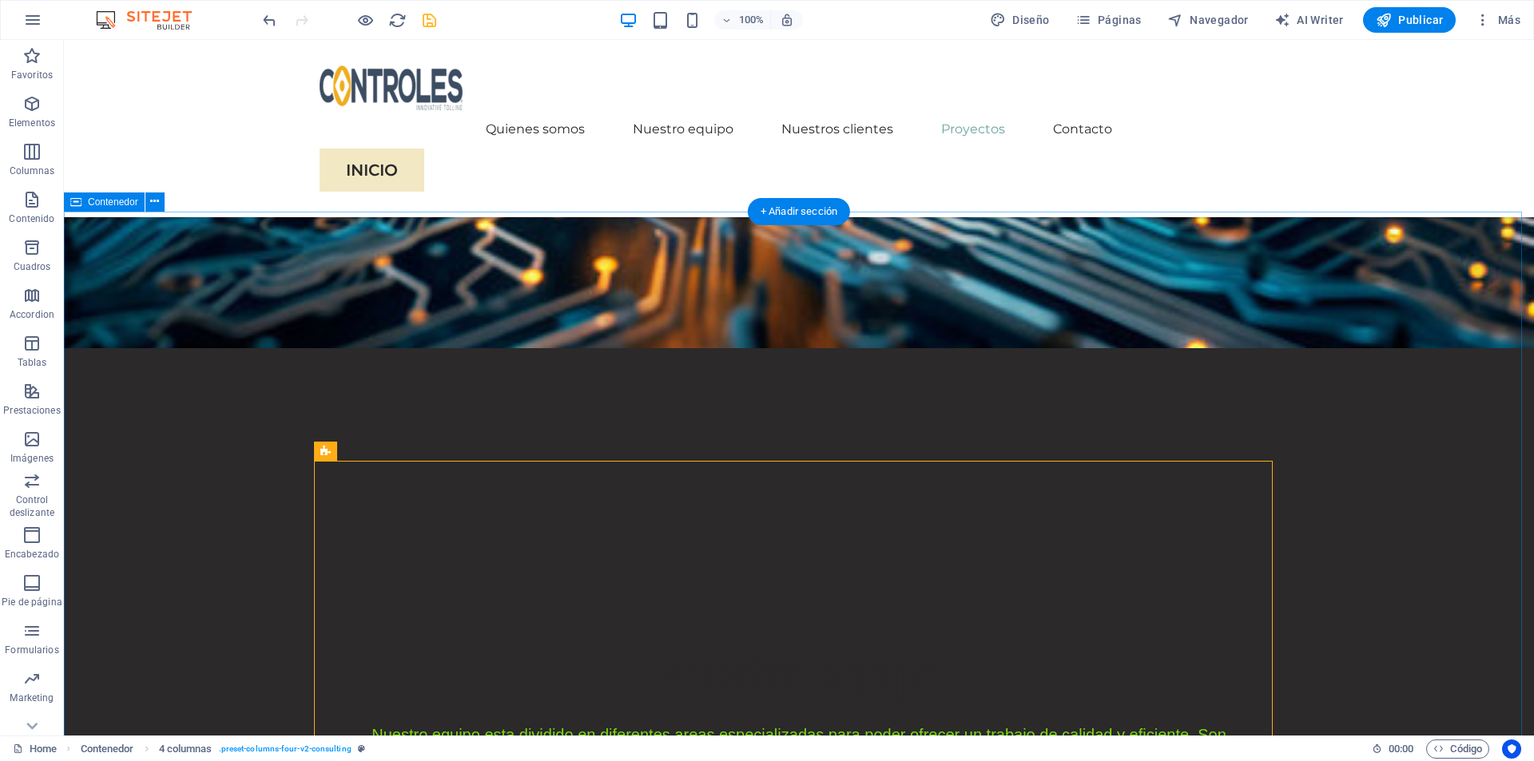
scroll to position [2637, 0]
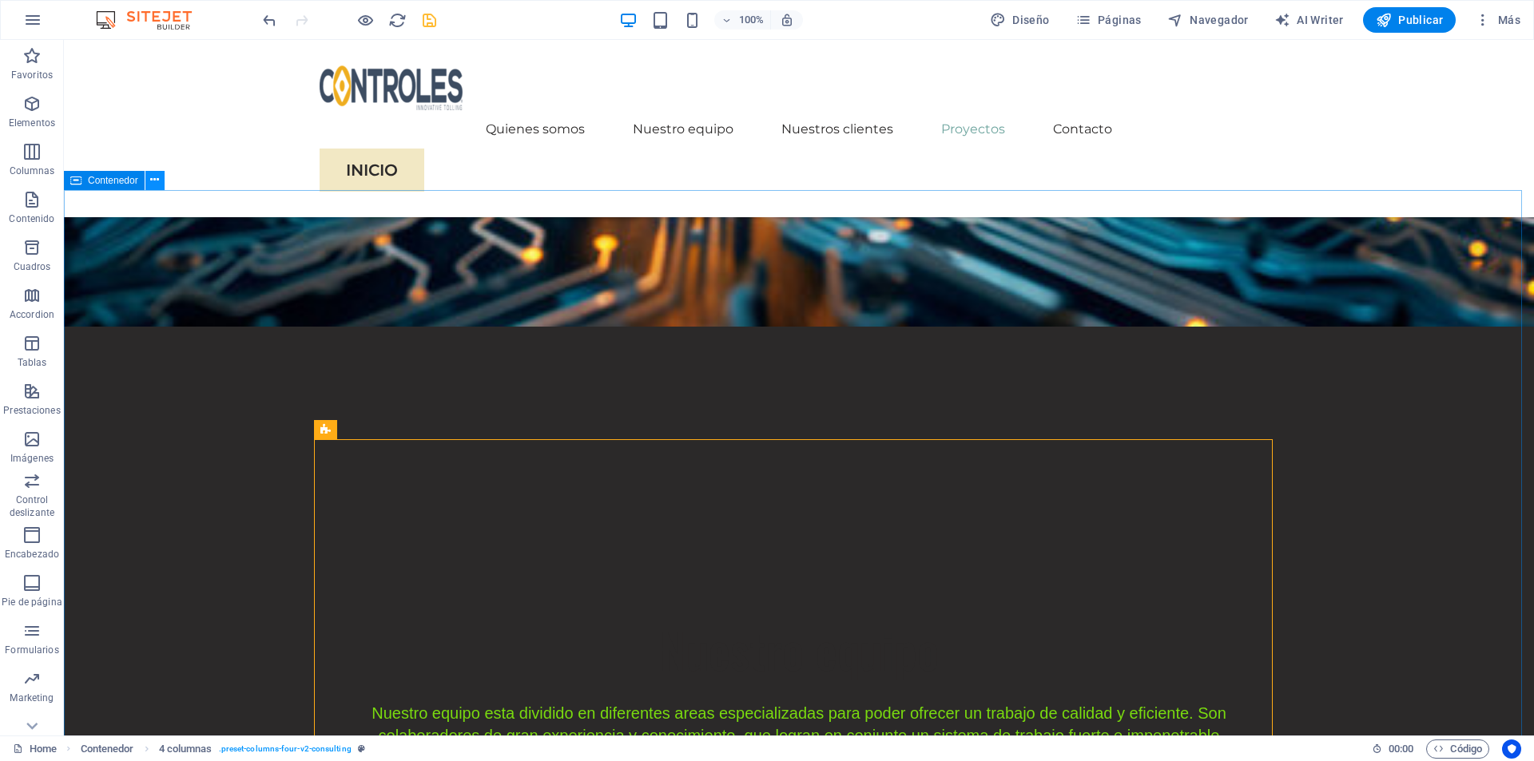
click at [159, 181] on icon at bounding box center [154, 180] width 9 height 17
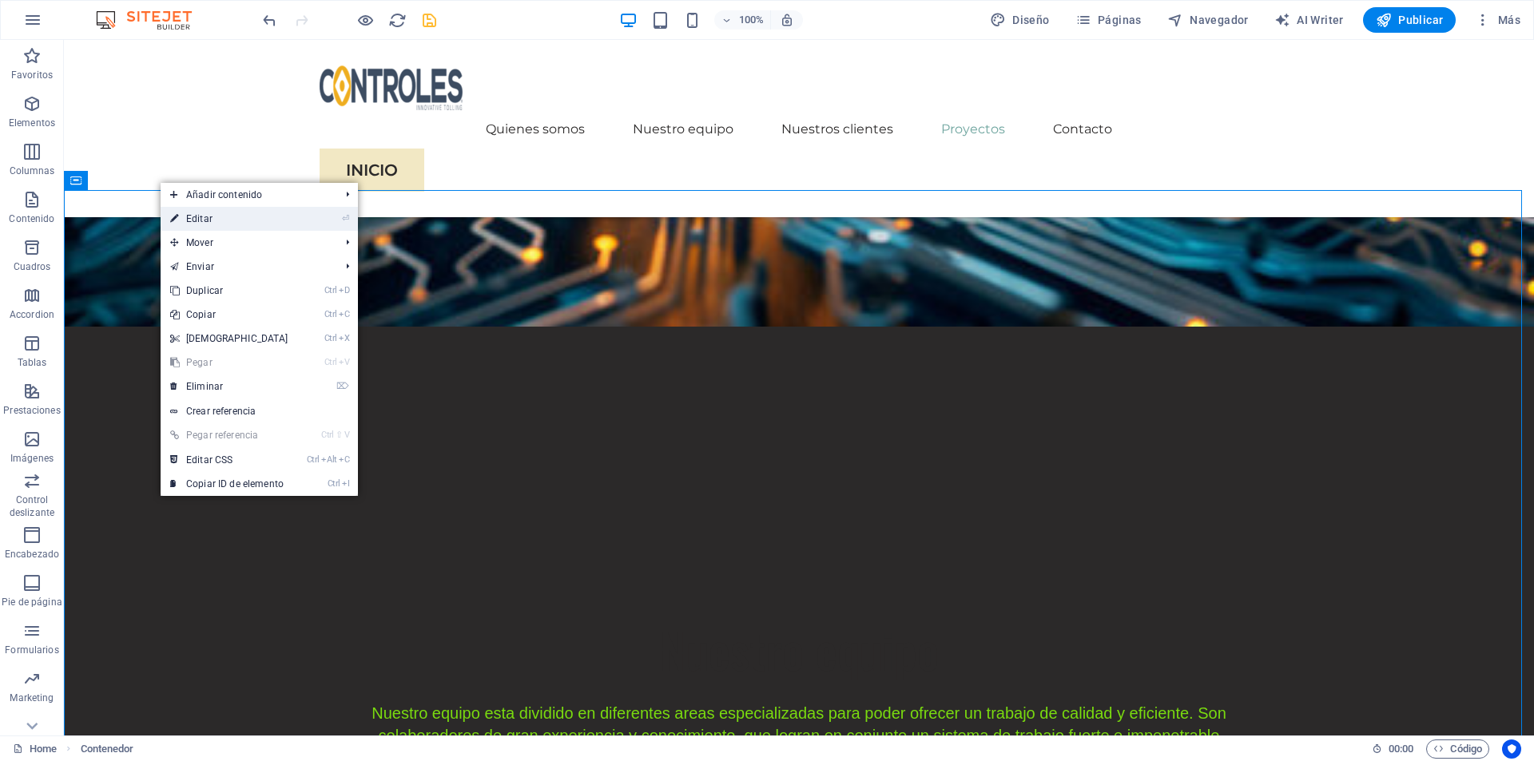
click at [190, 224] on link "⏎ Editar" at bounding box center [229, 219] width 137 height 24
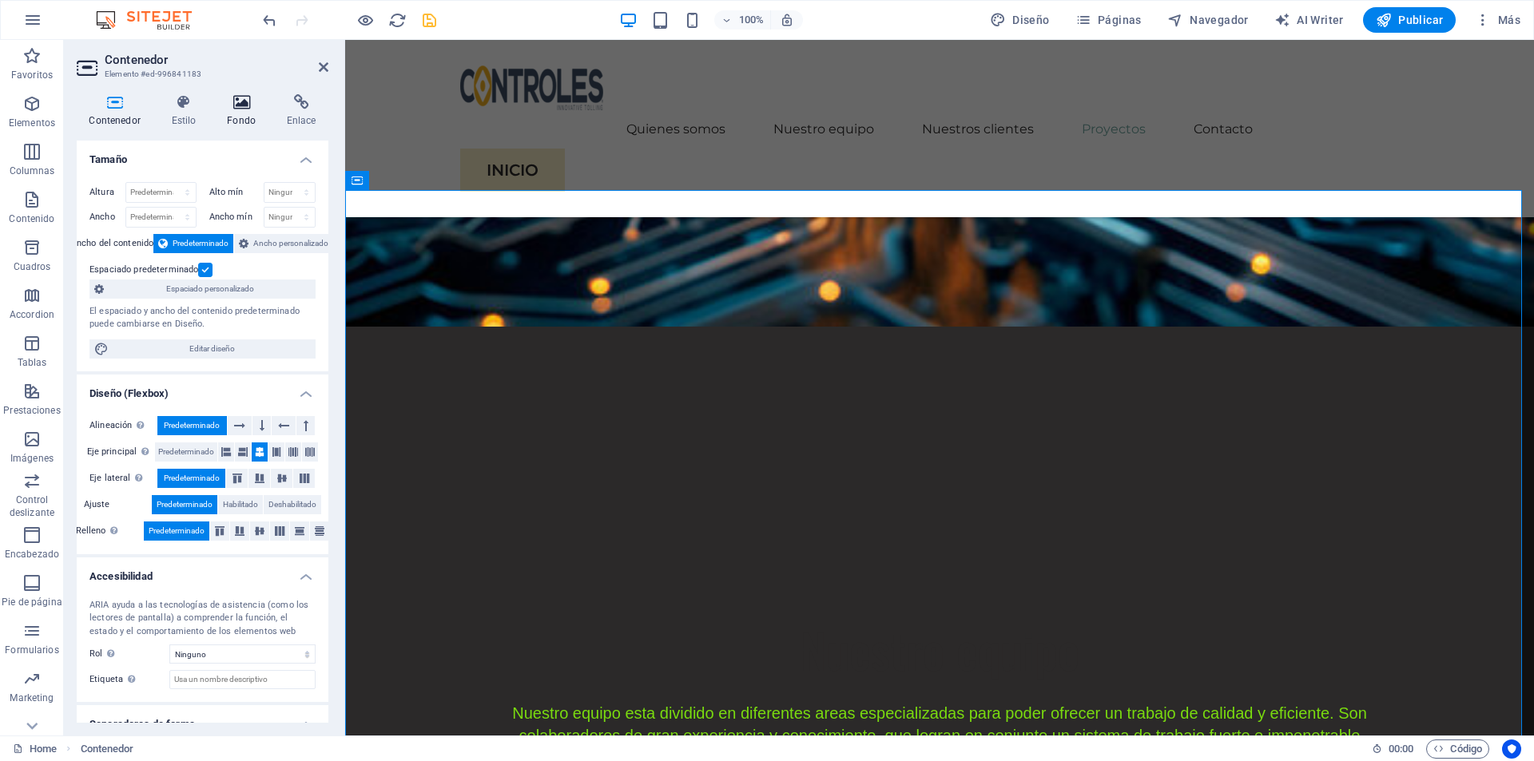
click at [241, 109] on icon at bounding box center [242, 102] width 54 height 16
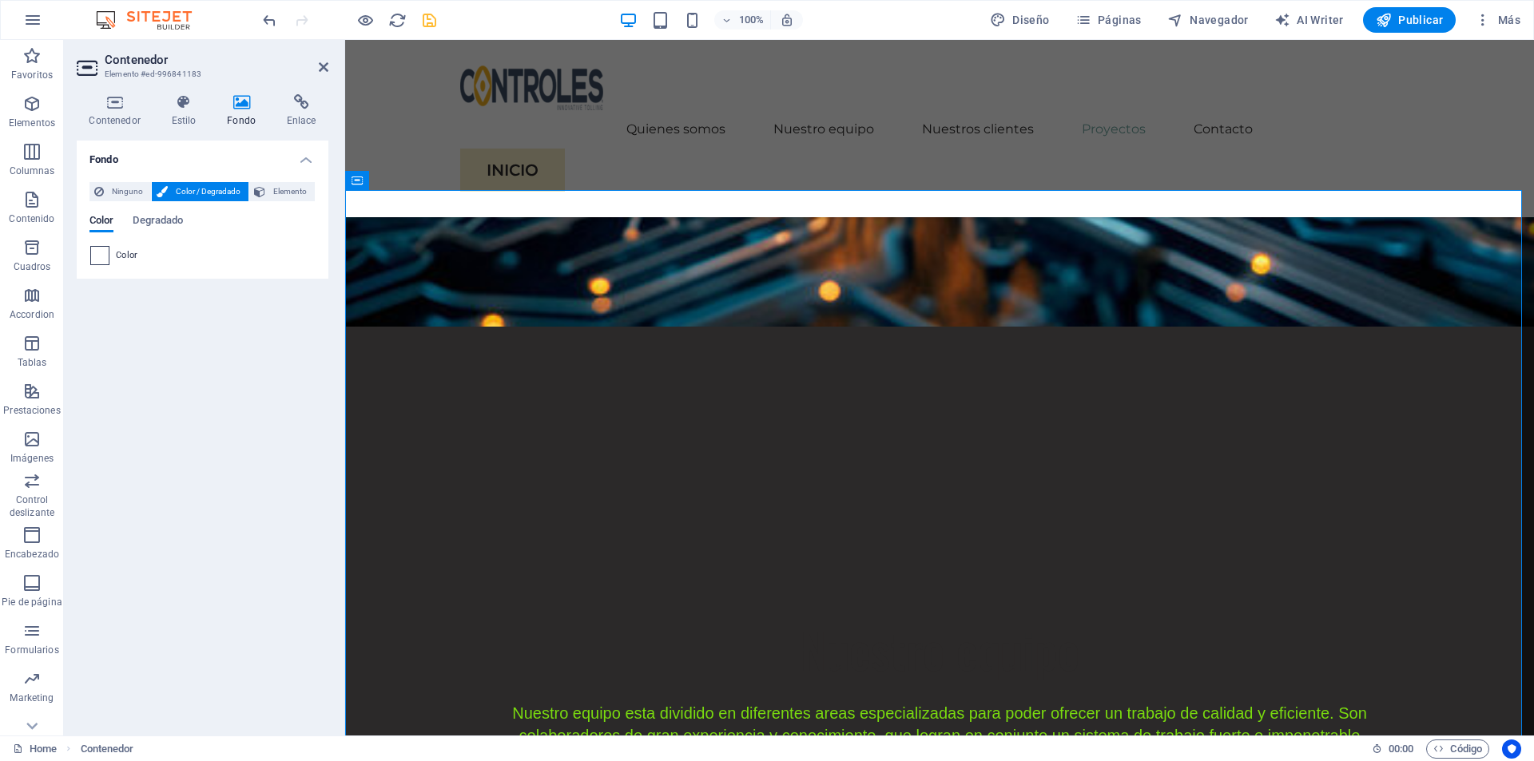
click at [92, 258] on span at bounding box center [100, 256] width 18 height 18
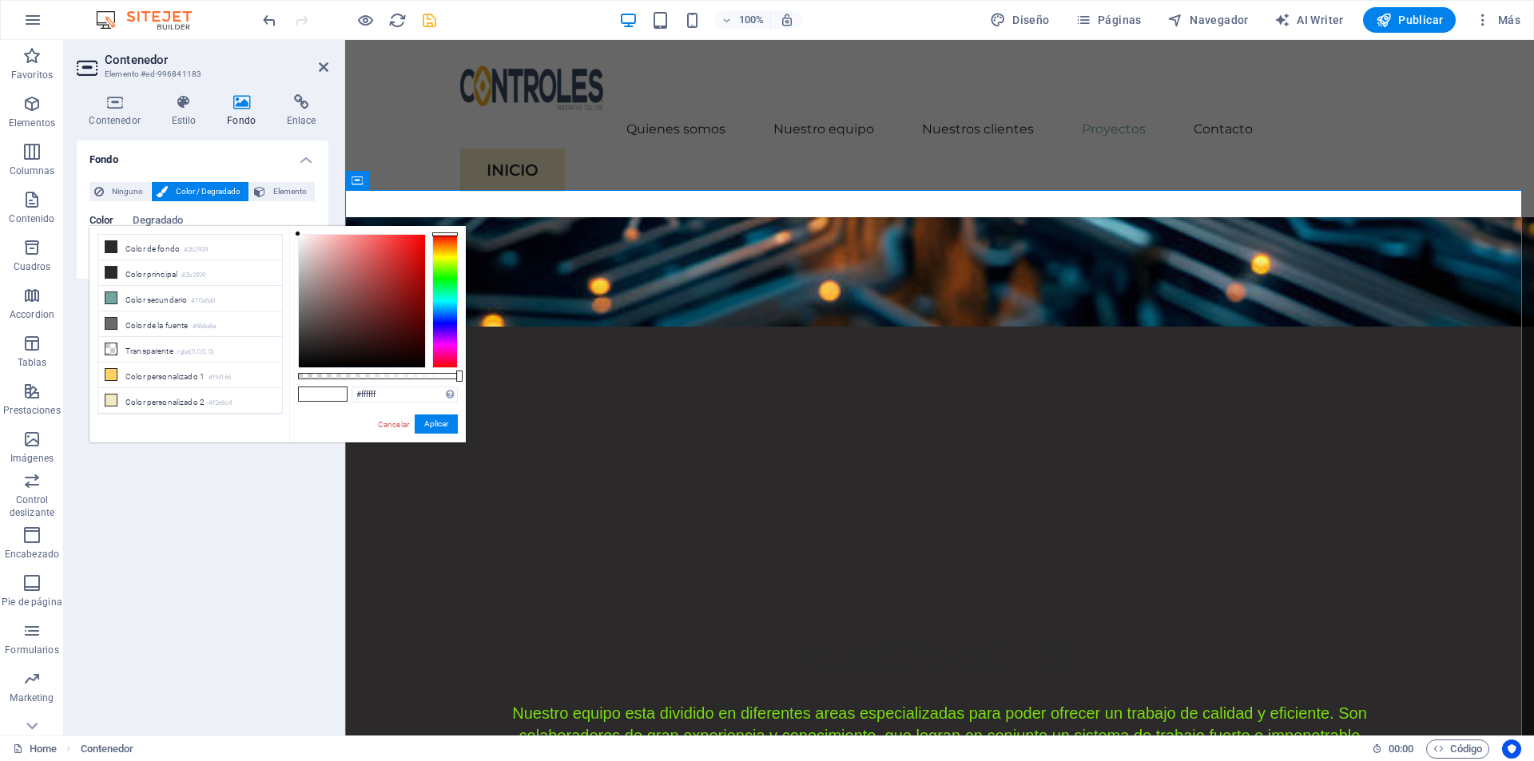
click at [447, 296] on div at bounding box center [445, 301] width 26 height 134
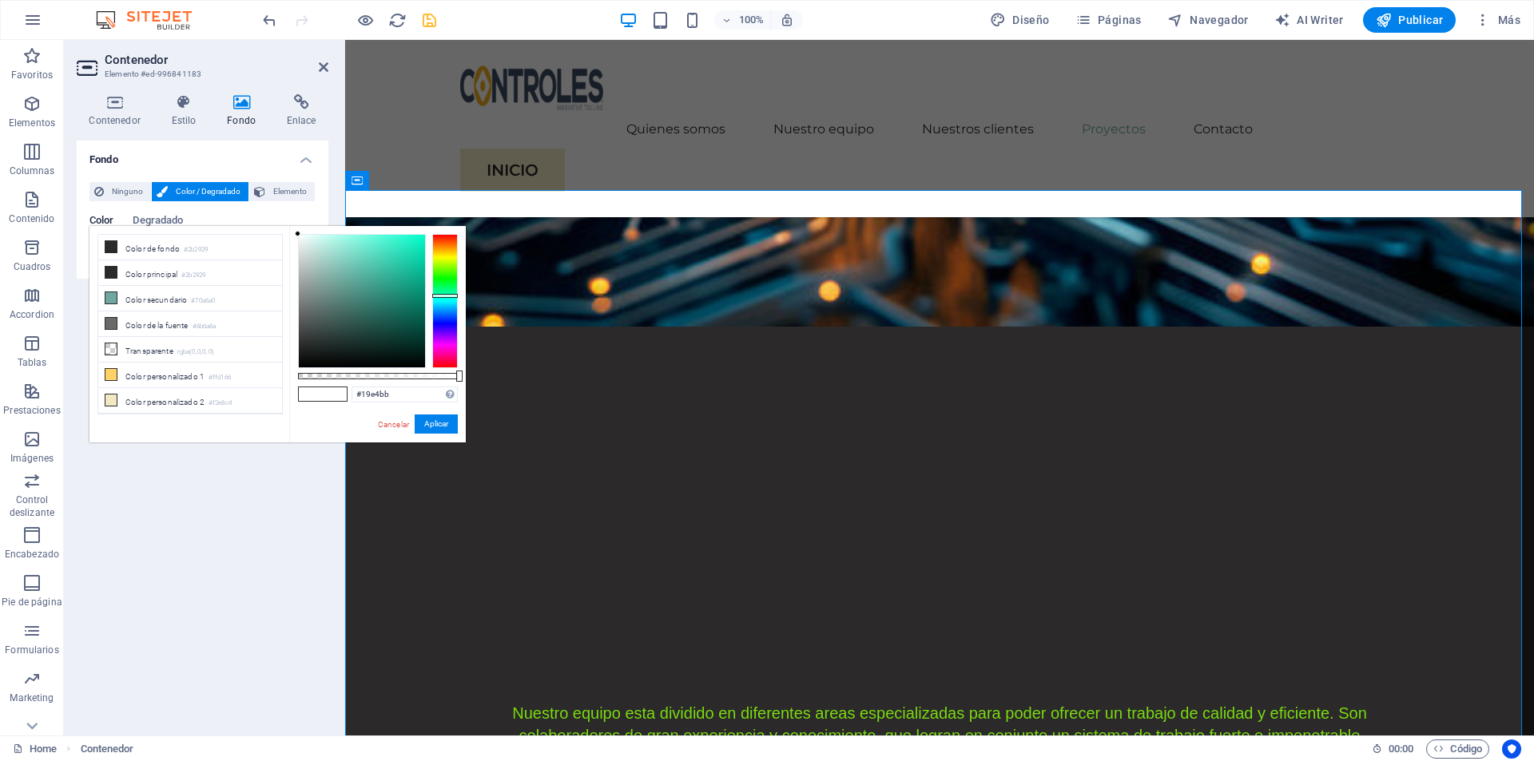
click at [411, 248] on div at bounding box center [362, 301] width 126 height 133
click at [439, 305] on div at bounding box center [445, 301] width 26 height 134
click at [418, 243] on div at bounding box center [362, 301] width 126 height 133
click at [386, 239] on div at bounding box center [362, 301] width 126 height 133
click at [369, 246] on div at bounding box center [362, 301] width 126 height 133
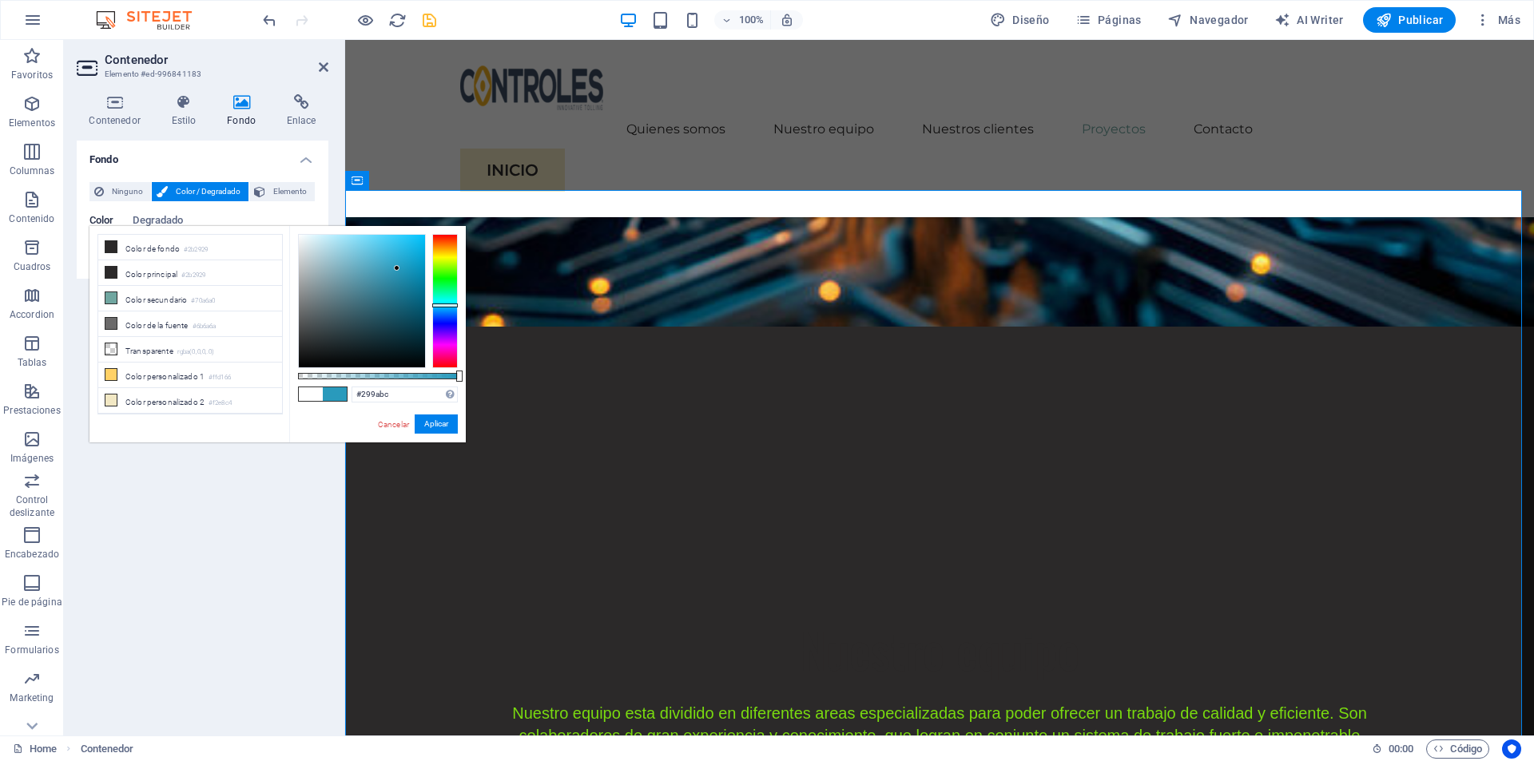
click at [397, 268] on div at bounding box center [362, 301] width 126 height 133
click at [412, 245] on div at bounding box center [362, 301] width 126 height 133
click at [395, 248] on div at bounding box center [362, 301] width 126 height 133
drag, startPoint x: 437, startPoint y: 421, endPoint x: 78, endPoint y: 380, distance: 361.1
click at [437, 421] on button "Aplicar" at bounding box center [436, 424] width 43 height 19
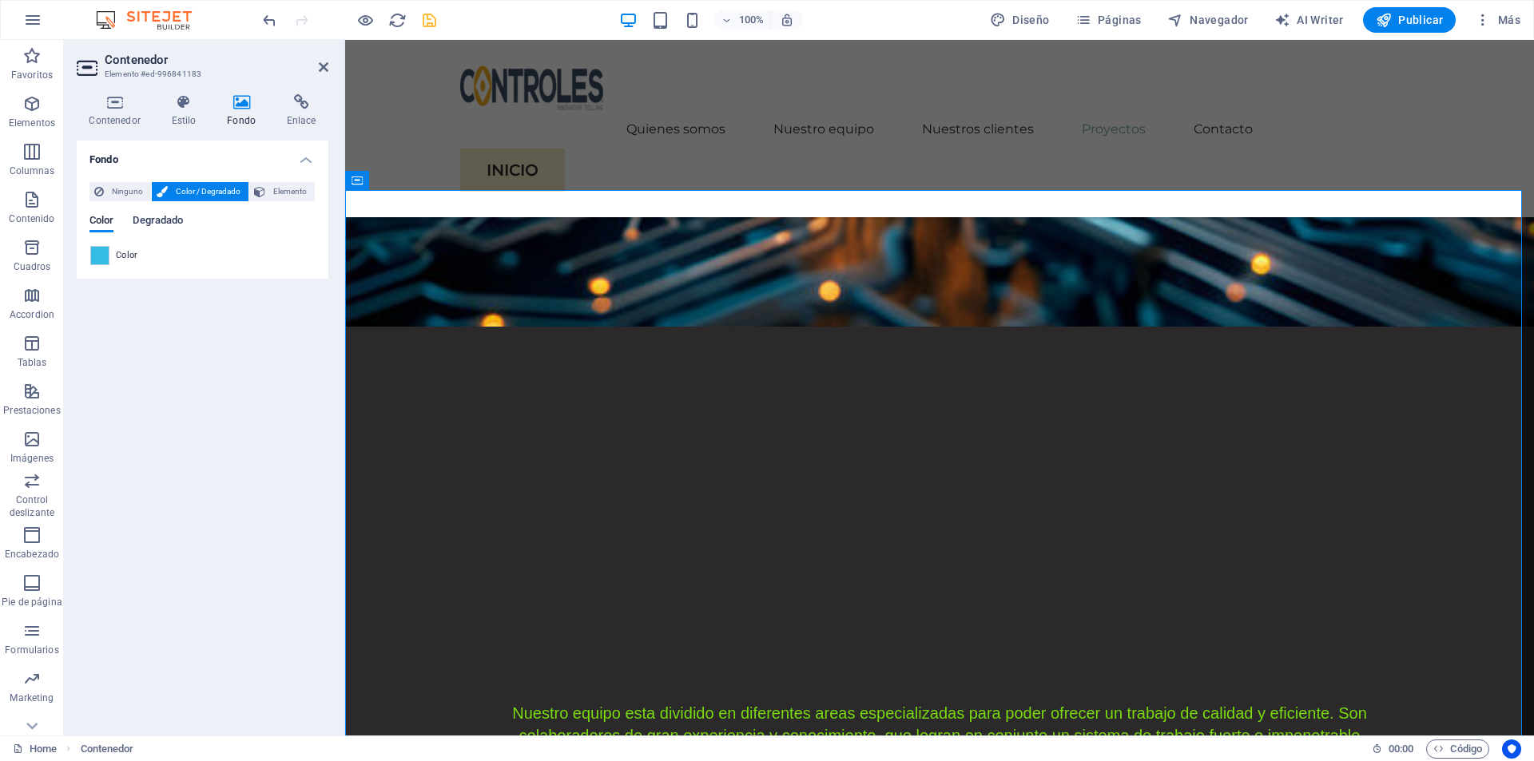
click at [177, 220] on span "Degradado" at bounding box center [158, 222] width 50 height 22
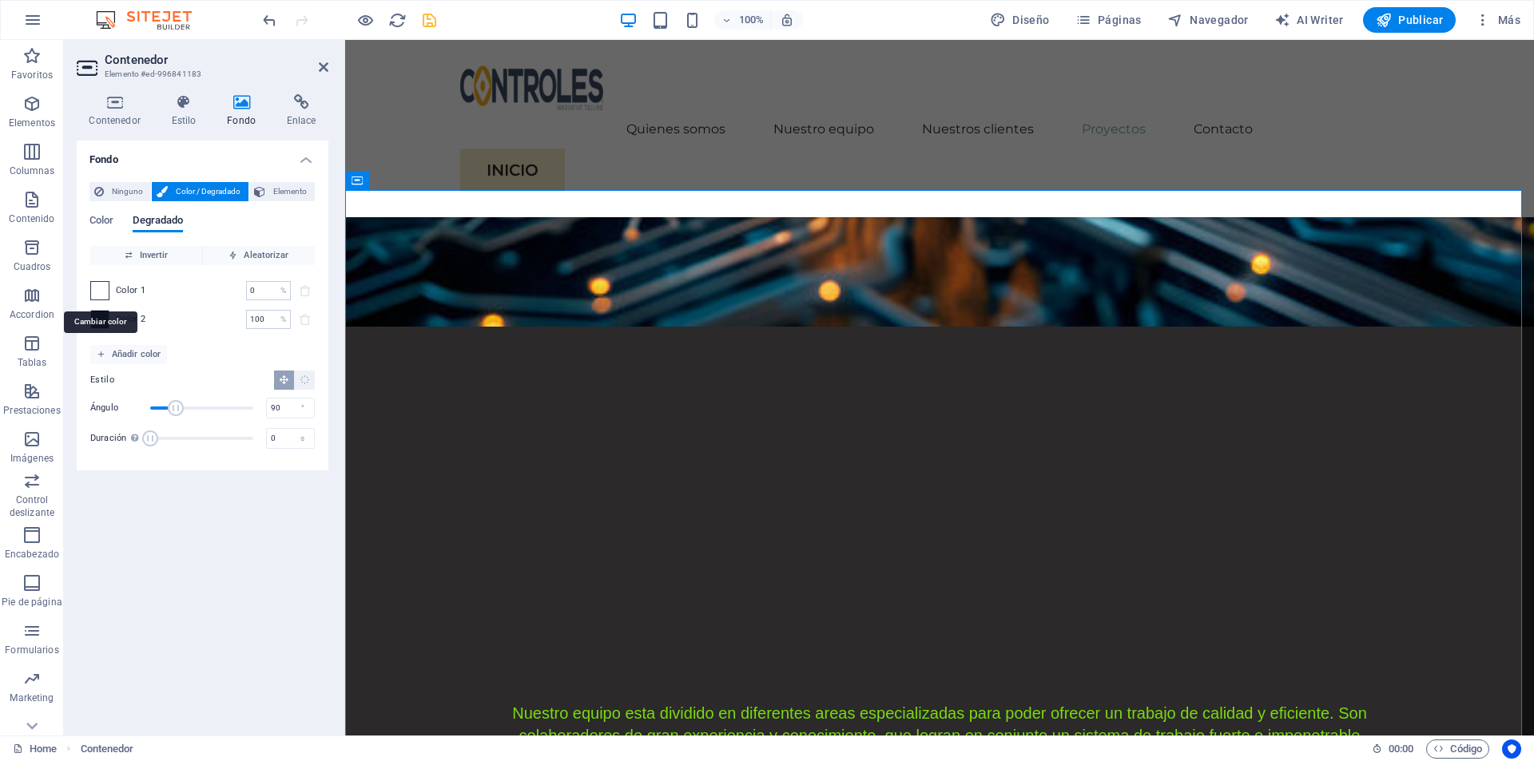
click at [107, 288] on span at bounding box center [100, 291] width 18 height 18
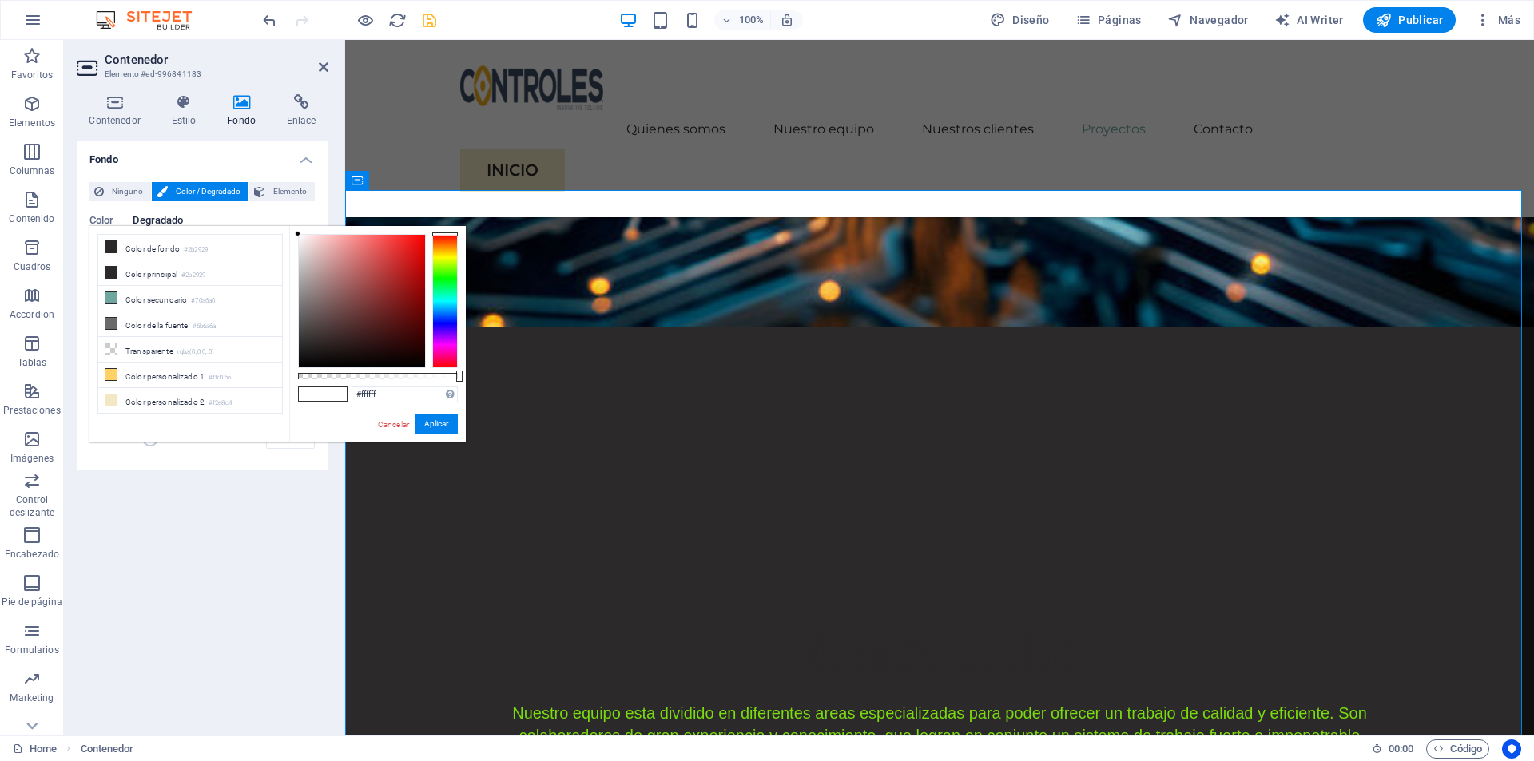
click at [447, 303] on div at bounding box center [445, 301] width 26 height 134
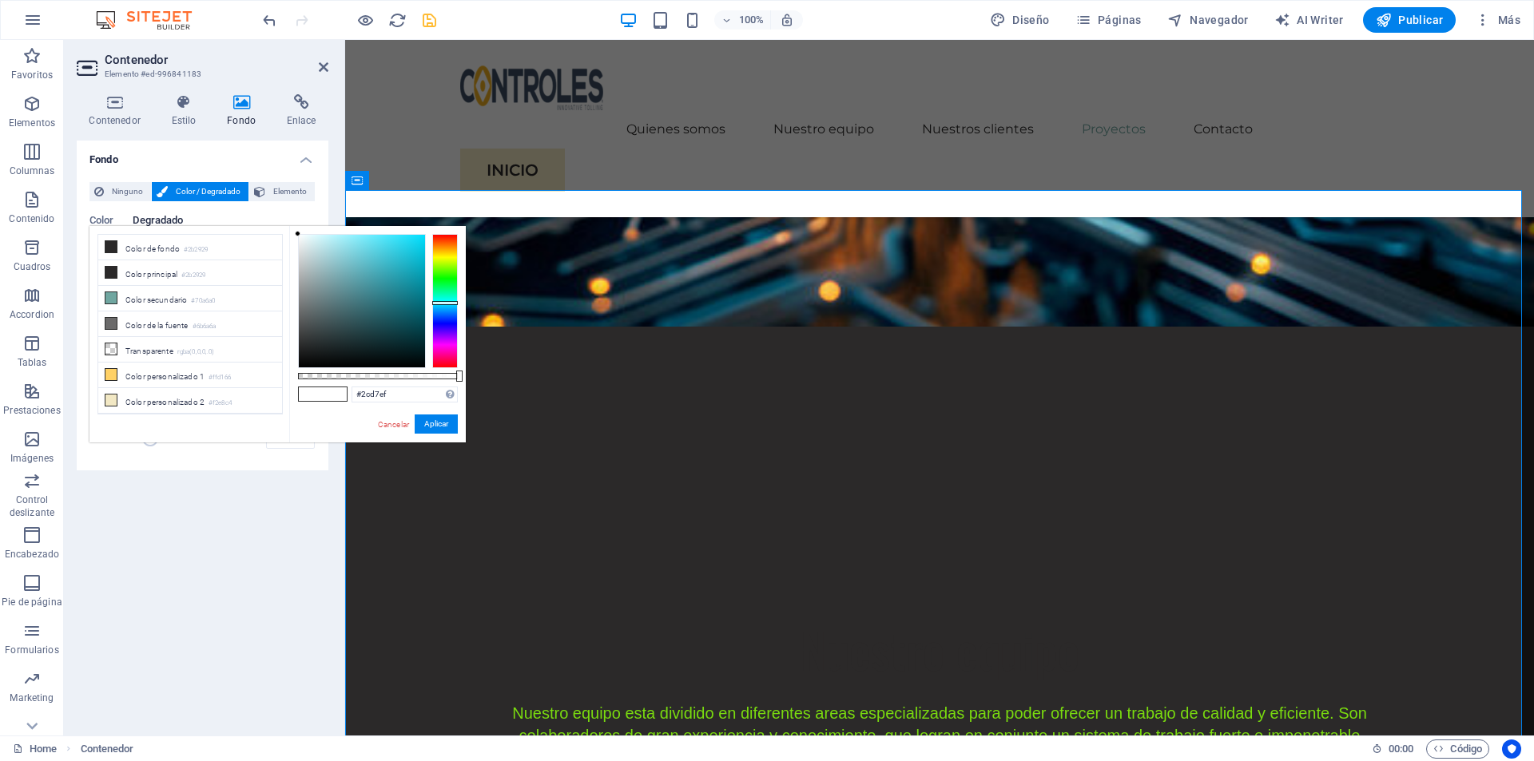
click at [401, 242] on div at bounding box center [362, 301] width 126 height 133
click at [430, 423] on button "Aplicar" at bounding box center [436, 424] width 43 height 19
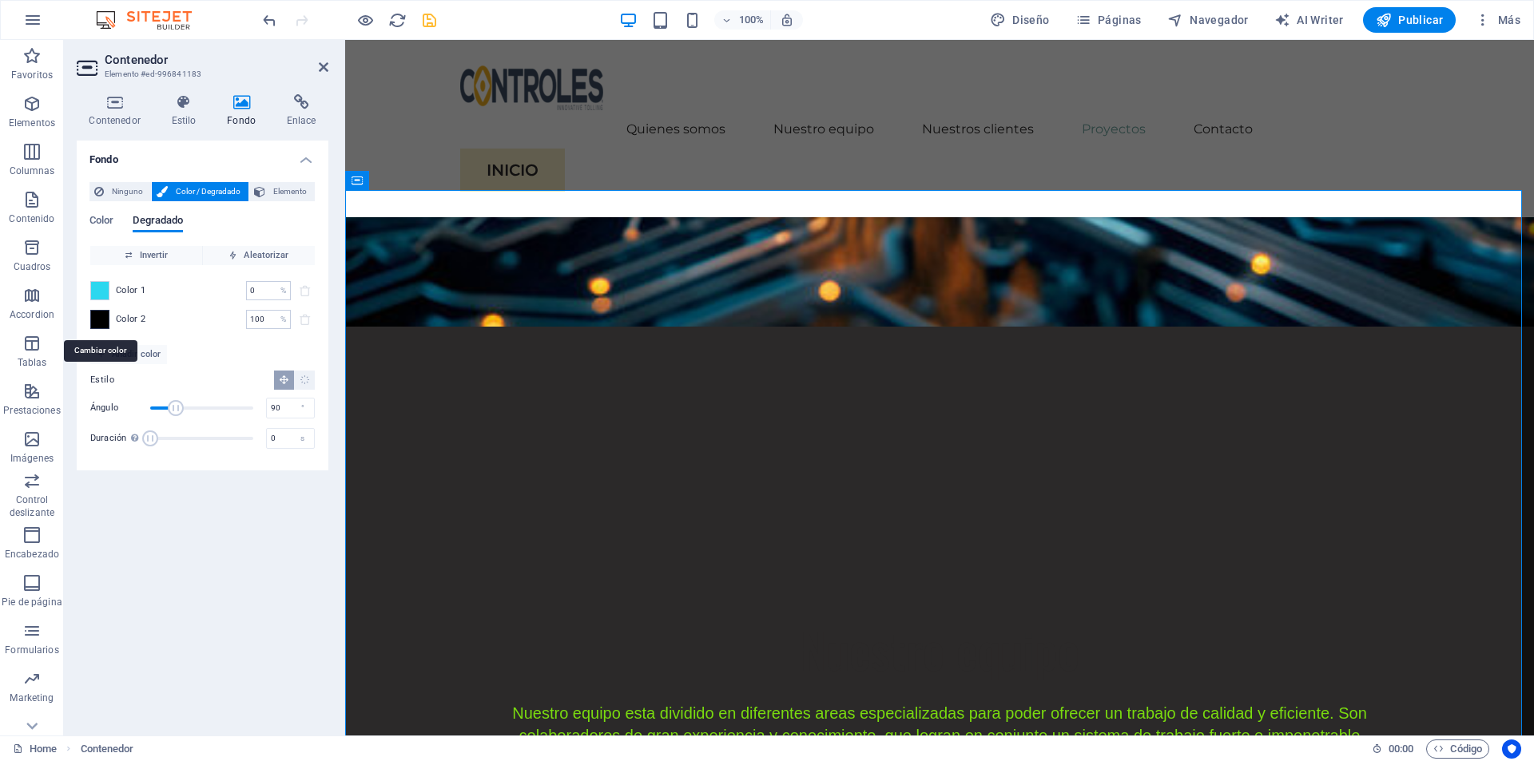
click at [106, 320] on span at bounding box center [100, 320] width 18 height 18
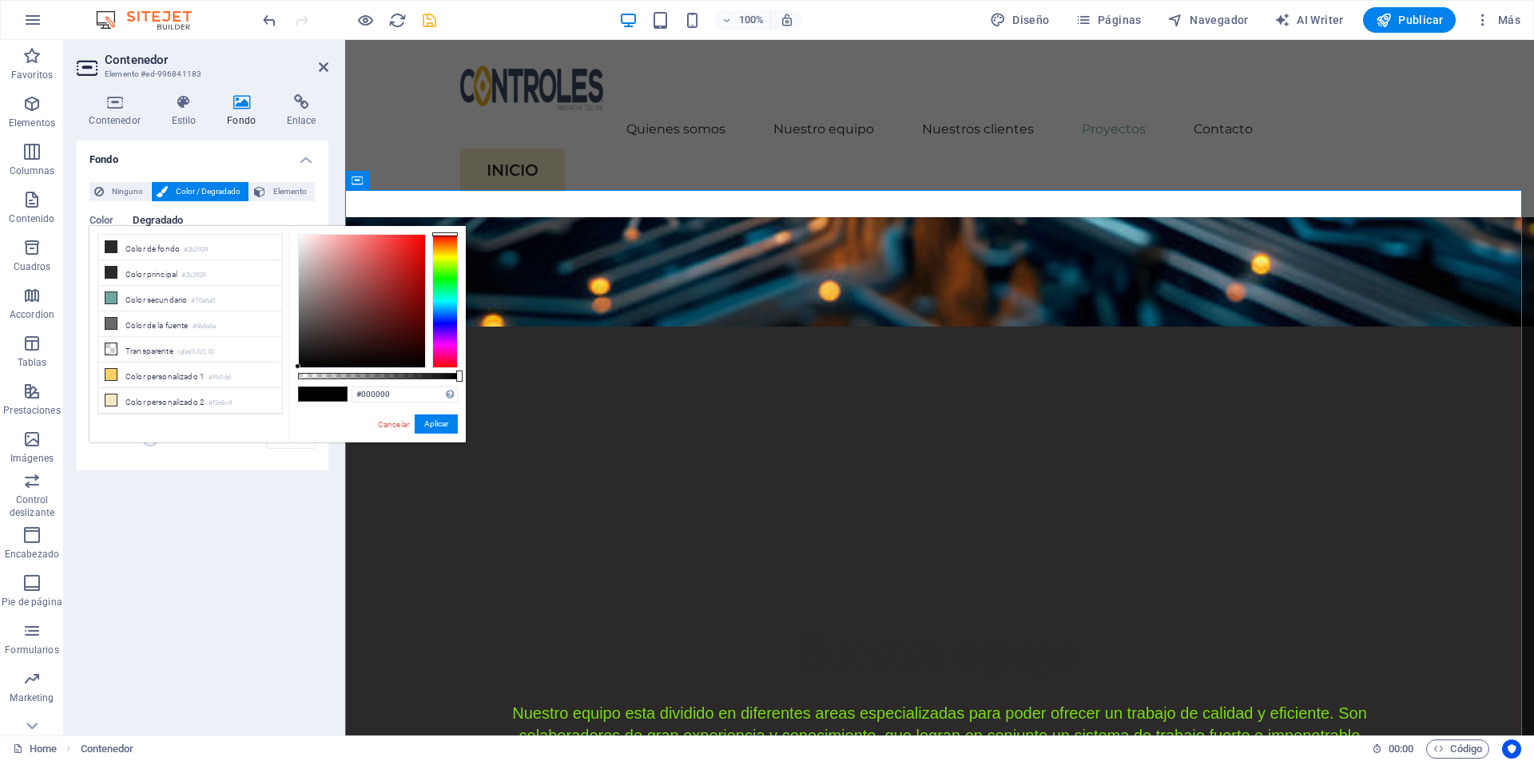
click at [448, 297] on div at bounding box center [445, 301] width 26 height 134
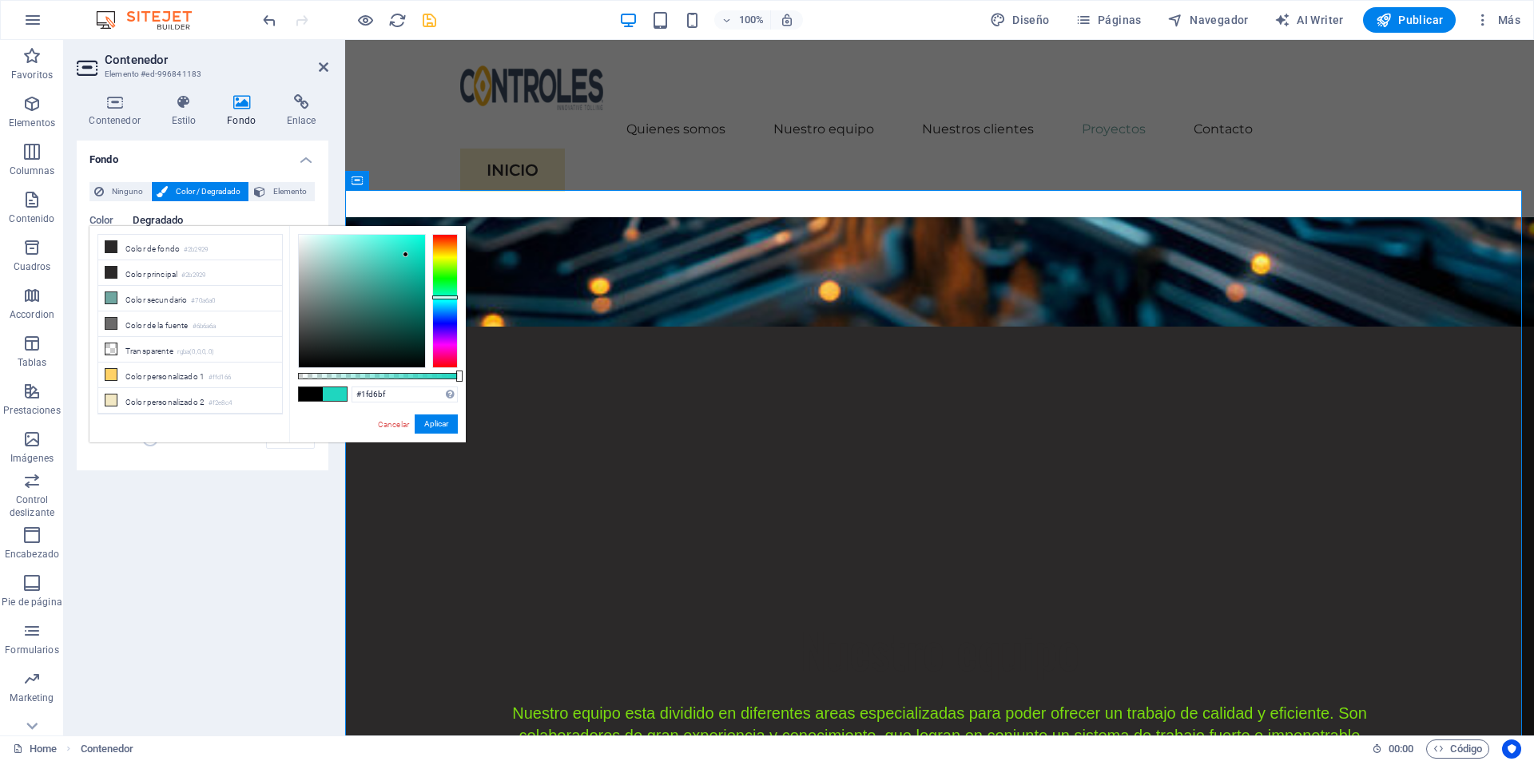
click at [406, 255] on div at bounding box center [362, 301] width 126 height 133
click at [440, 300] on div at bounding box center [445, 301] width 26 height 134
click at [439, 303] on div at bounding box center [445, 301] width 26 height 134
click at [406, 241] on div at bounding box center [362, 301] width 126 height 133
click at [401, 241] on div at bounding box center [362, 301] width 126 height 133
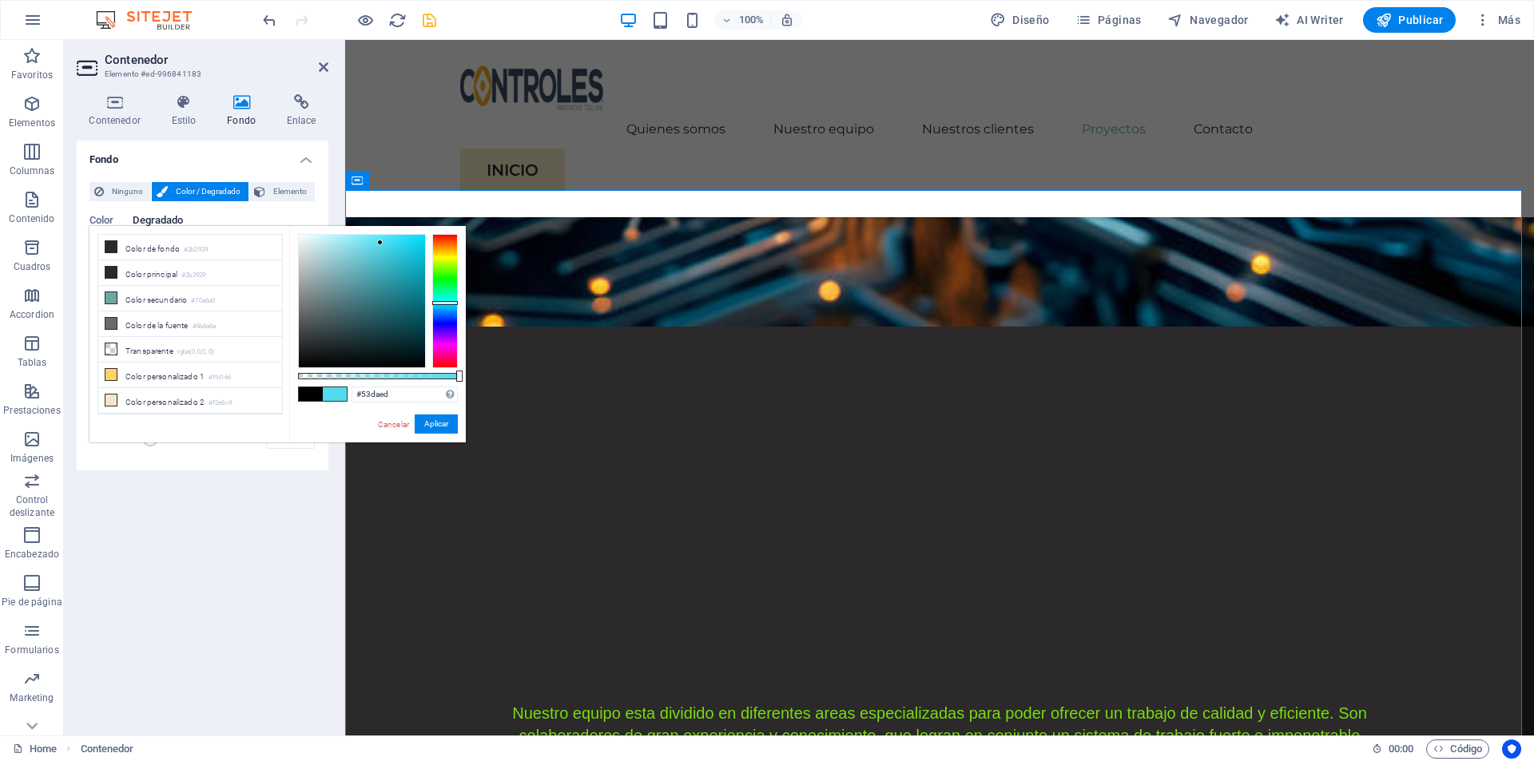
click at [380, 243] on div at bounding box center [362, 301] width 126 height 133
click at [372, 244] on div at bounding box center [362, 301] width 126 height 133
click at [363, 247] on div at bounding box center [362, 301] width 126 height 133
click at [356, 249] on div at bounding box center [362, 301] width 126 height 133
click at [407, 275] on div at bounding box center [362, 301] width 126 height 133
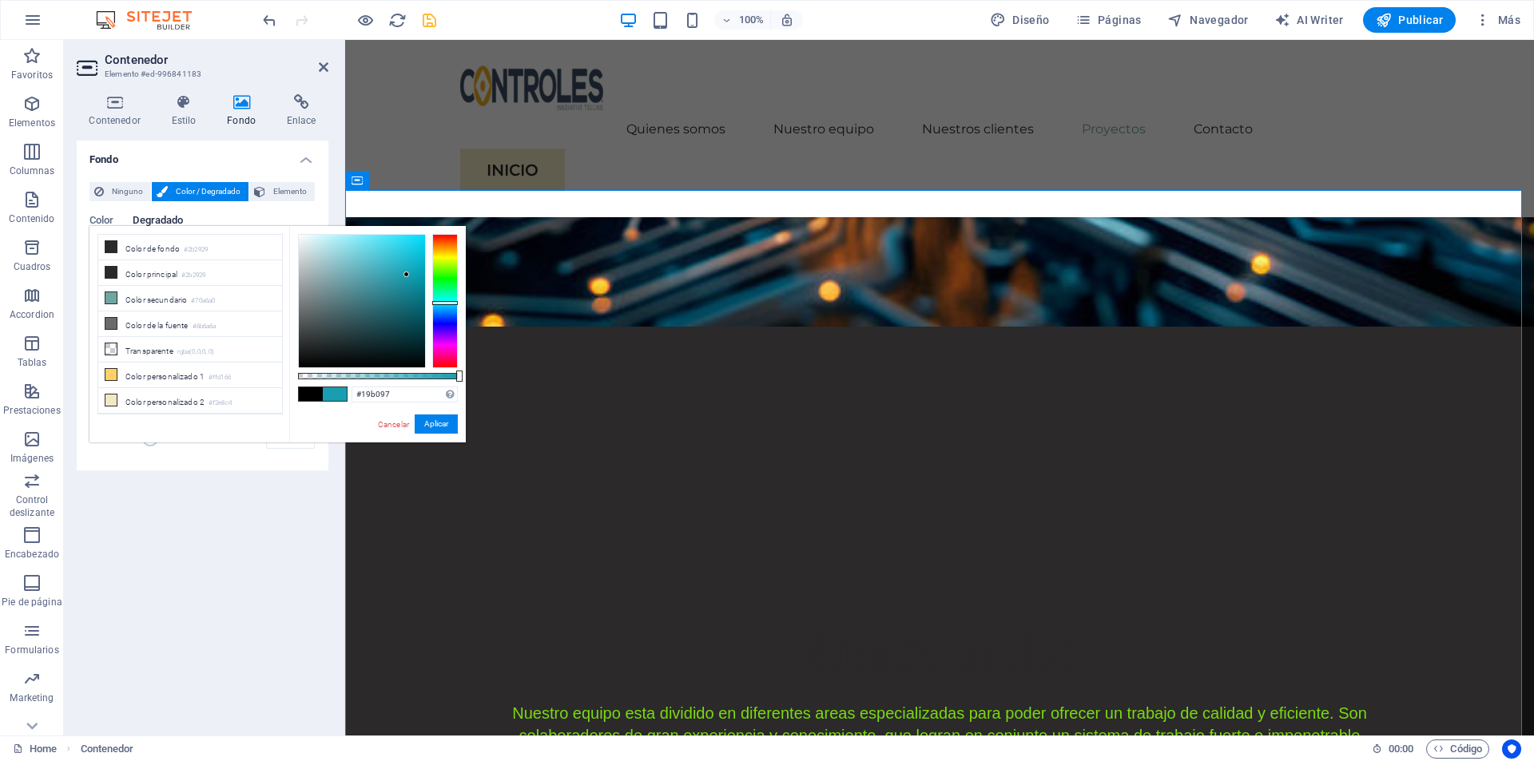
click at [437, 296] on div at bounding box center [445, 301] width 26 height 134
type input "#0fdbb9"
click at [415, 252] on div at bounding box center [362, 301] width 126 height 133
click at [425, 426] on button "Aplicar" at bounding box center [436, 424] width 43 height 19
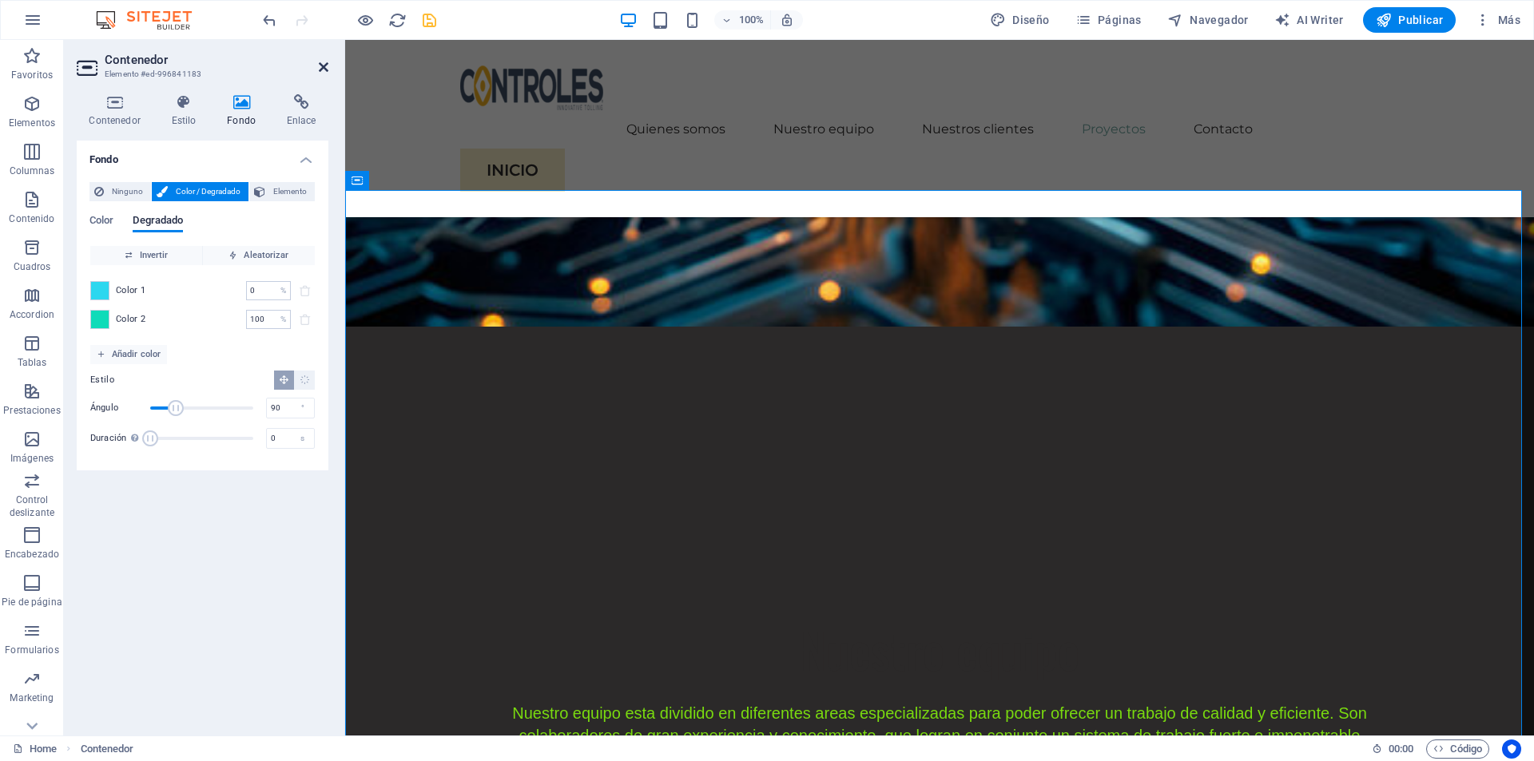
click at [321, 73] on icon at bounding box center [324, 67] width 10 height 13
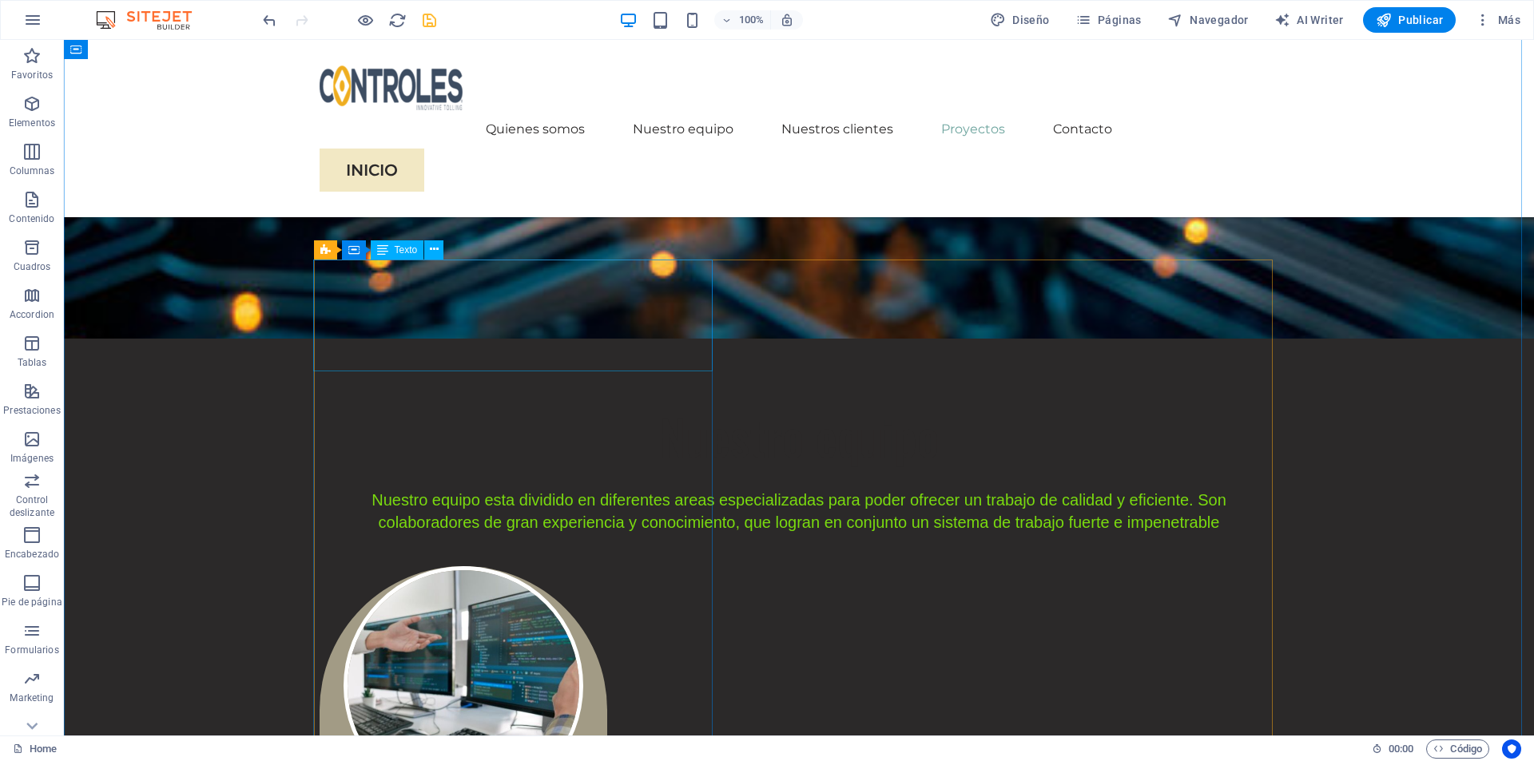
scroll to position [2877, 0]
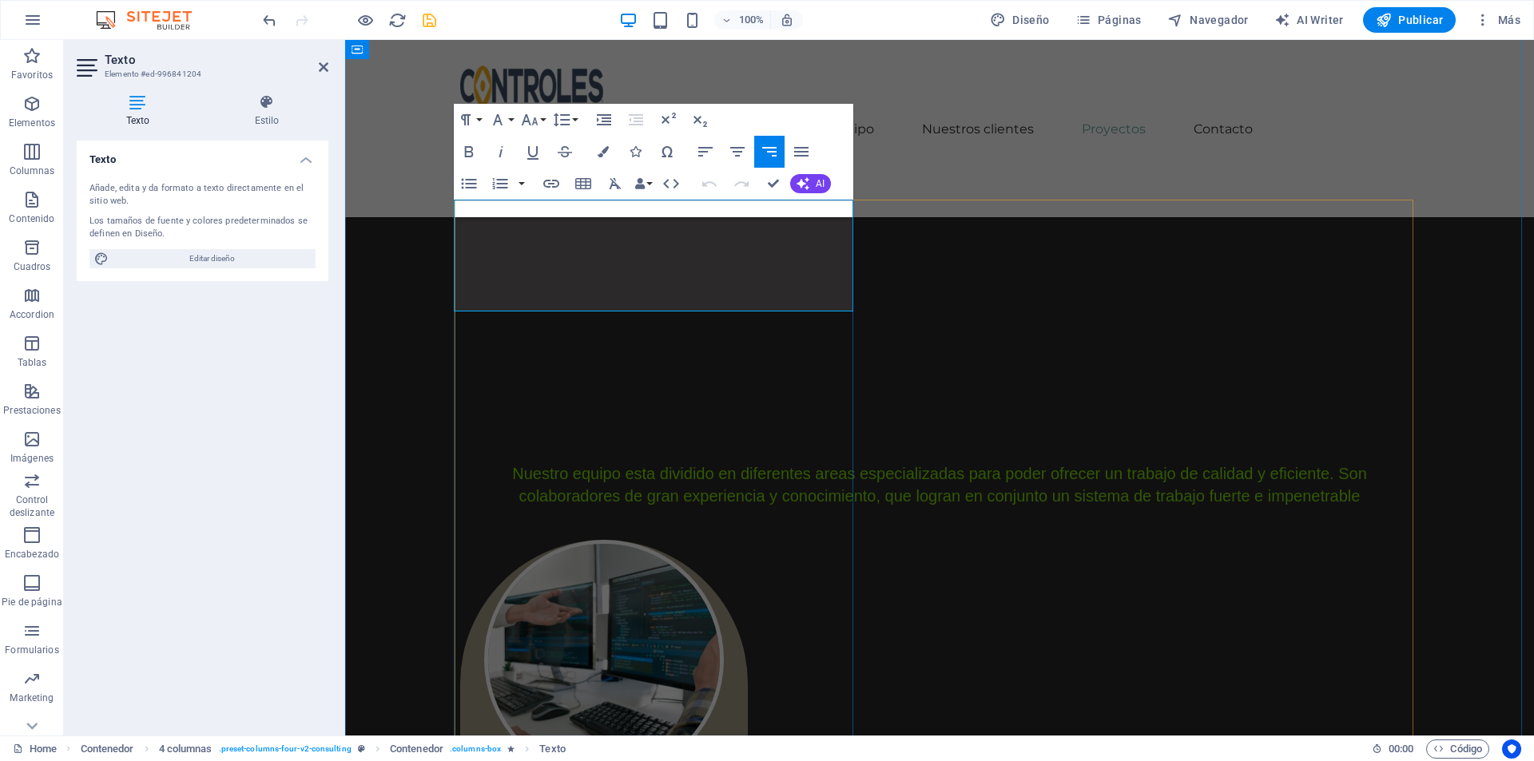
drag, startPoint x: 847, startPoint y: 274, endPoint x: 600, endPoint y: 253, distance: 247.8
click at [604, 158] on button "Colors" at bounding box center [603, 152] width 30 height 32
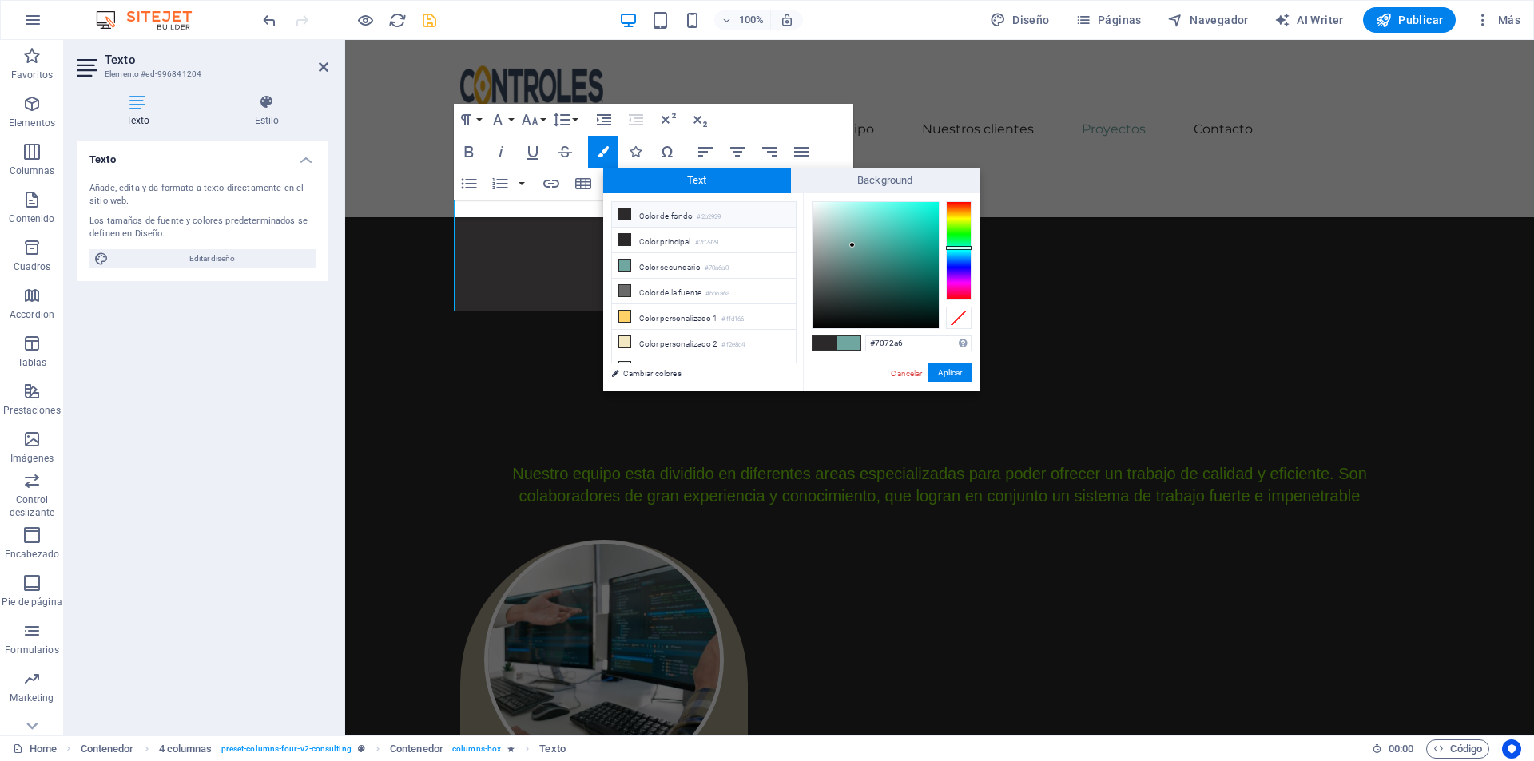
click at [967, 265] on div at bounding box center [959, 250] width 26 height 99
click at [958, 258] on div at bounding box center [959, 250] width 26 height 99
type input "#0778f0"
click at [934, 209] on div at bounding box center [876, 265] width 126 height 126
click at [941, 375] on button "Aplicar" at bounding box center [949, 373] width 43 height 19
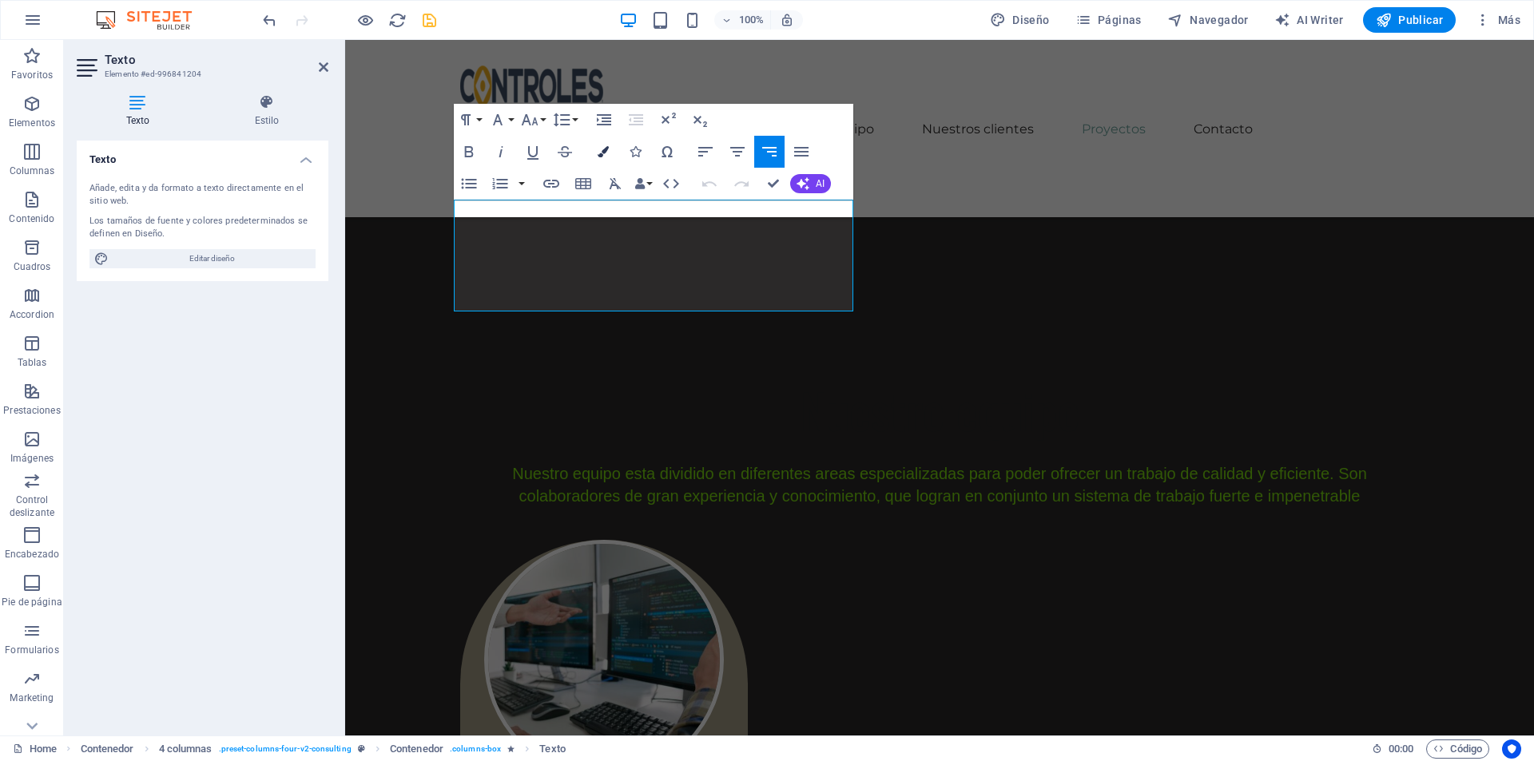
click at [607, 152] on icon "button" at bounding box center [603, 151] width 11 height 11
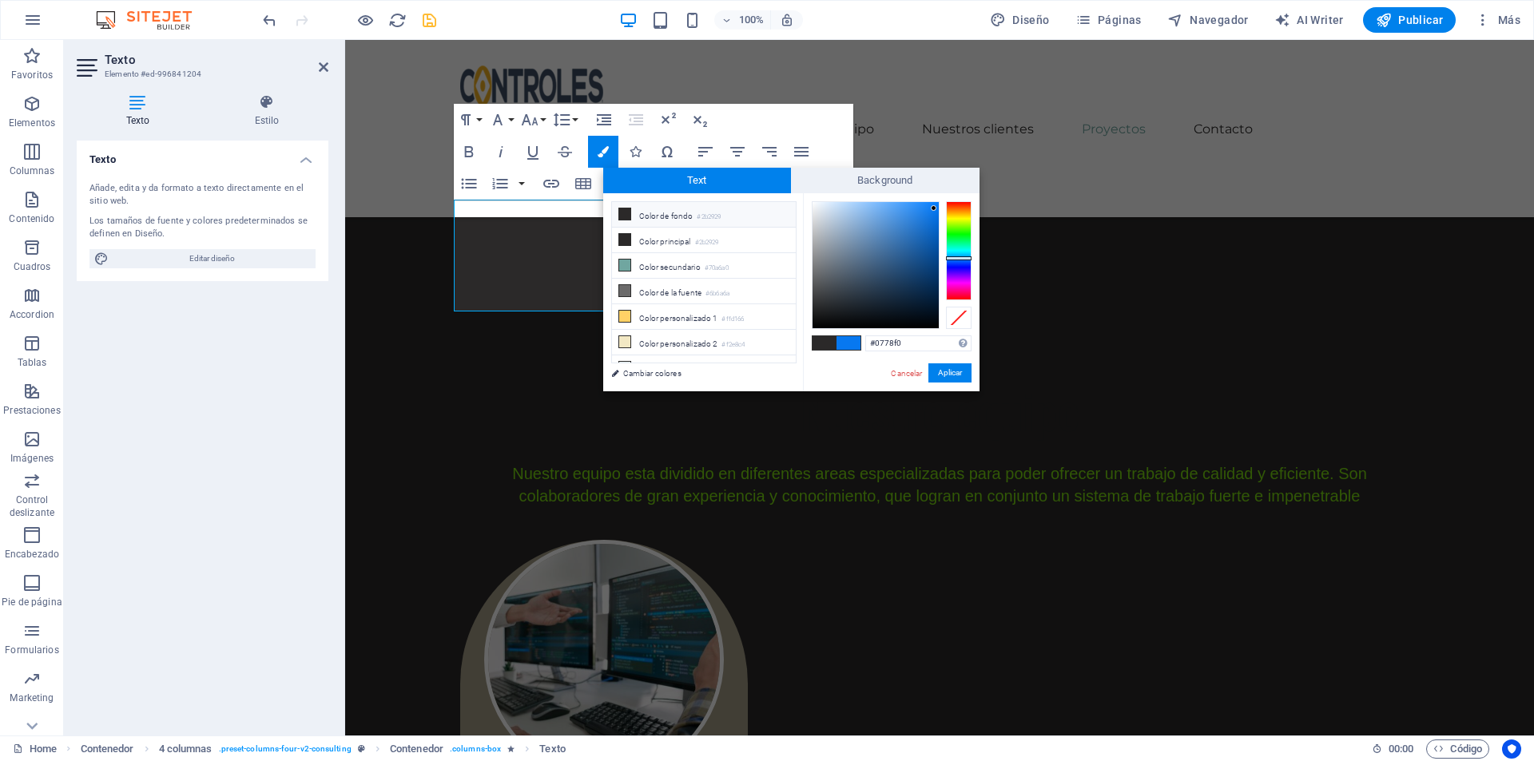
drag, startPoint x: 901, startPoint y: 347, endPoint x: 852, endPoint y: 348, distance: 49.5
click at [852, 348] on div "#0778f0 Formatos soportados #0852ed rgb(8, 82, 237) rgba(8, 82, 237, 90%) hsv(2…" at bounding box center [891, 408] width 177 height 430
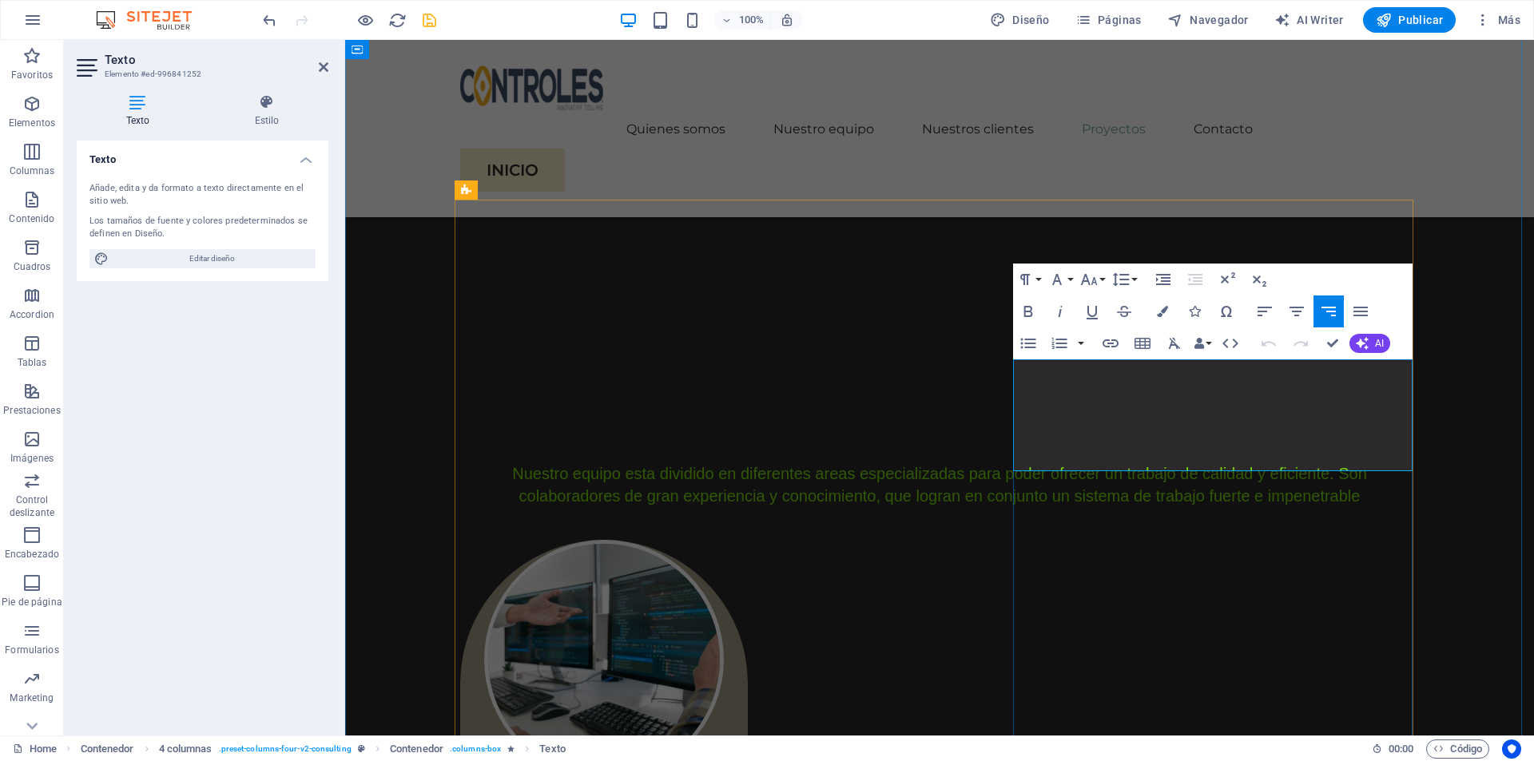
drag, startPoint x: 1021, startPoint y: 412, endPoint x: 1412, endPoint y: 415, distance: 390.7
click at [1163, 312] on icon "button" at bounding box center [1162, 311] width 11 height 11
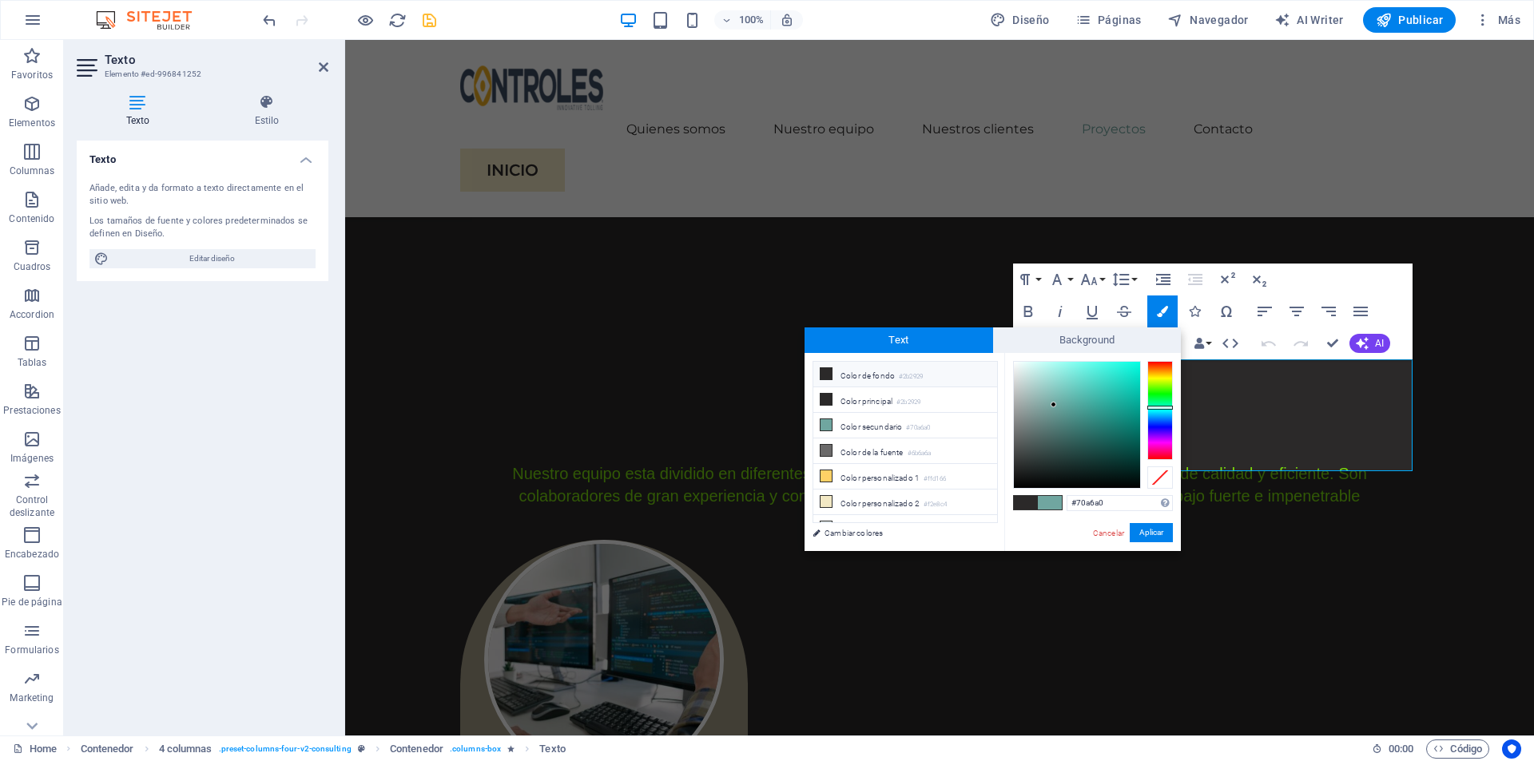
drag, startPoint x: 1122, startPoint y: 502, endPoint x: 1001, endPoint y: 498, distance: 120.7
click at [1001, 498] on div "less Color de fondo #2b2929 Color principal #2b2929 Color secundario #70a6a0 Co…" at bounding box center [993, 452] width 376 height 198
type input "#0778f0"
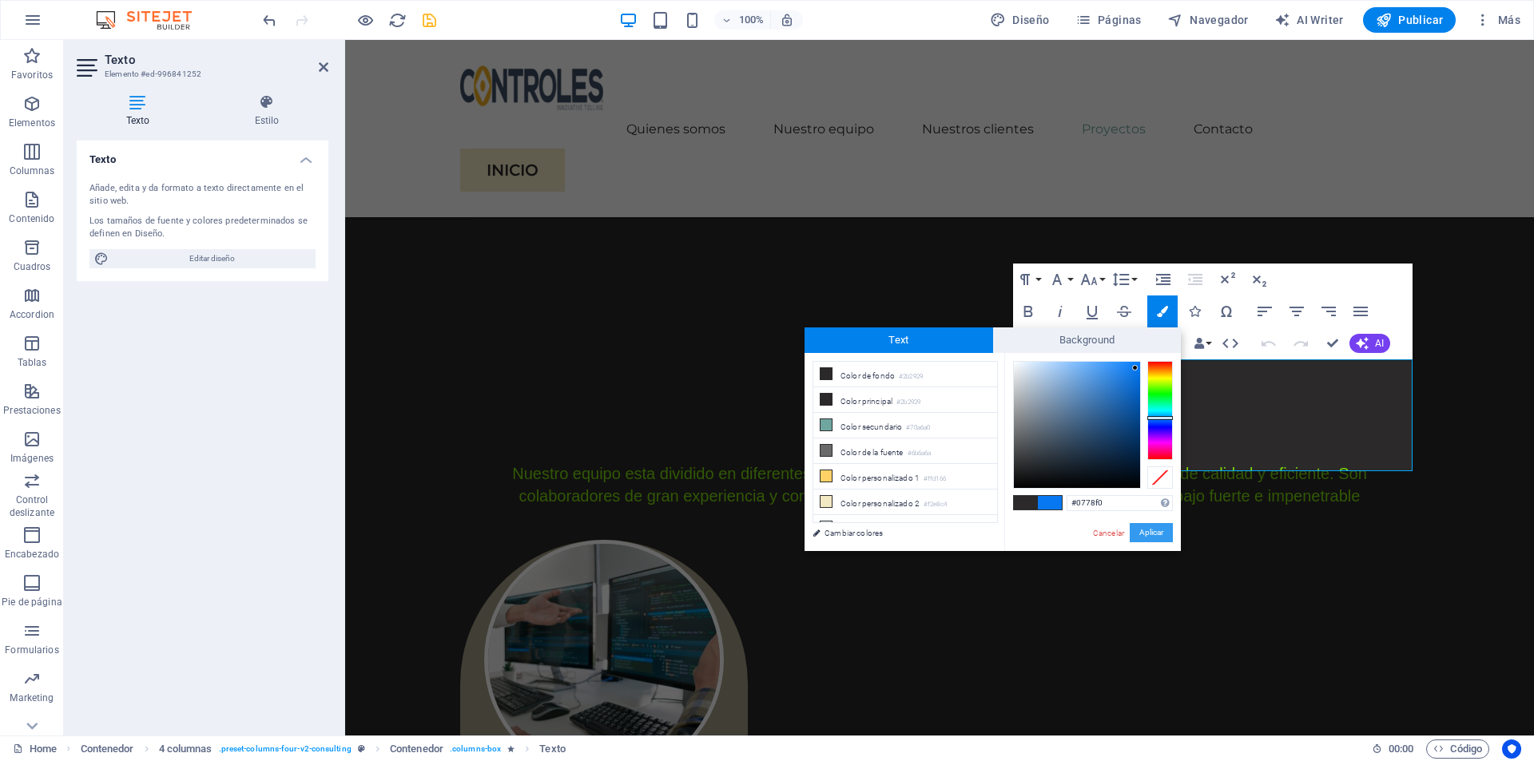
click at [1155, 538] on button "Aplicar" at bounding box center [1151, 532] width 43 height 19
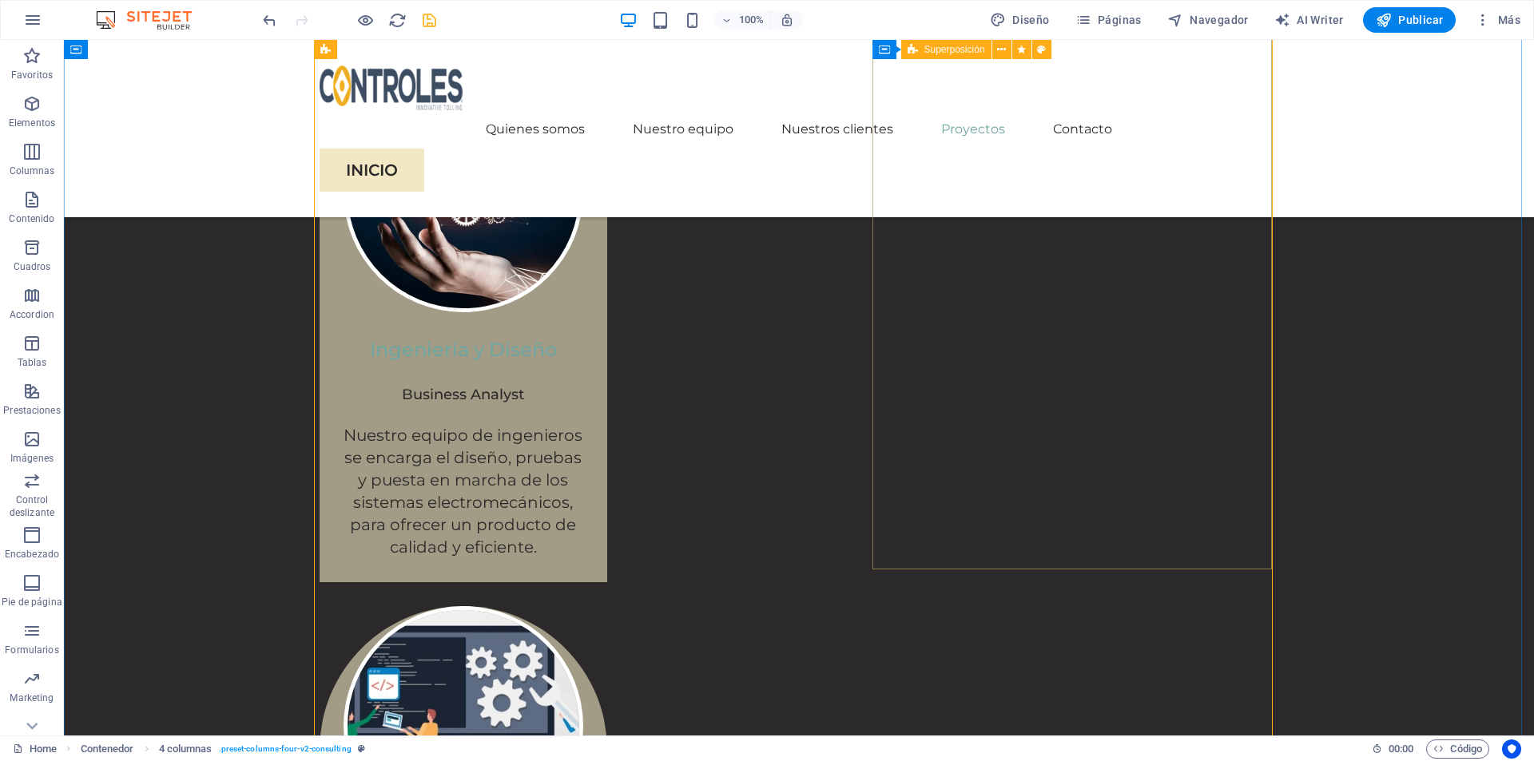
scroll to position [3995, 0]
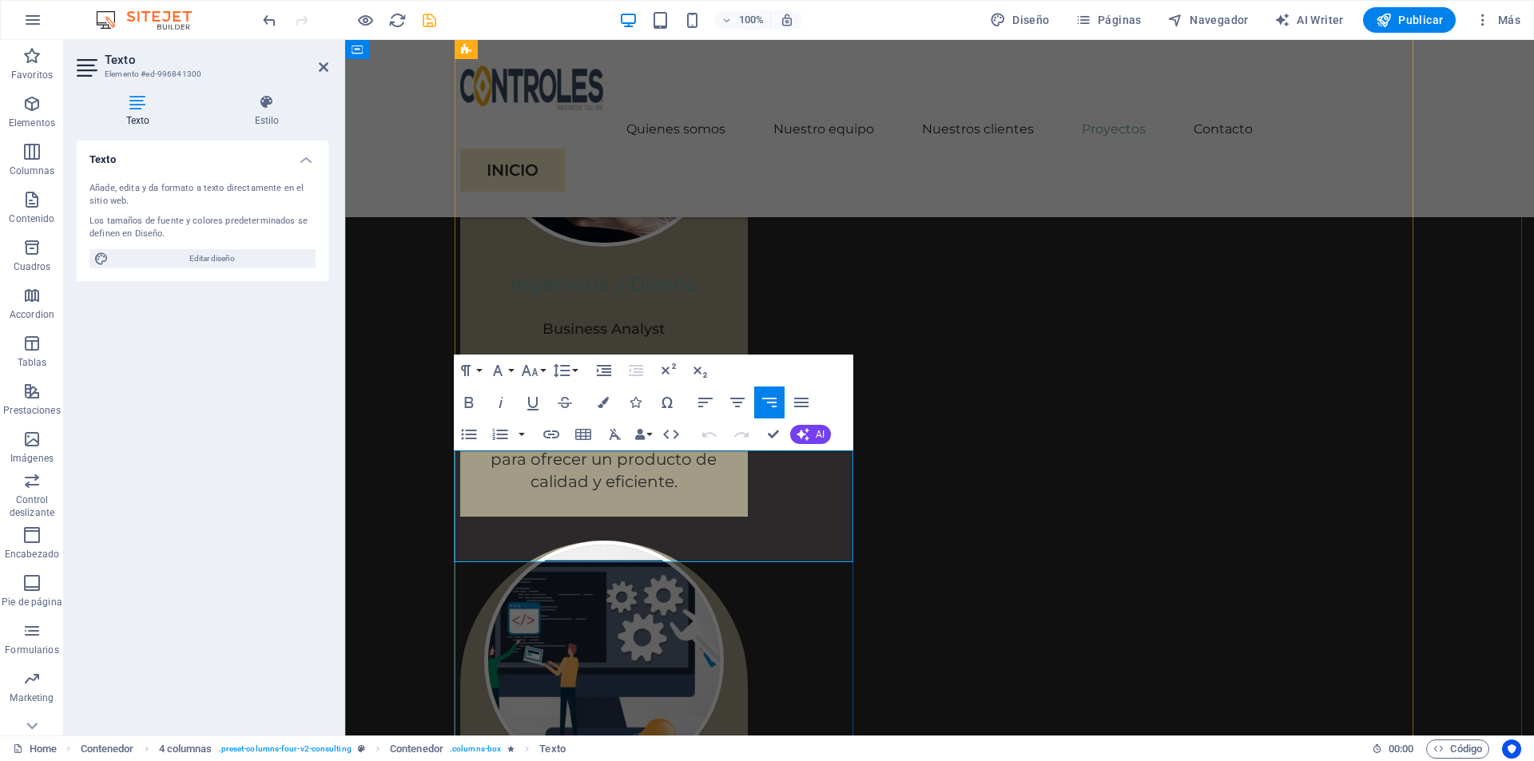
drag, startPoint x: 845, startPoint y: 499, endPoint x: 650, endPoint y: 507, distance: 195.9
click at [594, 402] on button "Colors" at bounding box center [603, 403] width 30 height 32
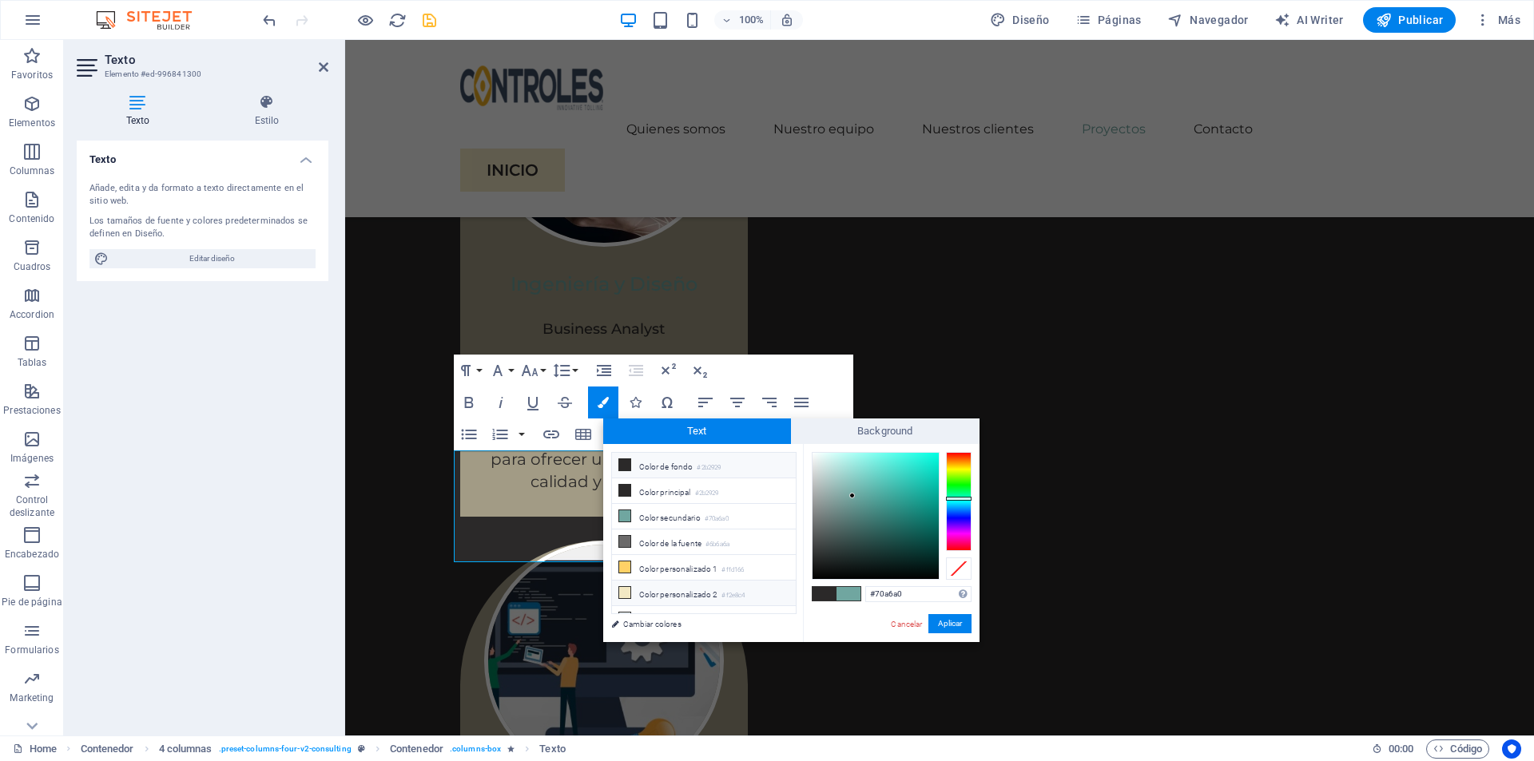
drag, startPoint x: 918, startPoint y: 594, endPoint x: 777, endPoint y: 598, distance: 141.5
click at [777, 598] on div "less Color de fondo #2b2929 Color principal #2b2929 Color secundario #70a6a0 Co…" at bounding box center [791, 543] width 376 height 198
type input "#0778f0"
click at [945, 624] on button "Aplicar" at bounding box center [949, 623] width 43 height 19
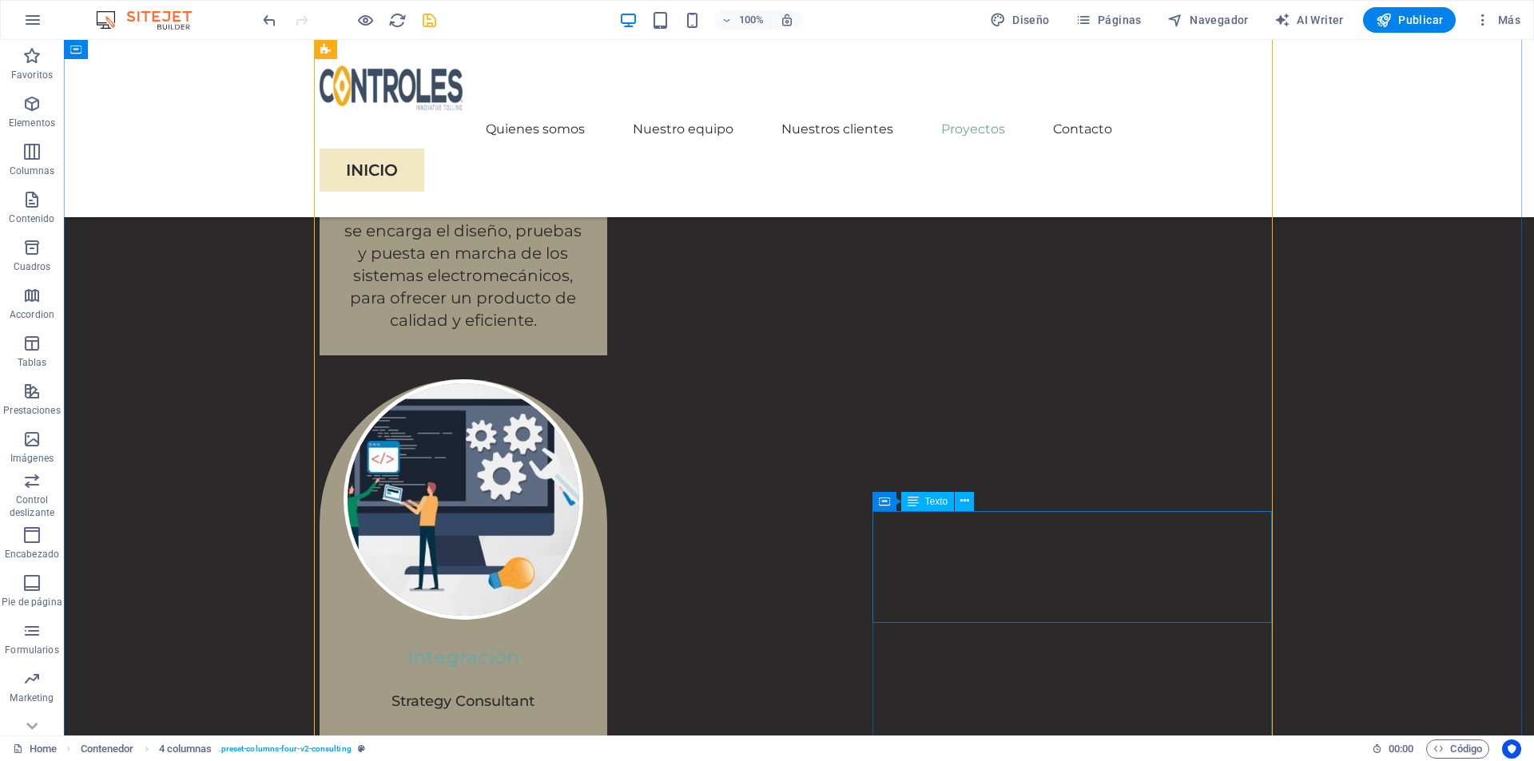
scroll to position [4235, 0]
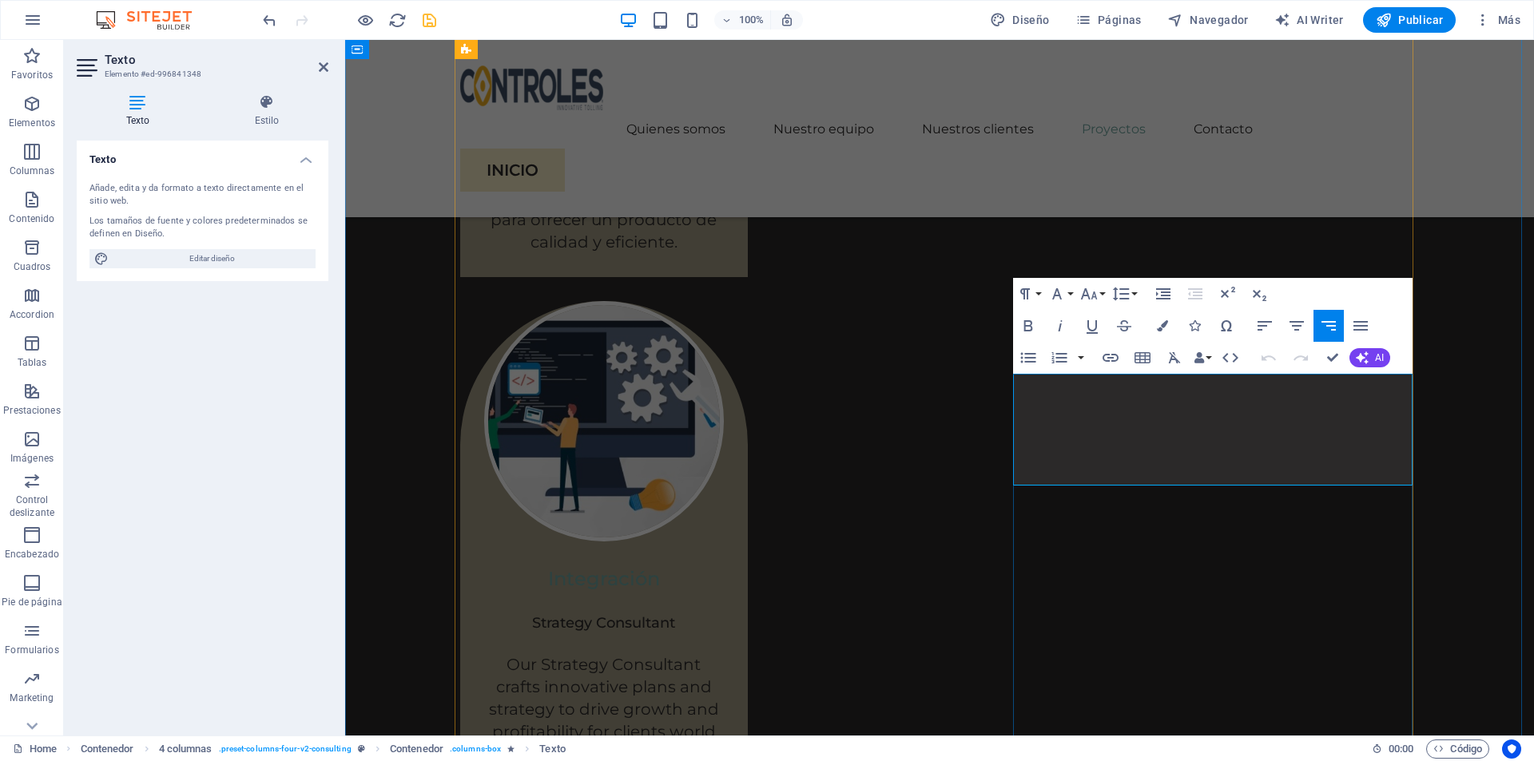
drag, startPoint x: 1407, startPoint y: 431, endPoint x: 1031, endPoint y: 403, distance: 377.4
click at [1166, 328] on icon "button" at bounding box center [1162, 325] width 11 height 11
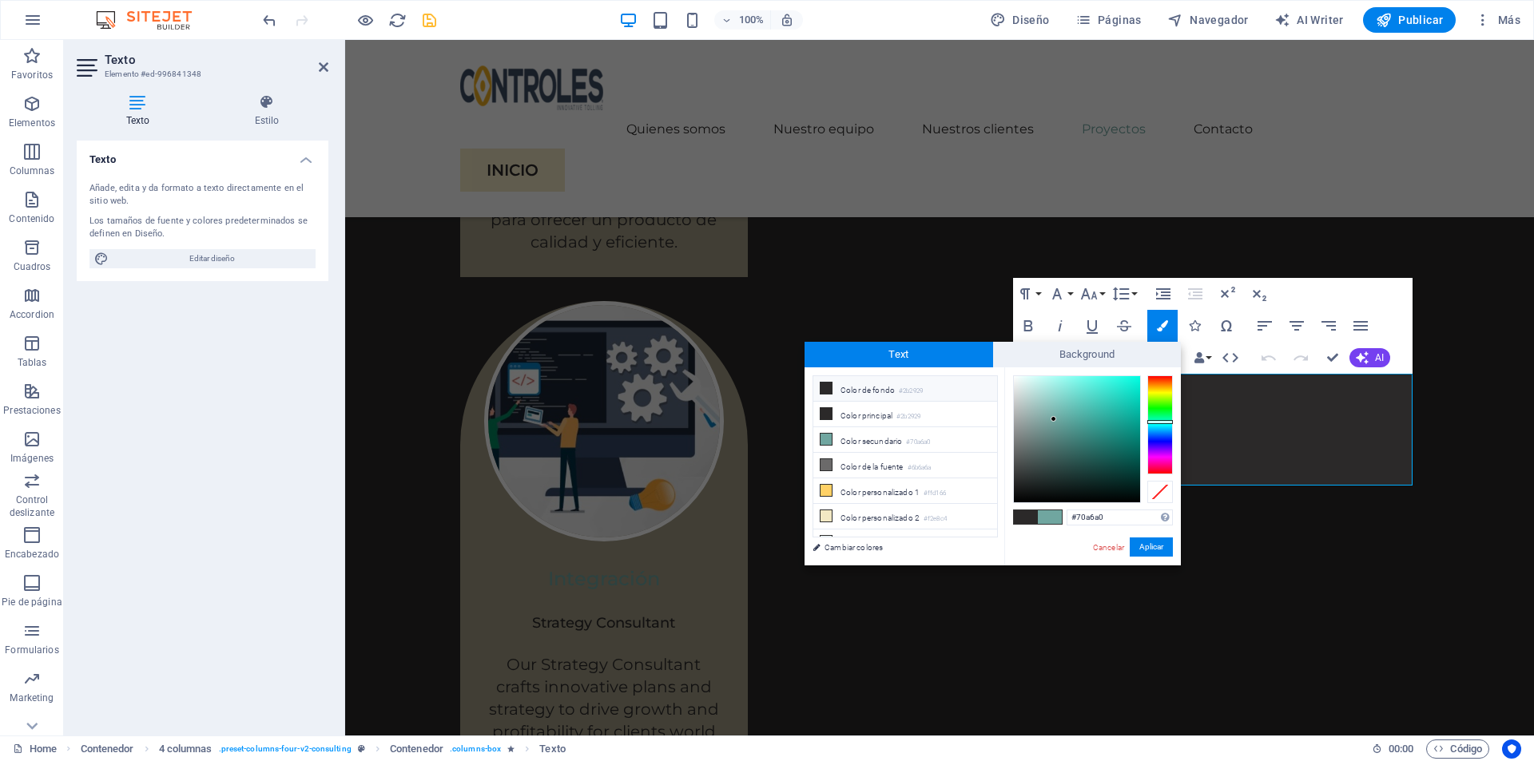
drag, startPoint x: 1072, startPoint y: 519, endPoint x: 1054, endPoint y: 520, distance: 17.7
click at [1054, 520] on div "#70a6a0 Formatos soportados #0852ed rgb(8, 82, 237) rgba(8, 82, 237, 90%) hsv(2…" at bounding box center [1092, 583] width 177 height 430
type input "#0778f0"
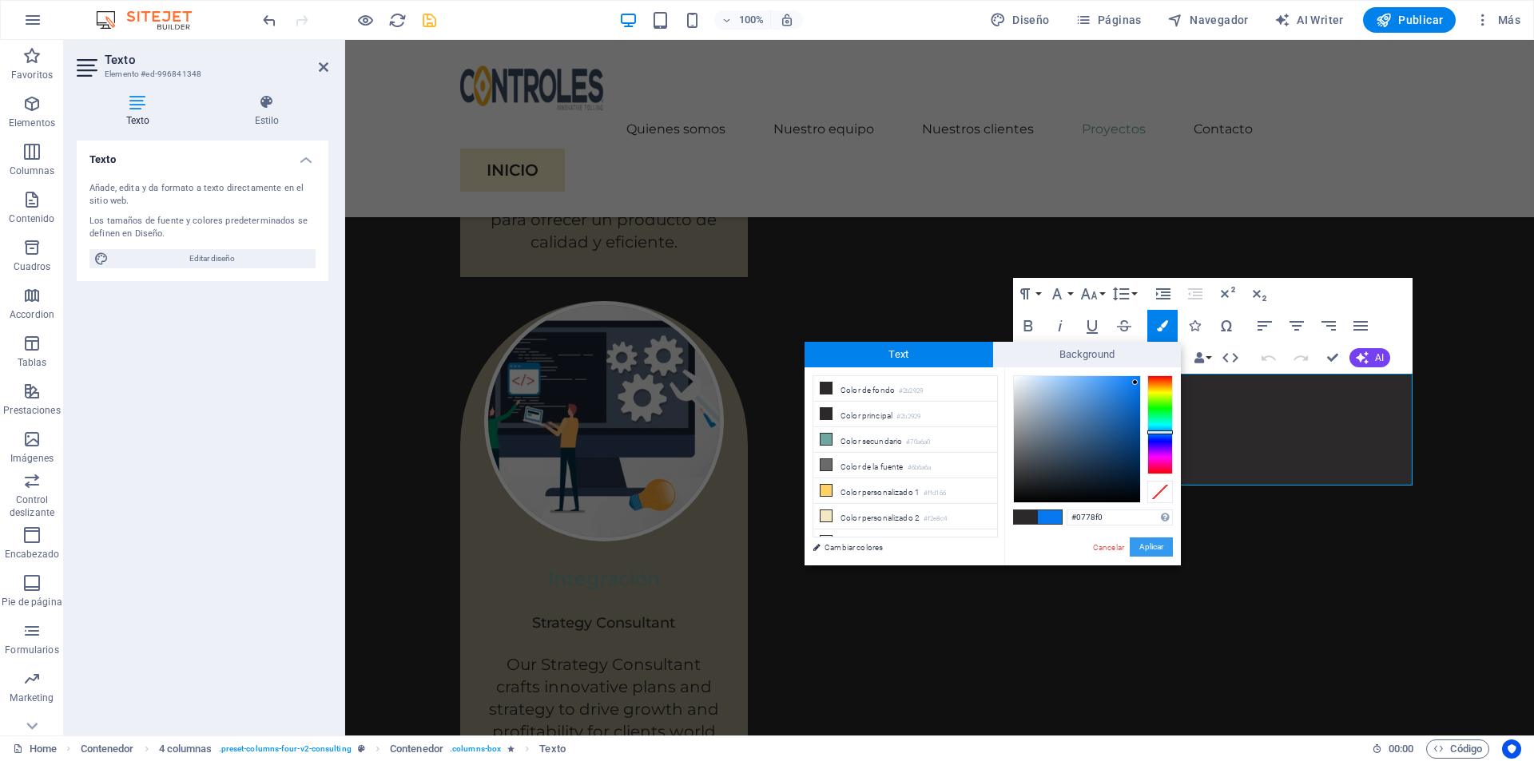
click at [1164, 543] on button "Aplicar" at bounding box center [1151, 547] width 43 height 19
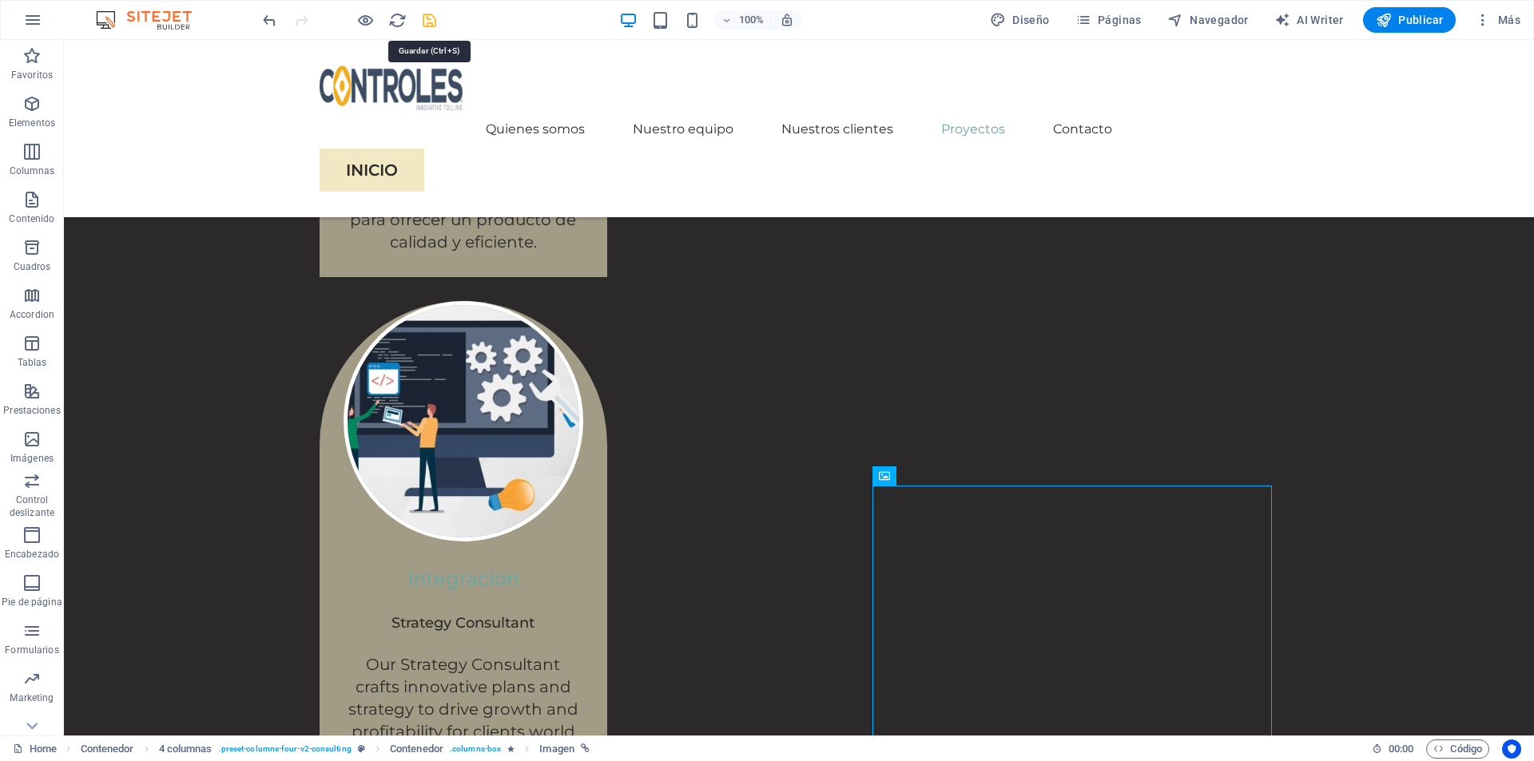
click at [427, 25] on icon "save" at bounding box center [429, 20] width 18 height 18
checkbox input "false"
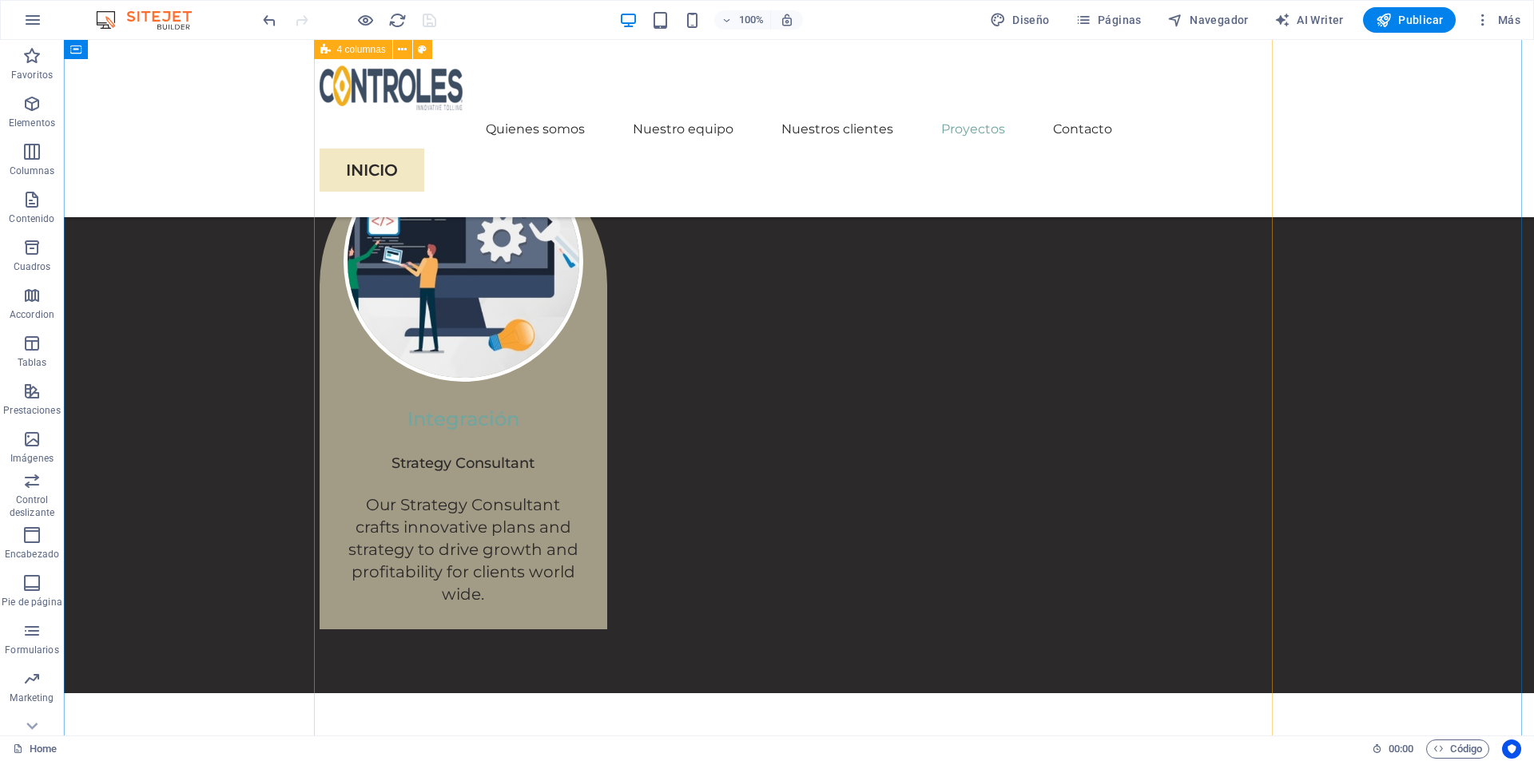
scroll to position [4315, 0]
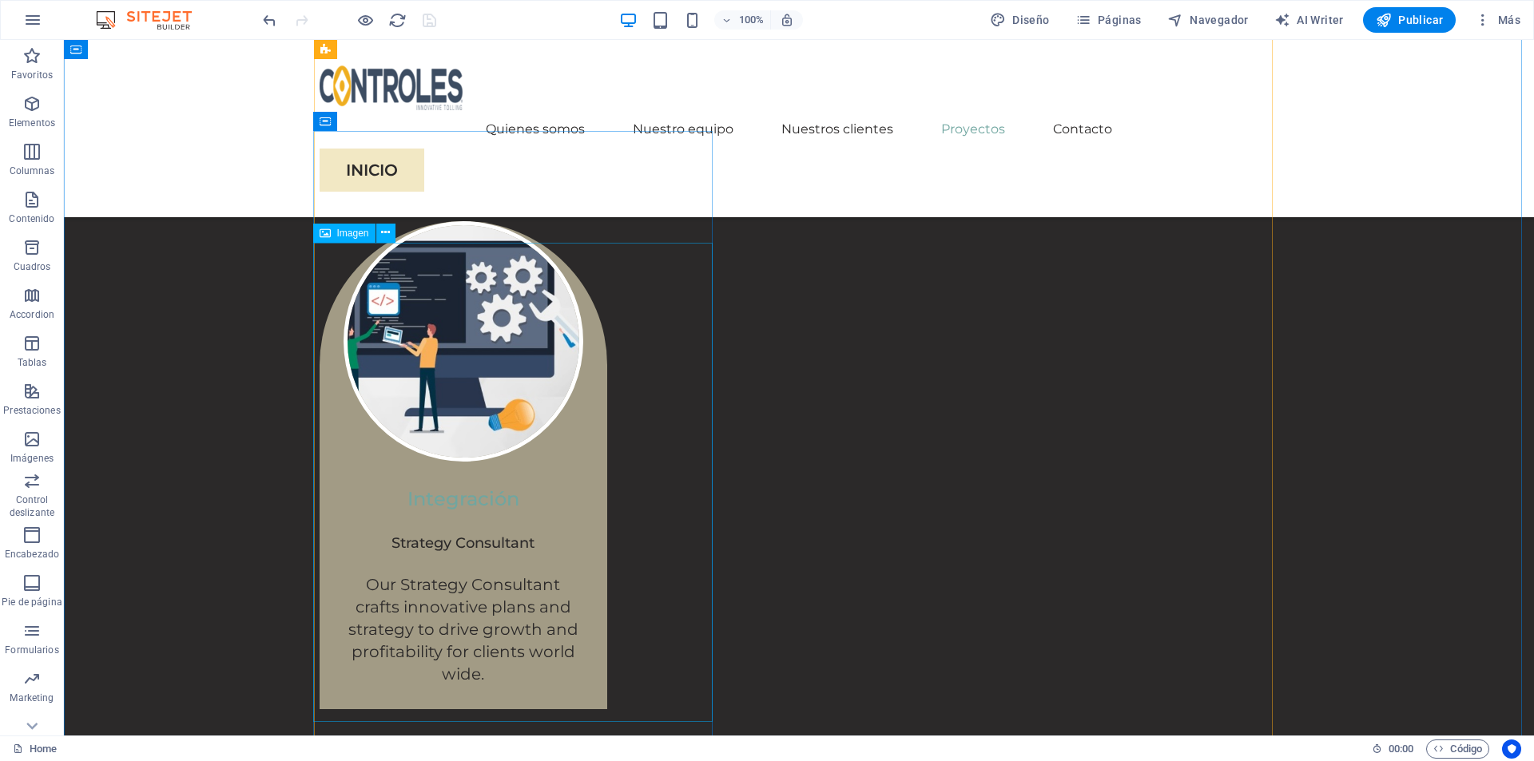
click at [388, 239] on icon at bounding box center [385, 233] width 9 height 17
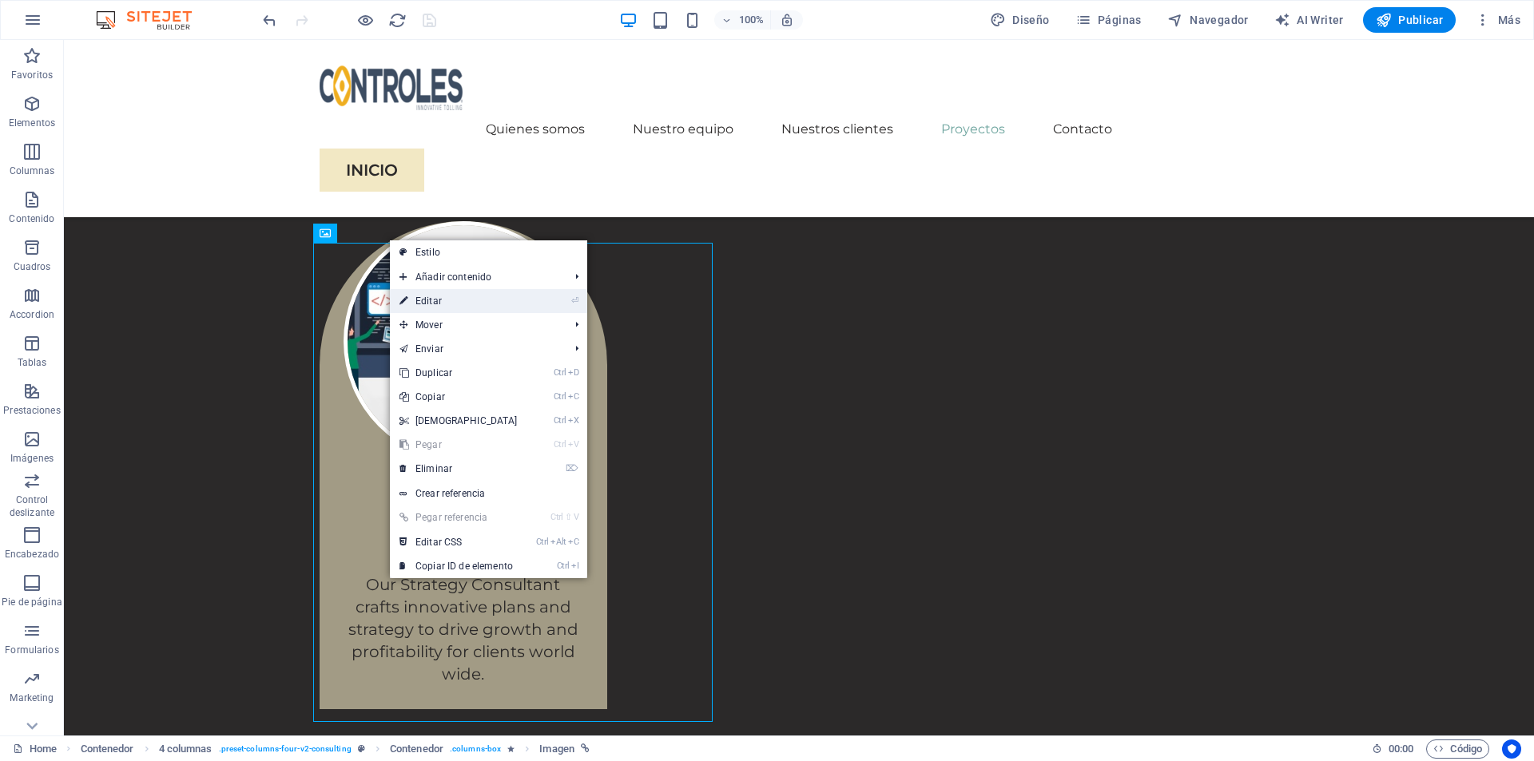
click at [464, 305] on link "⏎ Editar" at bounding box center [458, 301] width 137 height 24
select select "%"
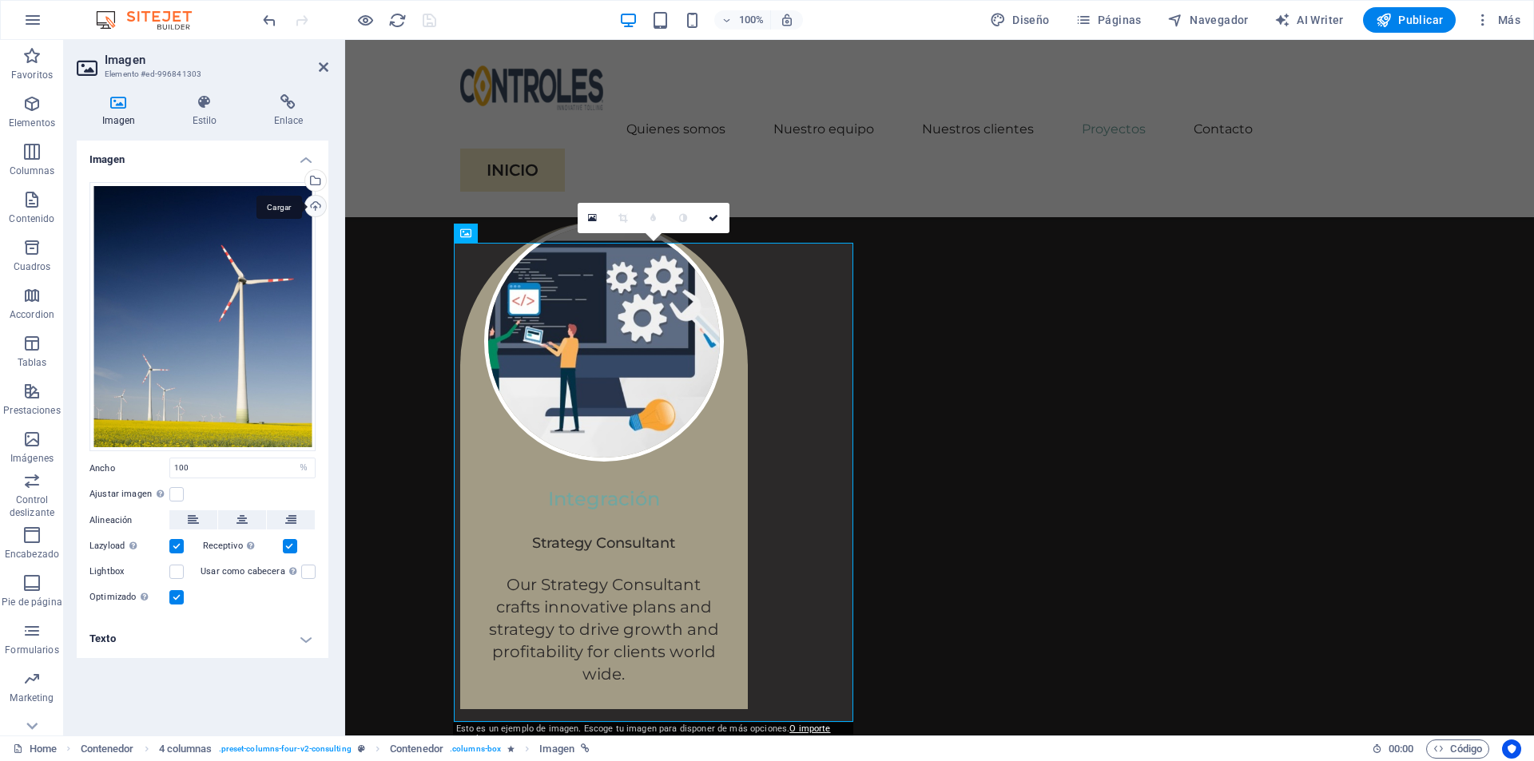
click at [313, 206] on div "Cargar" at bounding box center [314, 208] width 24 height 24
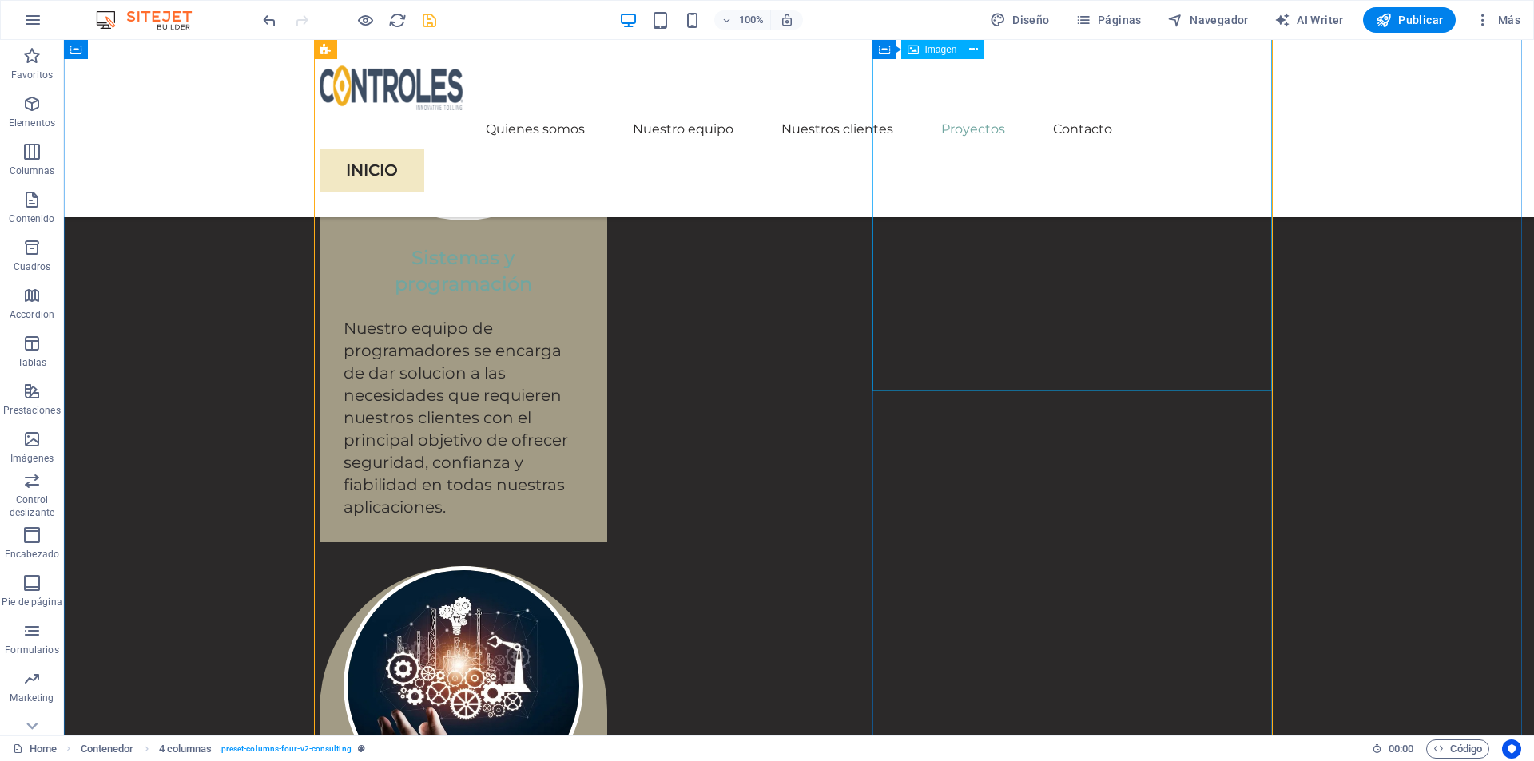
scroll to position [2956, 0]
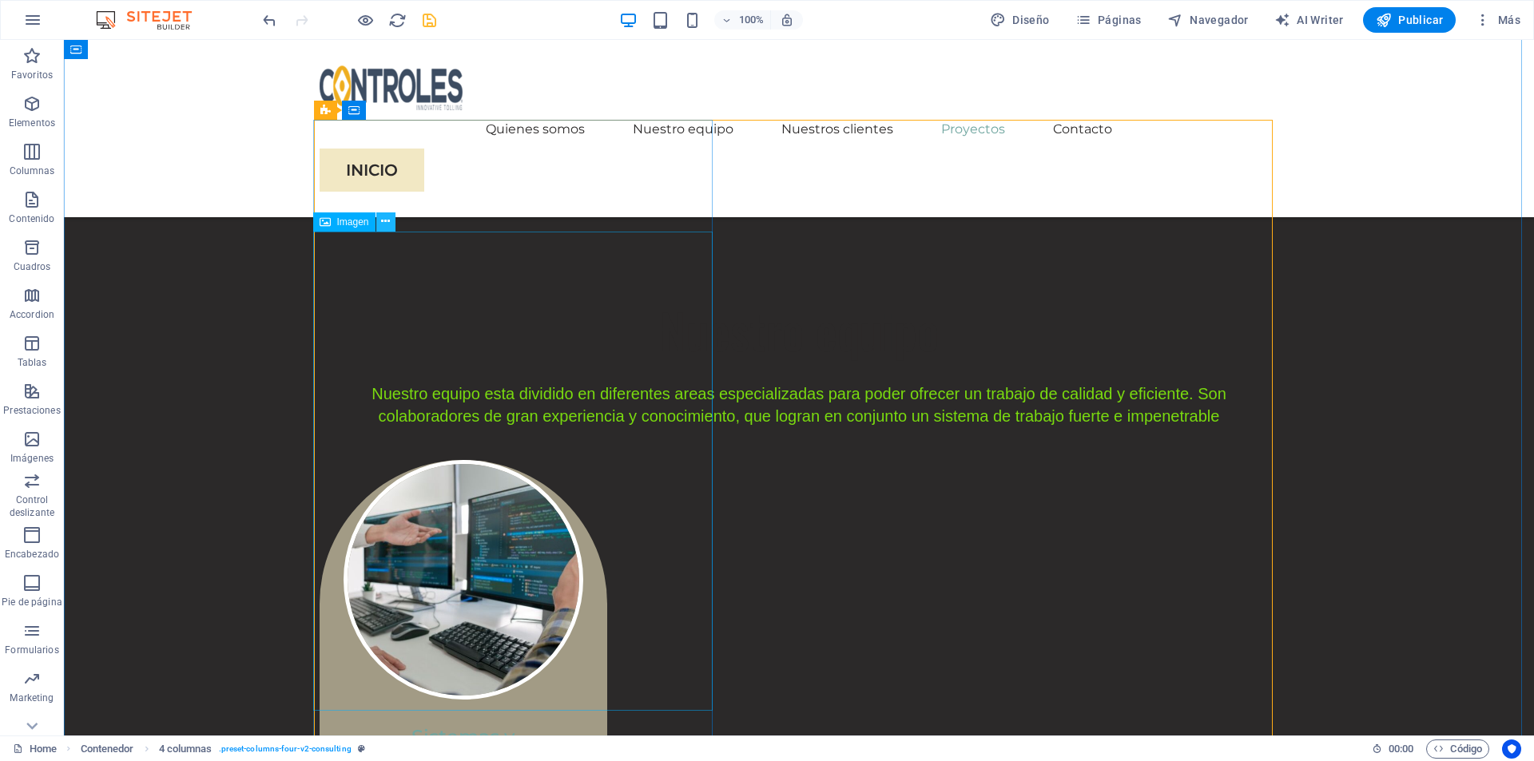
click at [388, 223] on icon at bounding box center [385, 221] width 9 height 17
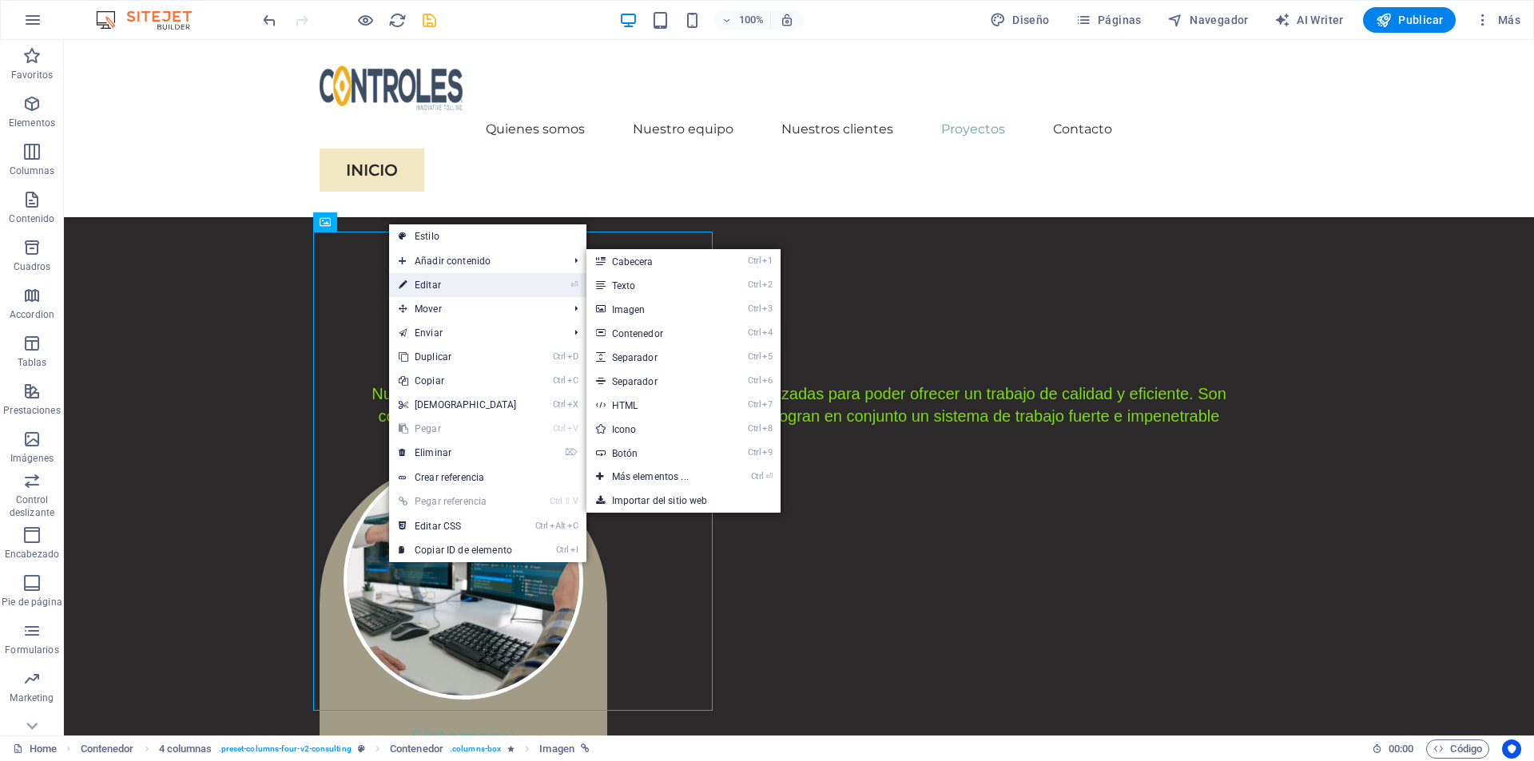
drag, startPoint x: 437, startPoint y: 281, endPoint x: 103, endPoint y: 239, distance: 336.7
click at [437, 281] on link "⏎ Editar" at bounding box center [457, 285] width 137 height 24
select select "%"
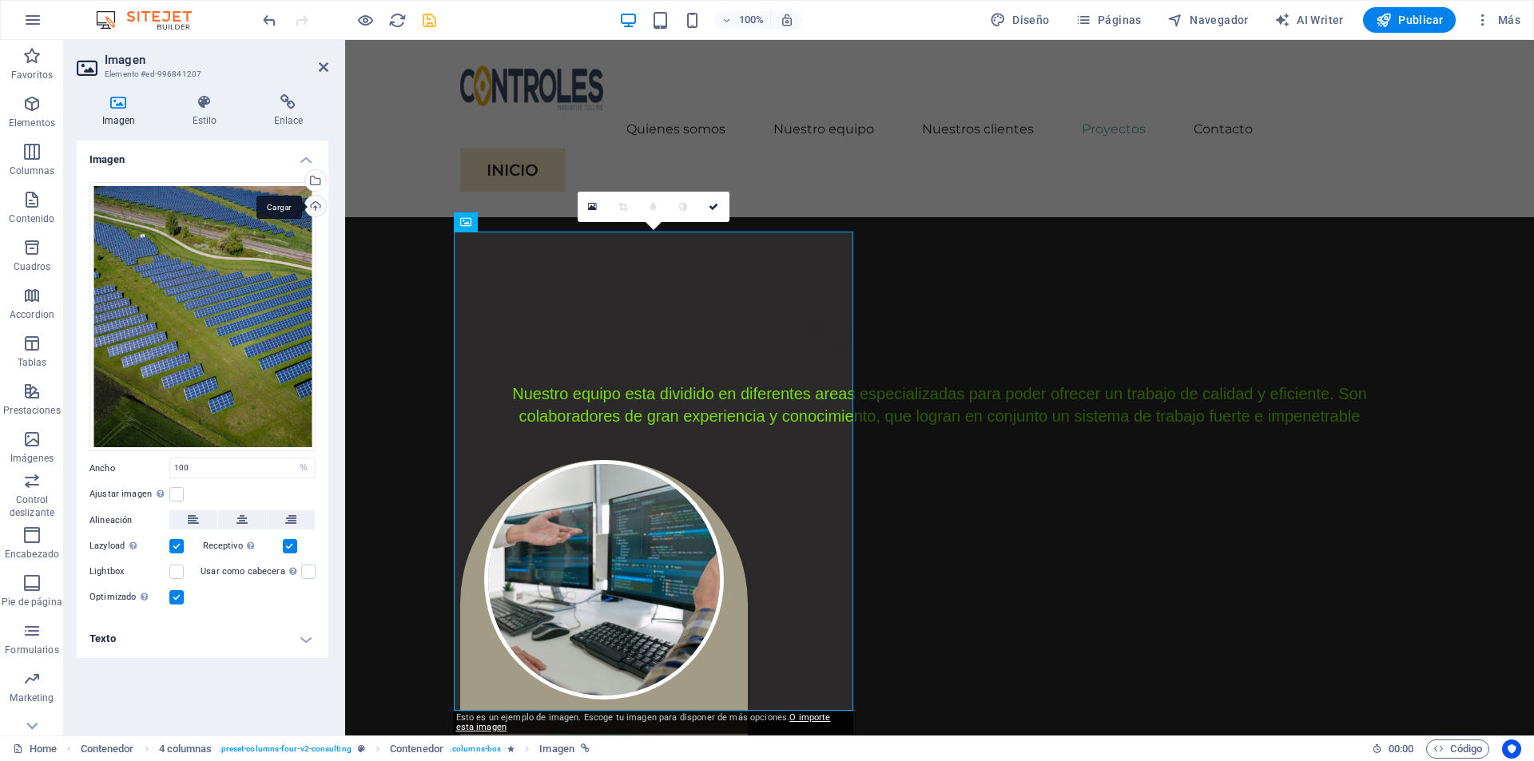
click at [316, 209] on div "Cargar" at bounding box center [314, 208] width 24 height 24
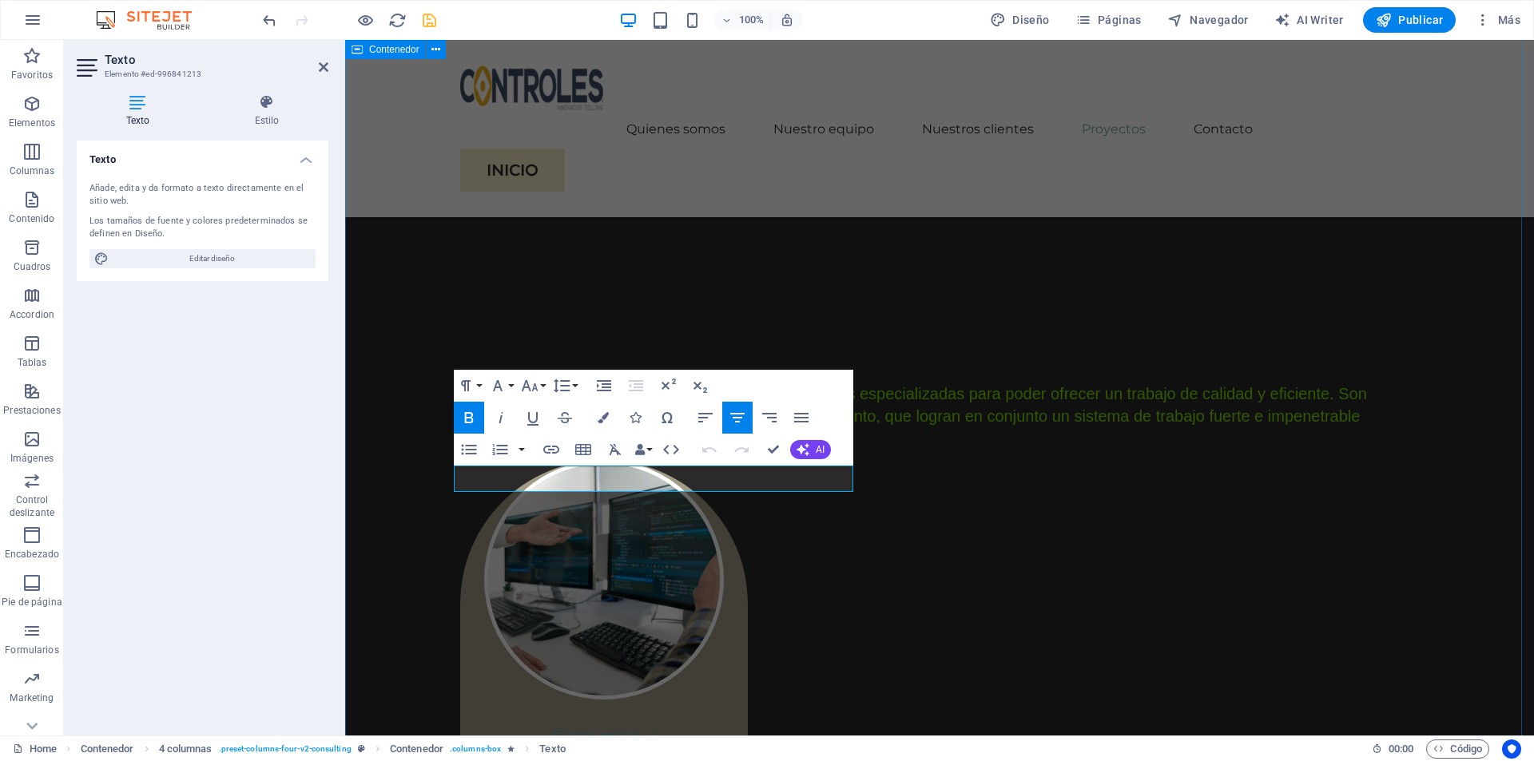
drag, startPoint x: 826, startPoint y: 474, endPoint x: 434, endPoint y: 494, distance: 392.8
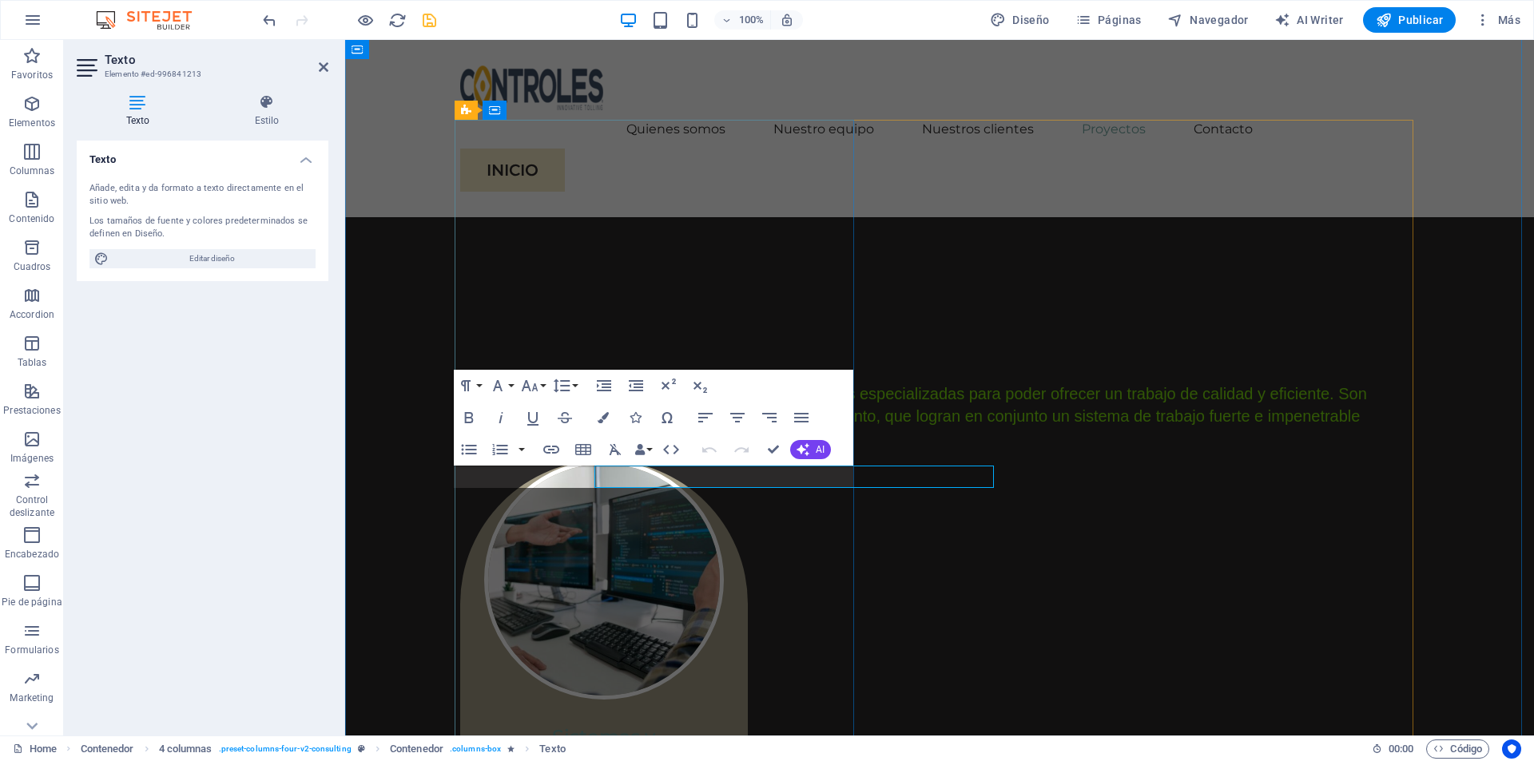
scroll to position [0, 0]
drag, startPoint x: 615, startPoint y: 481, endPoint x: 438, endPoint y: 478, distance: 177.4
click at [745, 423] on icon "button" at bounding box center [738, 417] width 19 height 19
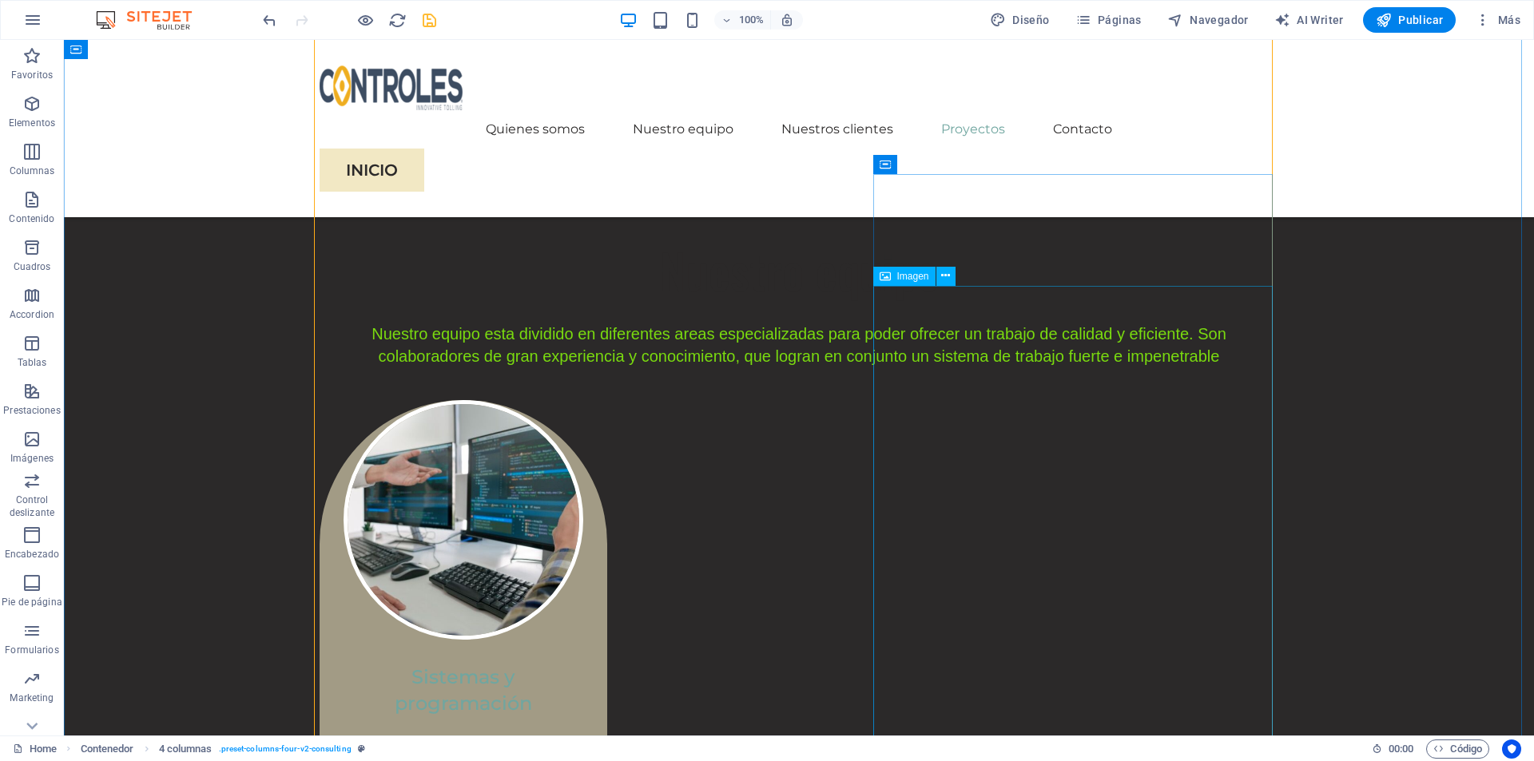
scroll to position [3116, 0]
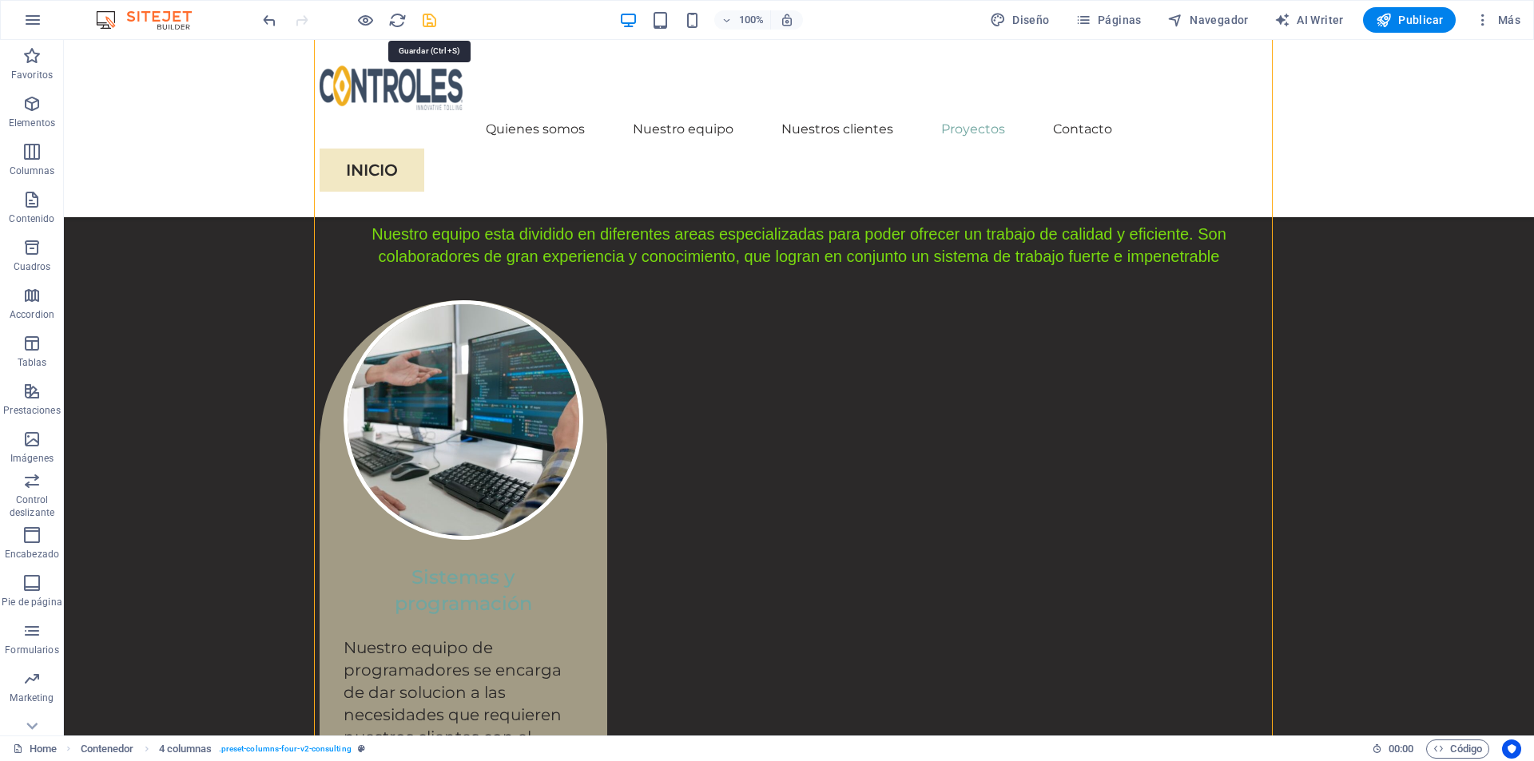
click at [432, 24] on icon "save" at bounding box center [429, 20] width 18 height 18
checkbox input "false"
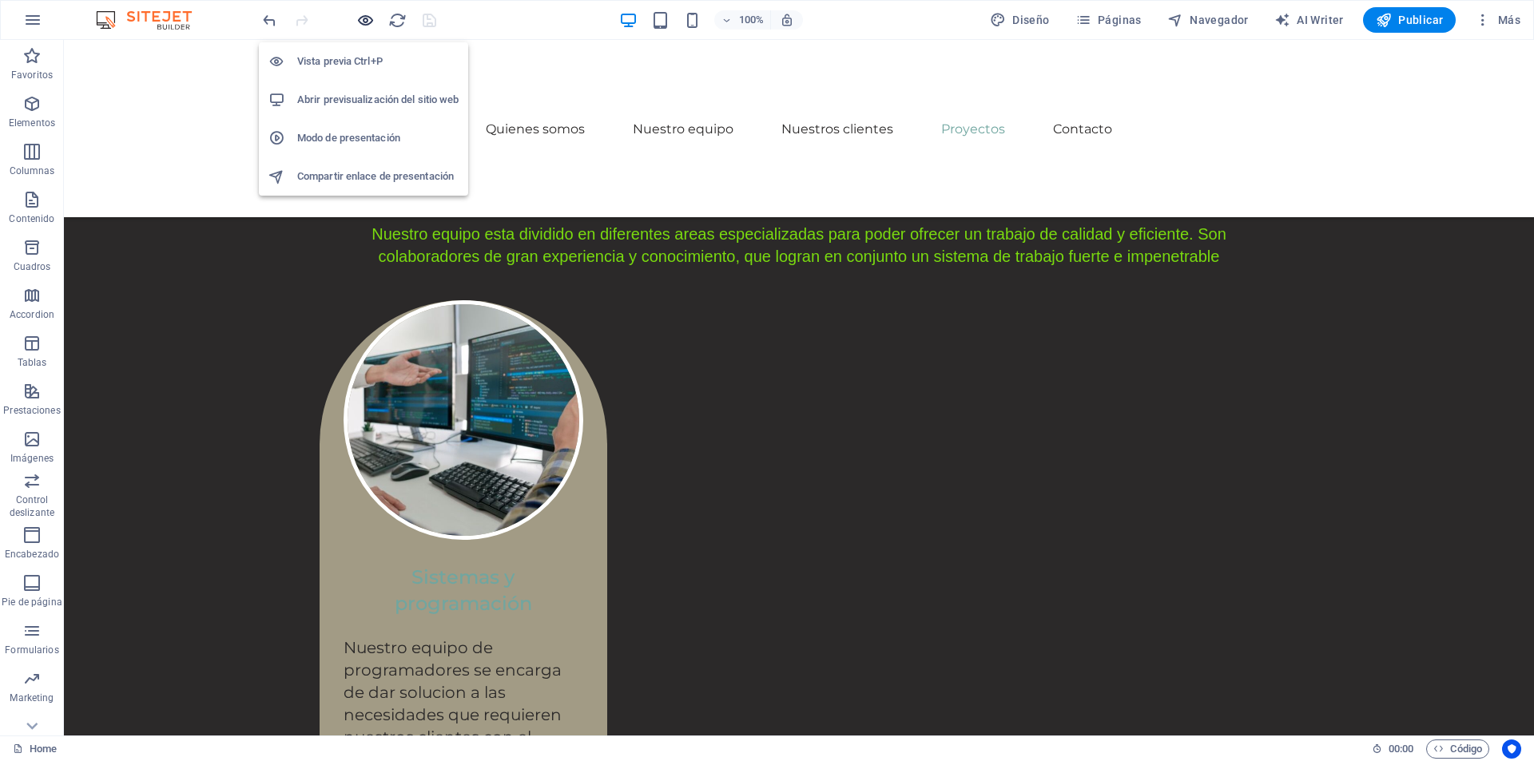
click at [368, 15] on icon "button" at bounding box center [365, 20] width 18 height 18
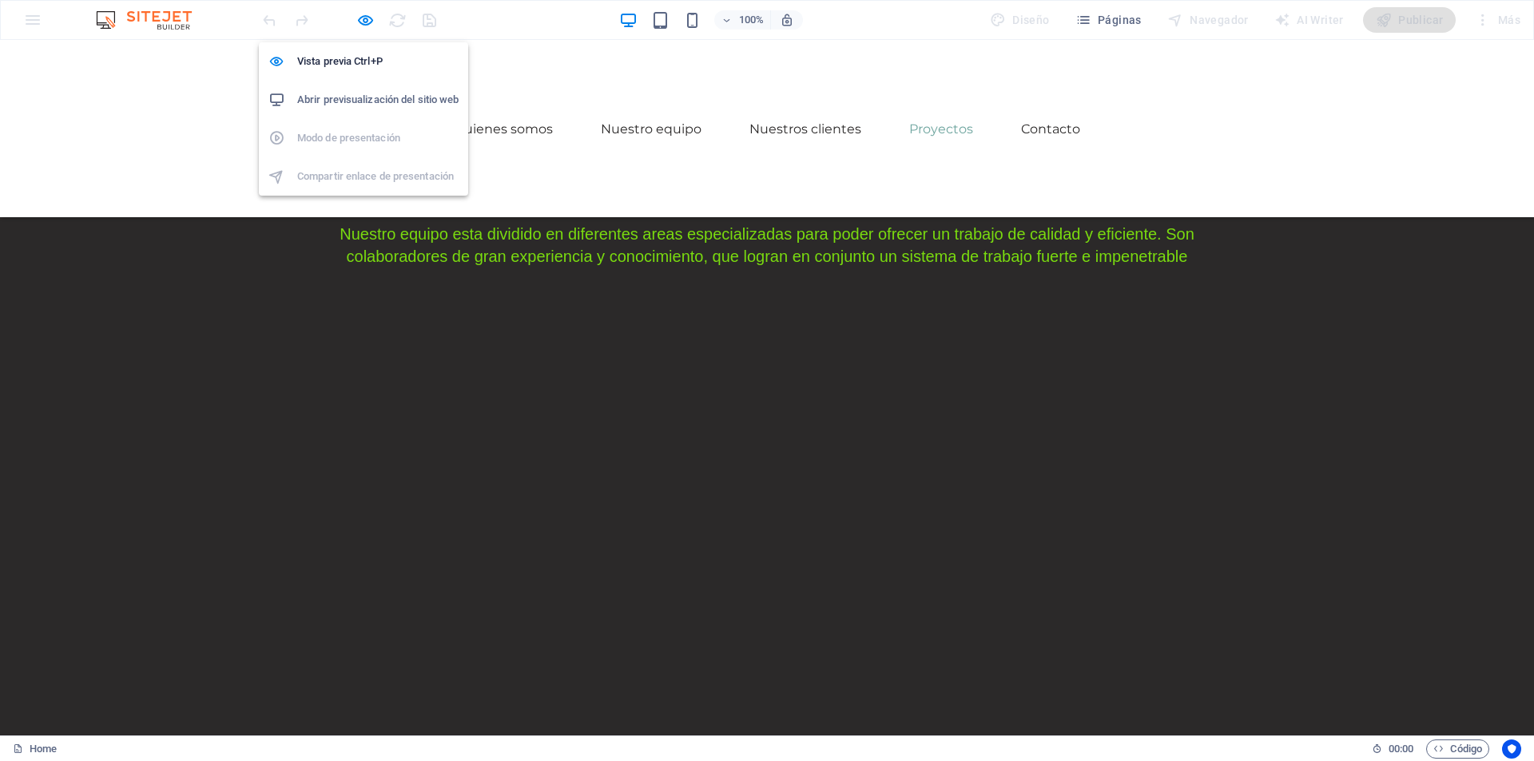
click at [380, 102] on h6 "Abrir previsualización del sitio web" at bounding box center [377, 99] width 161 height 19
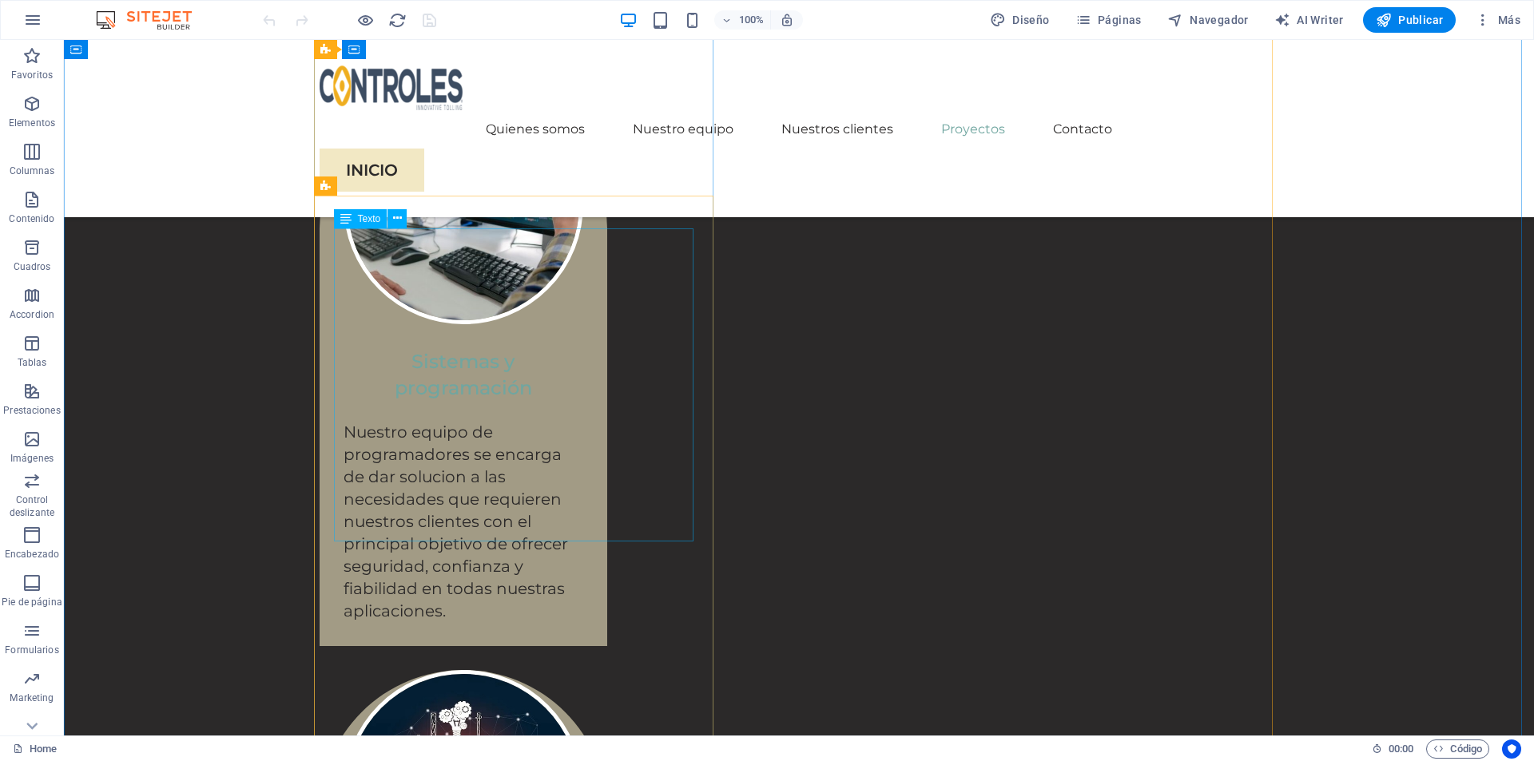
scroll to position [3356, 0]
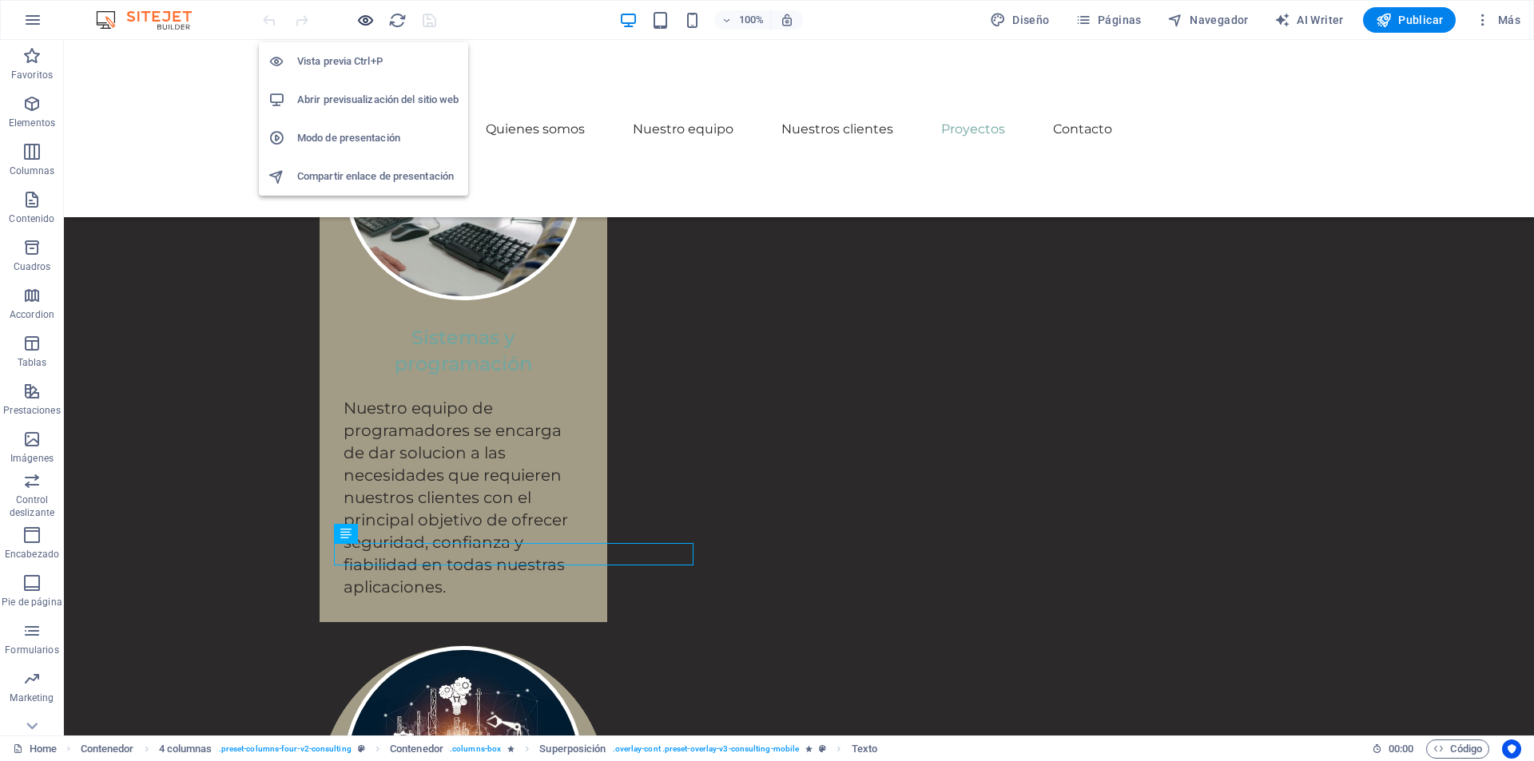
click at [373, 22] on icon "button" at bounding box center [365, 20] width 18 height 18
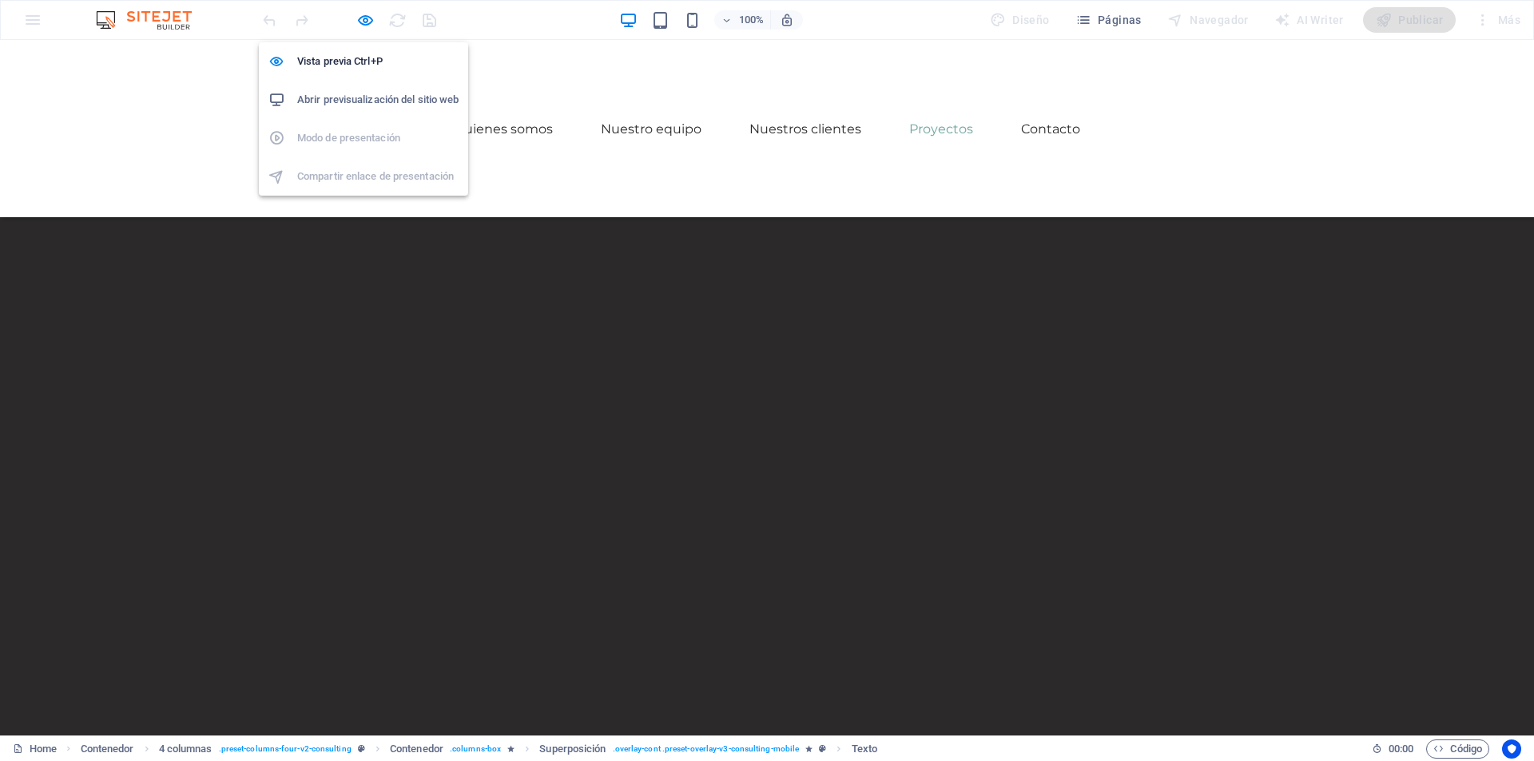
click at [375, 97] on h6 "Abrir previsualización del sitio web" at bounding box center [377, 99] width 161 height 19
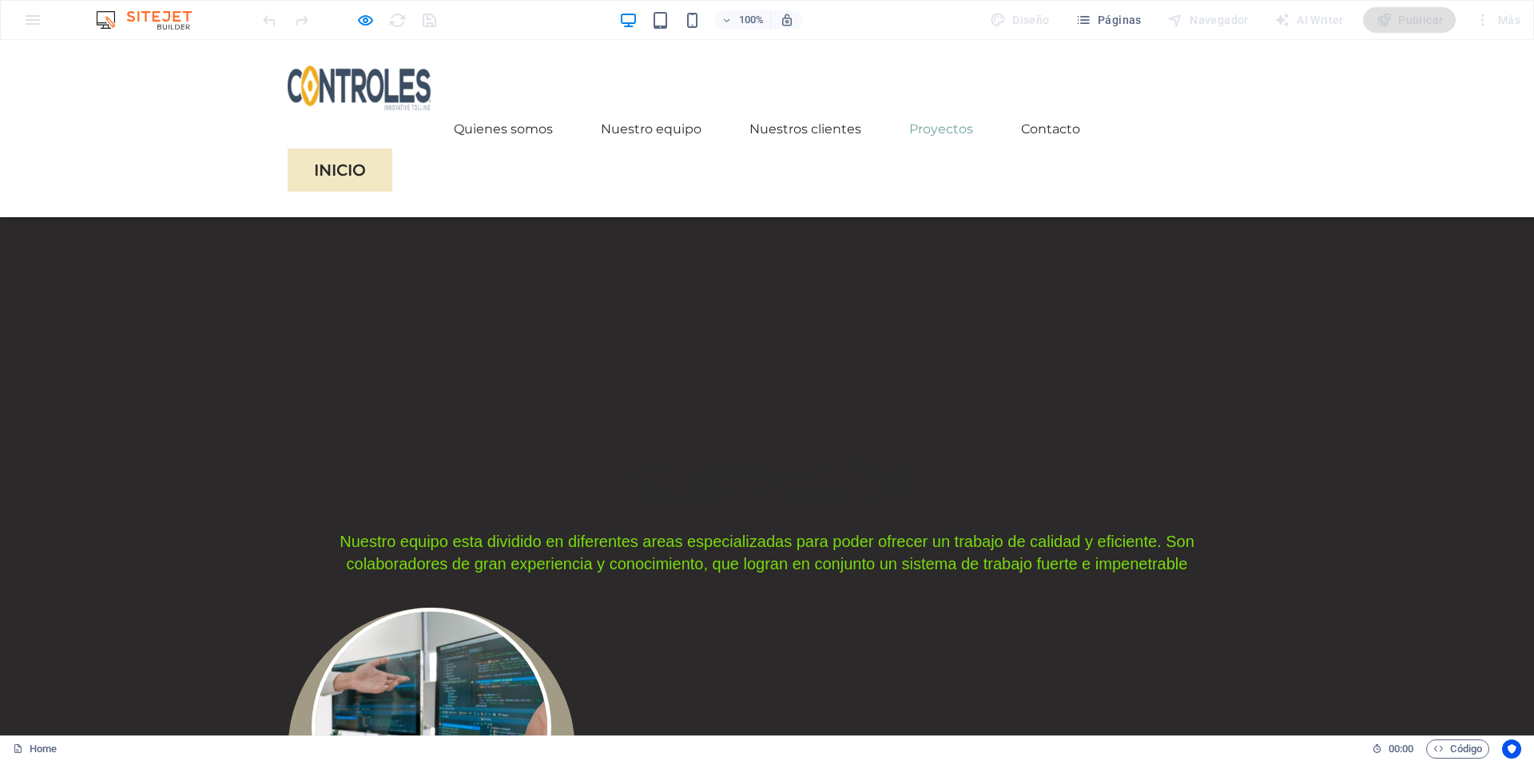
scroll to position [2797, 0]
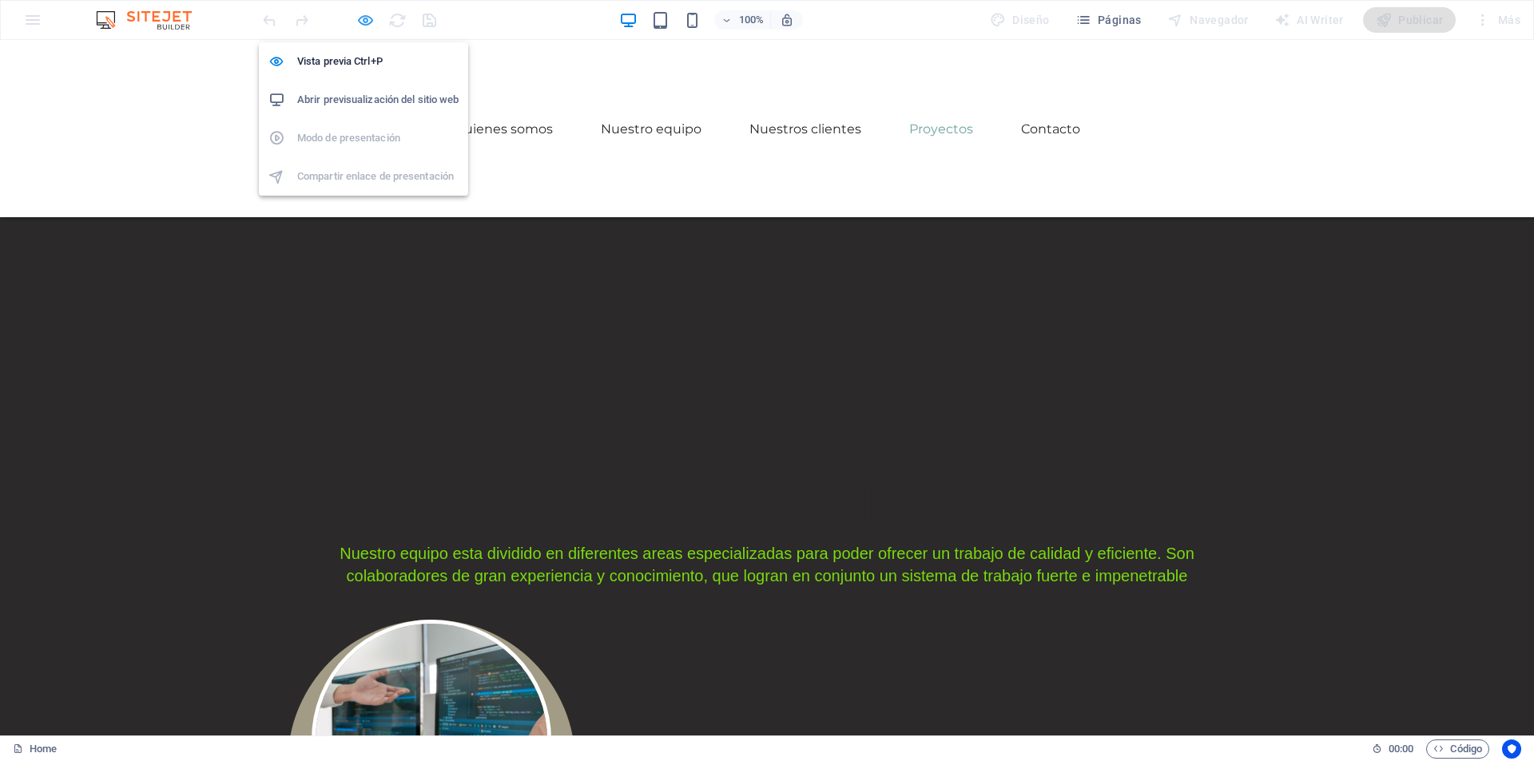
click at [360, 24] on icon "button" at bounding box center [365, 20] width 18 height 18
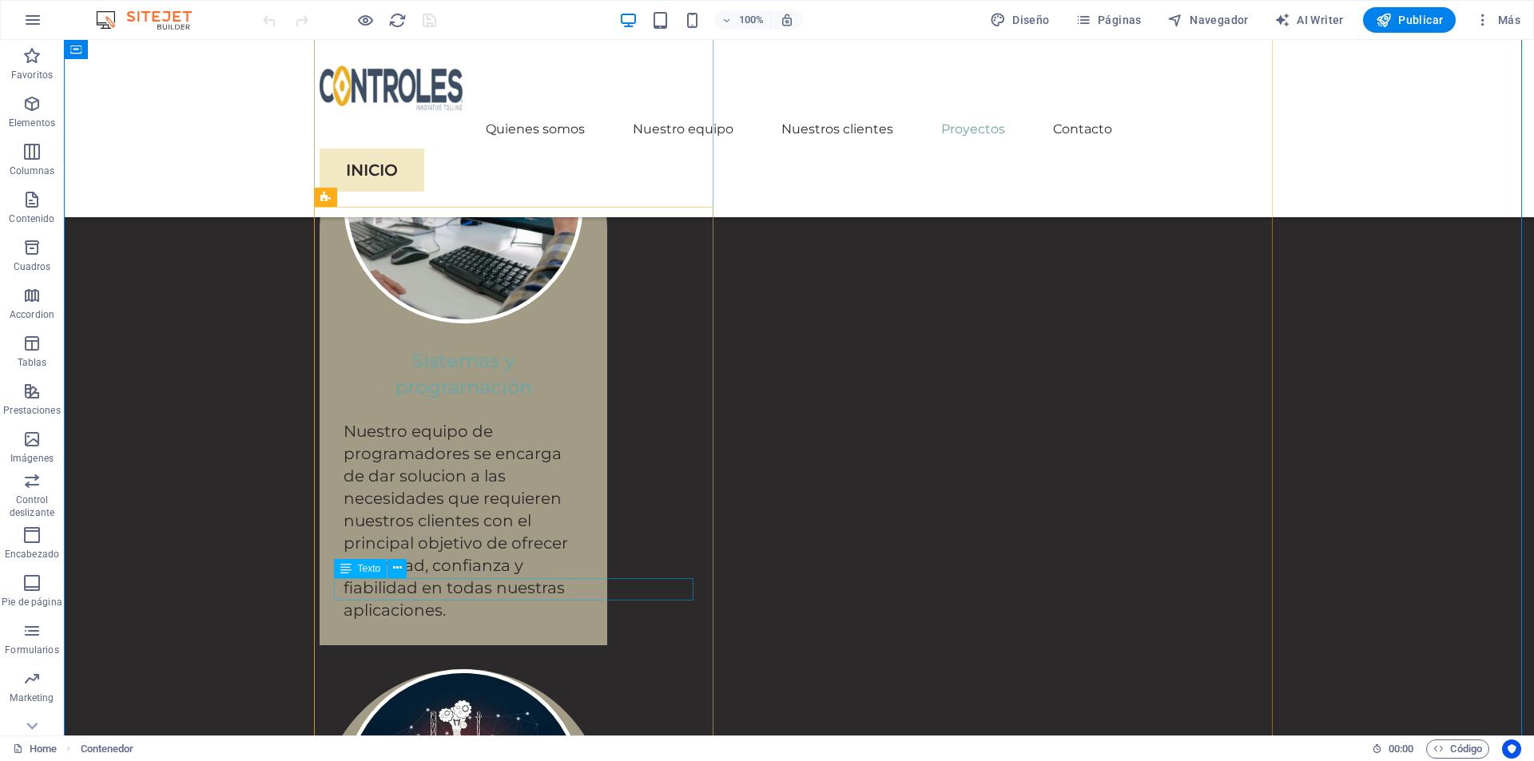
scroll to position [3356, 0]
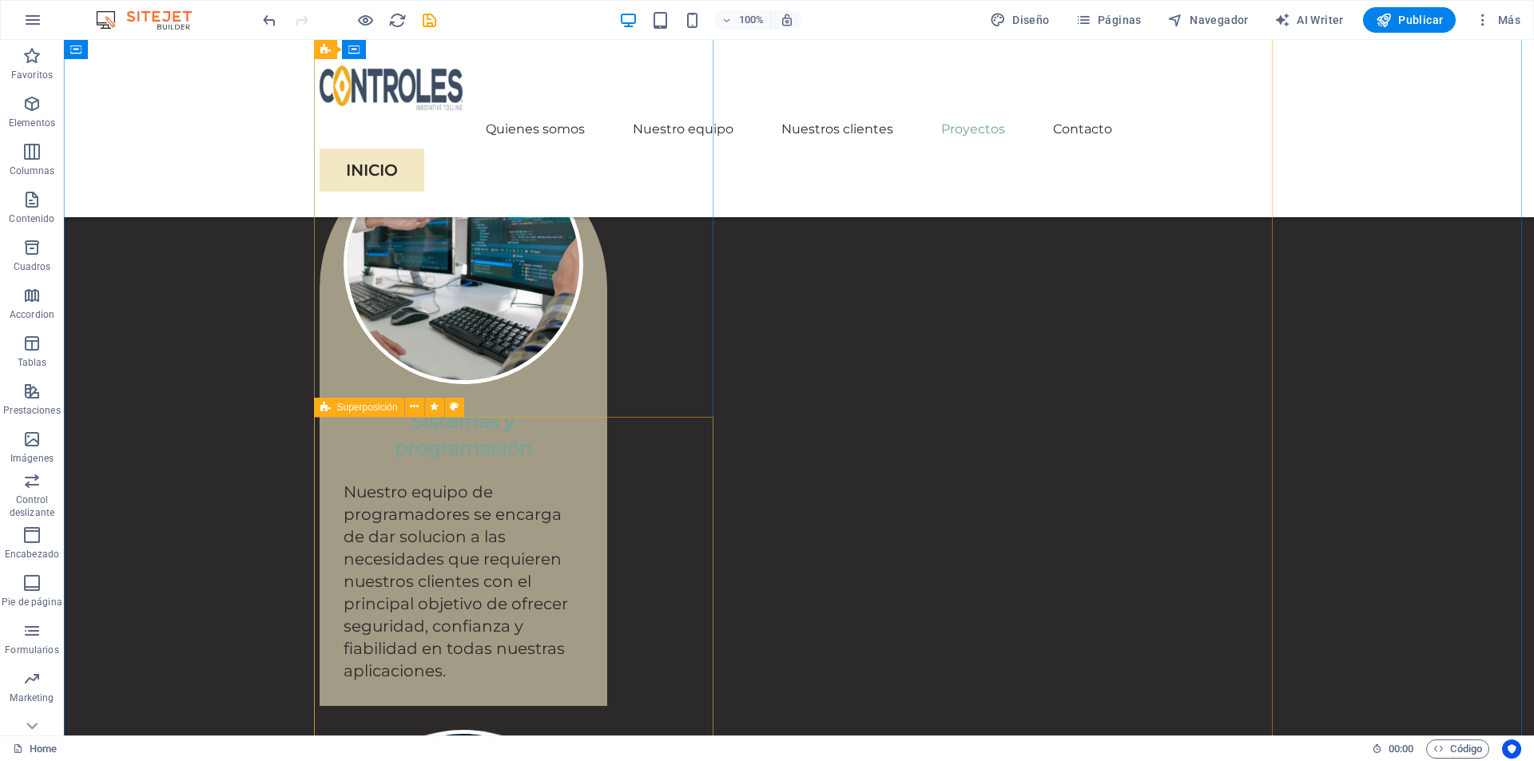
scroll to position [3036, 0]
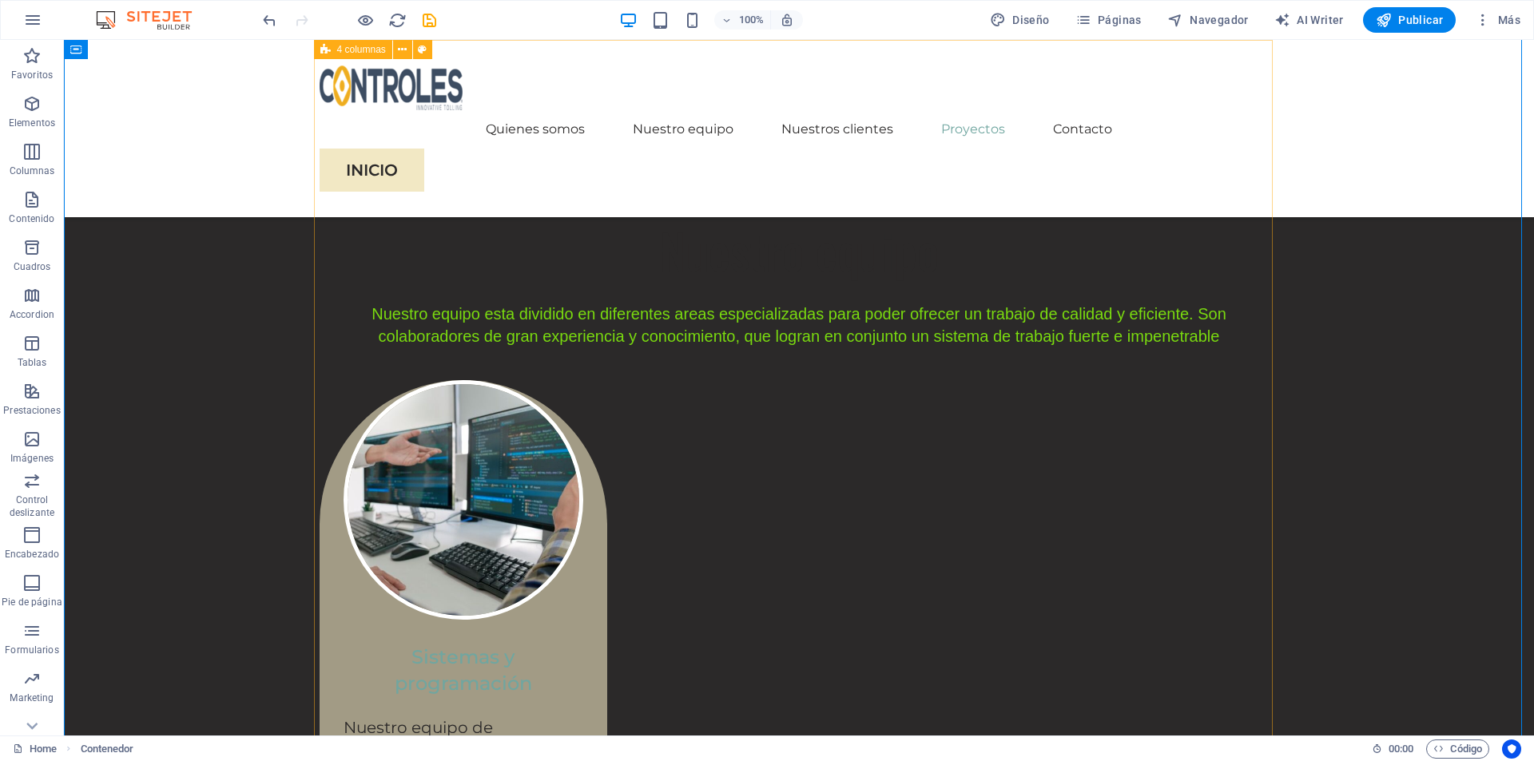
scroll to position [3356, 0]
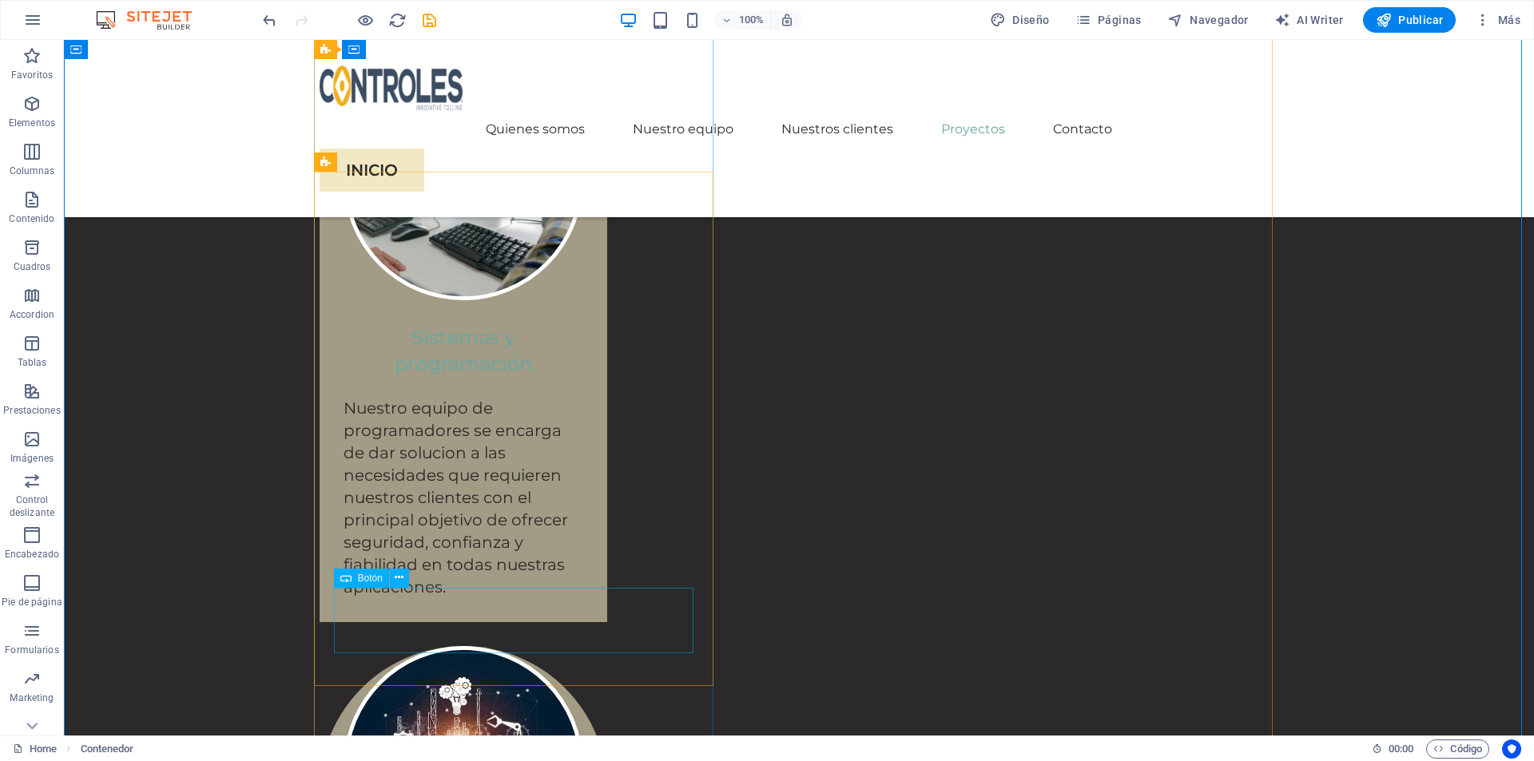
select select "px"
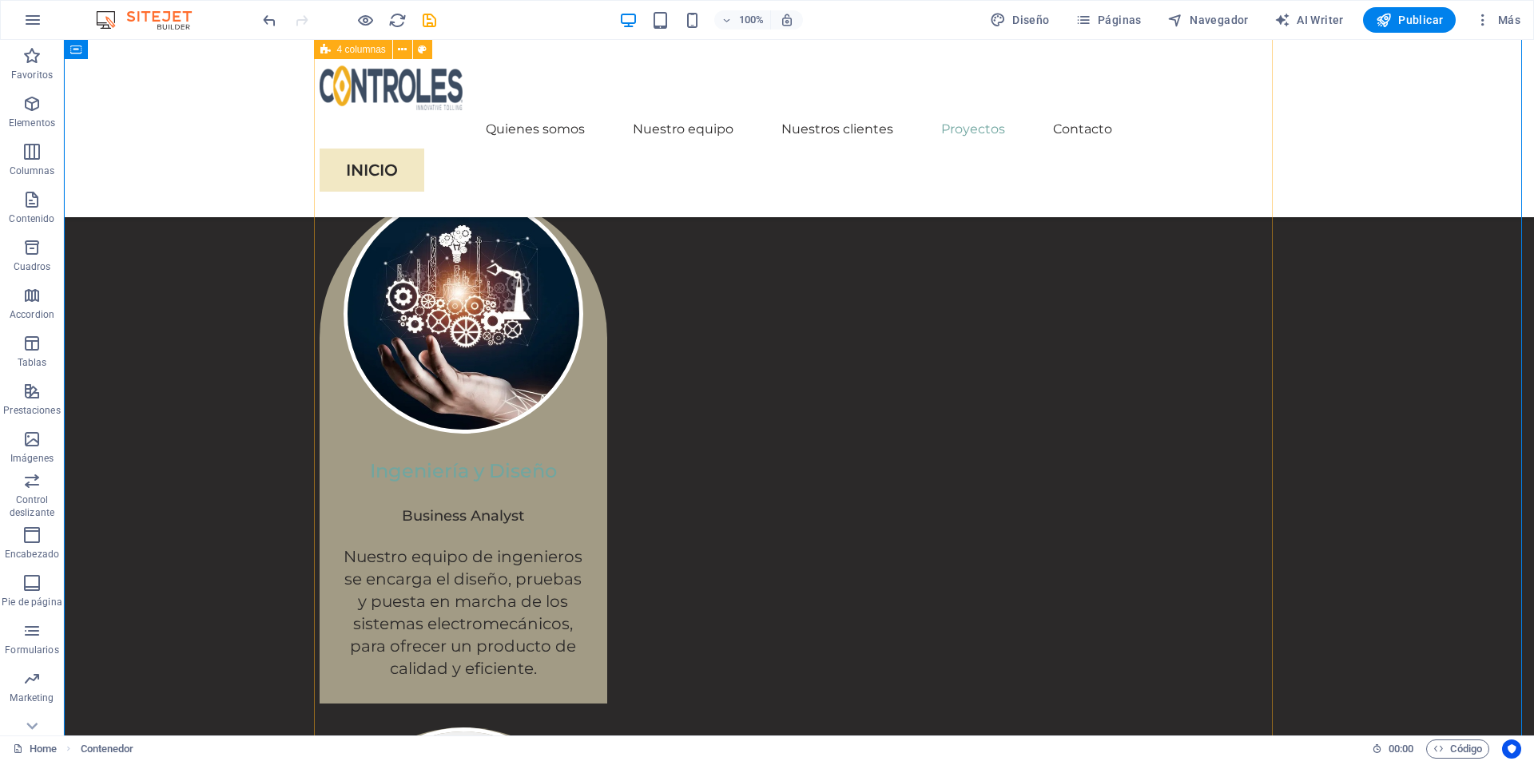
scroll to position [3915, 0]
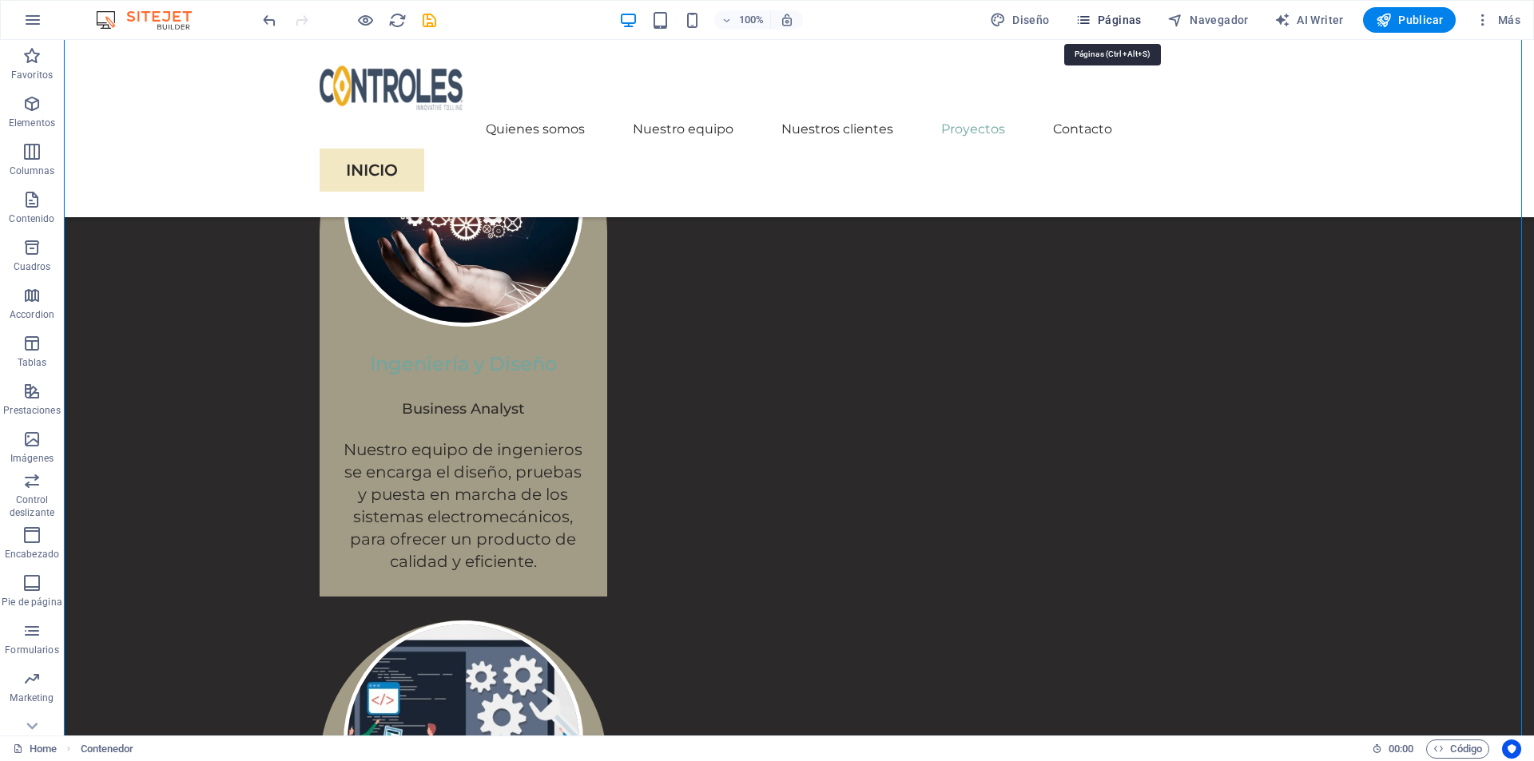
click at [1115, 20] on span "Páginas" at bounding box center [1108, 20] width 66 height 16
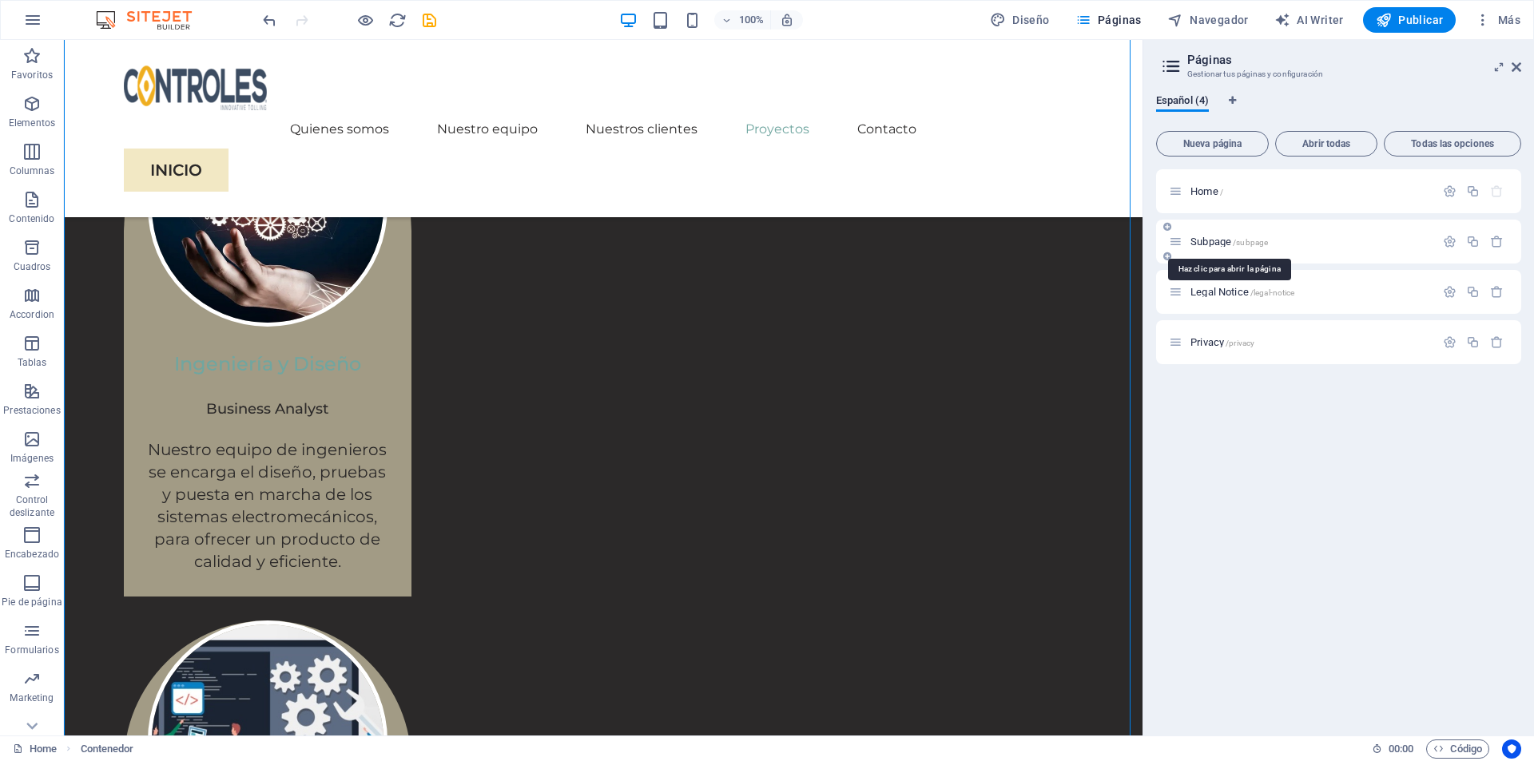
click at [1230, 244] on span "Subpage /subpage" at bounding box center [1230, 242] width 78 height 12
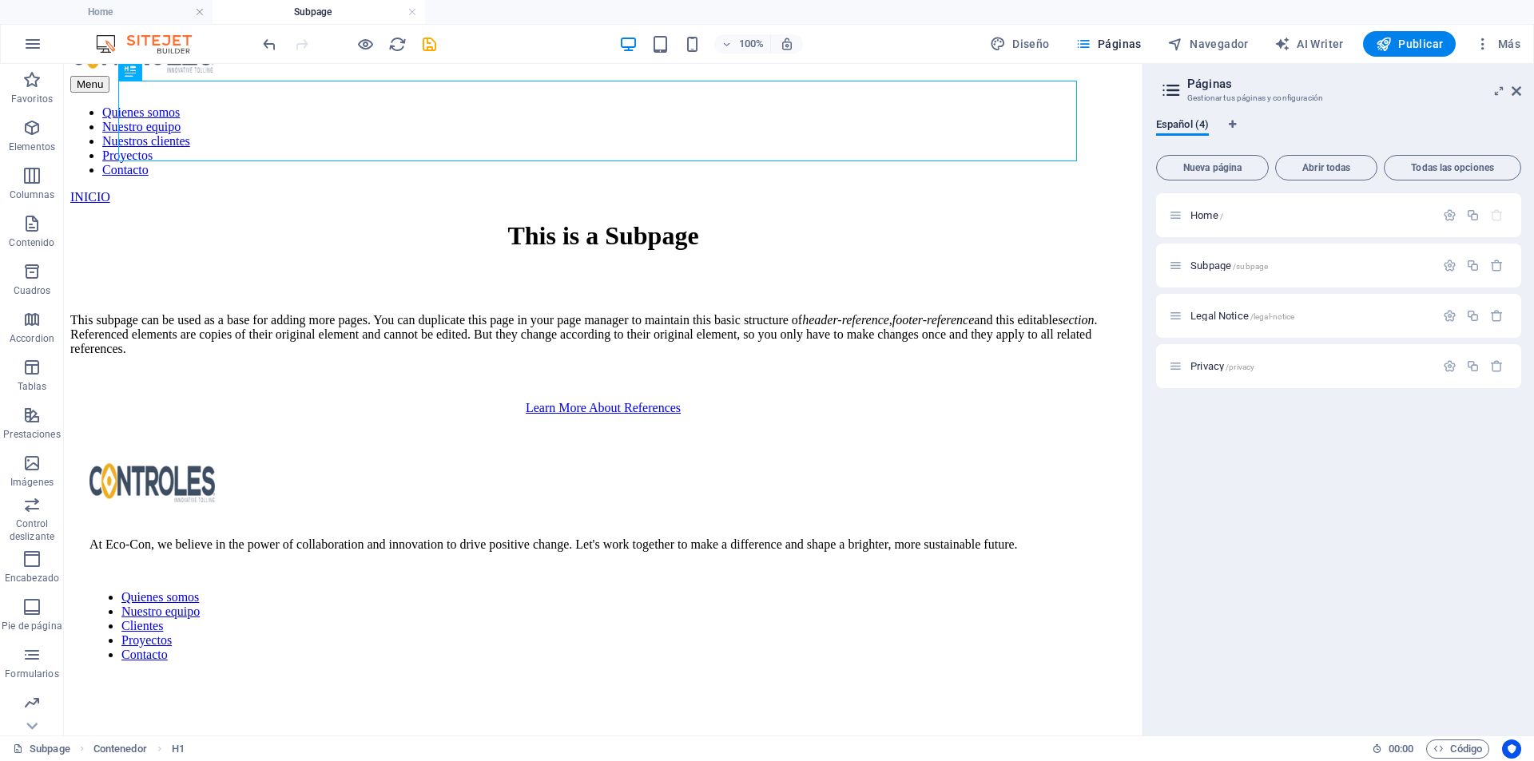
scroll to position [0, 0]
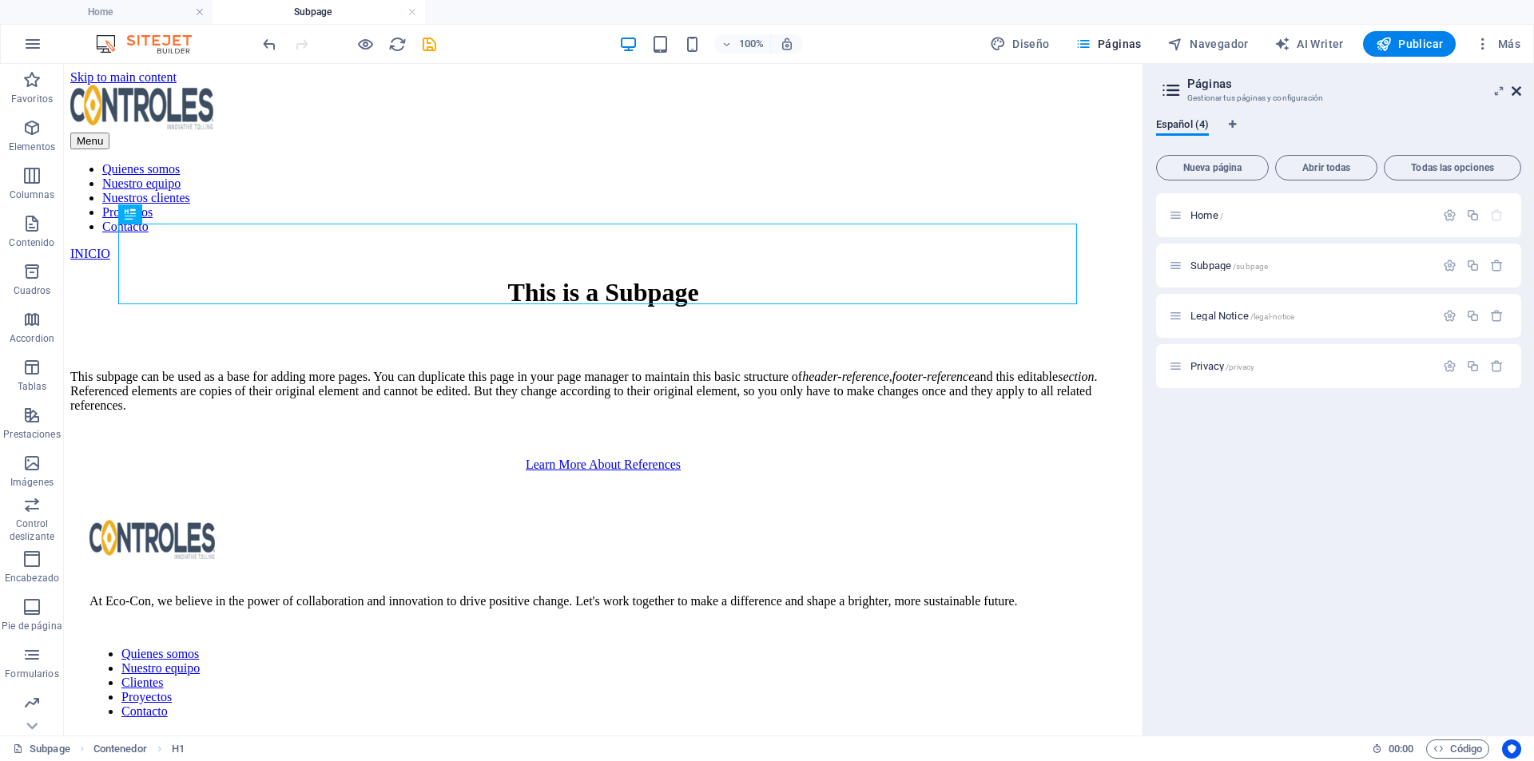
click at [1515, 90] on icon at bounding box center [1517, 91] width 10 height 13
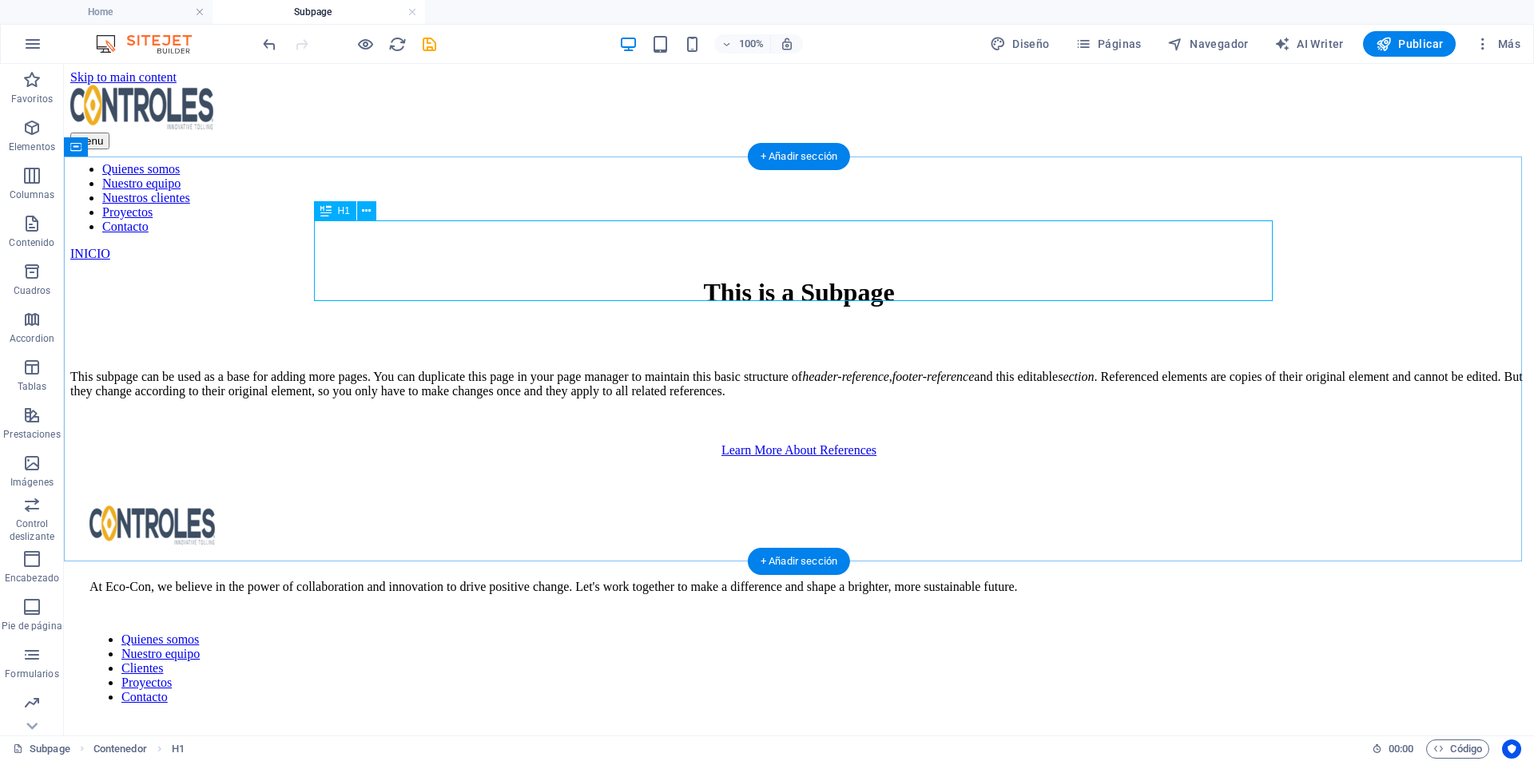
scroll to position [149, 0]
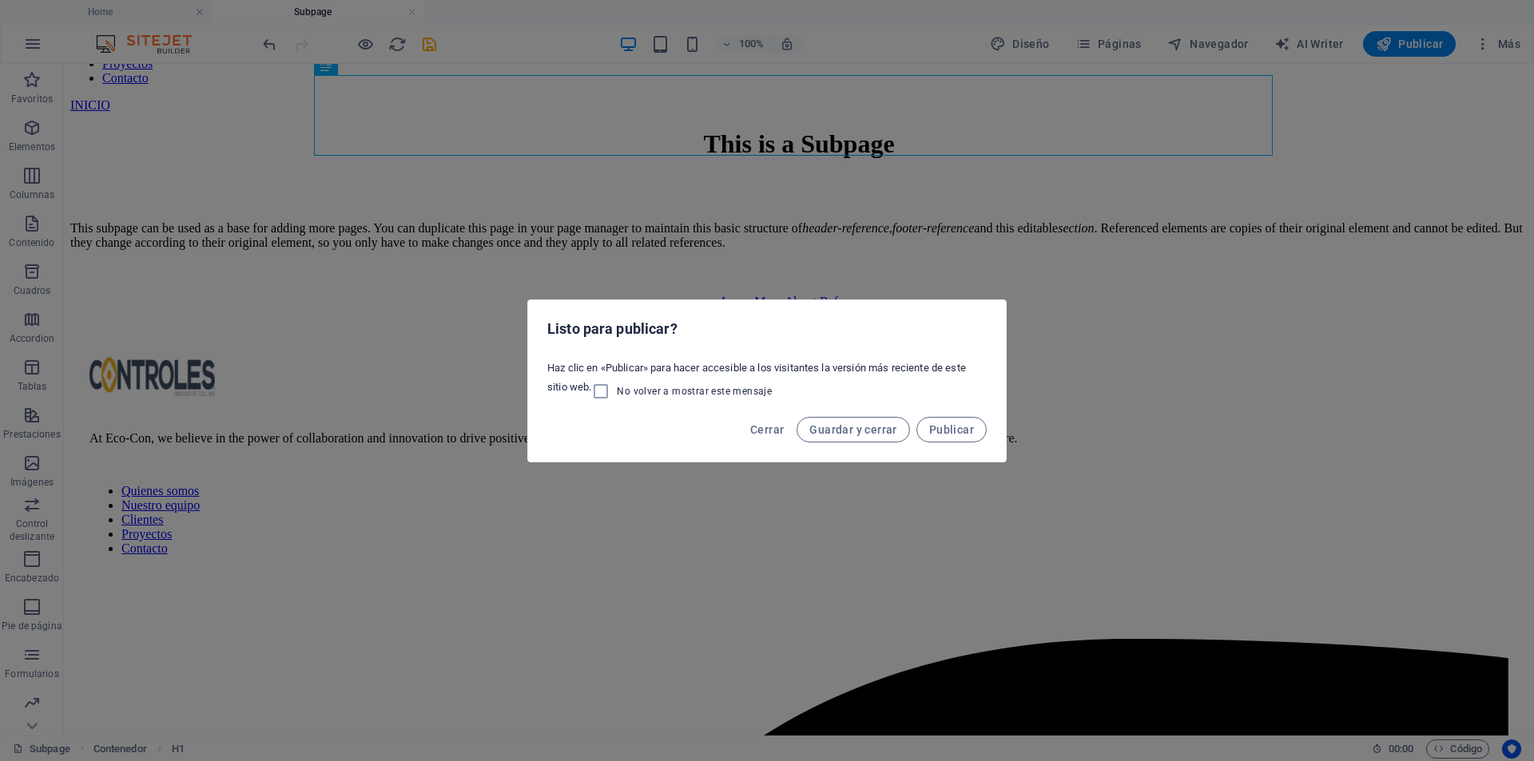
click at [400, 362] on div "Listo para publicar? Haz clic en «Publicar» para hacer accesible a los visitant…" at bounding box center [767, 380] width 1534 height 761
click at [769, 431] on span "Cerrar" at bounding box center [767, 429] width 34 height 13
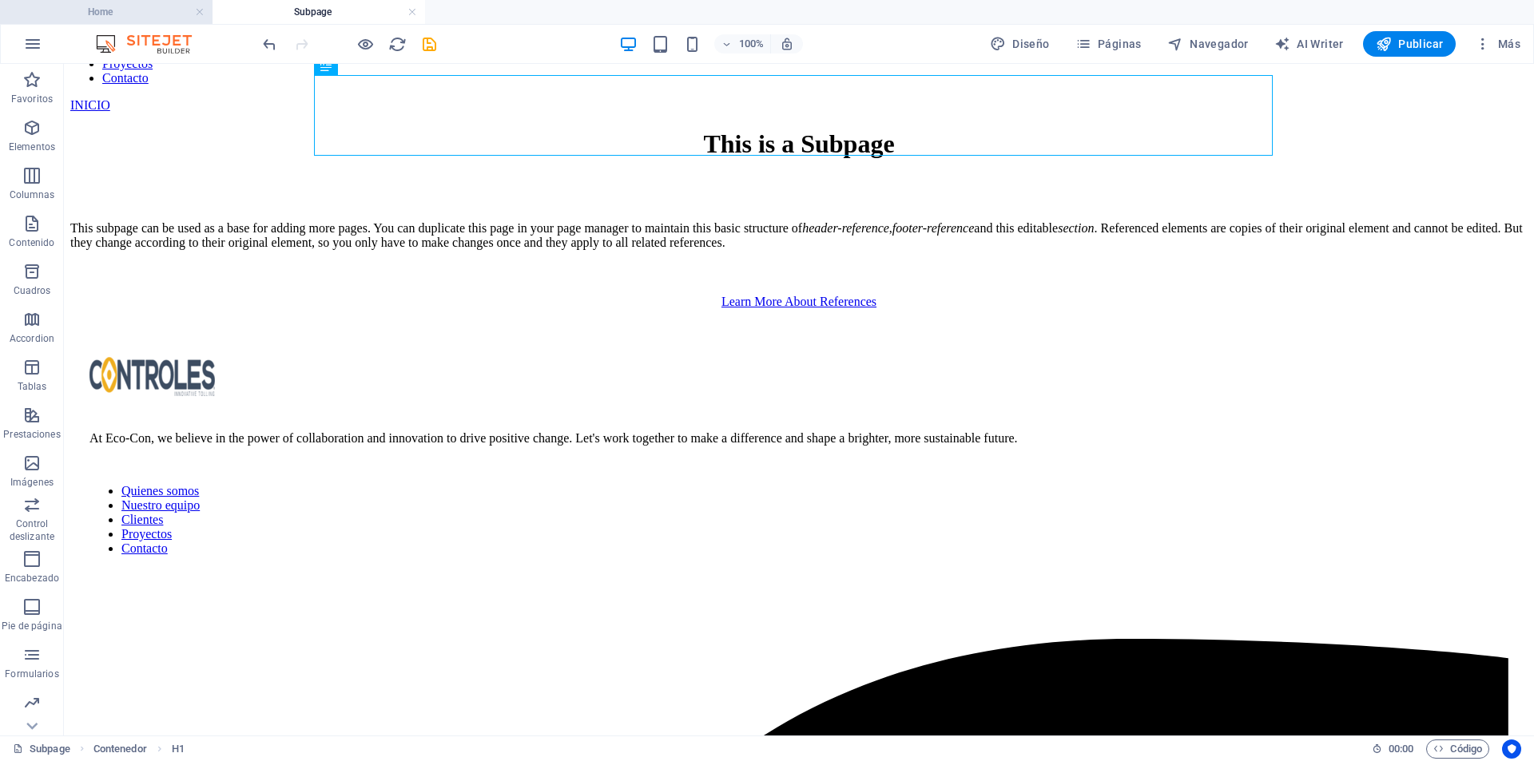
click at [85, 16] on h4 "Home" at bounding box center [106, 12] width 213 height 18
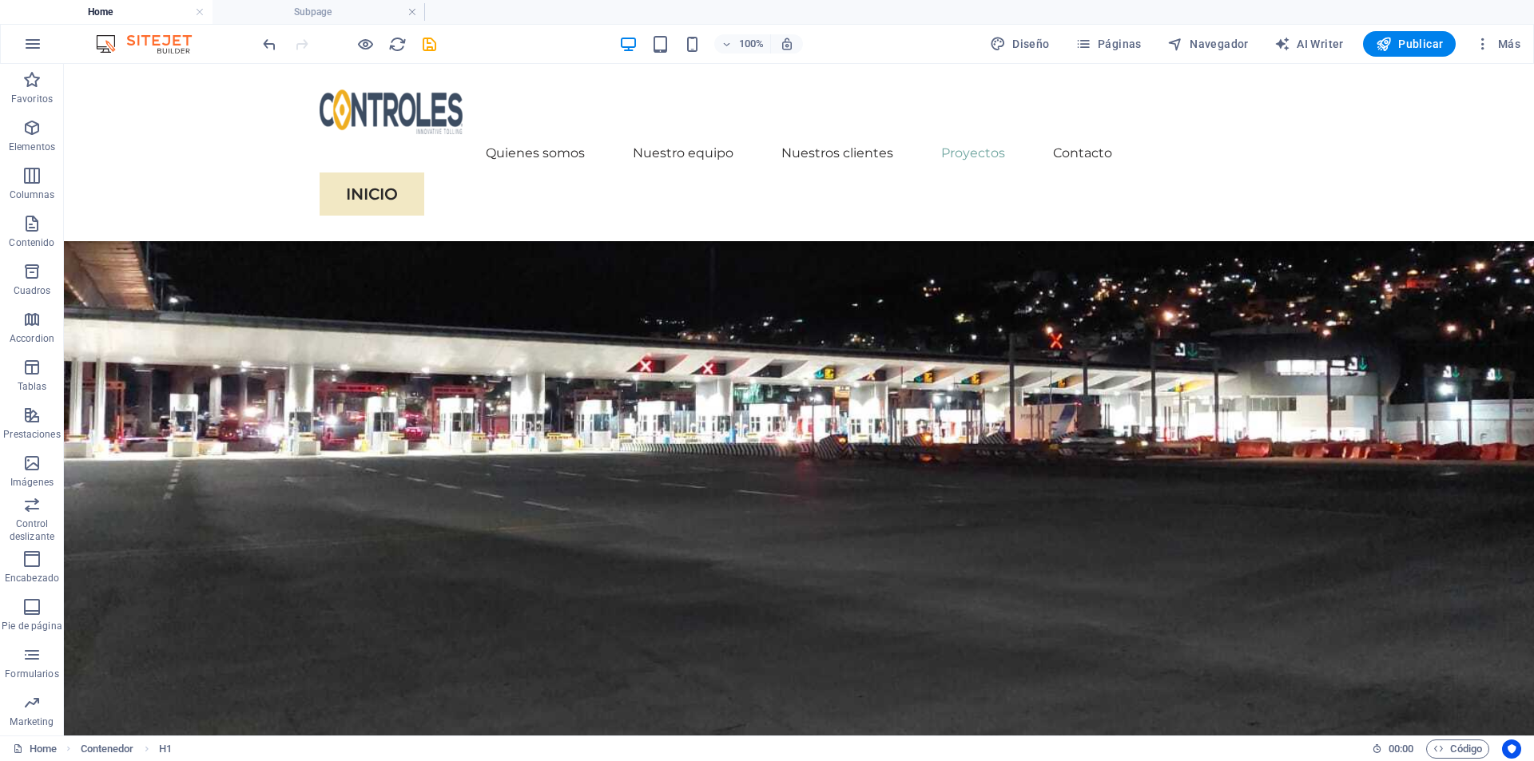
scroll to position [3915, 0]
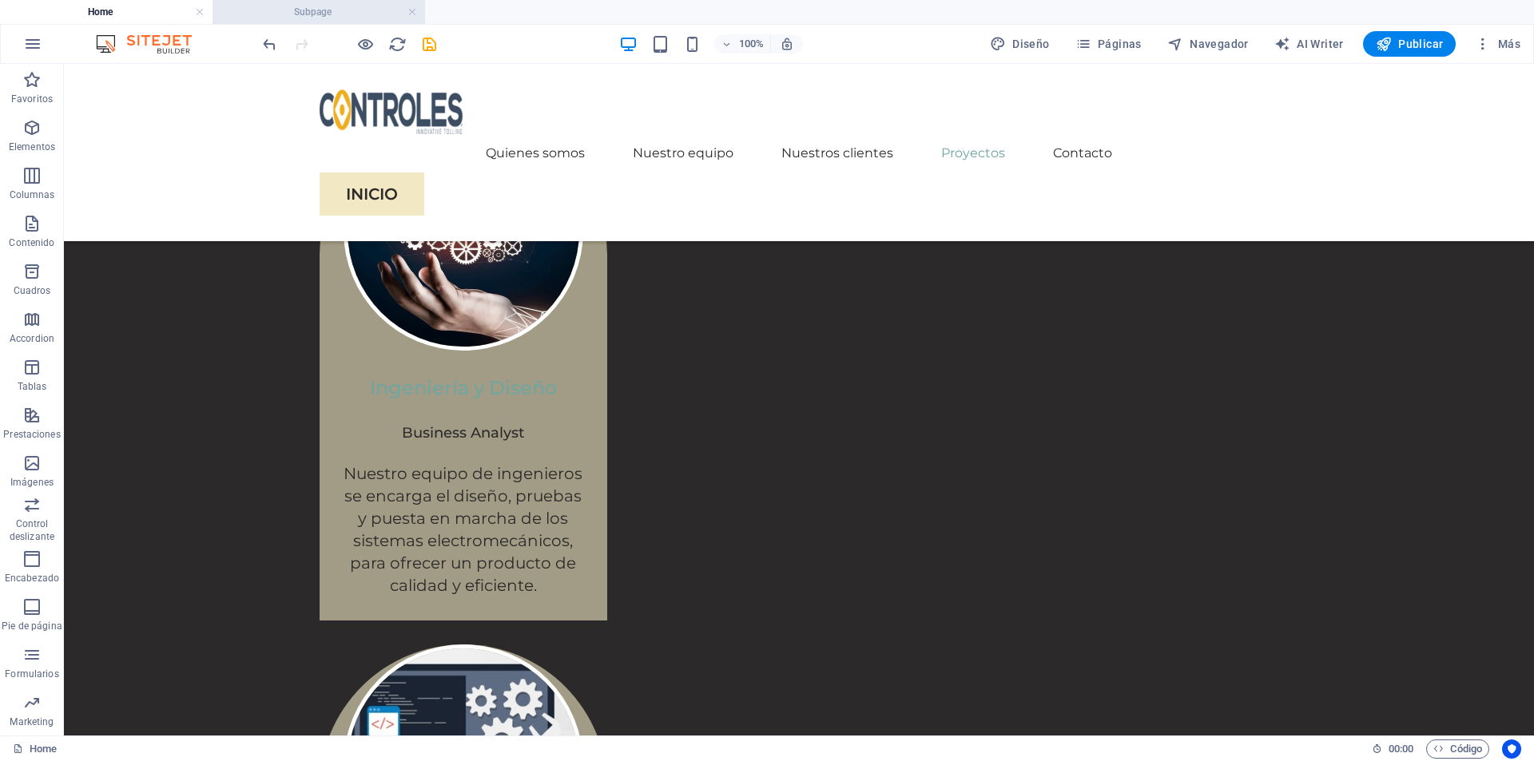
click at [303, 18] on h4 "Subpage" at bounding box center [319, 12] width 213 height 18
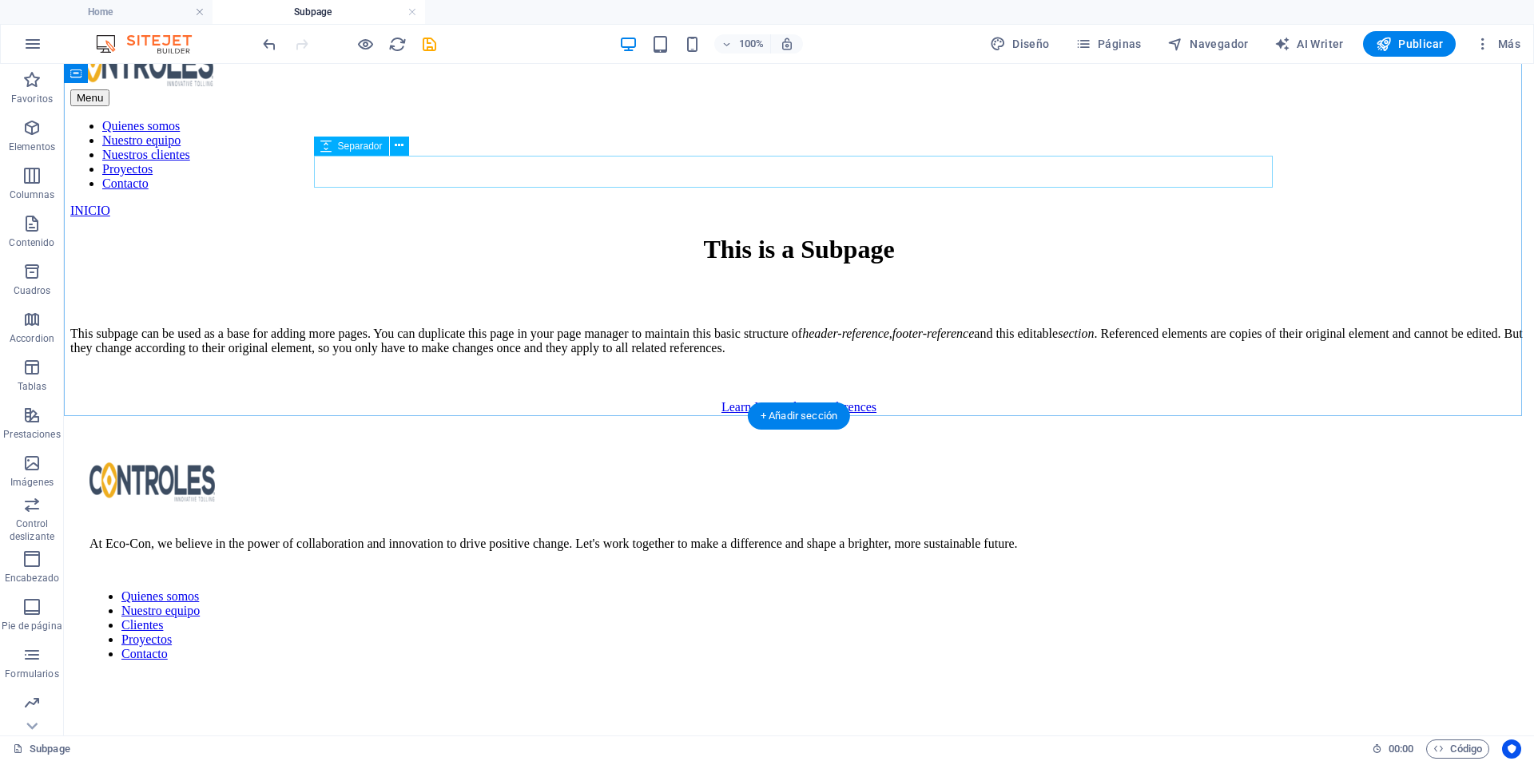
scroll to position [0, 0]
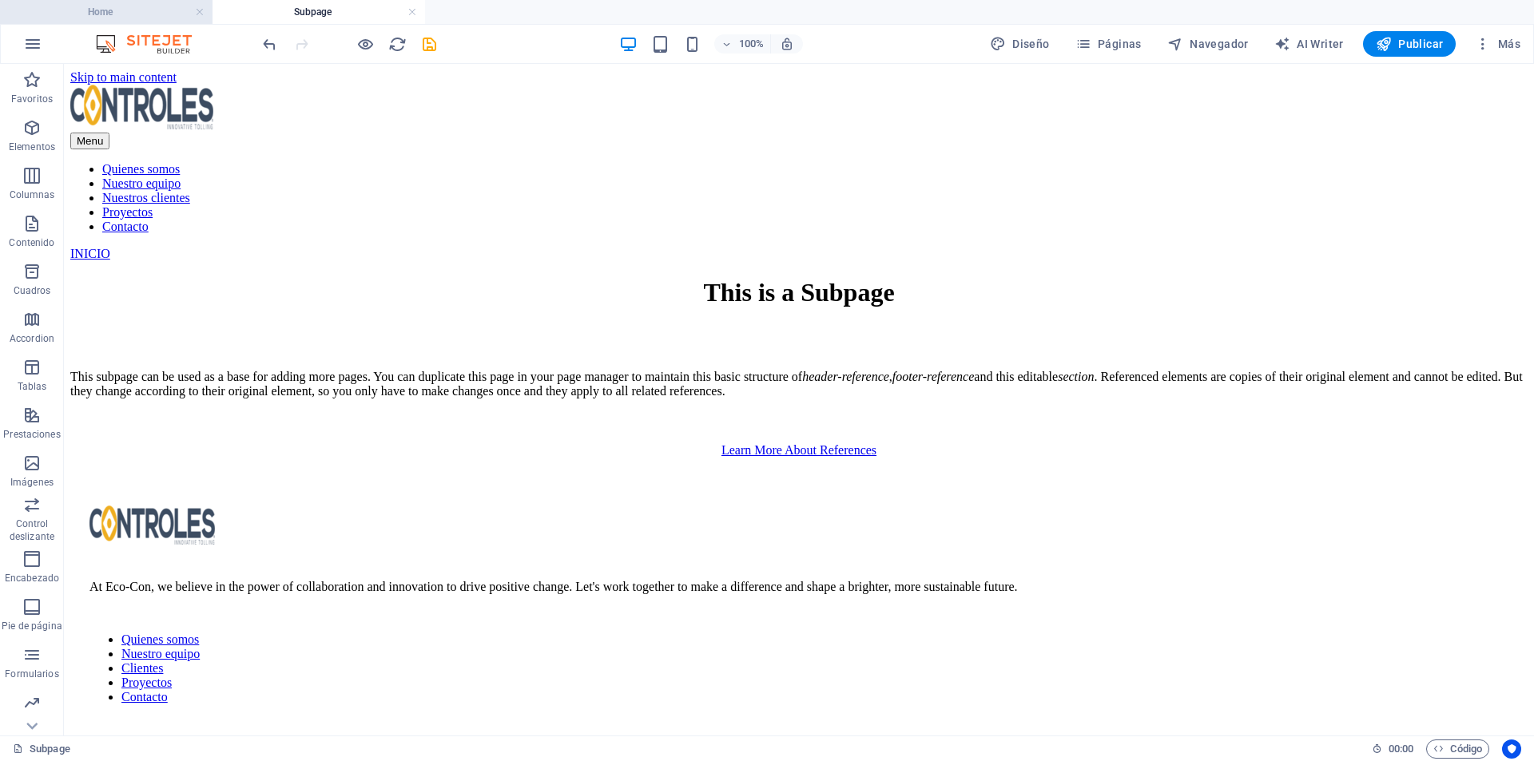
click at [129, 12] on h4 "Home" at bounding box center [106, 12] width 213 height 18
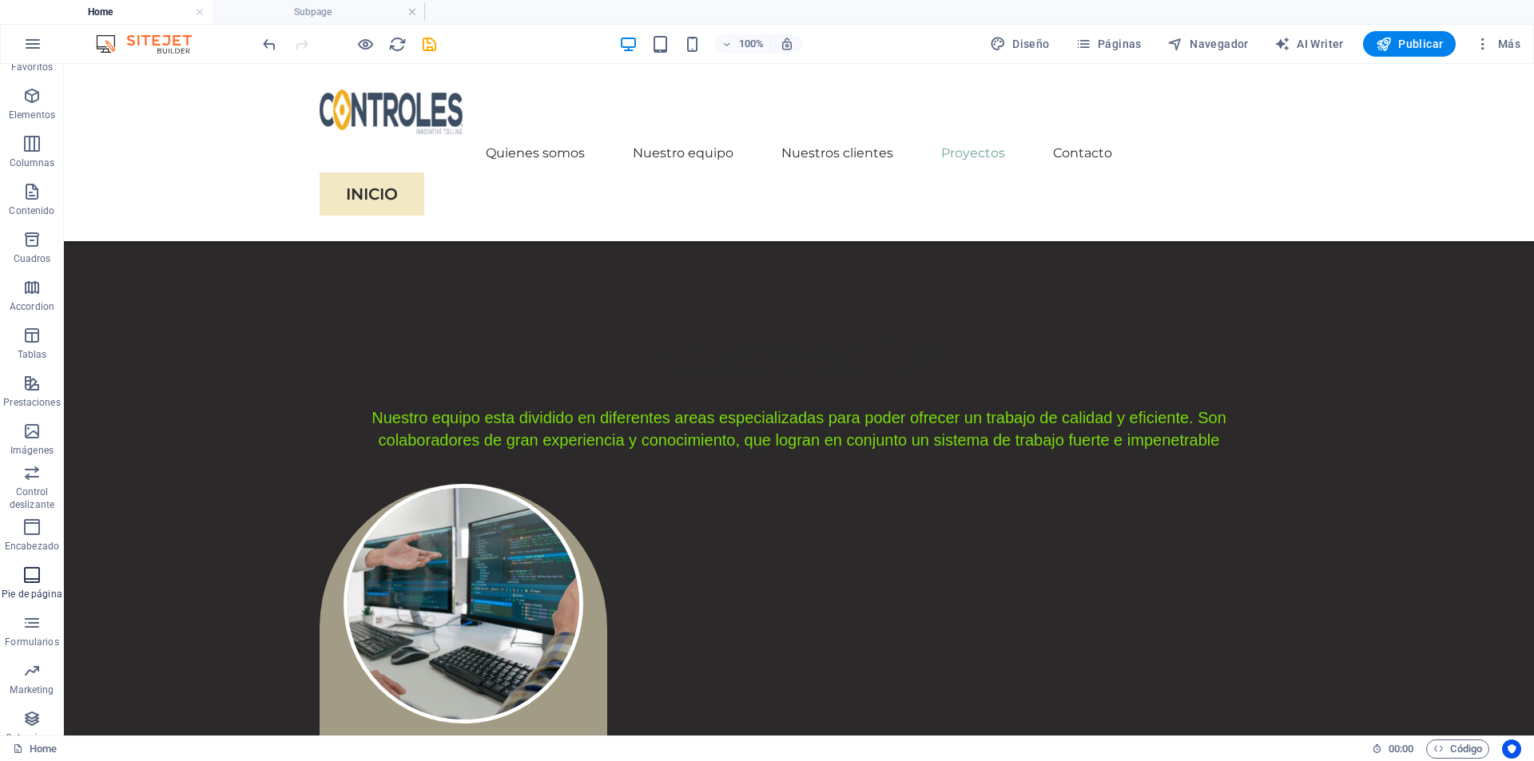
scroll to position [47, 0]
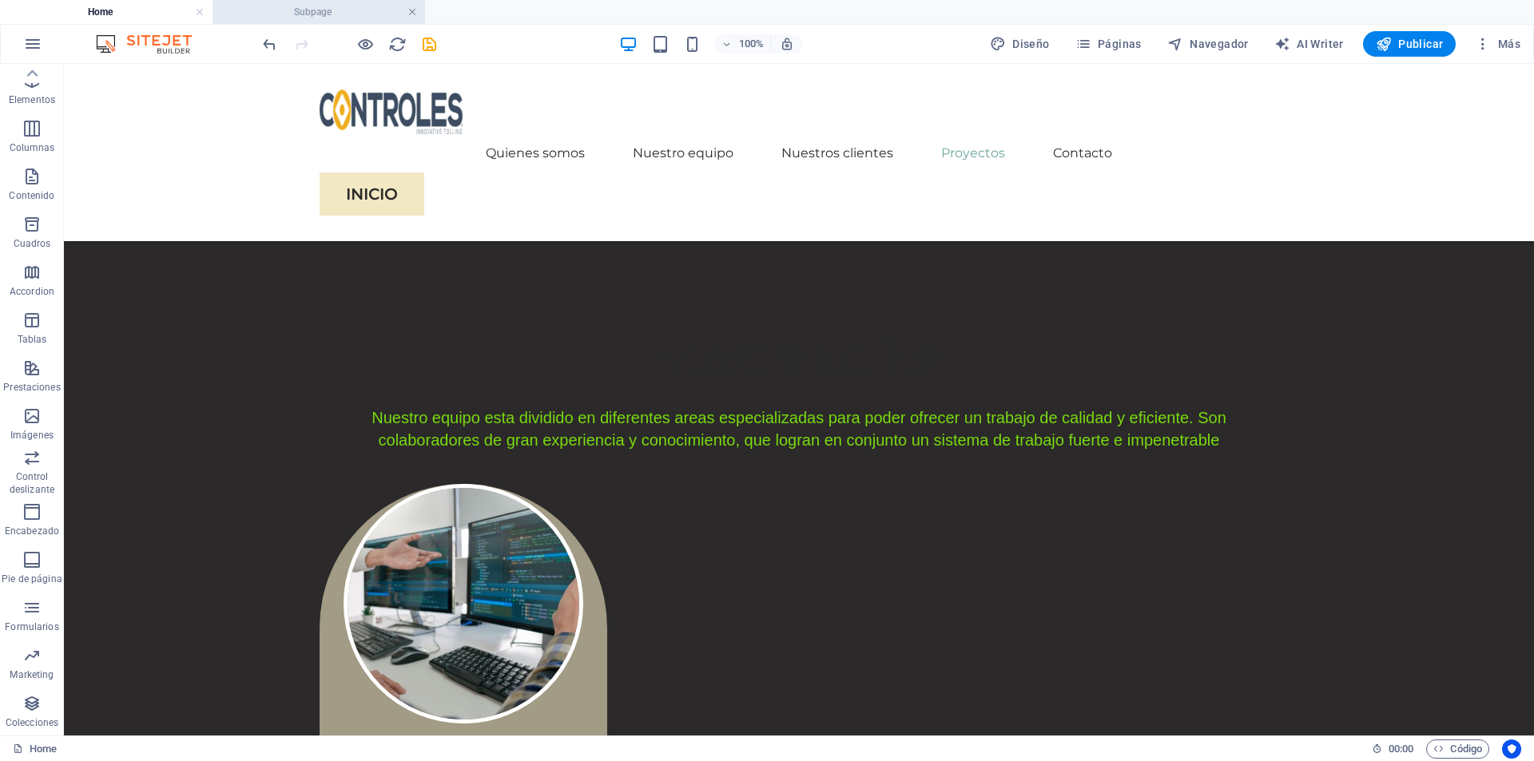
click at [412, 15] on link at bounding box center [413, 12] width 10 height 15
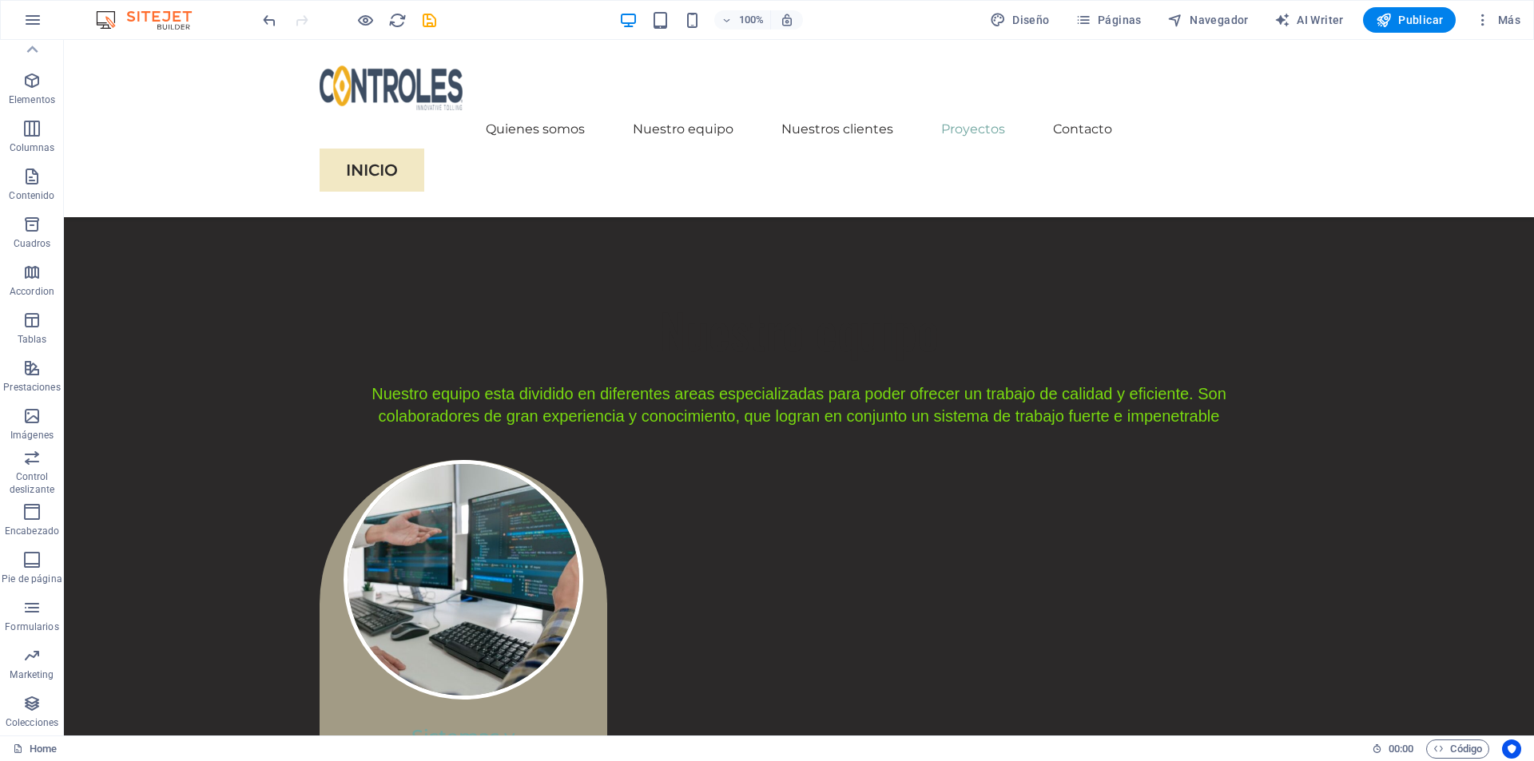
scroll to position [23, 0]
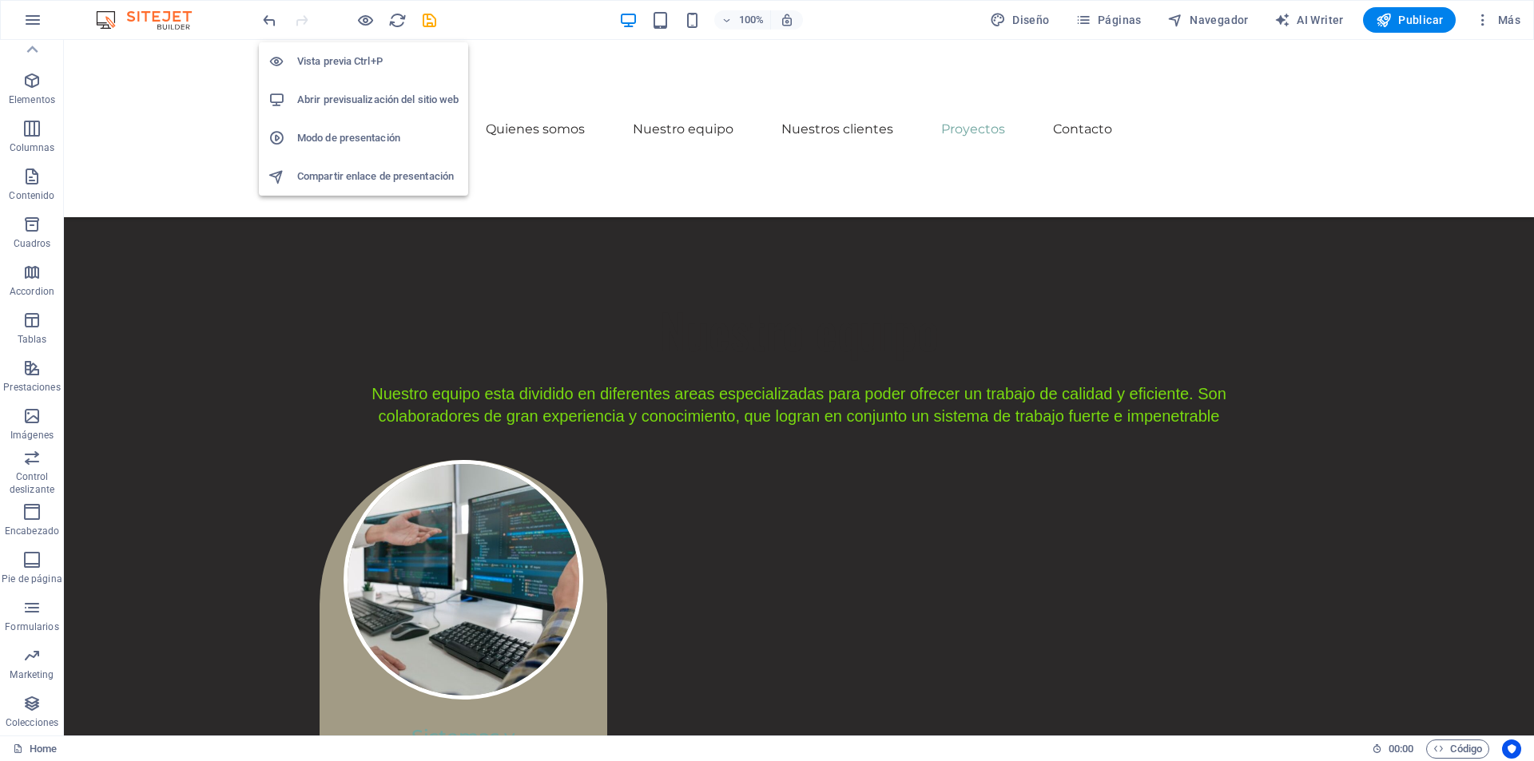
click at [360, 93] on h6 "Abrir previsualización del sitio web" at bounding box center [377, 99] width 161 height 19
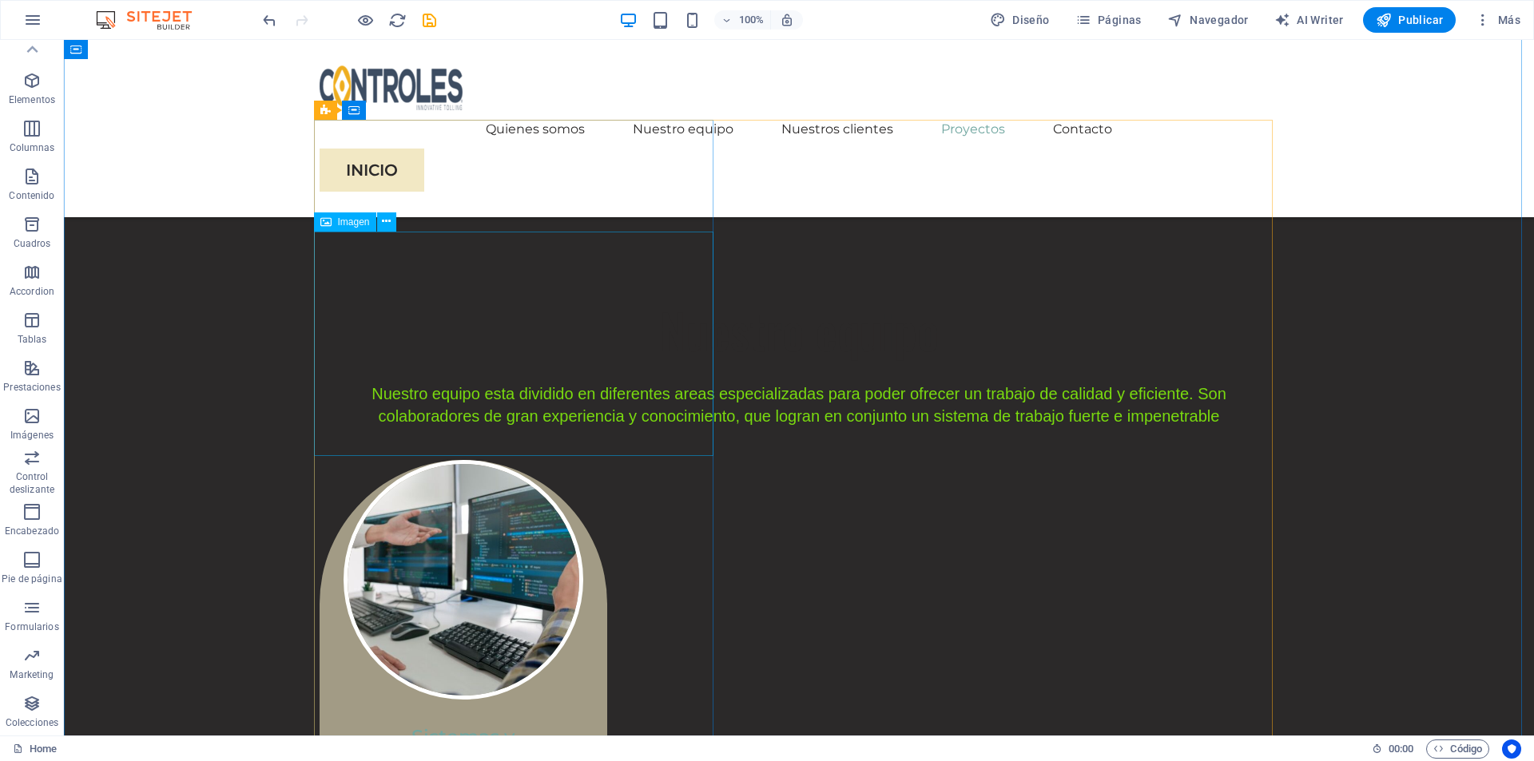
click at [385, 225] on icon at bounding box center [386, 221] width 9 height 17
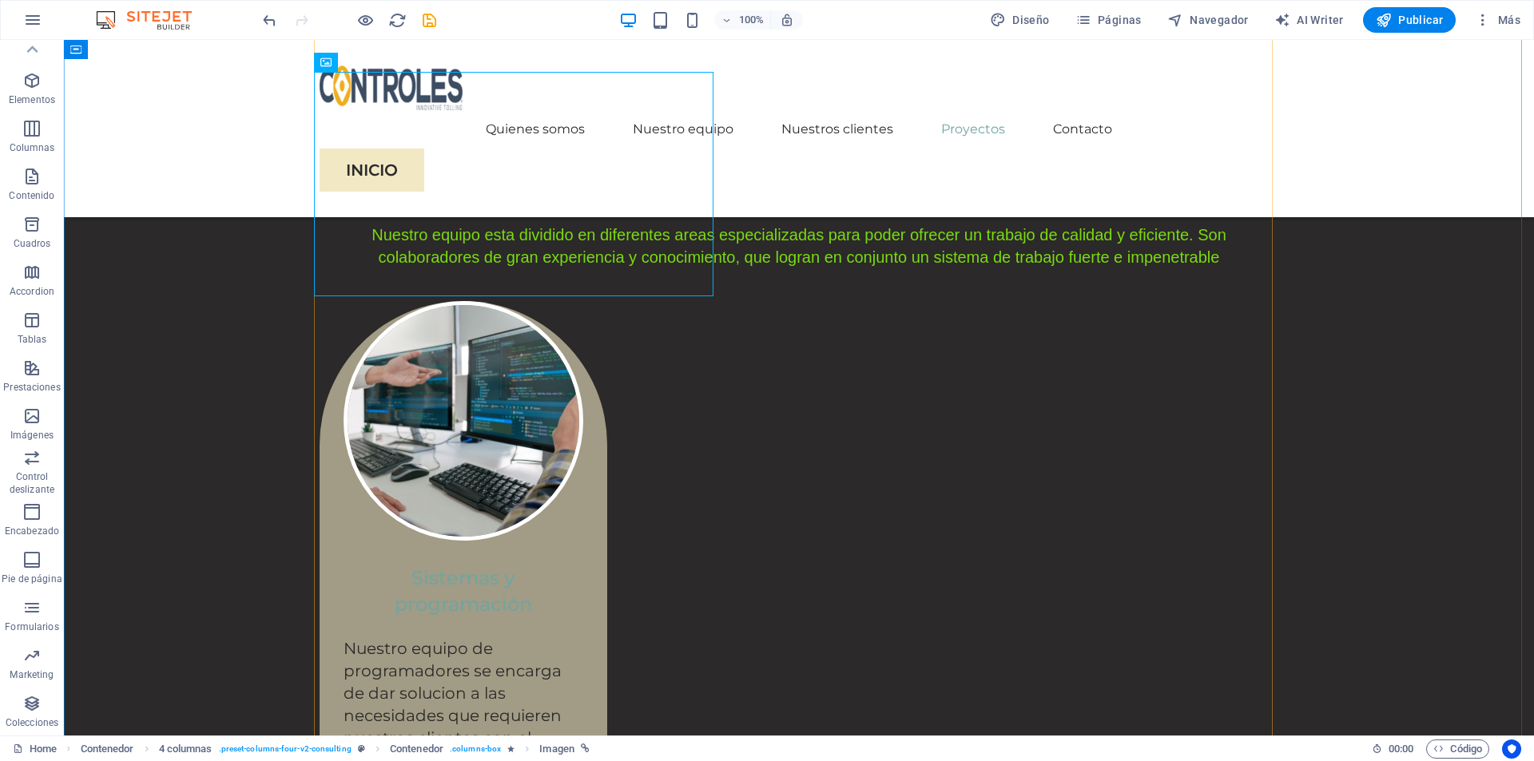
scroll to position [3116, 0]
click at [41, 49] on icon at bounding box center [32, 49] width 22 height 22
click at [356, 401] on span "Superposición" at bounding box center [367, 402] width 61 height 10
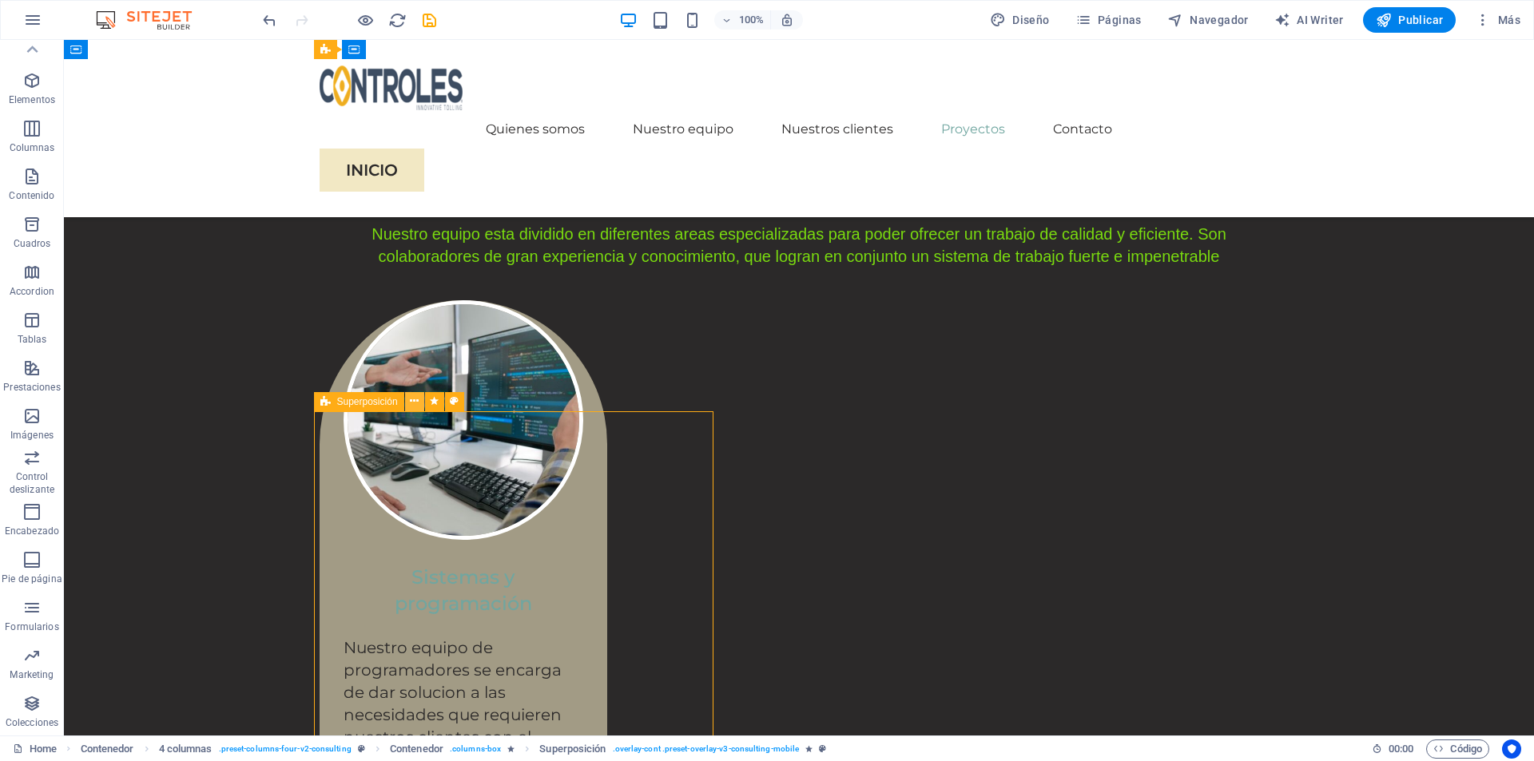
click at [412, 401] on icon at bounding box center [414, 401] width 9 height 17
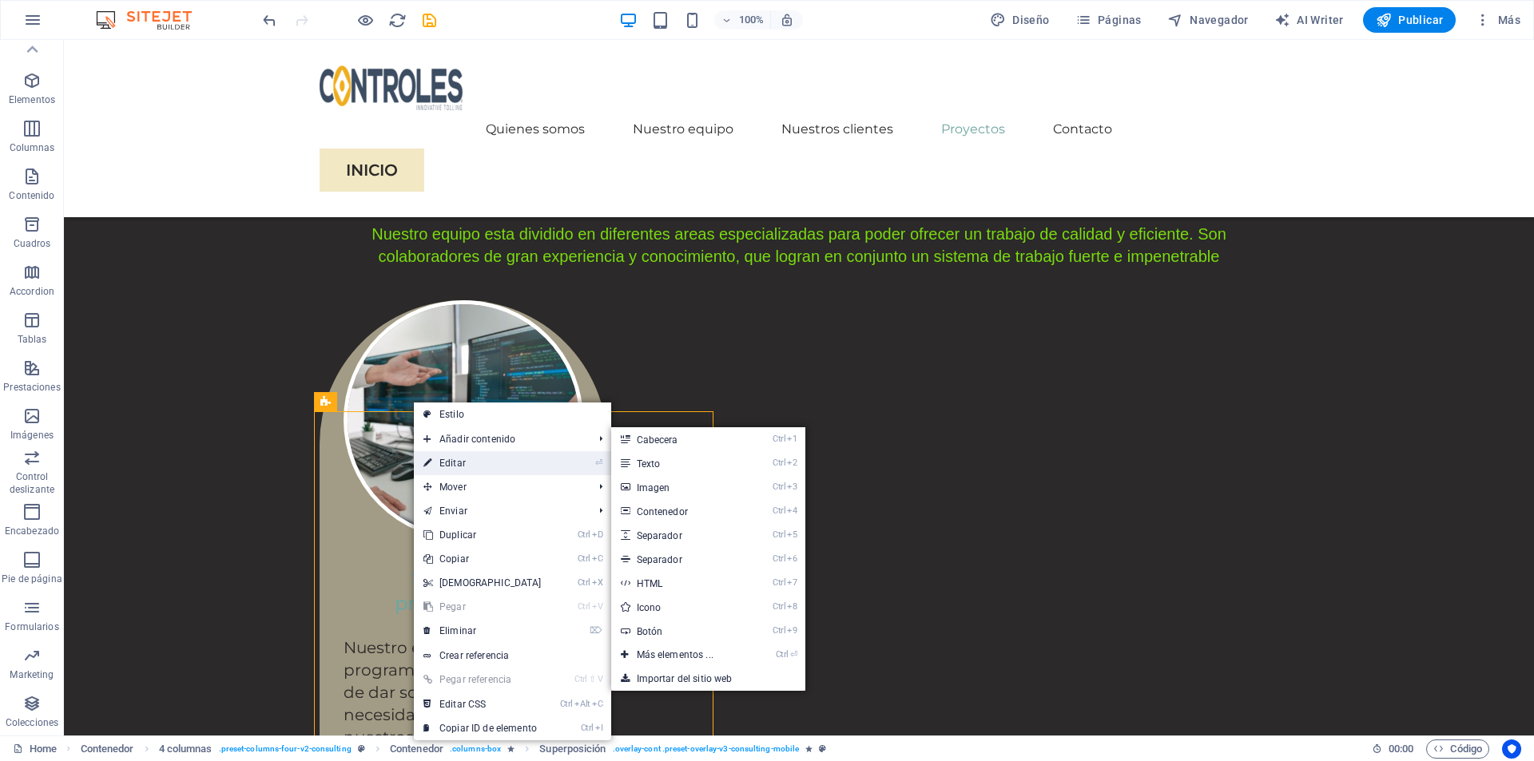
click at [451, 458] on link "⏎ Editar" at bounding box center [482, 463] width 137 height 24
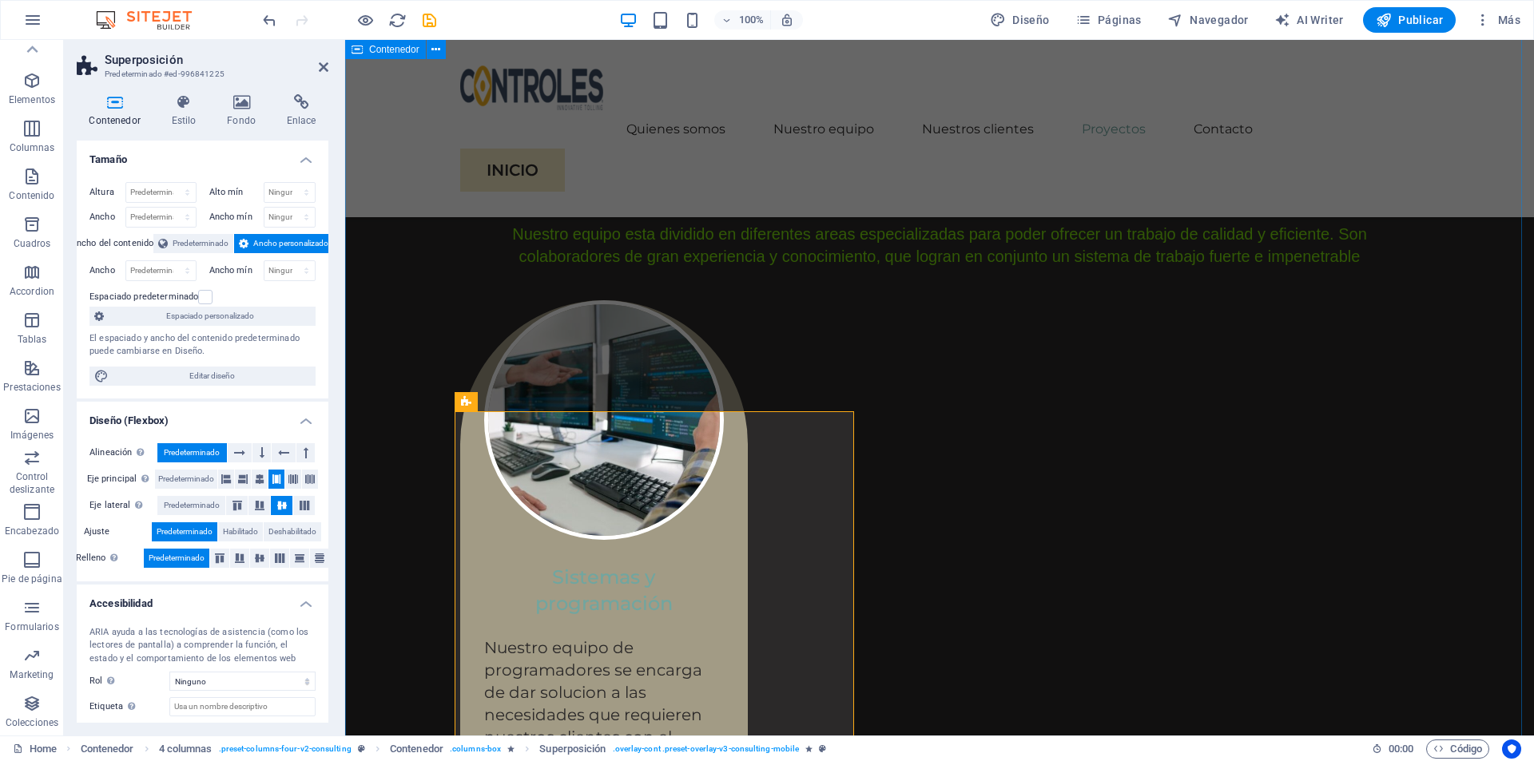
scroll to position [3196, 0]
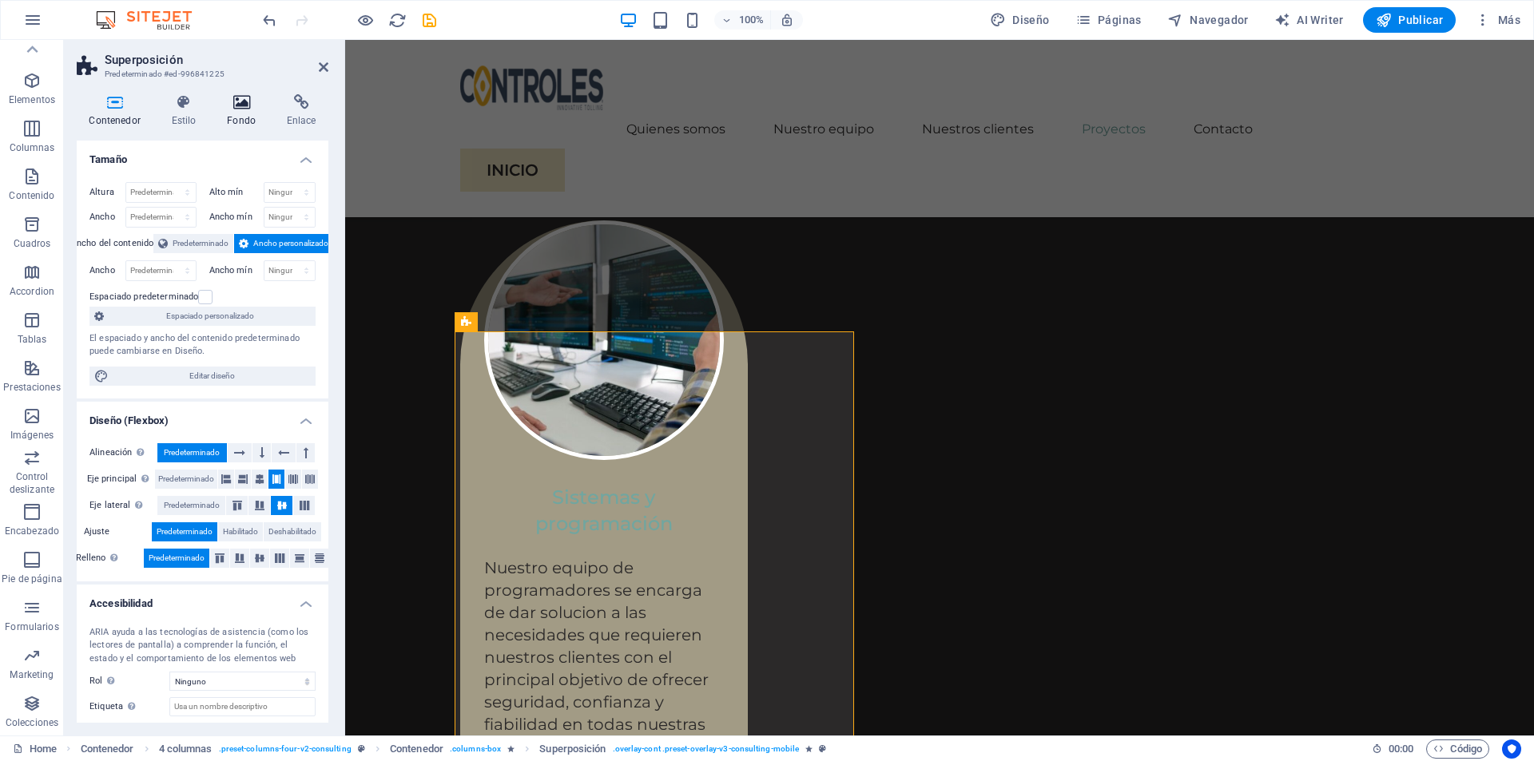
click at [241, 106] on icon at bounding box center [242, 102] width 54 height 16
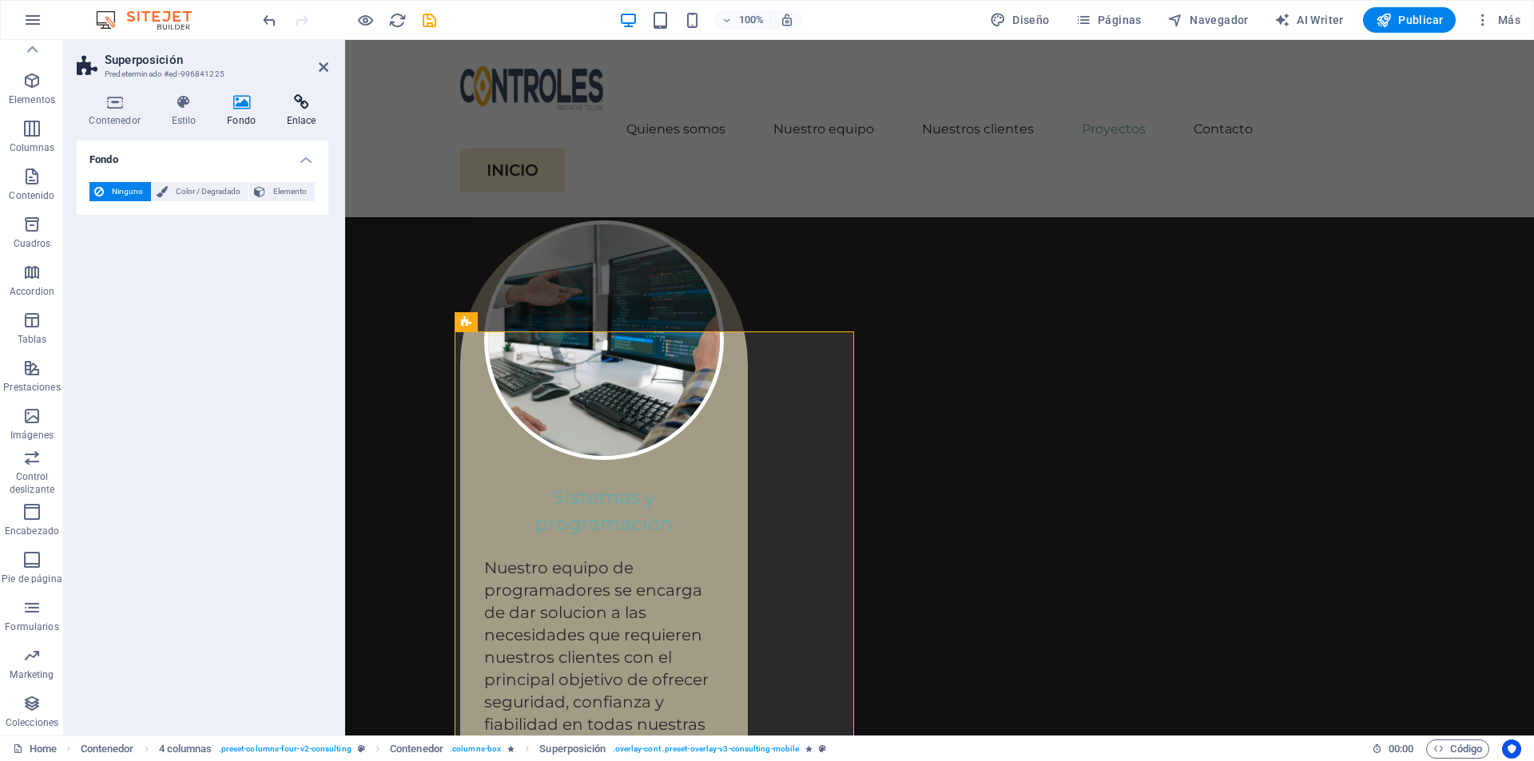
click at [308, 104] on icon at bounding box center [301, 102] width 54 height 16
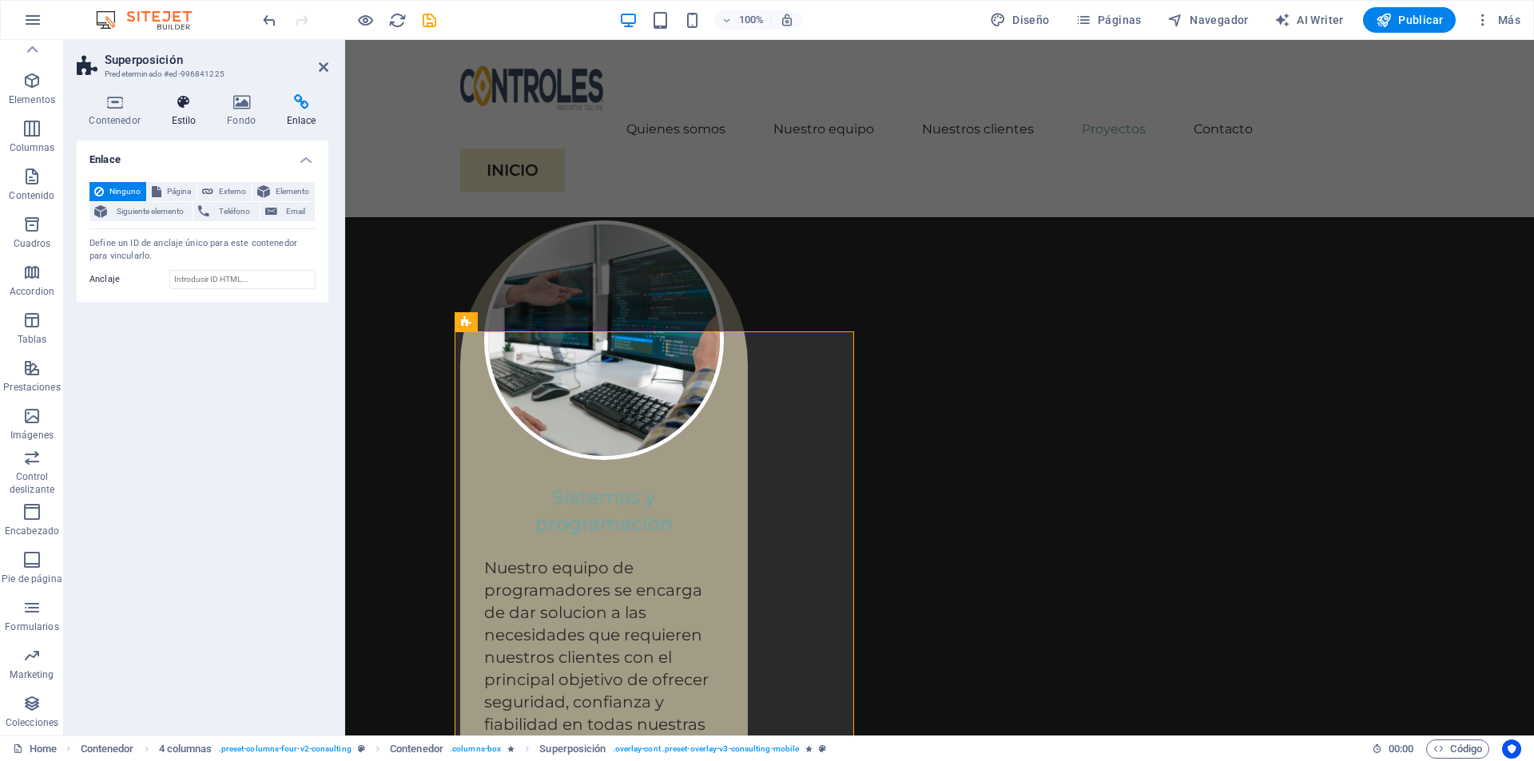
click at [193, 109] on icon at bounding box center [184, 102] width 50 height 16
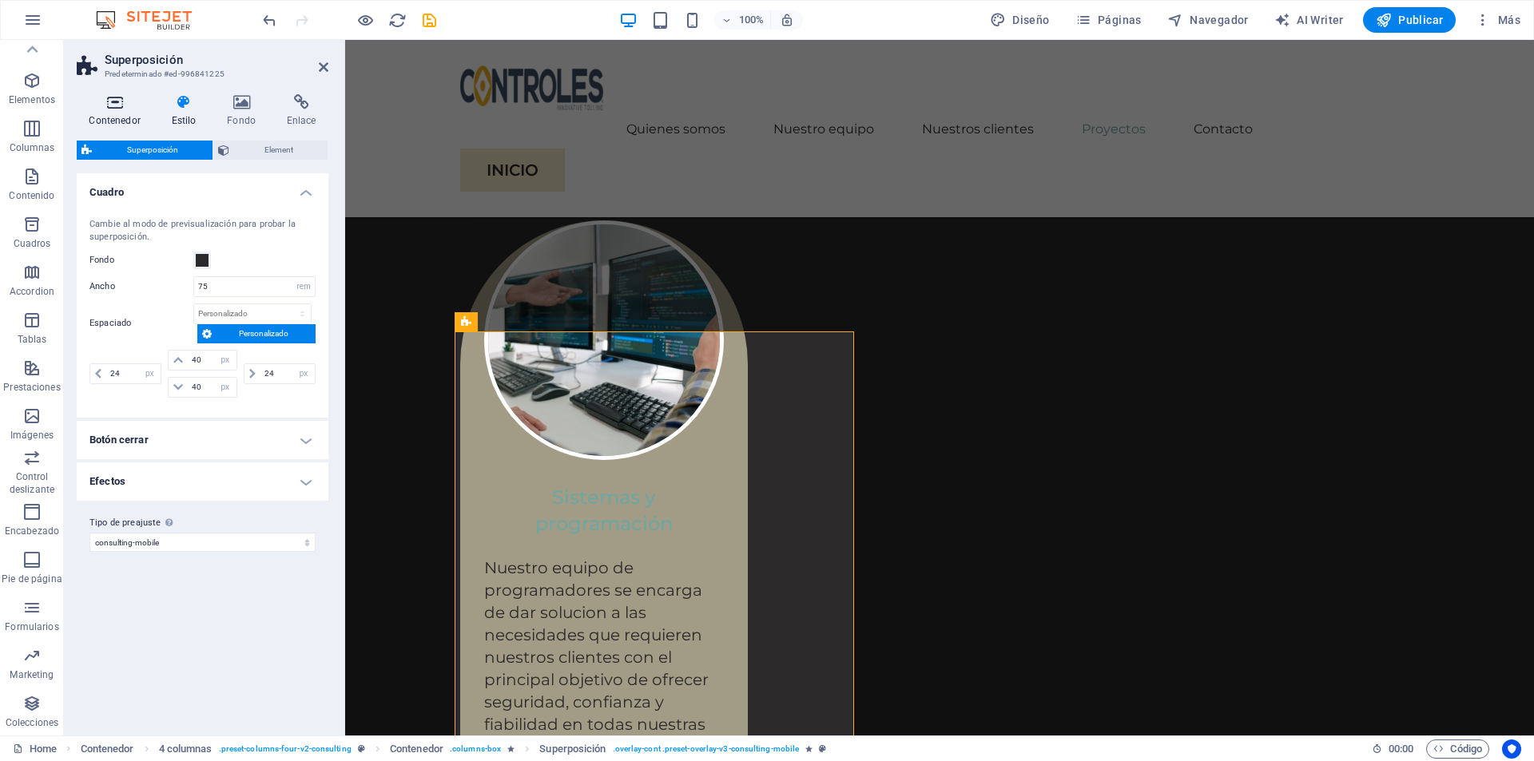
click at [121, 109] on icon at bounding box center [115, 102] width 76 height 16
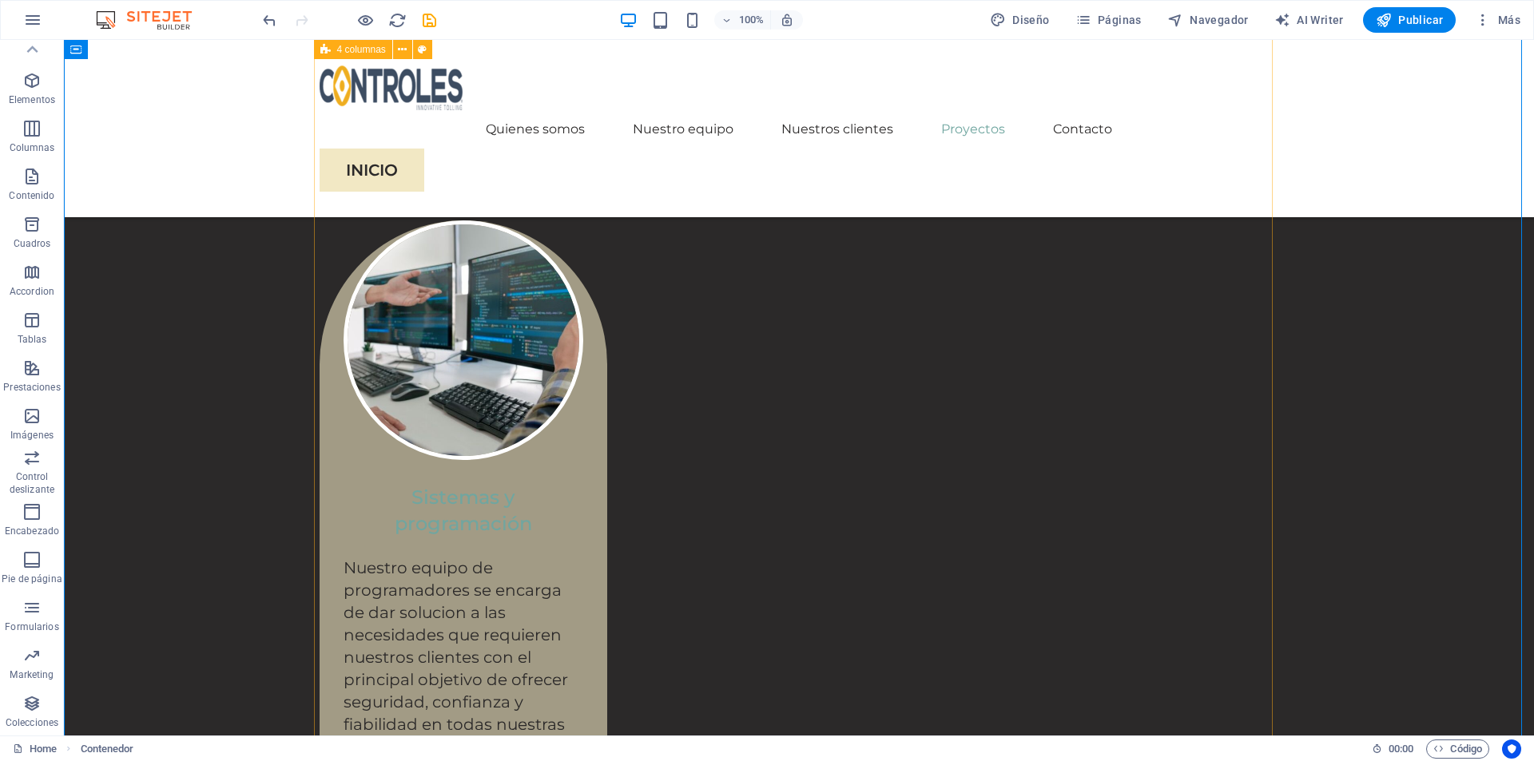
click at [415, 323] on icon at bounding box center [414, 321] width 9 height 17
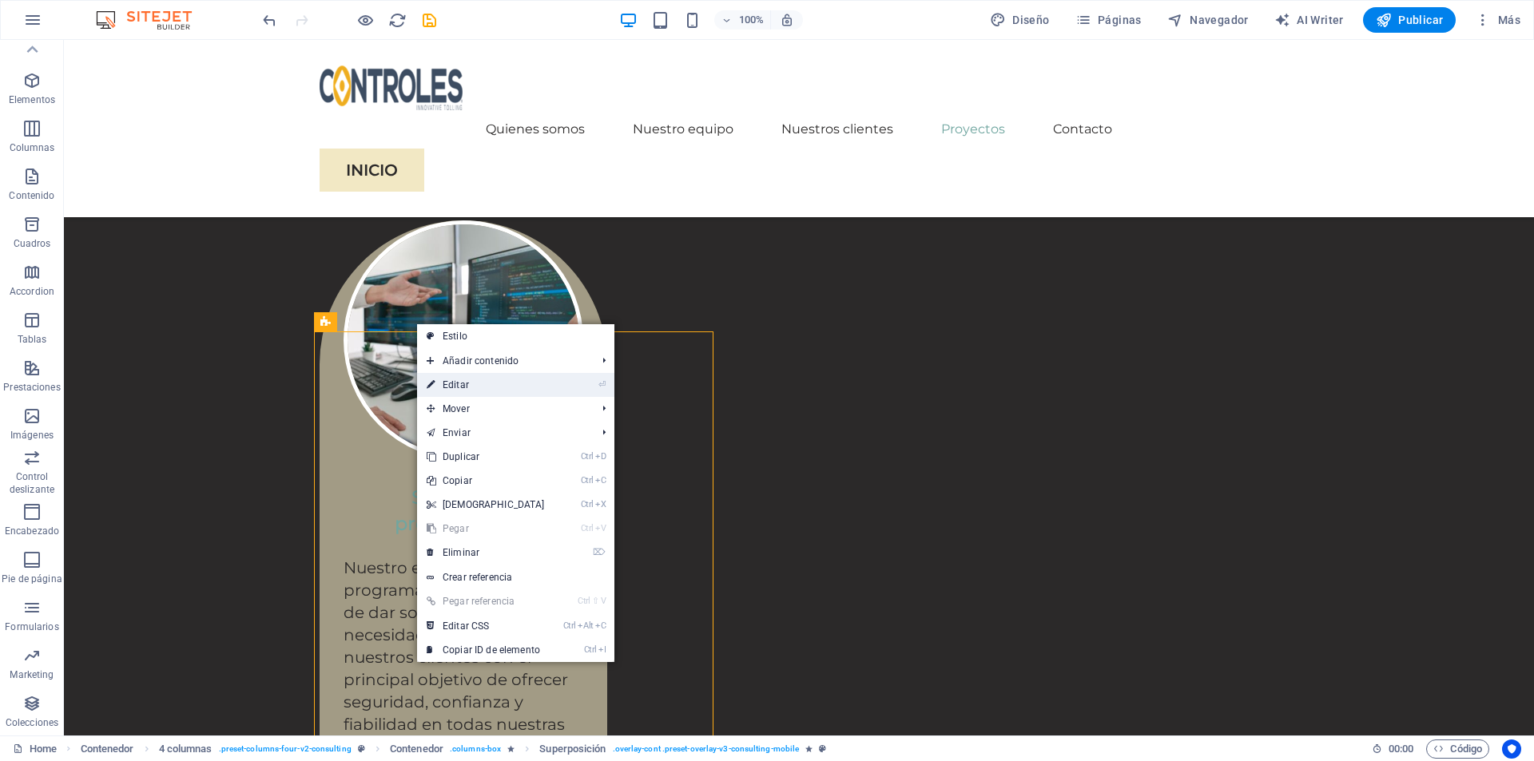
click at [469, 381] on link "⏎ Editar" at bounding box center [485, 385] width 137 height 24
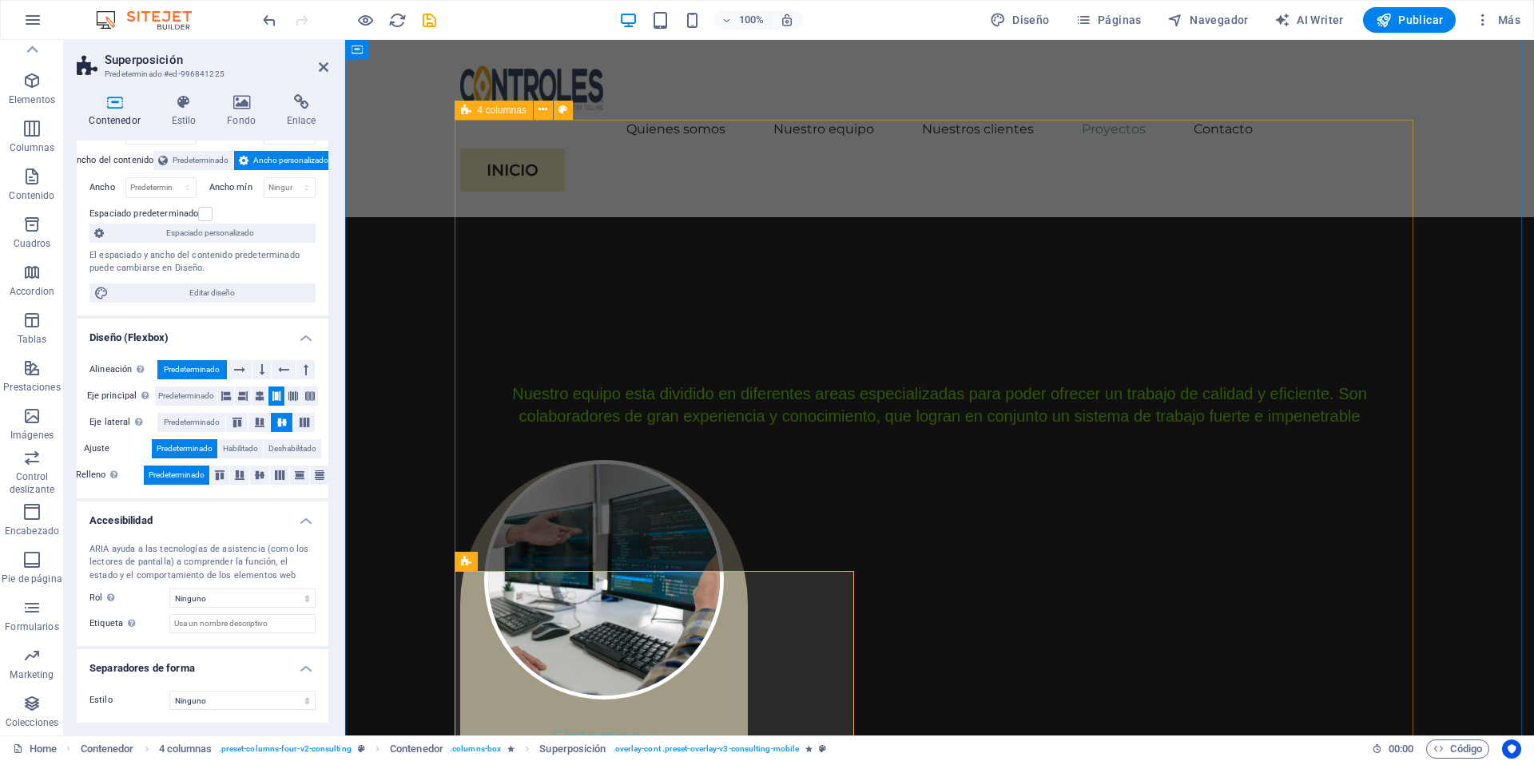
scroll to position [3116, 0]
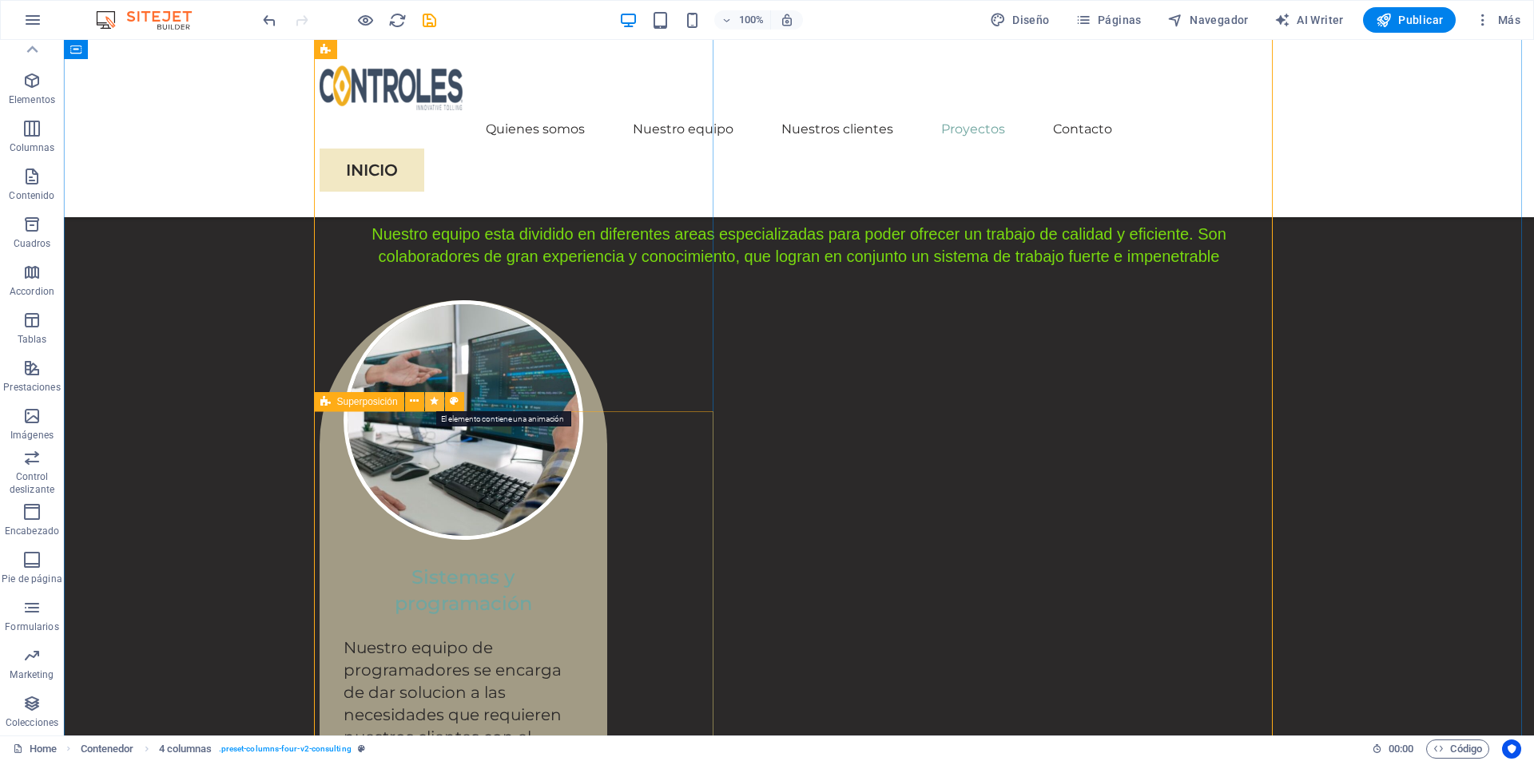
click at [432, 407] on icon at bounding box center [434, 401] width 9 height 17
select select "slide"
select select "s"
